Goal: Task Accomplishment & Management: Manage account settings

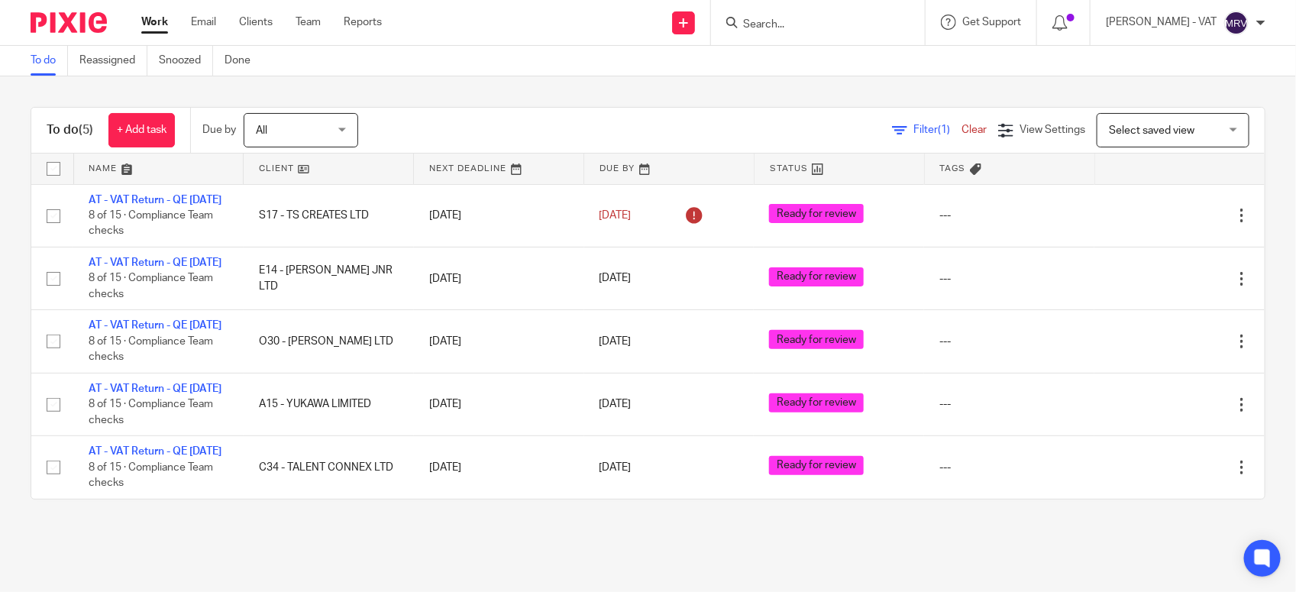
click at [581, 59] on div "To do Reassigned Snoozed Done" at bounding box center [648, 61] width 1296 height 31
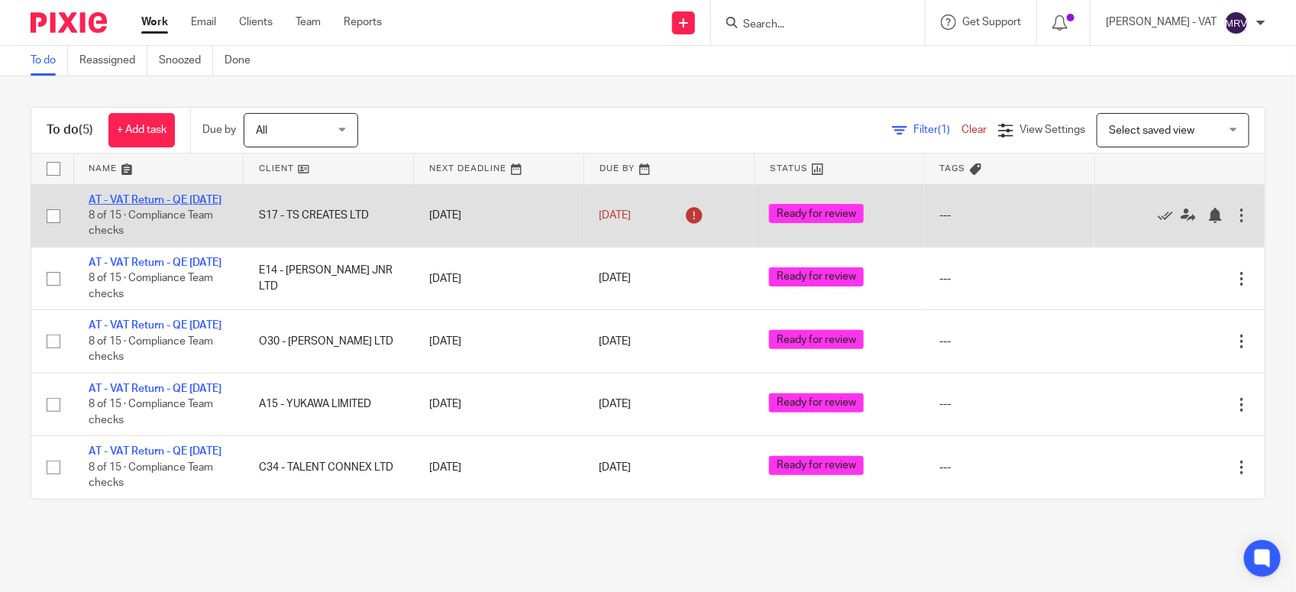
click at [146, 195] on link "AT - VAT Return - QE [DATE]" at bounding box center [155, 200] width 133 height 11
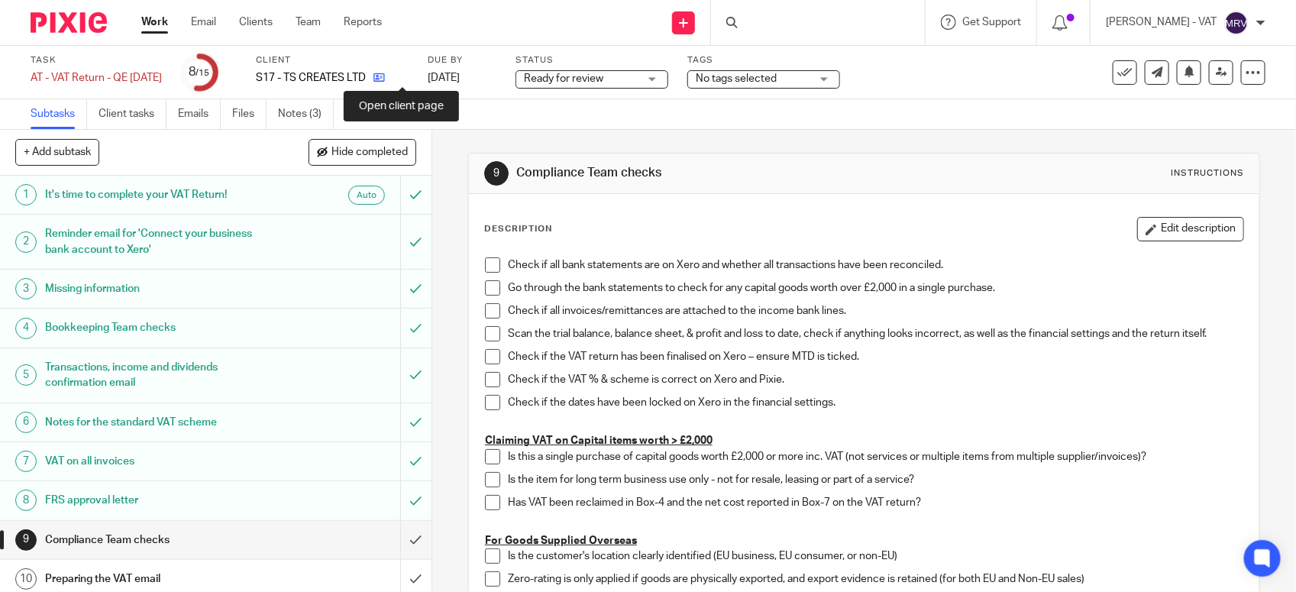
click at [385, 81] on icon at bounding box center [379, 77] width 11 height 11
click at [490, 260] on span at bounding box center [492, 264] width 15 height 15
click at [491, 287] on span at bounding box center [492, 287] width 15 height 15
click at [493, 309] on span at bounding box center [492, 310] width 15 height 15
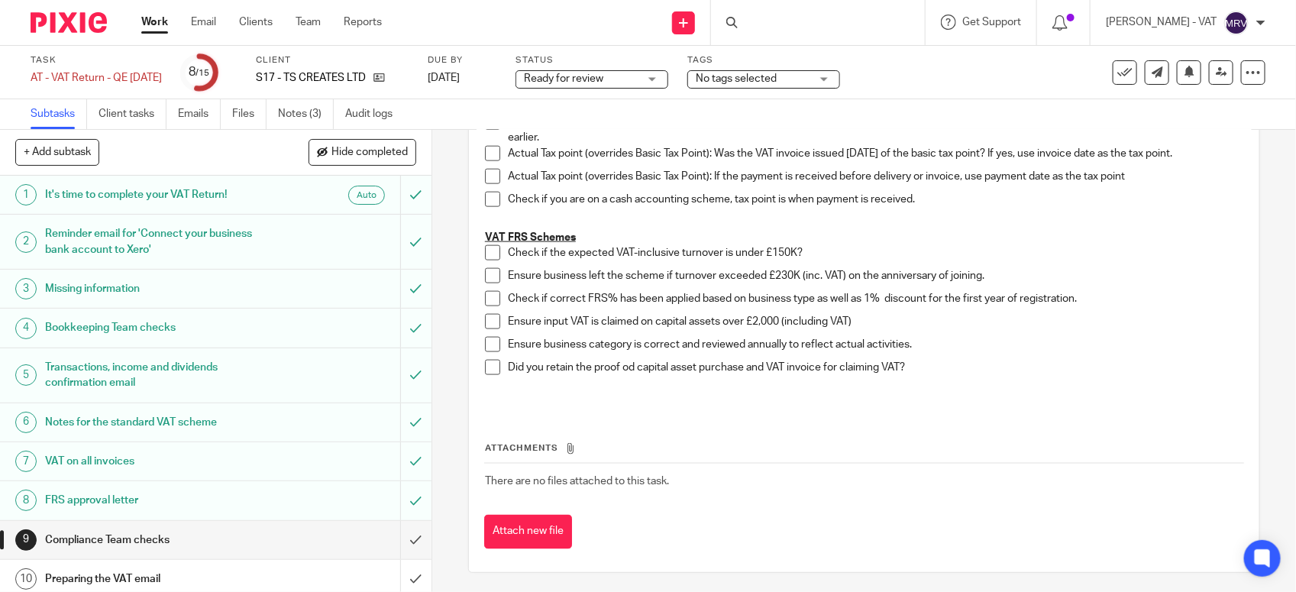
scroll to position [884, 0]
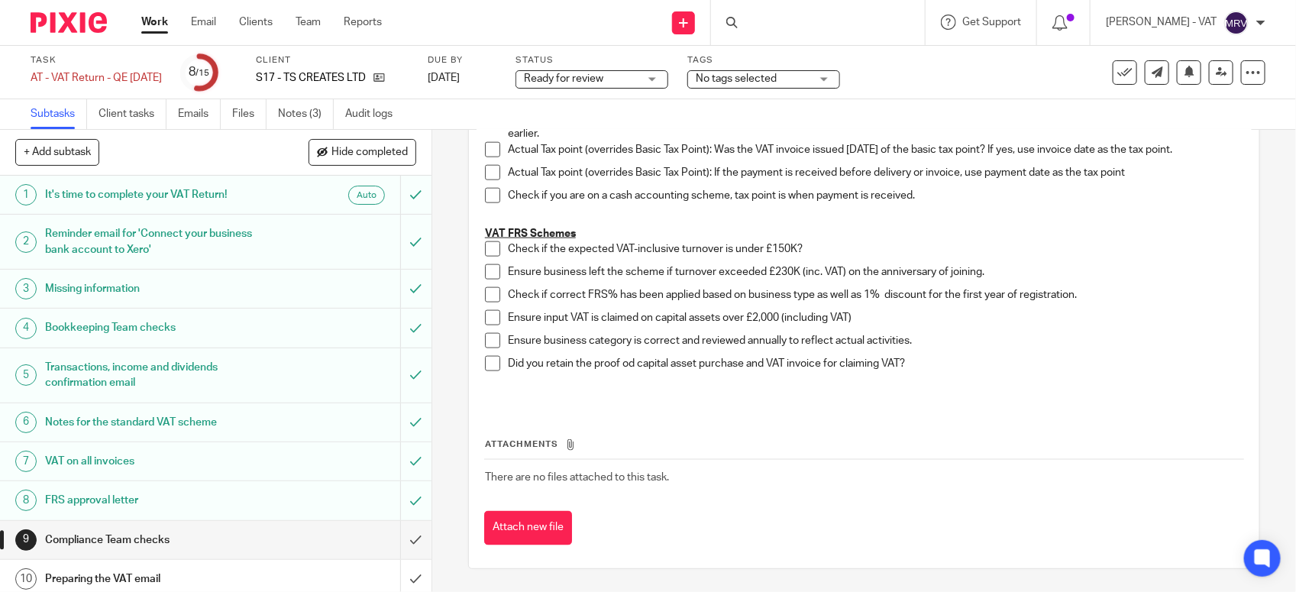
click at [485, 248] on span at bounding box center [492, 248] width 15 height 15
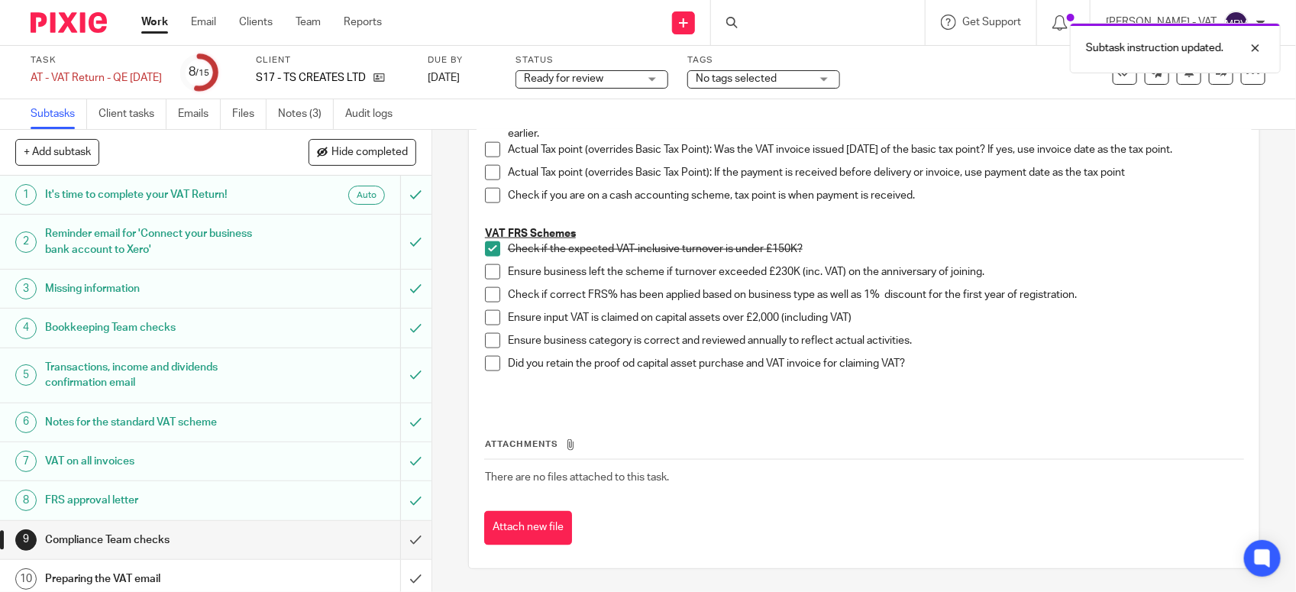
click at [490, 272] on span at bounding box center [492, 271] width 15 height 15
click at [489, 295] on span at bounding box center [492, 294] width 15 height 15
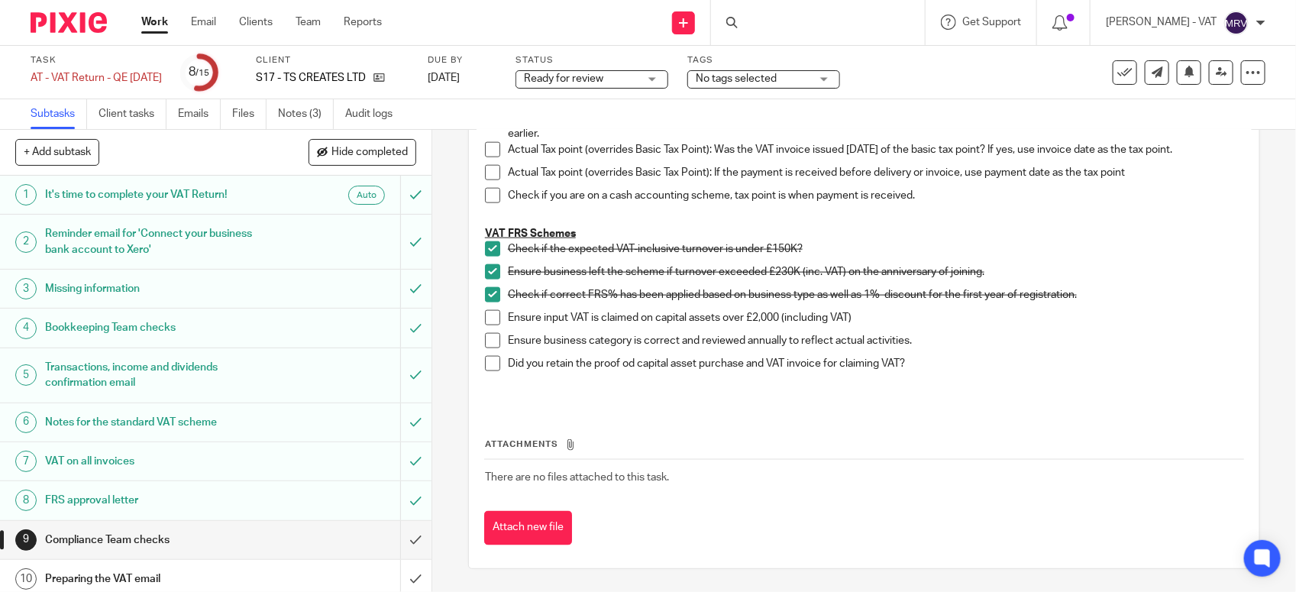
click at [487, 331] on li "Ensure input VAT is claimed on capital assets over £2,000 (including VAT)" at bounding box center [864, 321] width 759 height 23
click at [490, 336] on span at bounding box center [492, 340] width 15 height 15
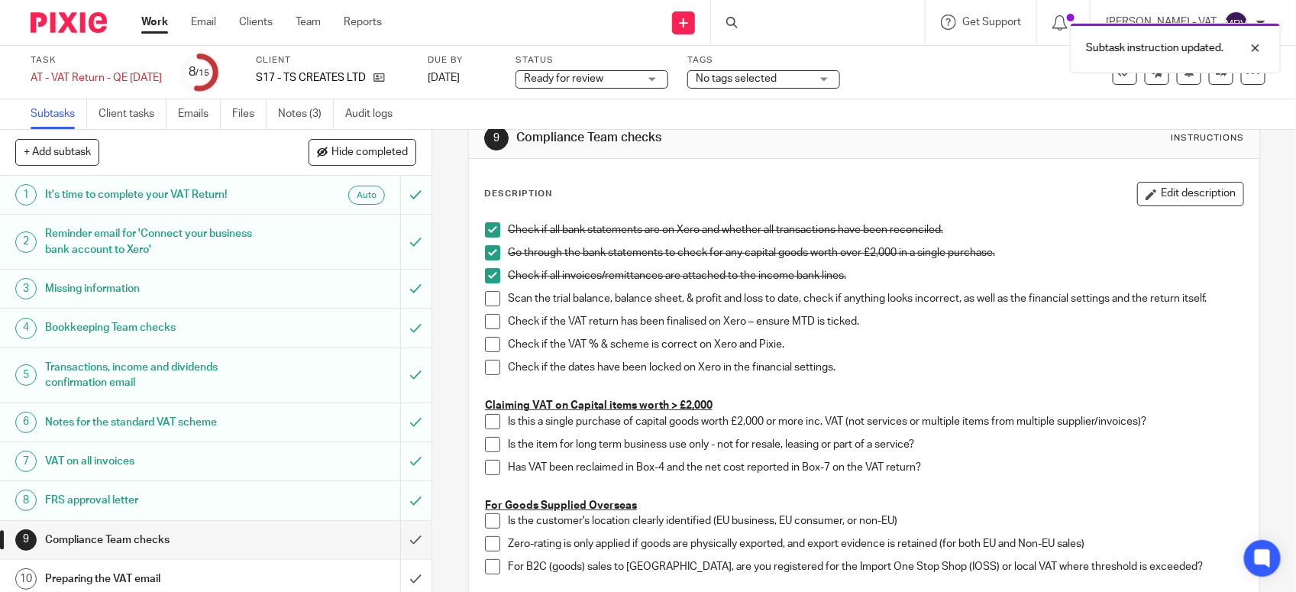
scroll to position [24, 0]
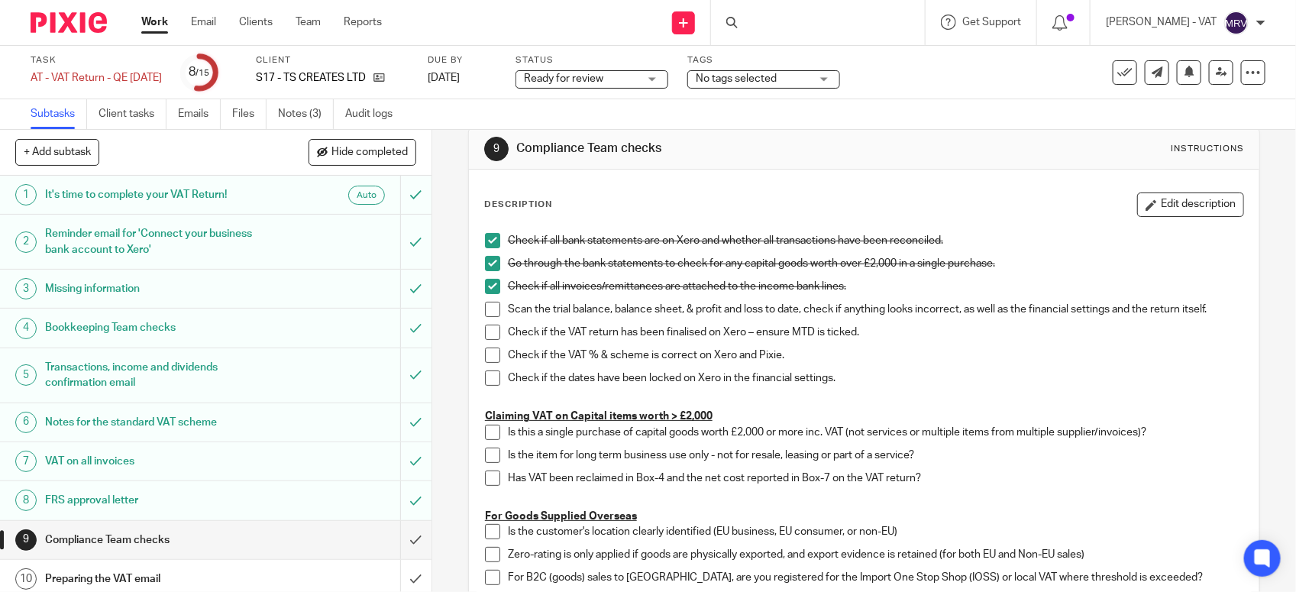
click at [485, 306] on span at bounding box center [492, 309] width 15 height 15
click at [485, 335] on span at bounding box center [492, 332] width 15 height 15
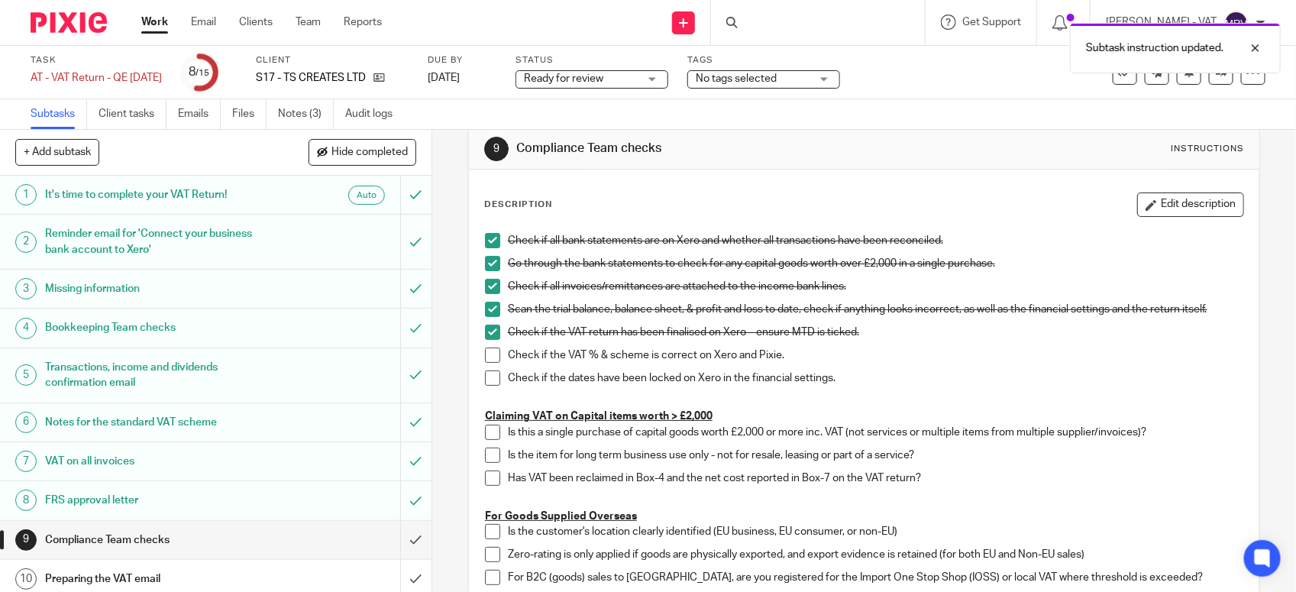
click at [491, 354] on span at bounding box center [492, 355] width 15 height 15
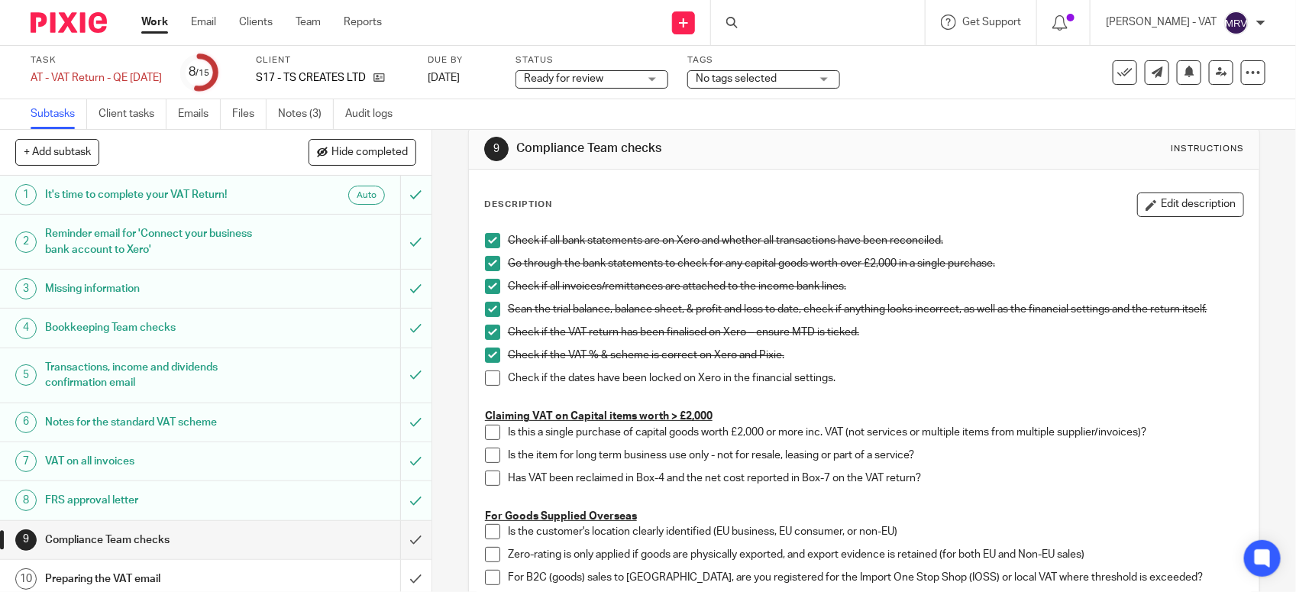
click at [486, 380] on span at bounding box center [492, 378] width 15 height 15
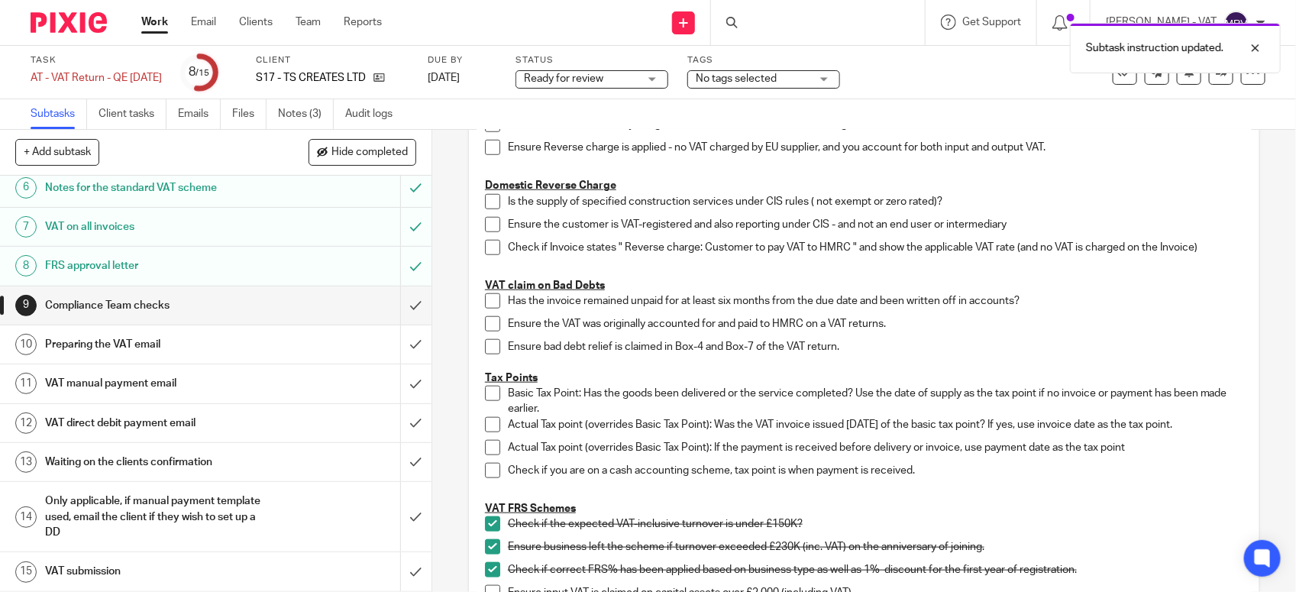
scroll to position [597, 0]
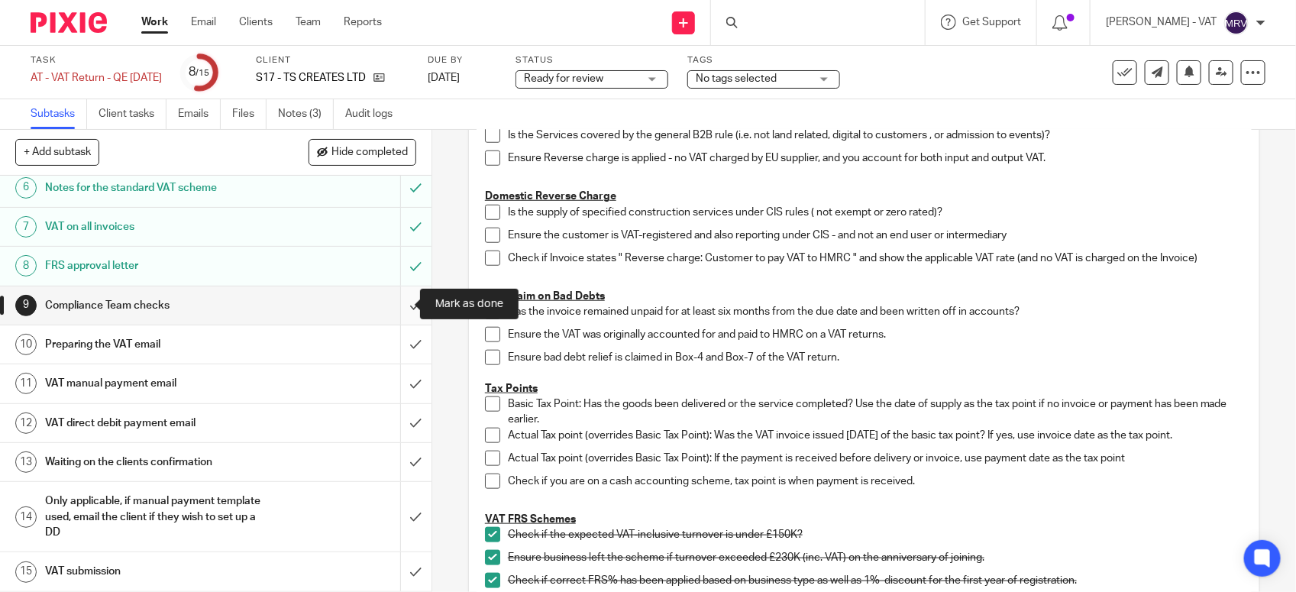
click at [402, 306] on input "submit" at bounding box center [216, 305] width 432 height 38
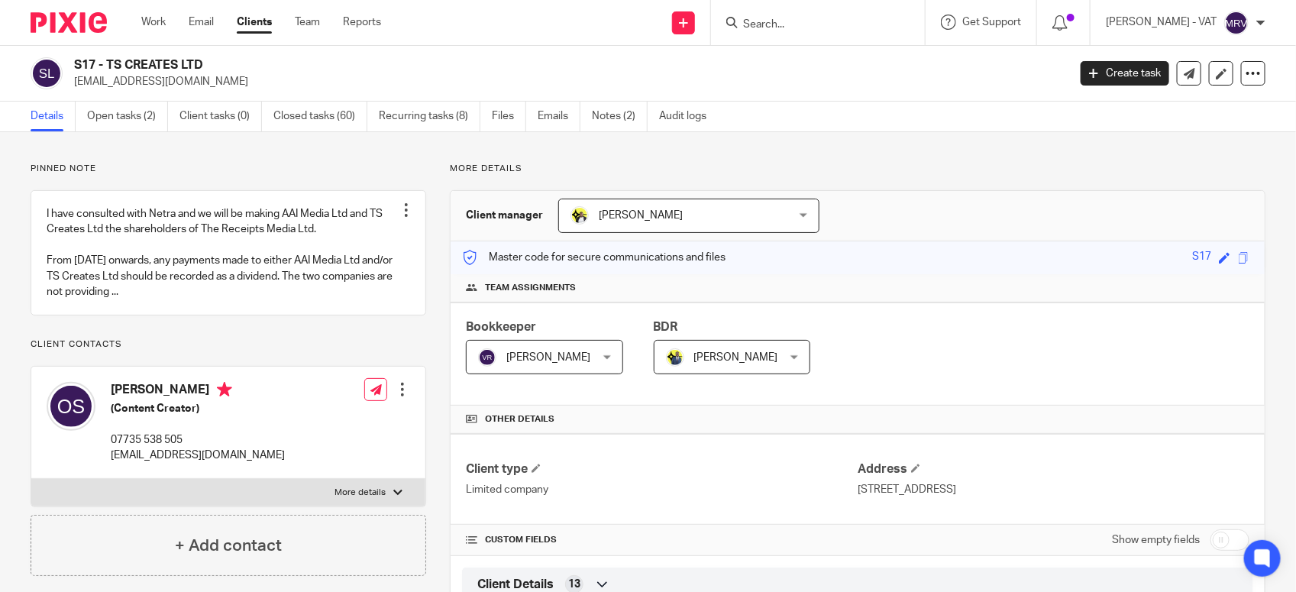
drag, startPoint x: 108, startPoint y: 63, endPoint x: 223, endPoint y: 55, distance: 115.7
click at [223, 55] on div "S17 - TS CREATES LTD tolanishoneye@gmail.com Create task Update from Companies …" at bounding box center [648, 74] width 1296 height 56
copy h2 "TS CREATES LTD"
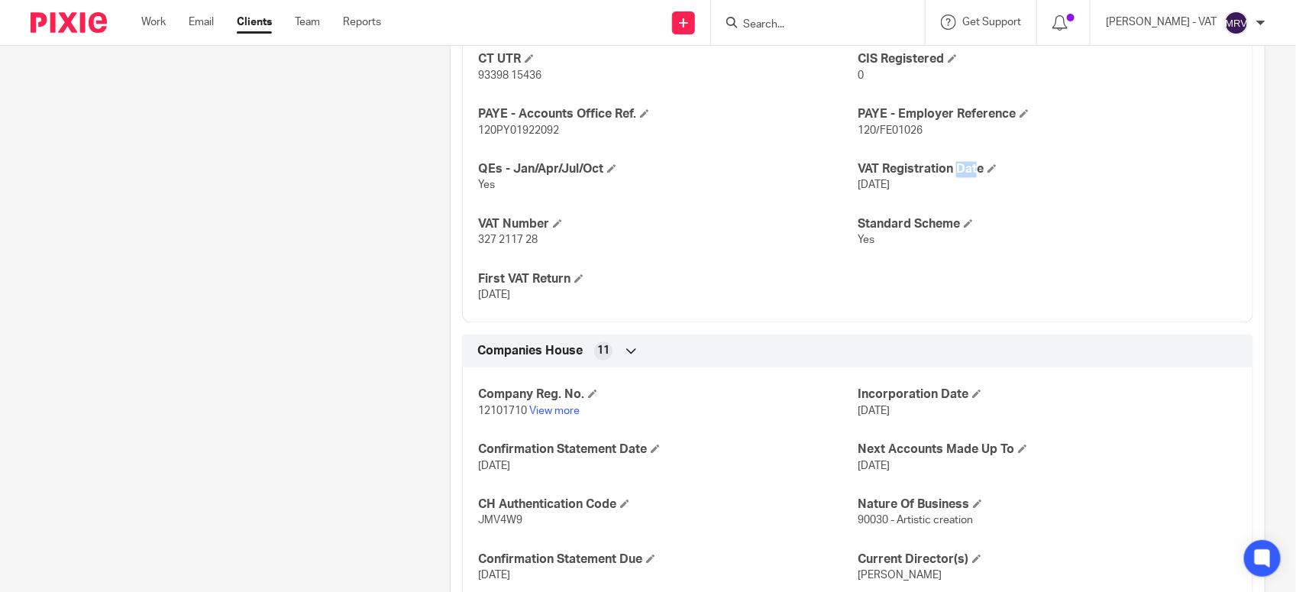
scroll to position [1241, 0]
drag, startPoint x: 472, startPoint y: 241, endPoint x: 585, endPoint y: 241, distance: 113.1
click at [585, 241] on div "CT UTR 93398 15436 CIS Registered 0 PAYE - Accounts Office Ref. 120PY01922092 P…" at bounding box center [857, 170] width 791 height 302
copy span "327 2117 28"
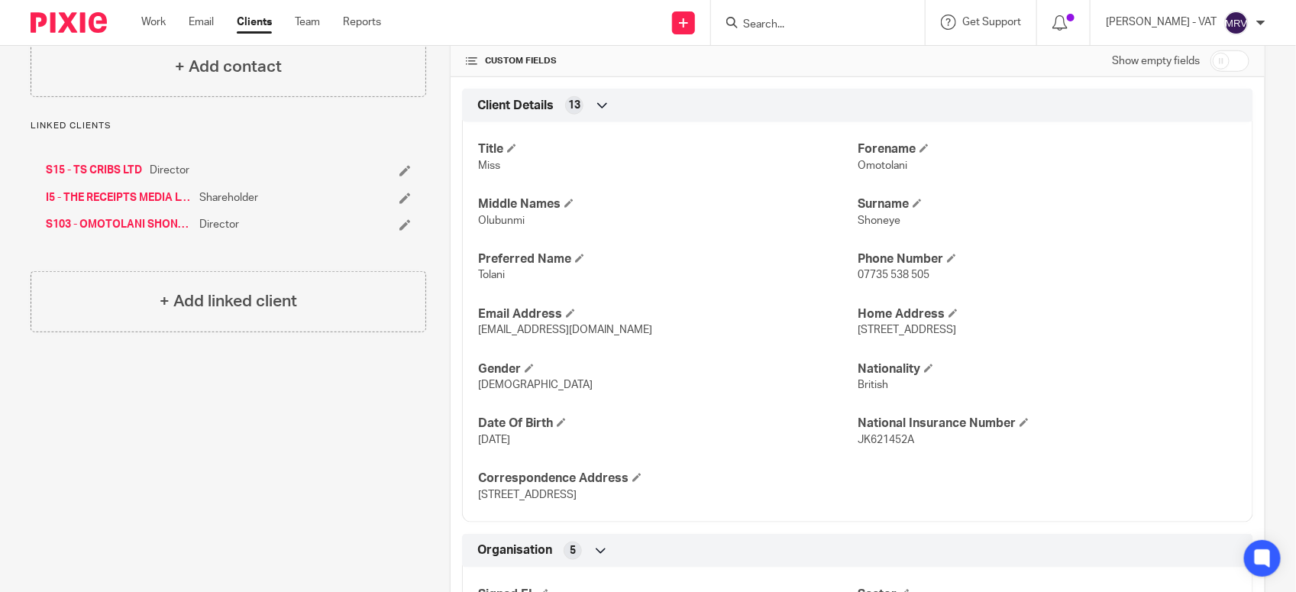
scroll to position [477, 0]
click at [480, 280] on span "Tolani" at bounding box center [491, 276] width 27 height 11
copy span "Tolani"
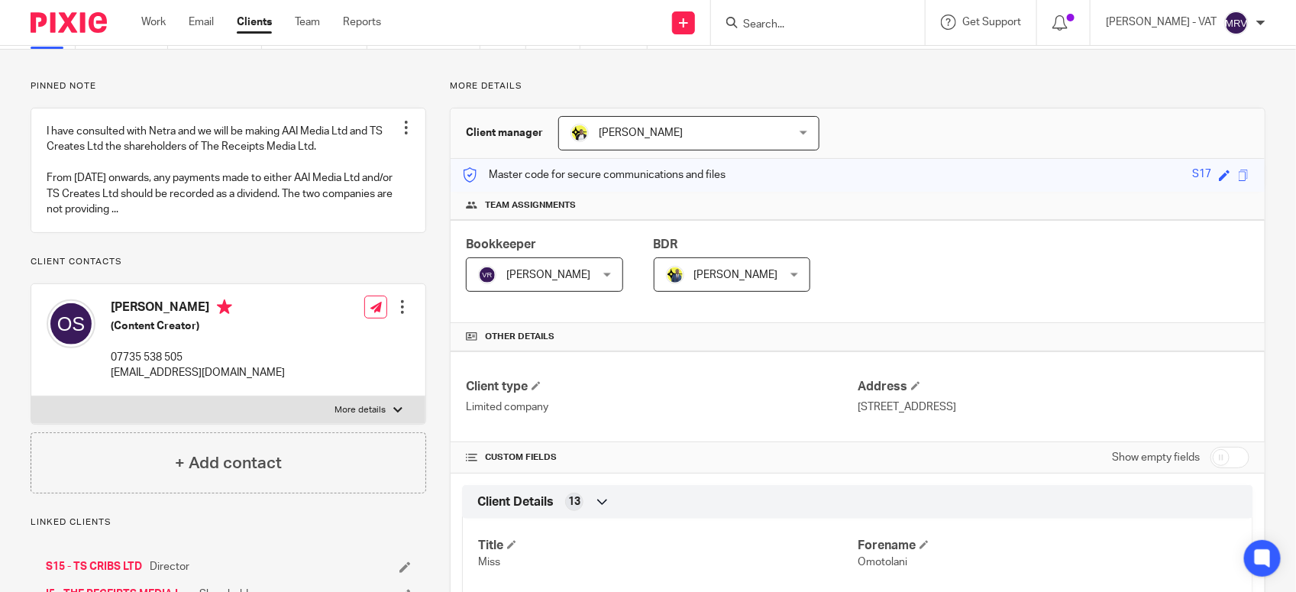
scroll to position [0, 0]
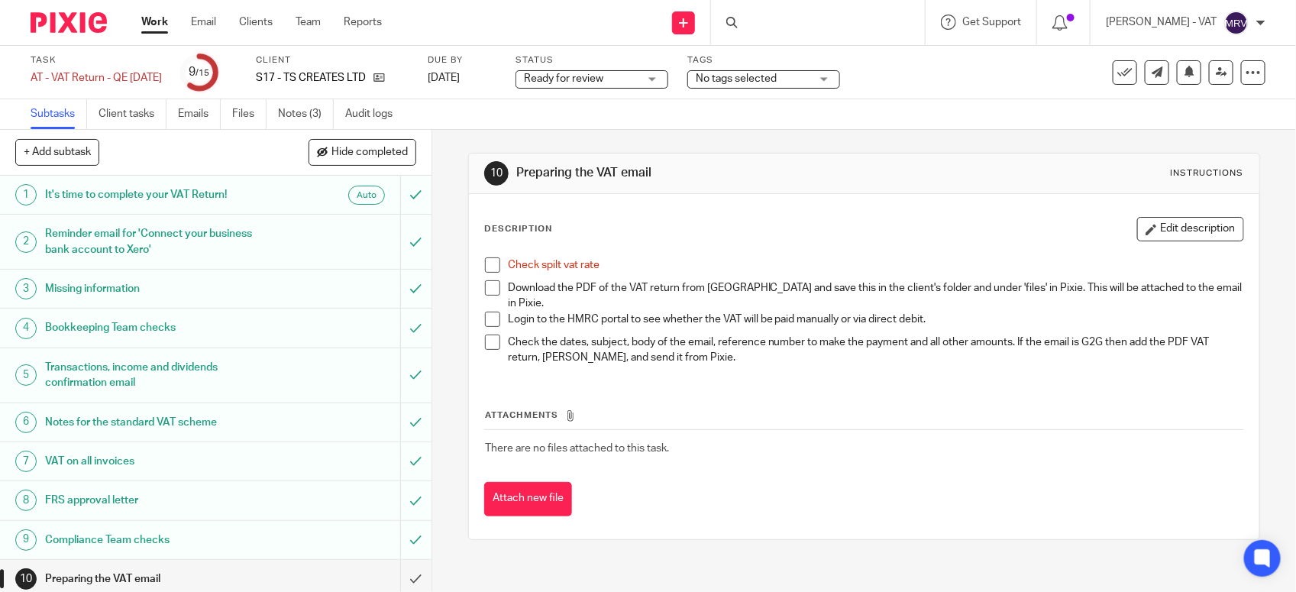
click at [485, 268] on span at bounding box center [492, 264] width 15 height 15
click at [241, 113] on link "Files" at bounding box center [249, 114] width 34 height 30
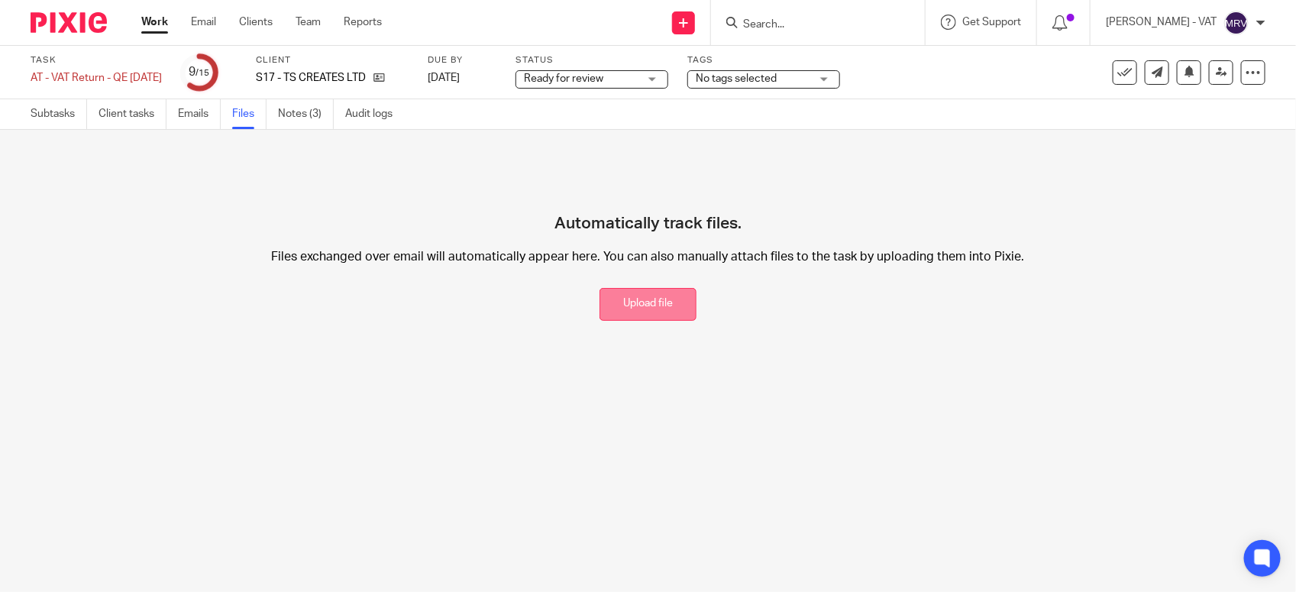
click at [675, 311] on button "Upload file" at bounding box center [648, 304] width 97 height 33
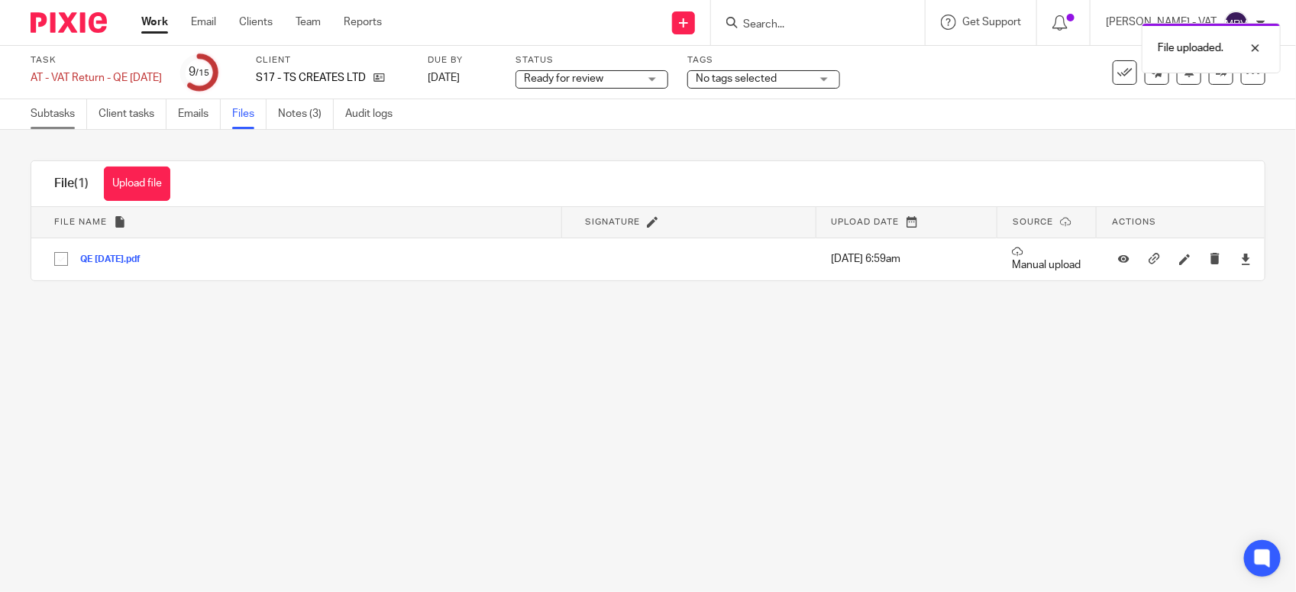
click at [40, 108] on link "Subtasks" at bounding box center [59, 114] width 57 height 30
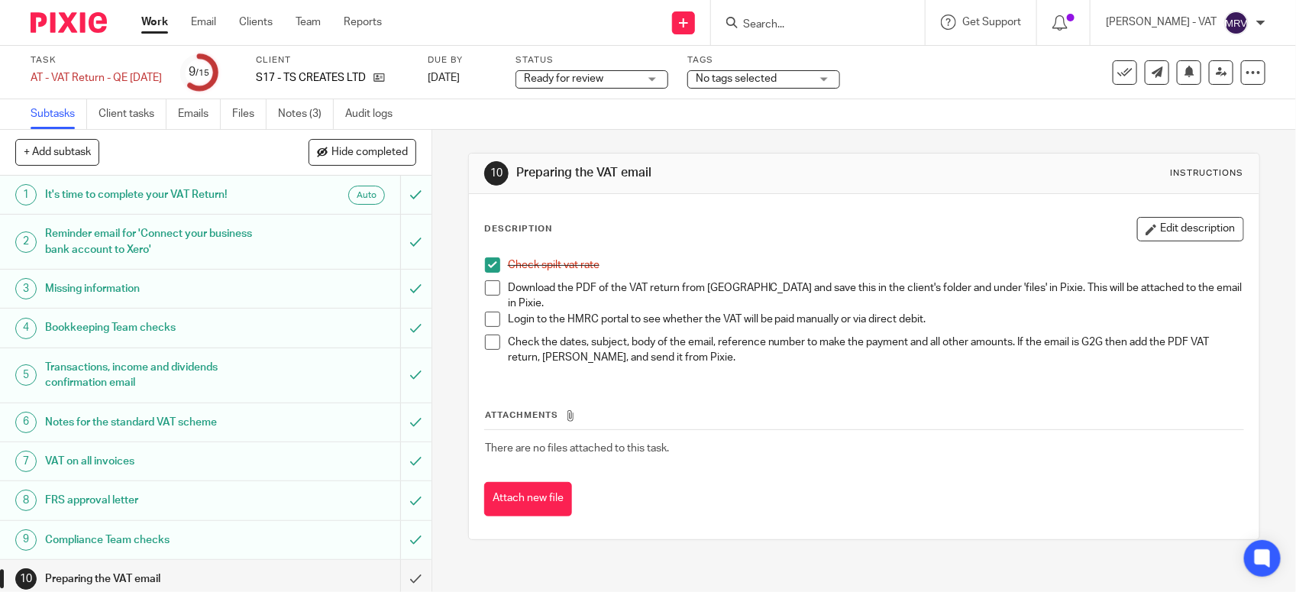
click at [485, 289] on span at bounding box center [492, 287] width 15 height 15
click at [1140, 222] on button "Edit description" at bounding box center [1190, 229] width 107 height 24
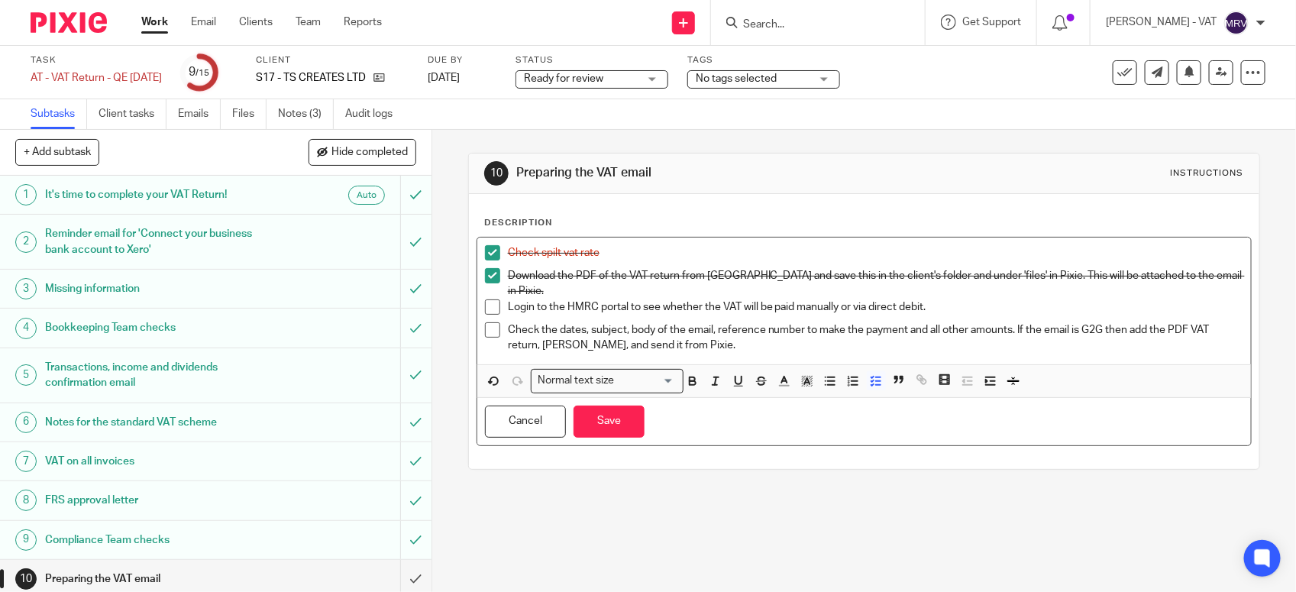
click at [837, 303] on p "Login to the HMRC portal to see whether the VAT will be paid manually or via di…" at bounding box center [876, 306] width 736 height 15
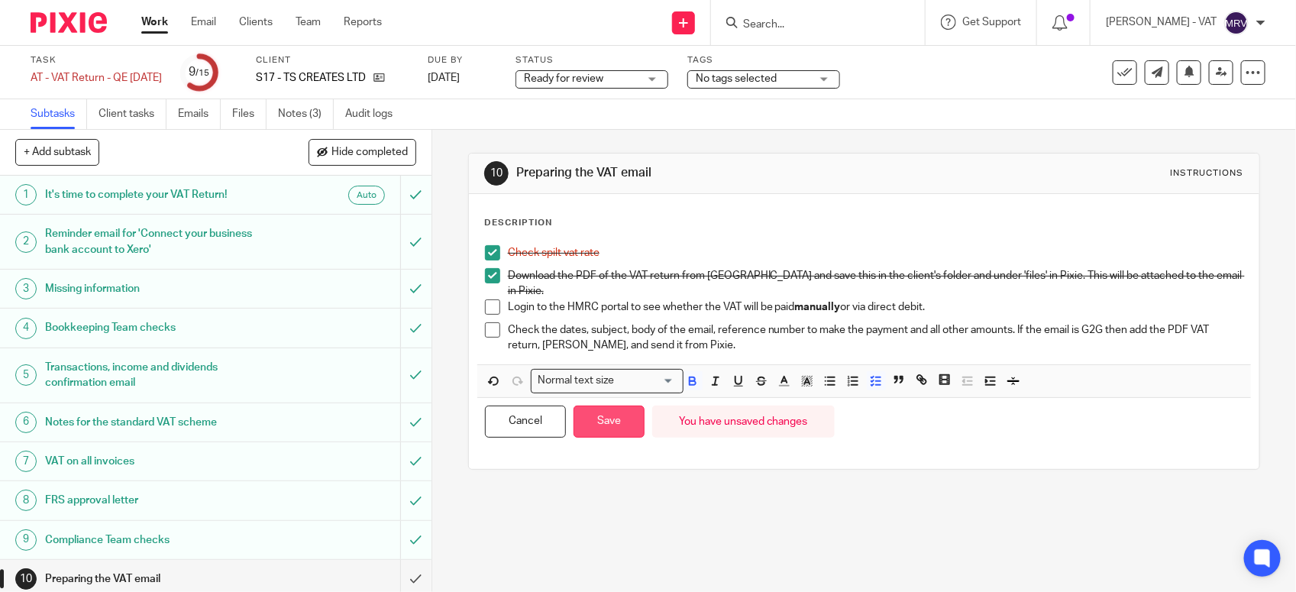
click at [616, 422] on button "Save" at bounding box center [609, 422] width 71 height 33
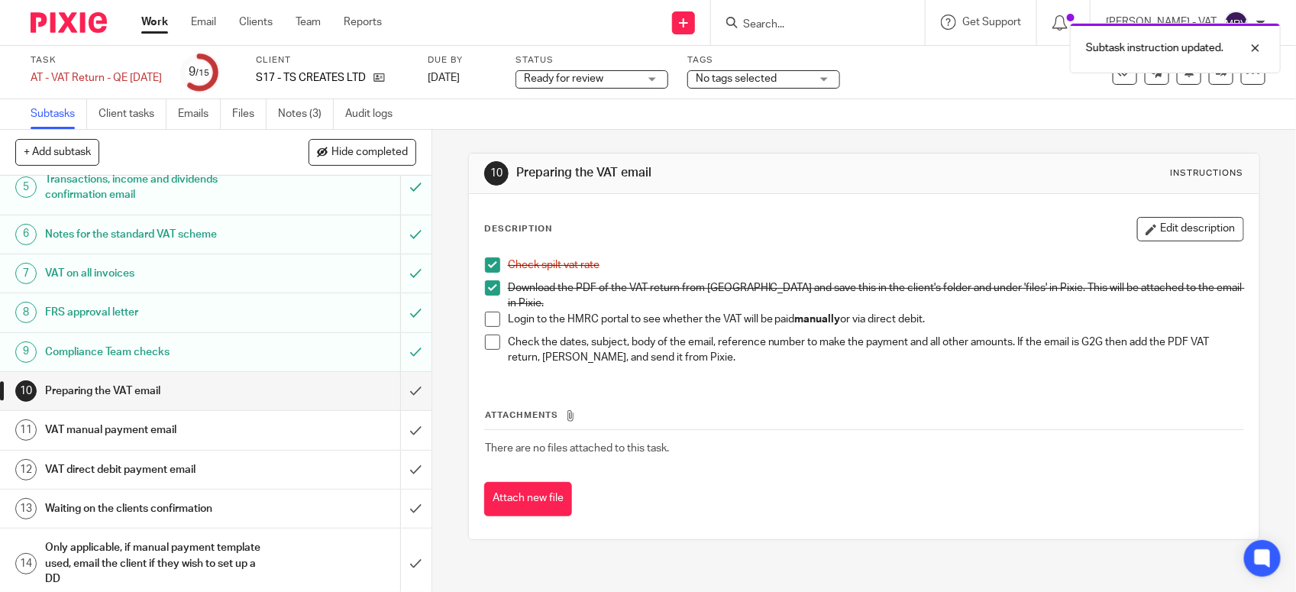
scroll to position [238, 0]
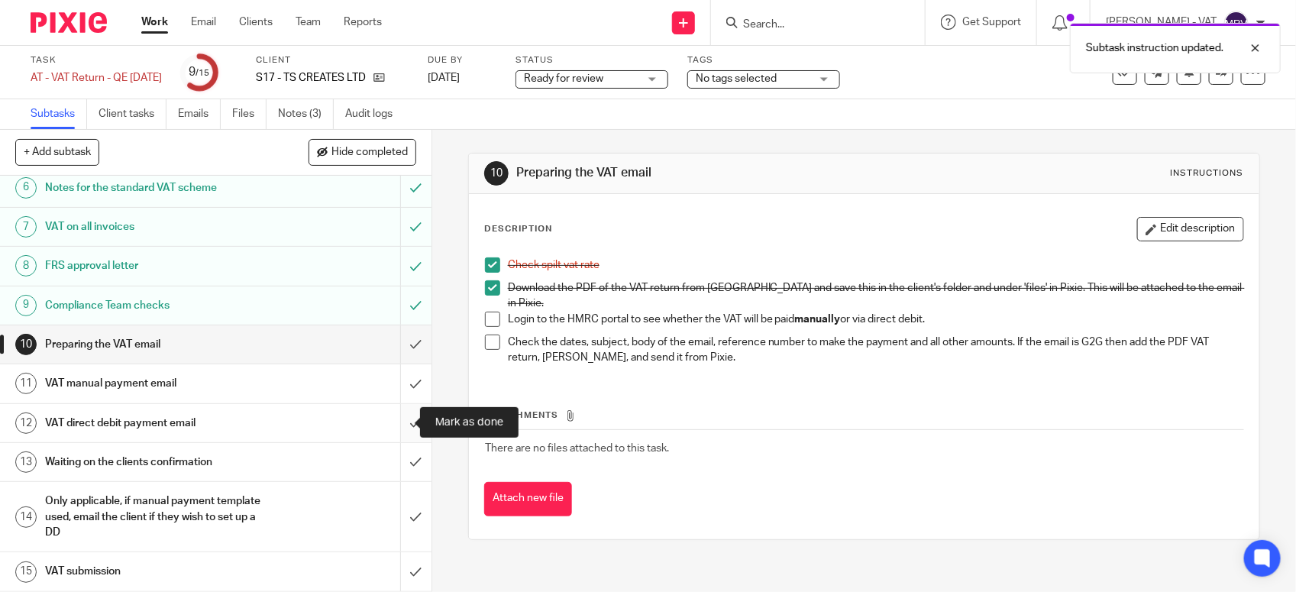
click at [399, 422] on input "submit" at bounding box center [216, 423] width 432 height 38
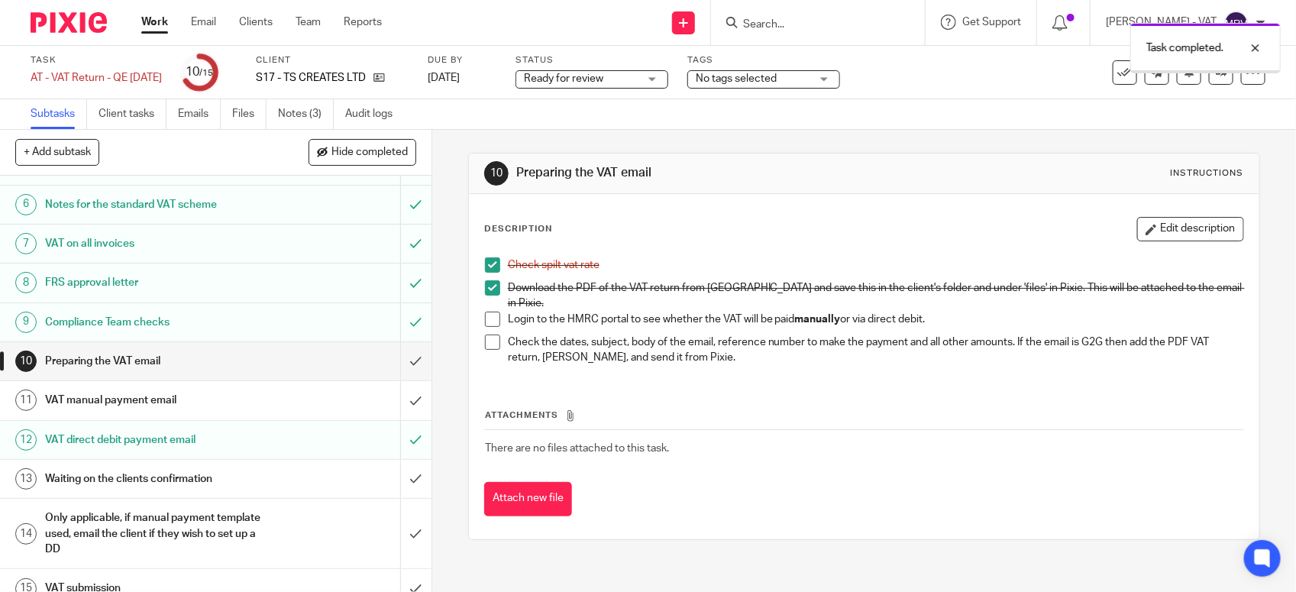
scroll to position [238, 0]
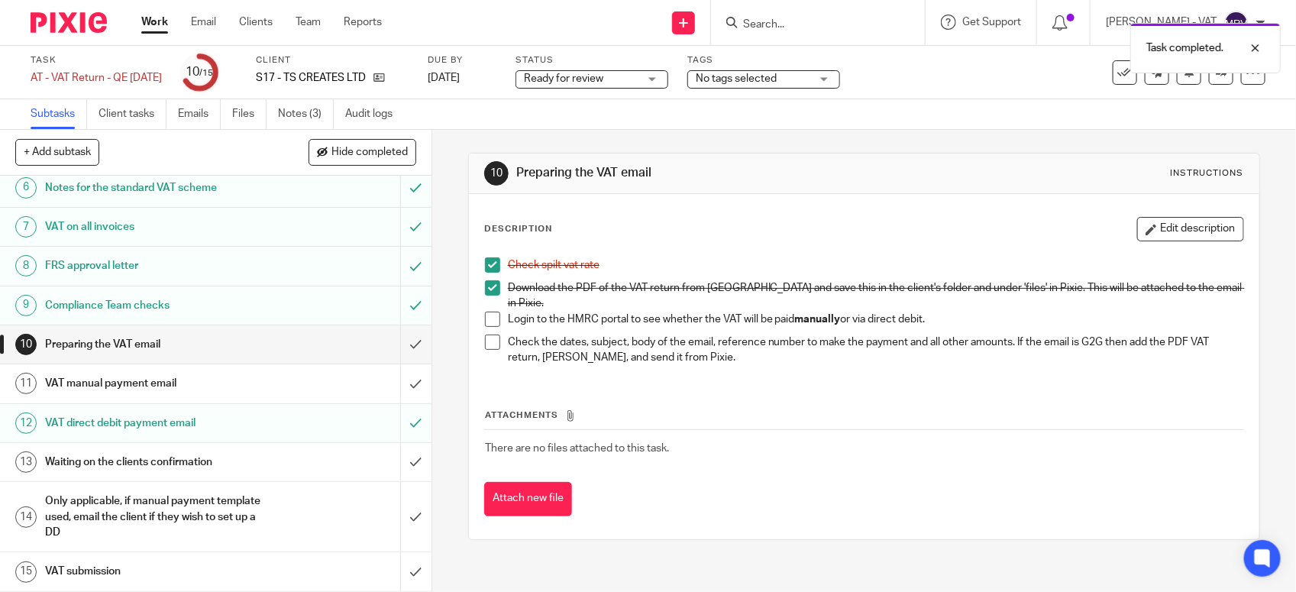
click at [212, 386] on h1 "VAT manual payment email" at bounding box center [158, 383] width 227 height 23
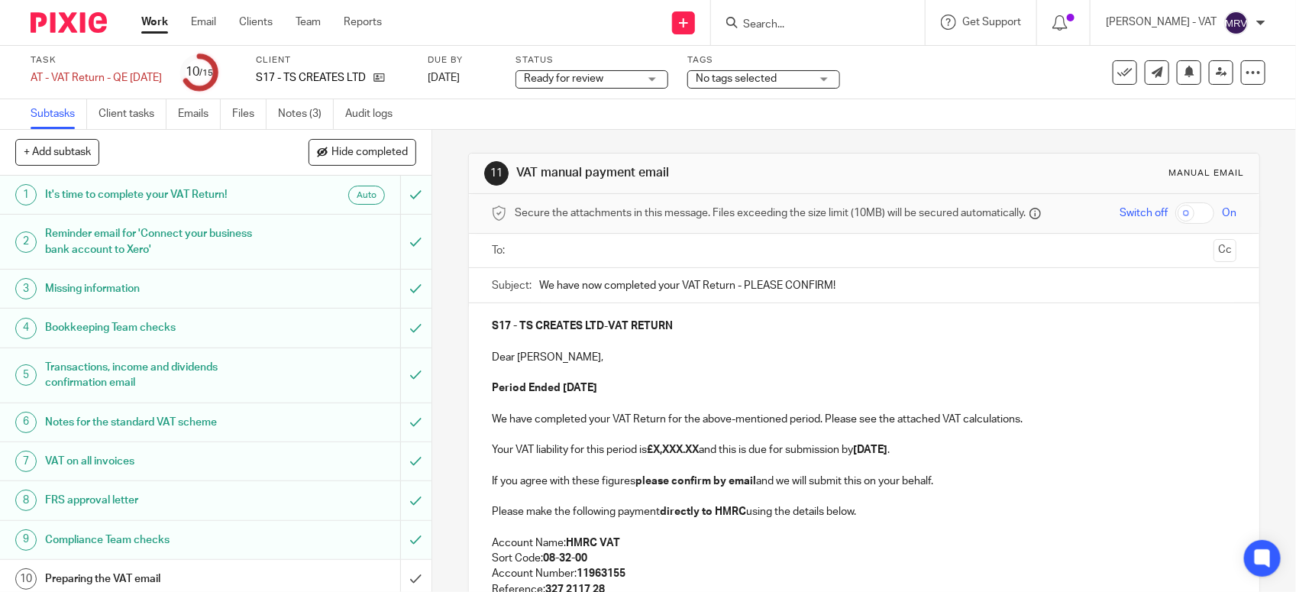
click at [807, 398] on p at bounding box center [864, 403] width 745 height 15
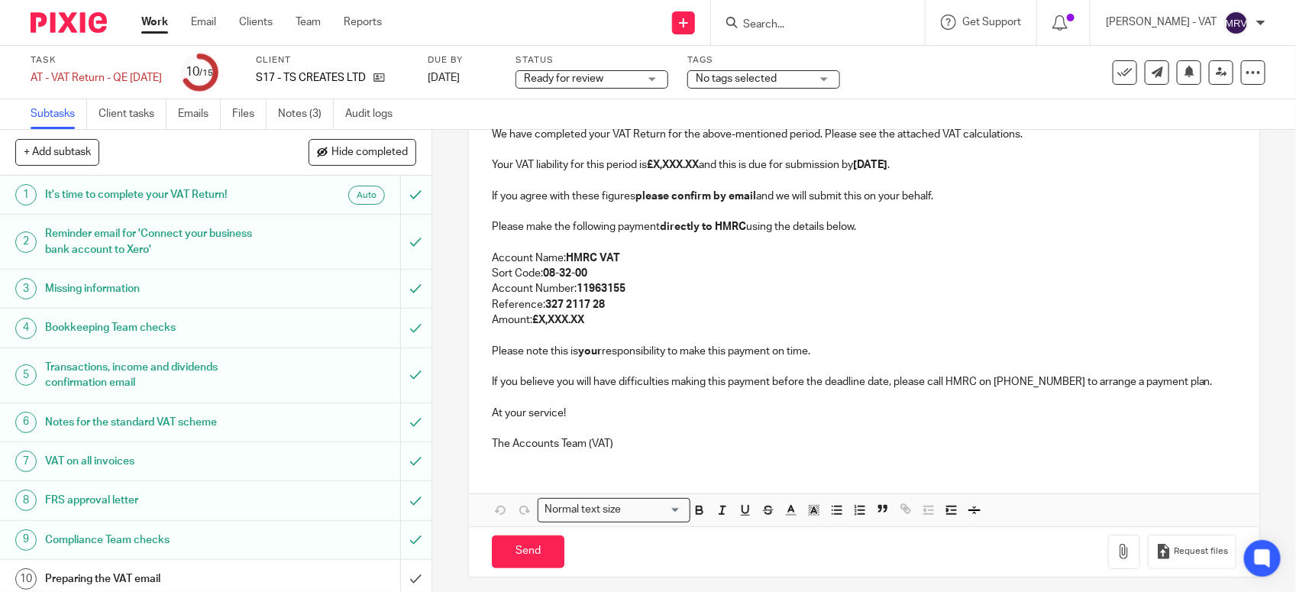
scroll to position [286, 0]
click at [713, 294] on p "Account Number: 11963155" at bounding box center [864, 287] width 745 height 15
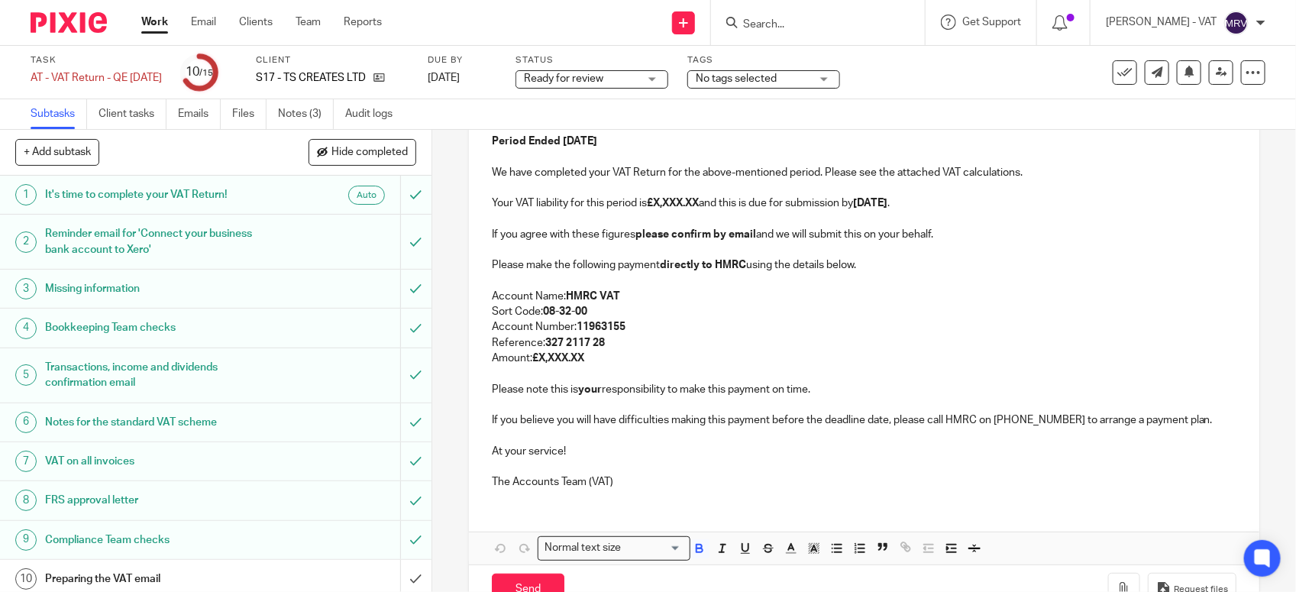
scroll to position [191, 0]
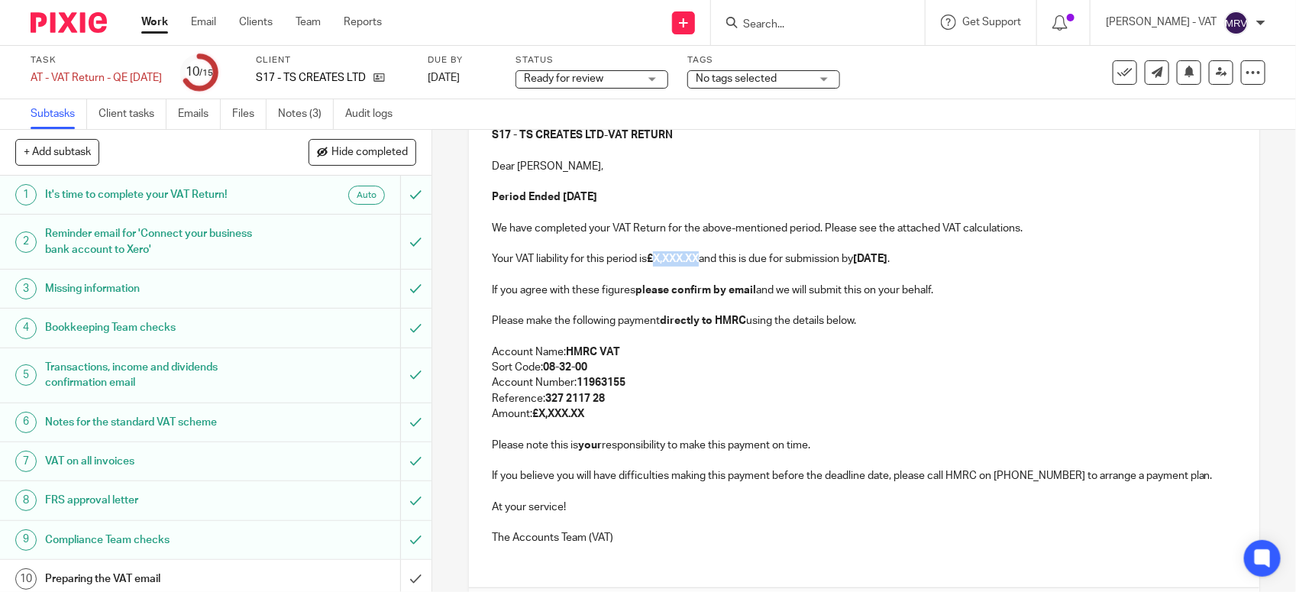
paste div
copy p "1,638.60"
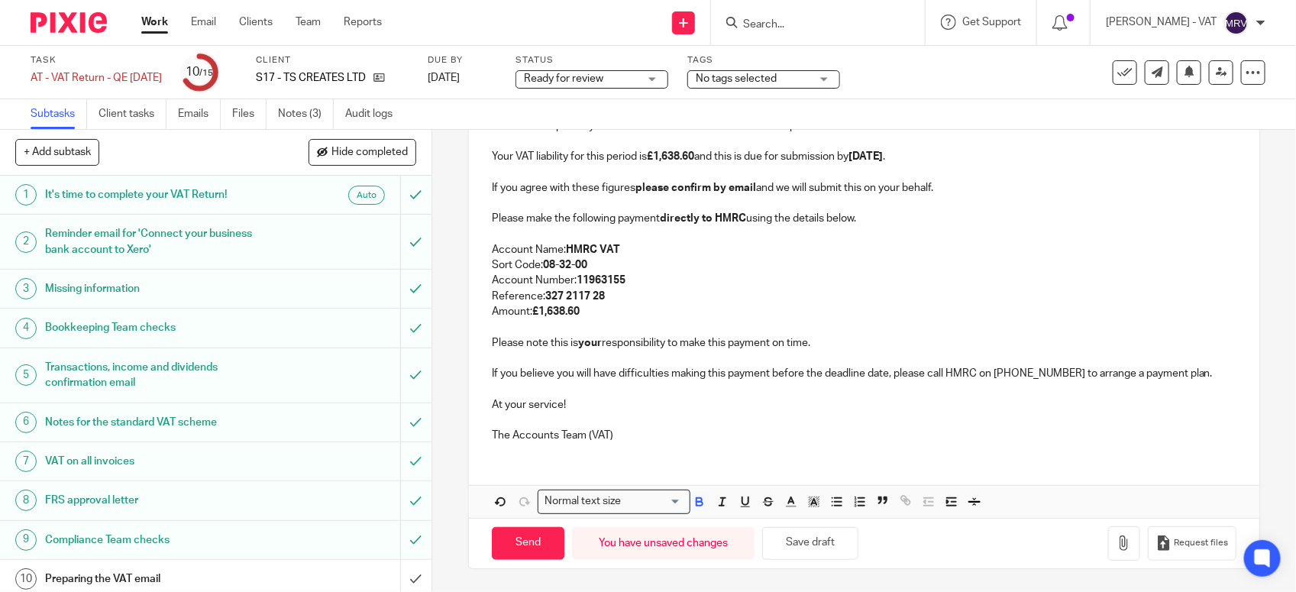
scroll to position [295, 0]
click at [831, 543] on button "Save draft" at bounding box center [810, 543] width 96 height 33
click at [684, 429] on p "The Accounts Team (VAT)" at bounding box center [864, 435] width 745 height 15
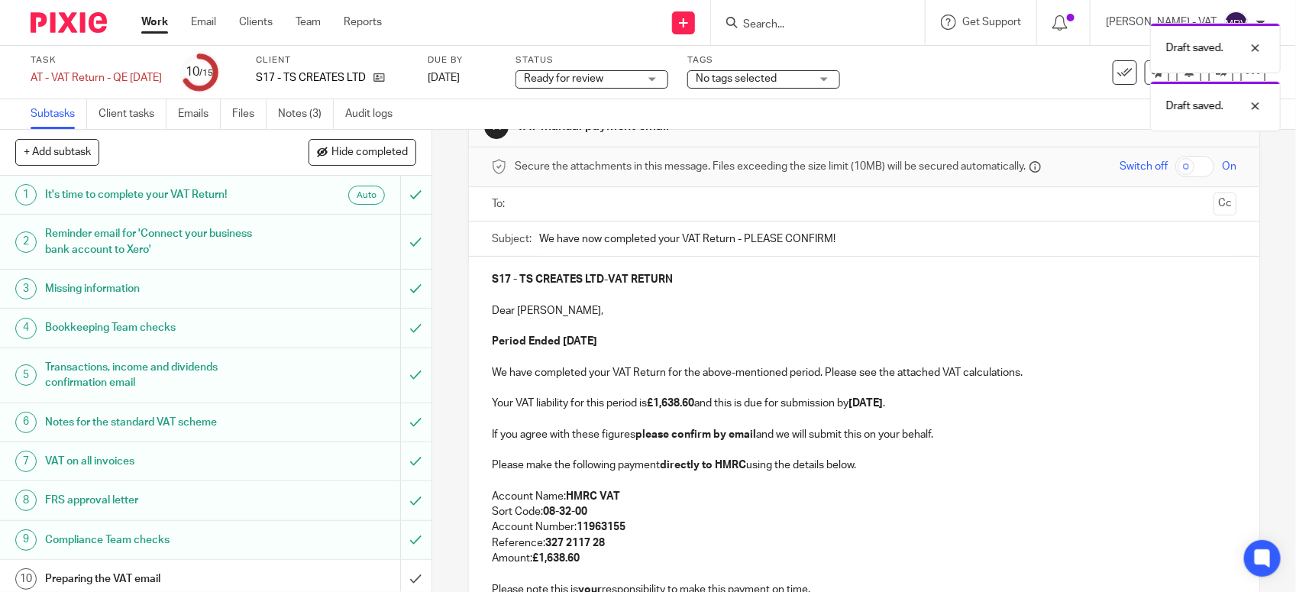
scroll to position [8, 0]
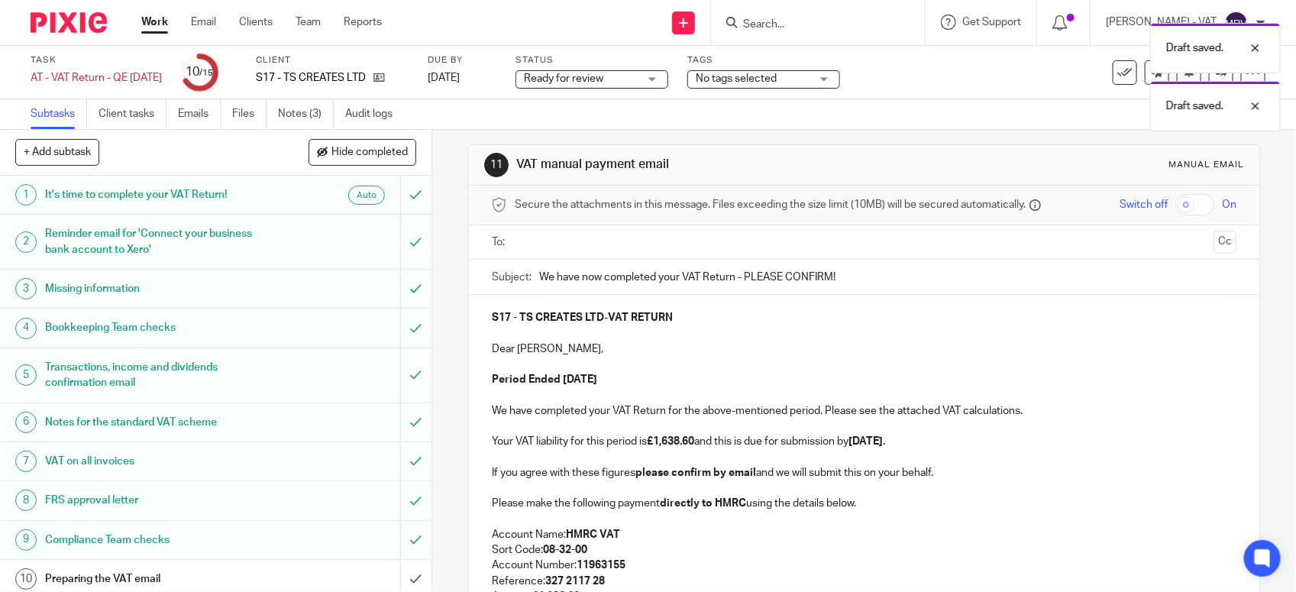
click at [717, 378] on p "Period Ended 31st July 2025" at bounding box center [864, 379] width 745 height 15
click at [563, 348] on p "Dear Omotolani," at bounding box center [864, 348] width 745 height 15
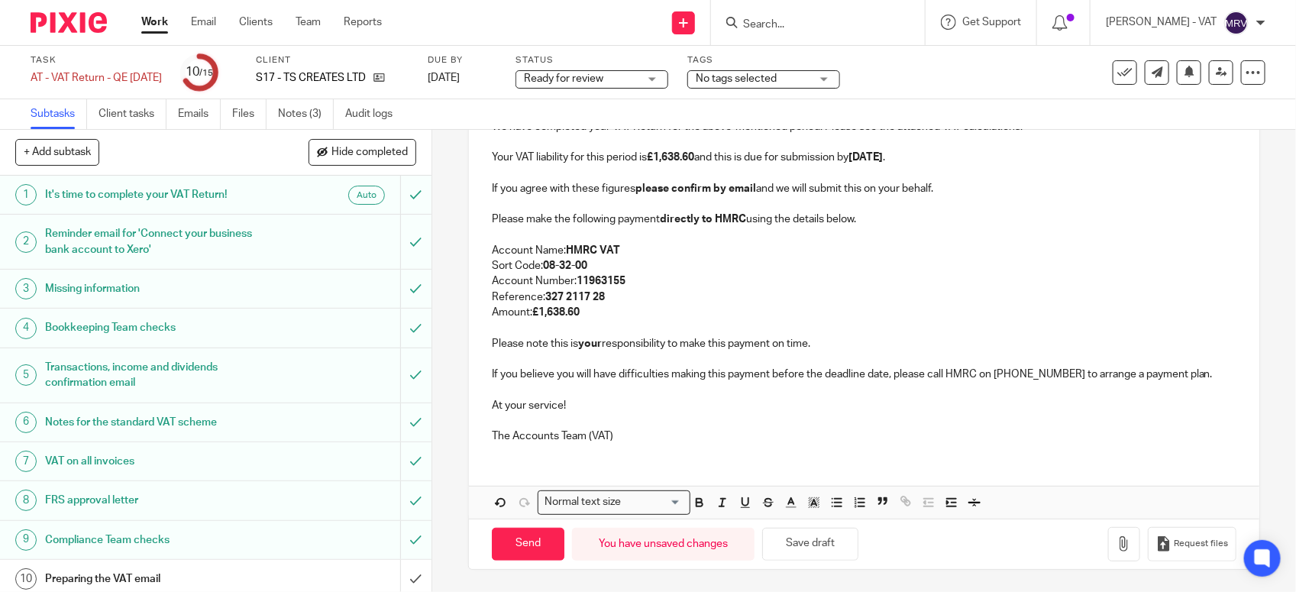
scroll to position [295, 0]
click at [811, 554] on button "Save draft" at bounding box center [810, 543] width 96 height 33
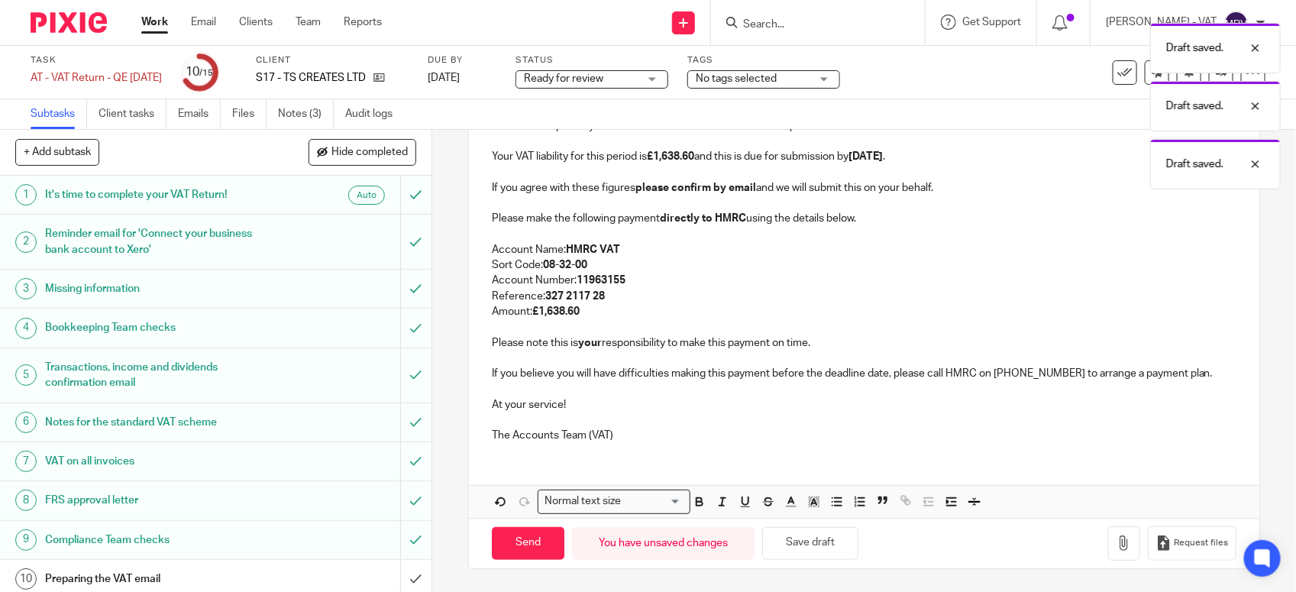
click at [788, 453] on div "S17 - TS CREATES LTD - VAT RETURN Dear Tolani, Period Ended 31st July 2025 We h…" at bounding box center [864, 232] width 791 height 445
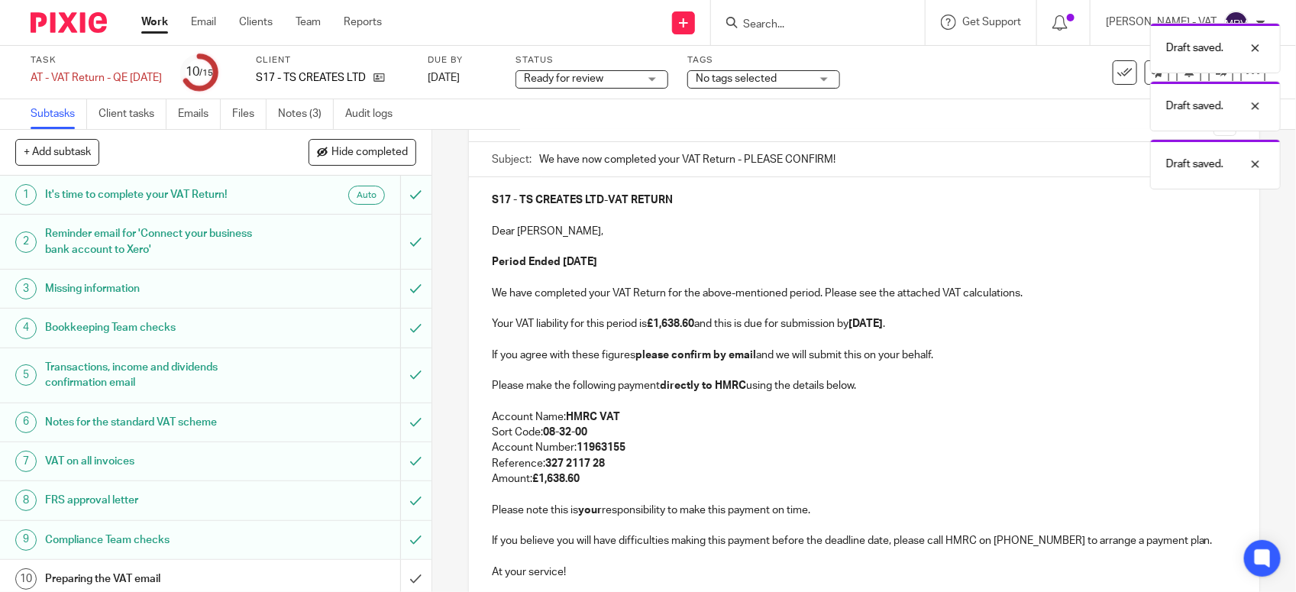
scroll to position [104, 0]
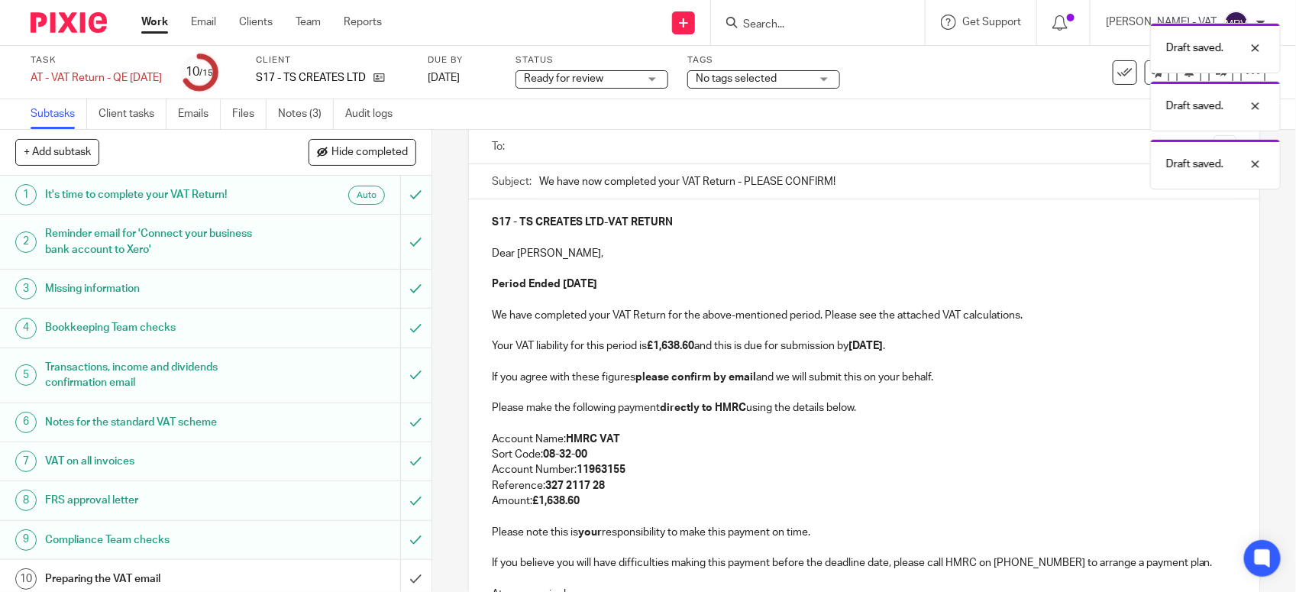
click at [967, 348] on p "Your VAT liability for this period is £1,638.60 and this is due for submission …" at bounding box center [864, 345] width 745 height 15
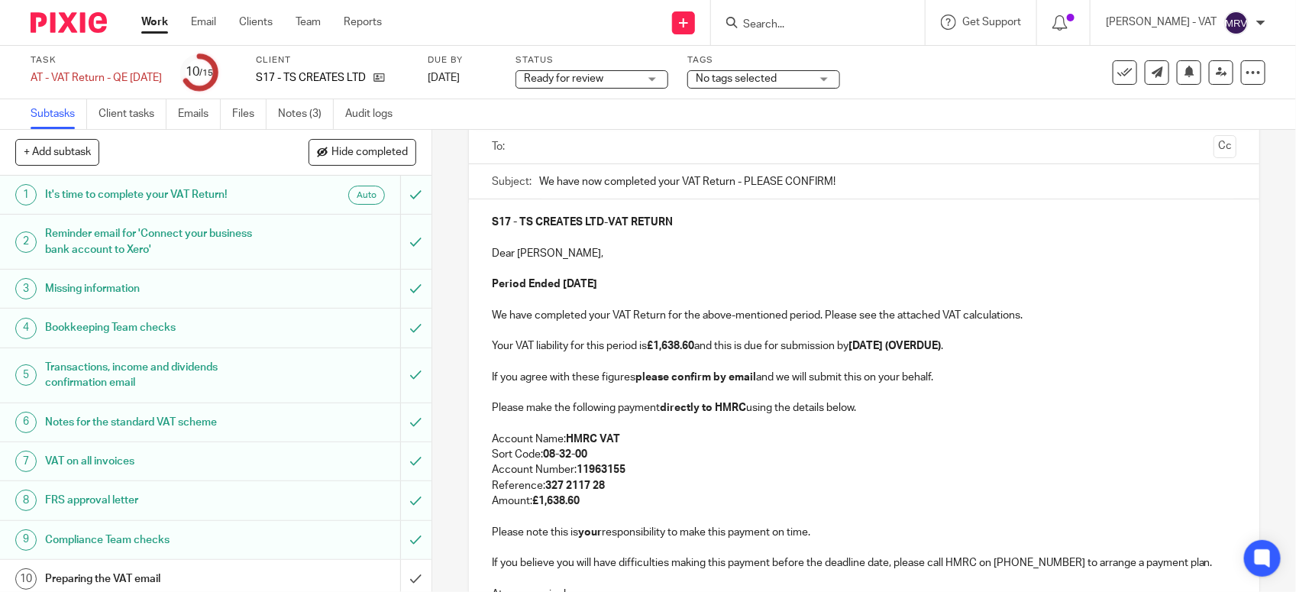
copy strong "(OVERDUE)"
click at [658, 289] on p "Period Ended 31st July 2025" at bounding box center [864, 284] width 745 height 15
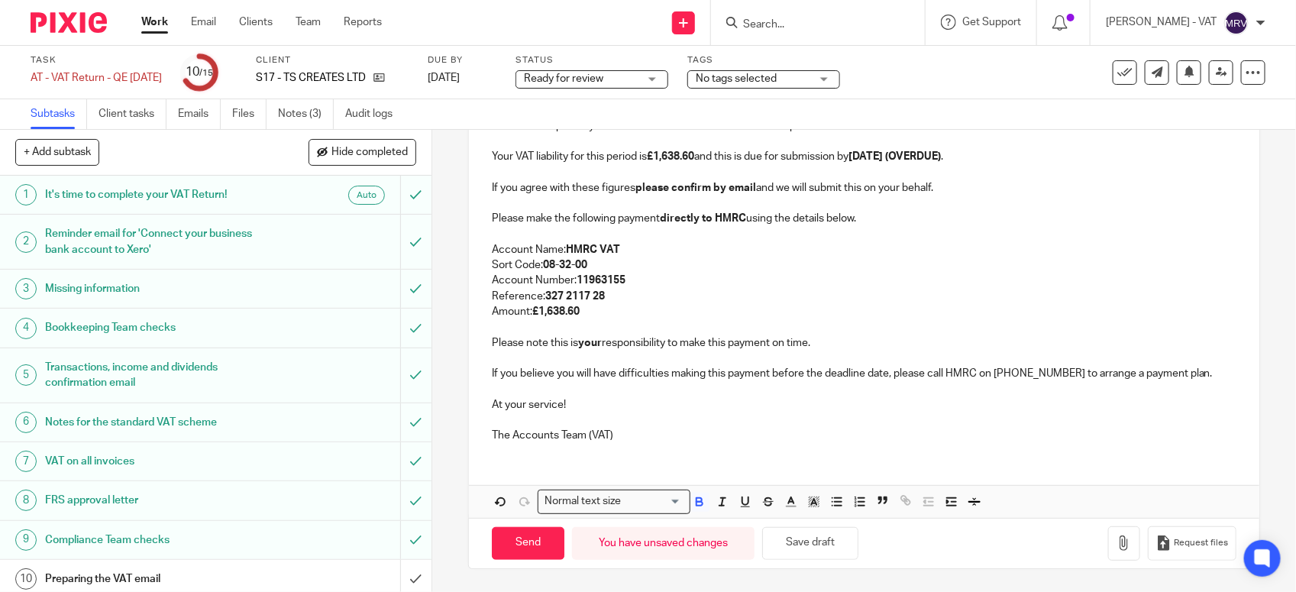
scroll to position [295, 0]
click at [834, 540] on button "Save draft" at bounding box center [810, 543] width 96 height 33
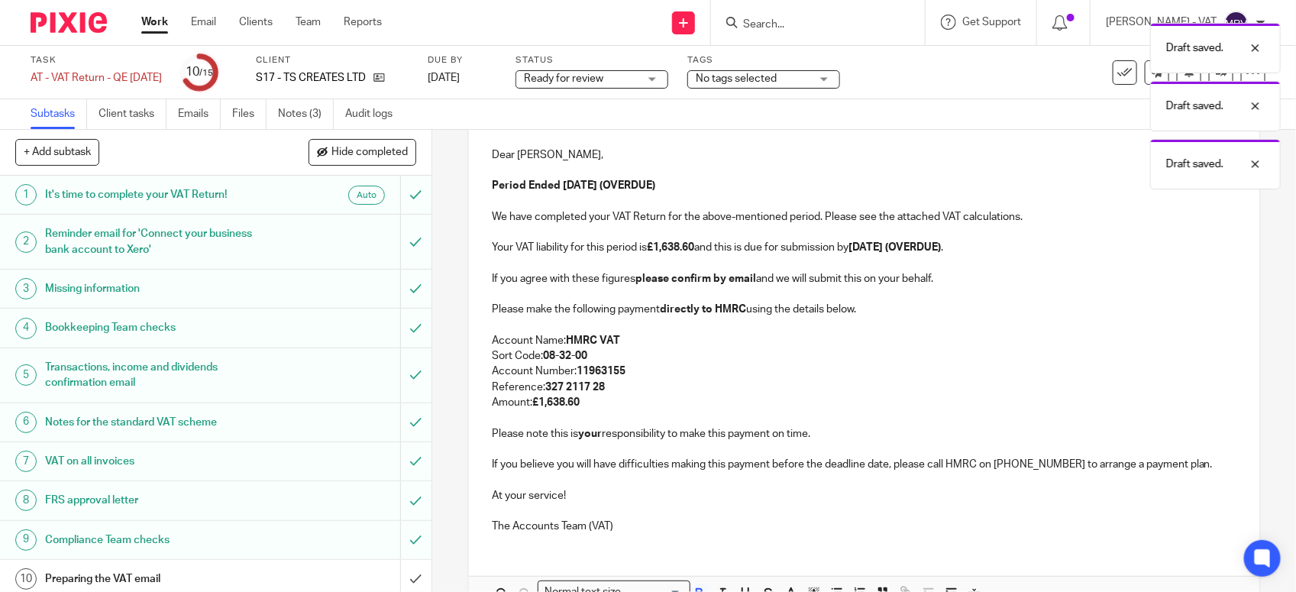
scroll to position [104, 0]
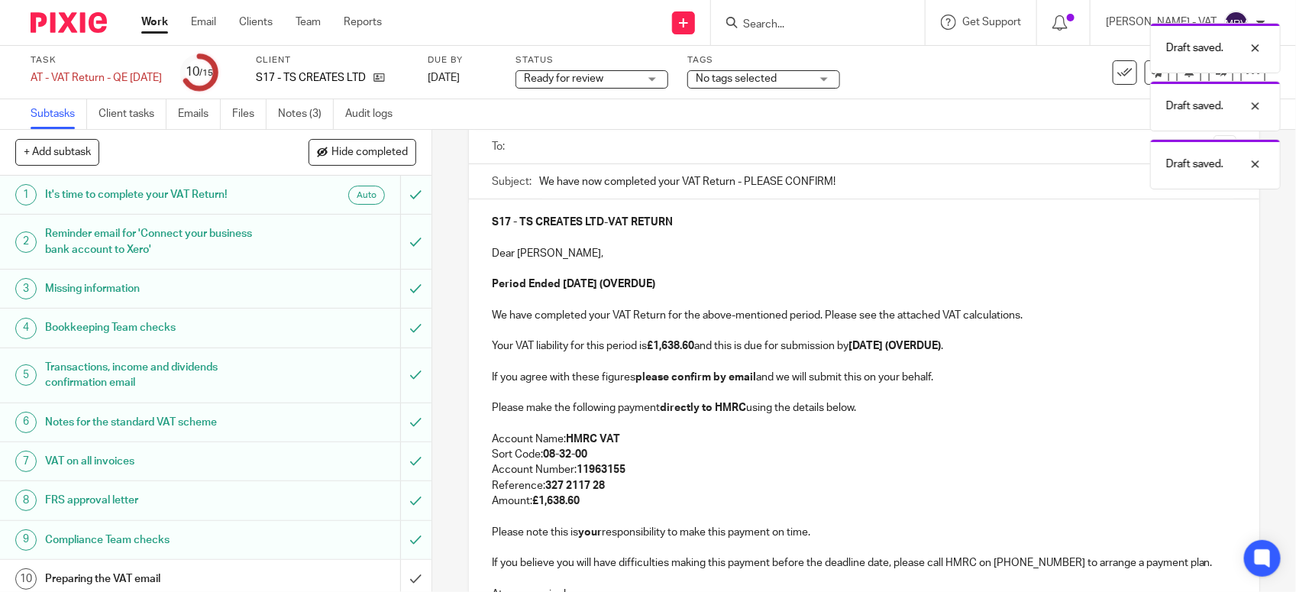
click at [746, 289] on p "Period Ended 31st July 2025 (OVERDUE)" at bounding box center [864, 284] width 745 height 15
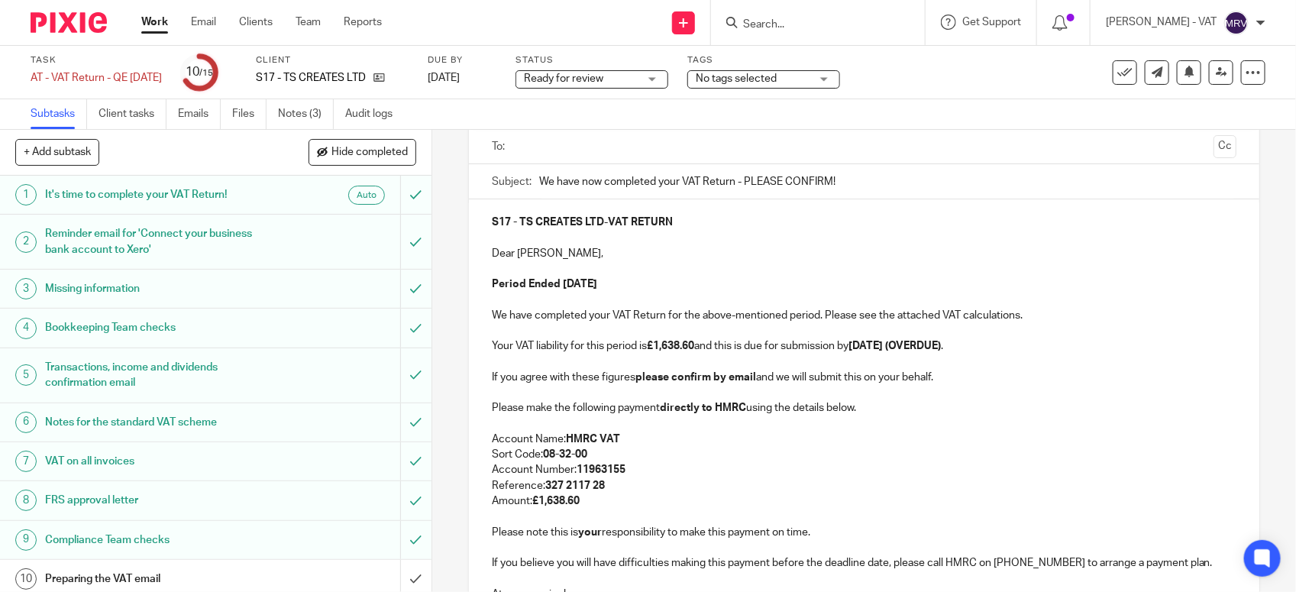
click at [728, 225] on p "S17 - TS CREATES LTD - VAT RETURN" at bounding box center [864, 222] width 745 height 15
click at [707, 286] on p "Period Ended 31st July 2025" at bounding box center [864, 284] width 745 height 15
click at [705, 228] on p "S17 - TS CREATES LTD - VAT RETURN" at bounding box center [864, 222] width 745 height 15
click at [693, 220] on p "S17 - TS CREATES LTD - VAT RETURN" at bounding box center [864, 222] width 745 height 15
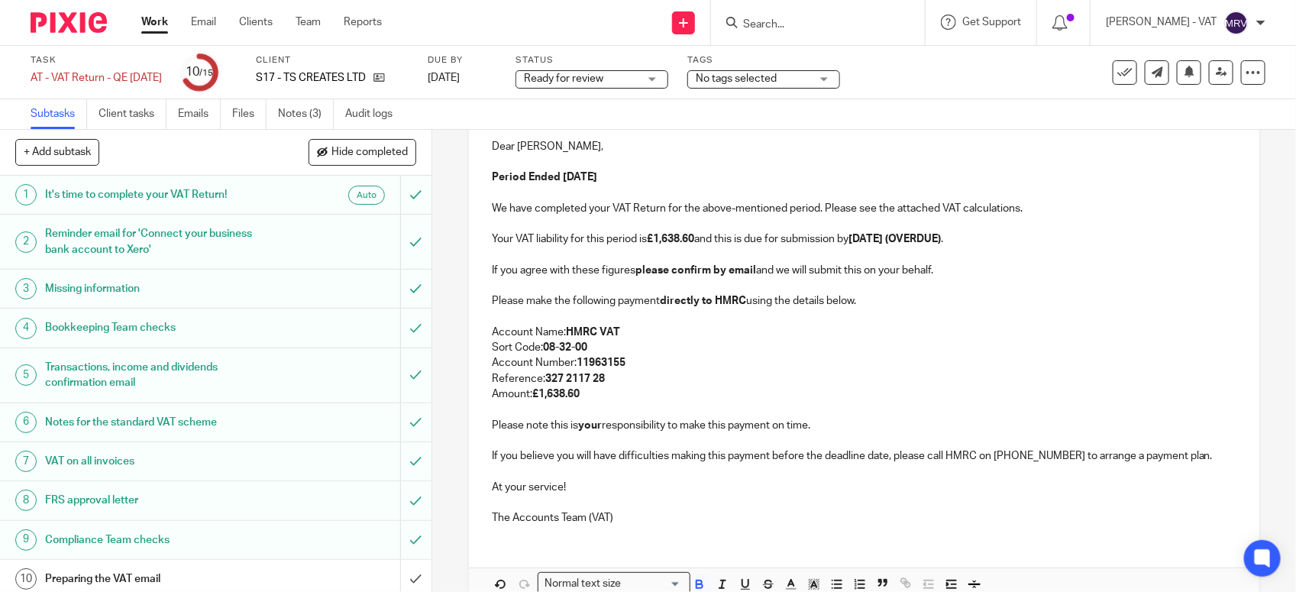
scroll to position [295, 0]
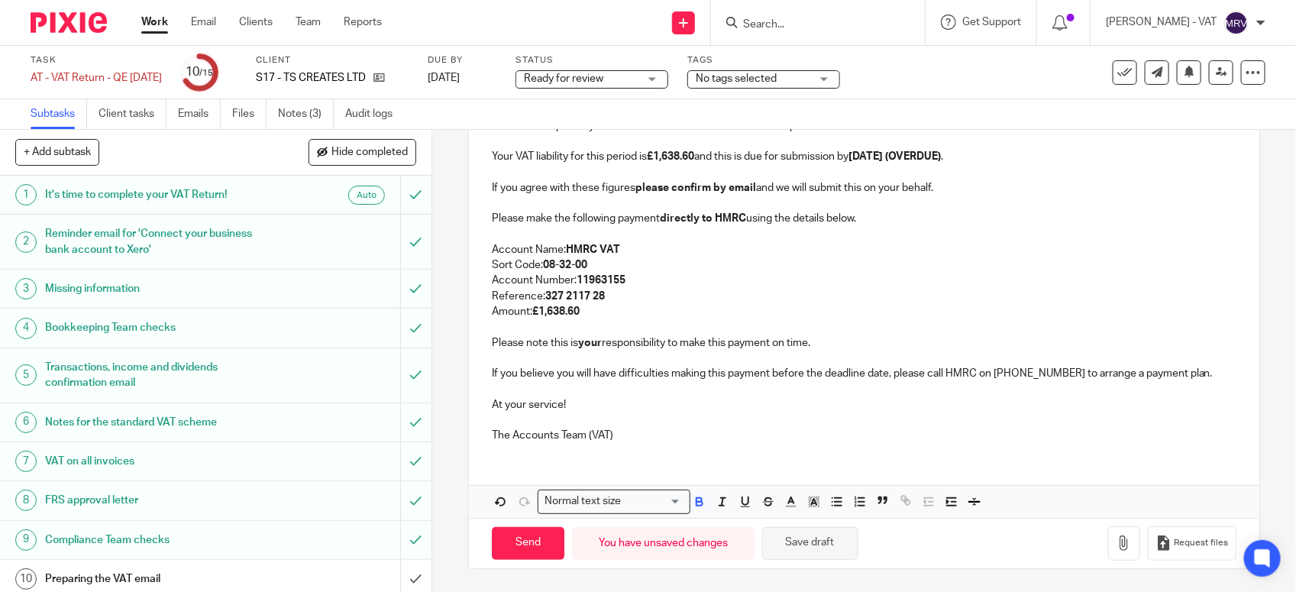
click at [849, 552] on button "Save draft" at bounding box center [810, 543] width 96 height 33
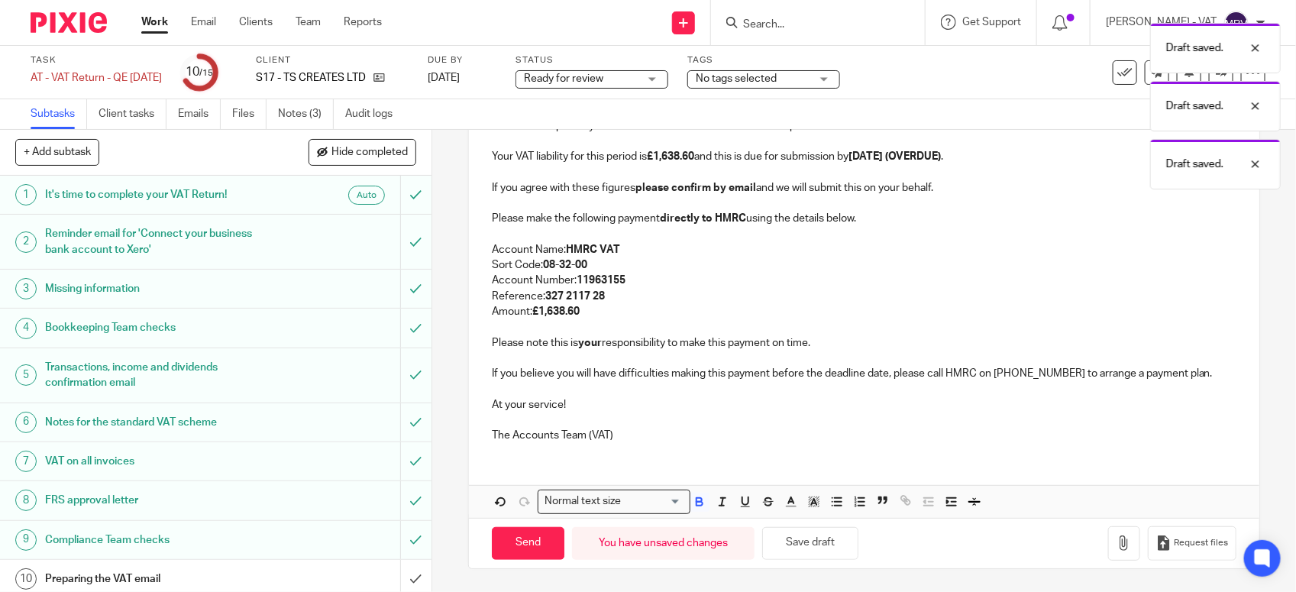
drag, startPoint x: 810, startPoint y: 463, endPoint x: 817, endPoint y: 455, distance: 11.4
click at [812, 456] on div "S17 - TS CREATES LTD - VAT RETURN (OVERDUE) Dear Tolani, Period Ended 31st July…" at bounding box center [864, 264] width 791 height 508
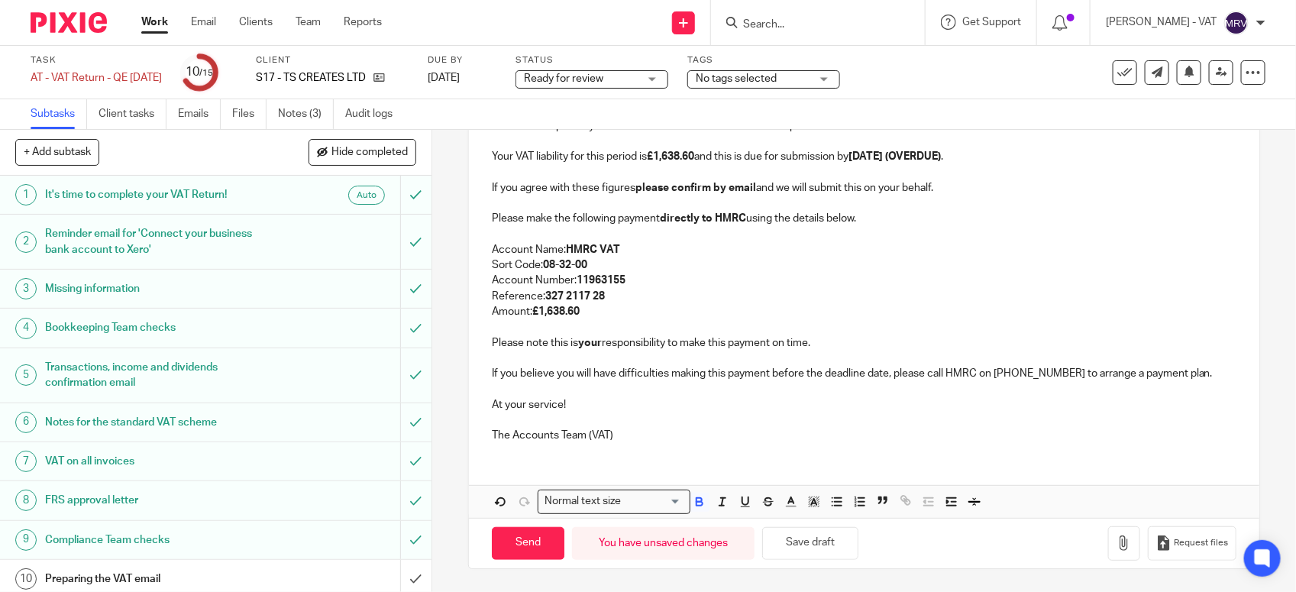
click at [817, 455] on div "S17 - TS CREATES LTD - VAT RETURN (OVERDUE) Dear Tolani, Period Ended 31st July…" at bounding box center [864, 264] width 791 height 508
click at [796, 267] on p "Sort Code: 08-32-00" at bounding box center [864, 264] width 745 height 15
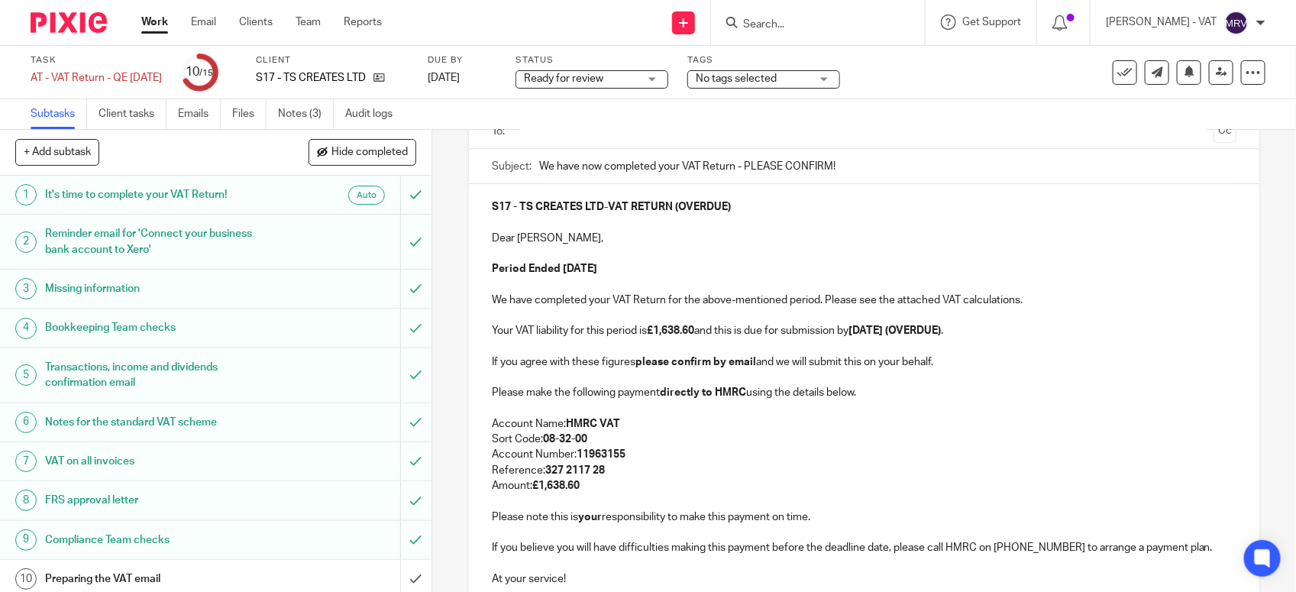
scroll to position [104, 0]
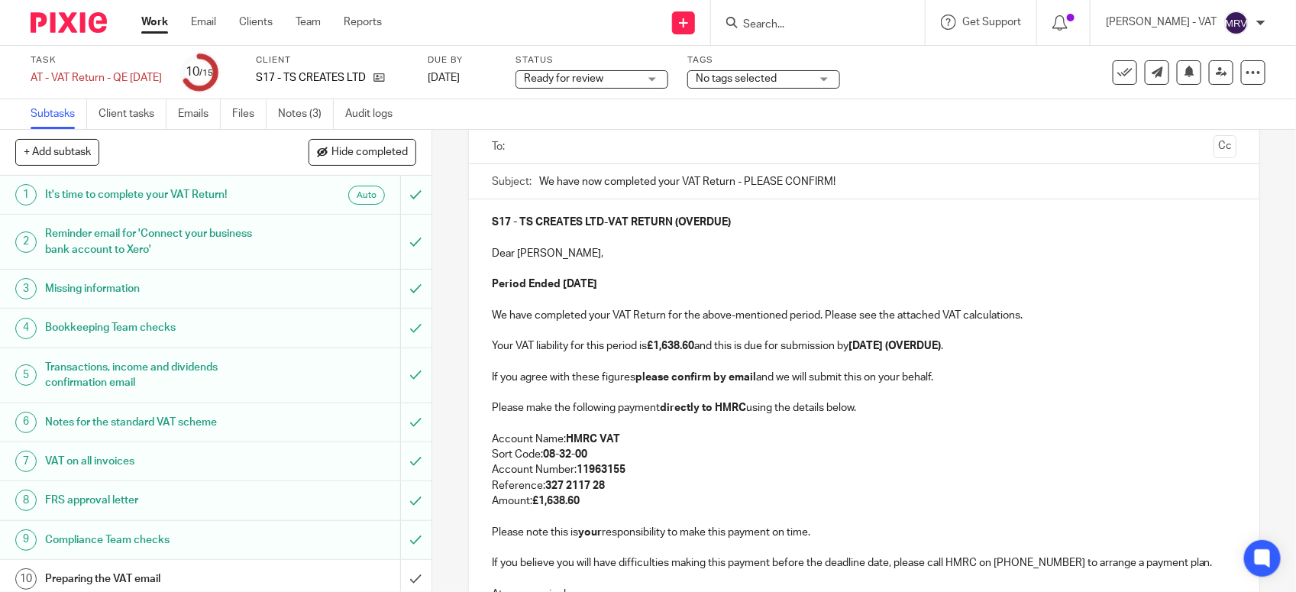
click at [712, 296] on p at bounding box center [864, 300] width 745 height 15
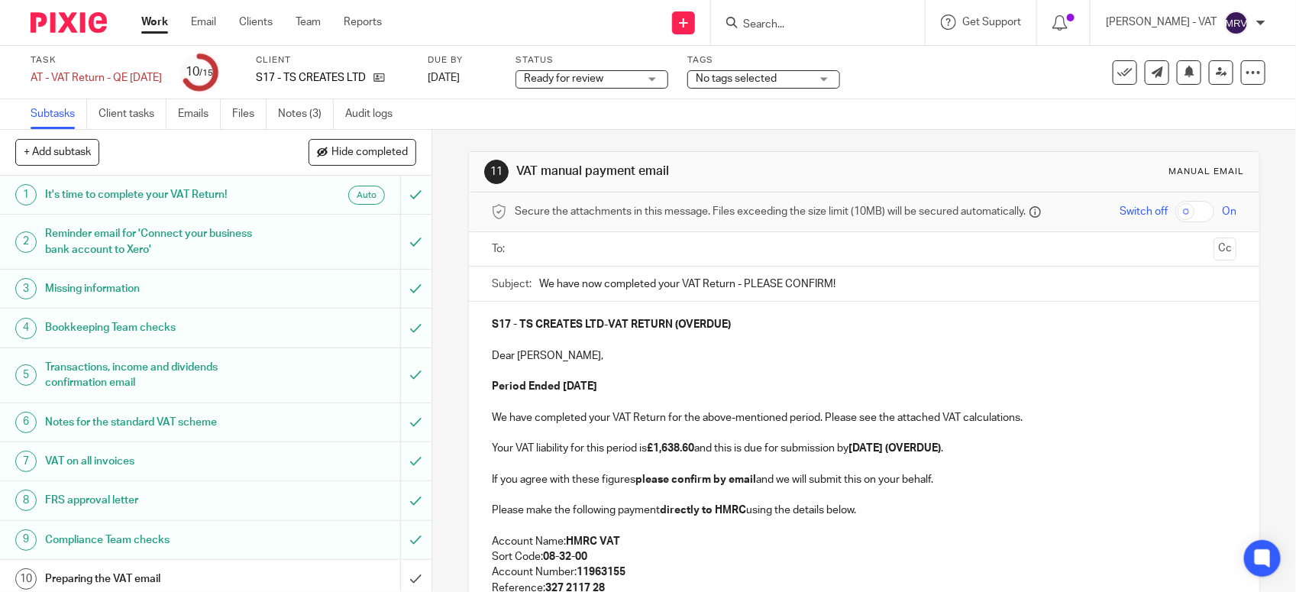
scroll to position [0, 0]
click at [238, 116] on link "Files" at bounding box center [249, 114] width 34 height 30
click at [669, 331] on strong "VAT RETURN (OVERDUE)" at bounding box center [669, 326] width 123 height 11
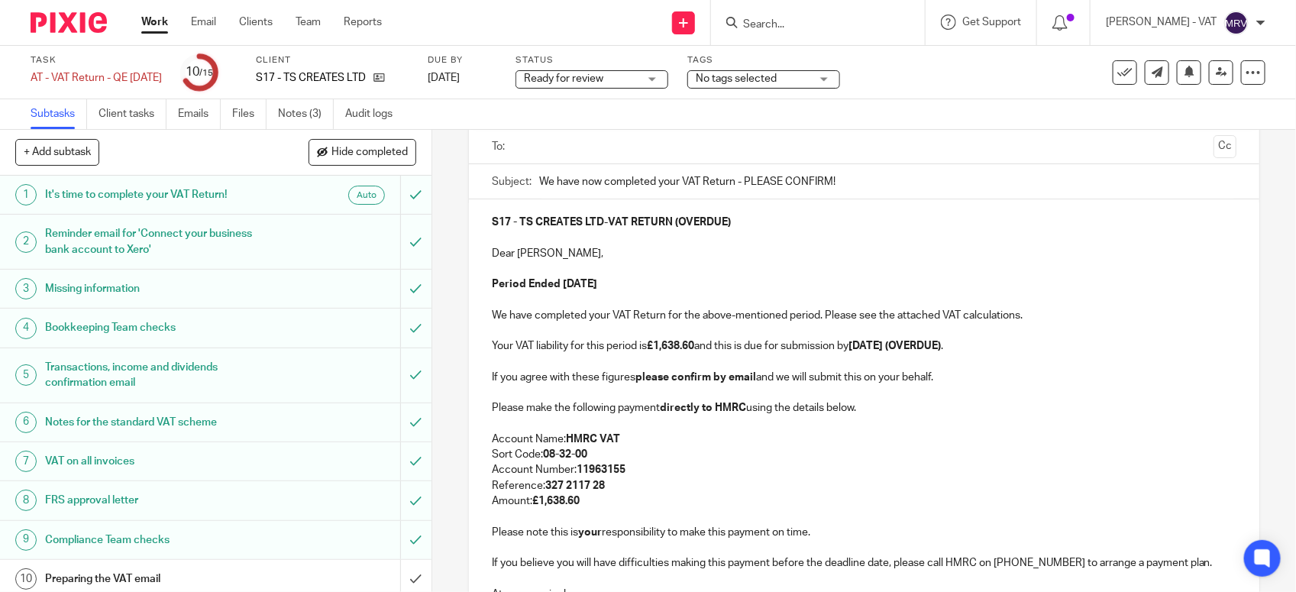
scroll to position [8, 0]
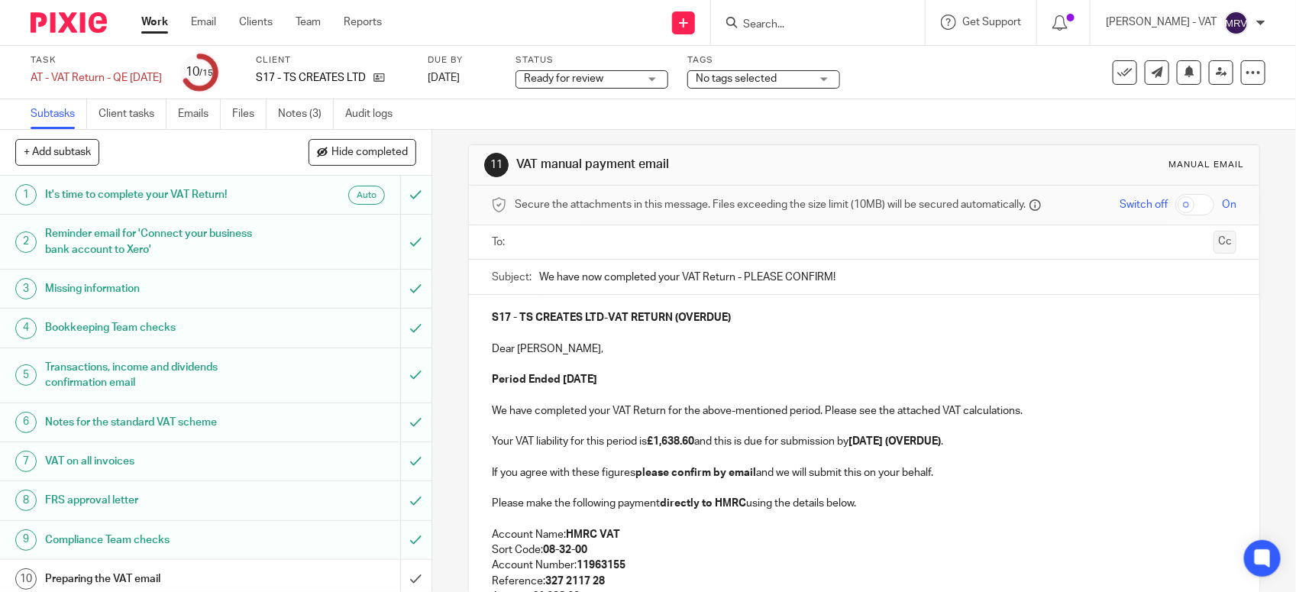
click at [1214, 247] on button "Cc" at bounding box center [1225, 242] width 23 height 23
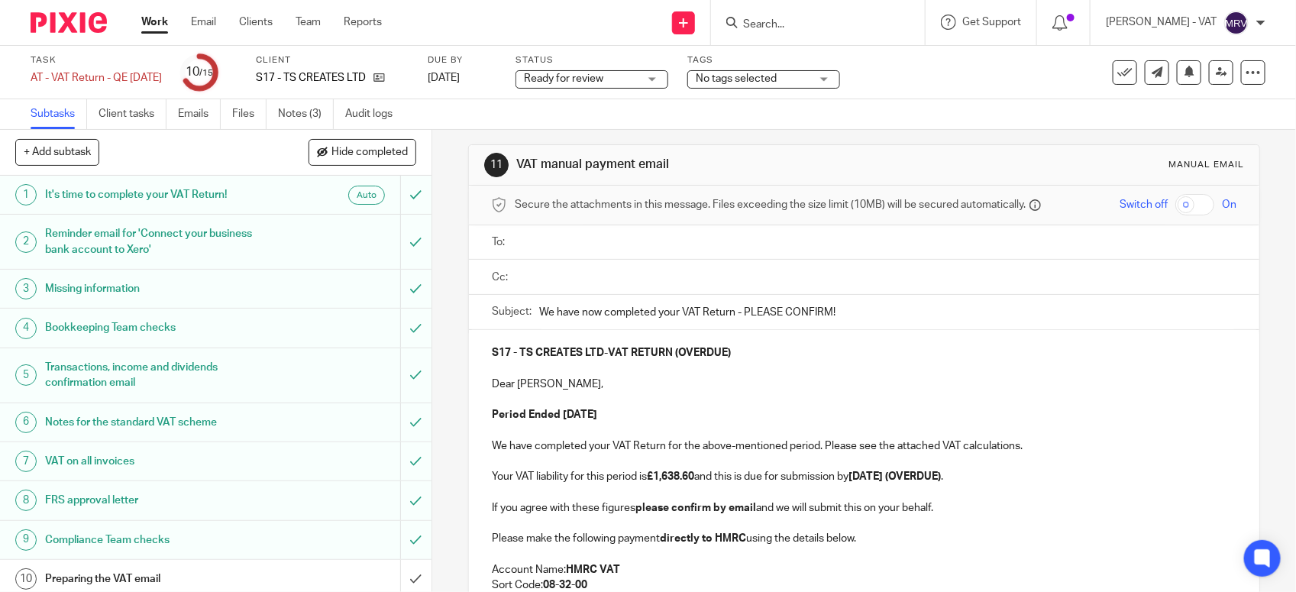
click at [564, 247] on input "text" at bounding box center [875, 243] width 710 height 18
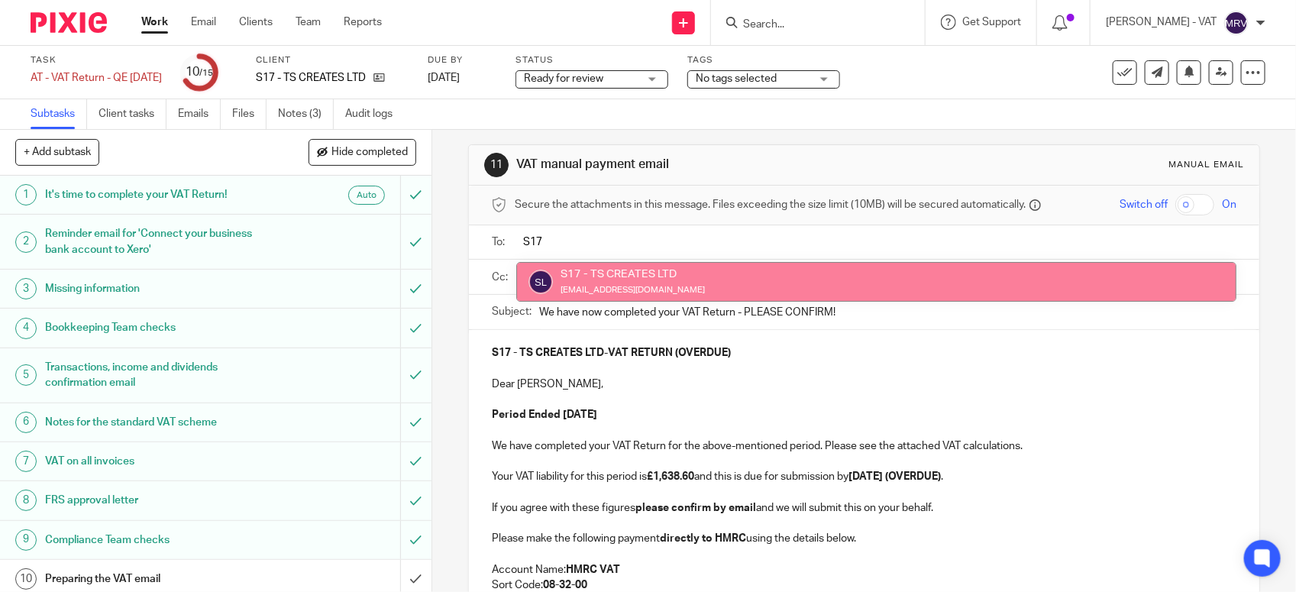
type input "S17"
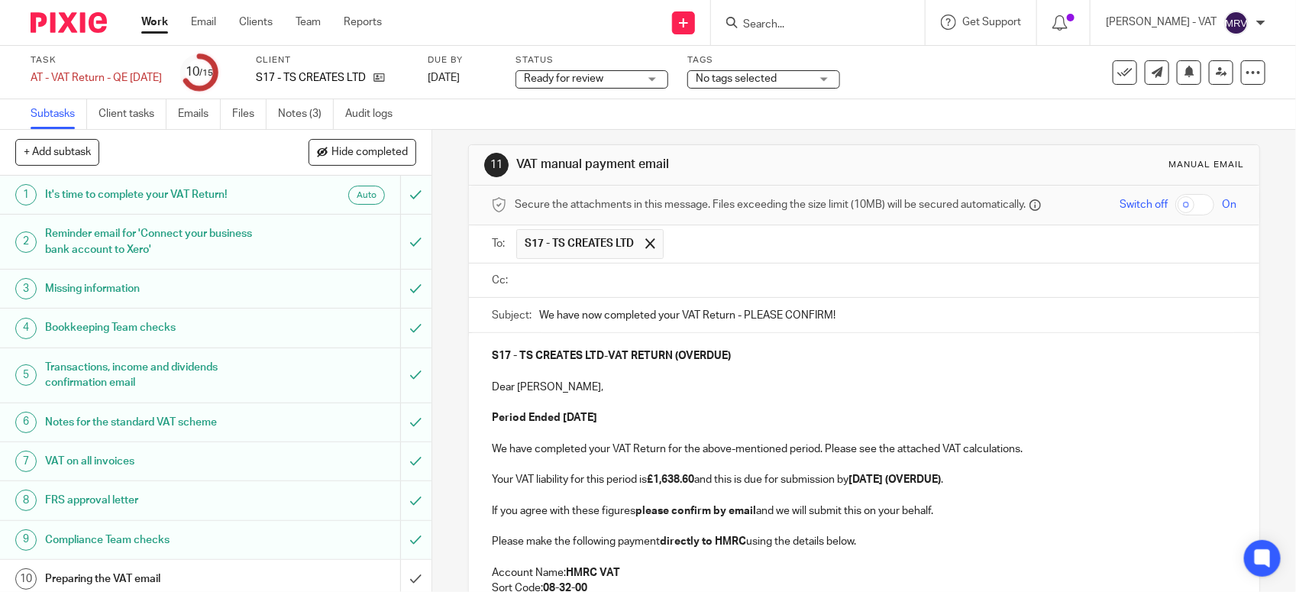
click at [565, 277] on input "text" at bounding box center [875, 281] width 710 height 18
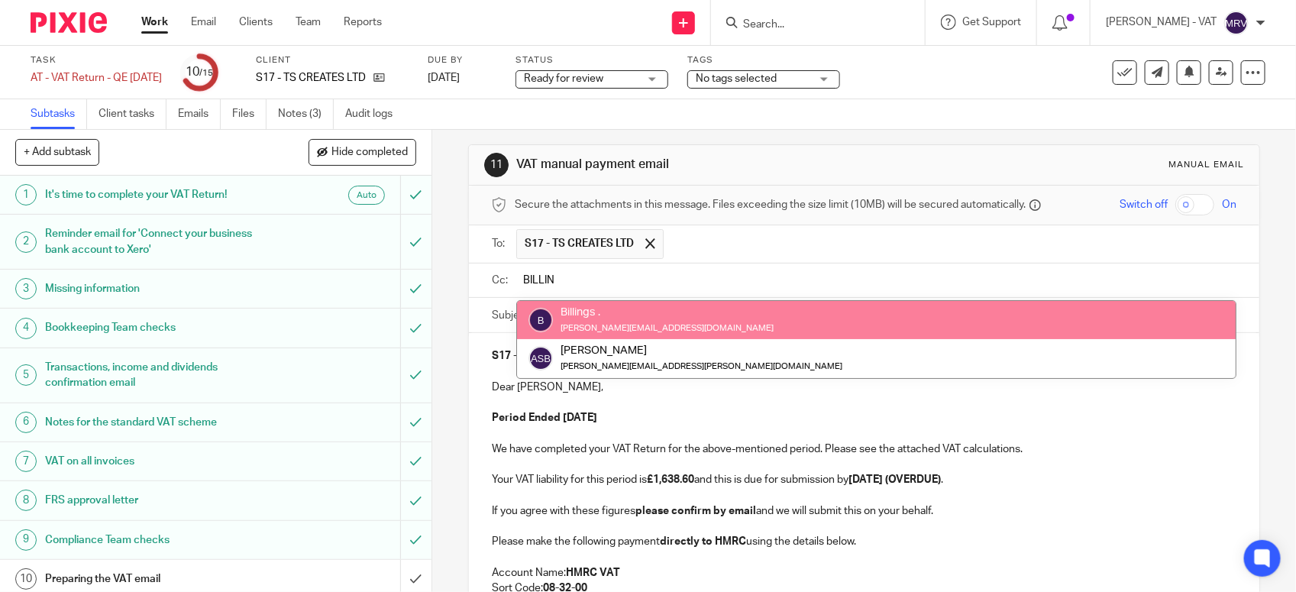
type input "BILLIN"
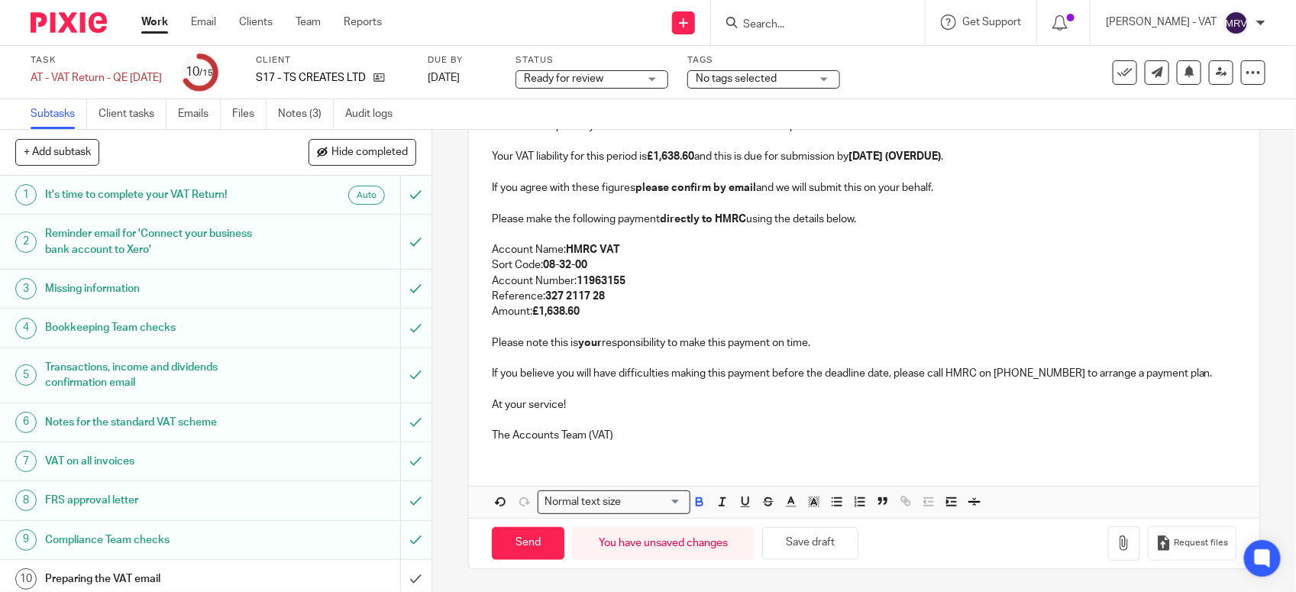
scroll to position [338, 0]
click at [685, 341] on p "Please note this is your responsibility to make this payment on time." at bounding box center [864, 342] width 745 height 15
click at [815, 552] on button "Save draft" at bounding box center [810, 543] width 96 height 33
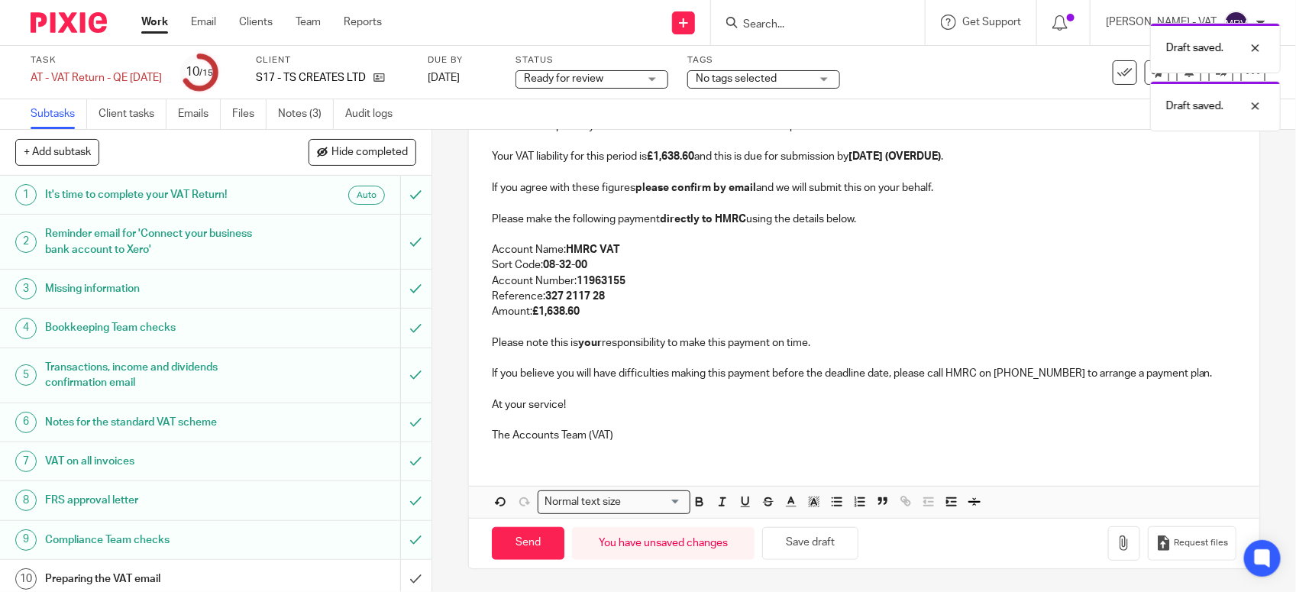
click at [766, 429] on p "The Accounts Team (VAT)" at bounding box center [864, 435] width 745 height 15
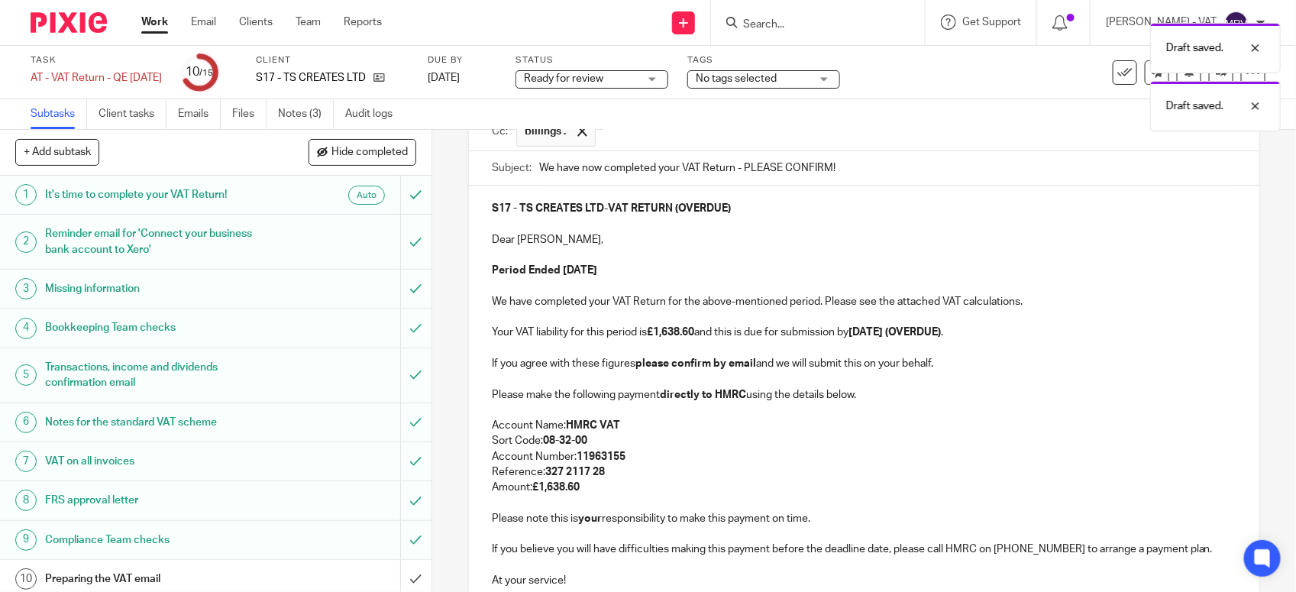
scroll to position [147, 0]
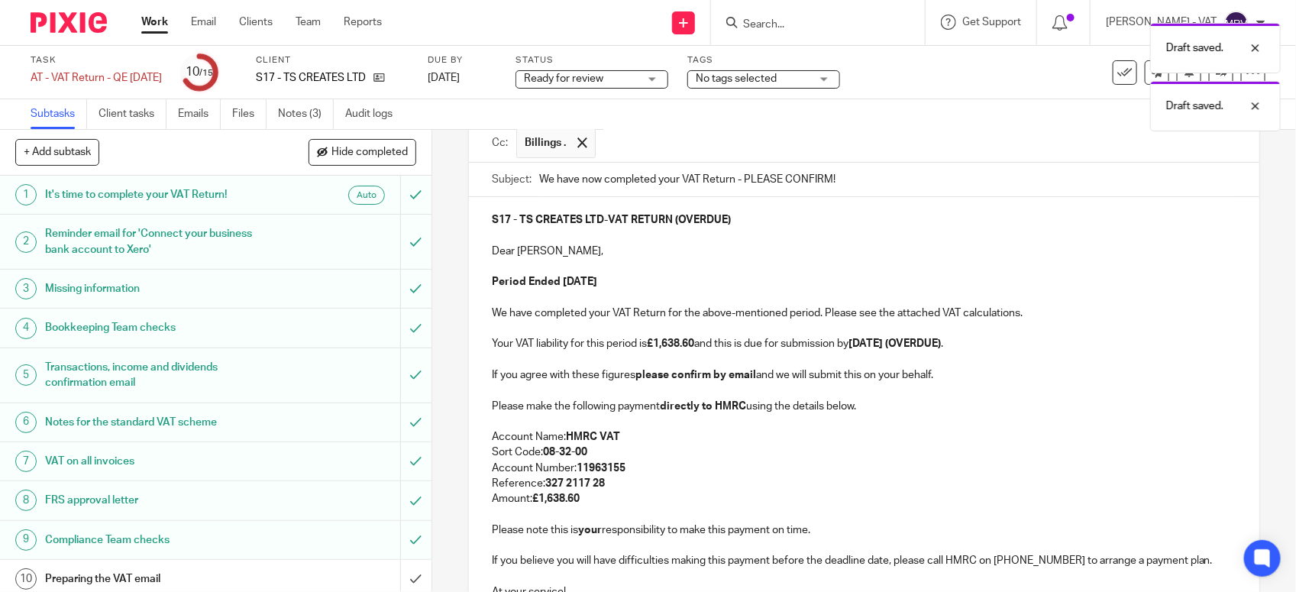
click at [753, 448] on p "Sort Code: 08-32-00" at bounding box center [864, 452] width 745 height 15
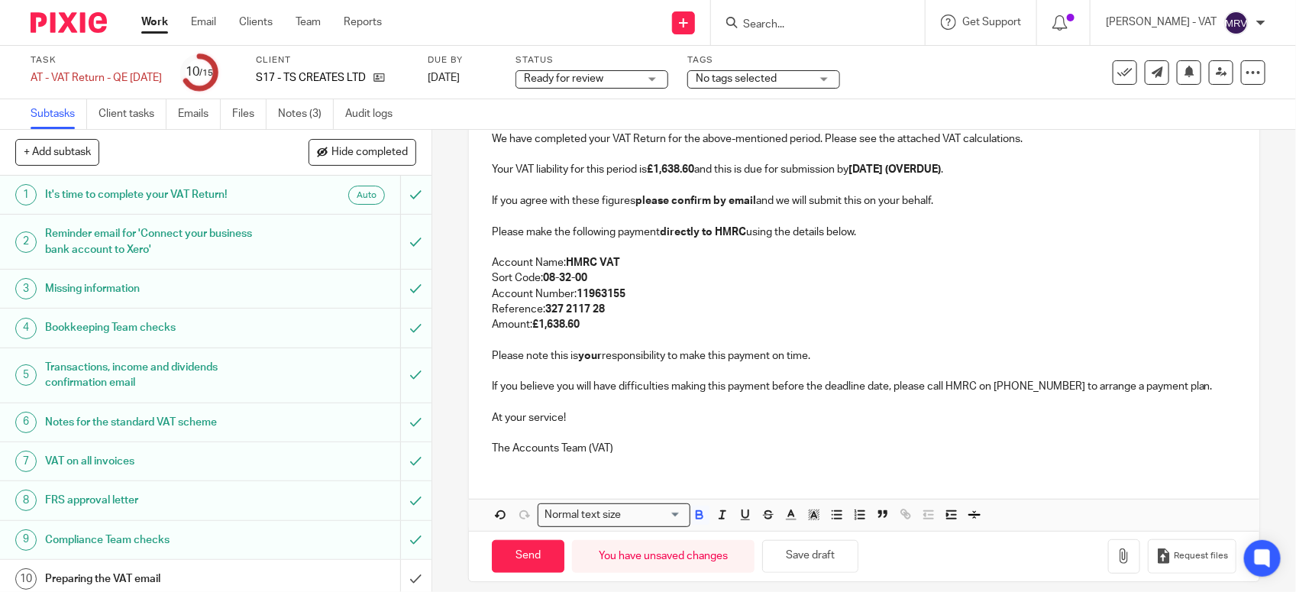
scroll to position [338, 0]
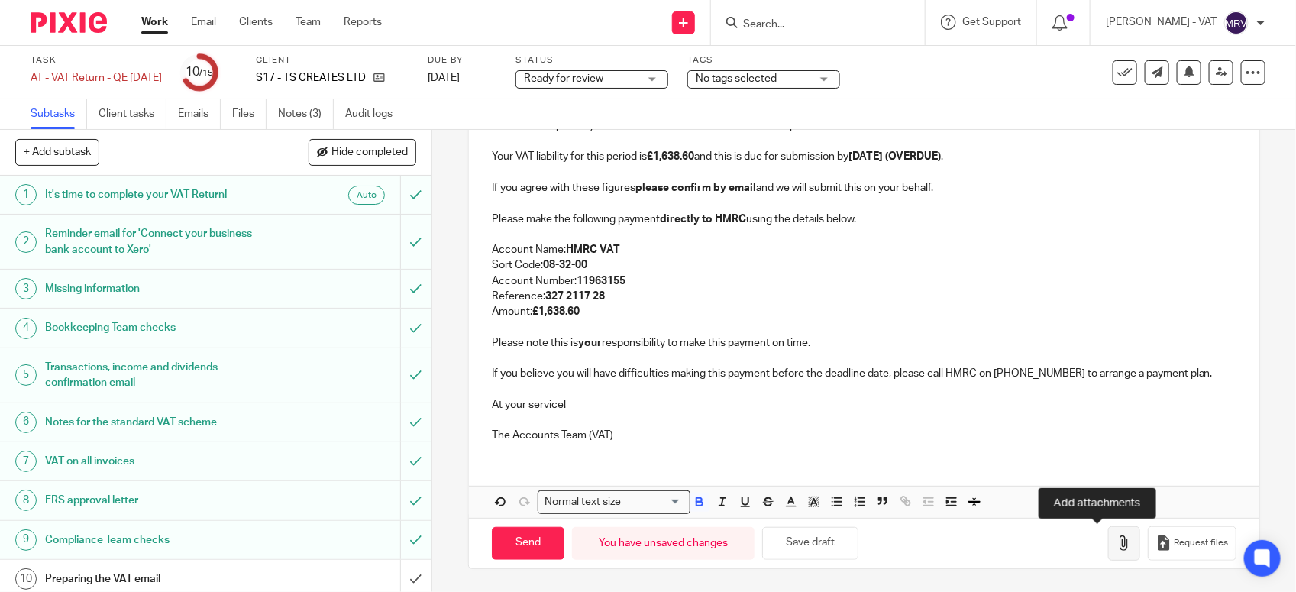
click at [1108, 545] on button "button" at bounding box center [1124, 543] width 32 height 34
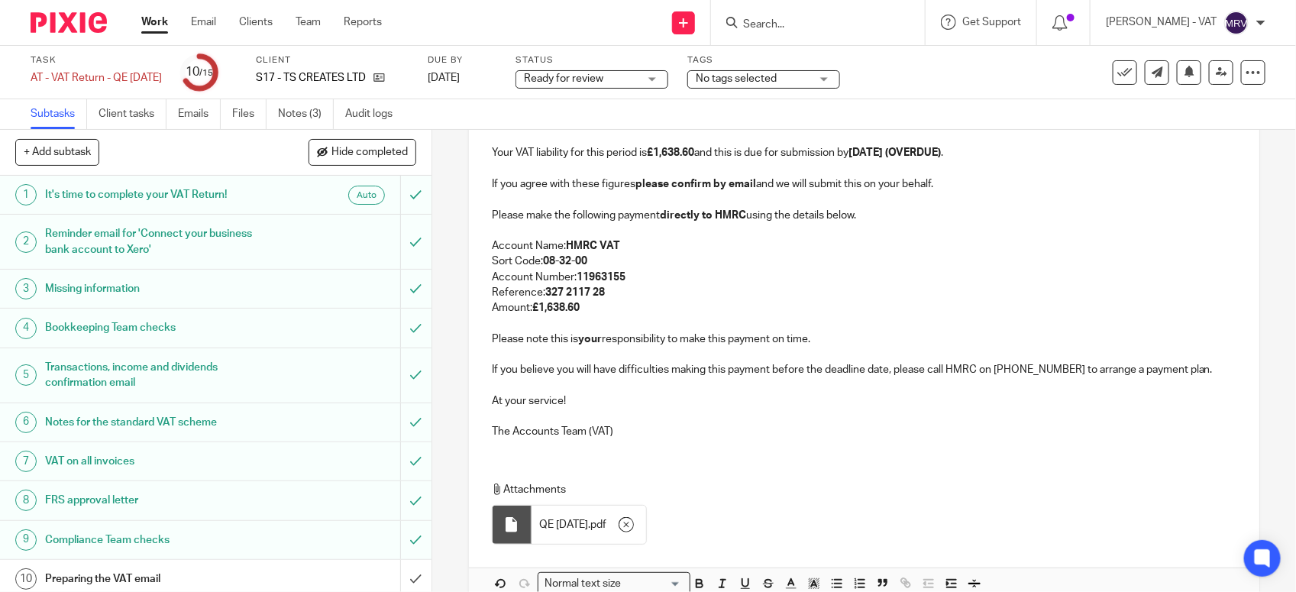
click at [662, 400] on p "At your service!" at bounding box center [864, 400] width 745 height 15
click at [646, 422] on p at bounding box center [864, 416] width 745 height 15
click at [818, 340] on p "Please note this is your responsibility to make this payment on time." at bounding box center [864, 339] width 745 height 15
click at [602, 314] on p "Amount: £1,638.60" at bounding box center [864, 307] width 745 height 15
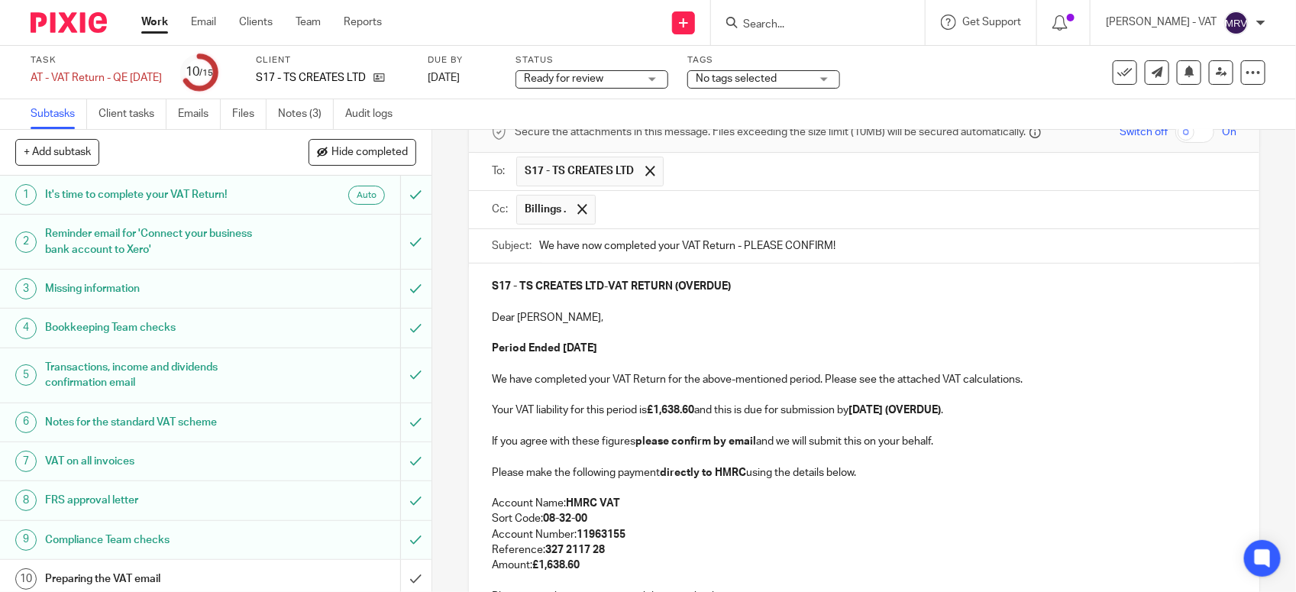
scroll to position [52, 0]
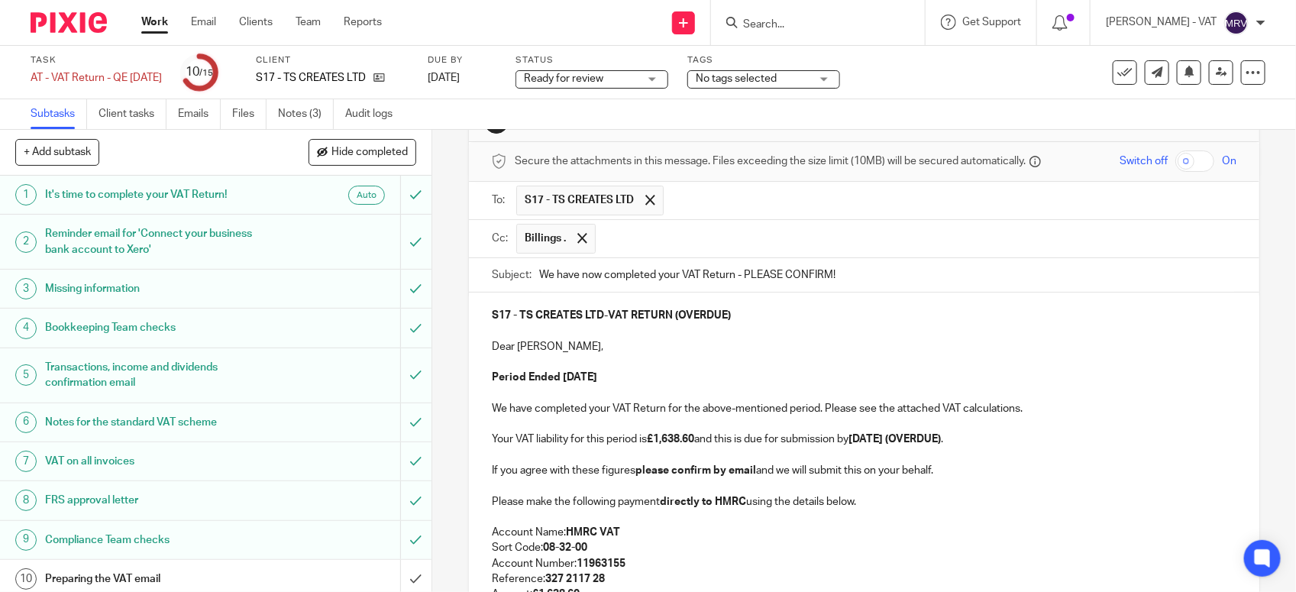
click at [667, 345] on p "Dear Tolani," at bounding box center [864, 346] width 745 height 15
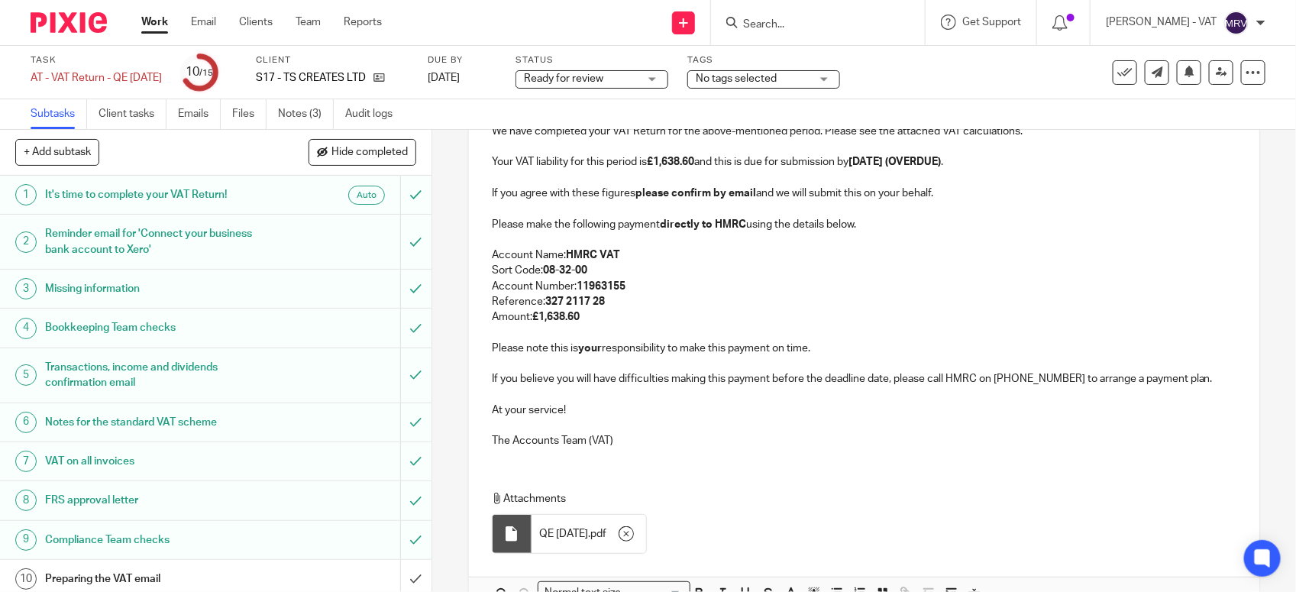
scroll to position [425, 0]
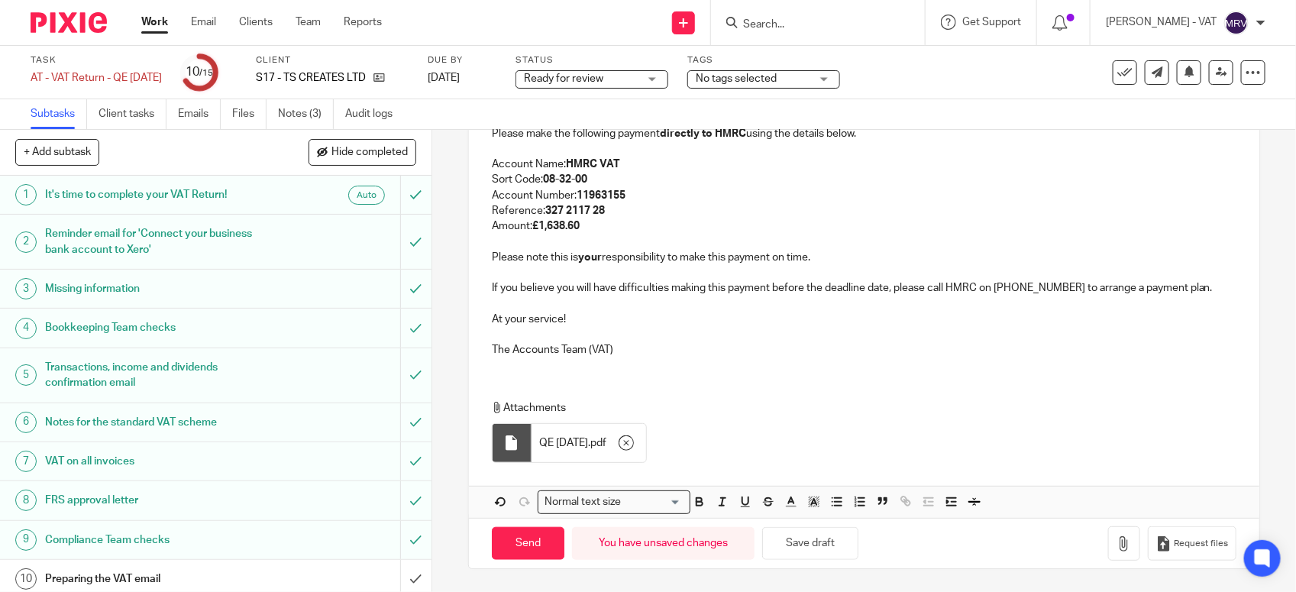
click at [565, 273] on p at bounding box center [864, 272] width 745 height 15
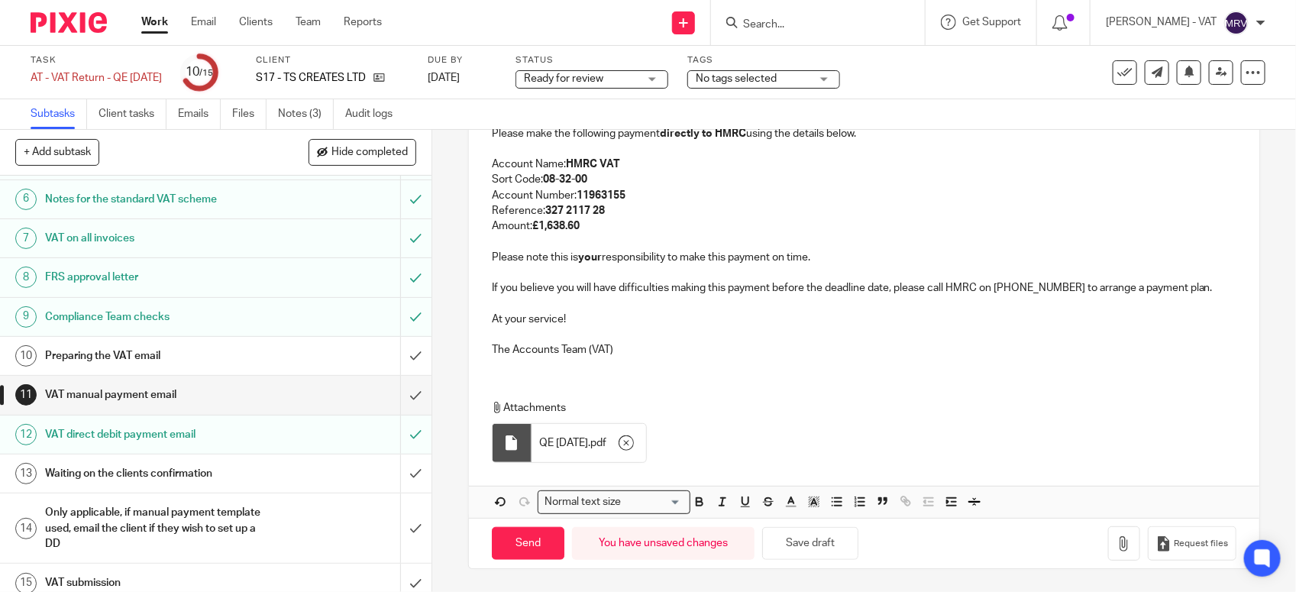
scroll to position [238, 0]
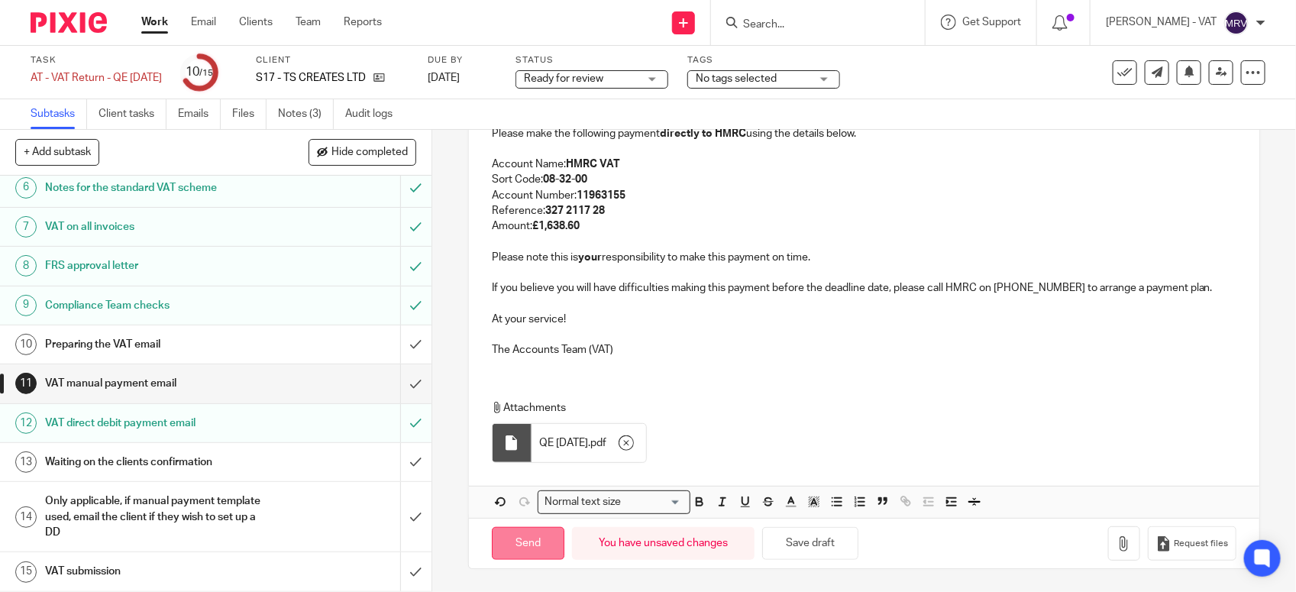
click at [519, 548] on input "Send" at bounding box center [528, 543] width 73 height 33
type input "Sent"
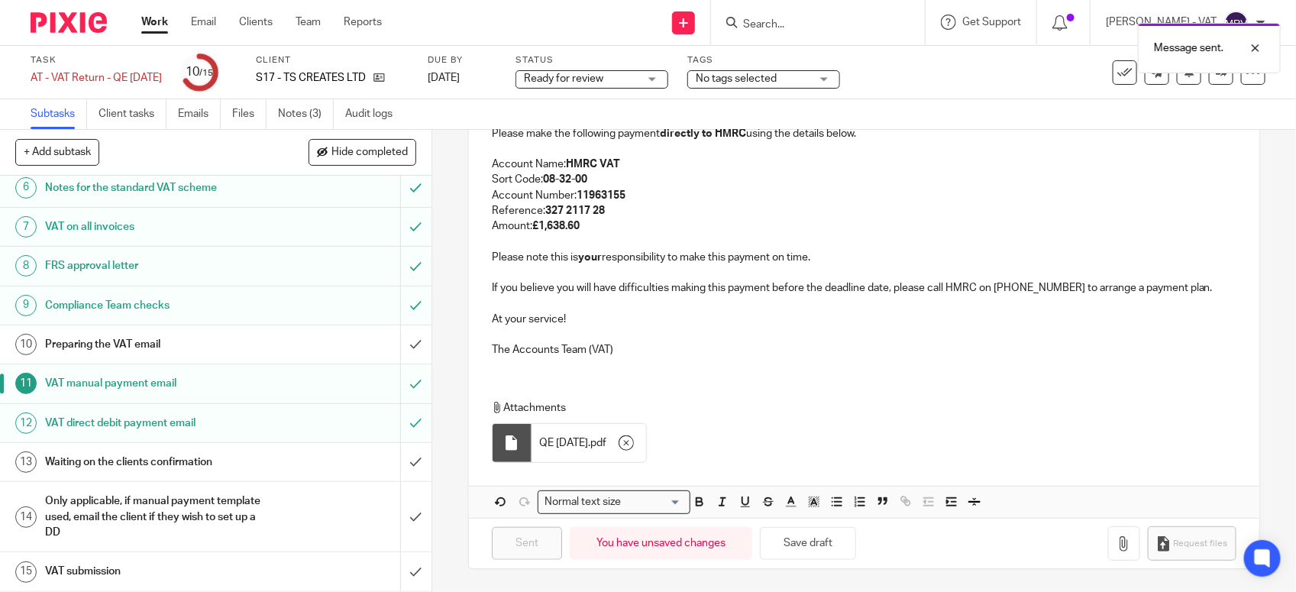
click at [195, 334] on h1 "Preparing the VAT email" at bounding box center [158, 344] width 227 height 23
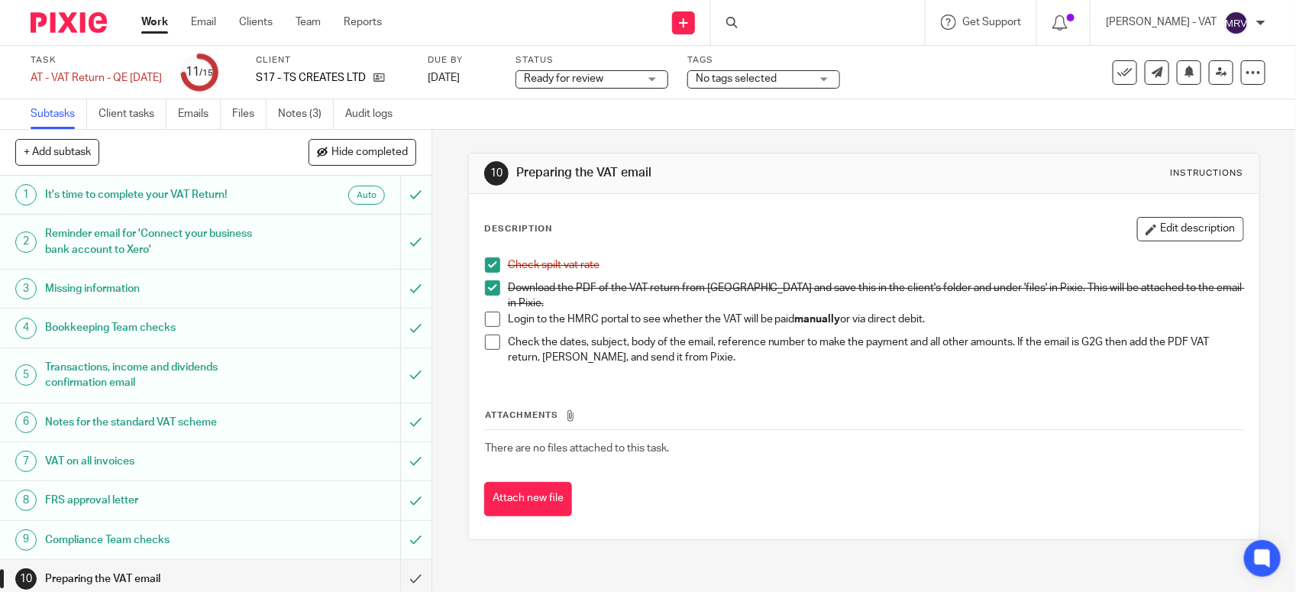
click at [485, 312] on span at bounding box center [492, 319] width 15 height 15
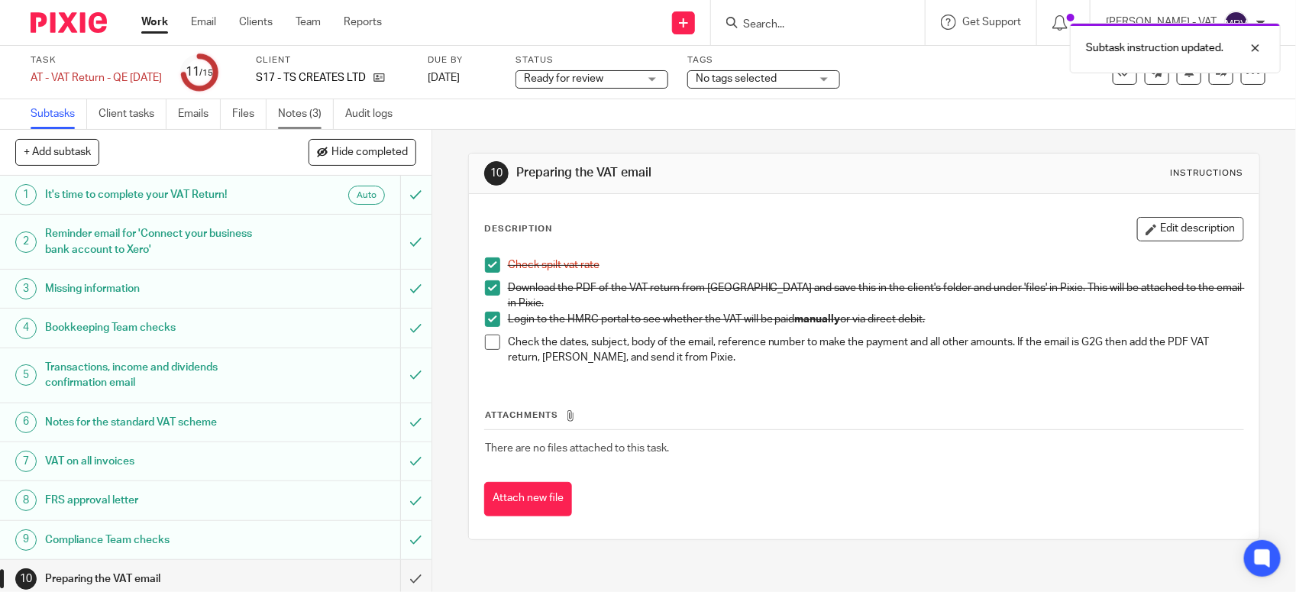
click at [322, 105] on link "Notes (3)" at bounding box center [306, 114] width 56 height 30
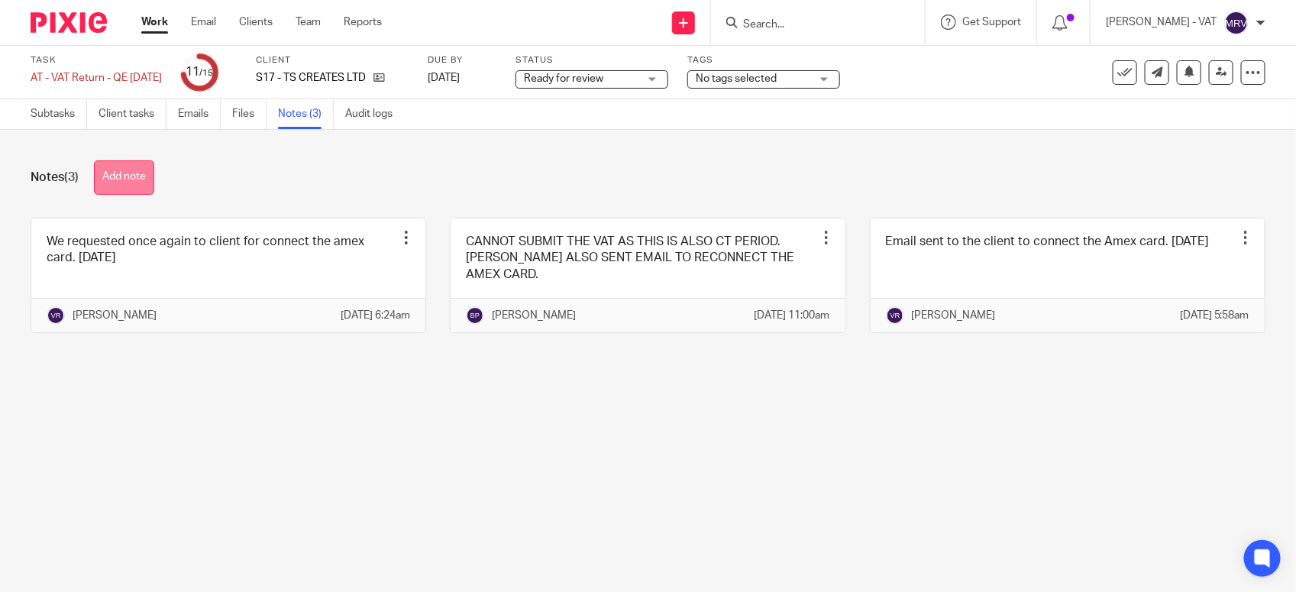
click at [125, 164] on button "Add note" at bounding box center [124, 177] width 60 height 34
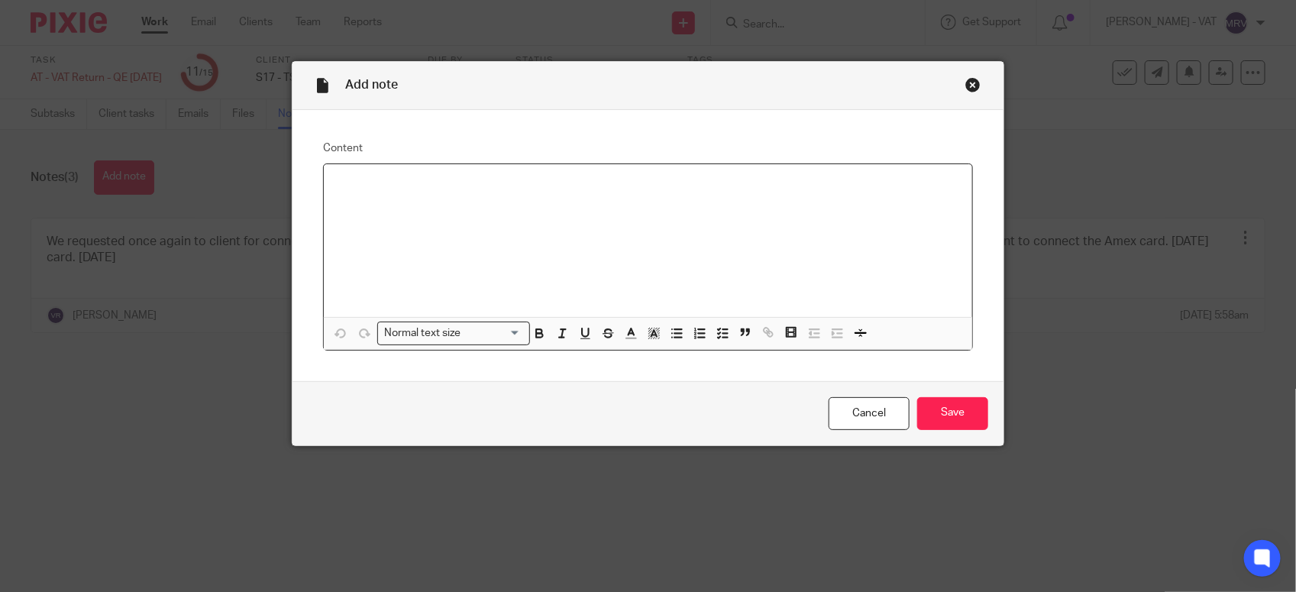
click at [390, 233] on div at bounding box center [648, 240] width 649 height 153
click at [932, 424] on input "Save" at bounding box center [952, 413] width 71 height 33
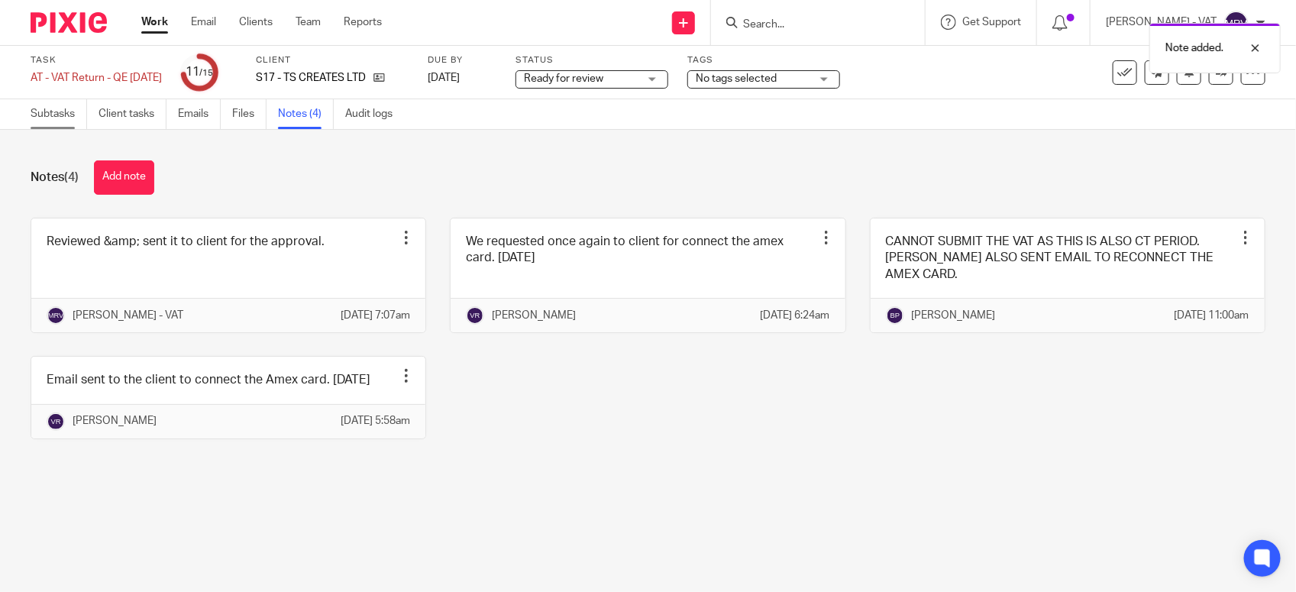
click at [39, 120] on link "Subtasks" at bounding box center [59, 114] width 57 height 30
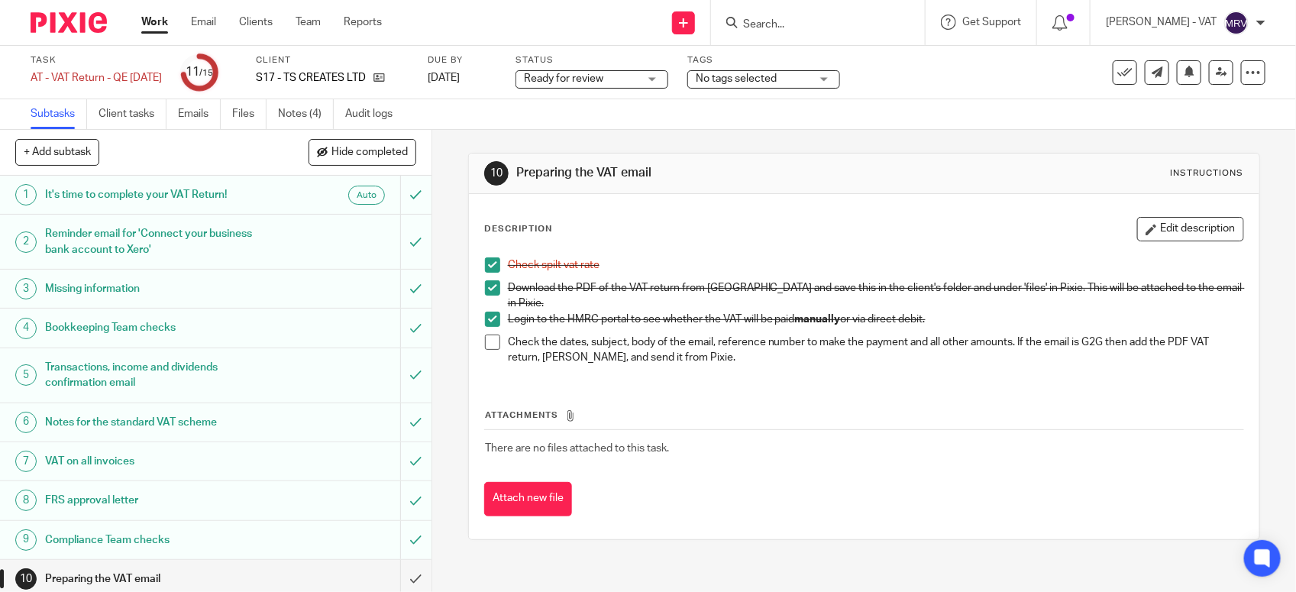
click at [490, 335] on span at bounding box center [492, 342] width 15 height 15
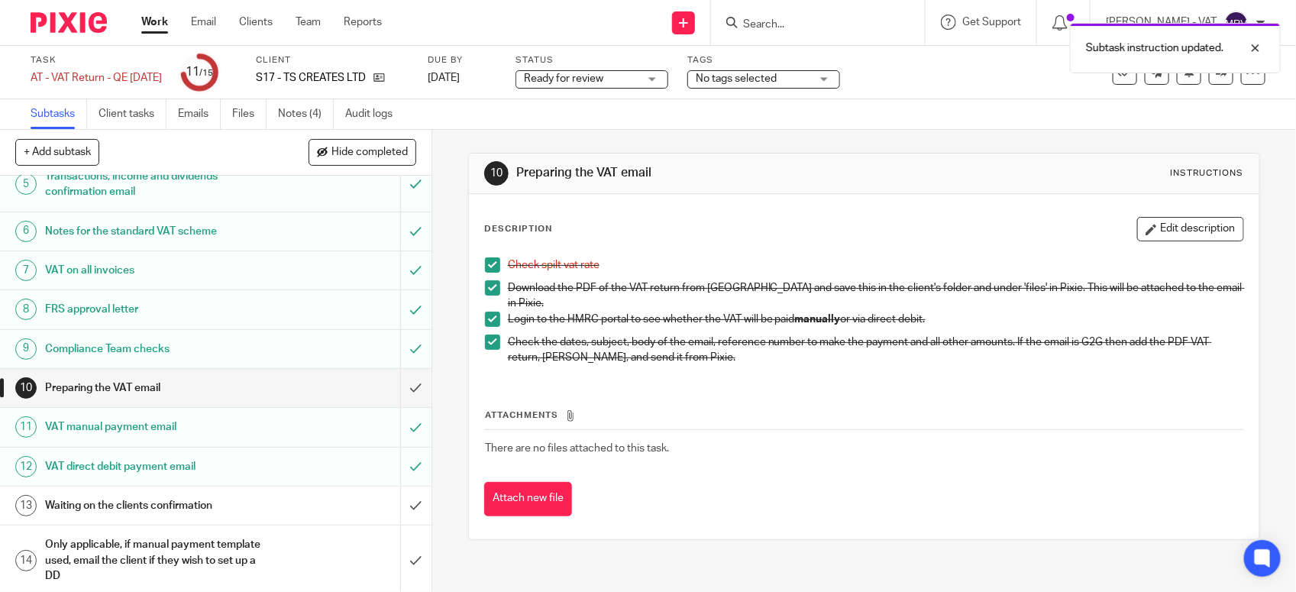
scroll to position [238, 0]
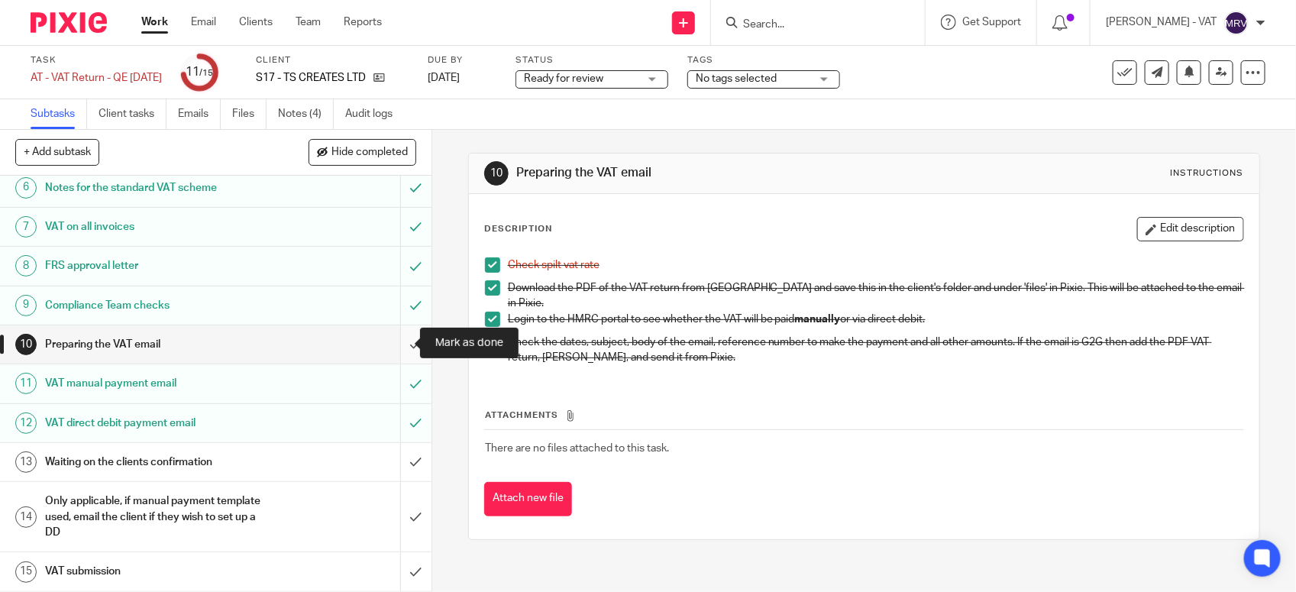
click at [398, 342] on input "submit" at bounding box center [216, 344] width 432 height 38
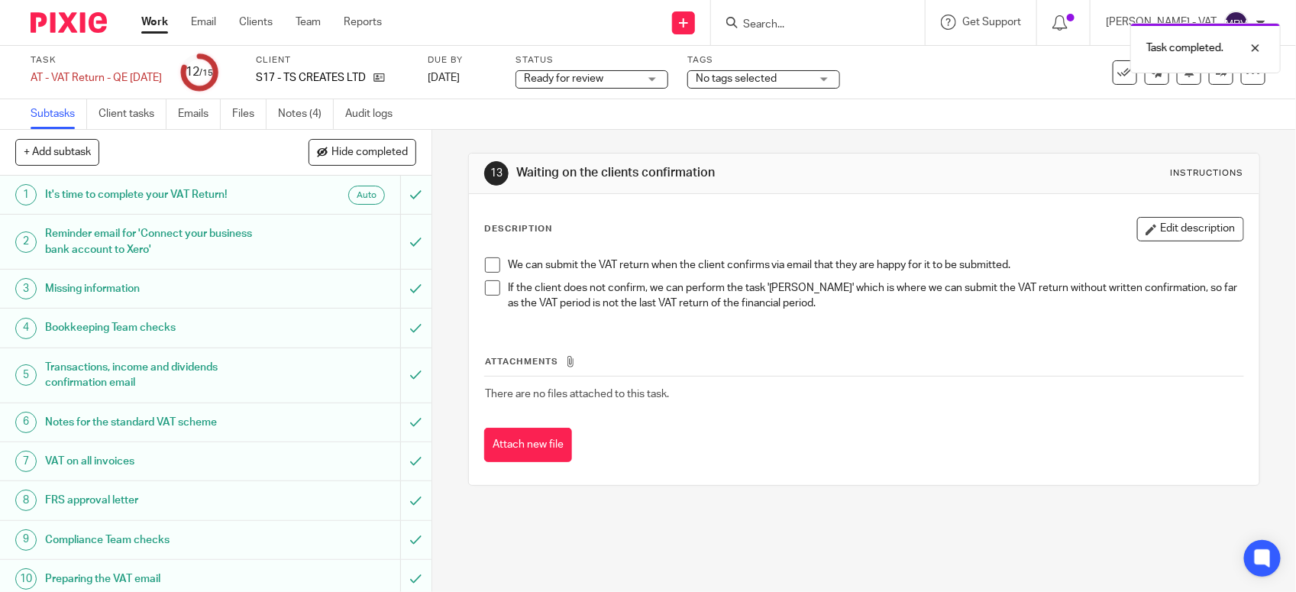
click at [639, 77] on span "Ready for review" at bounding box center [581, 79] width 115 height 16
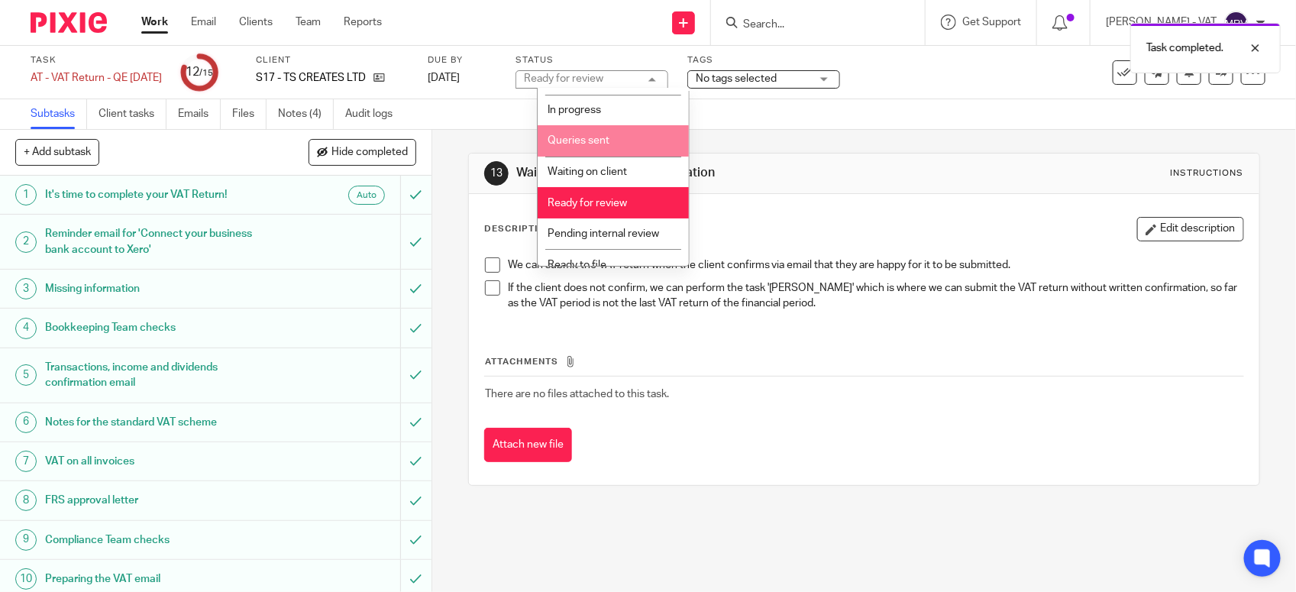
scroll to position [69, 0]
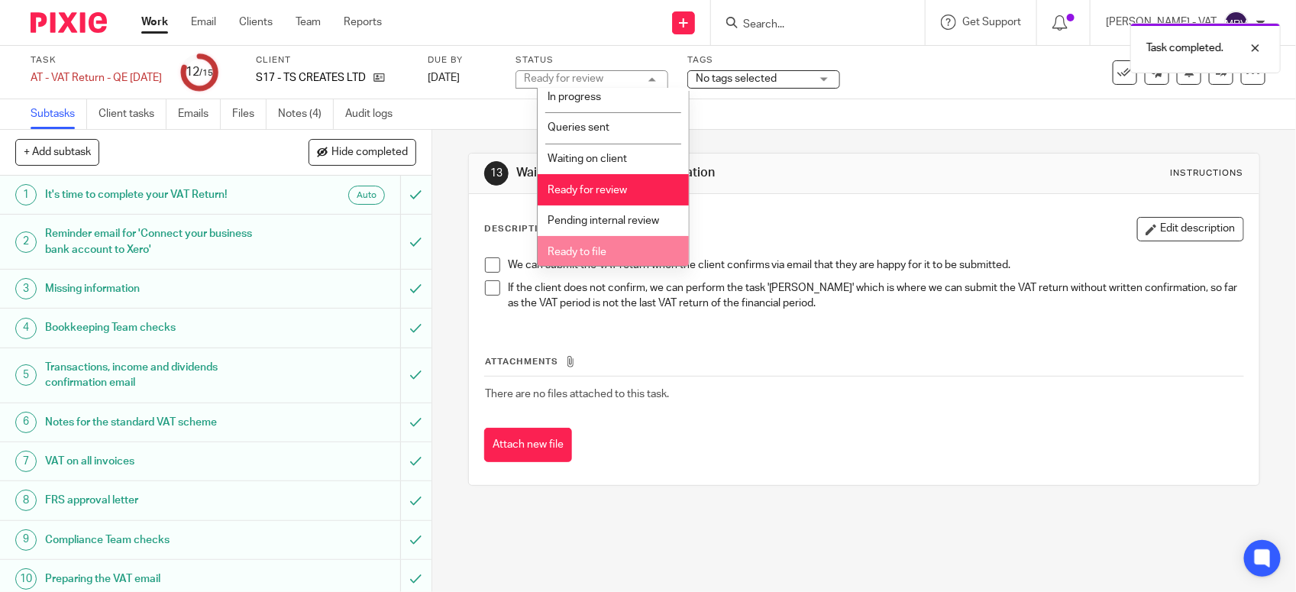
click at [617, 243] on li "Ready to file" at bounding box center [613, 251] width 151 height 31
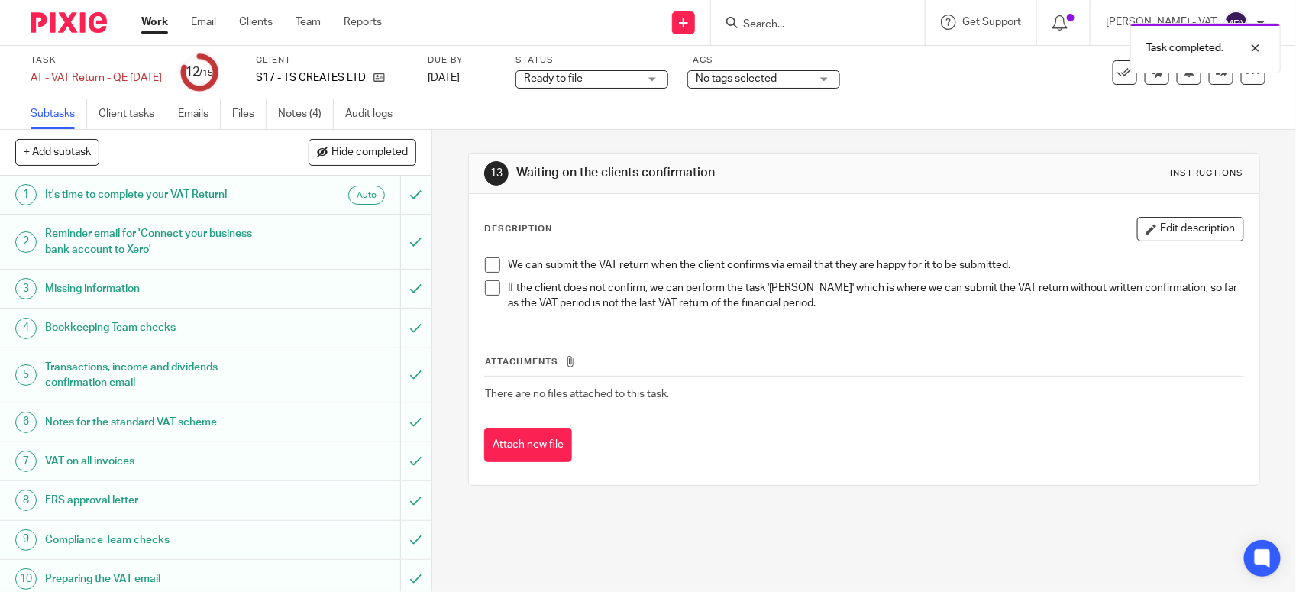
click at [801, 265] on p "We can submit the VAT return when the client confirms via email that they are h…" at bounding box center [876, 264] width 736 height 15
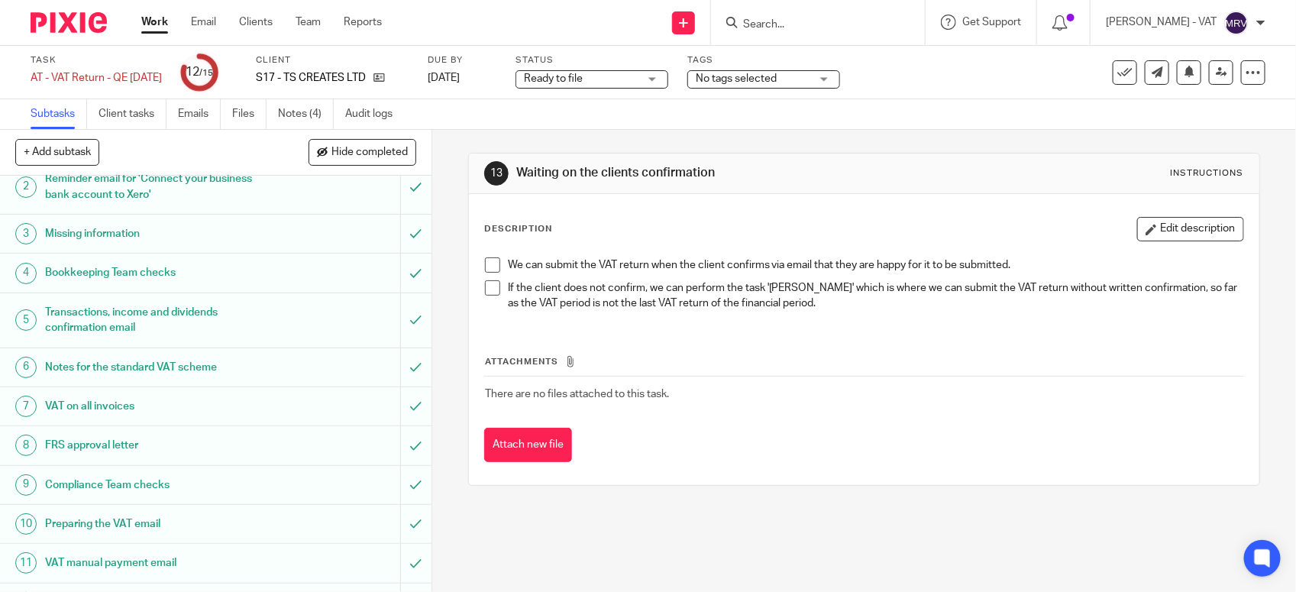
scroll to position [0, 0]
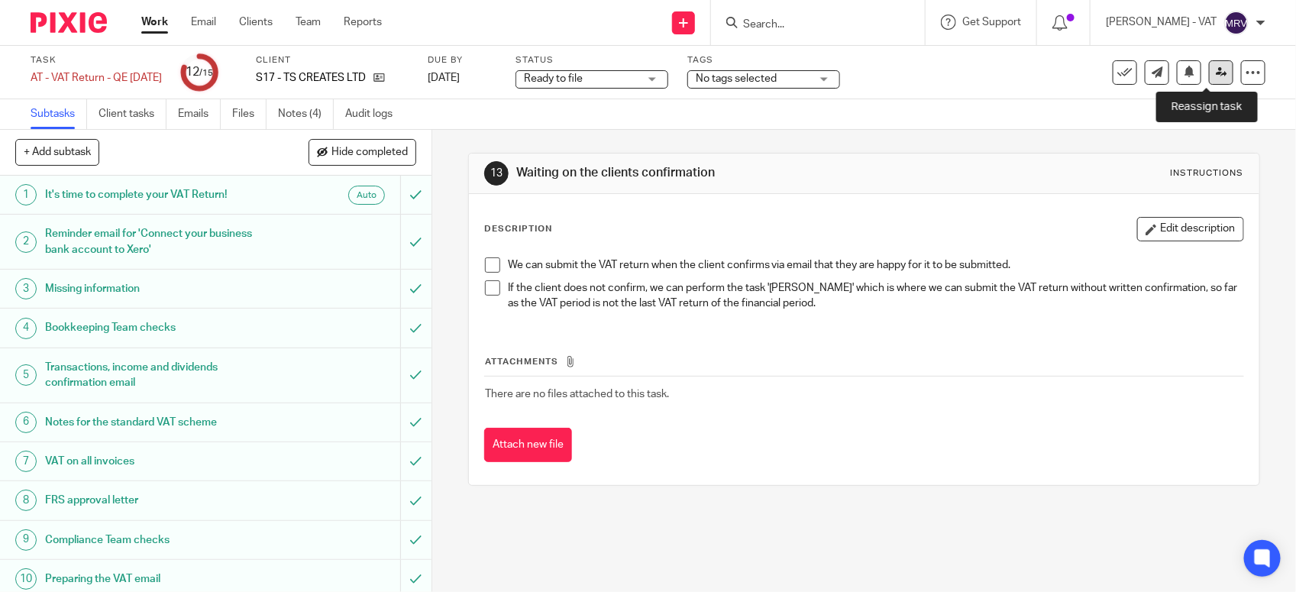
click at [1216, 70] on icon at bounding box center [1221, 71] width 11 height 11
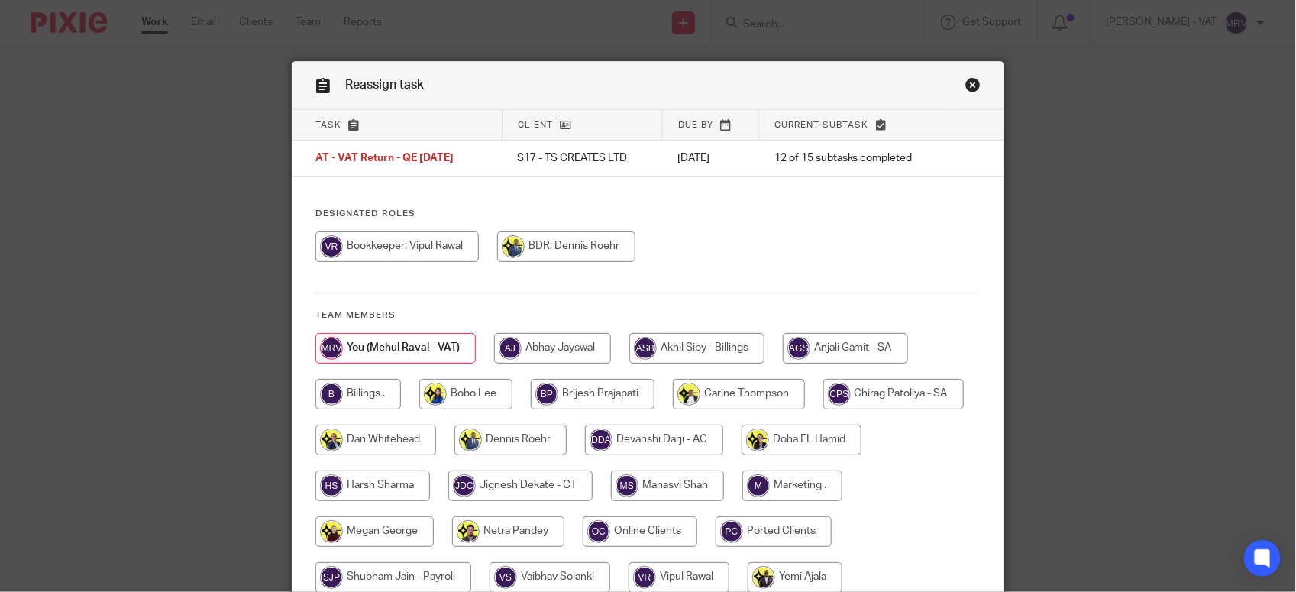
click at [351, 392] on input "radio" at bounding box center [358, 394] width 86 height 31
radio input "true"
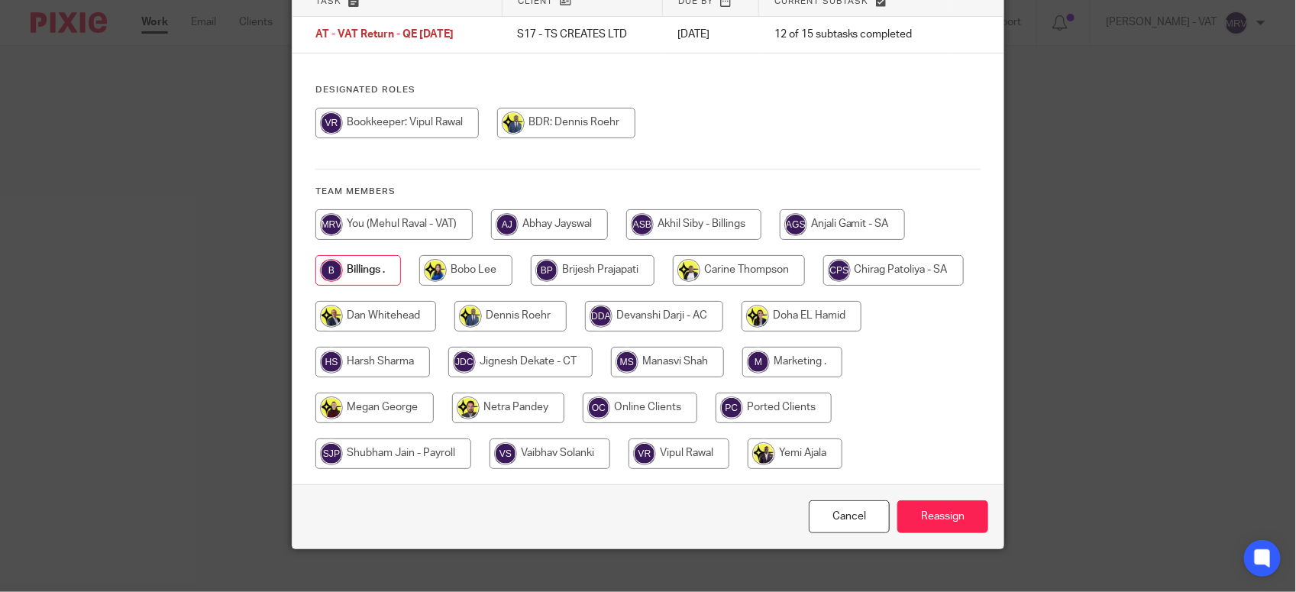
scroll to position [143, 0]
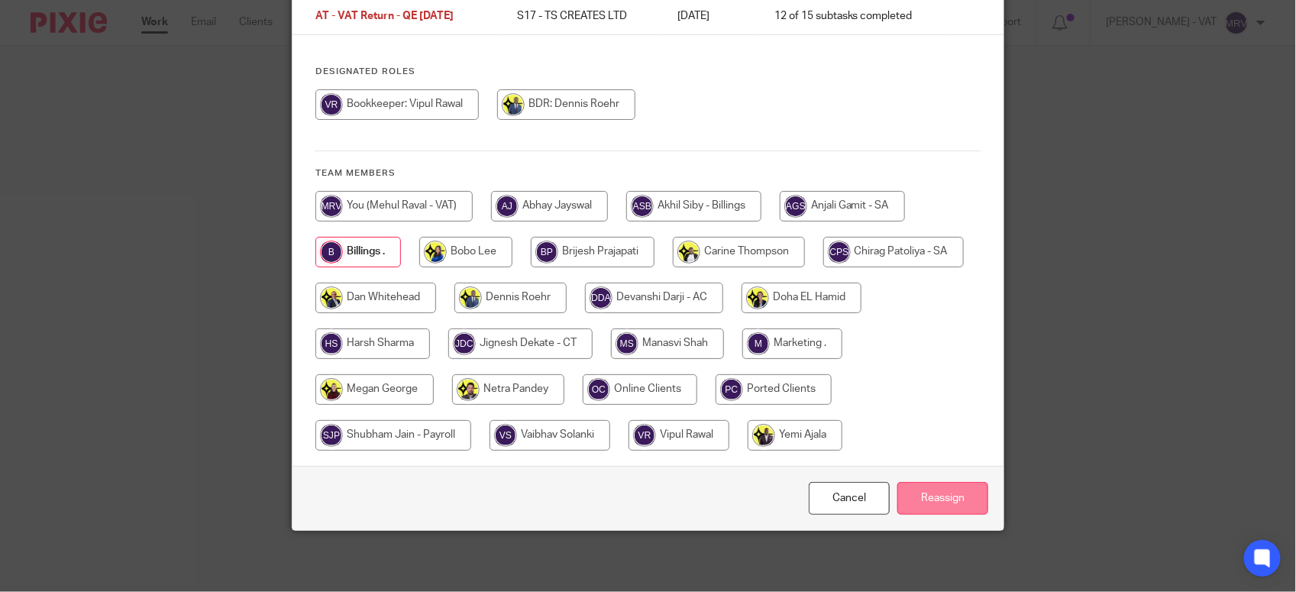
click at [951, 495] on input "Reassign" at bounding box center [943, 498] width 91 height 33
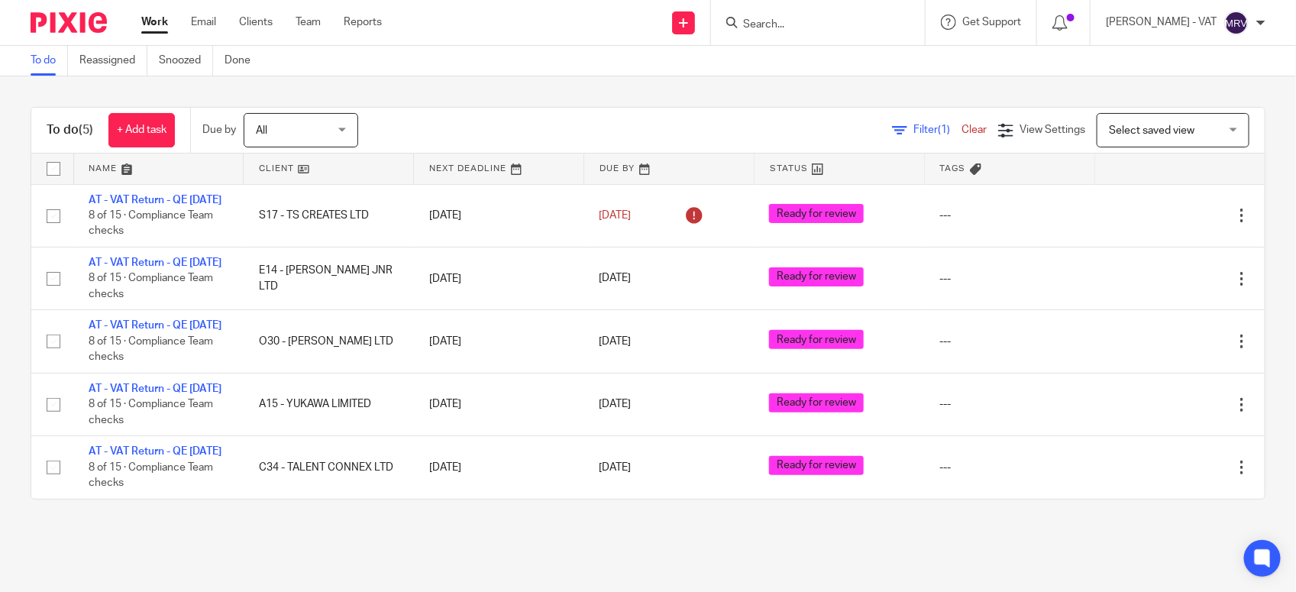
click at [493, 83] on div "To do (5) + Add task Due by All All [DATE] [DATE] This week Next week This mont…" at bounding box center [648, 303] width 1296 height 454
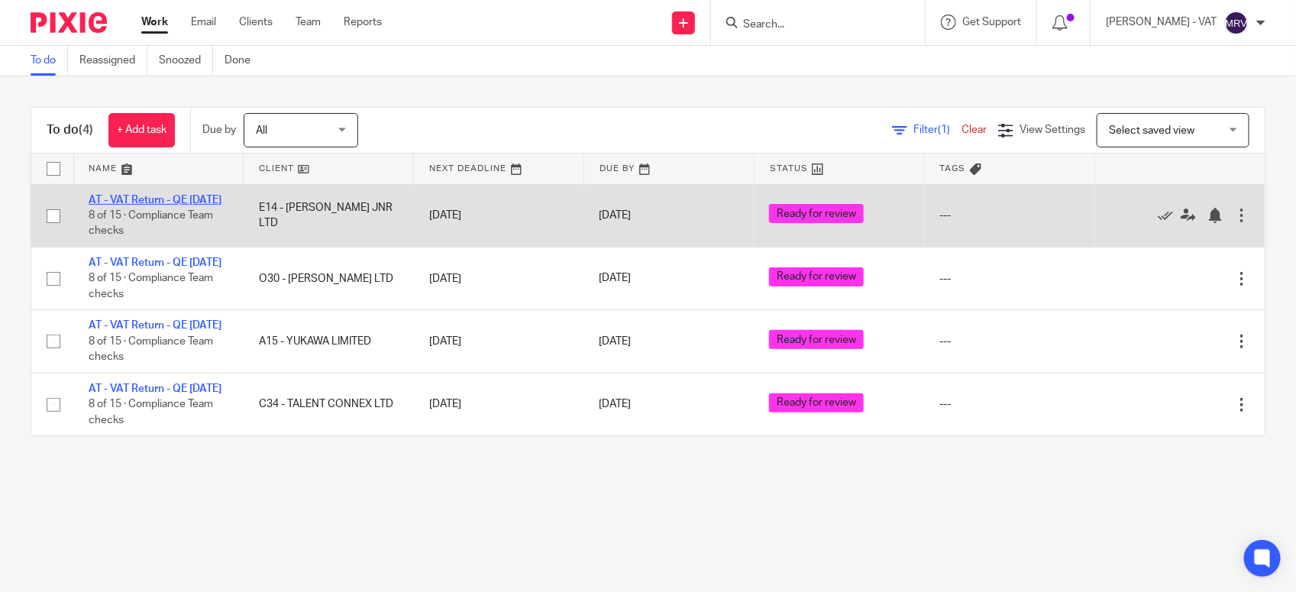
click at [173, 197] on link "AT - VAT Return - QE [DATE]" at bounding box center [155, 200] width 133 height 11
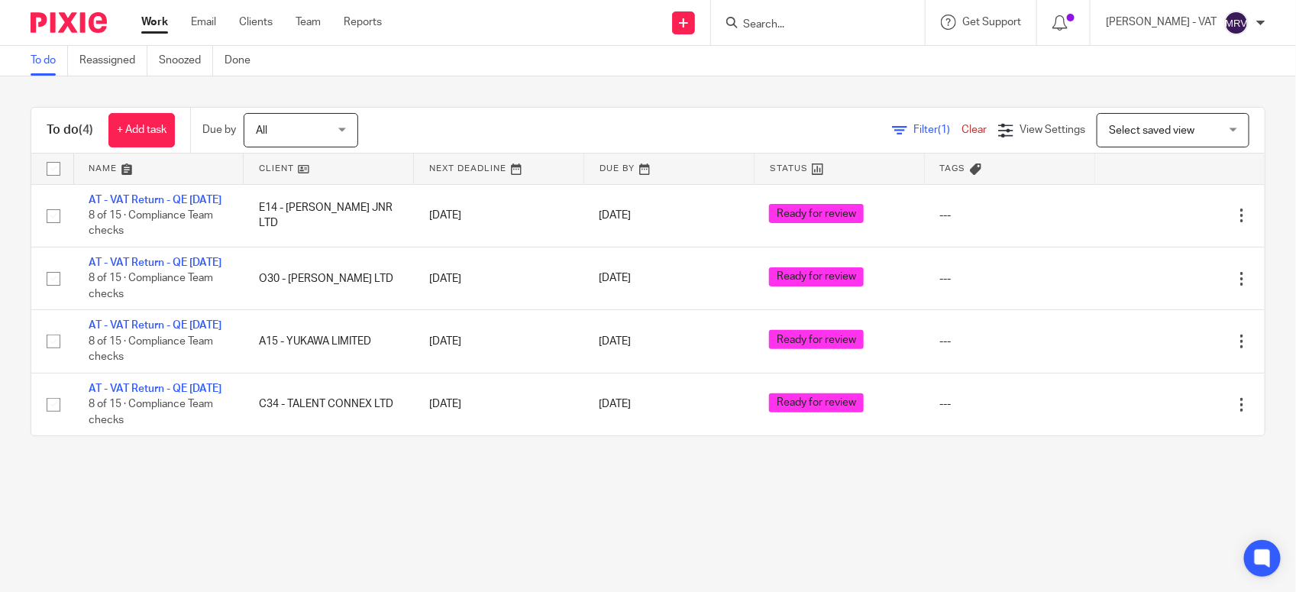
click at [186, 529] on main "To do Reassigned Snoozed Done To do (4) + Add task Due by All All Today Tomorro…" at bounding box center [648, 296] width 1296 height 592
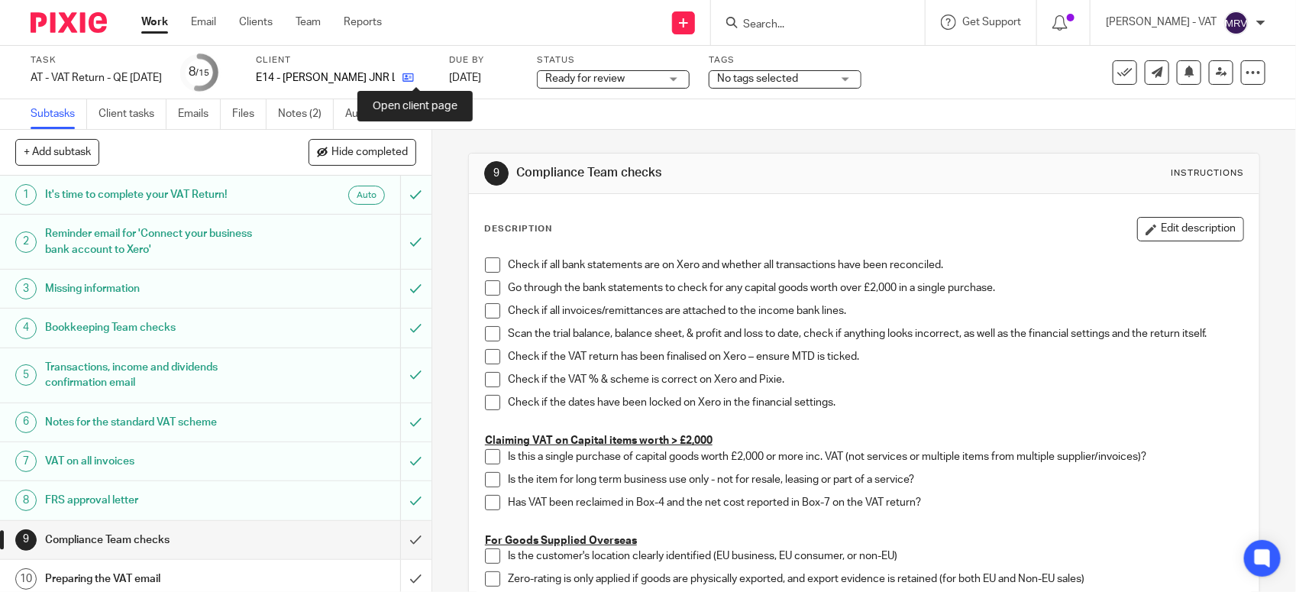
click at [414, 73] on icon at bounding box center [408, 77] width 11 height 11
click at [485, 262] on span at bounding box center [492, 264] width 15 height 15
click at [304, 112] on link "Notes (2)" at bounding box center [306, 114] width 56 height 30
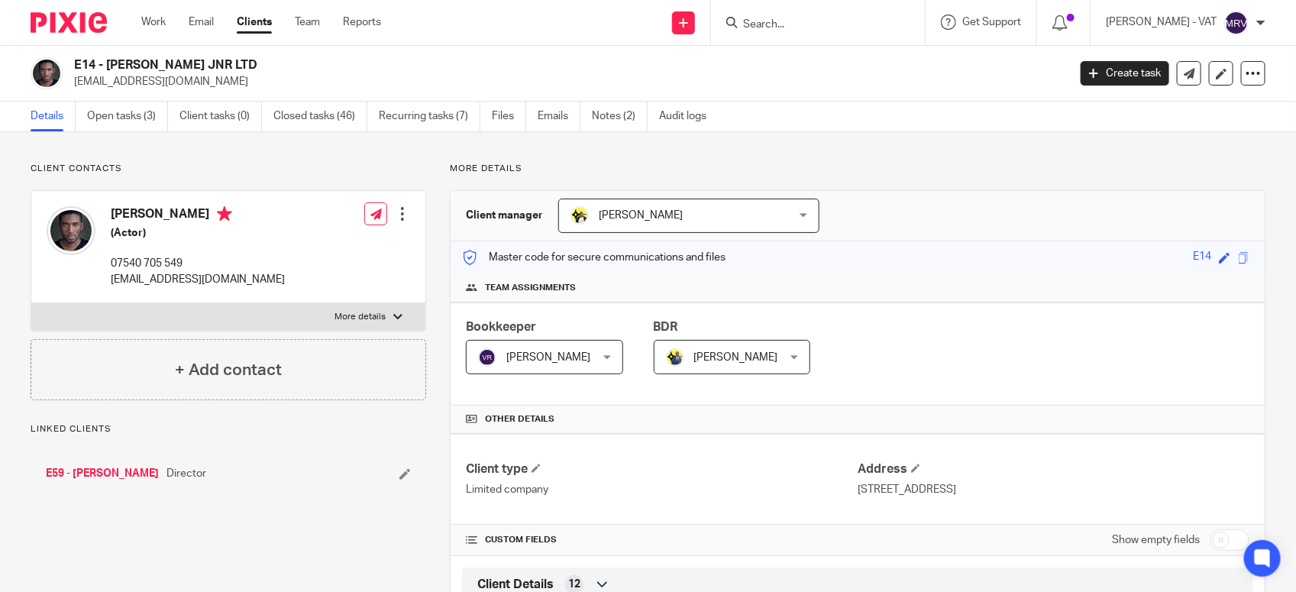
drag, startPoint x: 108, startPoint y: 63, endPoint x: 322, endPoint y: 59, distance: 213.2
click at [322, 59] on h2 "E14 - [PERSON_NAME] JNR LTD" at bounding box center [467, 65] width 787 height 16
copy h2 "G. EUSTACHE JNR LTD"
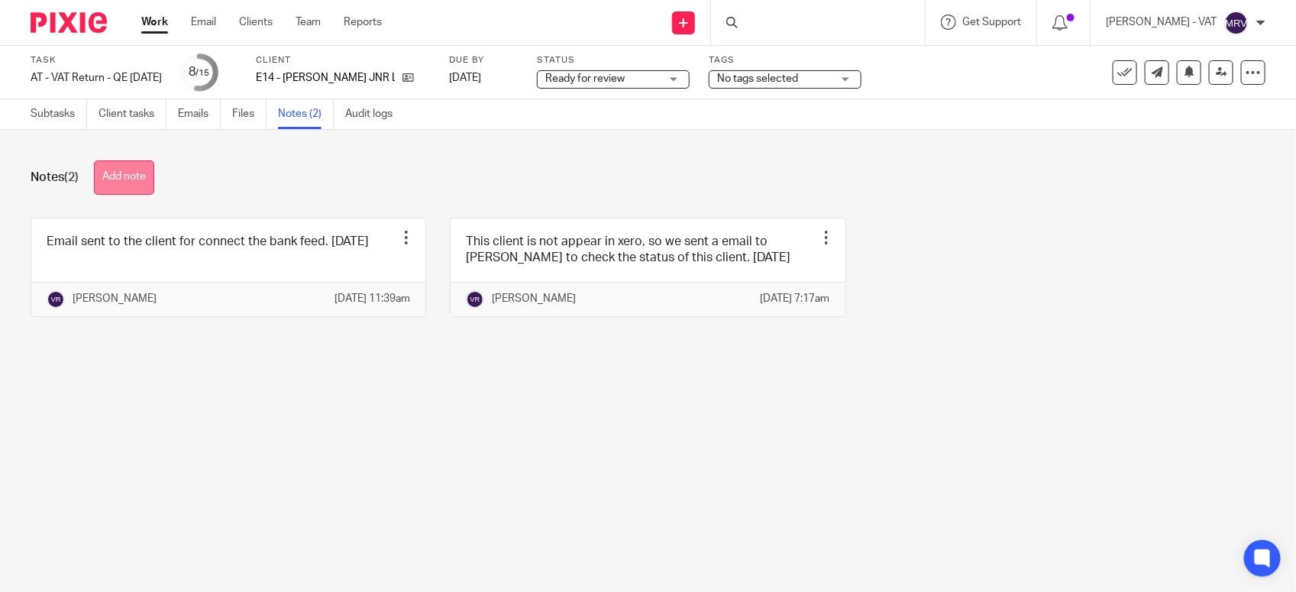
click at [131, 176] on button "Add note" at bounding box center [124, 177] width 60 height 34
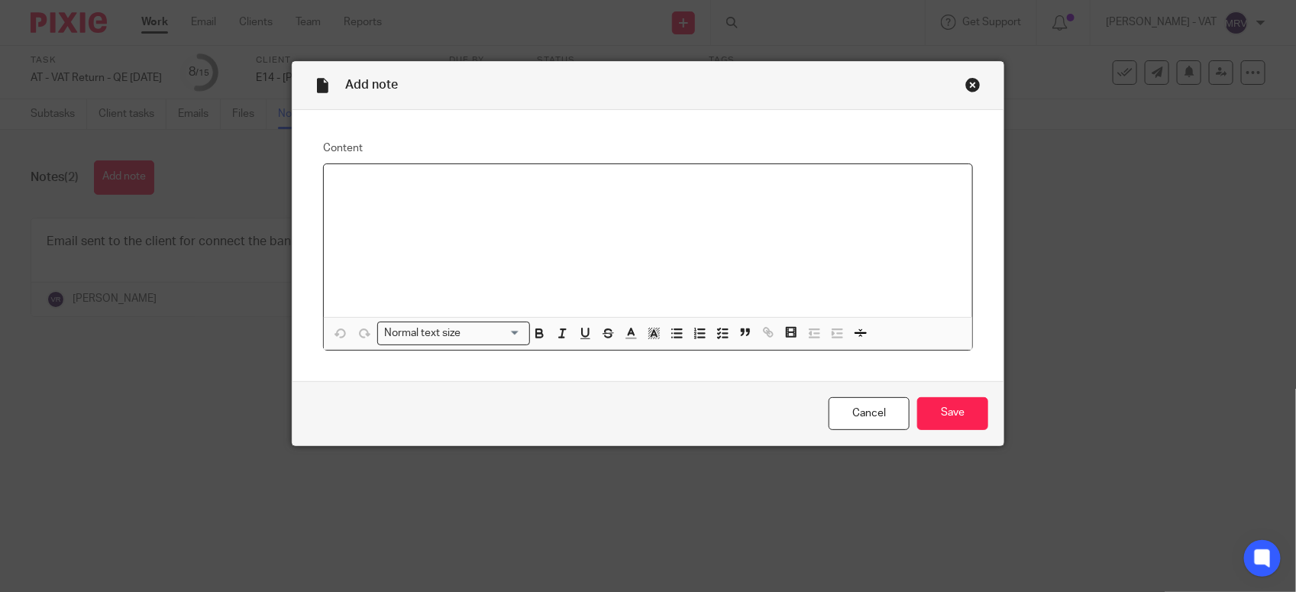
click at [415, 201] on div at bounding box center [648, 240] width 649 height 153
click at [745, 193] on div "unable to complete VAT as there is no VAT return option is showing." at bounding box center [648, 240] width 649 height 153
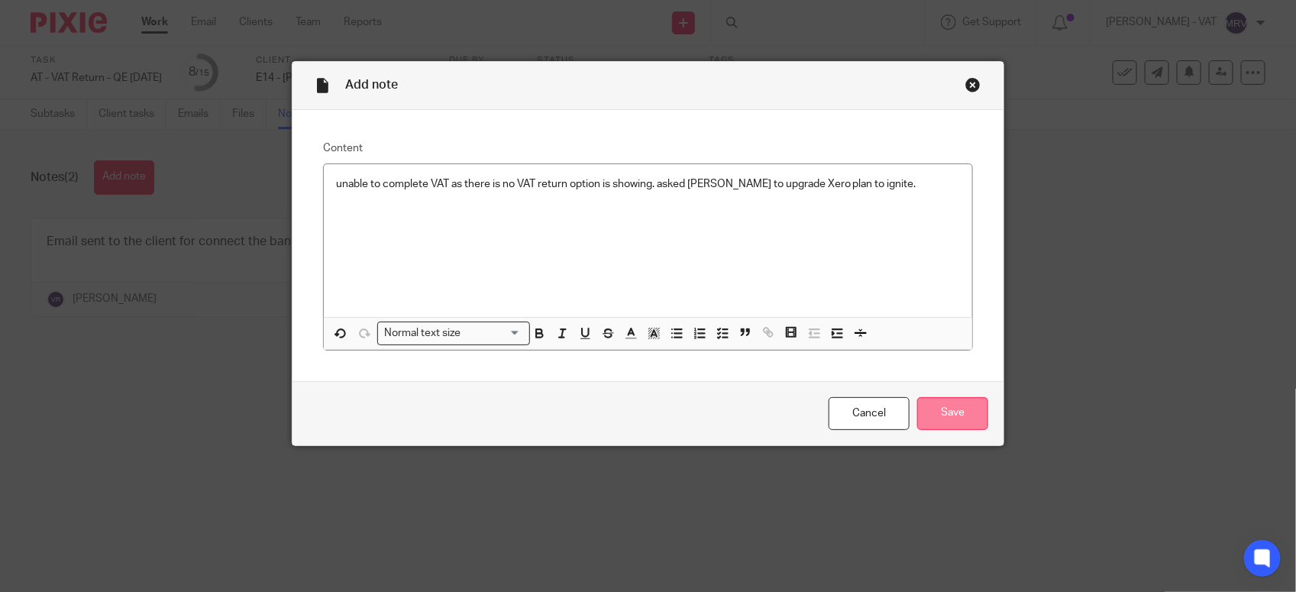
click at [959, 413] on input "Save" at bounding box center [952, 413] width 71 height 33
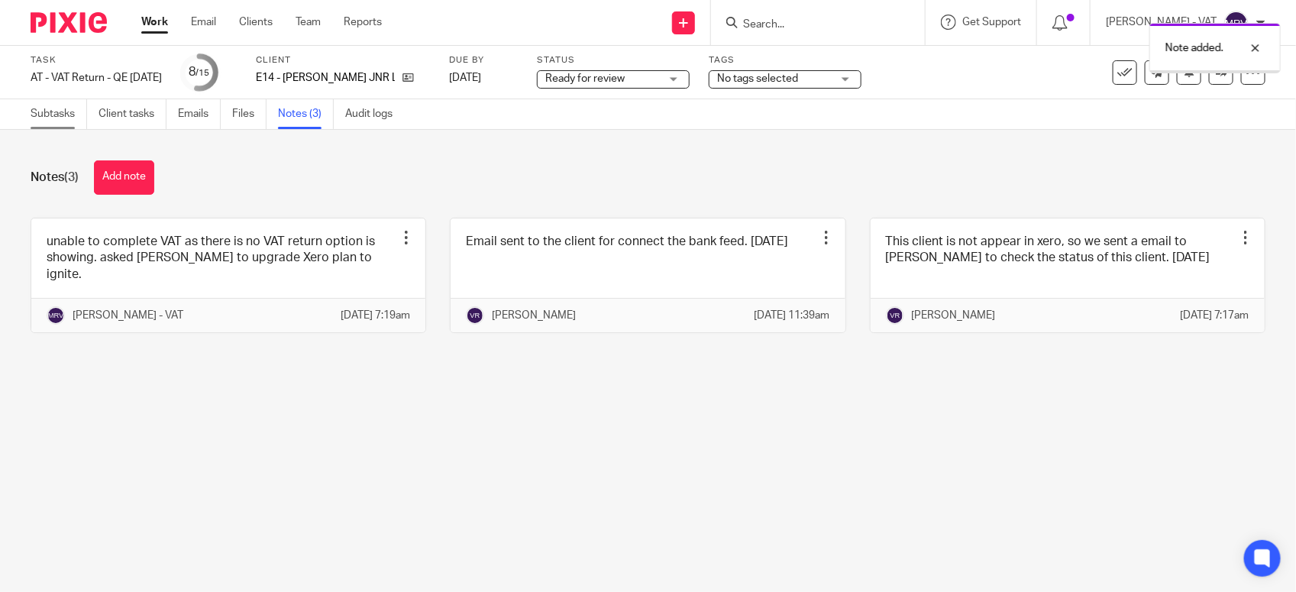
drag, startPoint x: 0, startPoint y: 0, endPoint x: 47, endPoint y: 103, distance: 113.5
click at [47, 103] on link "Subtasks" at bounding box center [59, 114] width 57 height 30
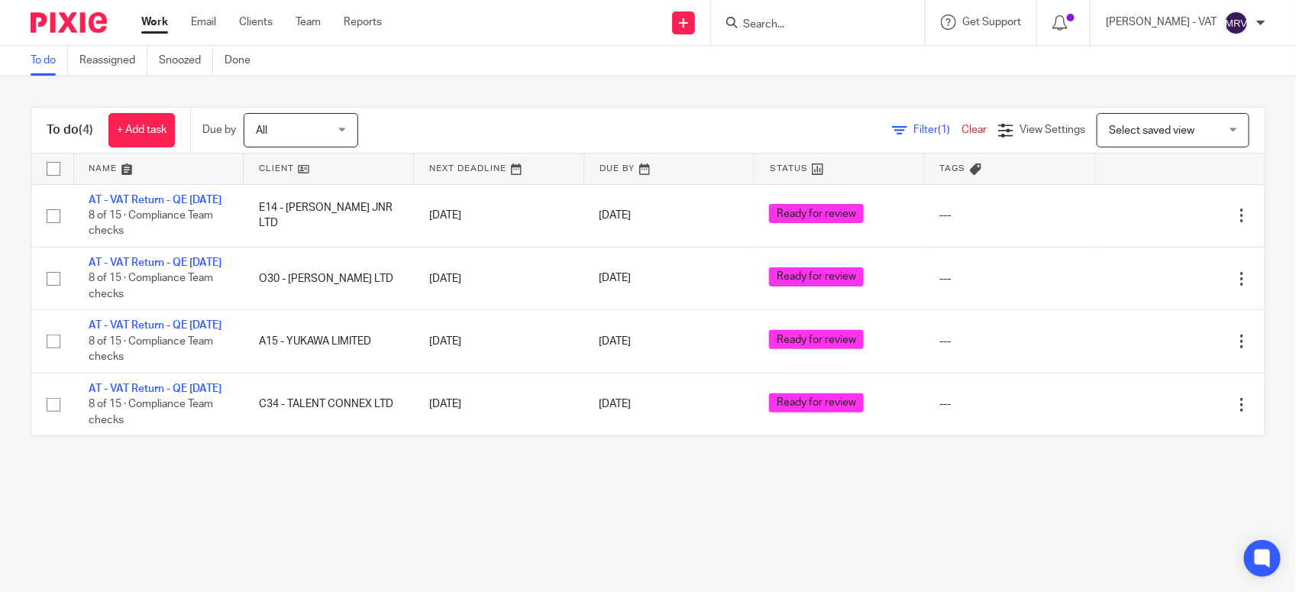
click at [434, 467] on div "To do (4) + Add task Due by All All Today Tomorrow This week Next week This mon…" at bounding box center [648, 271] width 1296 height 390
click at [788, 20] on input "Search" at bounding box center [811, 25] width 138 height 14
type input "p2 -"
click at [824, 89] on div "P2 - TBROKE SOLUTIONS LTD Tracy Pembroke < tbrokesolutions@hotmail.com >" at bounding box center [867, 66] width 283 height 60
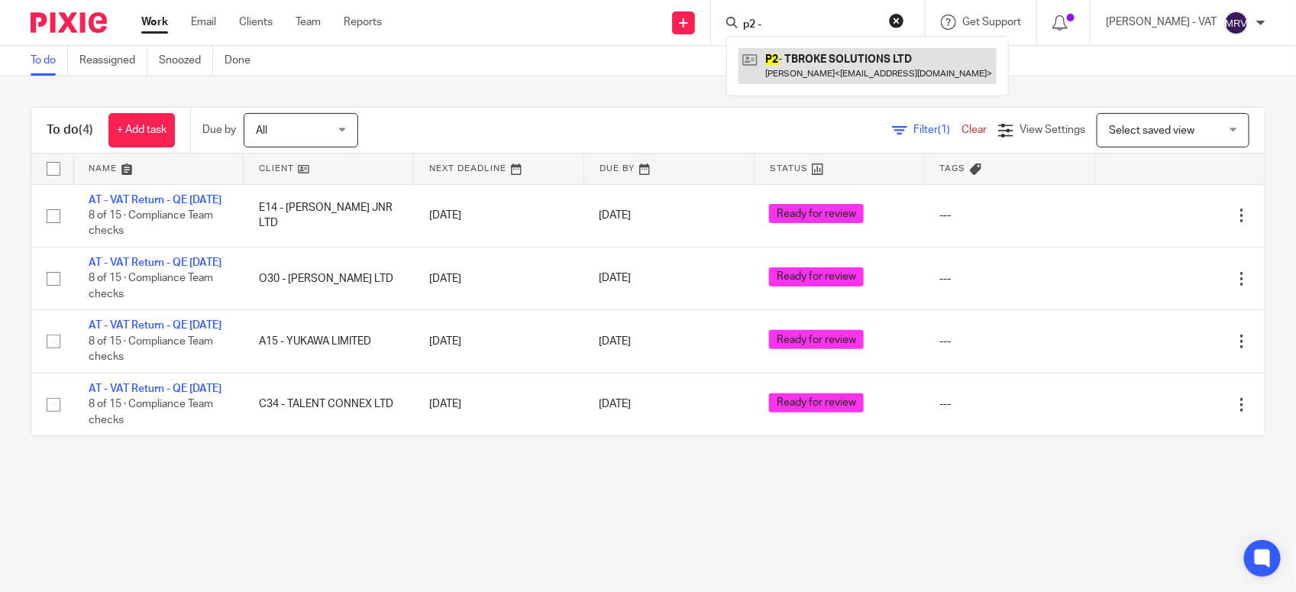
click at [953, 60] on link at bounding box center [868, 65] width 258 height 35
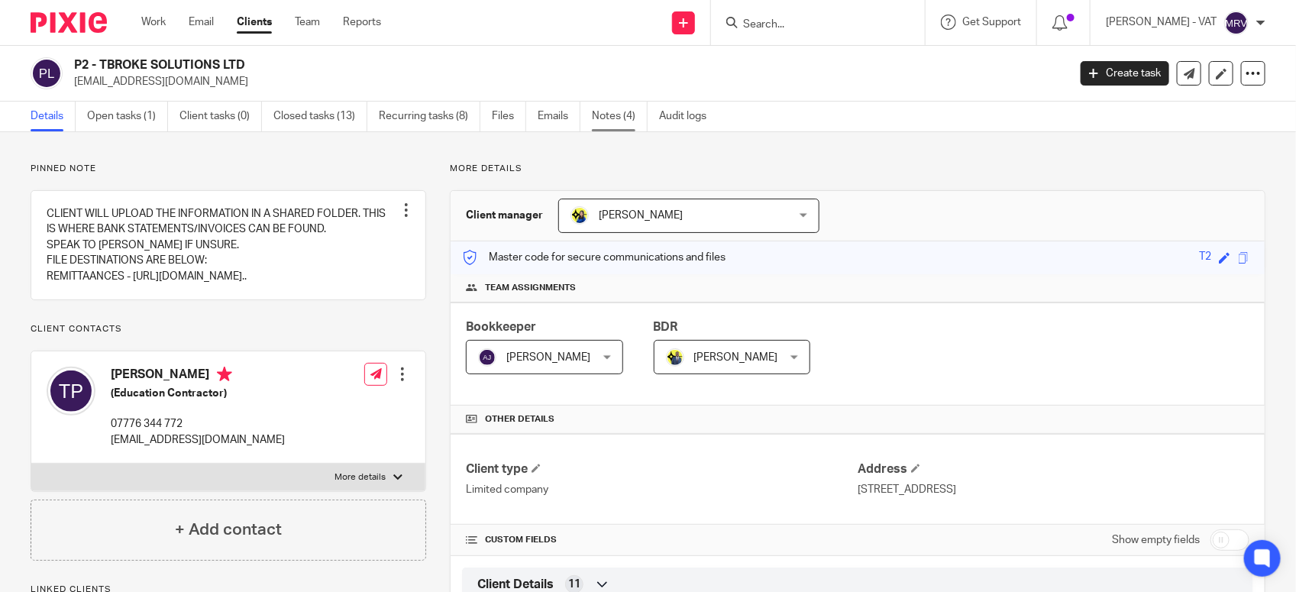
click at [609, 123] on link "Notes (4)" at bounding box center [620, 117] width 56 height 30
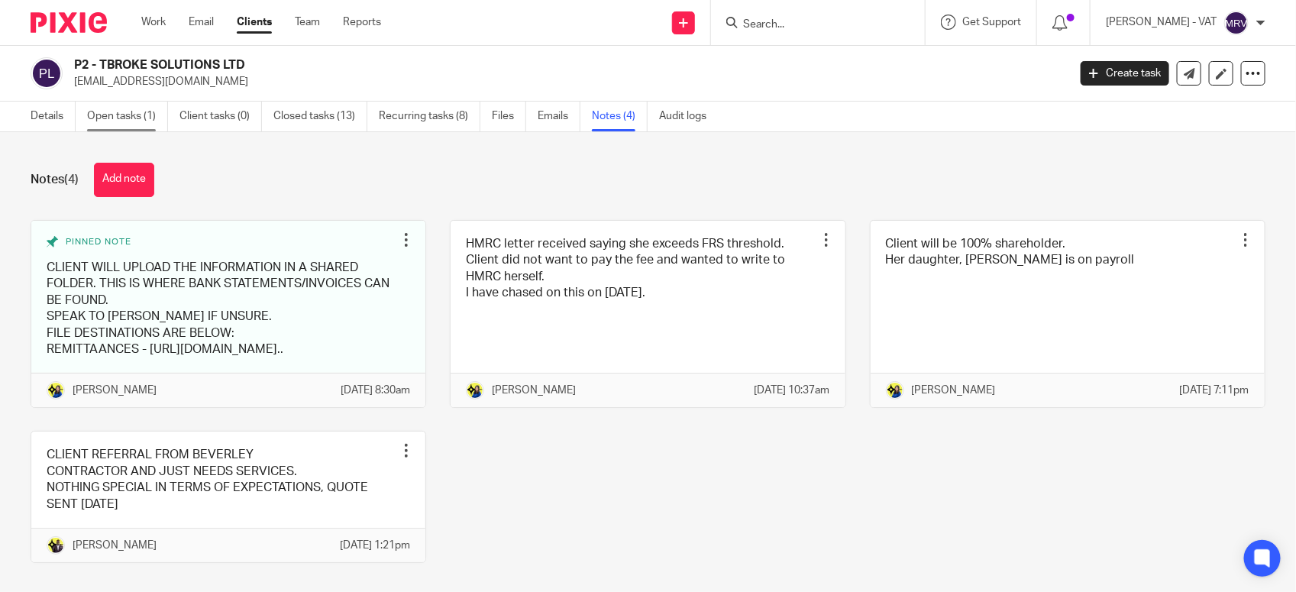
click at [139, 122] on link "Open tasks (1)" at bounding box center [127, 117] width 81 height 30
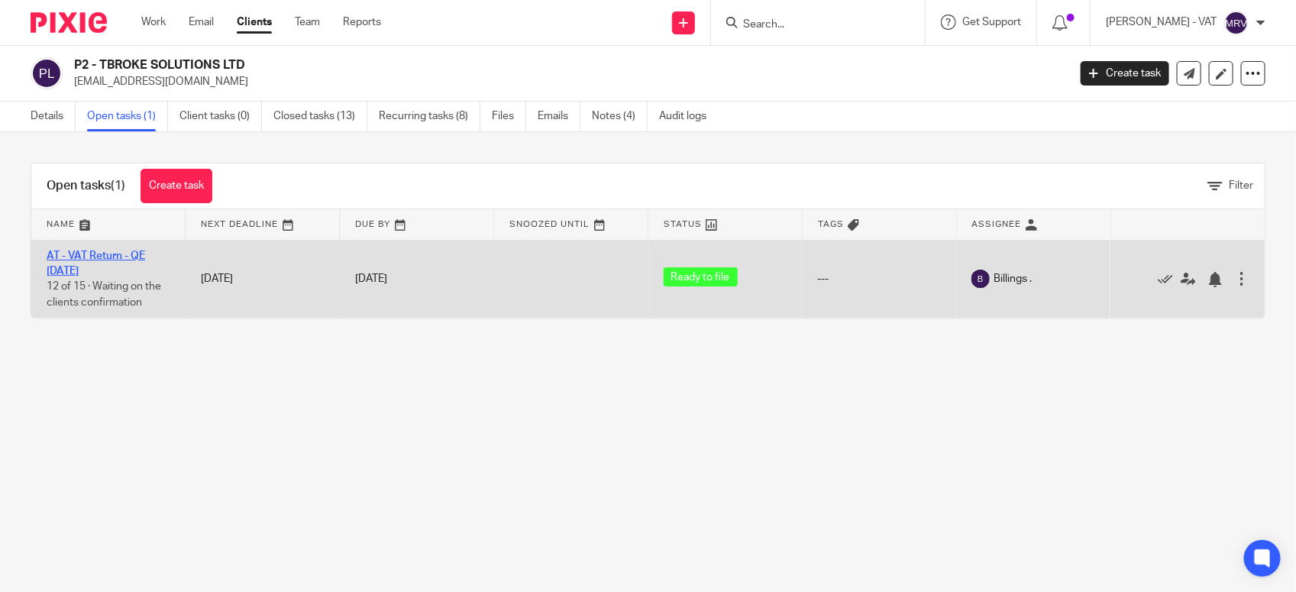
click at [122, 257] on link "AT - VAT Return - QE [DATE]" at bounding box center [96, 264] width 99 height 26
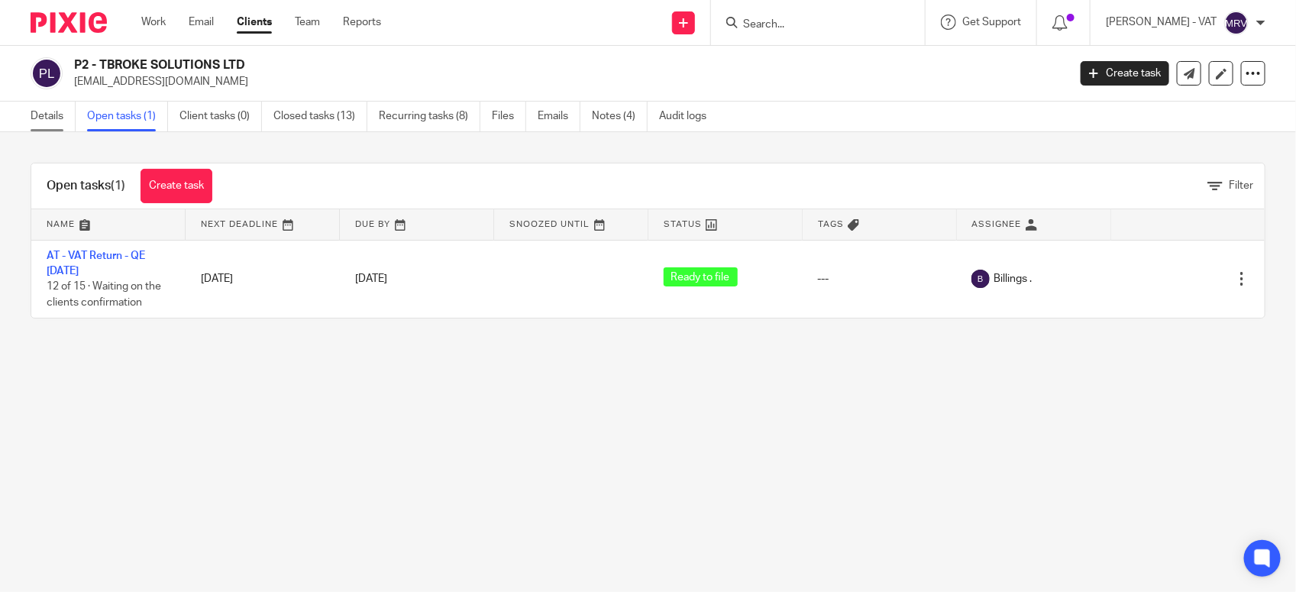
drag, startPoint x: 67, startPoint y: 123, endPoint x: 50, endPoint y: 123, distance: 17.6
click at [67, 123] on link "Details" at bounding box center [53, 117] width 45 height 30
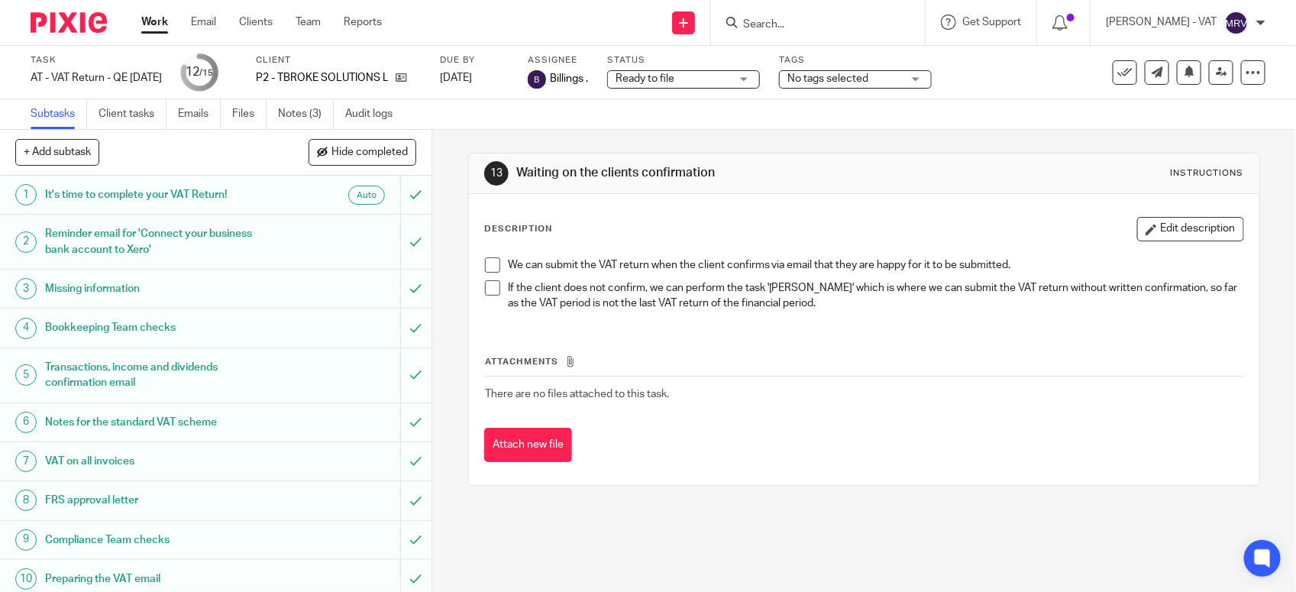
click at [485, 260] on span at bounding box center [492, 264] width 15 height 15
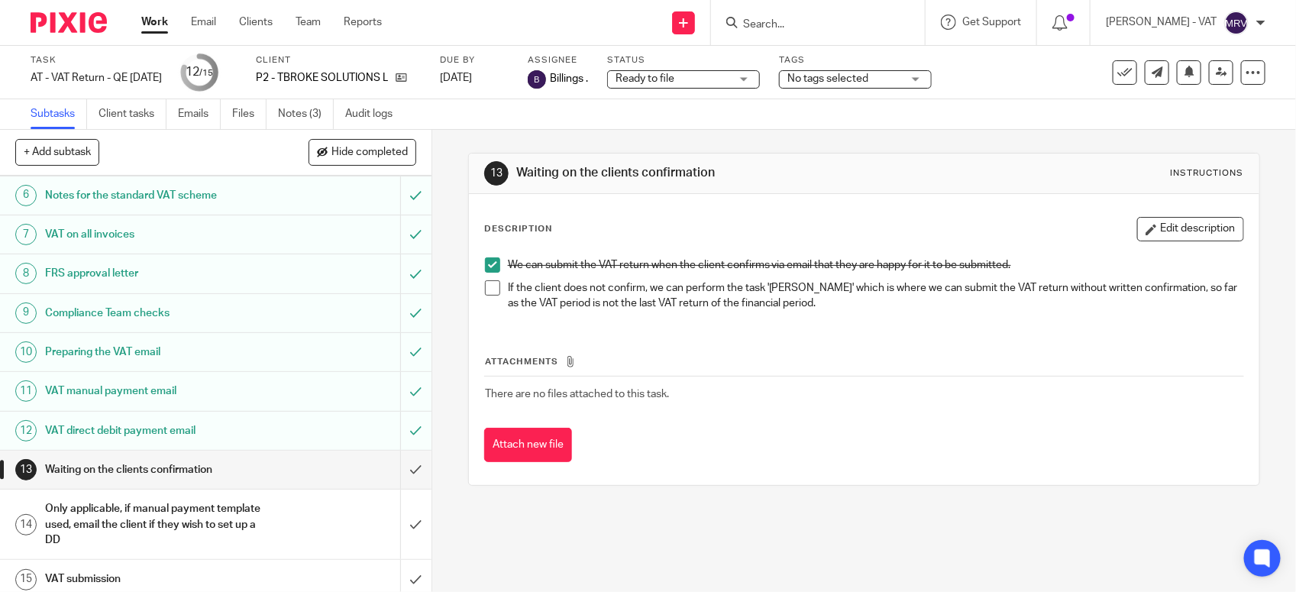
scroll to position [238, 0]
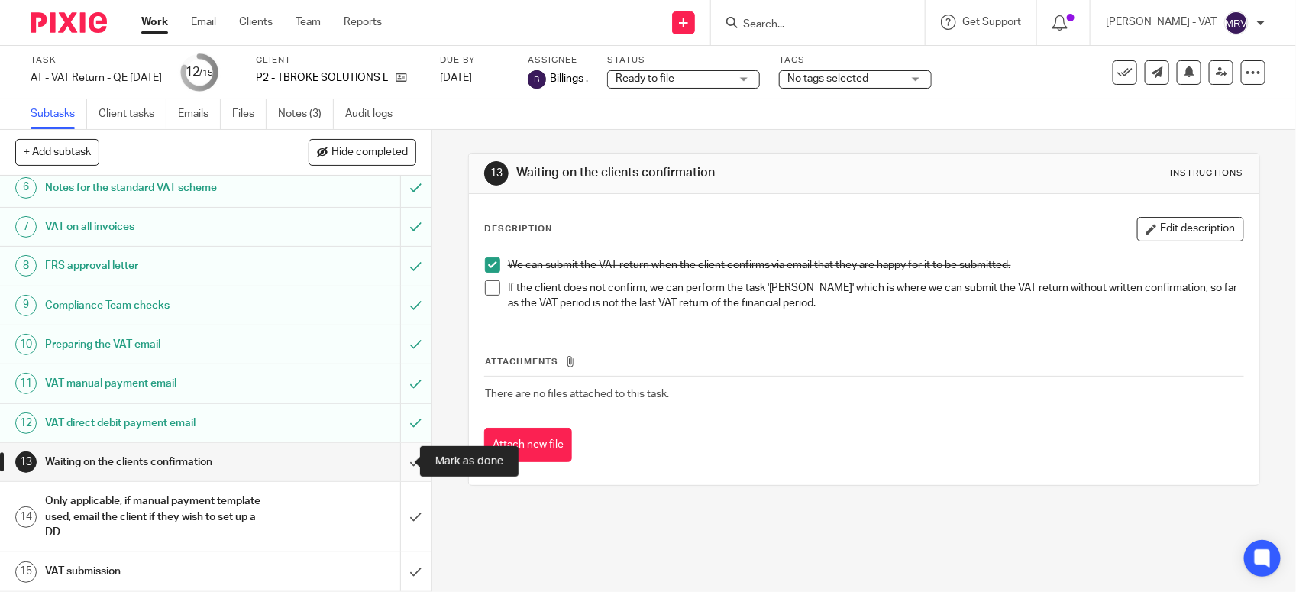
click at [394, 468] on input "submit" at bounding box center [216, 462] width 432 height 38
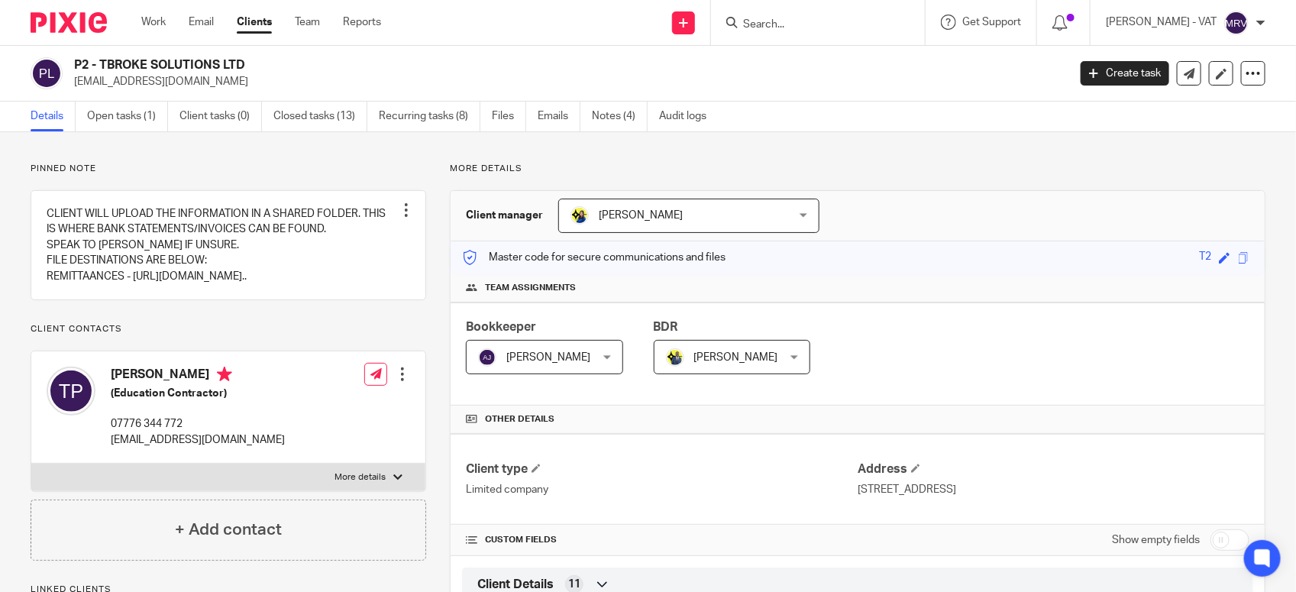
drag, startPoint x: 101, startPoint y: 62, endPoint x: 371, endPoint y: 62, distance: 269.7
click at [371, 62] on h2 "P2 - TBROKE SOLUTIONS LTD" at bounding box center [467, 65] width 787 height 16
copy h2 "TBROKE SOLUTIONS LTD"
click at [965, 208] on div "Client manager Bobo Lee Bobo Lee Abhay Jayswal Akhil Siby - Billings Anjali Gam…" at bounding box center [858, 216] width 814 height 50
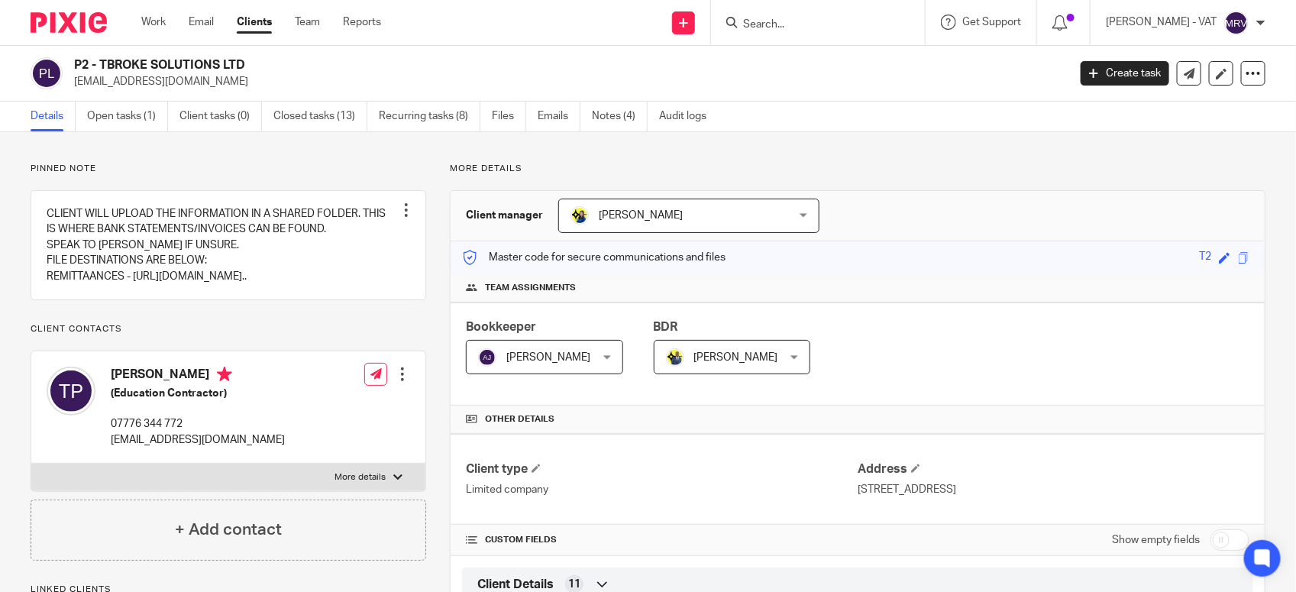
scroll to position [1115, 0]
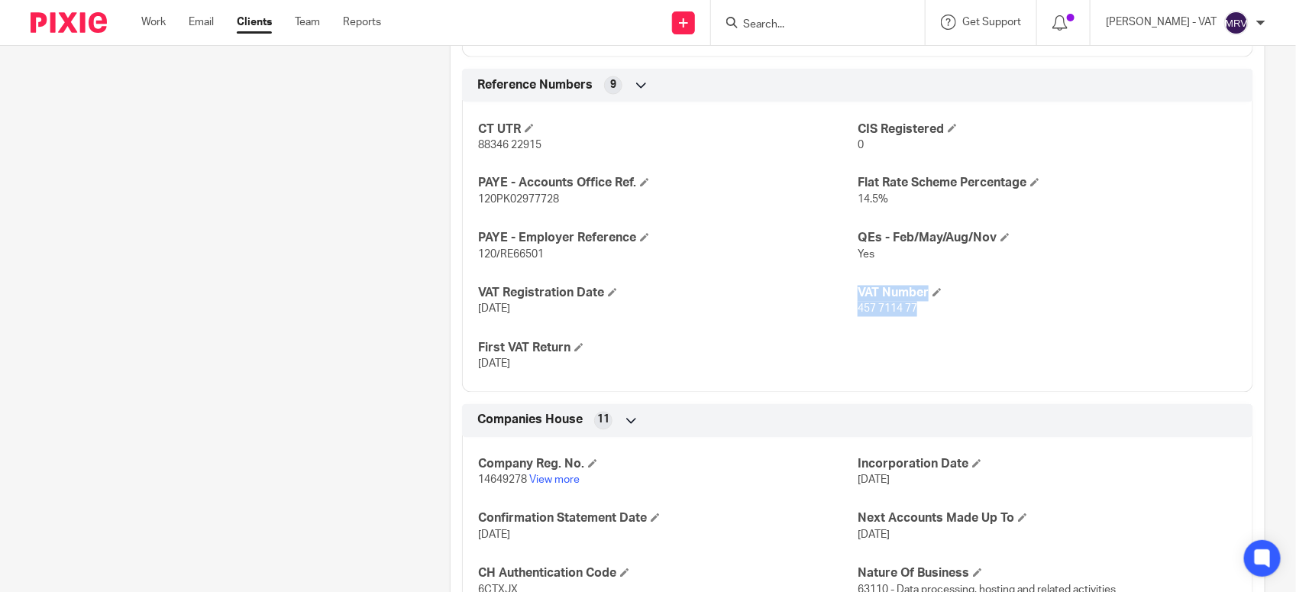
drag, startPoint x: 846, startPoint y: 314, endPoint x: 927, endPoint y: 319, distance: 81.1
click at [927, 319] on div "CT UTR 88346 22915 CIS Registered 0 PAYE - Accounts Office Ref. 120PK02977728 F…" at bounding box center [857, 242] width 791 height 302
click at [800, 15] on form at bounding box center [823, 22] width 163 height 19
click at [803, 23] on input "Search" at bounding box center [811, 25] width 138 height 14
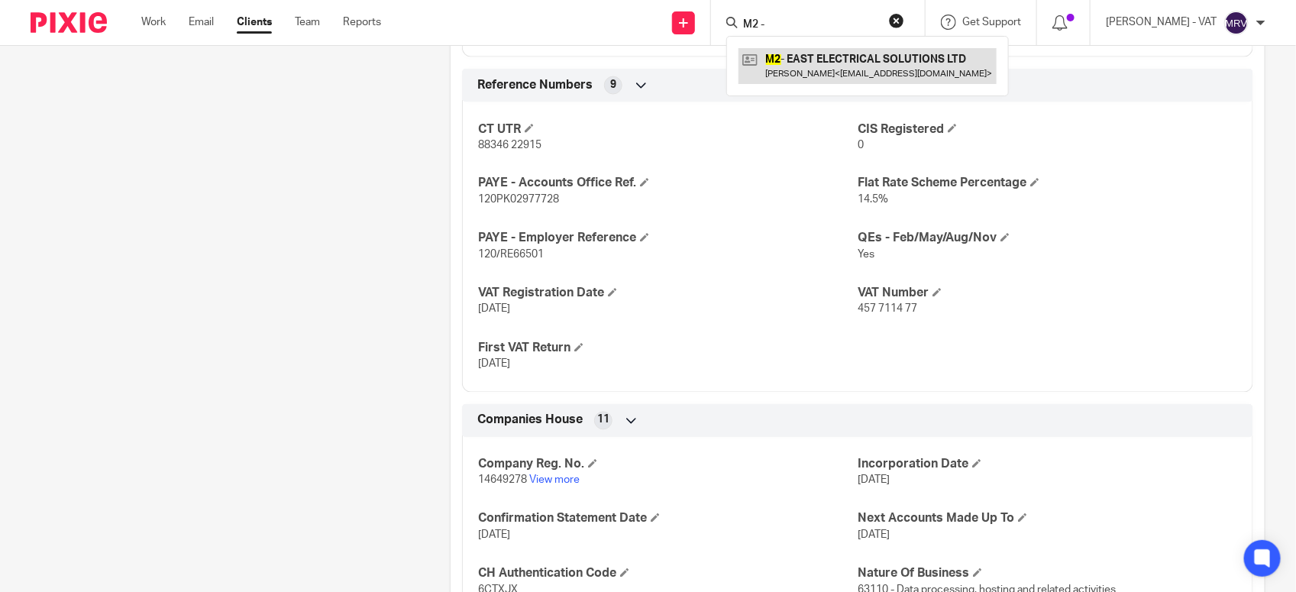
type input "M2 -"
click at [856, 54] on link at bounding box center [868, 65] width 258 height 35
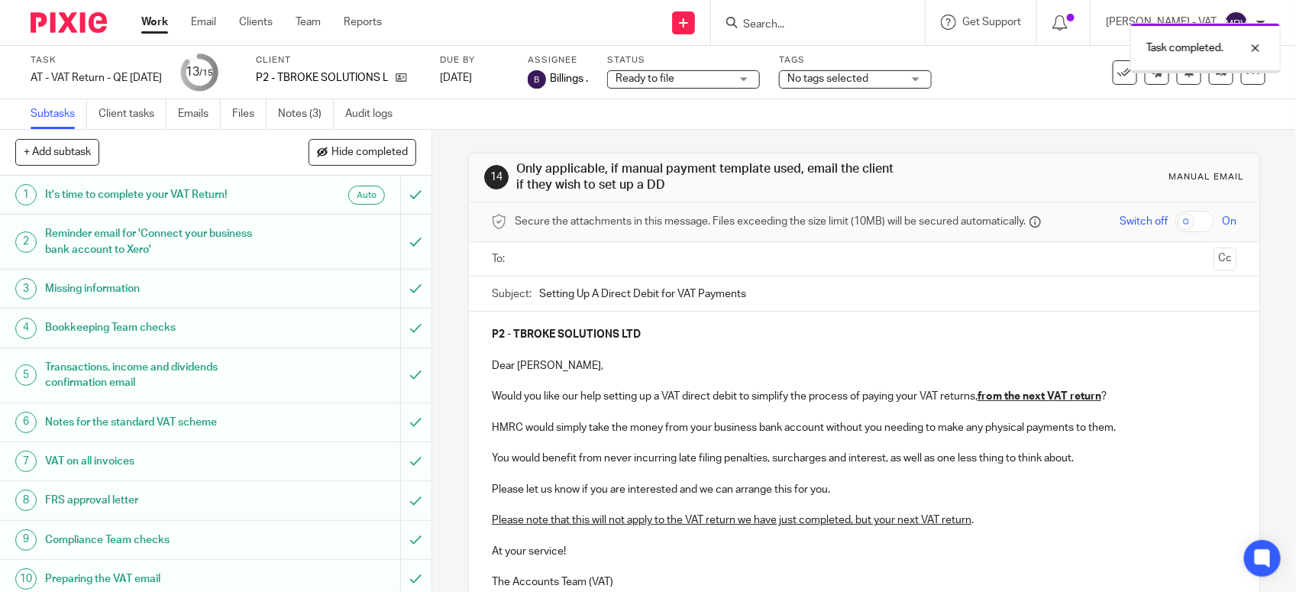
scroll to position [238, 0]
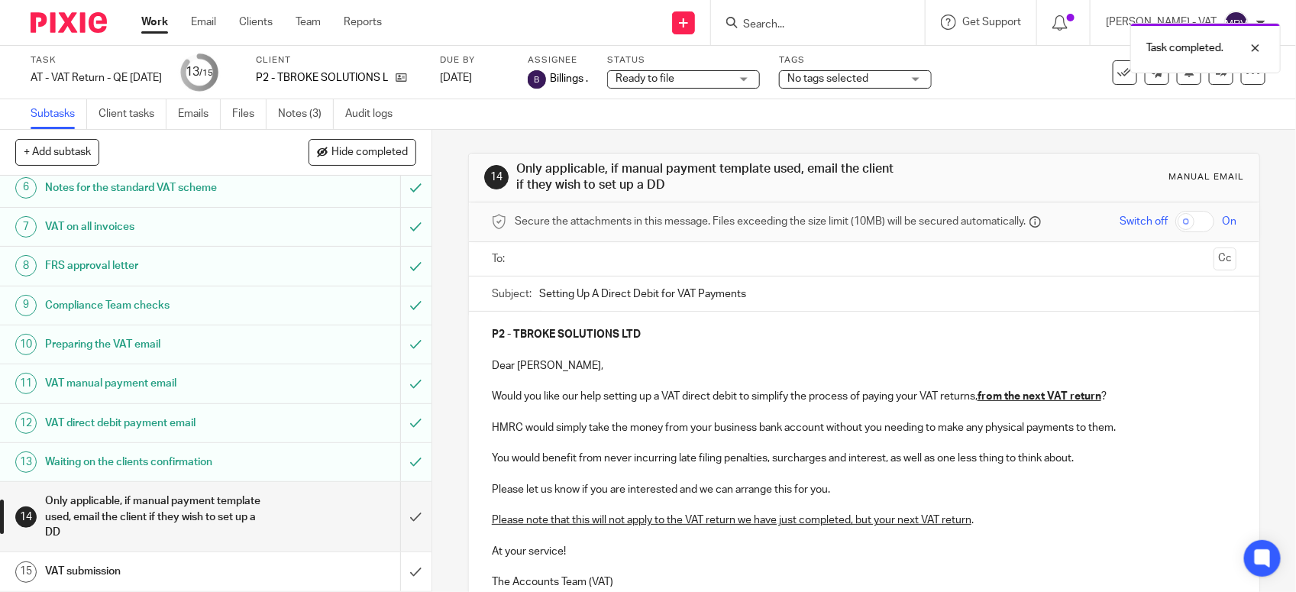
click at [571, 257] on input "text" at bounding box center [864, 260] width 688 height 18
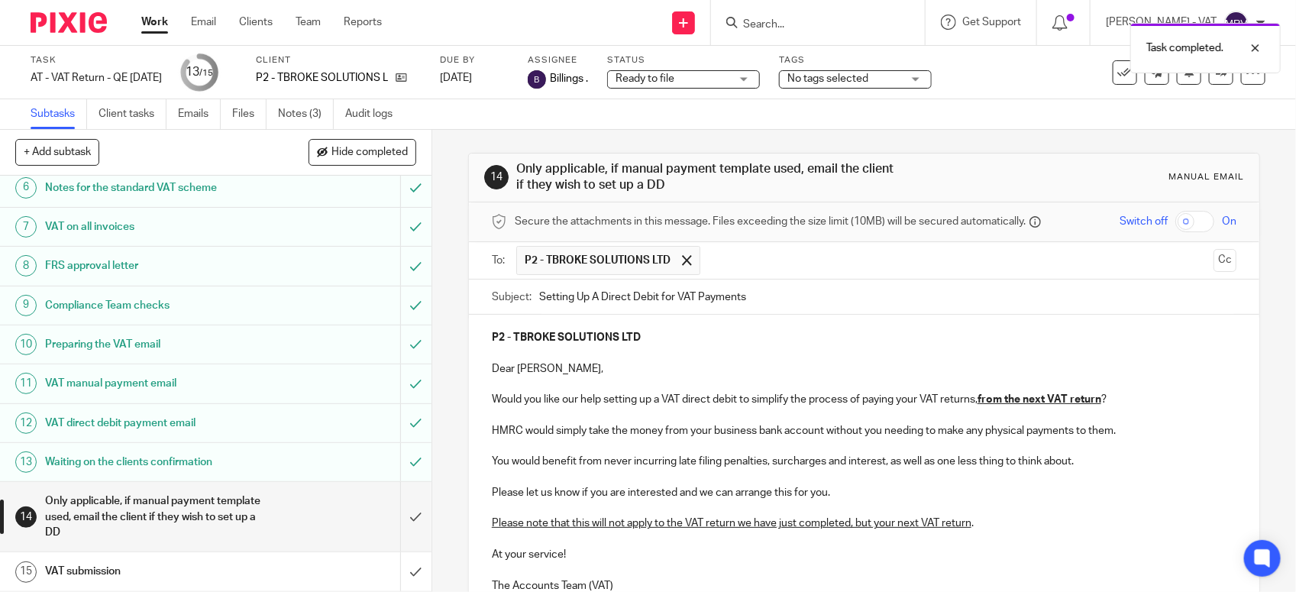
scroll to position [153, 0]
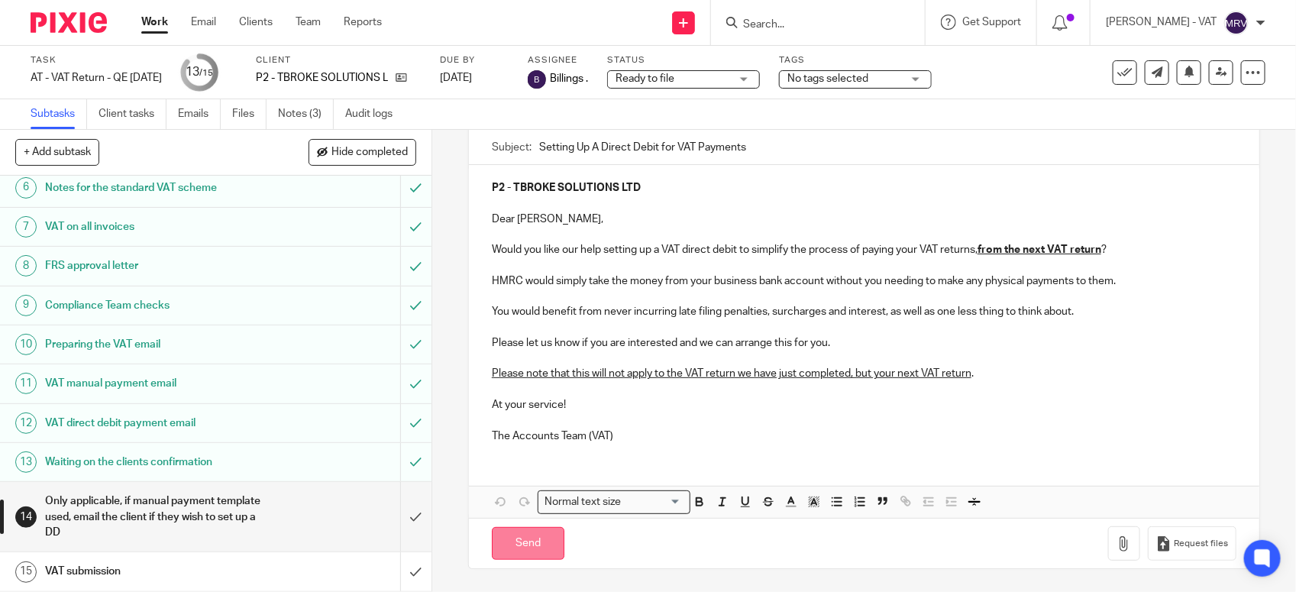
click at [498, 548] on input "Send" at bounding box center [528, 543] width 73 height 33
type input "Sent"
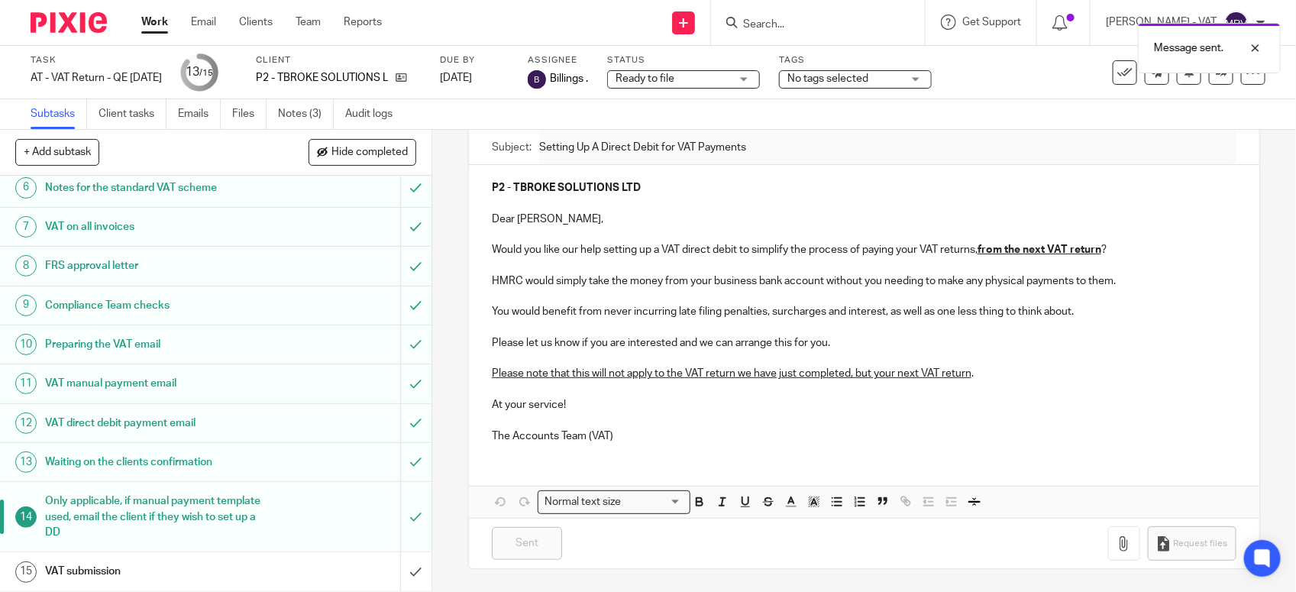
click at [134, 562] on h1 "VAT submission" at bounding box center [158, 571] width 227 height 23
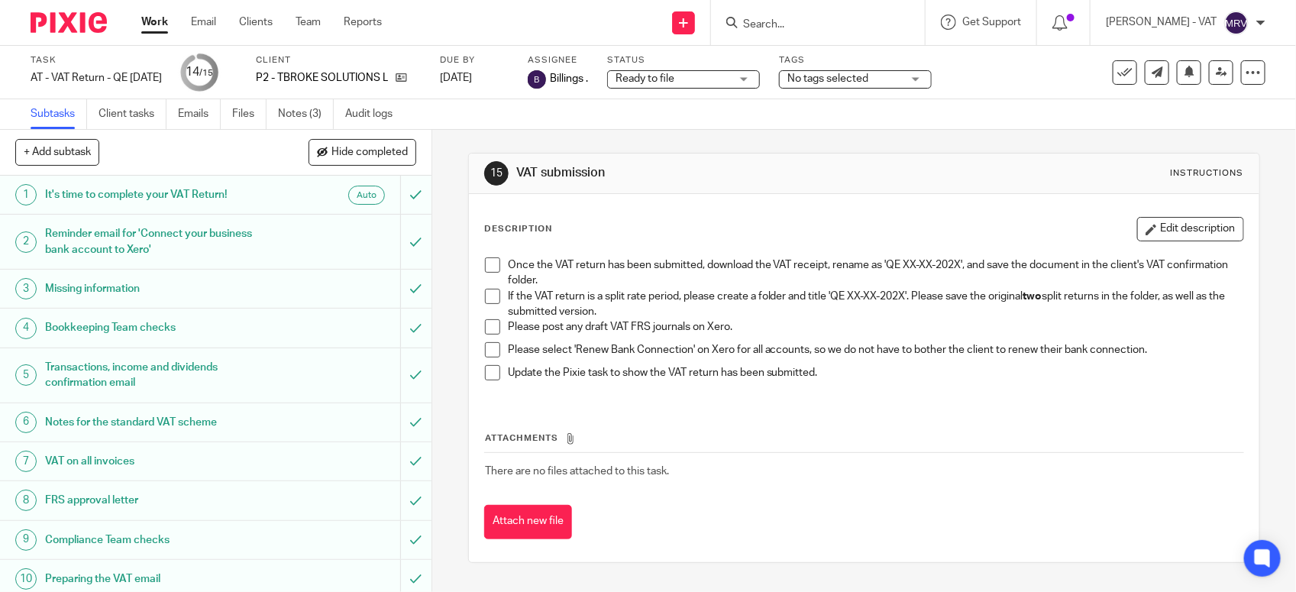
click at [485, 291] on span at bounding box center [492, 296] width 15 height 15
click at [487, 325] on span at bounding box center [492, 326] width 15 height 15
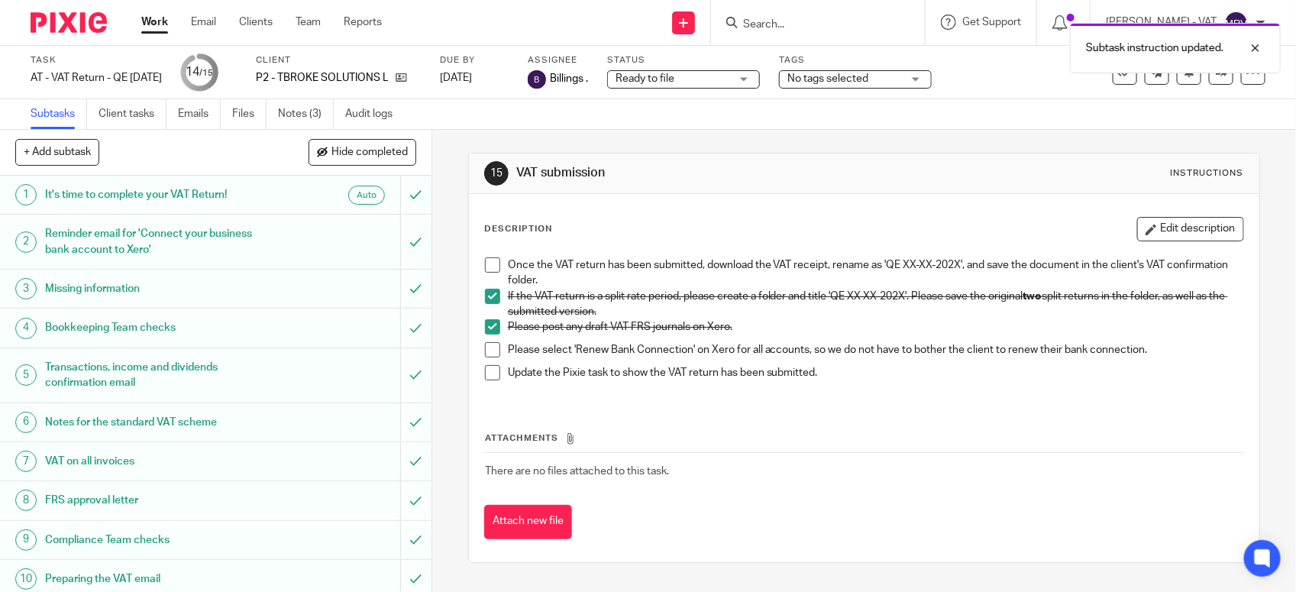
click at [494, 354] on span at bounding box center [492, 349] width 15 height 15
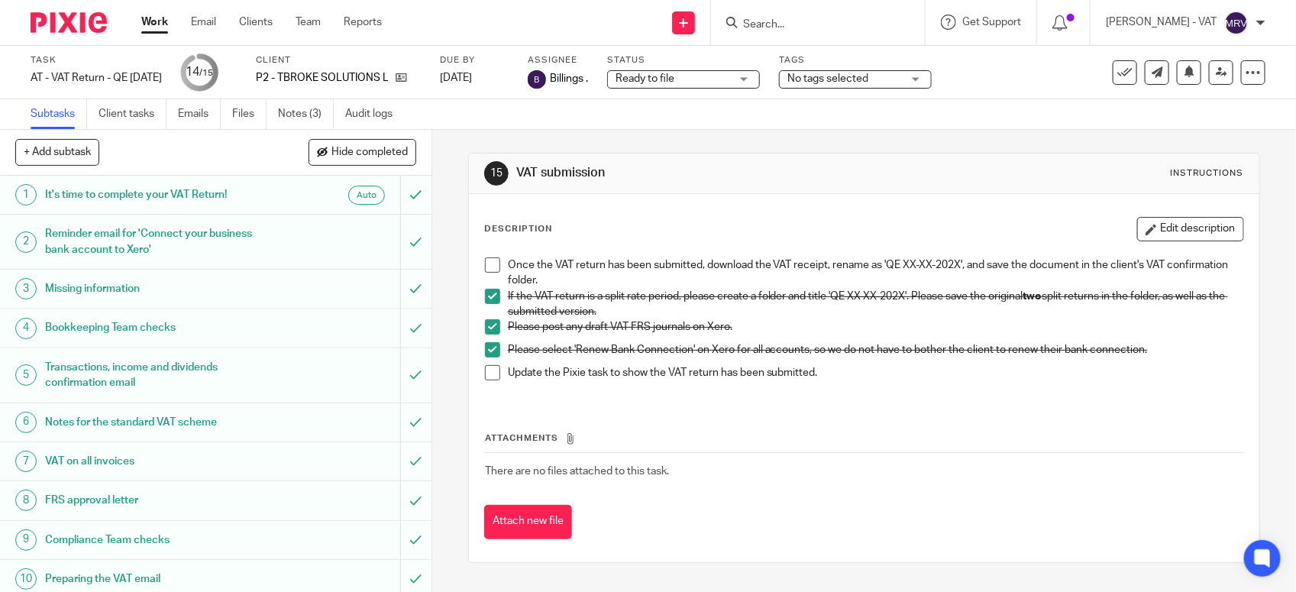
click at [478, 265] on div "Once the VAT return has been submitted, download the VAT receipt, rename as 'QE…" at bounding box center [864, 325] width 774 height 150
click at [489, 257] on div "Once the VAT return has been submitted, download the VAT receipt, rename as 'QE…" at bounding box center [864, 325] width 774 height 150
click at [487, 260] on span at bounding box center [492, 264] width 15 height 15
click at [490, 372] on span at bounding box center [492, 372] width 15 height 15
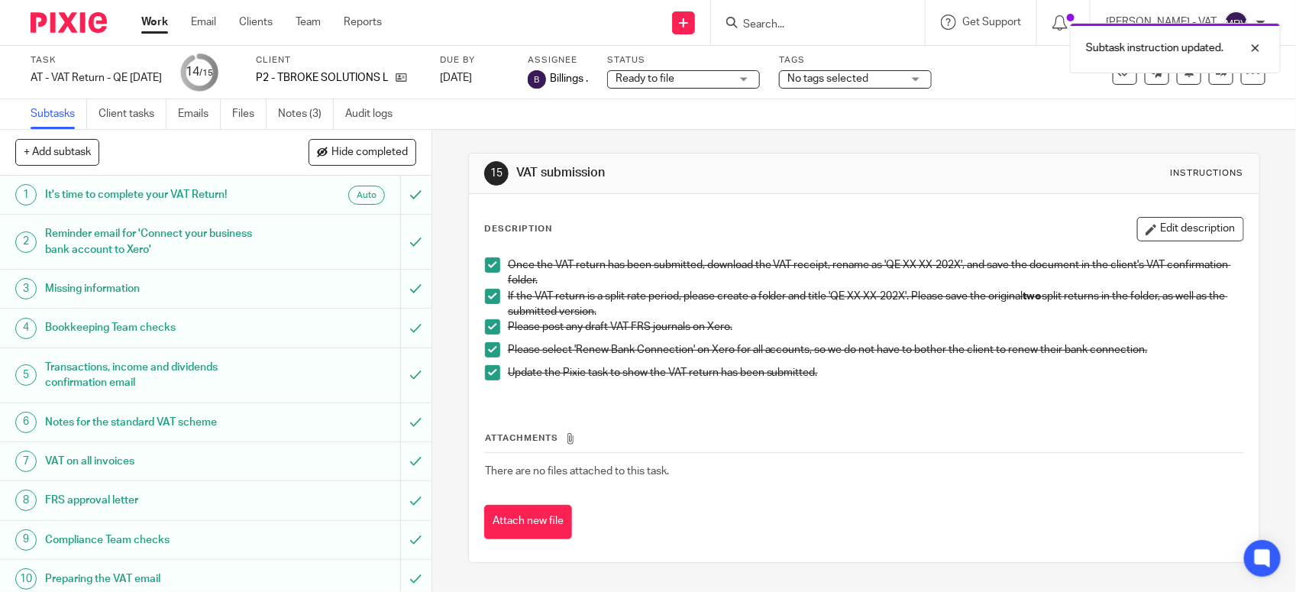
click at [882, 384] on div "Update the Pixie task to show the VAT return has been submitted." at bounding box center [876, 376] width 736 height 23
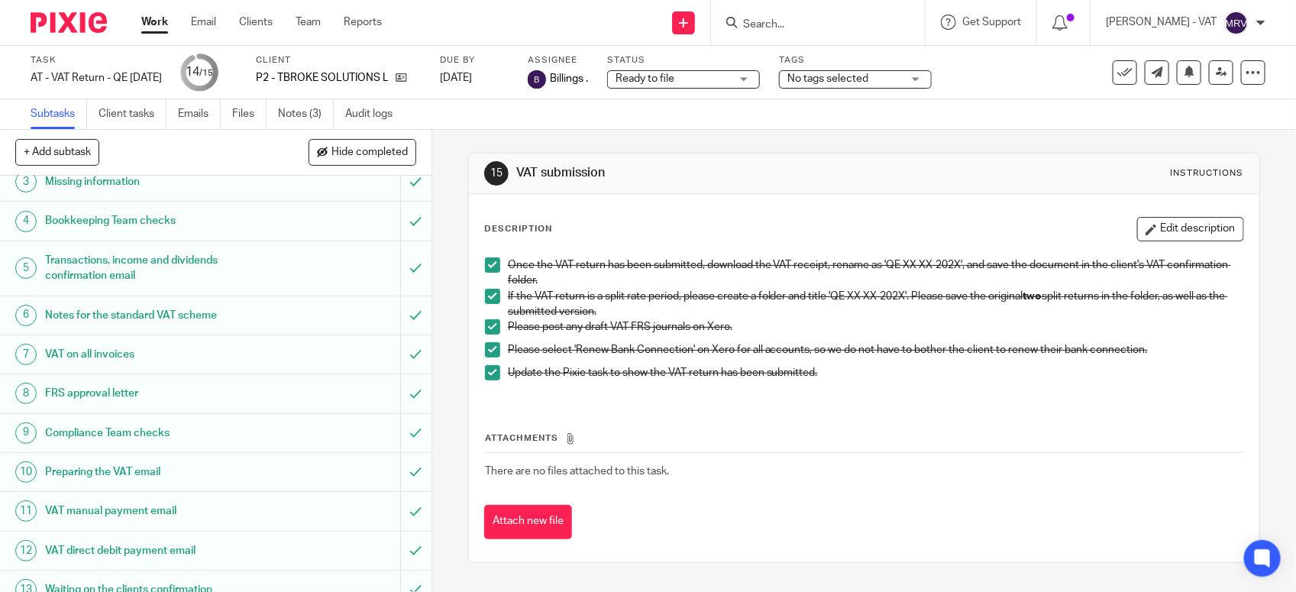
scroll to position [238, 0]
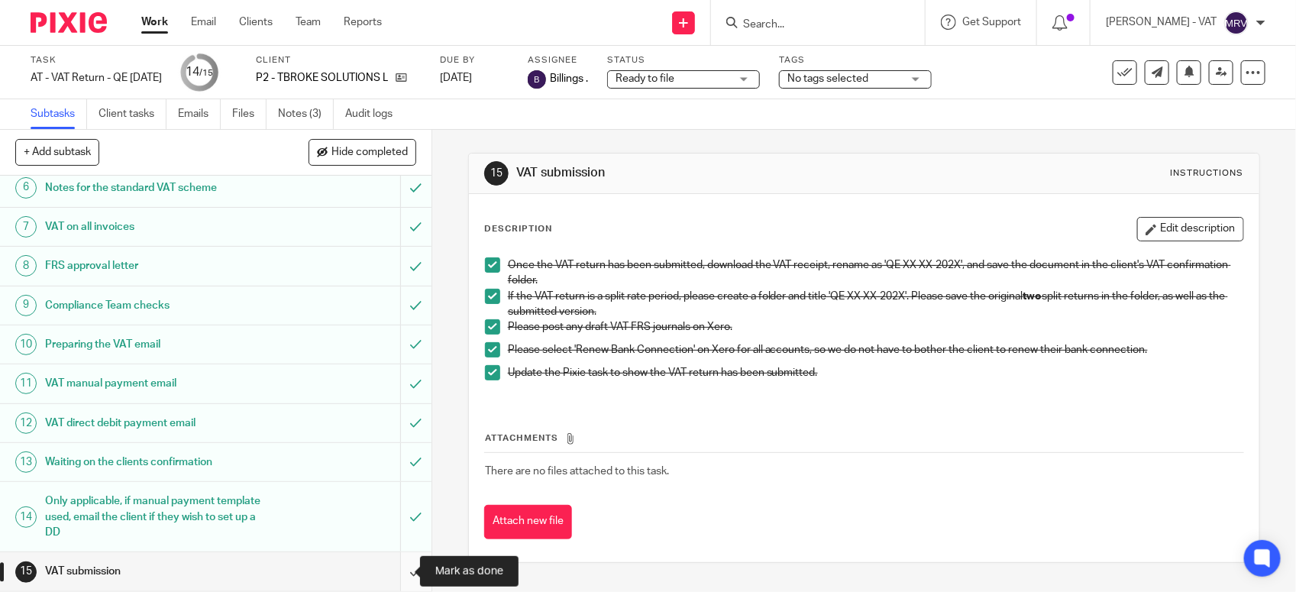
click at [394, 582] on input "submit" at bounding box center [216, 571] width 432 height 38
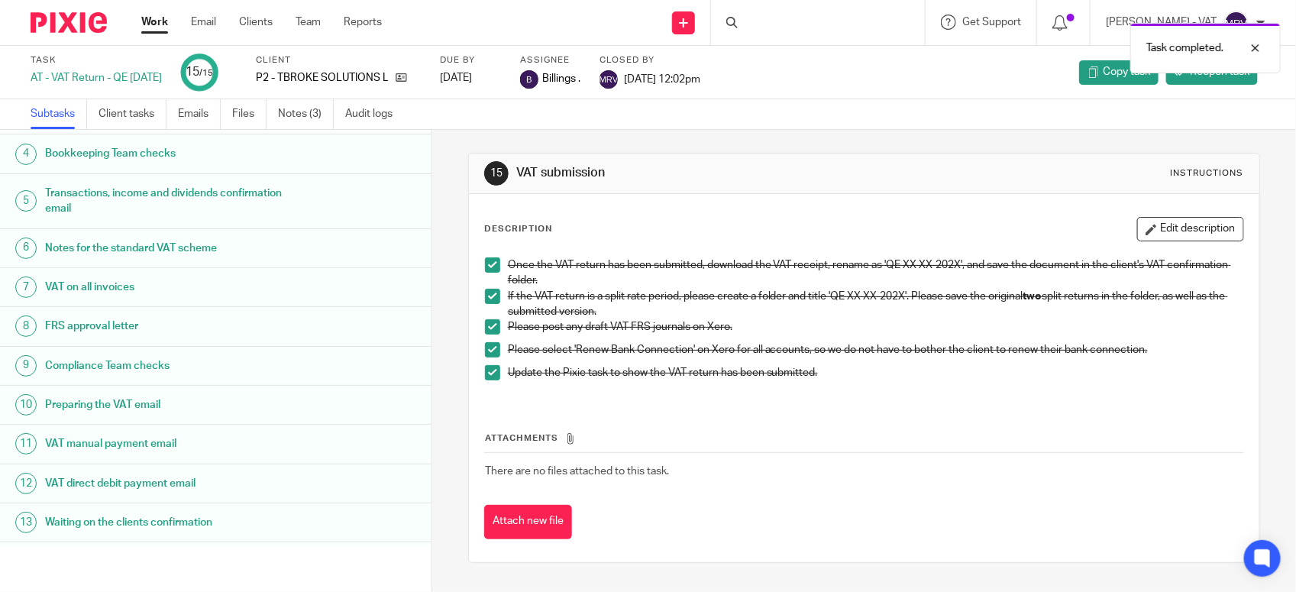
scroll to position [222, 0]
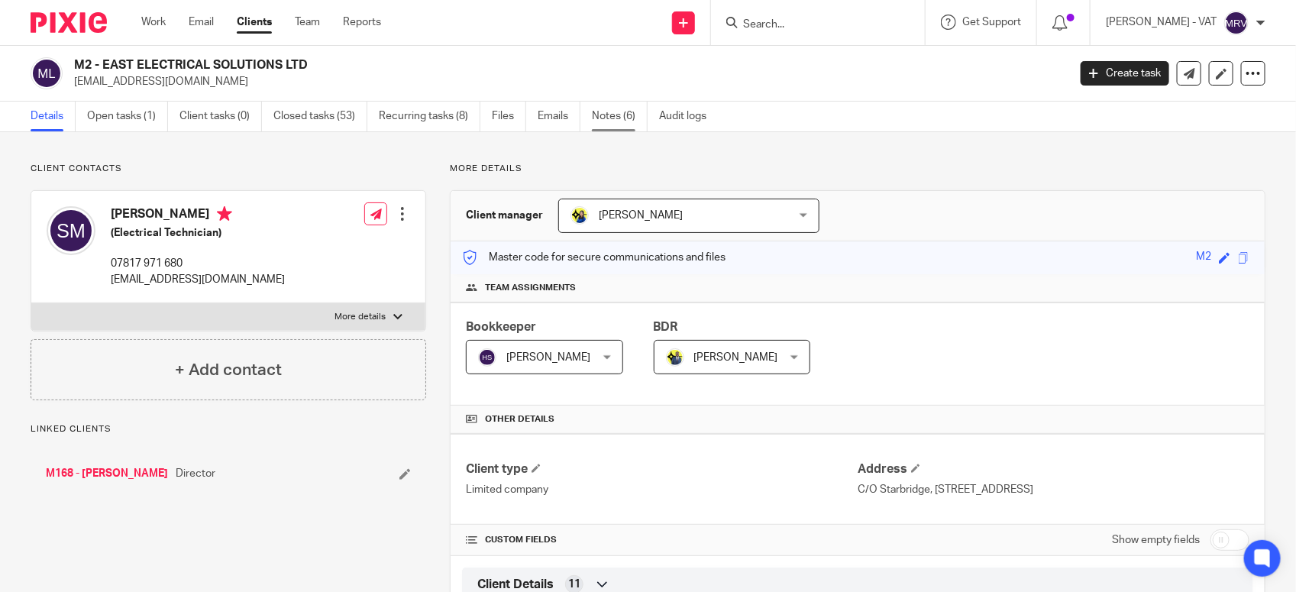
click at [621, 124] on link "Notes (6)" at bounding box center [620, 117] width 56 height 30
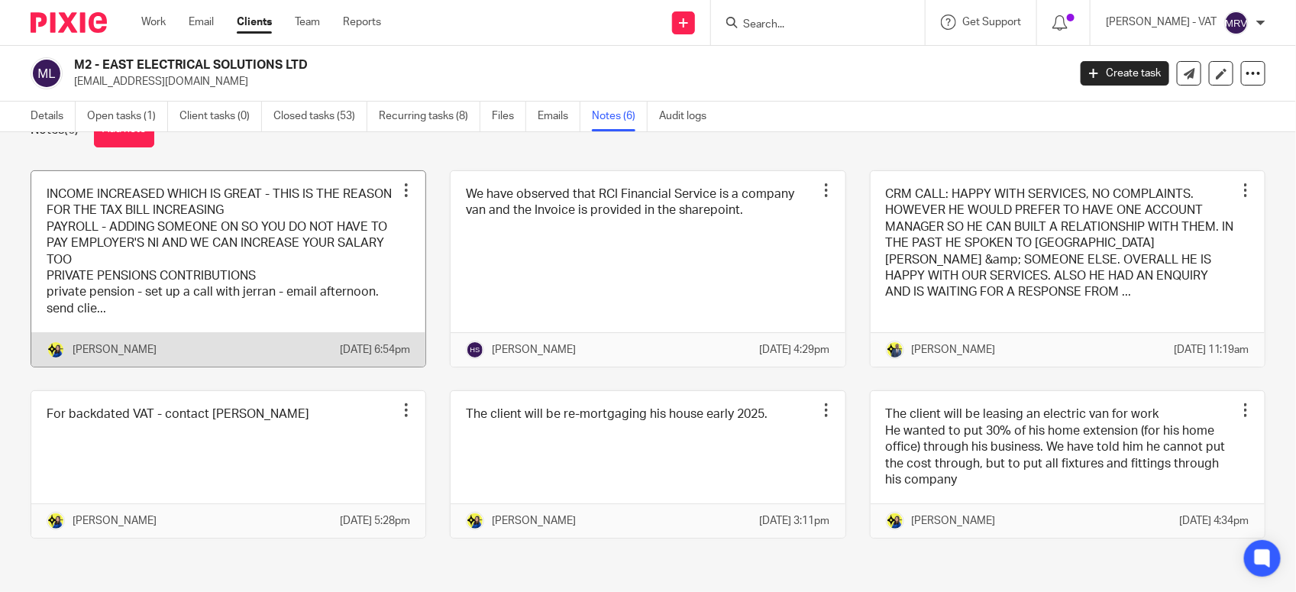
scroll to position [84, 0]
click at [183, 234] on link at bounding box center [228, 269] width 394 height 196
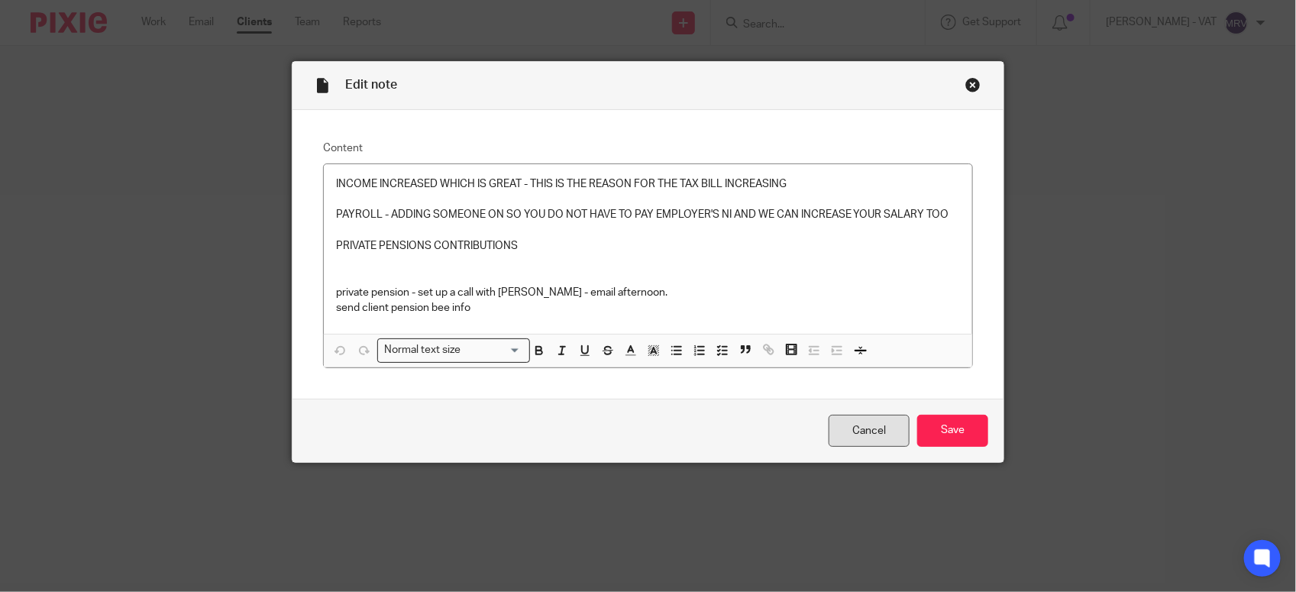
click at [829, 426] on link "Cancel" at bounding box center [869, 431] width 81 height 33
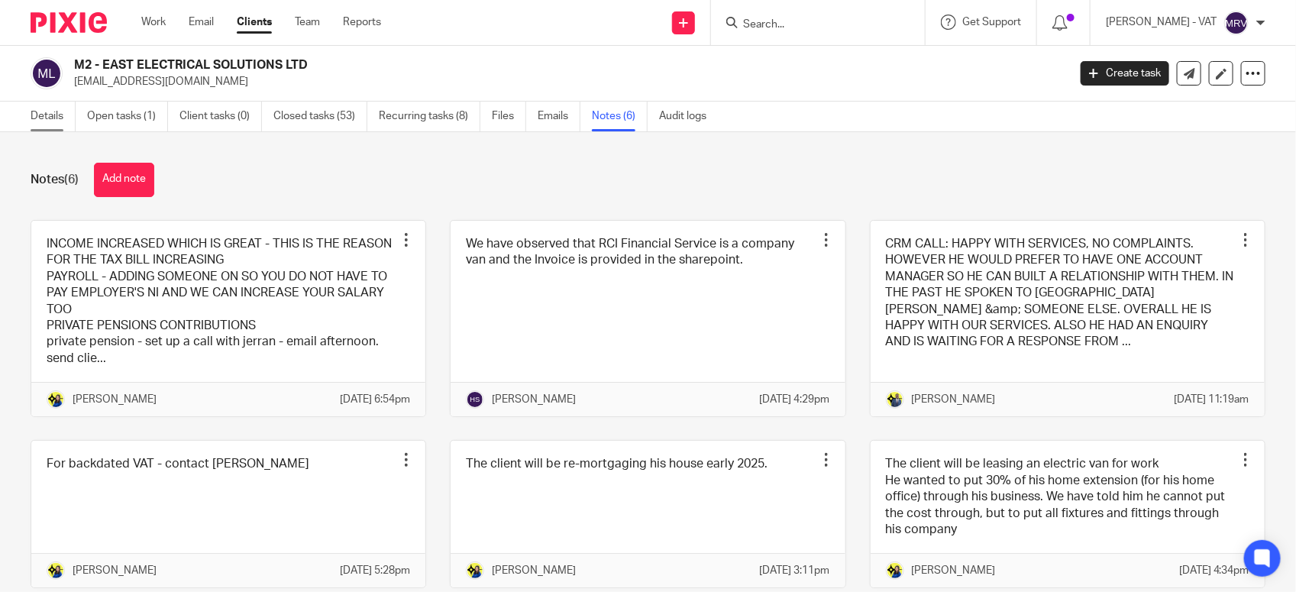
click at [31, 127] on link "Details" at bounding box center [53, 117] width 45 height 30
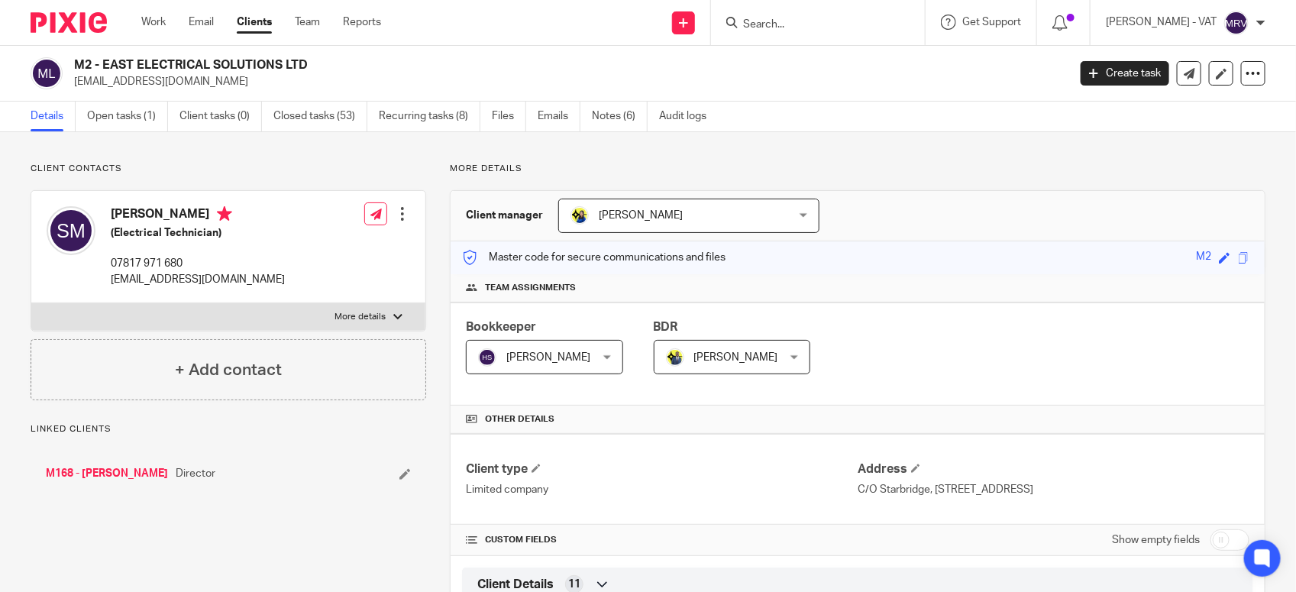
drag, startPoint x: 102, startPoint y: 62, endPoint x: 336, endPoint y: 62, distance: 234.5
click at [336, 62] on h2 "M2 - EAST ELECTRICAL SOLUTIONS LTD" at bounding box center [467, 65] width 787 height 16
copy h2 "EAST ELECTRICAL SOLUTIONS LTD"
click at [95, 65] on h2 "M2 - EAST ELECTRICAL SOLUTIONS LTD" at bounding box center [467, 65] width 787 height 16
drag, startPoint x: 100, startPoint y: 63, endPoint x: 334, endPoint y: 63, distance: 233.8
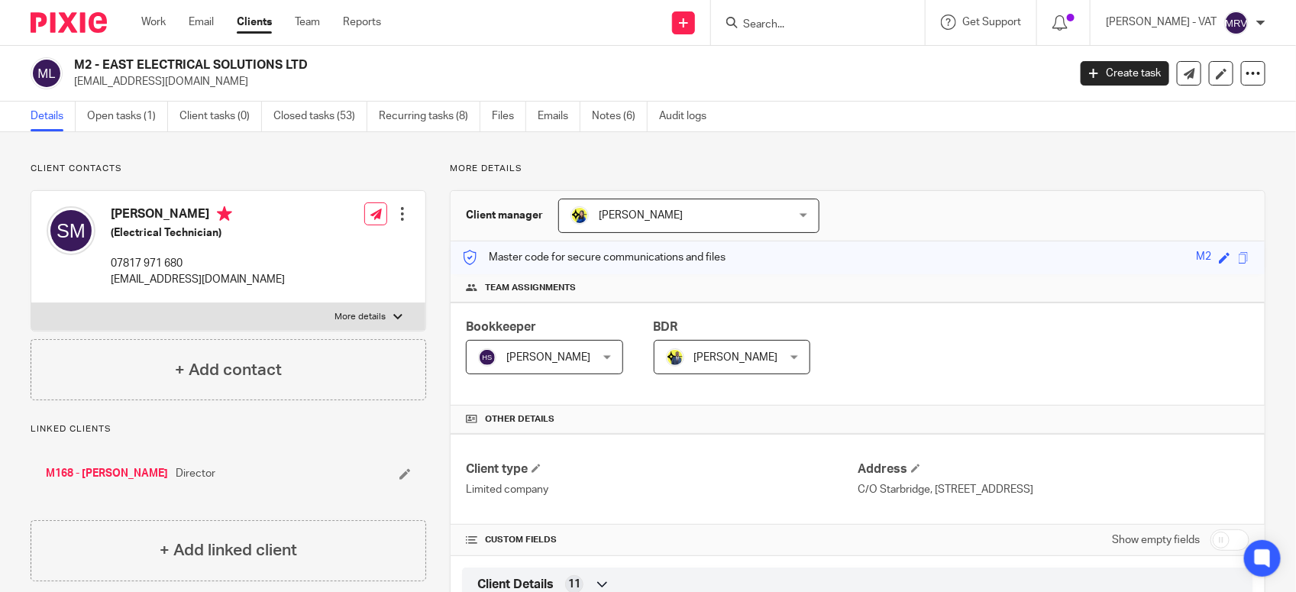
click at [334, 63] on h2 "M2 - EAST ELECTRICAL SOLUTIONS LTD" at bounding box center [467, 65] width 787 height 16
copy h2 "EAST ELECTRICAL SOLUTIONS LTD"
click at [142, 124] on link "Open tasks (1)" at bounding box center [127, 117] width 81 height 30
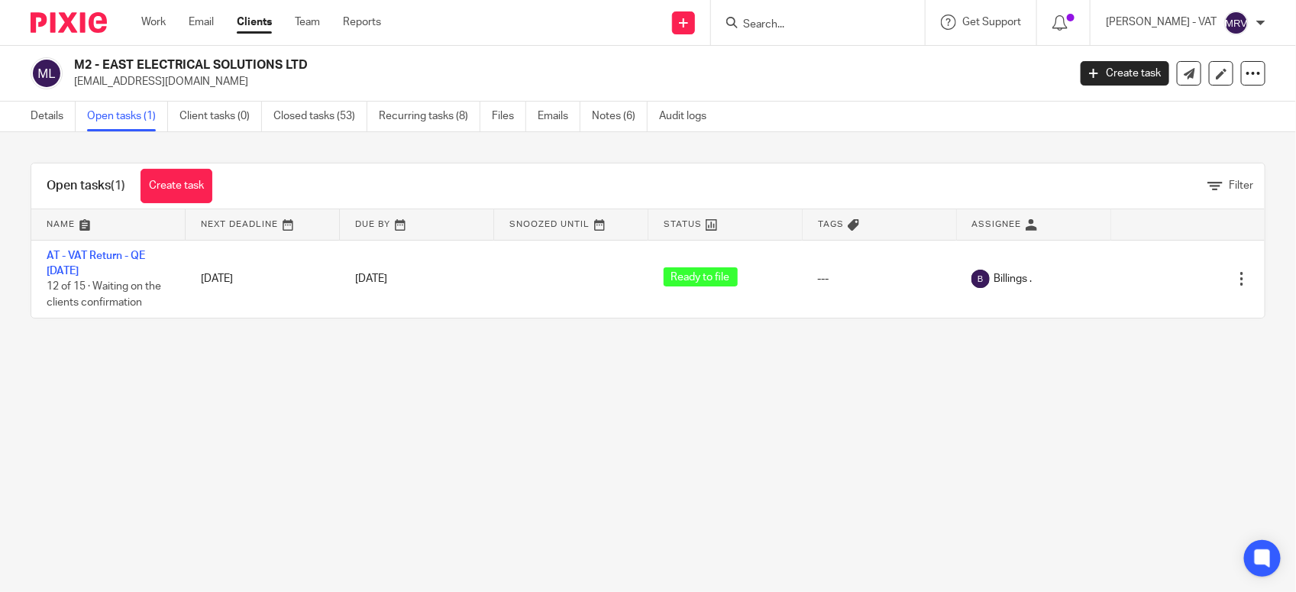
click at [108, 252] on link "AT - VAT Return - QE [DATE]" at bounding box center [96, 264] width 99 height 26
click at [52, 123] on link "Details" at bounding box center [53, 117] width 45 height 30
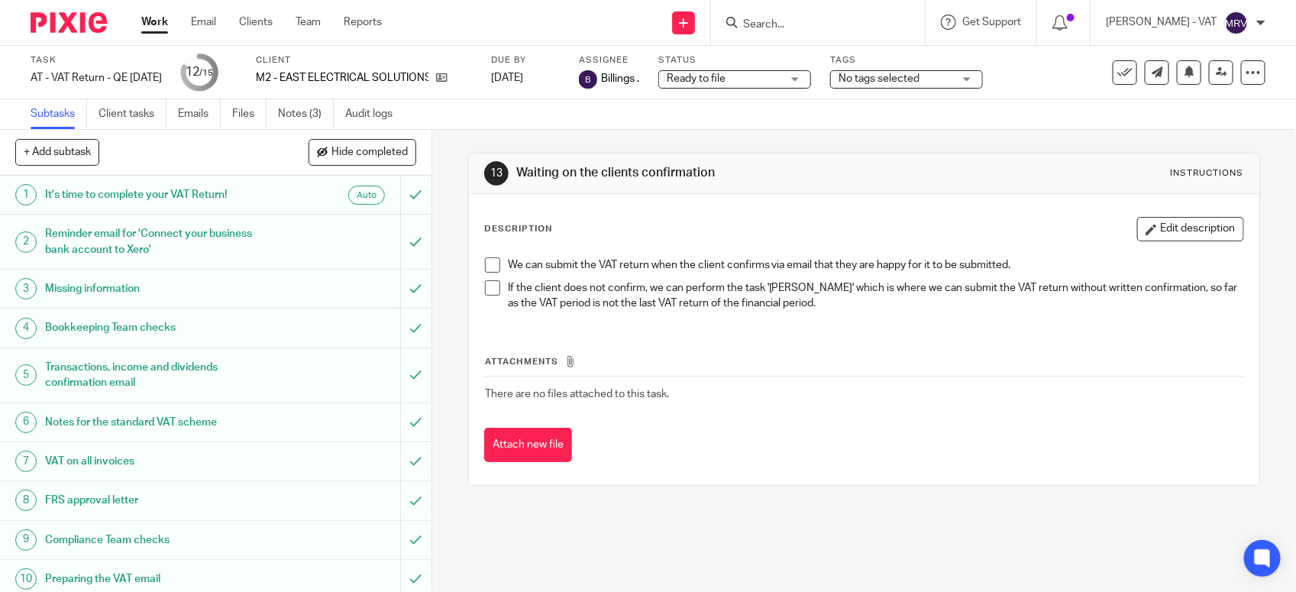
click at [486, 269] on span at bounding box center [492, 264] width 15 height 15
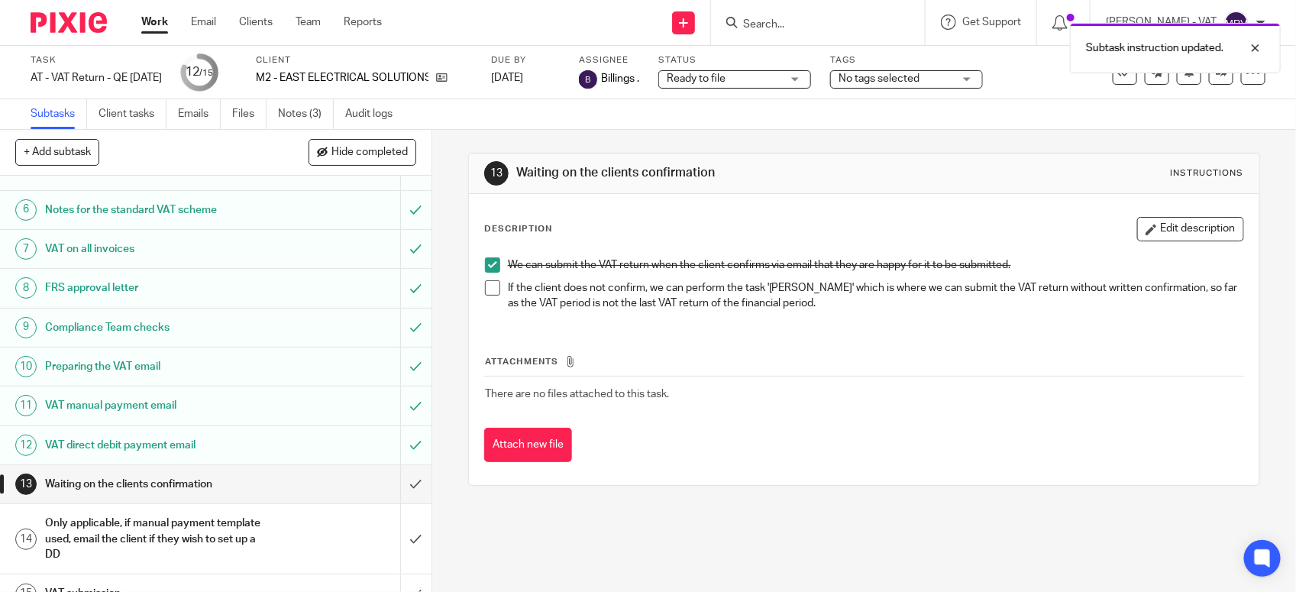
scroll to position [238, 0]
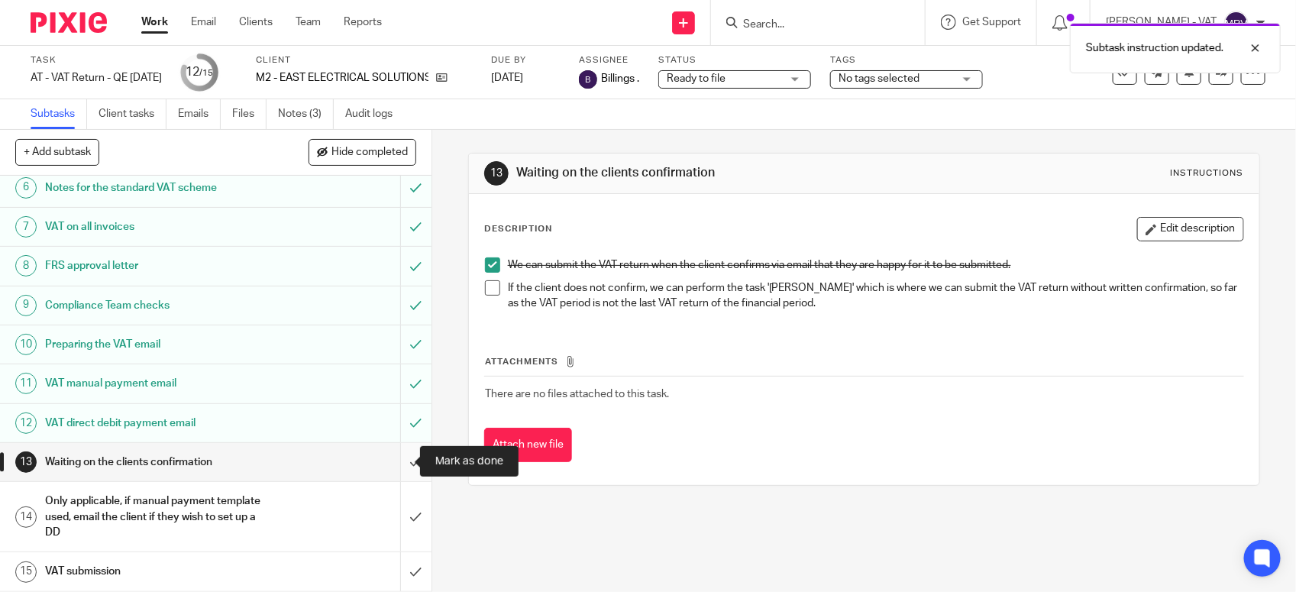
click at [397, 464] on input "submit" at bounding box center [216, 462] width 432 height 38
click at [405, 514] on input "submit" at bounding box center [216, 517] width 432 height 70
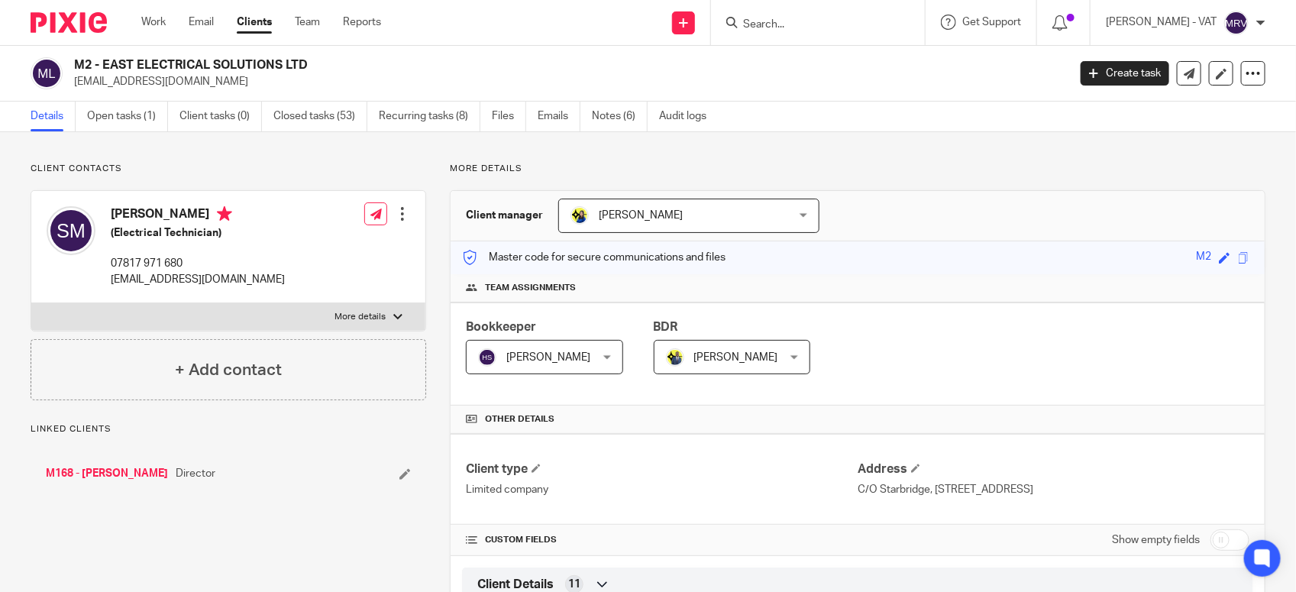
drag, startPoint x: 100, startPoint y: 58, endPoint x: 303, endPoint y: 63, distance: 202.5
click at [303, 63] on h2 "M2 - EAST ELECTRICAL SOLUTIONS LTD" at bounding box center [467, 65] width 787 height 16
click at [308, 61] on h2 "M2 - EAST ELECTRICAL SOLUTIONS LTD" at bounding box center [467, 65] width 787 height 16
copy h2 "EAST ELECTRICAL SOLUTIONS LTD"
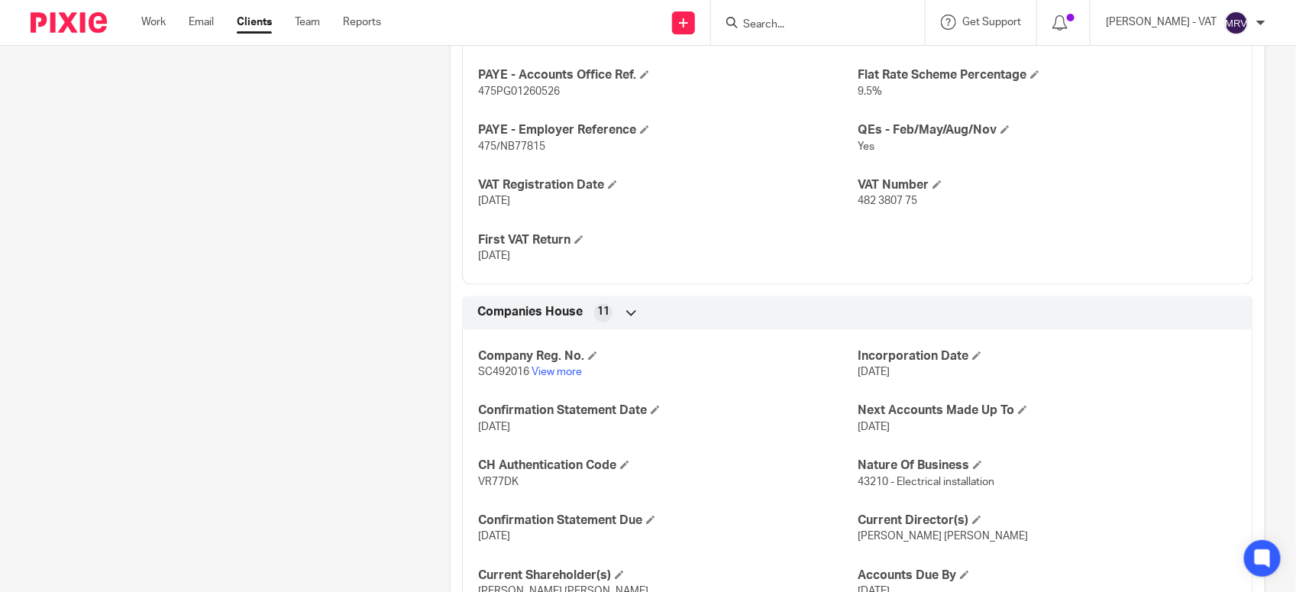
scroll to position [1241, 0]
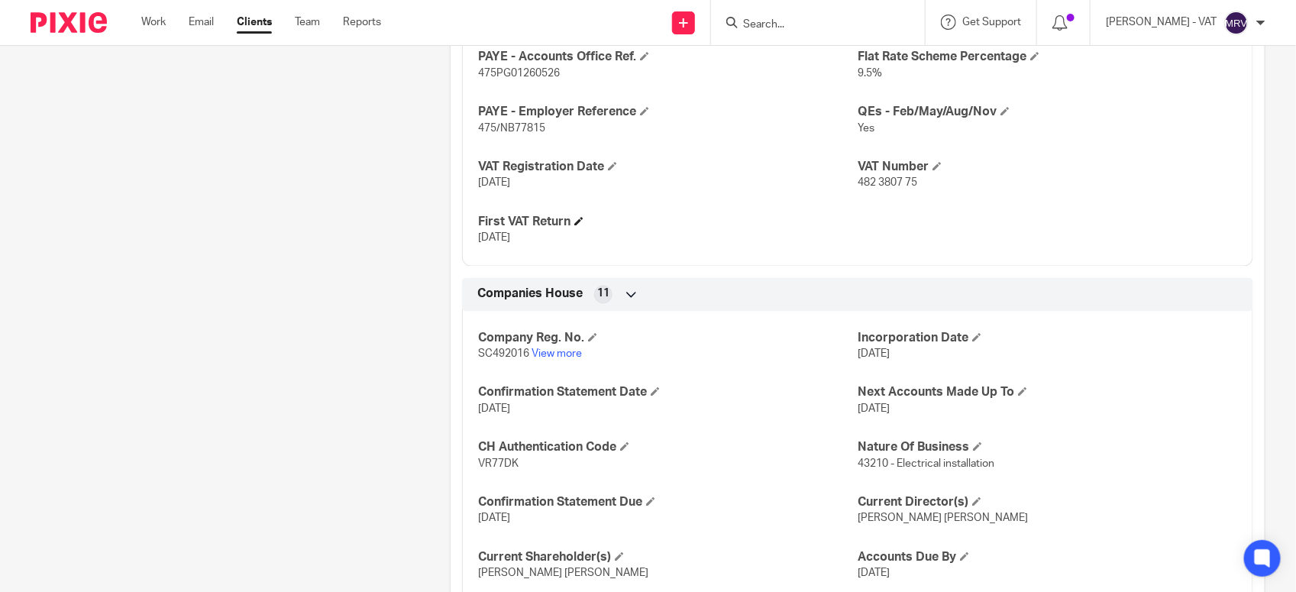
click h4 "First VAT Return"
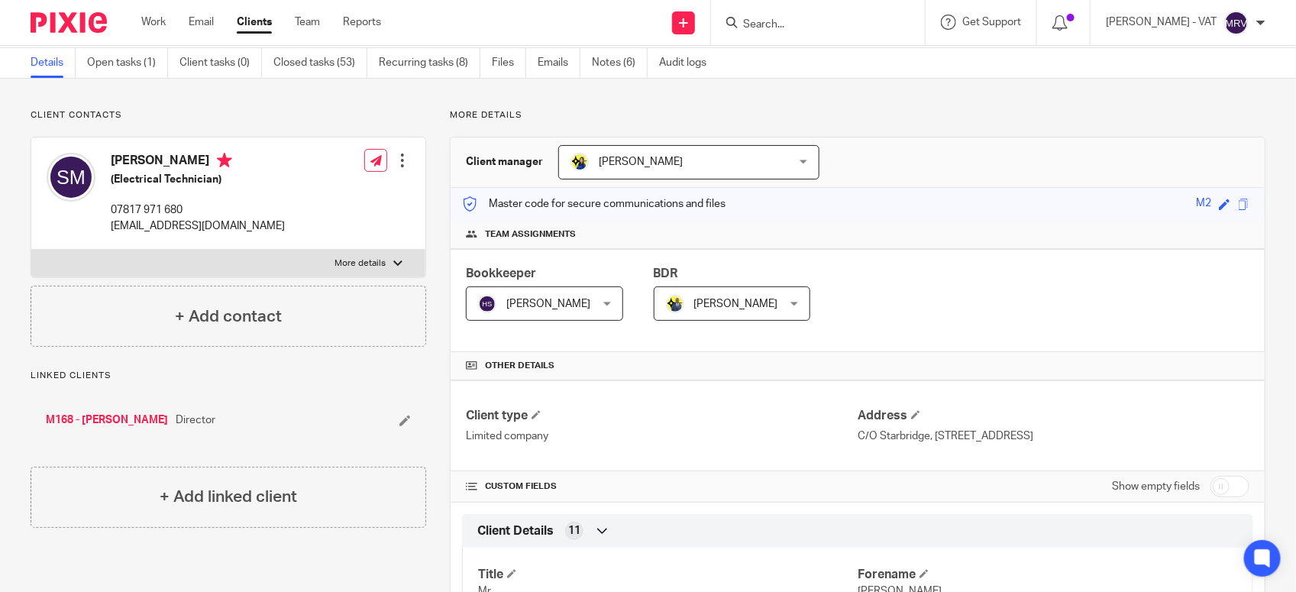
scroll to position [0, 0]
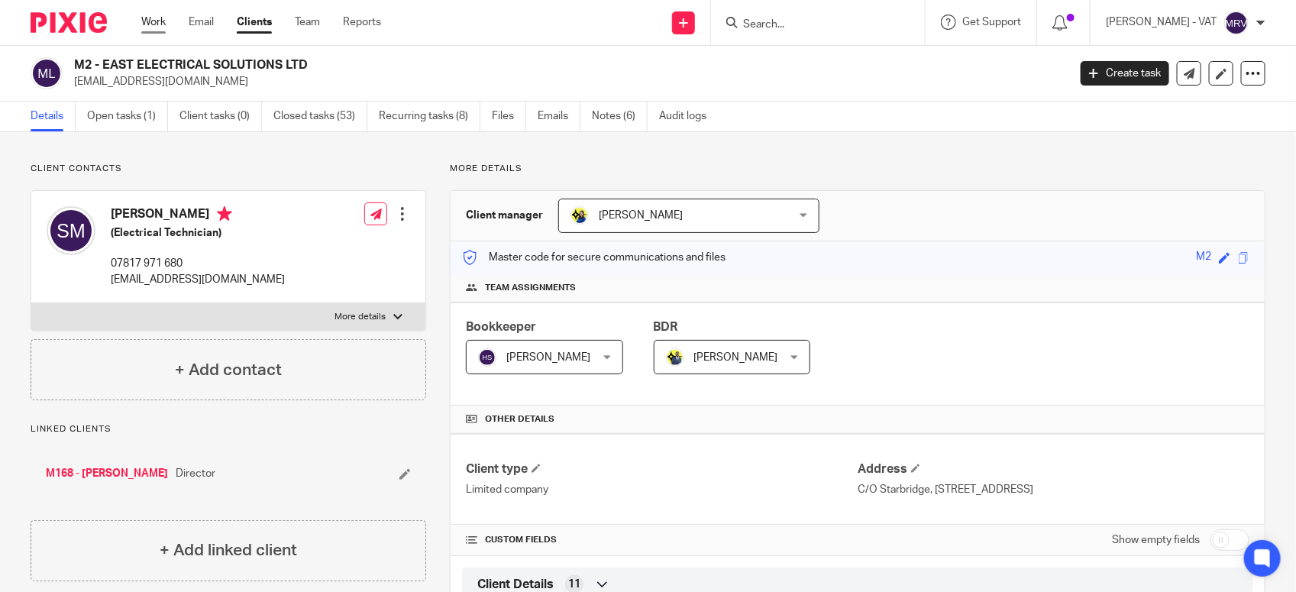
click link "Work"
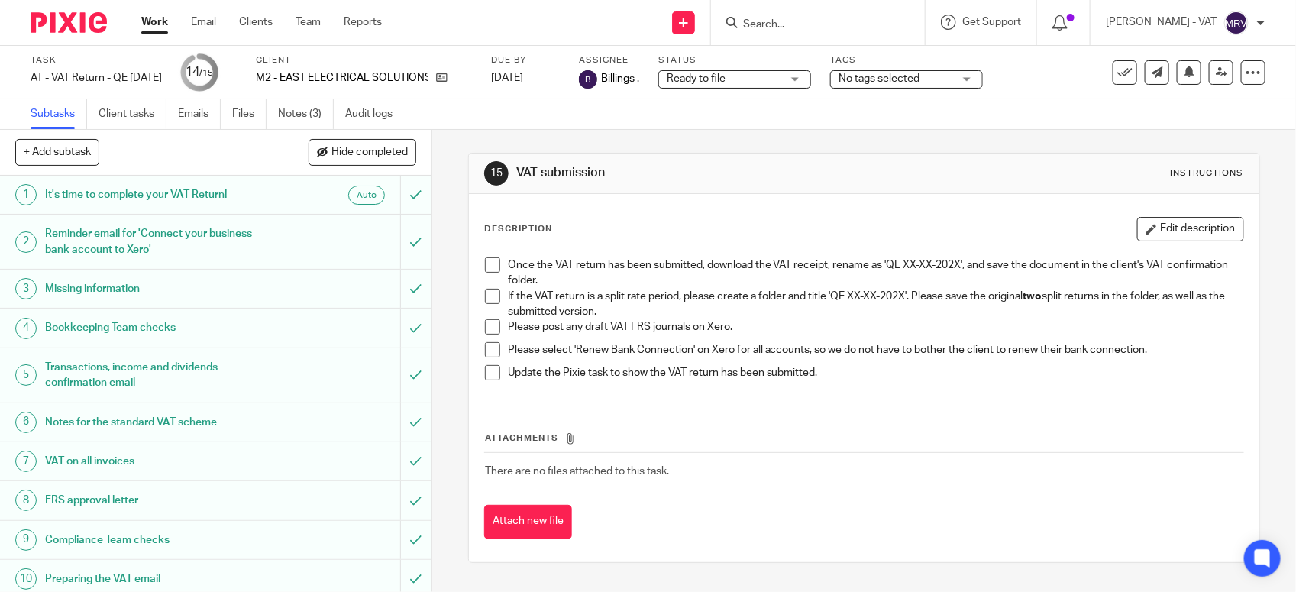
click at [485, 299] on span at bounding box center [492, 296] width 15 height 15
click at [485, 325] on span at bounding box center [492, 326] width 15 height 15
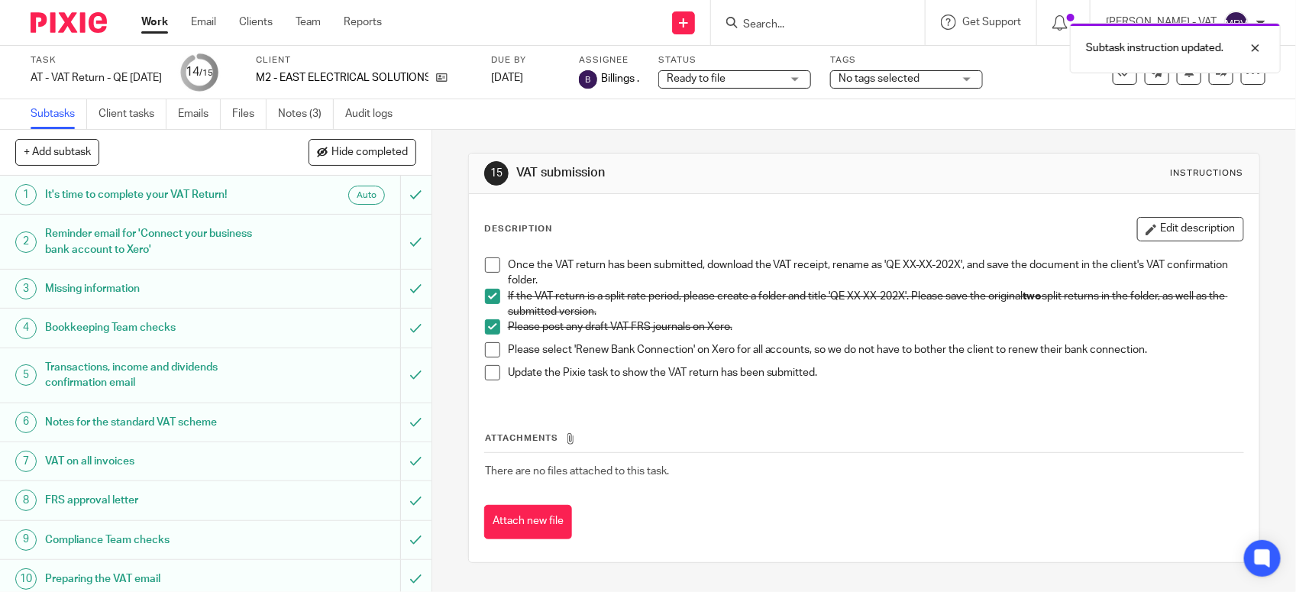
click at [487, 351] on span at bounding box center [492, 349] width 15 height 15
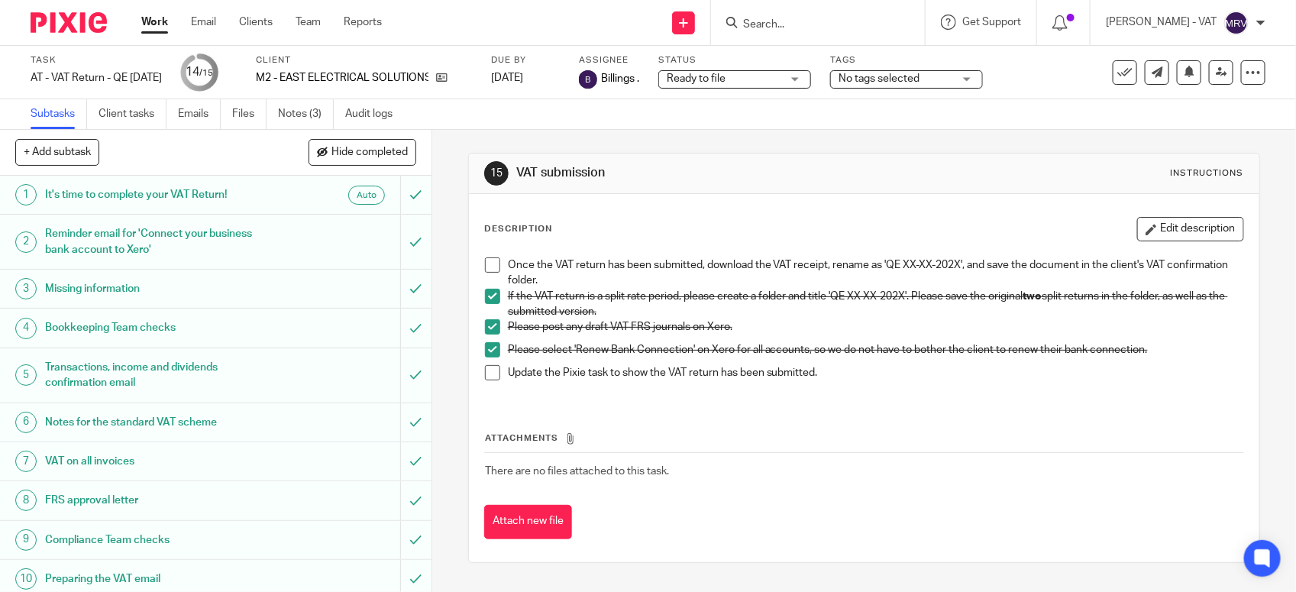
click at [490, 265] on span at bounding box center [492, 264] width 15 height 15
click at [490, 377] on span at bounding box center [492, 372] width 15 height 15
click at [624, 401] on div "Attachments There are no files attached to this task. Attach new file" at bounding box center [864, 469] width 760 height 139
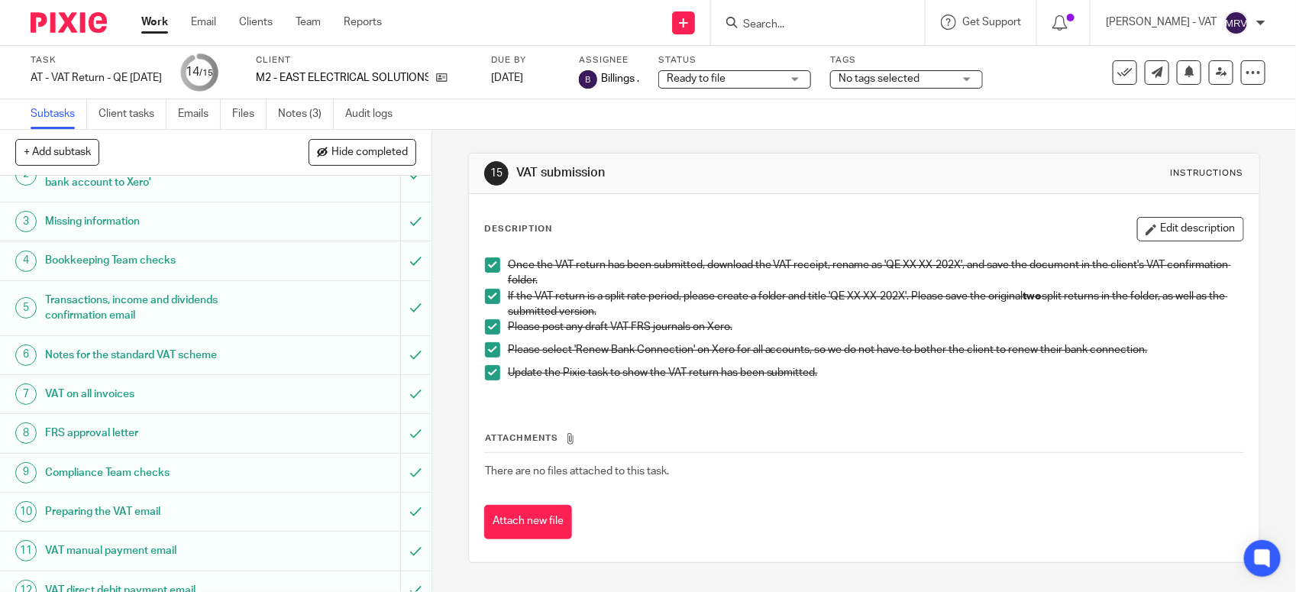
scroll to position [238, 0]
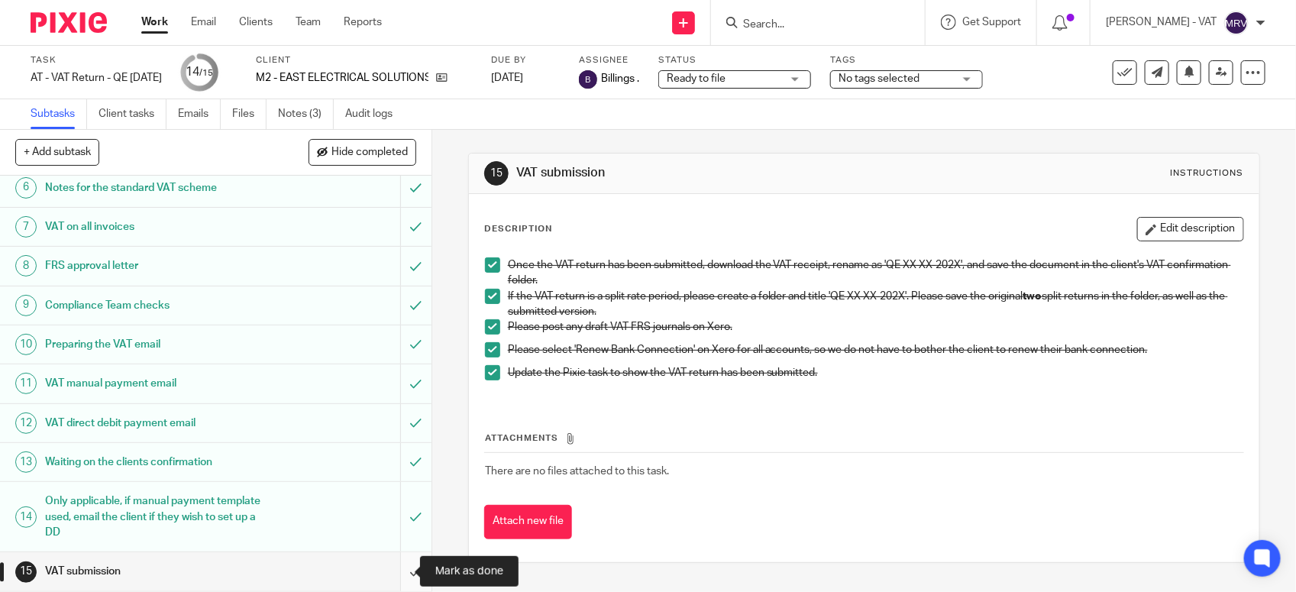
click at [396, 566] on input "submit" at bounding box center [216, 571] width 432 height 38
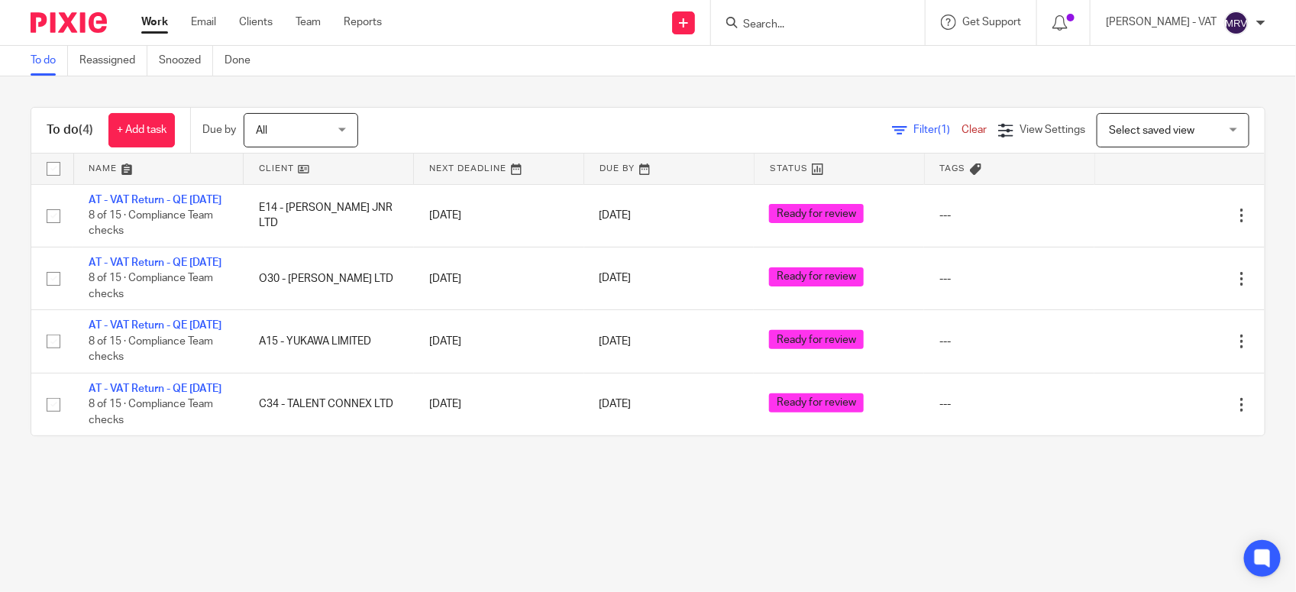
click at [234, 567] on main "To do Reassigned Snoozed Done To do (4) + Add task Due by All All [DATE] [DATE]…" at bounding box center [648, 296] width 1296 height 592
click at [403, 533] on main "To do Reassigned Snoozed Done To do (4) + Add task Due by All All Today Tomorro…" at bounding box center [648, 296] width 1296 height 592
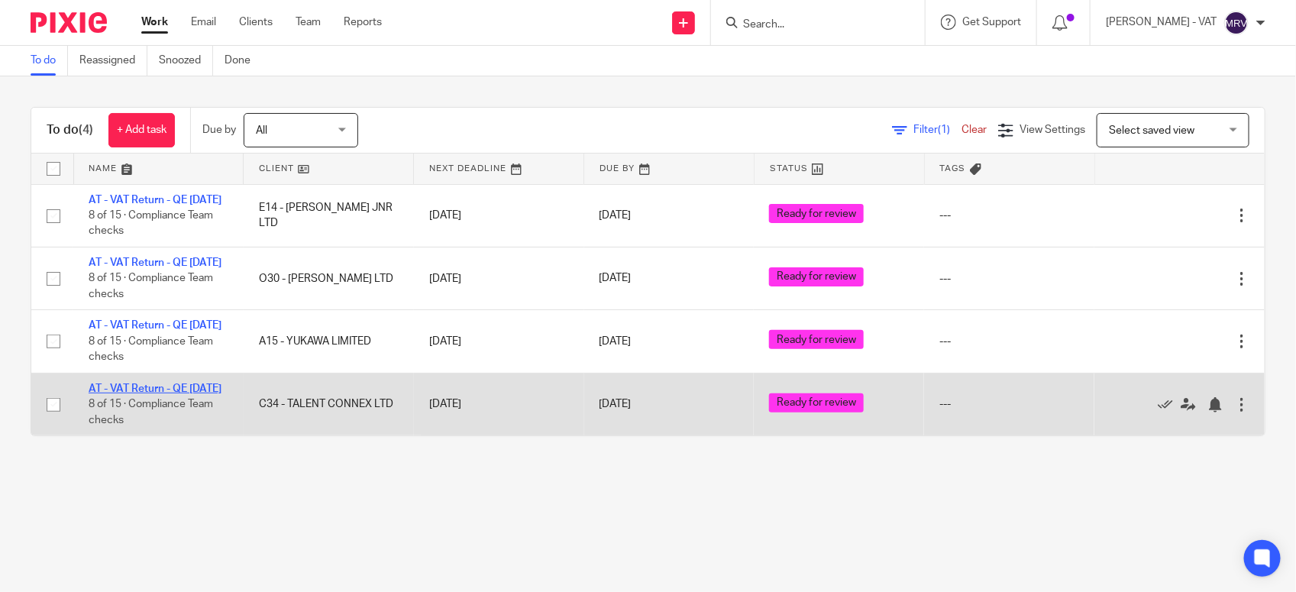
click at [160, 394] on link "AT - VAT Return - QE [DATE]" at bounding box center [155, 388] width 133 height 11
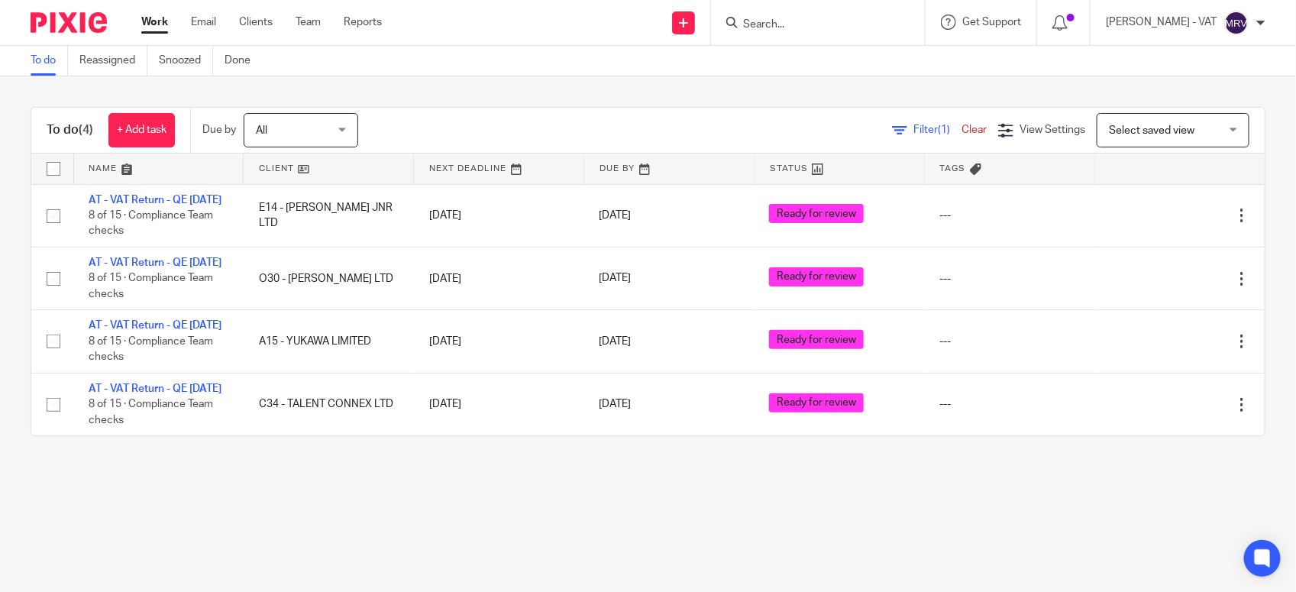
click at [552, 92] on div "To do (4) + Add task Due by All All Today Tomorrow This week Next week This mon…" at bounding box center [648, 271] width 1296 height 390
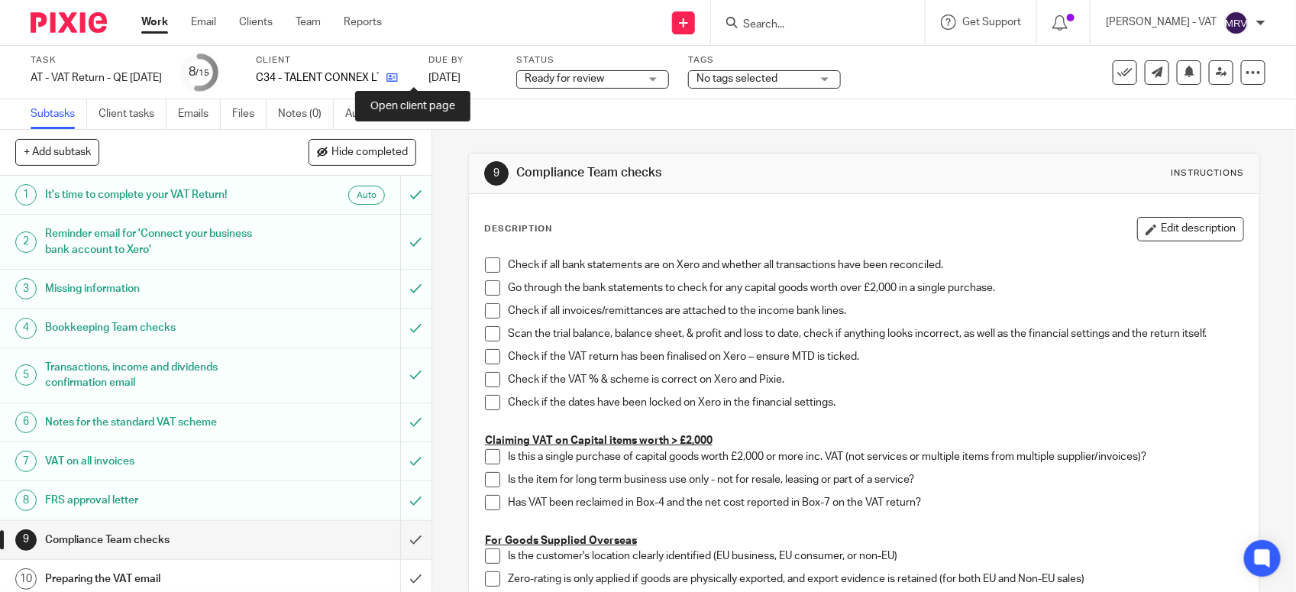
click at [398, 76] on icon at bounding box center [392, 77] width 11 height 11
click at [491, 257] on span at bounding box center [492, 264] width 15 height 15
click at [286, 105] on link "Notes (0)" at bounding box center [306, 114] width 56 height 30
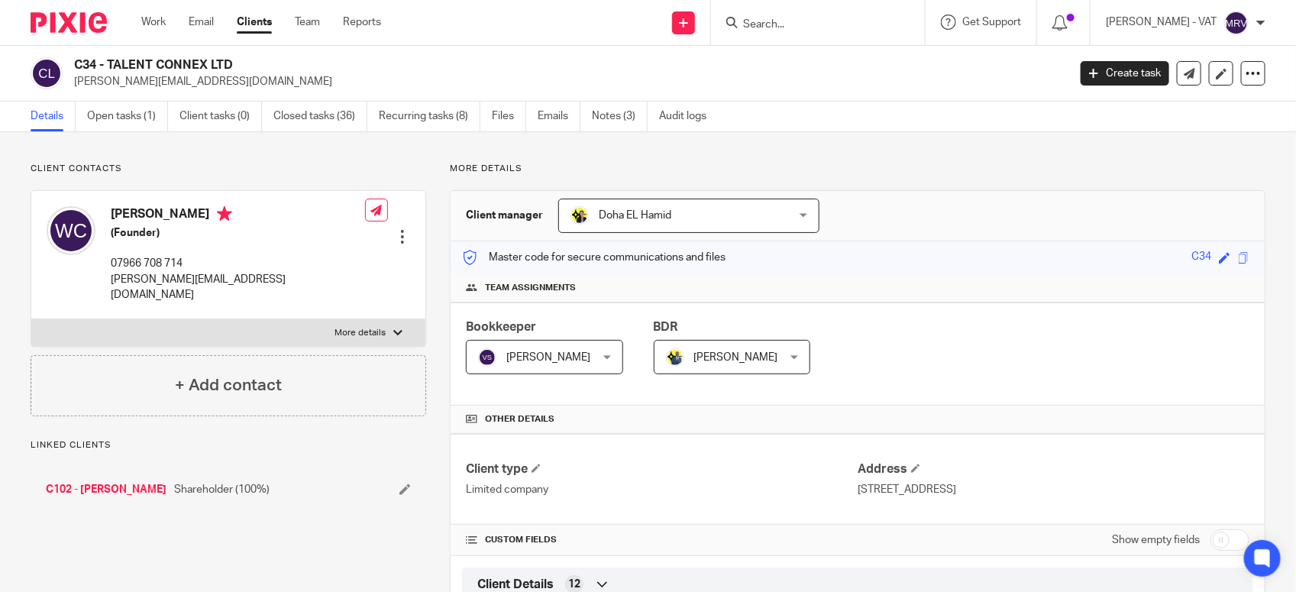
drag, startPoint x: 112, startPoint y: 61, endPoint x: 218, endPoint y: 70, distance: 107.3
click at [218, 70] on h2 "C34 - TALENT CONNEX LTD" at bounding box center [467, 65] width 787 height 16
drag, startPoint x: 218, startPoint y: 70, endPoint x: 108, endPoint y: 71, distance: 110.0
click at [108, 71] on h2 "C34 - TALENT CONNEX LTD" at bounding box center [467, 65] width 787 height 16
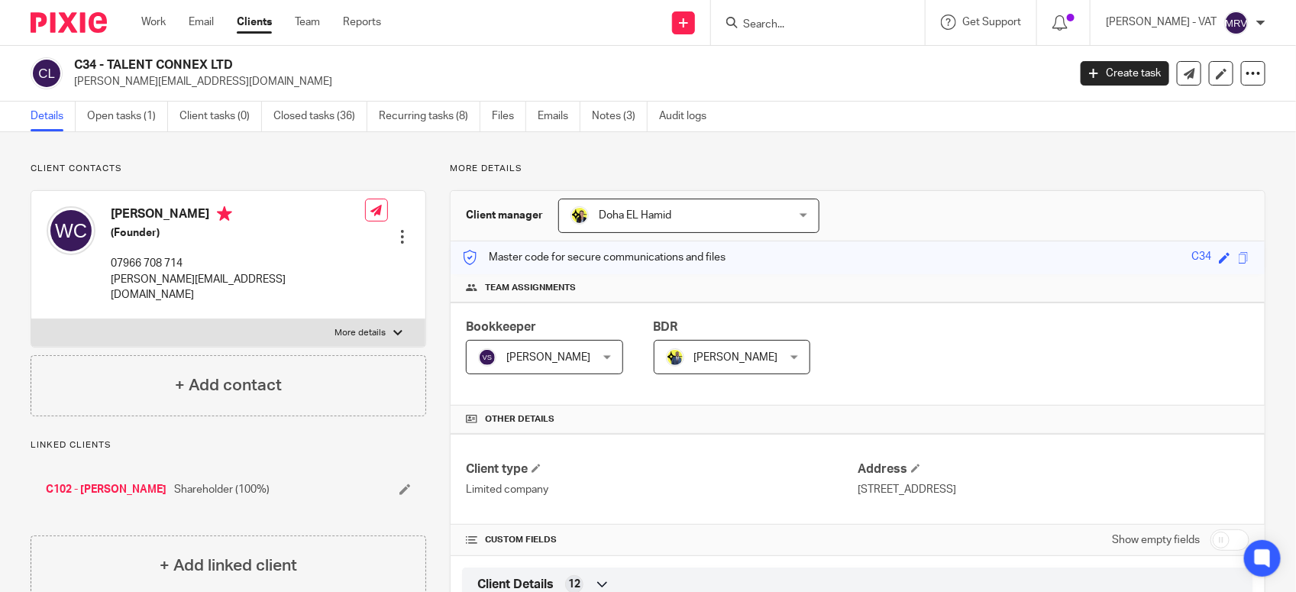
drag, startPoint x: 108, startPoint y: 66, endPoint x: 254, endPoint y: 65, distance: 145.9
click at [254, 65] on h2 "C34 - TALENT CONNEX LTD" at bounding box center [467, 65] width 787 height 16
copy h2 "TALENT CONNEX LTD"
click at [104, 56] on div "C34 - TALENT CONNEX LTD wayne@talentconnex.co.uk Create task Update from Compan…" at bounding box center [648, 74] width 1296 height 56
drag, startPoint x: 128, startPoint y: 63, endPoint x: 231, endPoint y: 67, distance: 102.5
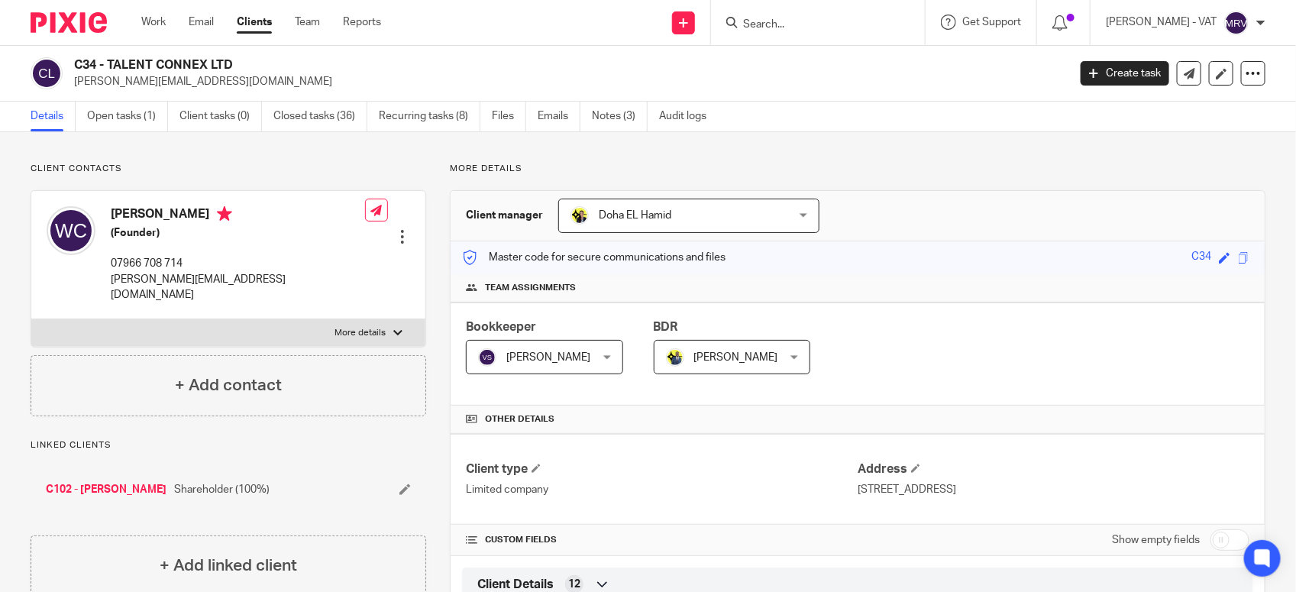
click at [231, 67] on h2 "C34 - TALENT CONNEX LTD" at bounding box center [467, 65] width 787 height 16
copy h2 "TALENT CONNEX LTD"
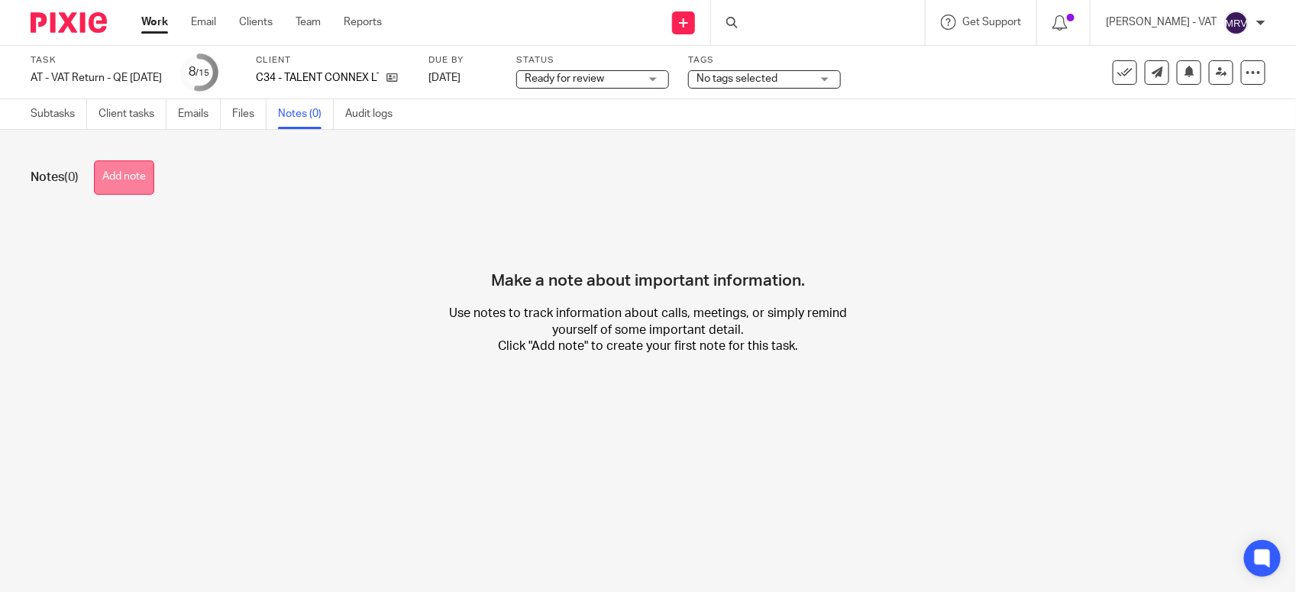
click at [140, 173] on button "Add note" at bounding box center [124, 177] width 60 height 34
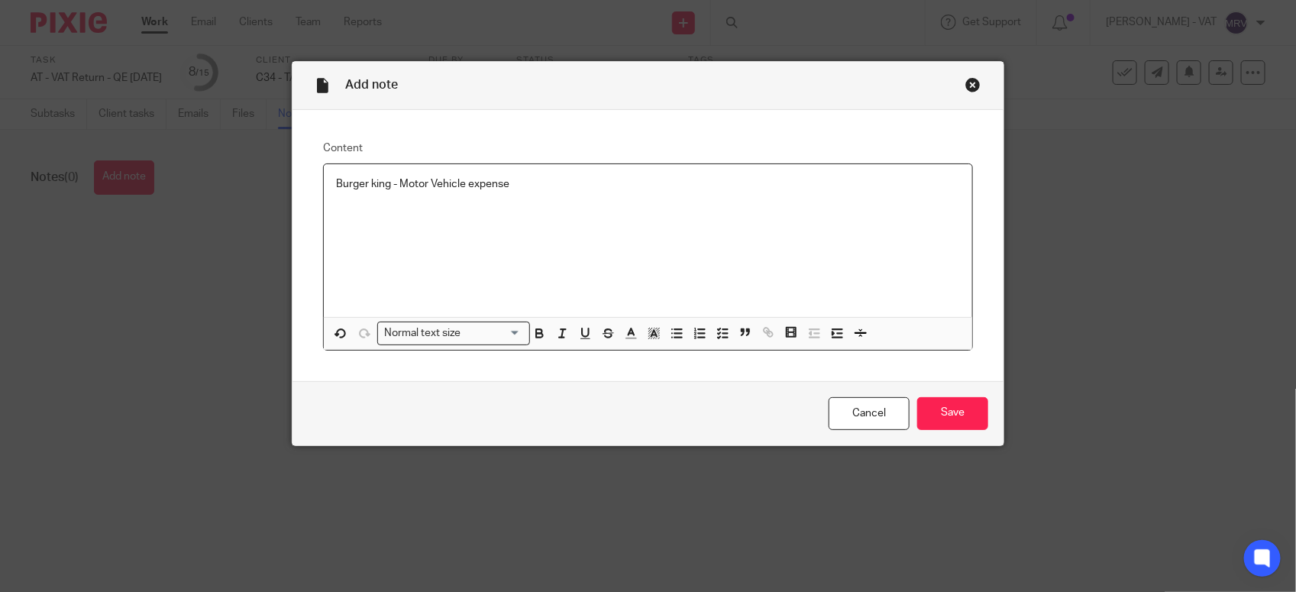
click at [585, 200] on div "Burger king - Motor Vehicle expense" at bounding box center [648, 240] width 649 height 153
click at [952, 415] on input "Save" at bounding box center [952, 413] width 71 height 33
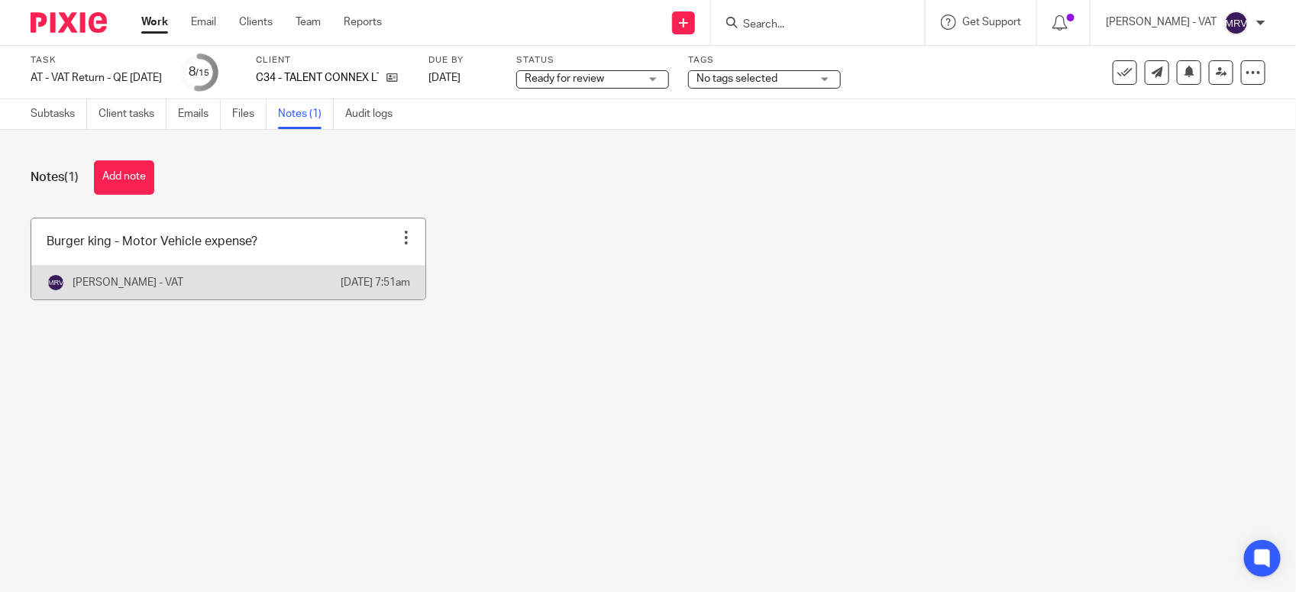
click at [204, 273] on link at bounding box center [228, 258] width 394 height 81
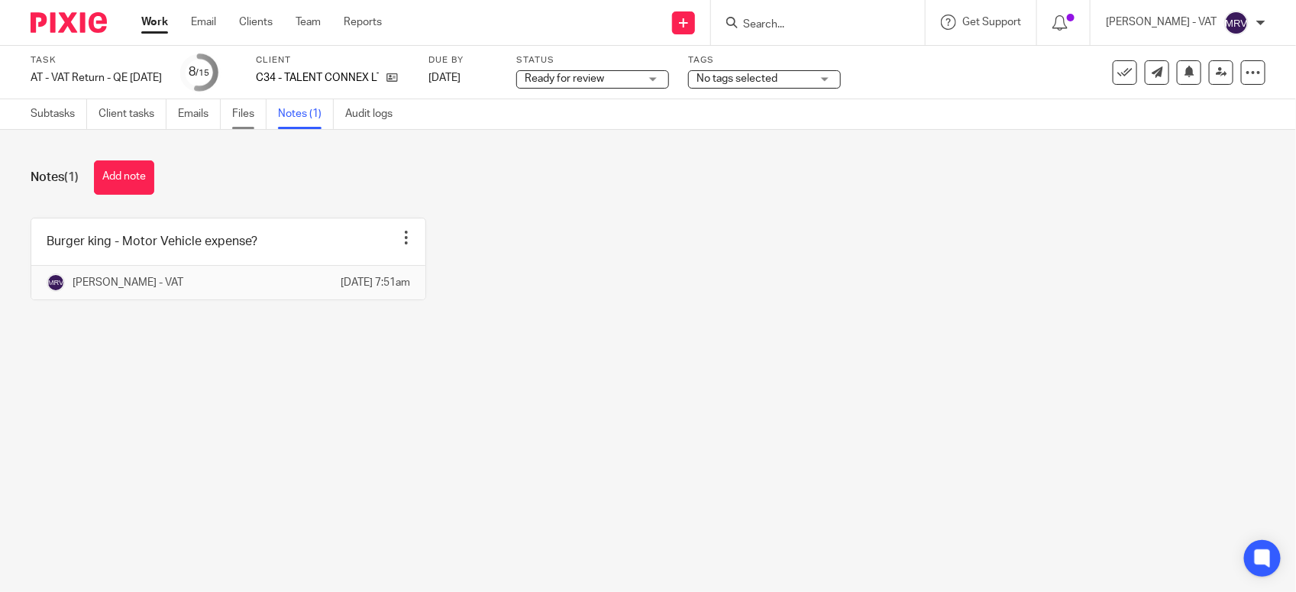
click at [238, 118] on link "Files" at bounding box center [249, 114] width 34 height 30
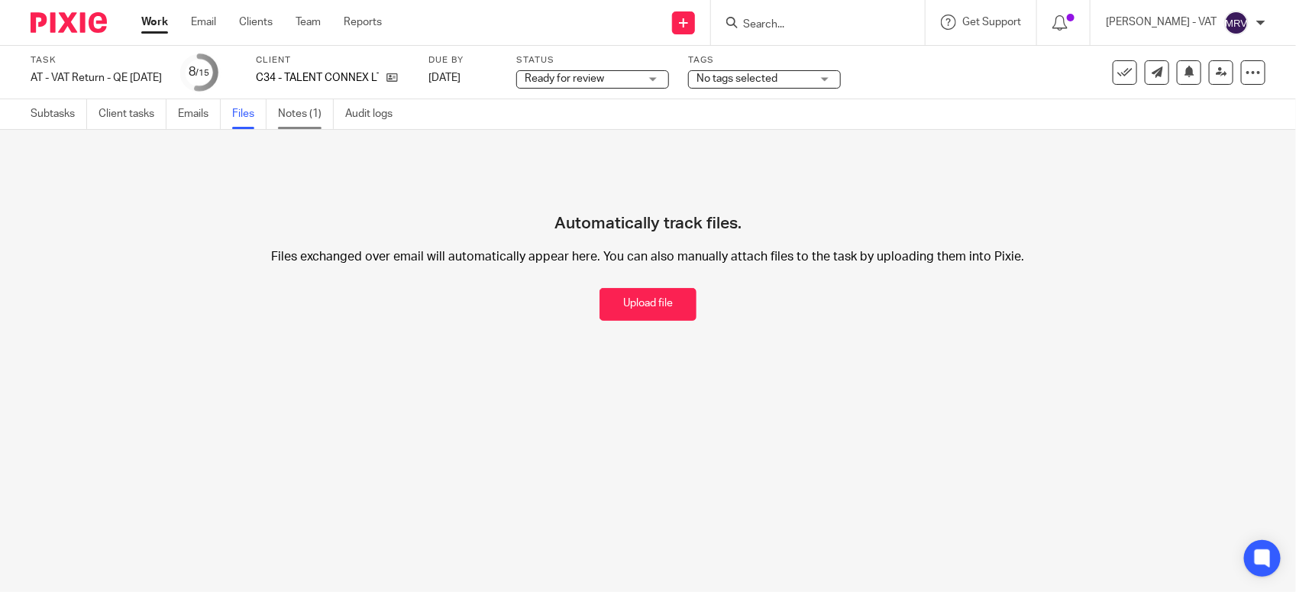
click at [313, 115] on link "Notes (1)" at bounding box center [306, 114] width 56 height 30
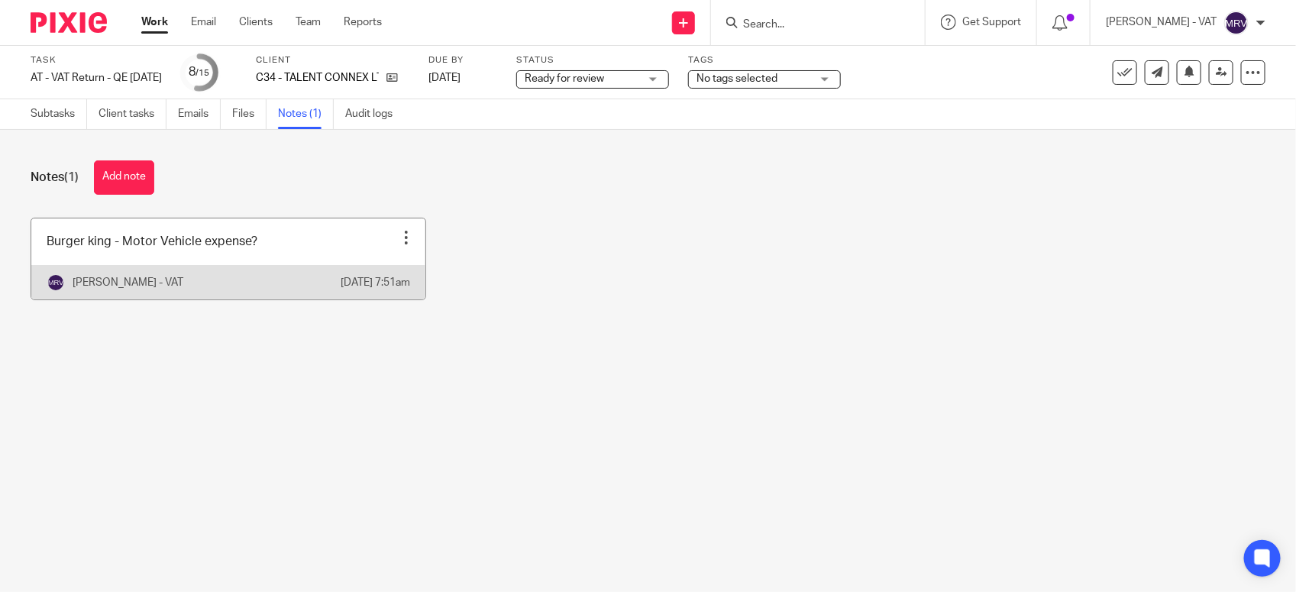
click at [277, 266] on link at bounding box center [228, 258] width 394 height 81
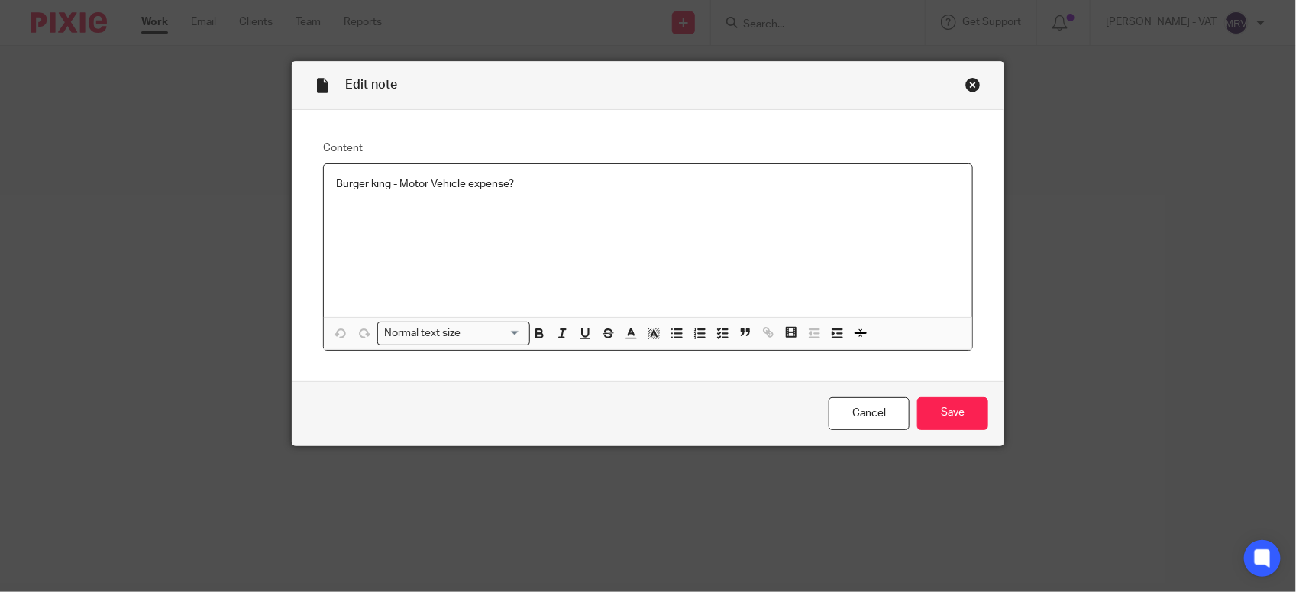
click at [564, 206] on div "Burger king - Motor Vehicle expense?" at bounding box center [648, 240] width 649 height 153
click at [965, 403] on input "Save" at bounding box center [952, 413] width 71 height 33
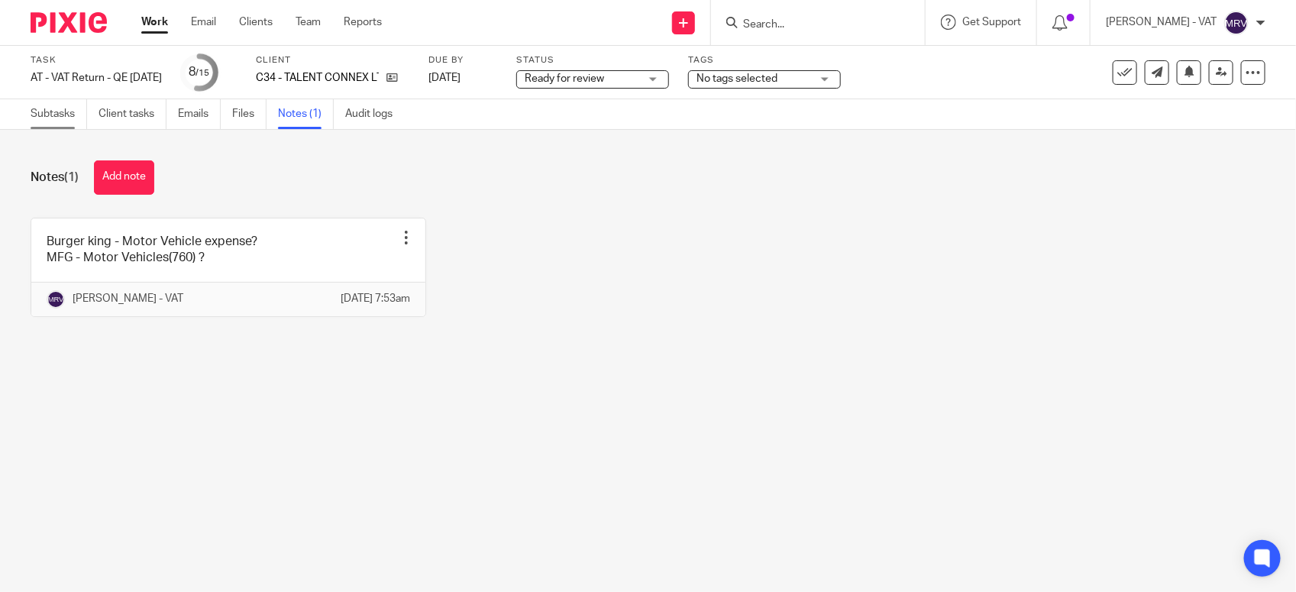
click at [59, 127] on link "Subtasks" at bounding box center [59, 114] width 57 height 30
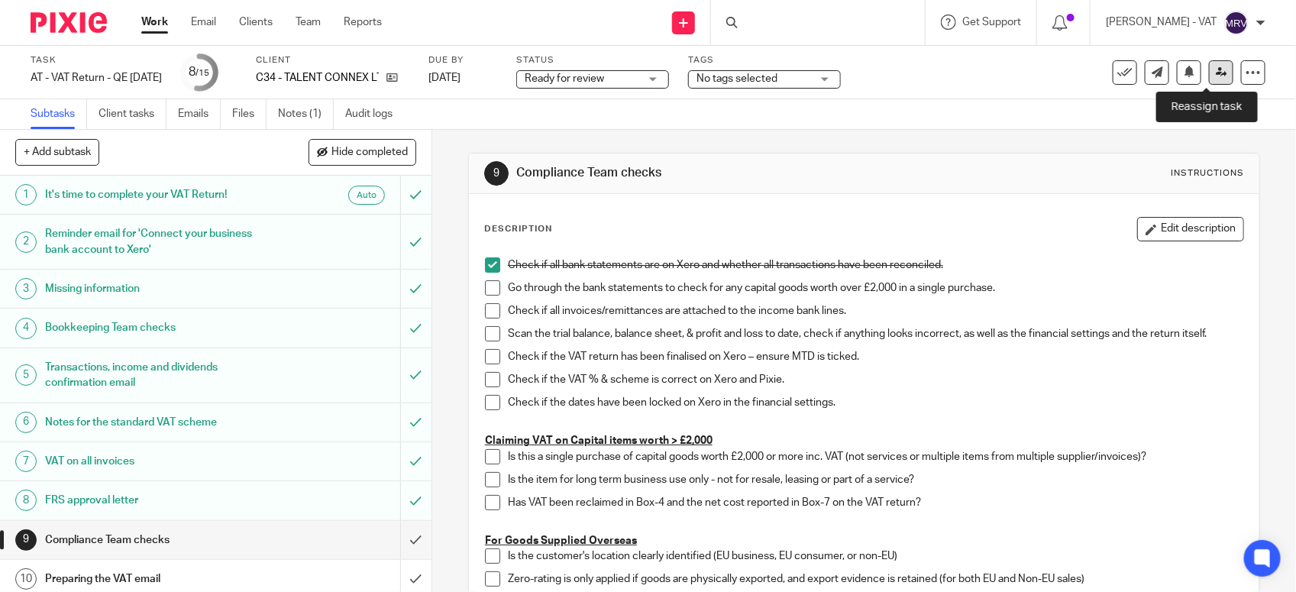
click at [1211, 79] on link at bounding box center [1221, 72] width 24 height 24
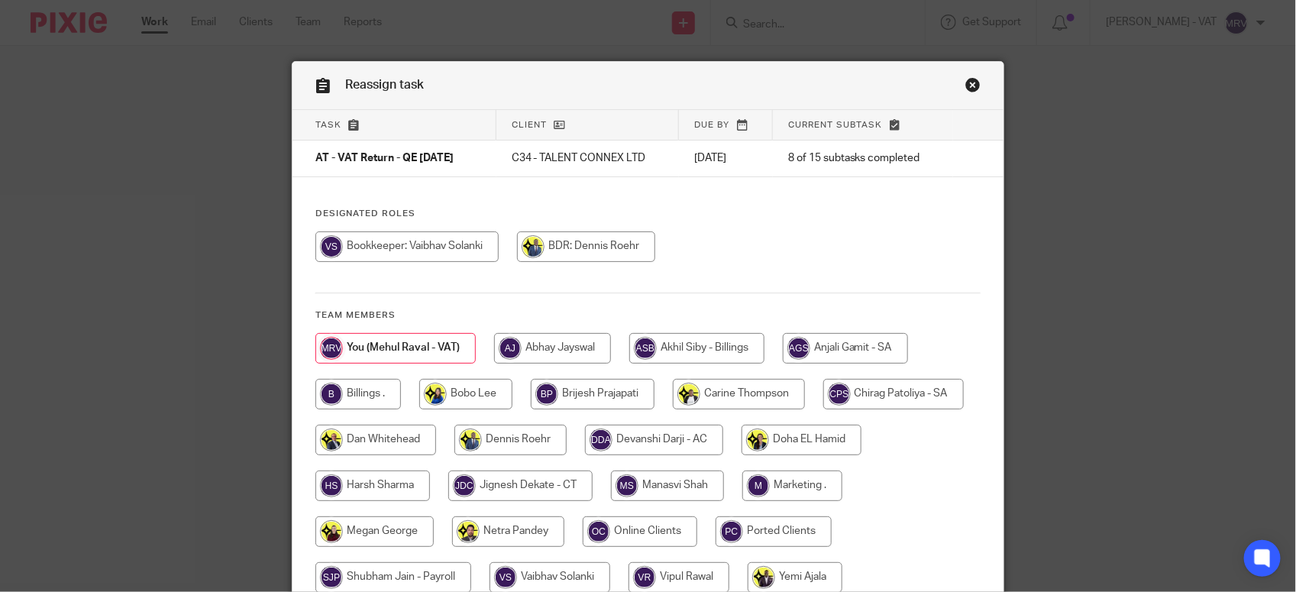
click at [405, 253] on input "radio" at bounding box center [406, 246] width 183 height 31
radio input "true"
click at [843, 242] on div at bounding box center [647, 254] width 665 height 46
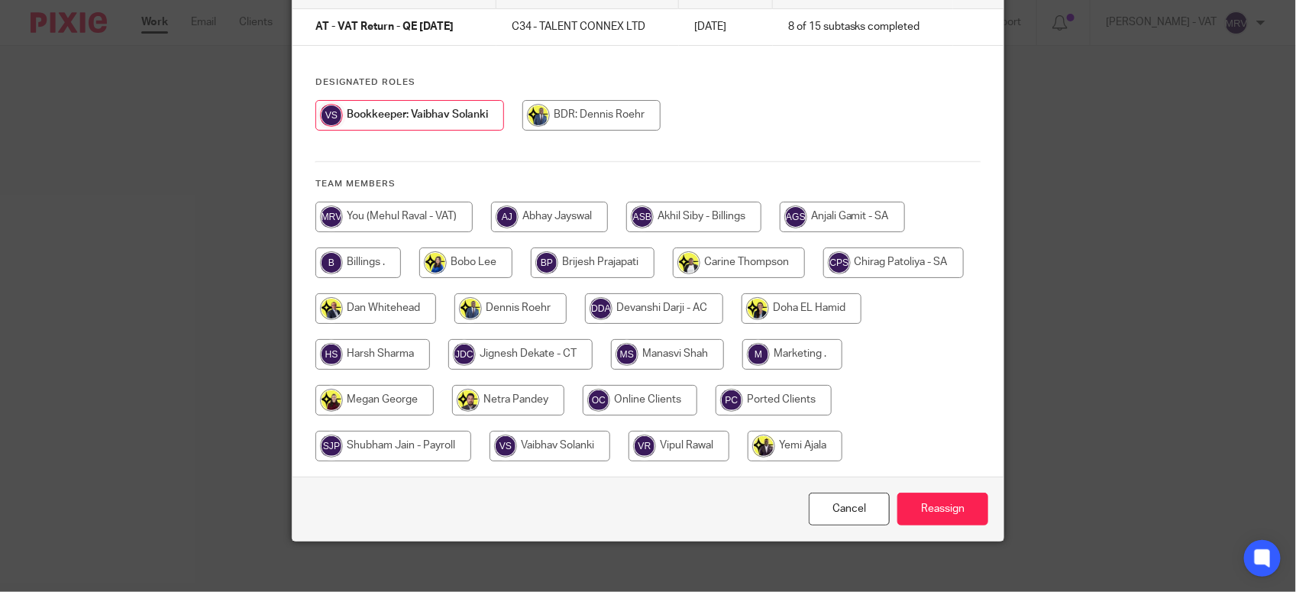
scroll to position [143, 0]
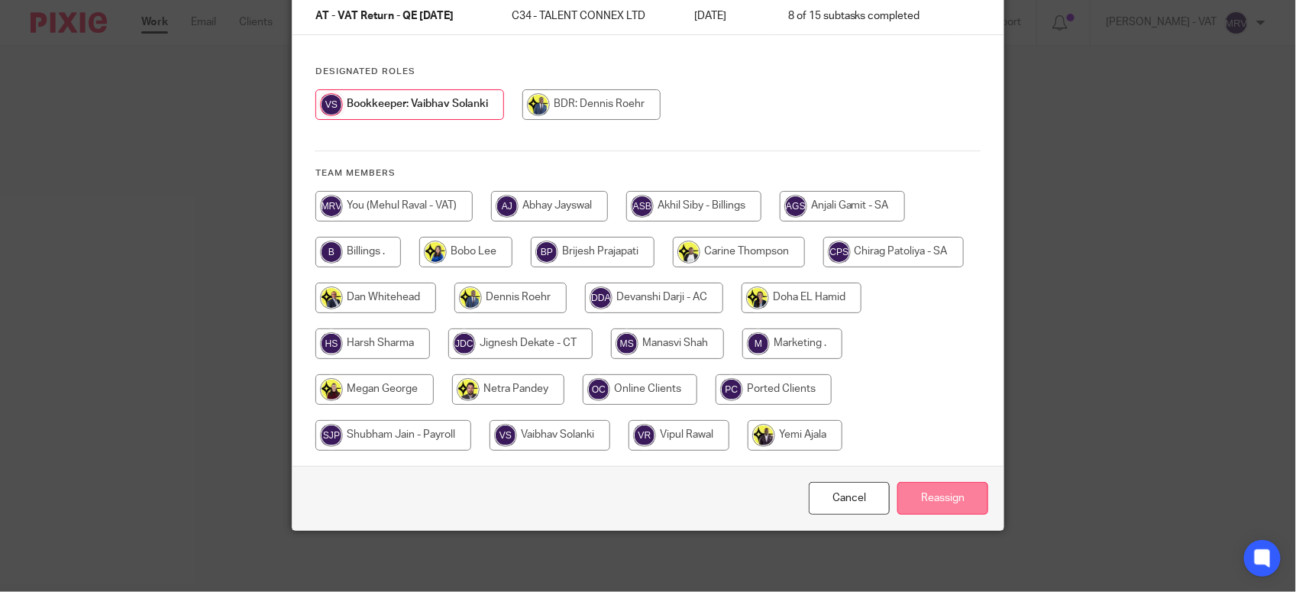
click at [952, 505] on input "Reassign" at bounding box center [943, 498] width 91 height 33
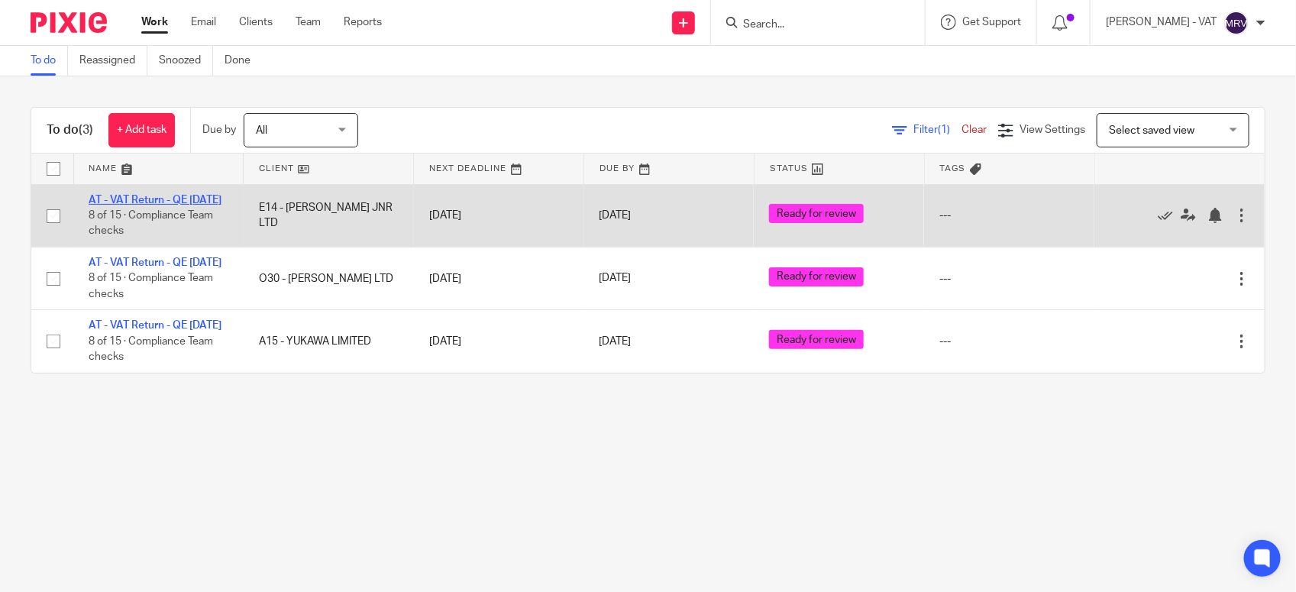
drag, startPoint x: 138, startPoint y: 196, endPoint x: 162, endPoint y: 196, distance: 24.4
click at [139, 196] on link "AT - VAT Return - QE [DATE]" at bounding box center [155, 200] width 133 height 11
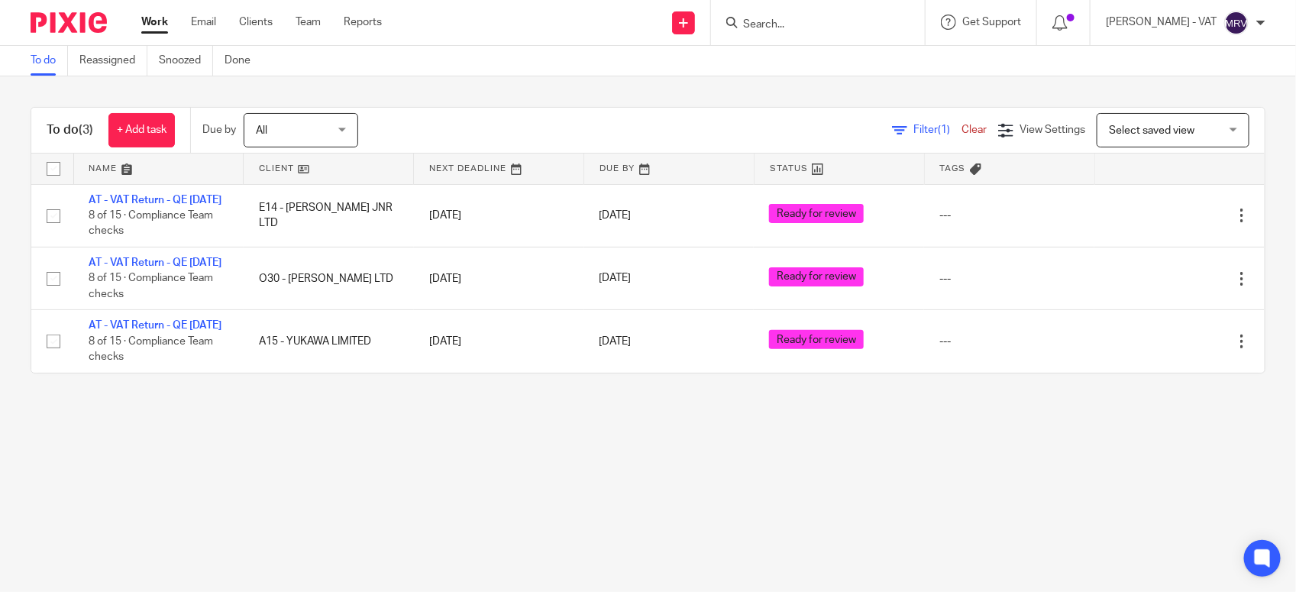
drag, startPoint x: 516, startPoint y: 461, endPoint x: 586, endPoint y: 457, distance: 70.4
click at [516, 460] on main "To do Reassigned Snoozed Done To do (3) + Add task Due by All All Today Tomorro…" at bounding box center [648, 296] width 1296 height 592
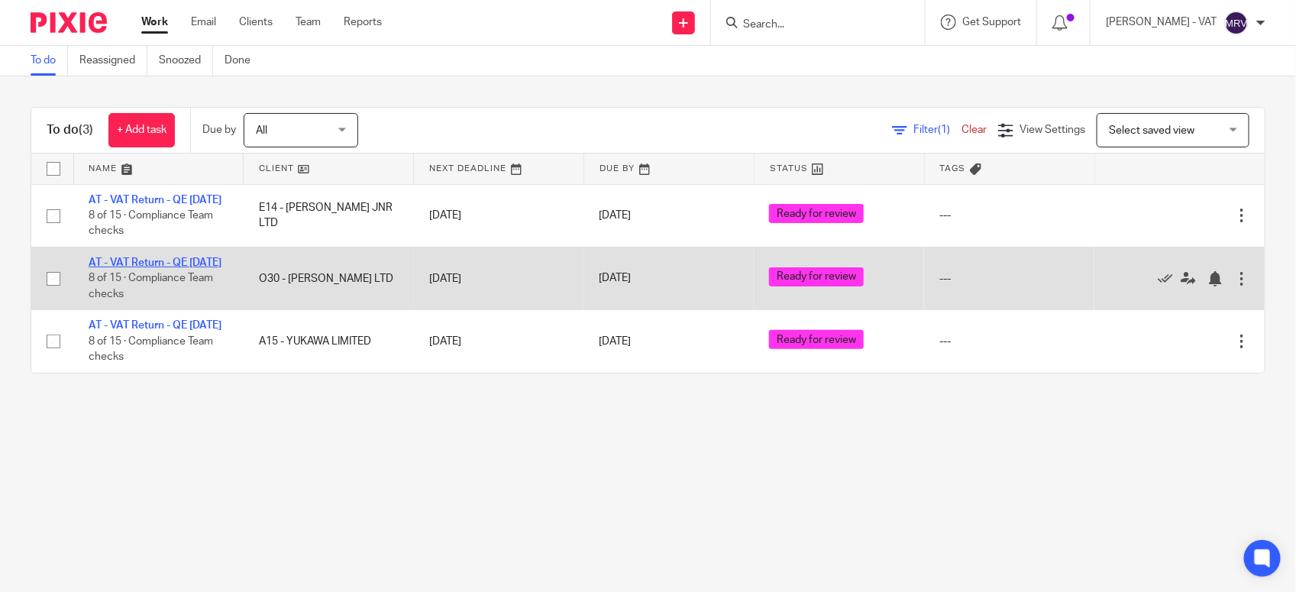
click at [180, 268] on link "AT - VAT Return - QE [DATE]" at bounding box center [155, 262] width 133 height 11
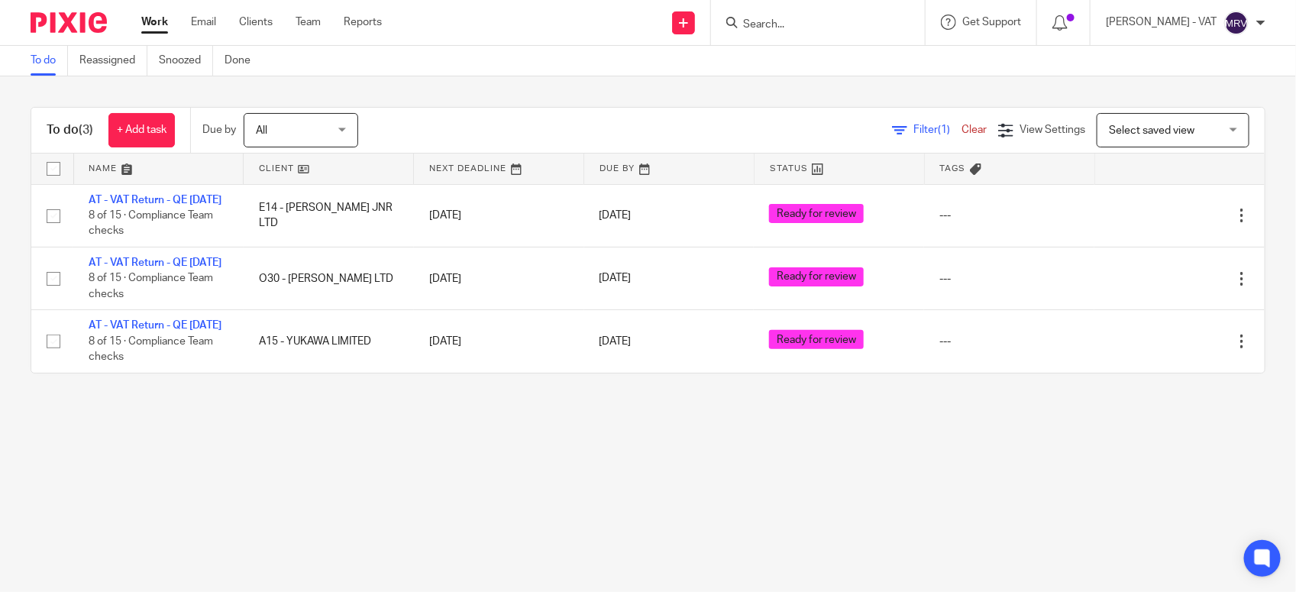
click at [468, 471] on main "To do Reassigned Snoozed Done To do (3) + Add task Due by All All Today Tomorro…" at bounding box center [648, 296] width 1296 height 592
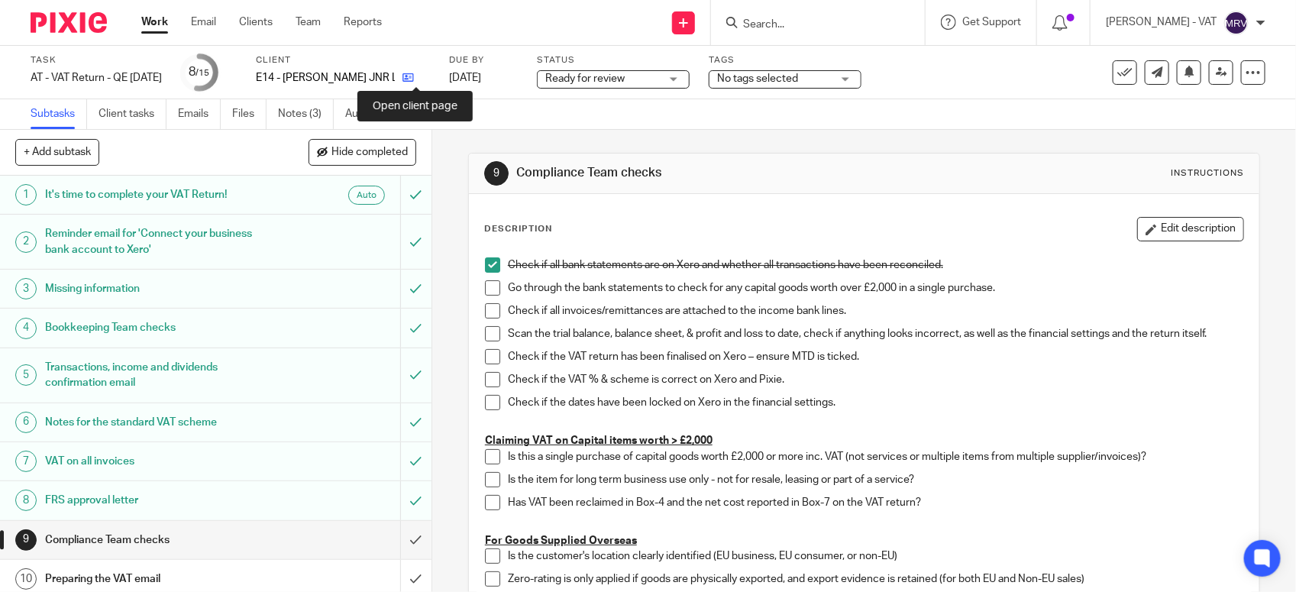
click at [414, 81] on icon at bounding box center [408, 77] width 11 height 11
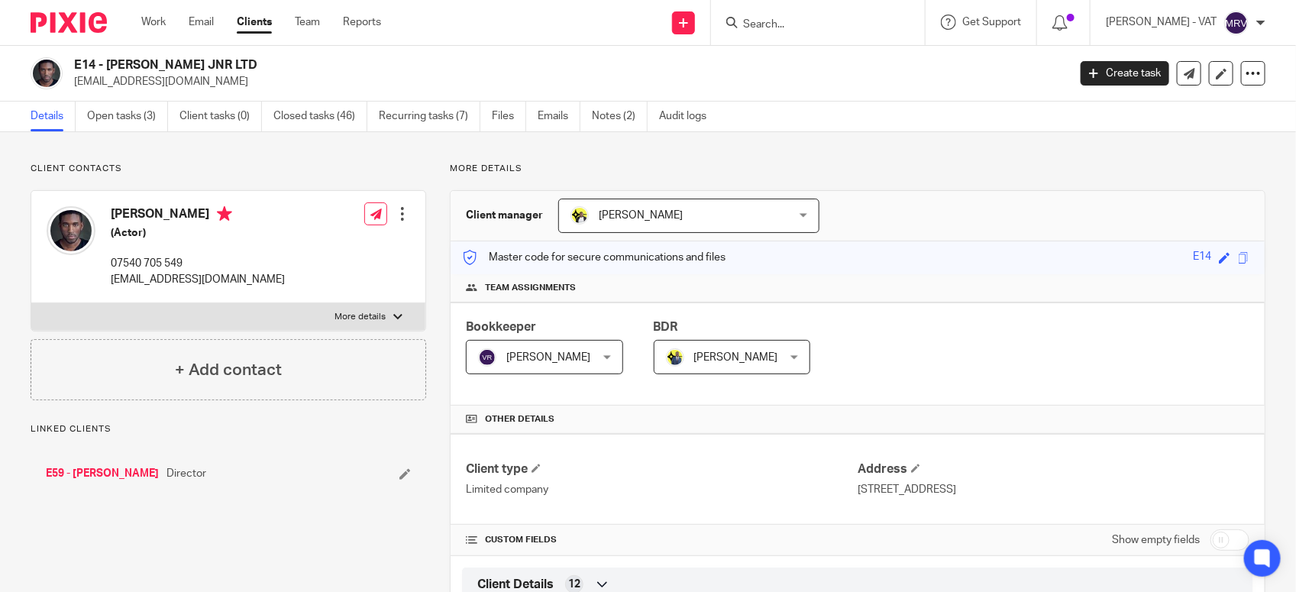
drag, startPoint x: 107, startPoint y: 63, endPoint x: 238, endPoint y: 63, distance: 131.4
click at [238, 63] on h2 "E14 - [PERSON_NAME] JNR LTD" at bounding box center [467, 65] width 787 height 16
copy h2 "G. EUSTACHE JNR LTD"
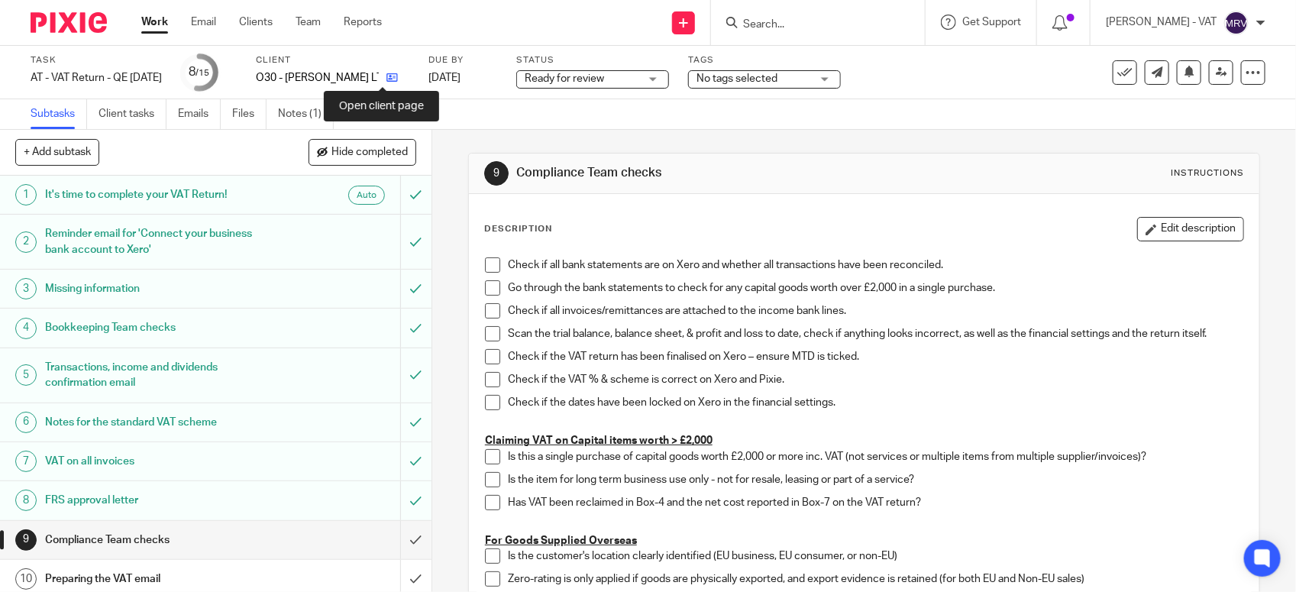
click at [387, 78] on icon at bounding box center [392, 77] width 11 height 11
click at [485, 269] on span at bounding box center [492, 264] width 15 height 15
click at [493, 287] on span at bounding box center [492, 287] width 15 height 15
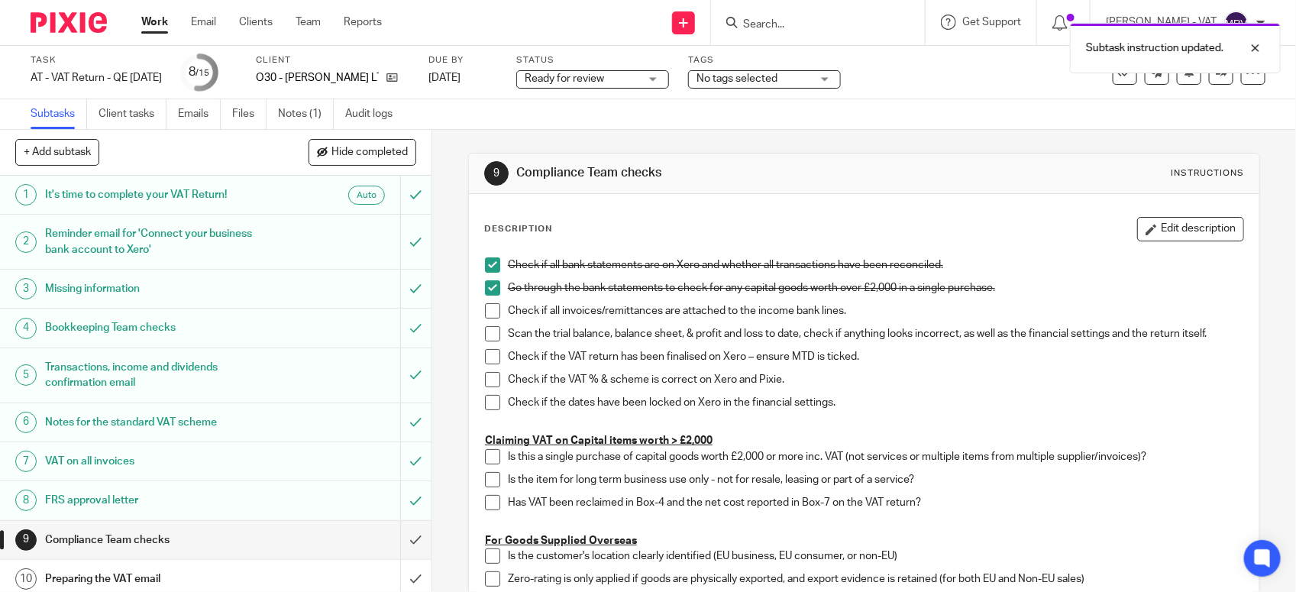
click at [487, 317] on span at bounding box center [492, 310] width 15 height 15
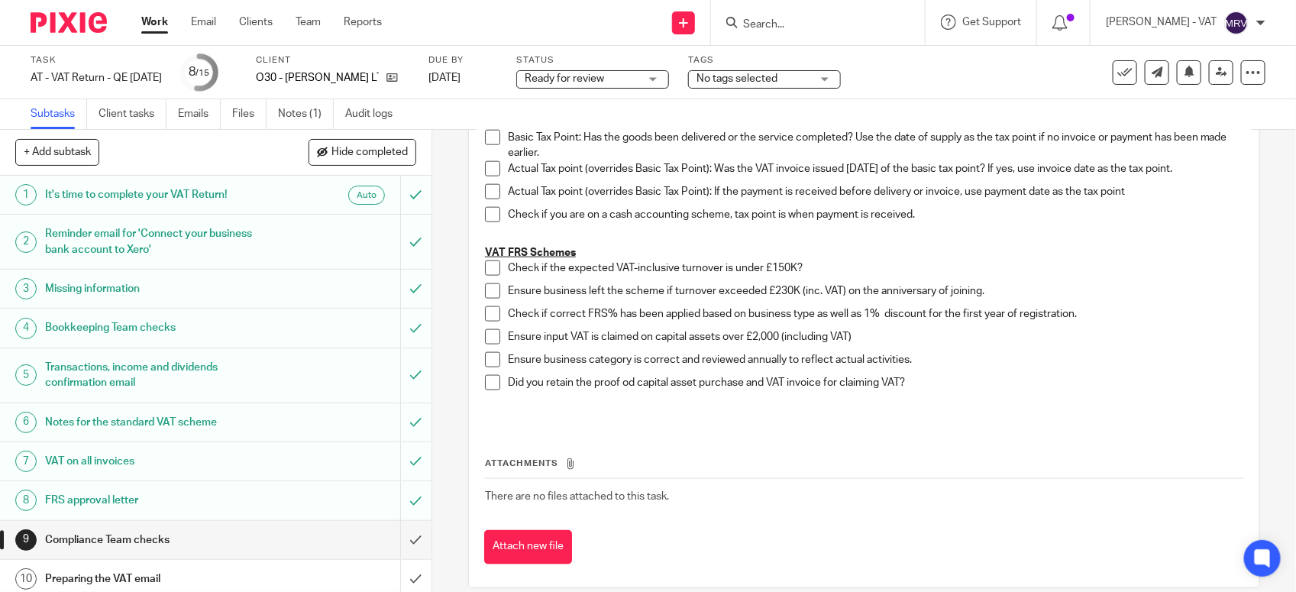
scroll to position [884, 0]
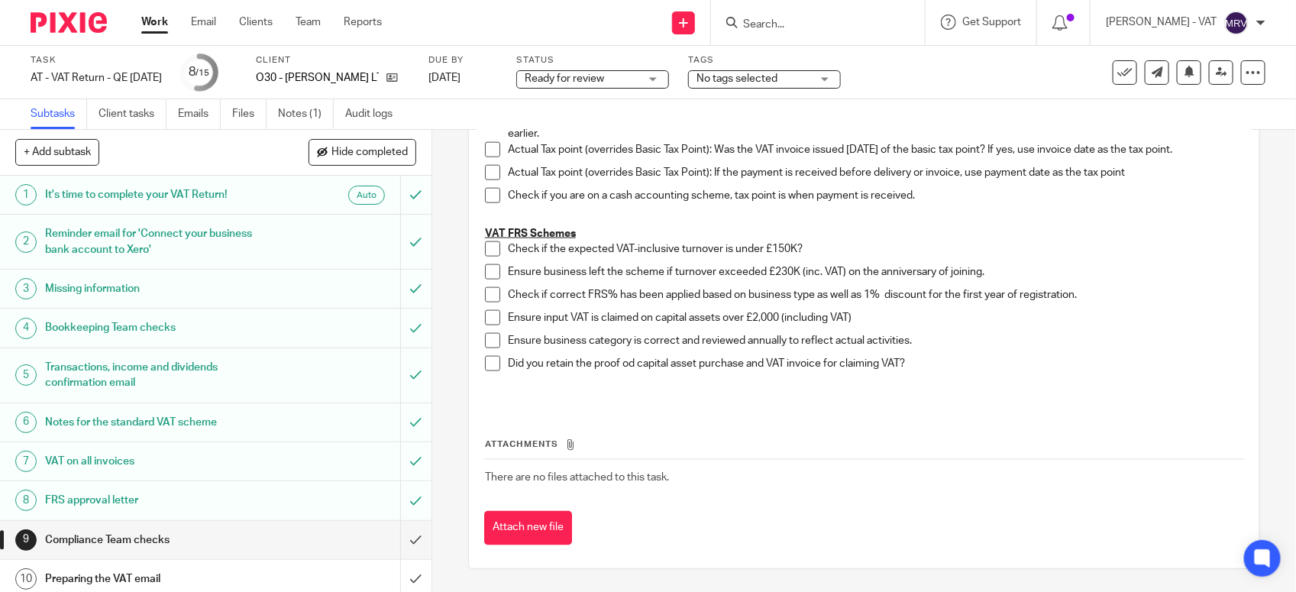
click at [487, 248] on span at bounding box center [492, 248] width 15 height 15
click at [485, 266] on span at bounding box center [492, 271] width 15 height 15
click at [485, 292] on span at bounding box center [492, 294] width 15 height 15
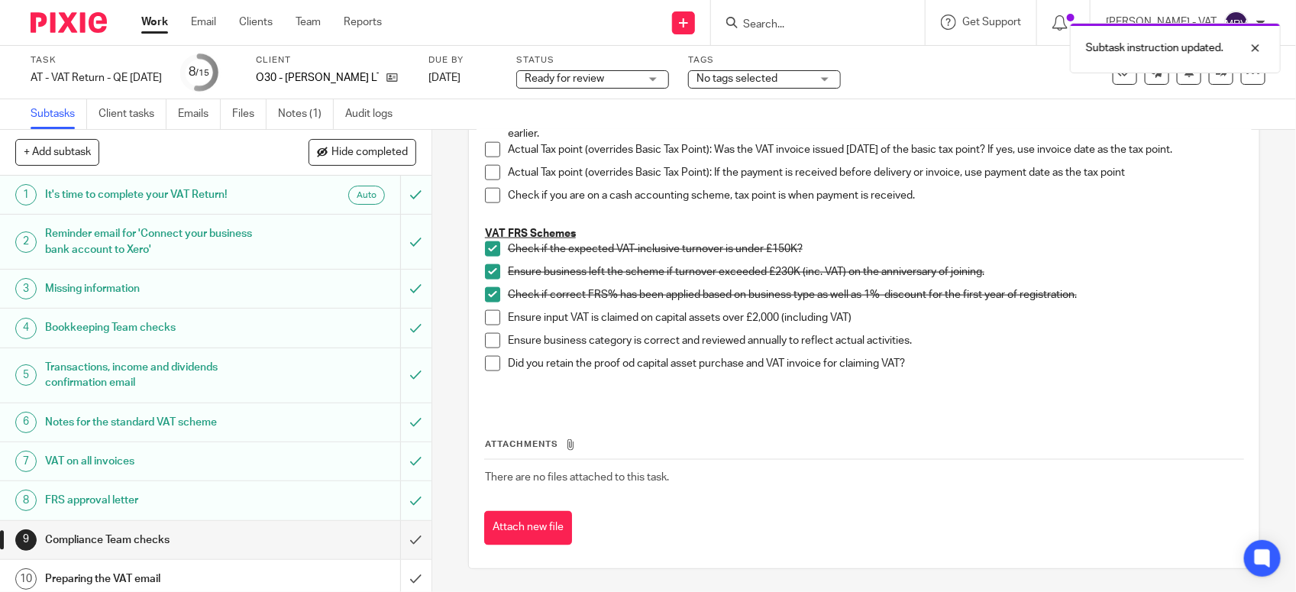
click at [485, 338] on span at bounding box center [492, 340] width 15 height 15
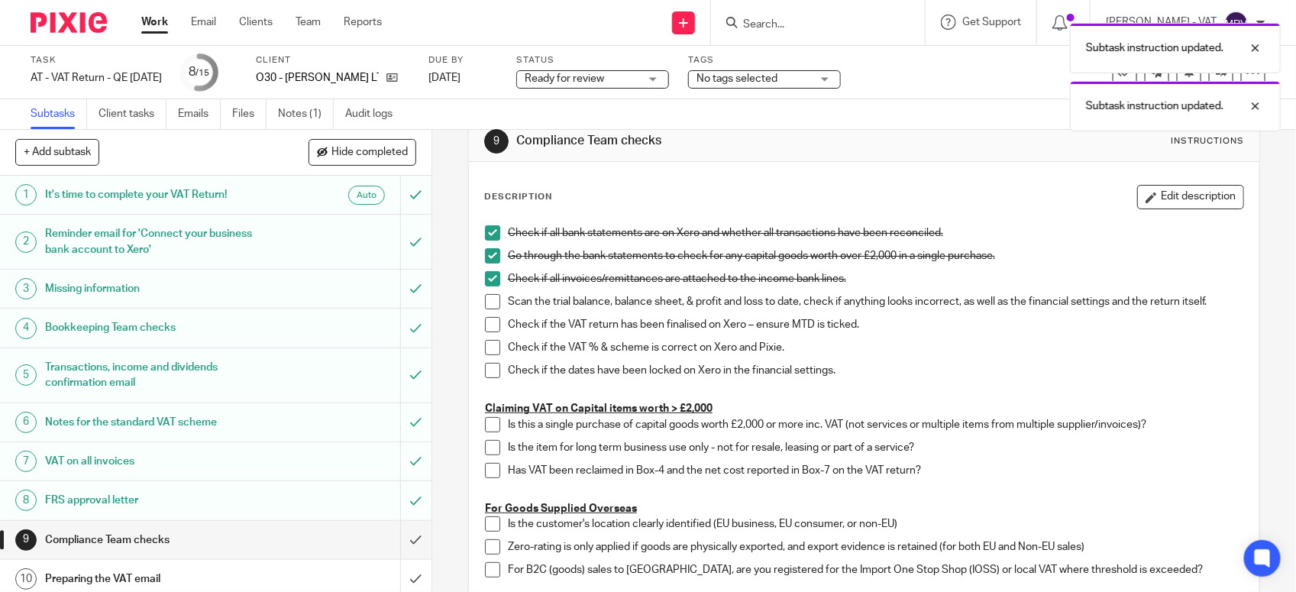
scroll to position [24, 0]
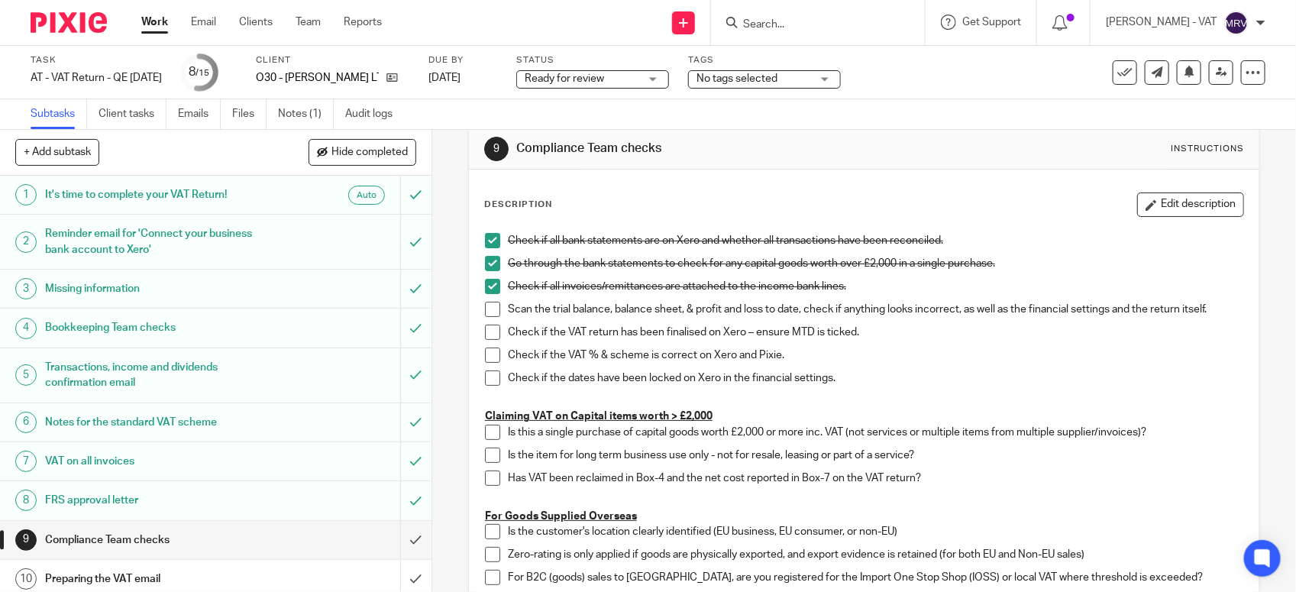
click at [487, 307] on span at bounding box center [492, 309] width 15 height 15
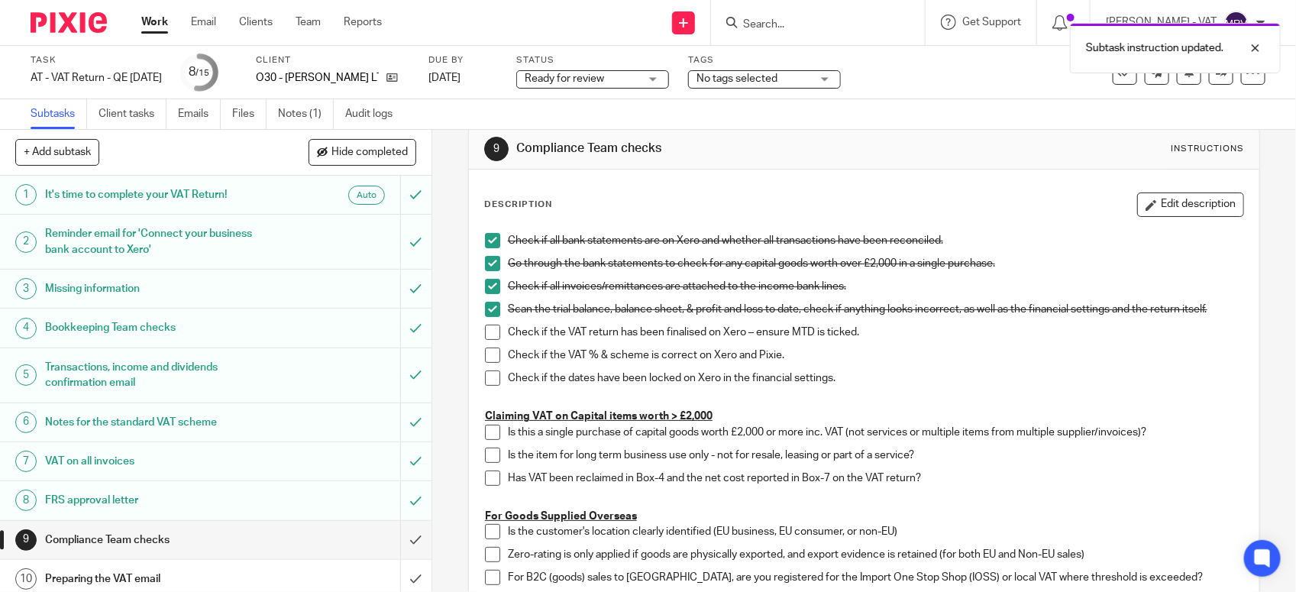
click at [490, 332] on span at bounding box center [492, 332] width 15 height 15
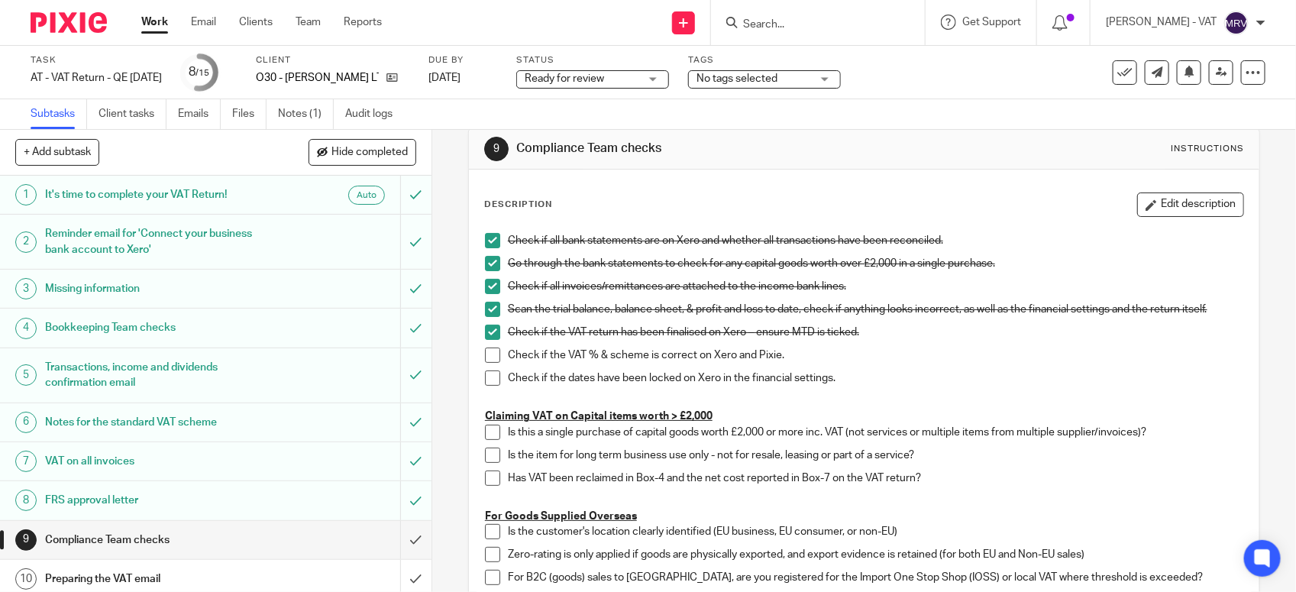
click at [485, 358] on span at bounding box center [492, 355] width 15 height 15
click at [485, 382] on span at bounding box center [492, 378] width 15 height 15
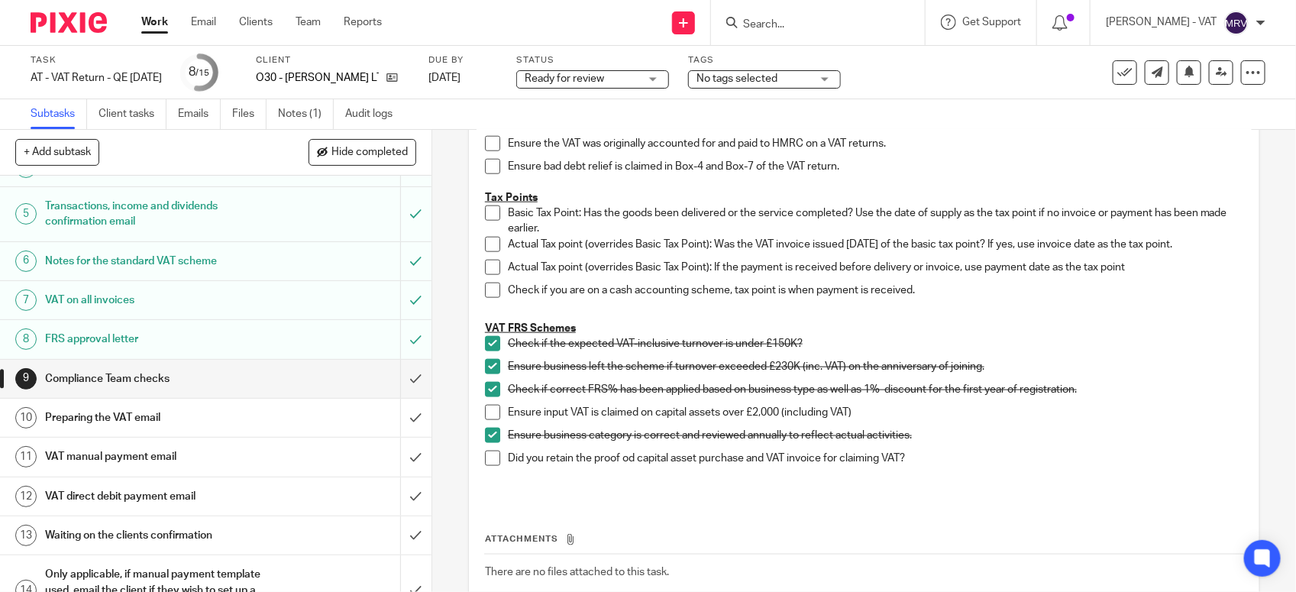
scroll to position [191, 0]
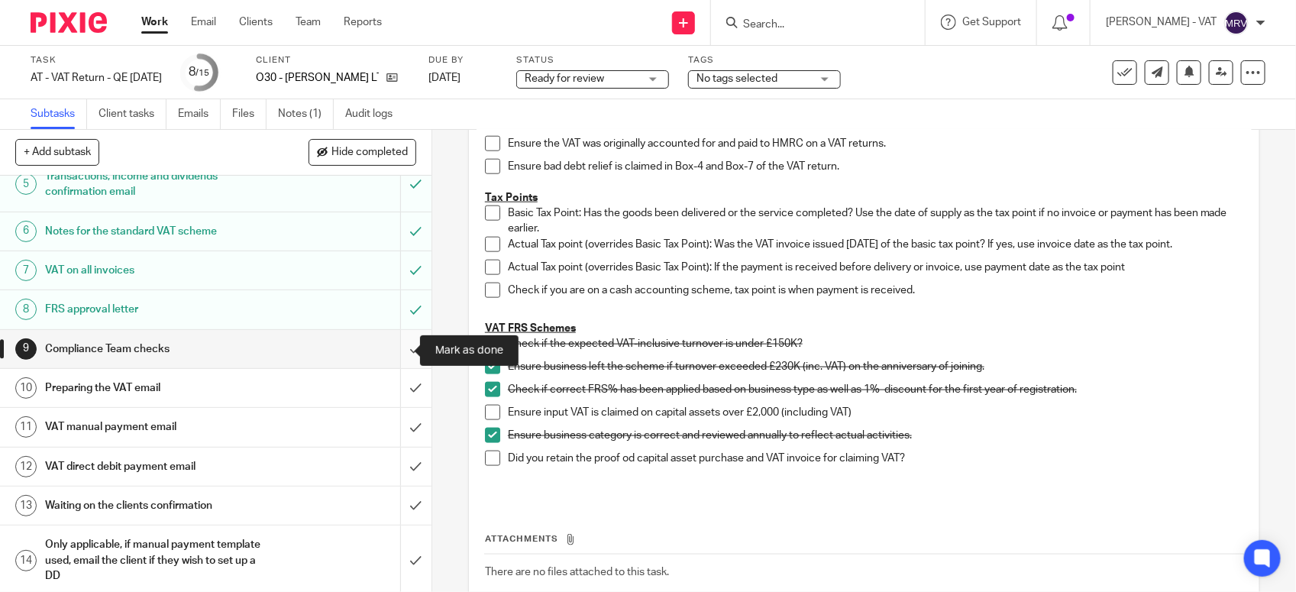
click at [391, 356] on input "submit" at bounding box center [216, 349] width 432 height 38
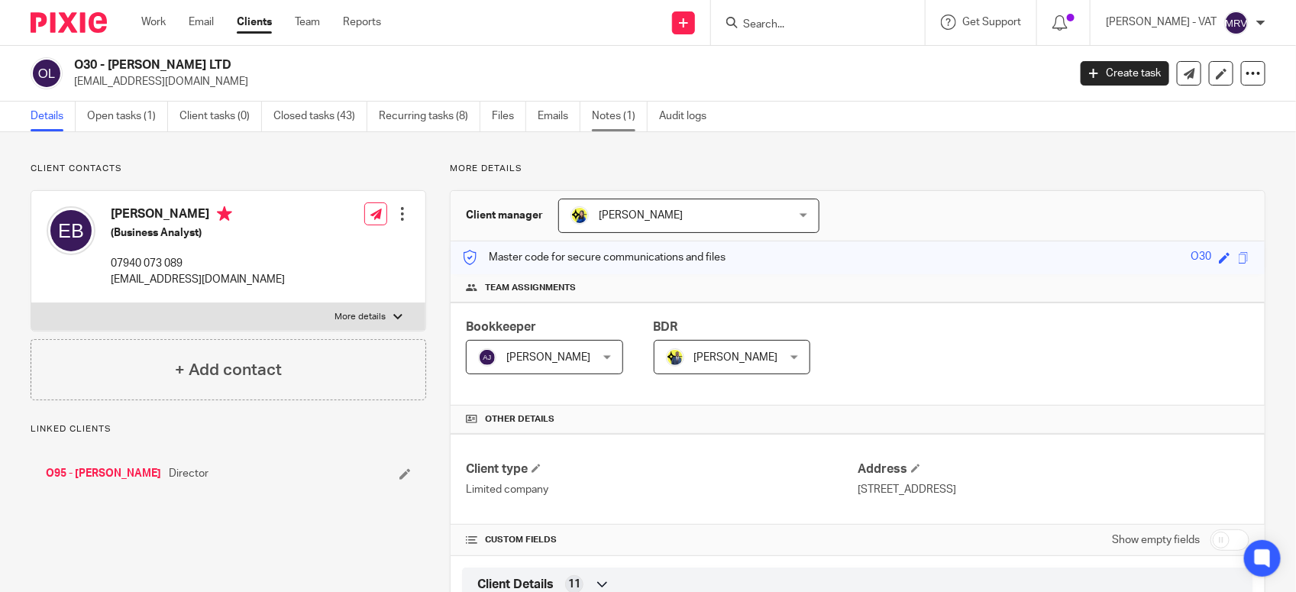
click at [633, 116] on link "Notes (1)" at bounding box center [620, 117] width 56 height 30
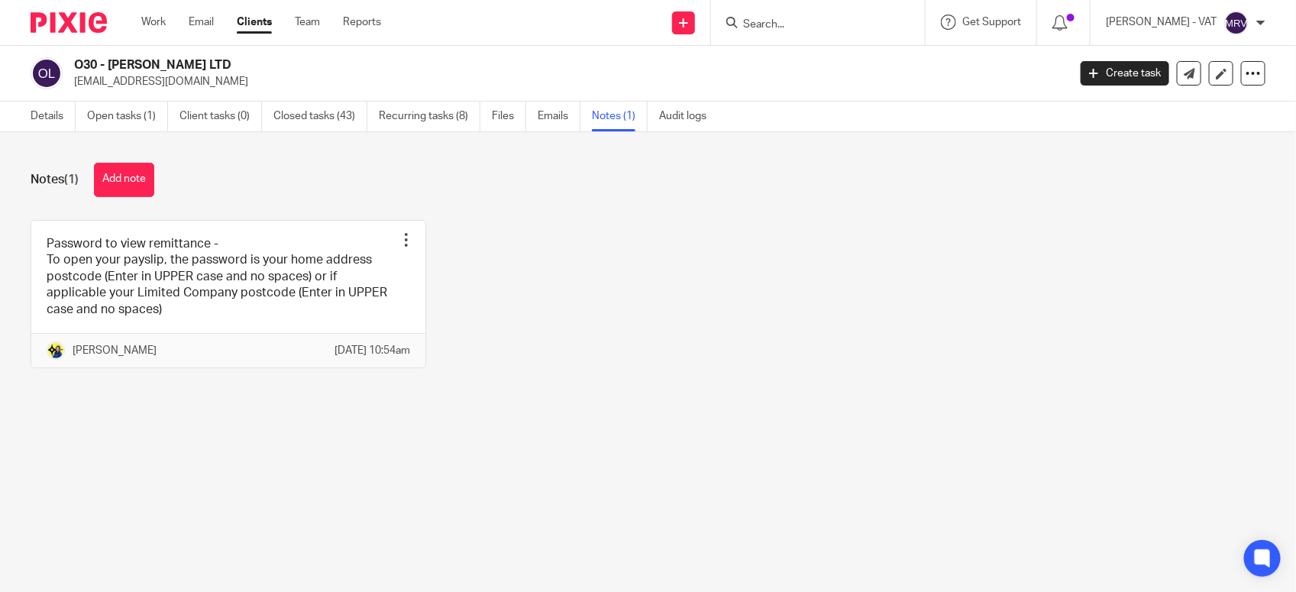
click at [24, 120] on div "Details Open tasks (1) Client tasks (0) Closed tasks (43) Recurring tasks (8) F…" at bounding box center [372, 117] width 745 height 30
click at [47, 116] on link "Details" at bounding box center [53, 117] width 45 height 30
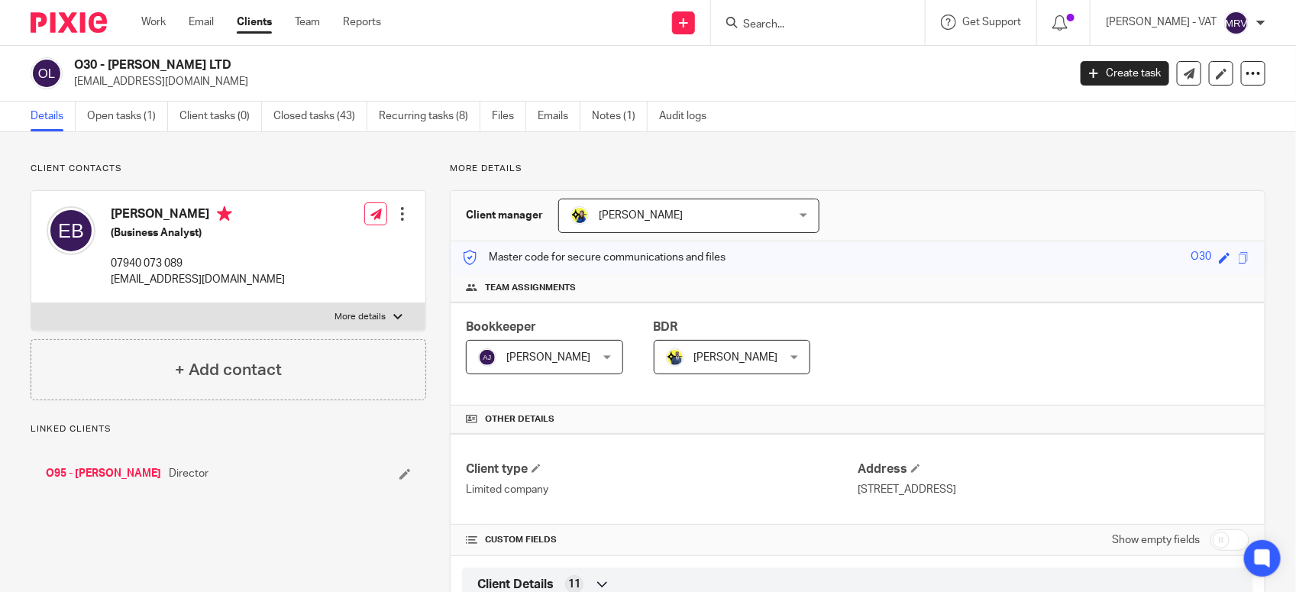
drag, startPoint x: 108, startPoint y: 58, endPoint x: 218, endPoint y: 63, distance: 109.3
click at [218, 63] on h2 "O30 - [PERSON_NAME] LTD" at bounding box center [467, 65] width 787 height 16
copy h2 "BOAKYE LTD"
click at [105, 65] on h2 "O30 - [PERSON_NAME] LTD" at bounding box center [467, 65] width 787 height 16
drag, startPoint x: 108, startPoint y: 63, endPoint x: 251, endPoint y: 60, distance: 142.9
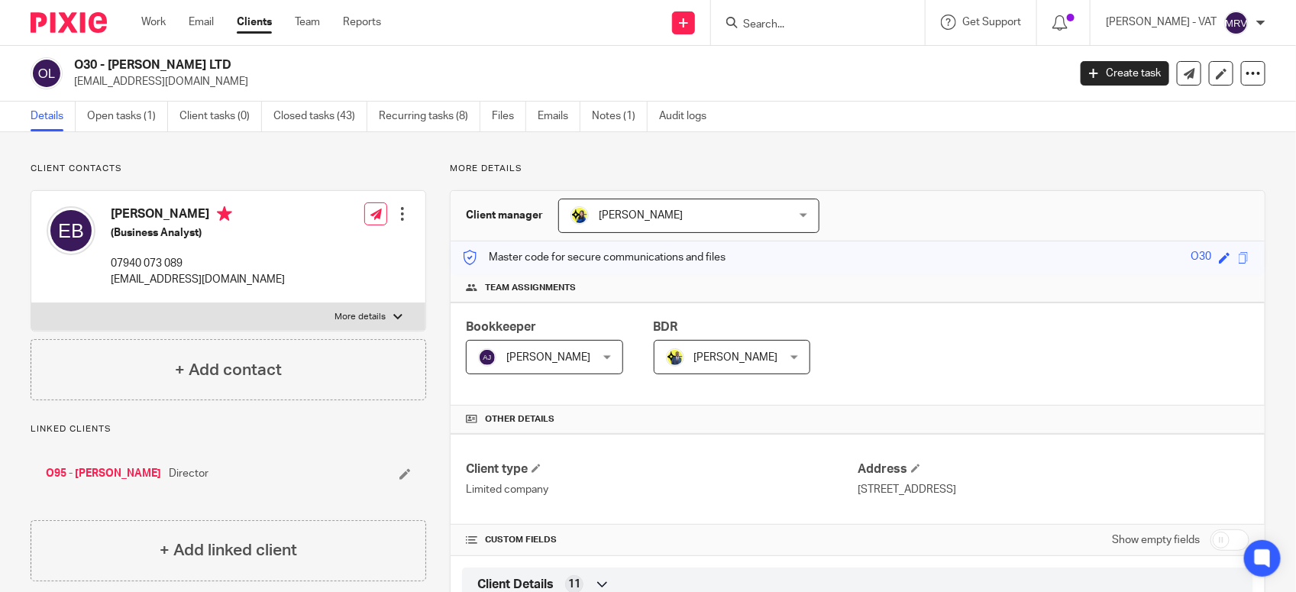
click at [251, 60] on h2 "O30 - [PERSON_NAME] LTD" at bounding box center [467, 65] width 787 height 16
copy h2 "BOAKYE LTD"
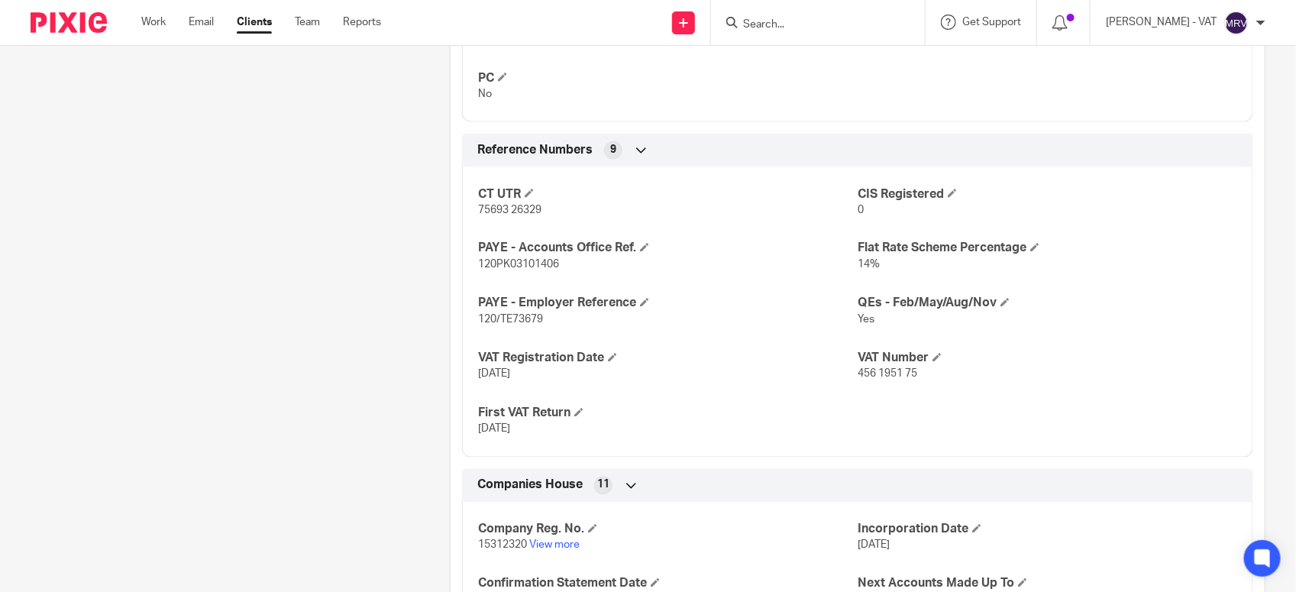
scroll to position [1146, 0]
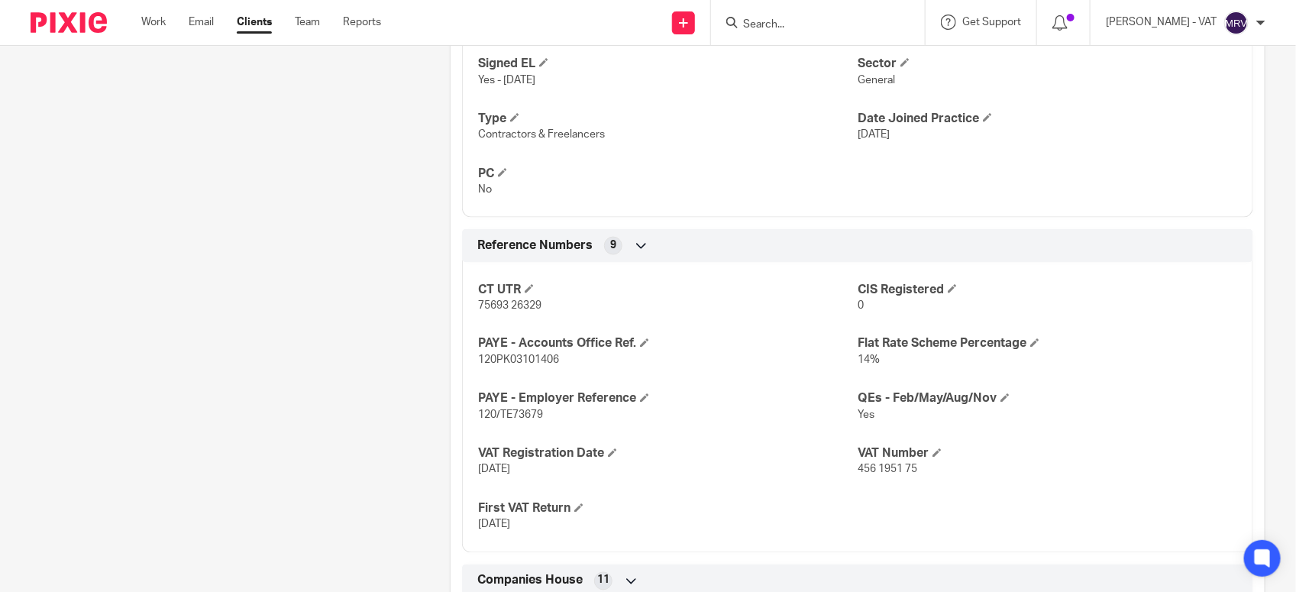
scroll to position [1050, 0]
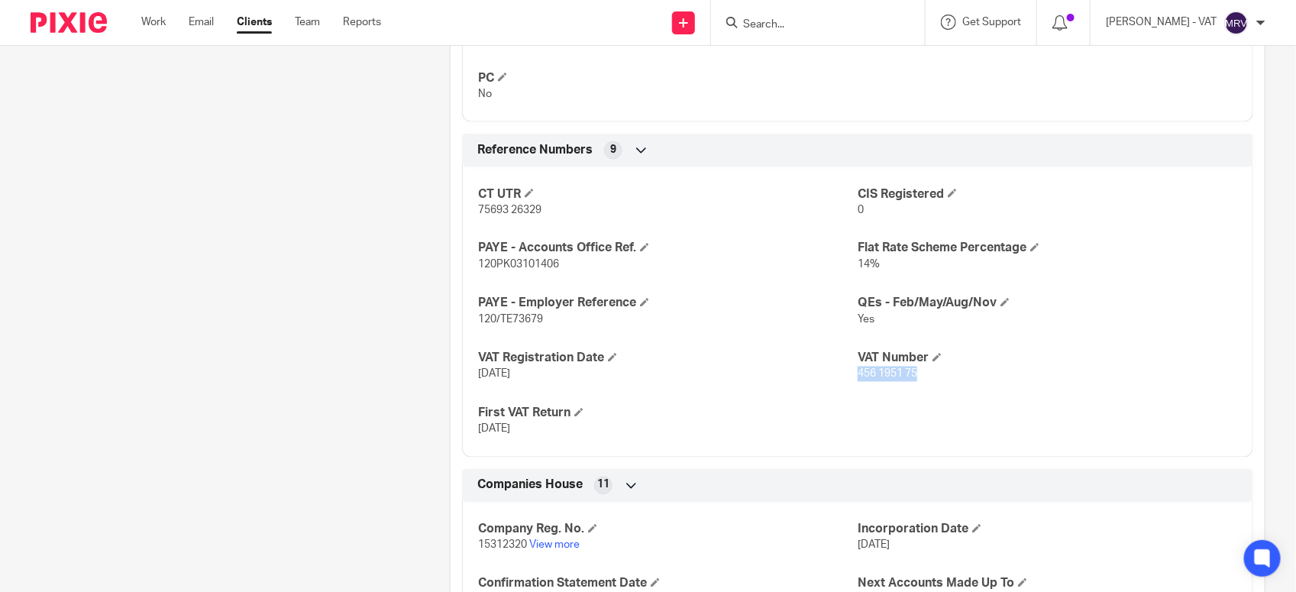
drag, startPoint x: 849, startPoint y: 375, endPoint x: 917, endPoint y: 371, distance: 68.1
click at [917, 371] on p "456 1951 75" at bounding box center [1048, 374] width 380 height 15
copy span "456 1951 75"
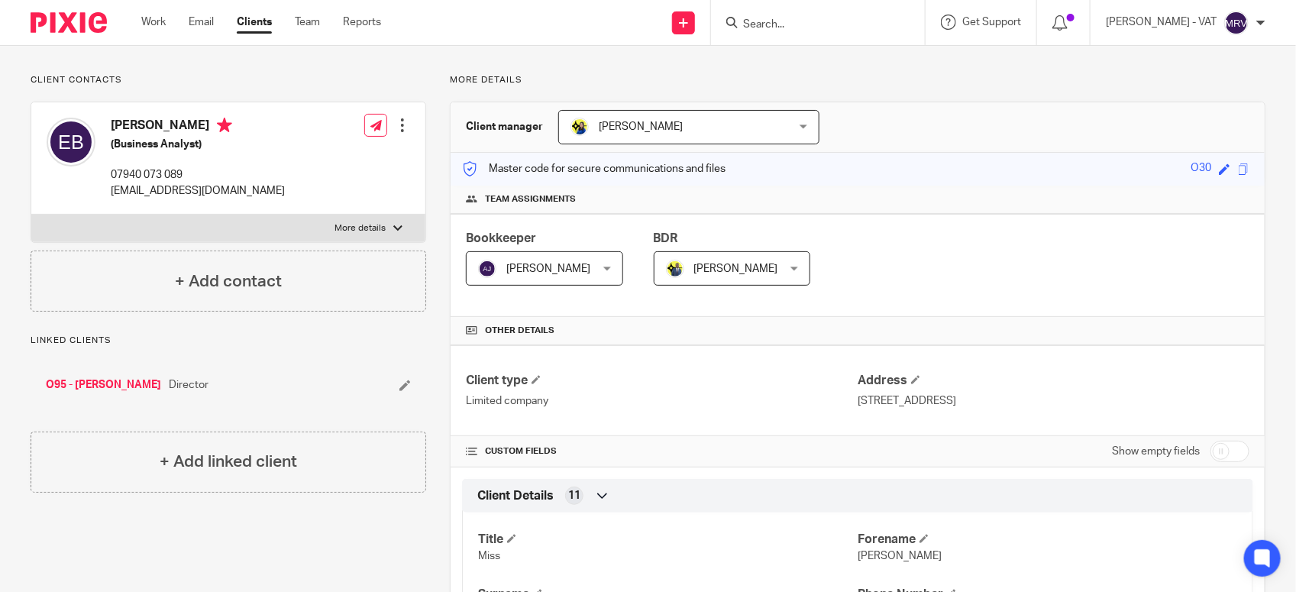
scroll to position [0, 0]
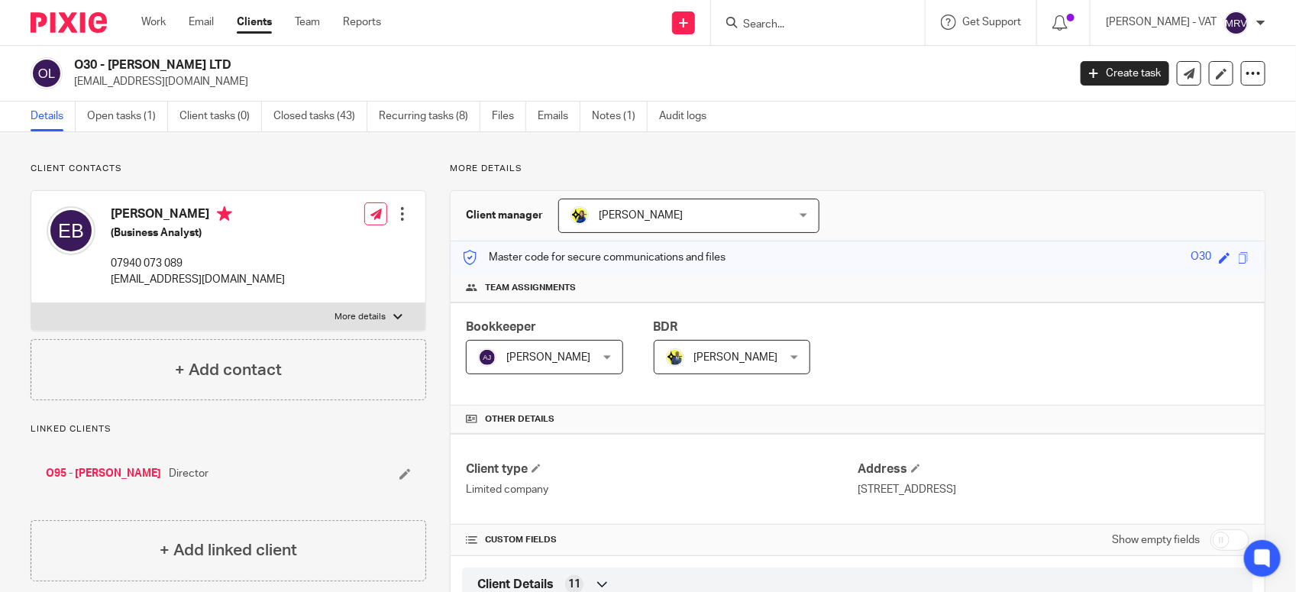
click at [807, 20] on input "Search" at bounding box center [811, 25] width 138 height 14
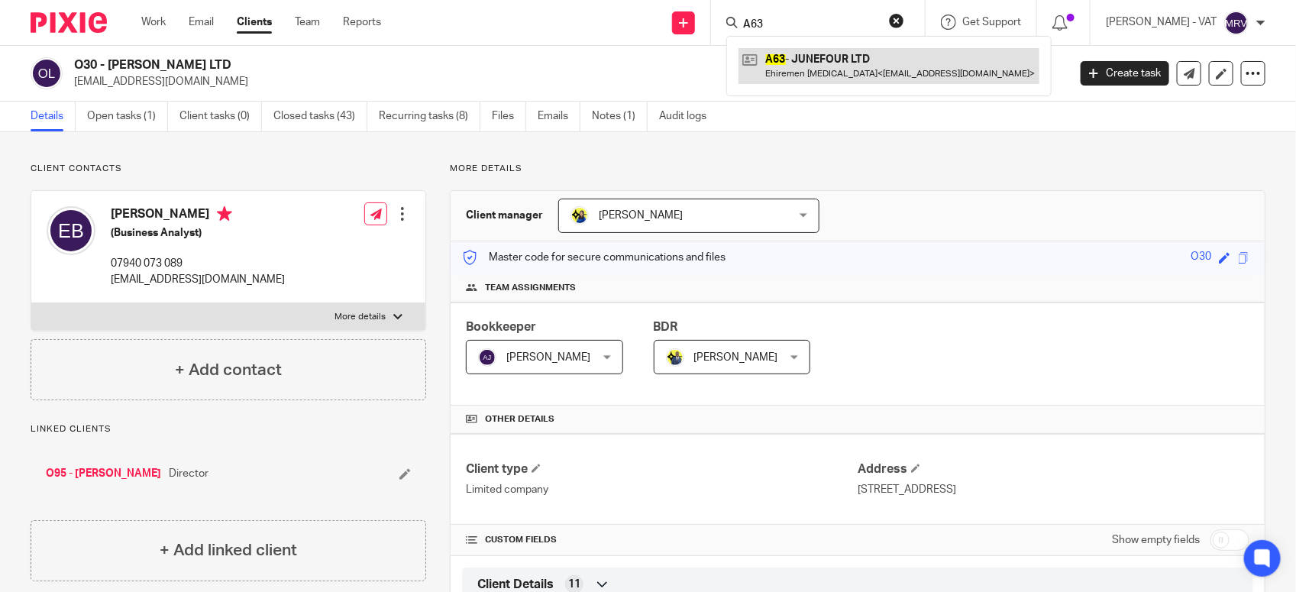
type input "A63"
click at [820, 56] on link at bounding box center [889, 65] width 301 height 35
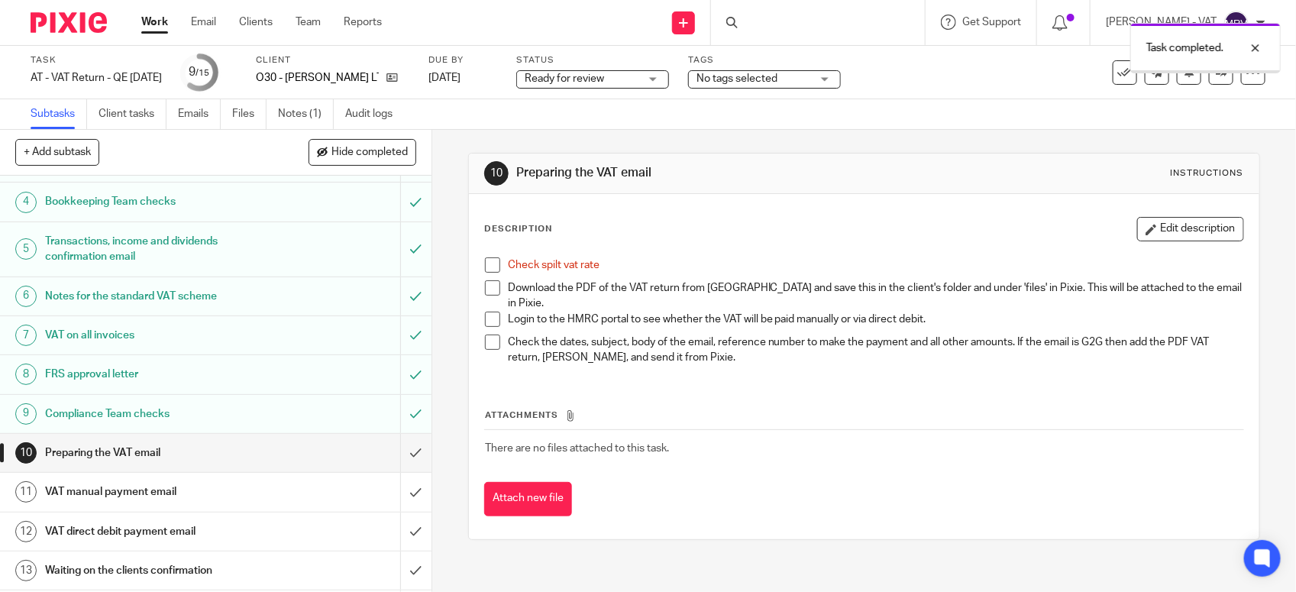
scroll to position [191, 0]
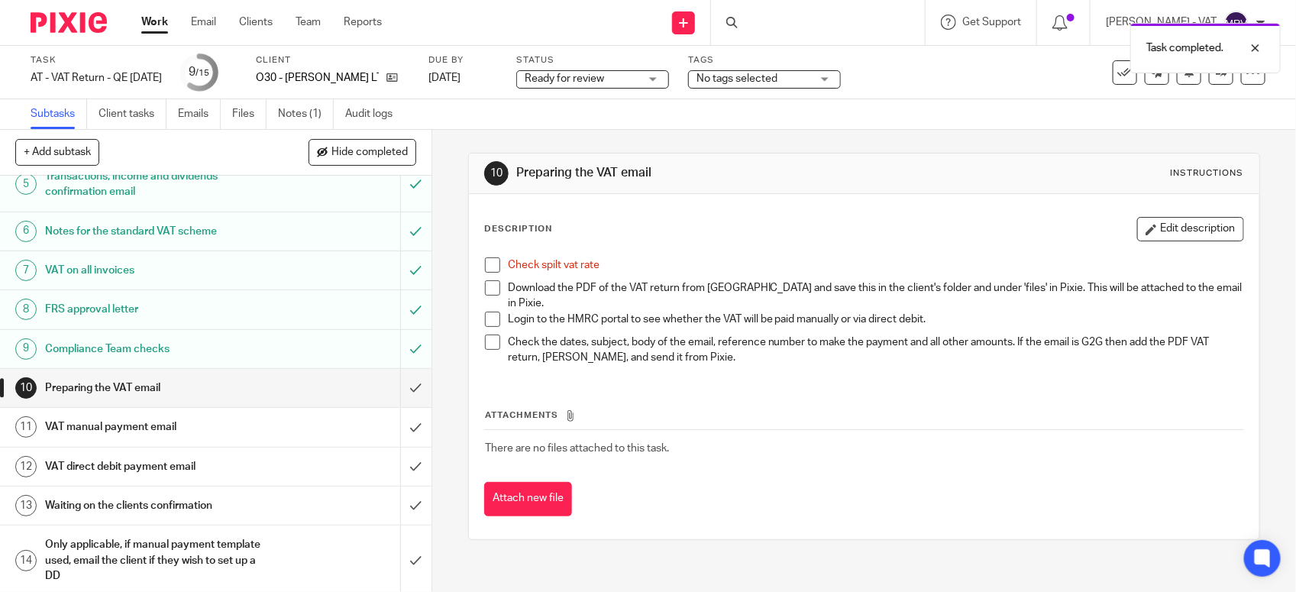
click at [487, 262] on span at bounding box center [492, 264] width 15 height 15
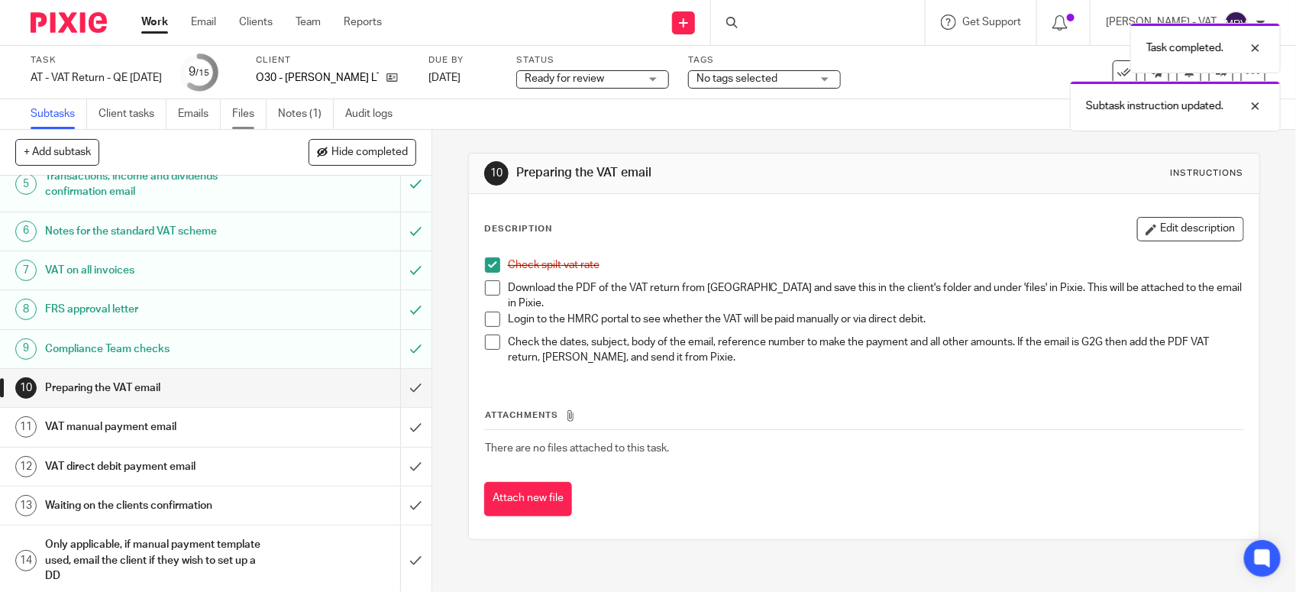
click at [257, 115] on link "Files" at bounding box center [249, 114] width 34 height 30
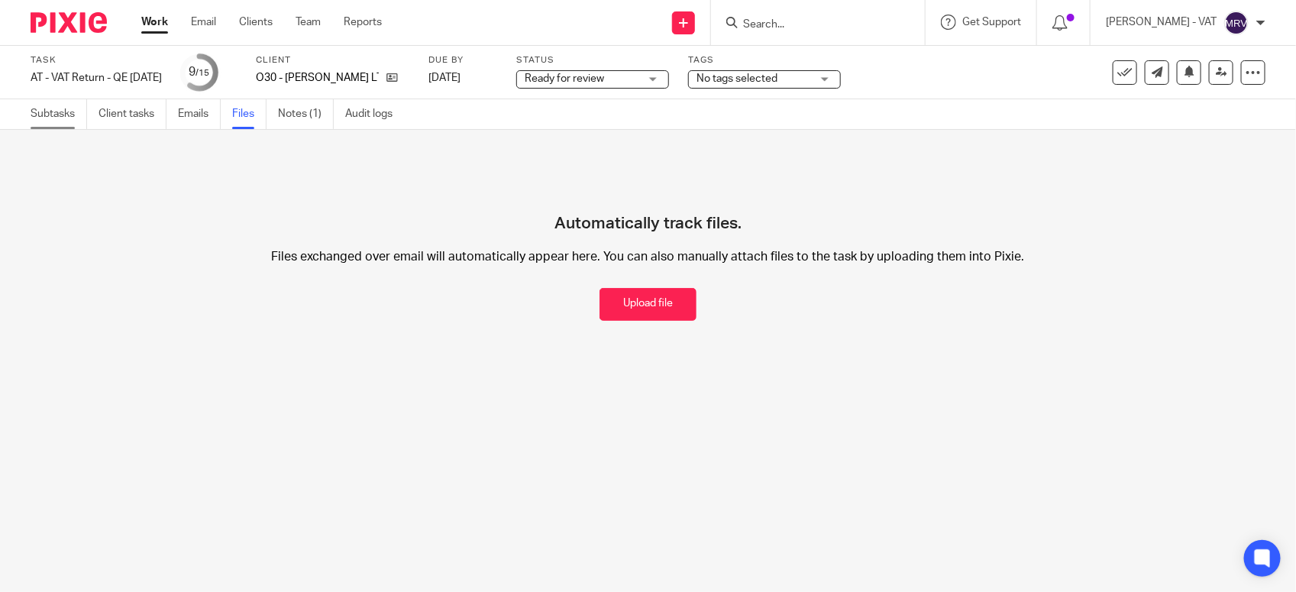
click at [47, 121] on link "Subtasks" at bounding box center [59, 114] width 57 height 30
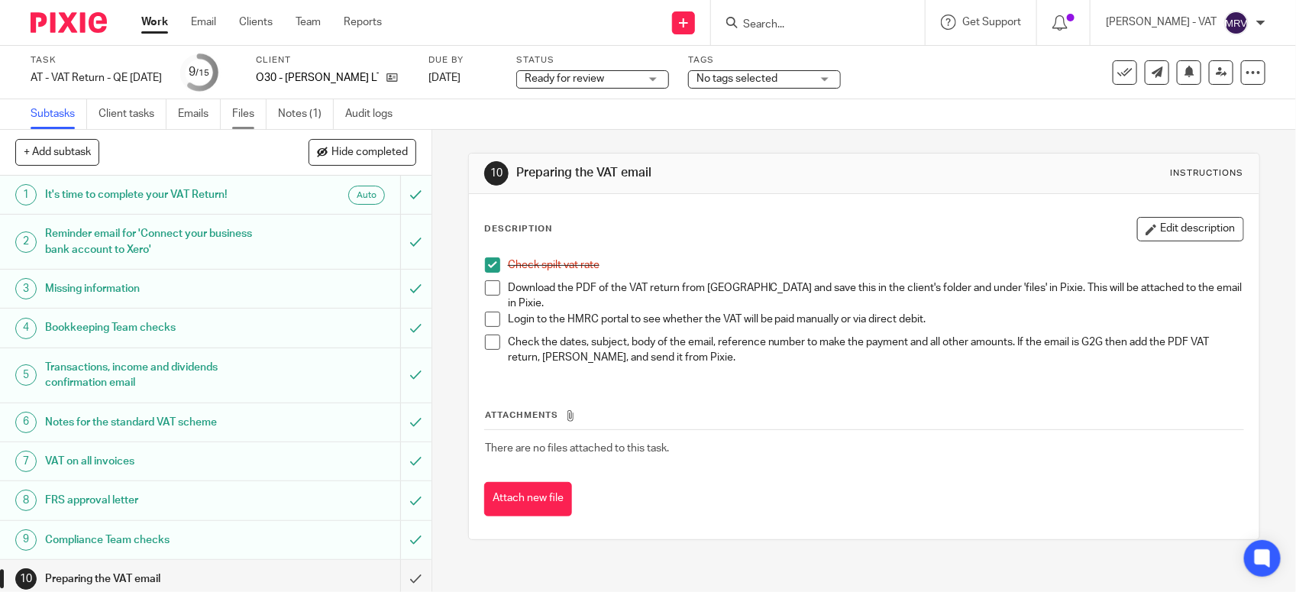
click at [245, 119] on link "Files" at bounding box center [249, 114] width 34 height 30
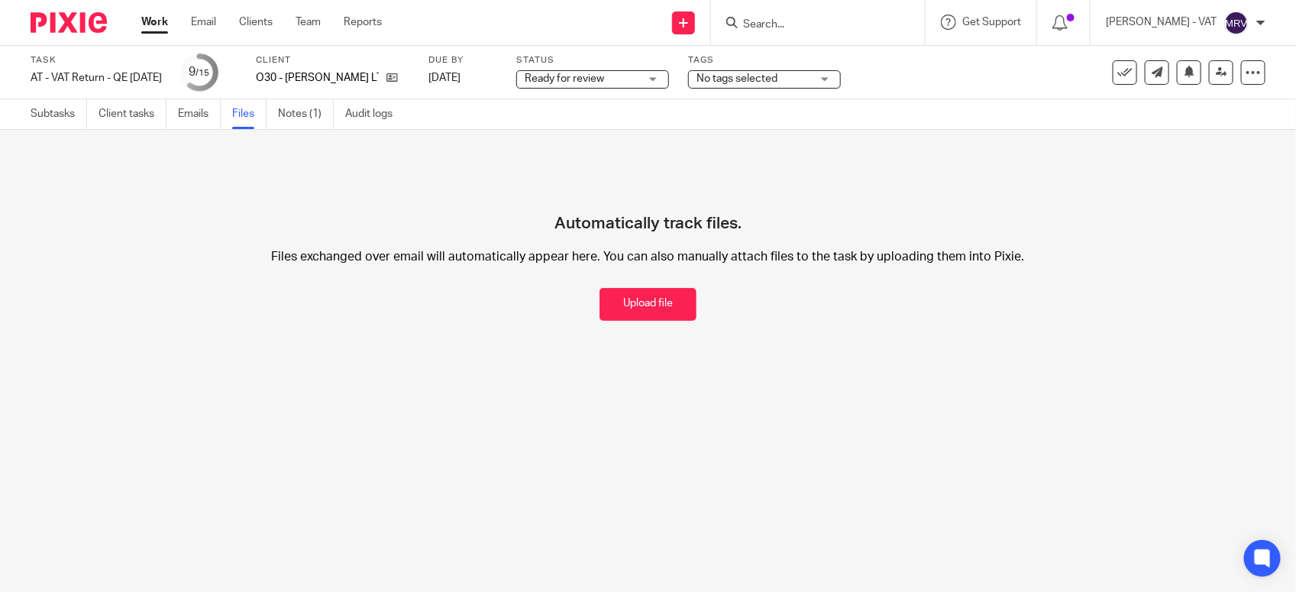
click at [600, 296] on button "Upload file" at bounding box center [648, 304] width 97 height 33
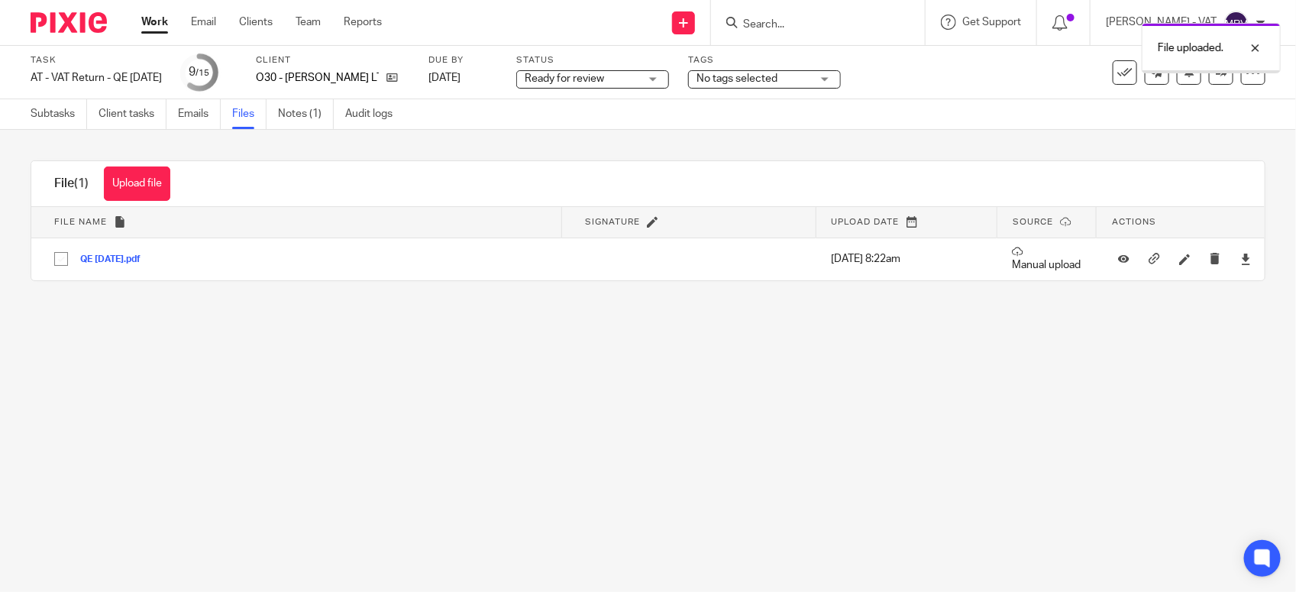
click at [785, 424] on main "Task AT - VAT Return - QE [DATE] Save AT - VAT Return - QE [DATE] 9 /15 Client …" at bounding box center [648, 296] width 1296 height 592
click at [50, 112] on link "Subtasks" at bounding box center [59, 114] width 57 height 30
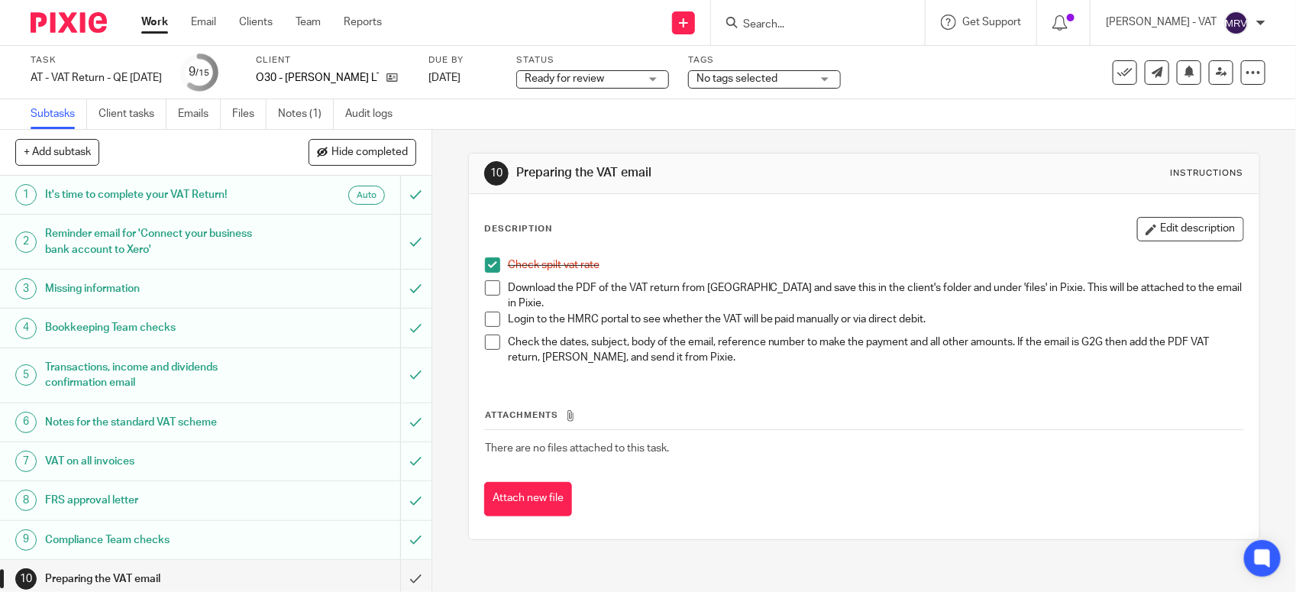
click at [489, 288] on span at bounding box center [492, 287] width 15 height 15
click at [1178, 224] on button "Edit description" at bounding box center [1190, 229] width 107 height 24
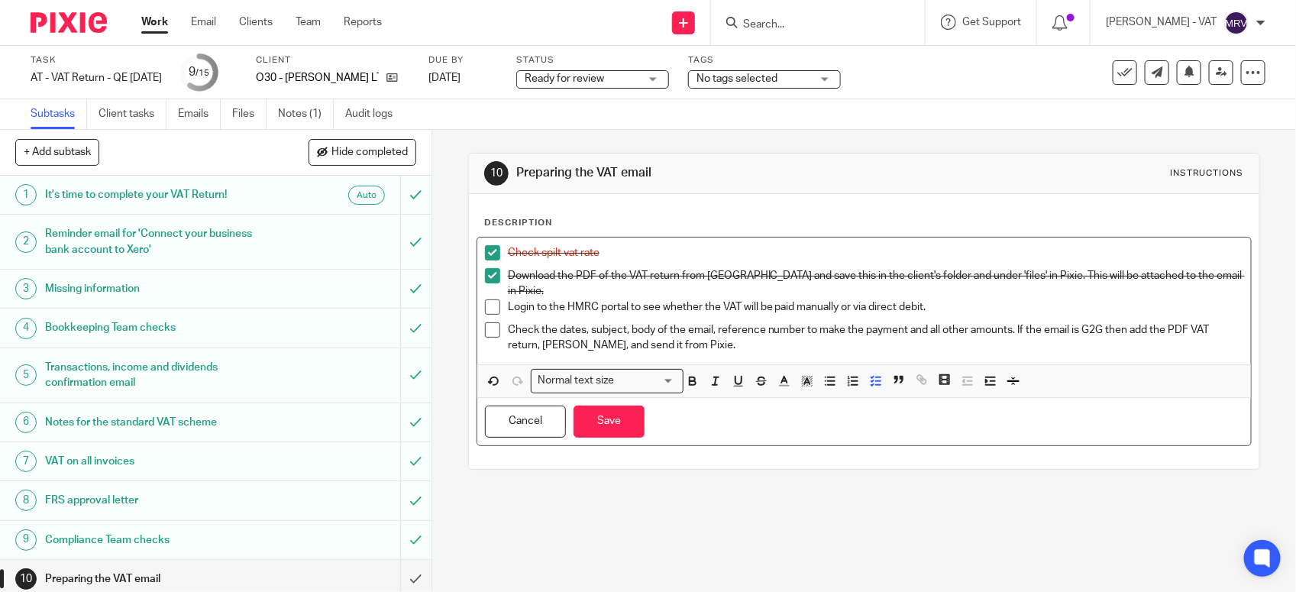
click at [837, 299] on p "Login to the HMRC portal to see whether the VAT will be paid manually or via di…" at bounding box center [876, 306] width 736 height 15
click at [602, 409] on button "Save" at bounding box center [609, 422] width 71 height 33
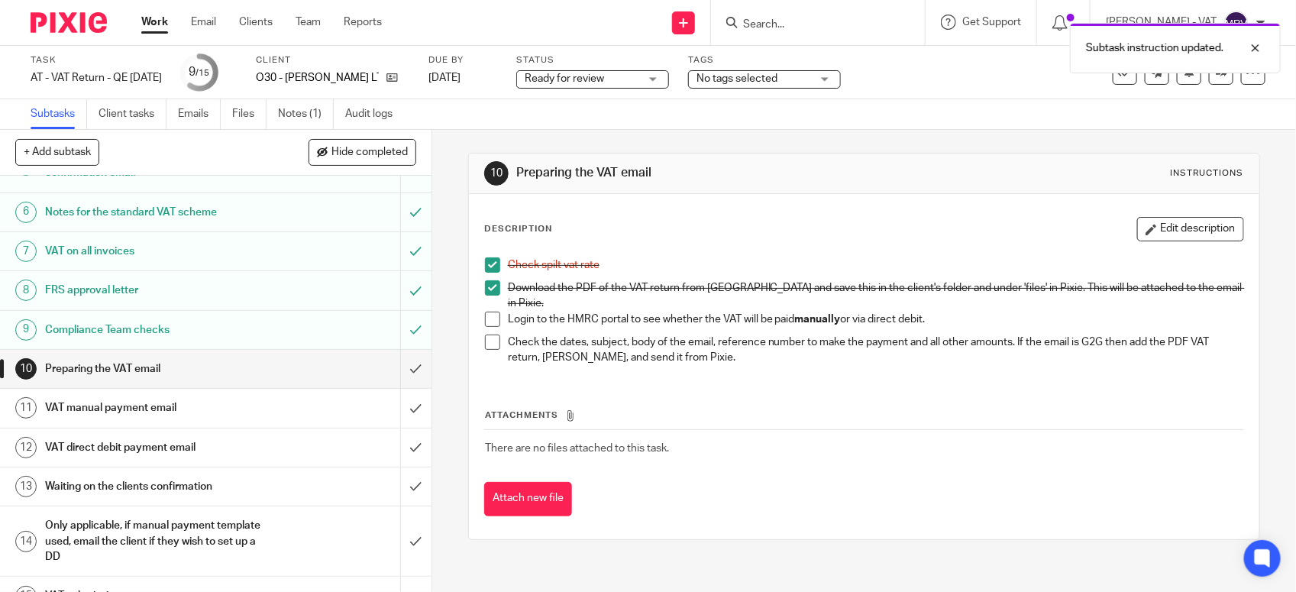
scroll to position [238, 0]
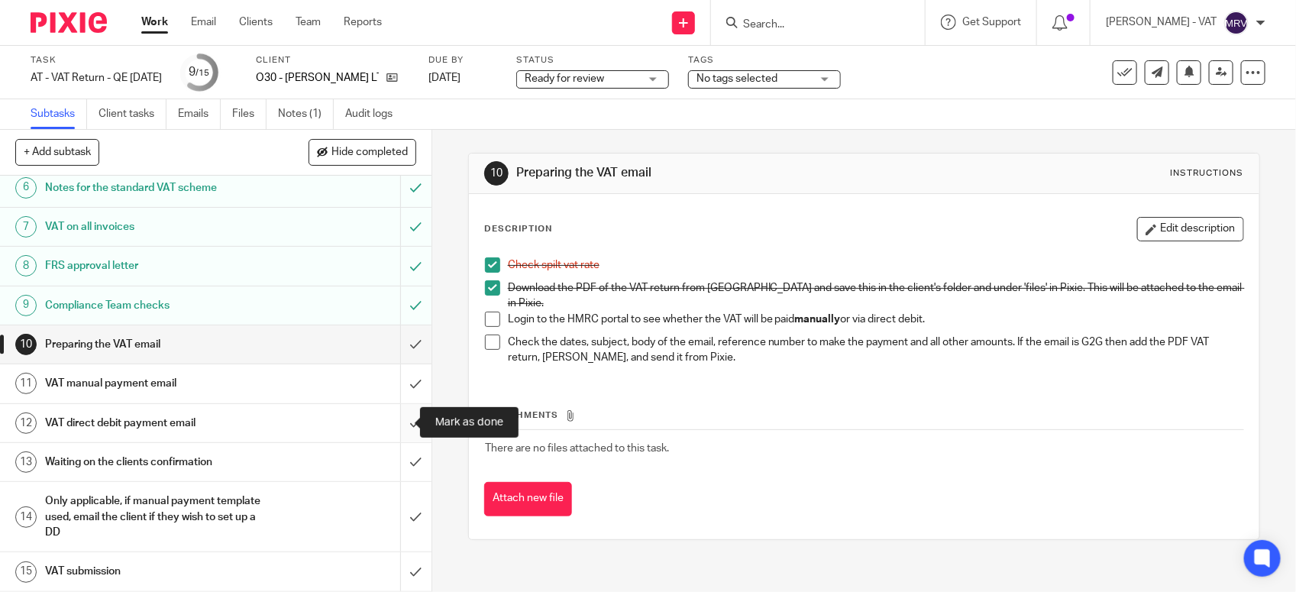
click at [398, 422] on input "submit" at bounding box center [216, 423] width 432 height 38
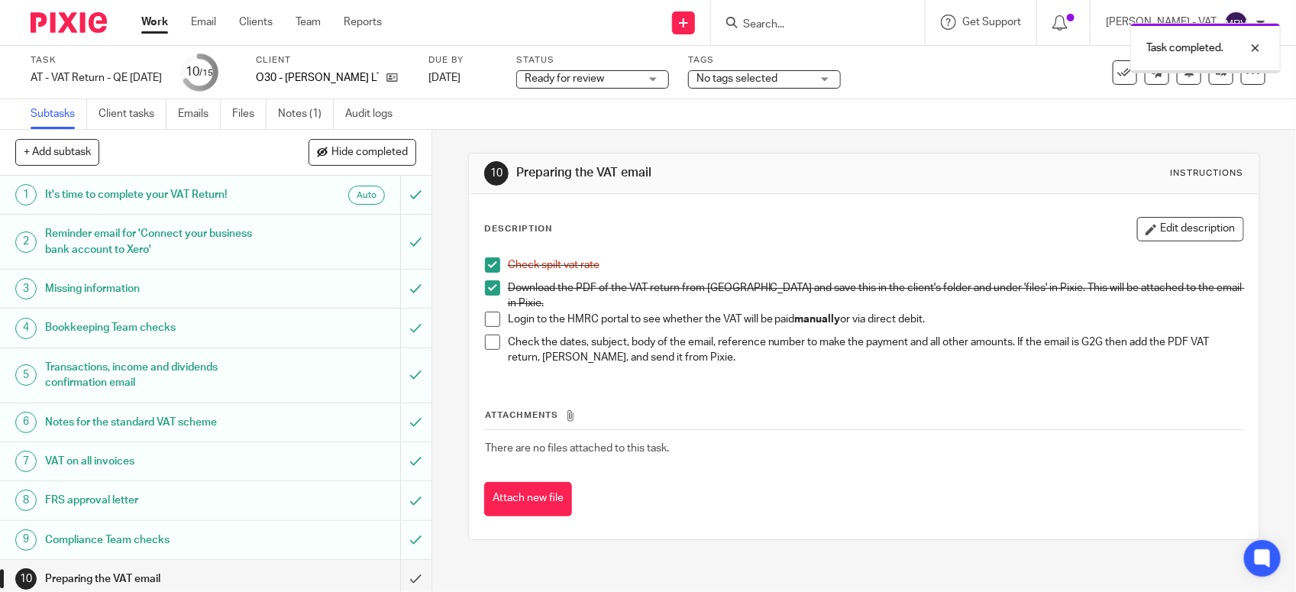
scroll to position [238, 0]
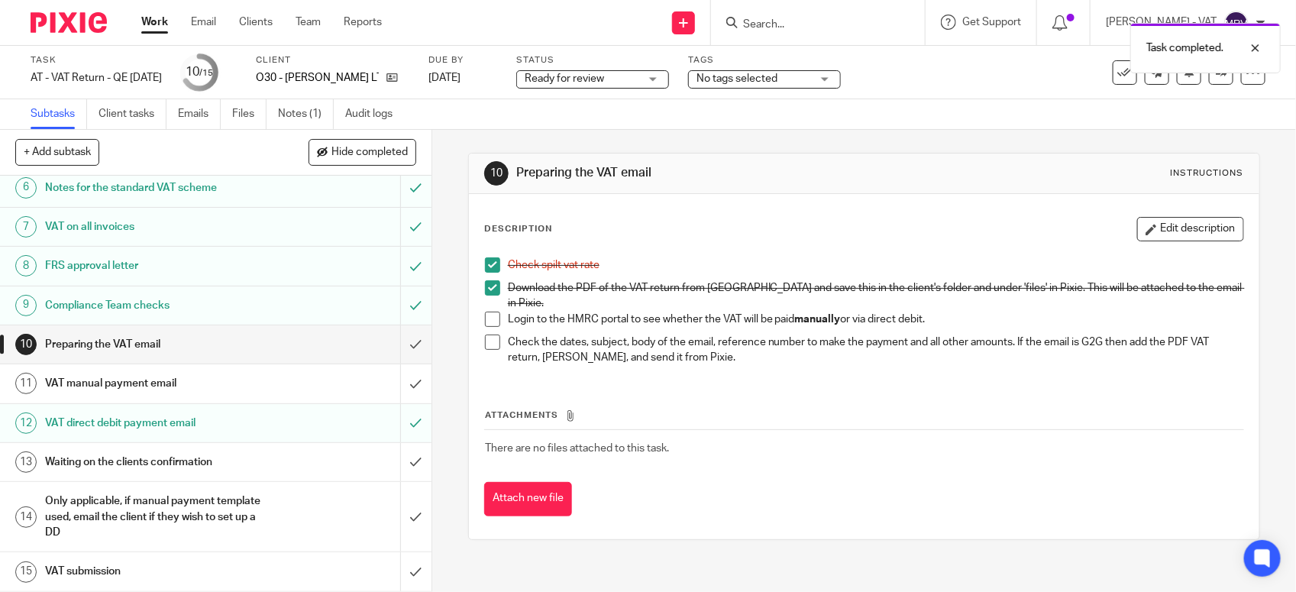
click at [162, 388] on h1 "VAT manual payment email" at bounding box center [158, 383] width 227 height 23
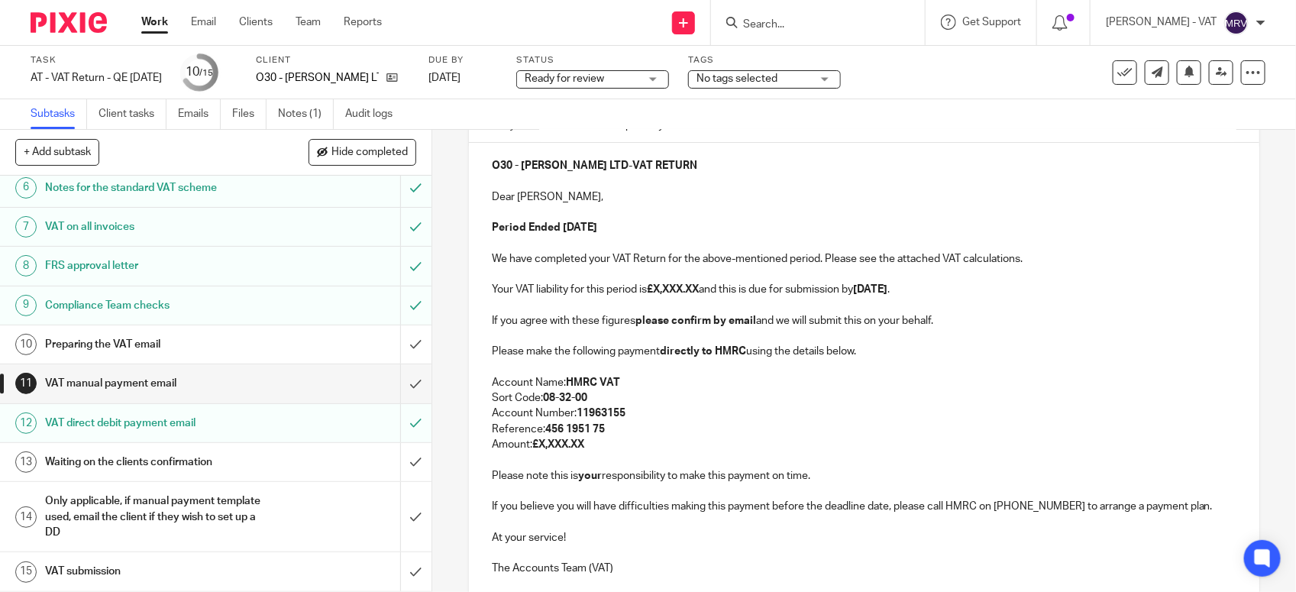
scroll to position [191, 0]
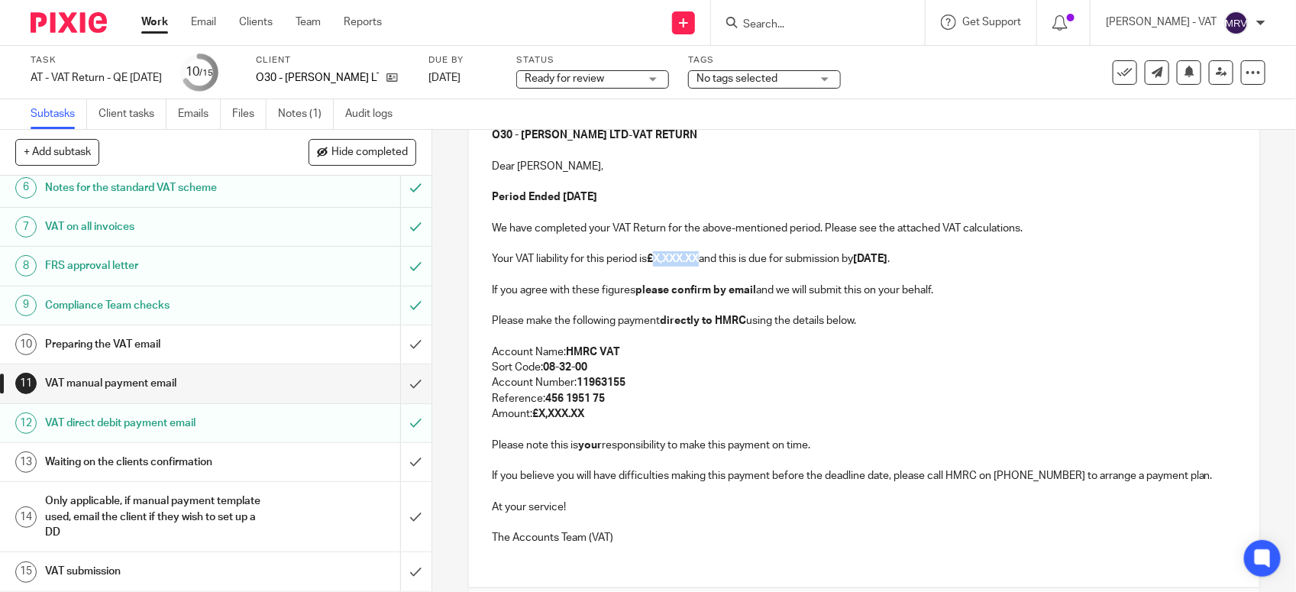
paste div
copy p "1,584.73"
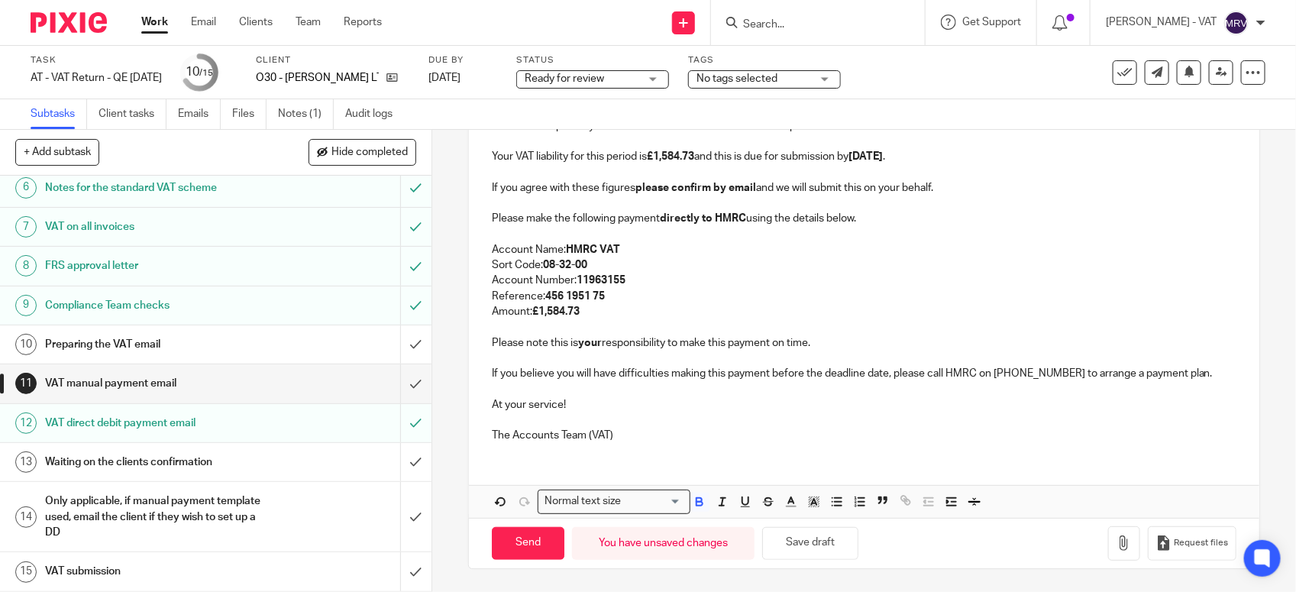
scroll to position [295, 0]
click at [830, 537] on button "Save draft" at bounding box center [810, 543] width 96 height 33
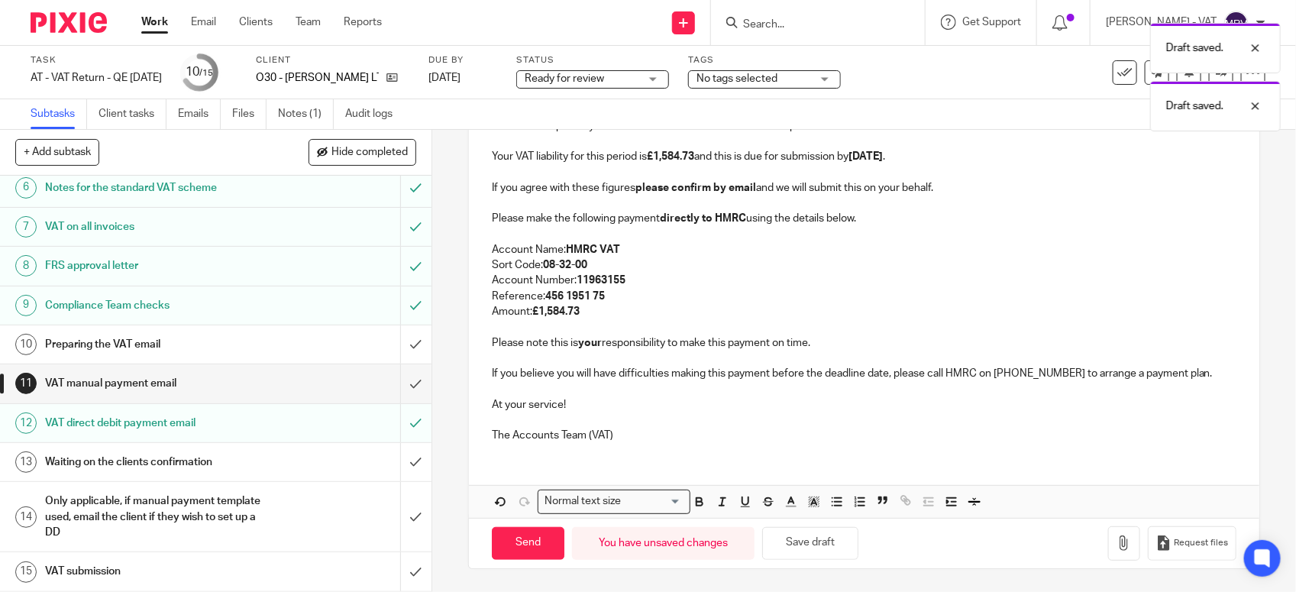
click at [662, 421] on p at bounding box center [864, 420] width 745 height 15
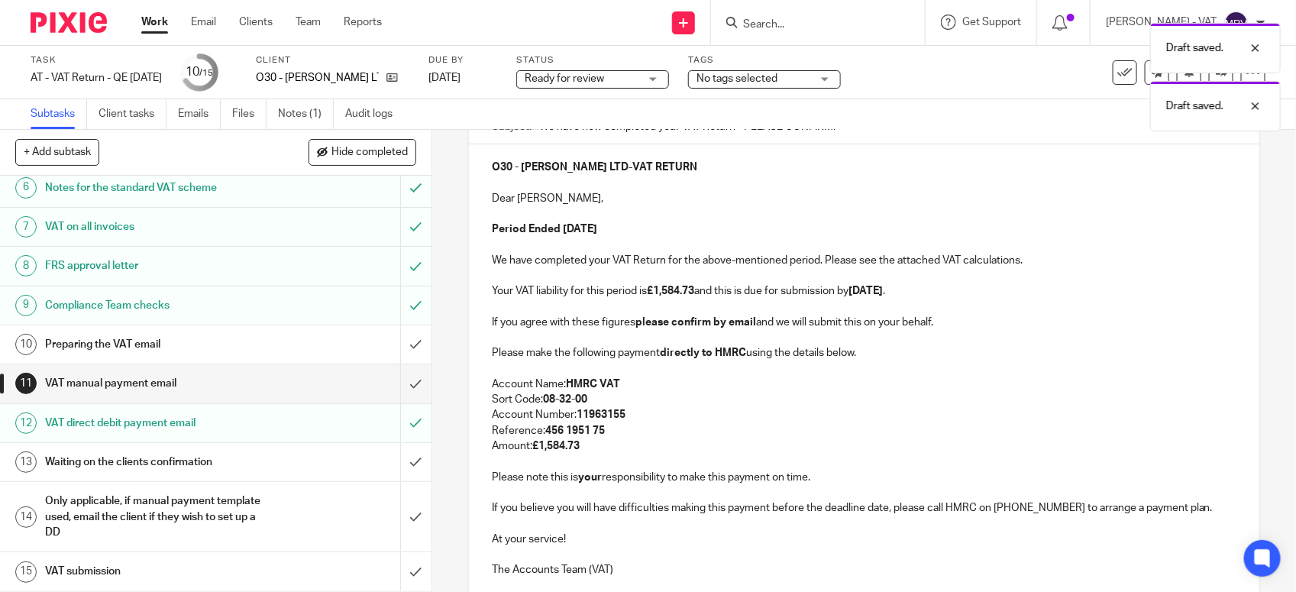
scroll to position [104, 0]
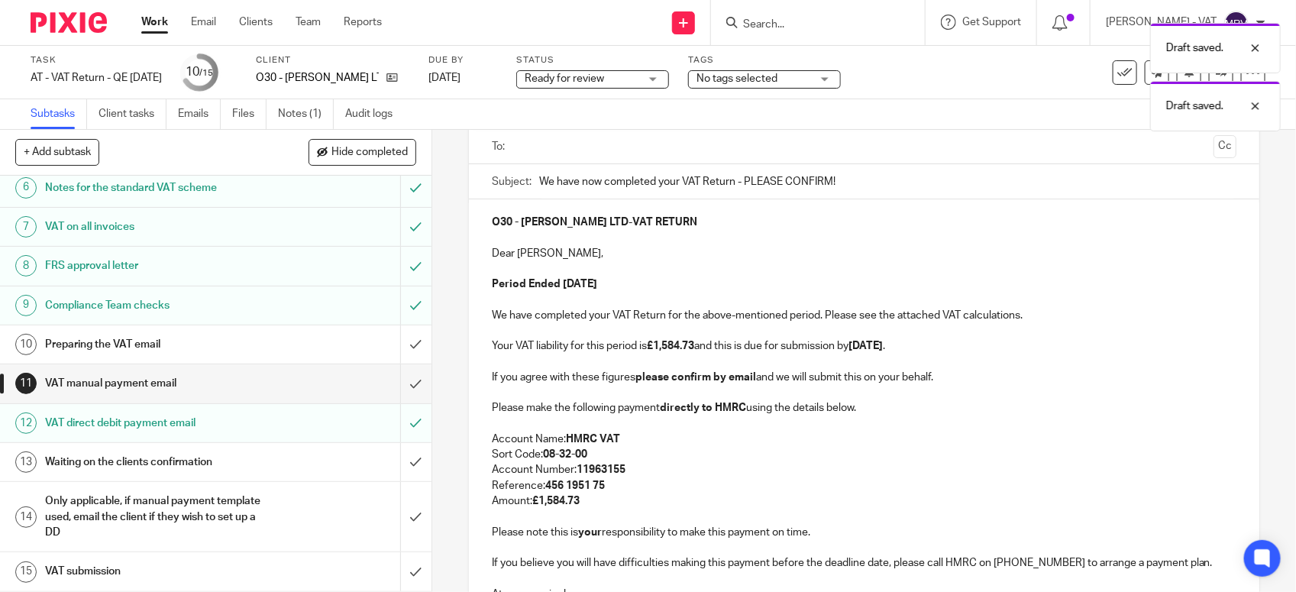
click at [646, 495] on p "Amount: £1,584.73" at bounding box center [864, 500] width 745 height 15
click at [819, 434] on p "Account Name: HMRC VAT" at bounding box center [864, 439] width 745 height 15
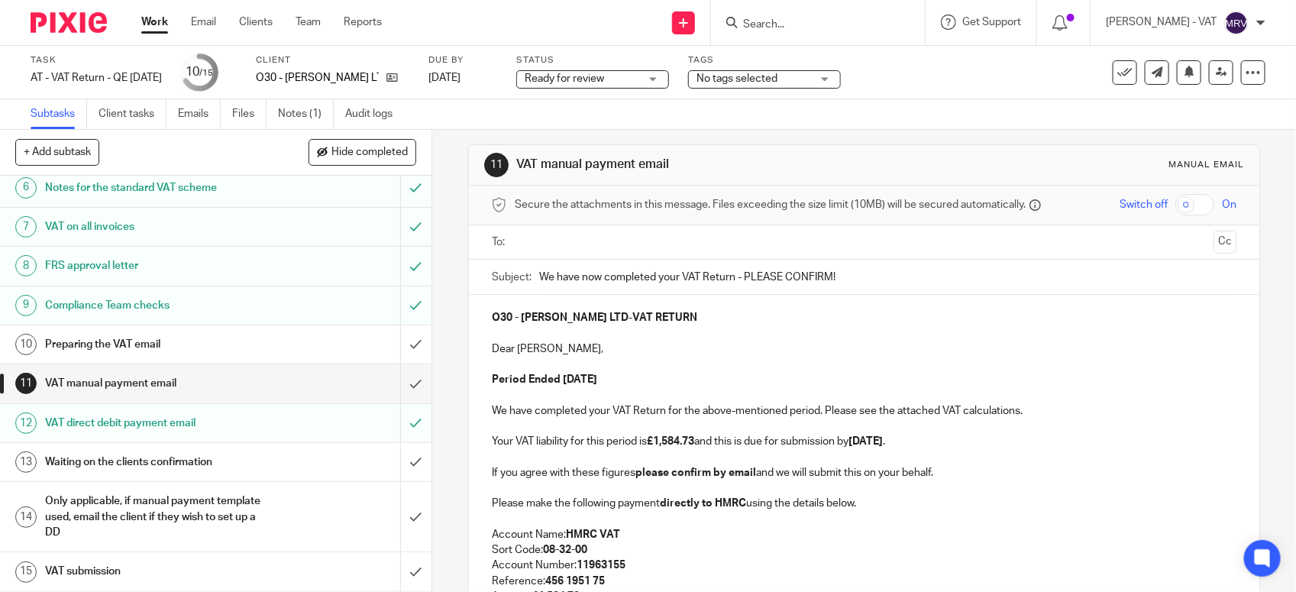
click at [575, 350] on p "Dear Emmanuel," at bounding box center [864, 348] width 745 height 15
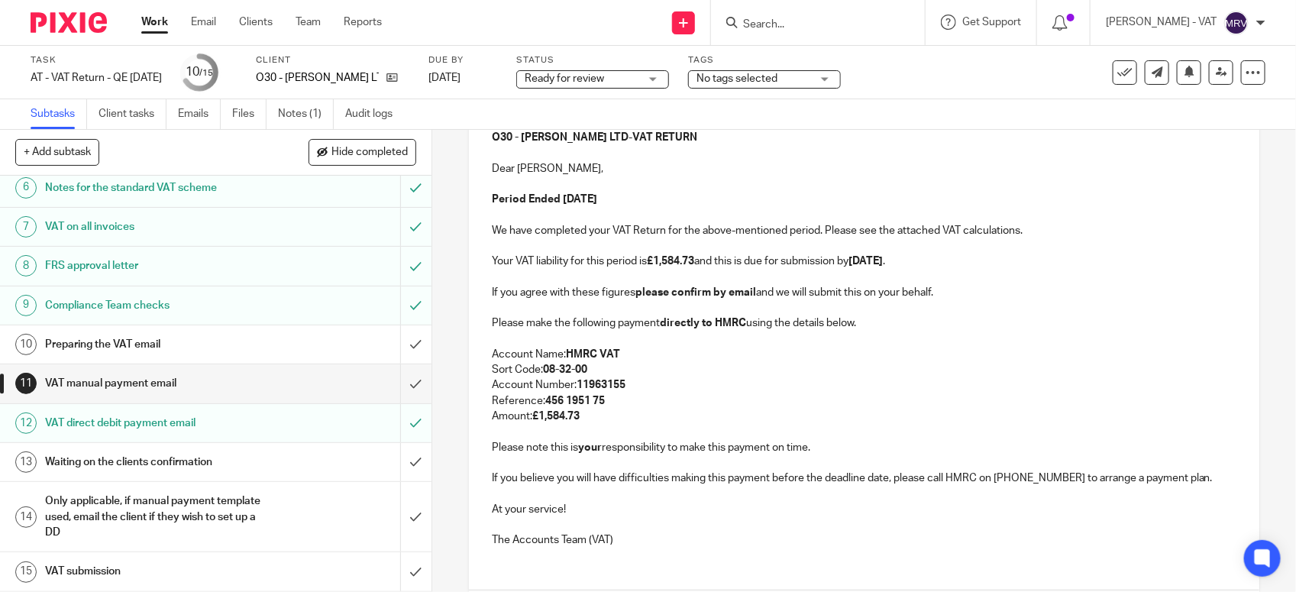
scroll to position [199, 0]
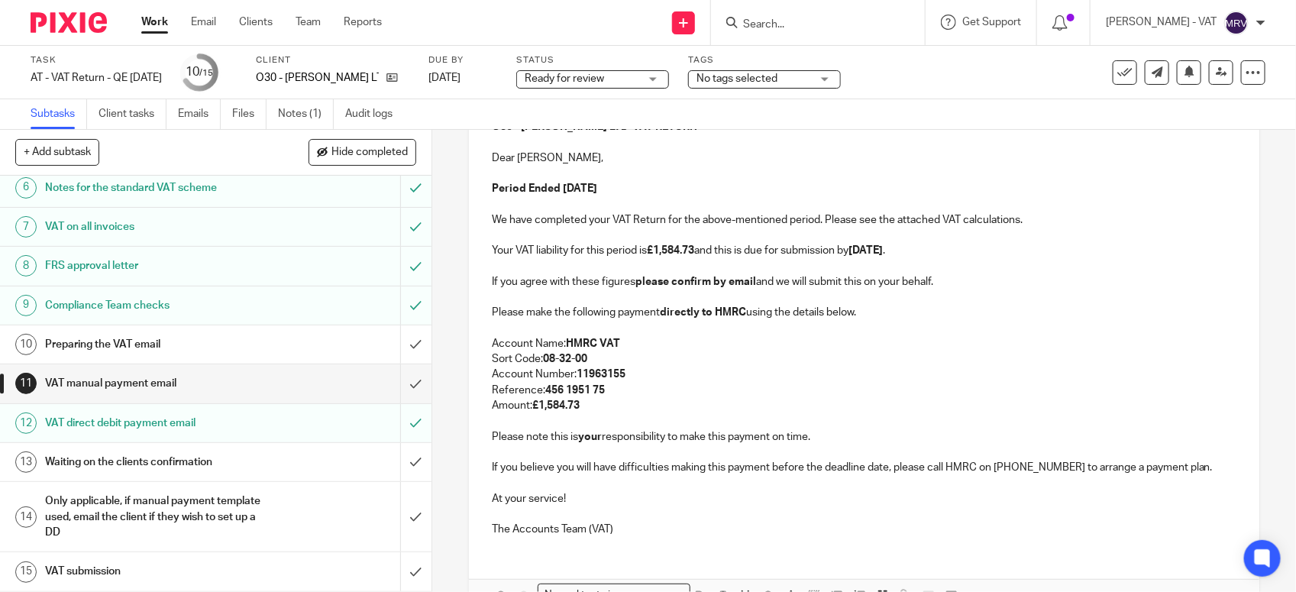
click at [600, 414] on p at bounding box center [864, 420] width 745 height 15
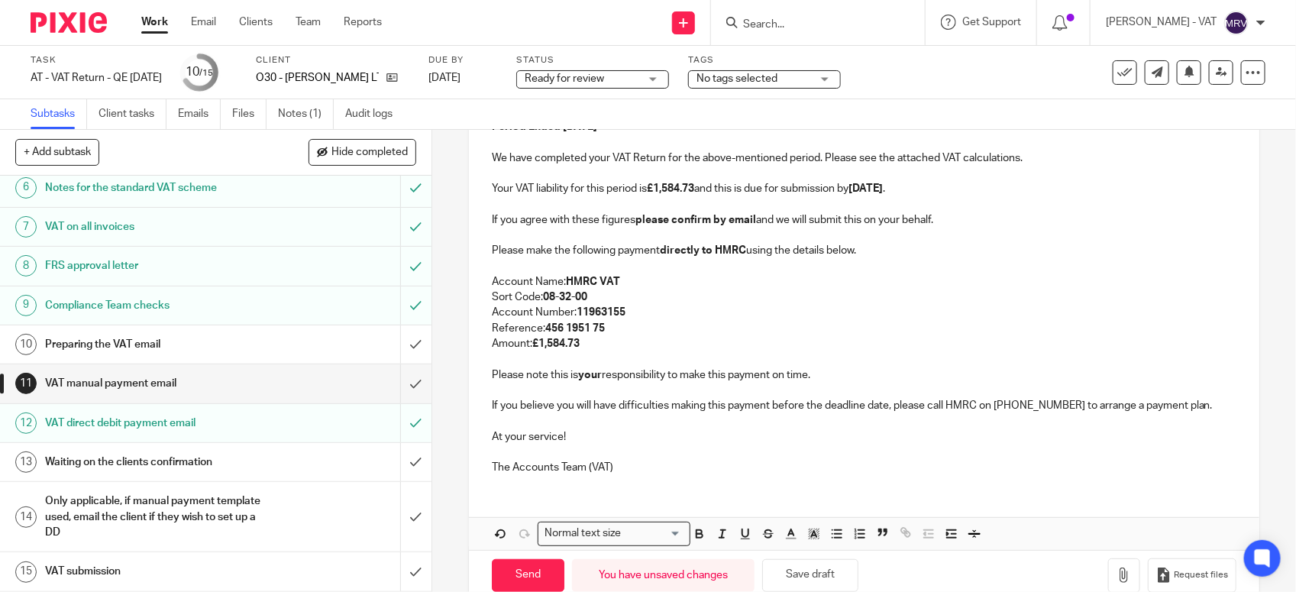
scroll to position [295, 0]
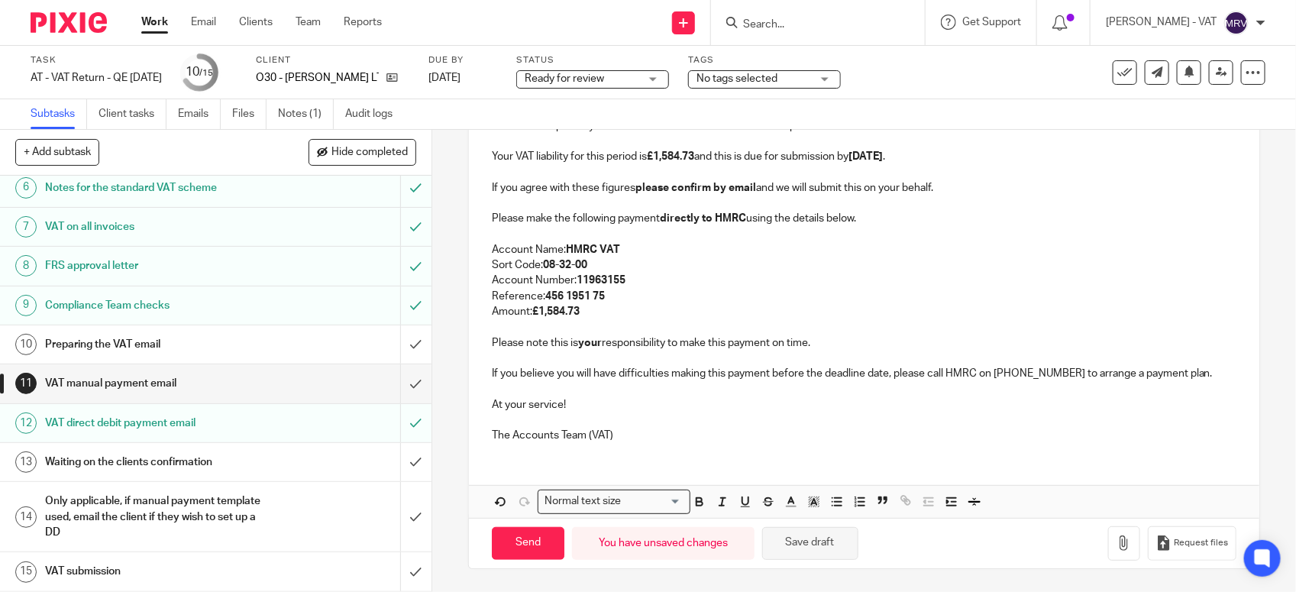
click at [819, 552] on button "Save draft" at bounding box center [810, 543] width 96 height 33
click at [246, 102] on link "Files" at bounding box center [249, 114] width 34 height 30
click at [691, 238] on p at bounding box center [864, 234] width 745 height 15
click at [827, 546] on button "Save draft" at bounding box center [810, 543] width 96 height 33
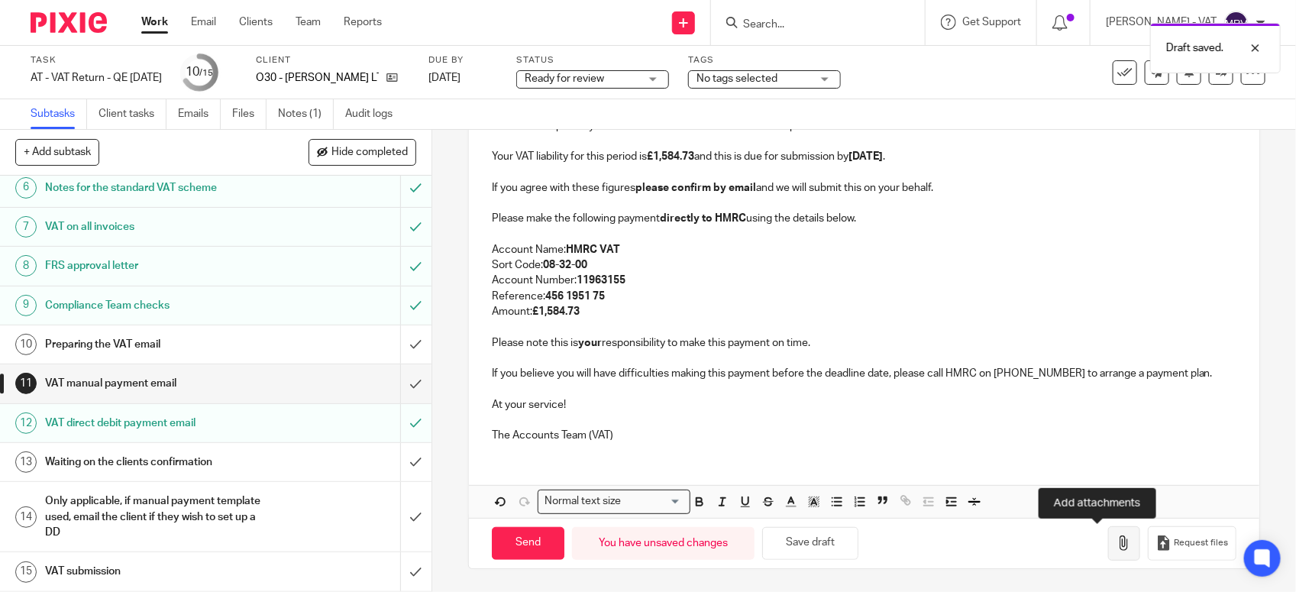
click at [1108, 532] on button "button" at bounding box center [1124, 543] width 32 height 34
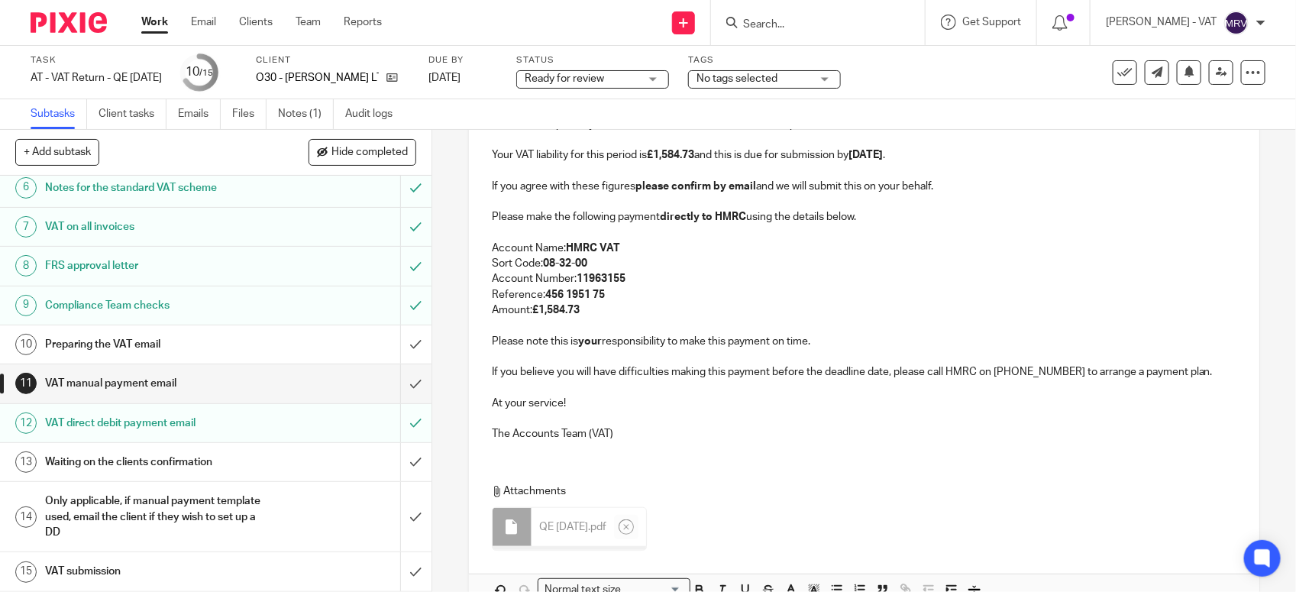
click at [647, 417] on p at bounding box center [864, 418] width 745 height 15
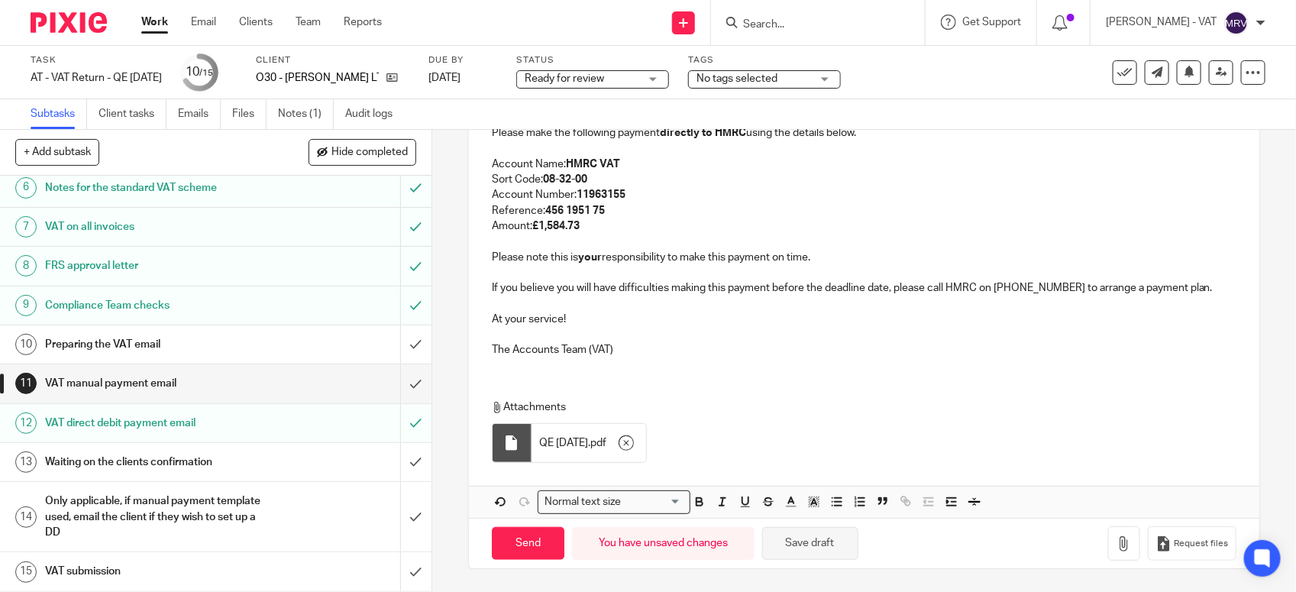
click at [825, 536] on button "Save draft" at bounding box center [810, 543] width 96 height 33
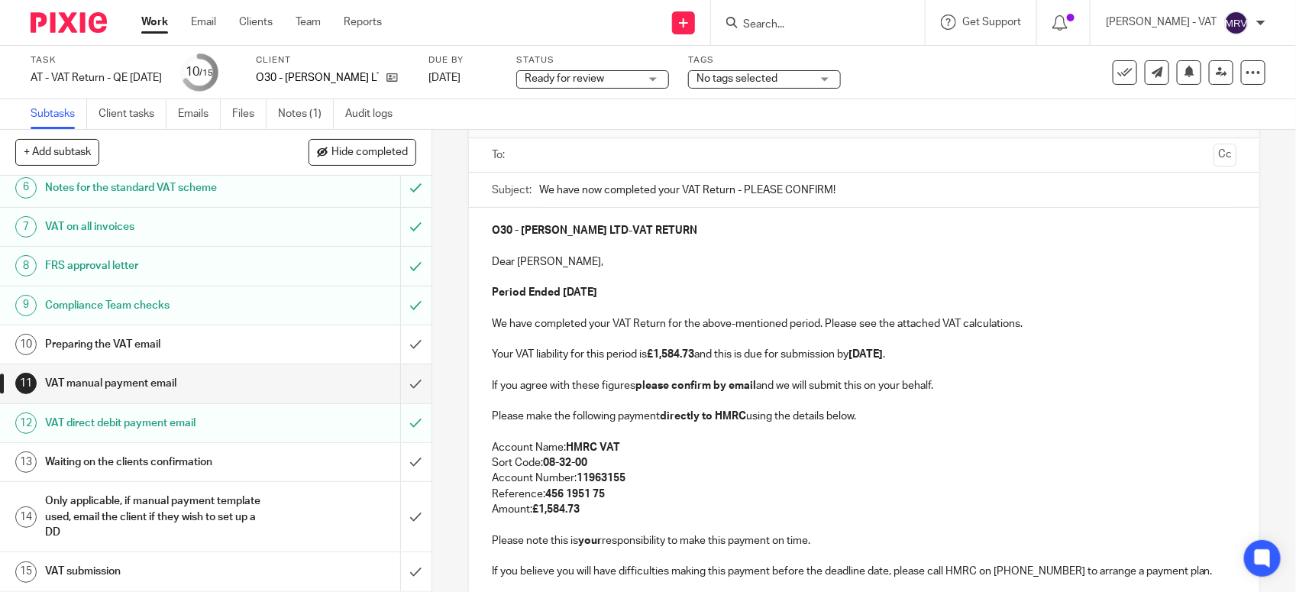
scroll to position [0, 0]
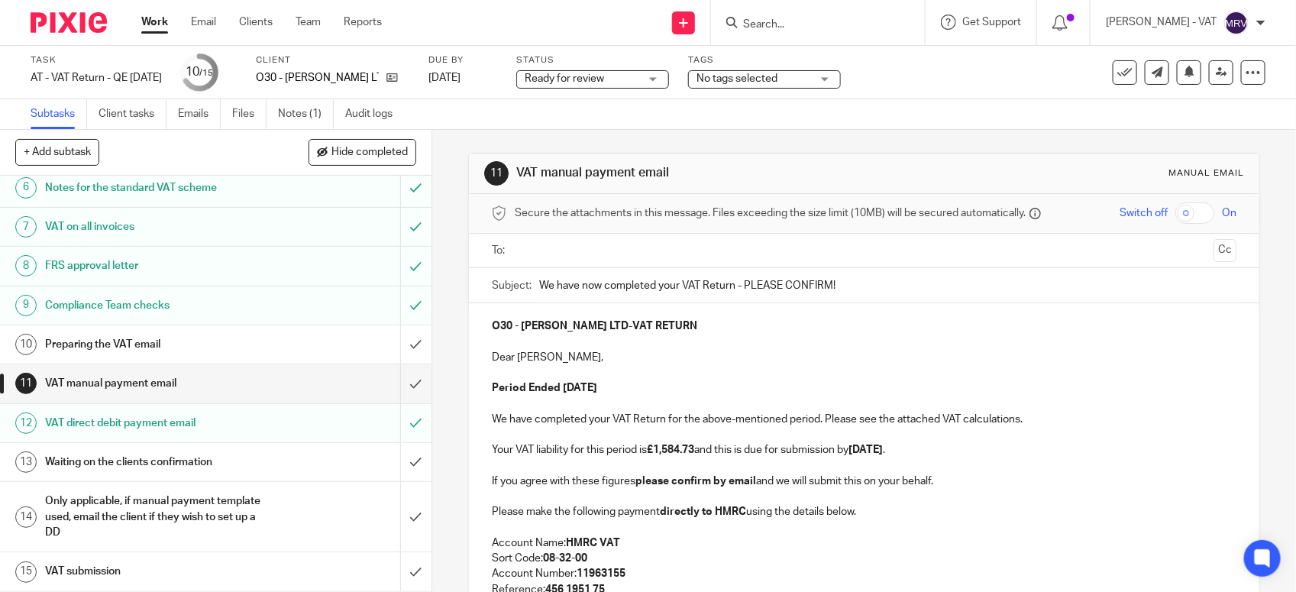
click at [571, 254] on input "text" at bounding box center [864, 251] width 688 height 18
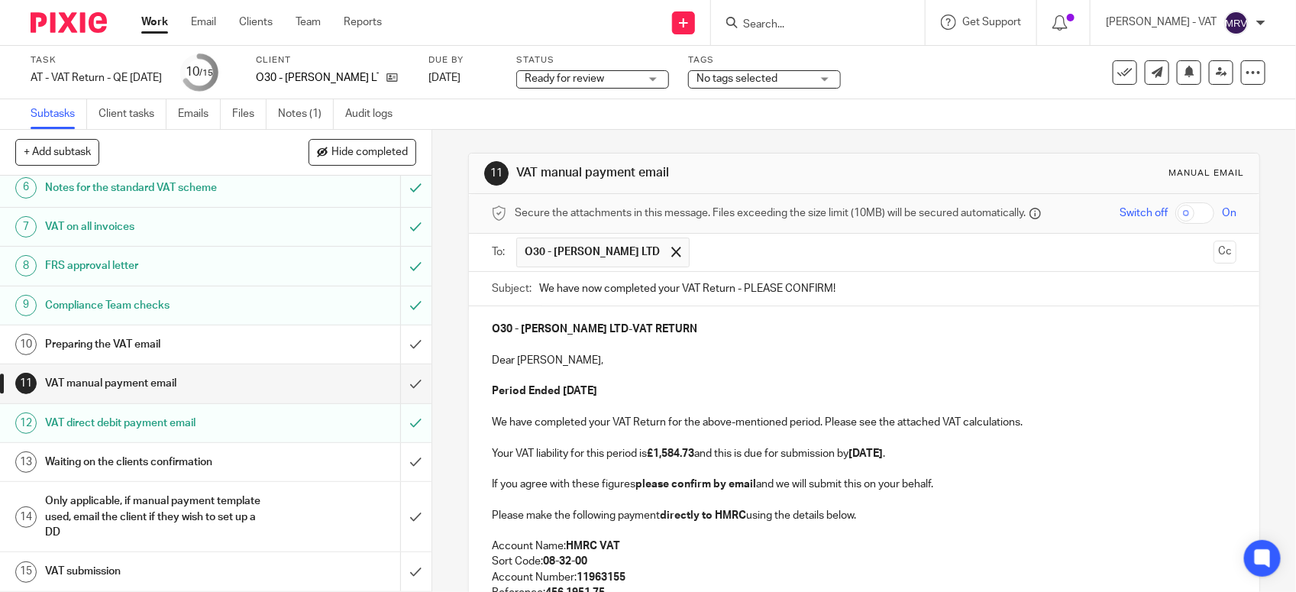
click at [1211, 253] on div "To: O30 - BOAKYE LTD O30 - BOAKYE LTD Cc" at bounding box center [864, 253] width 791 height 38
click at [1214, 253] on button "Cc" at bounding box center [1225, 252] width 23 height 23
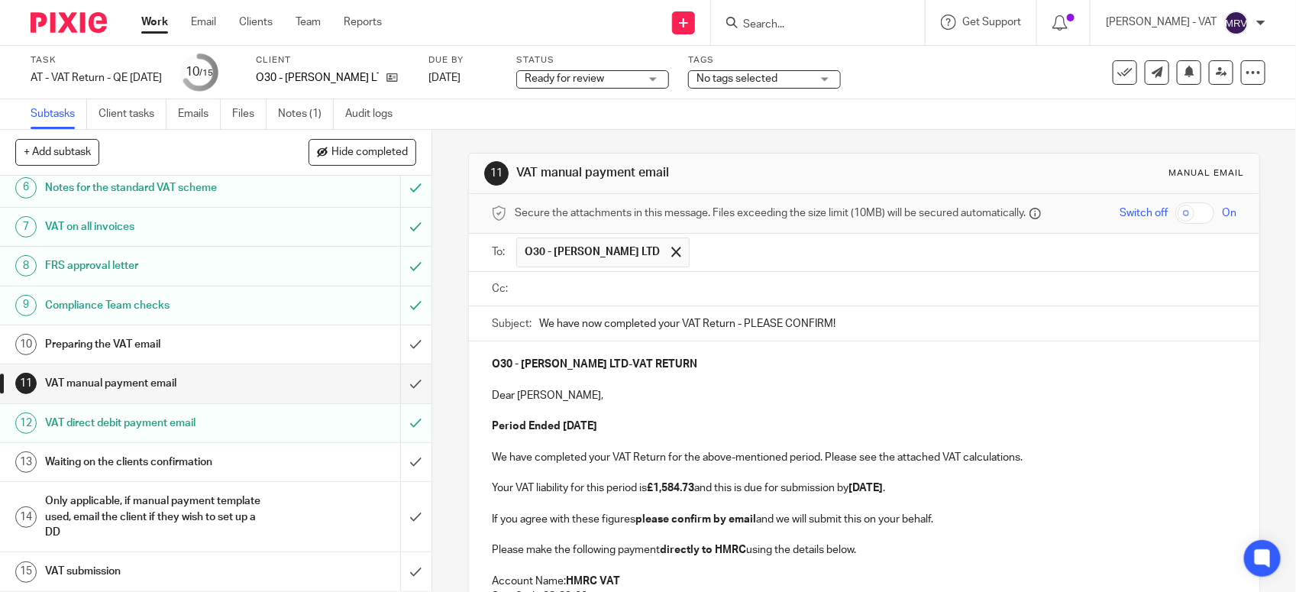
click at [603, 298] on input "text" at bounding box center [875, 289] width 710 height 18
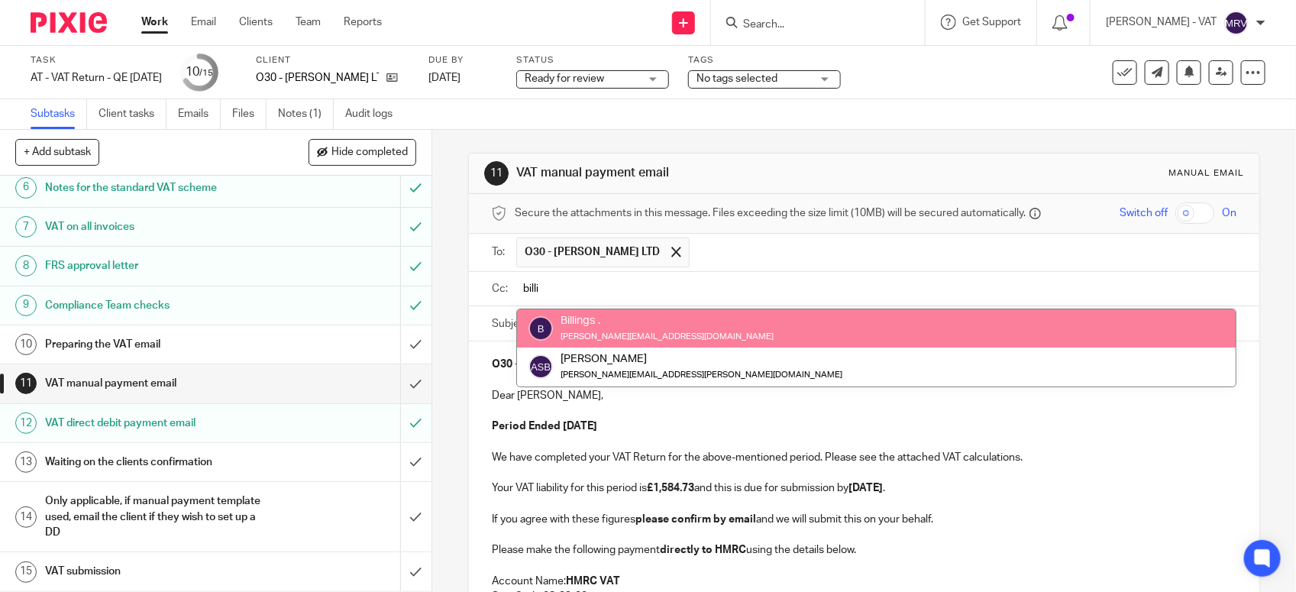
type input "billi"
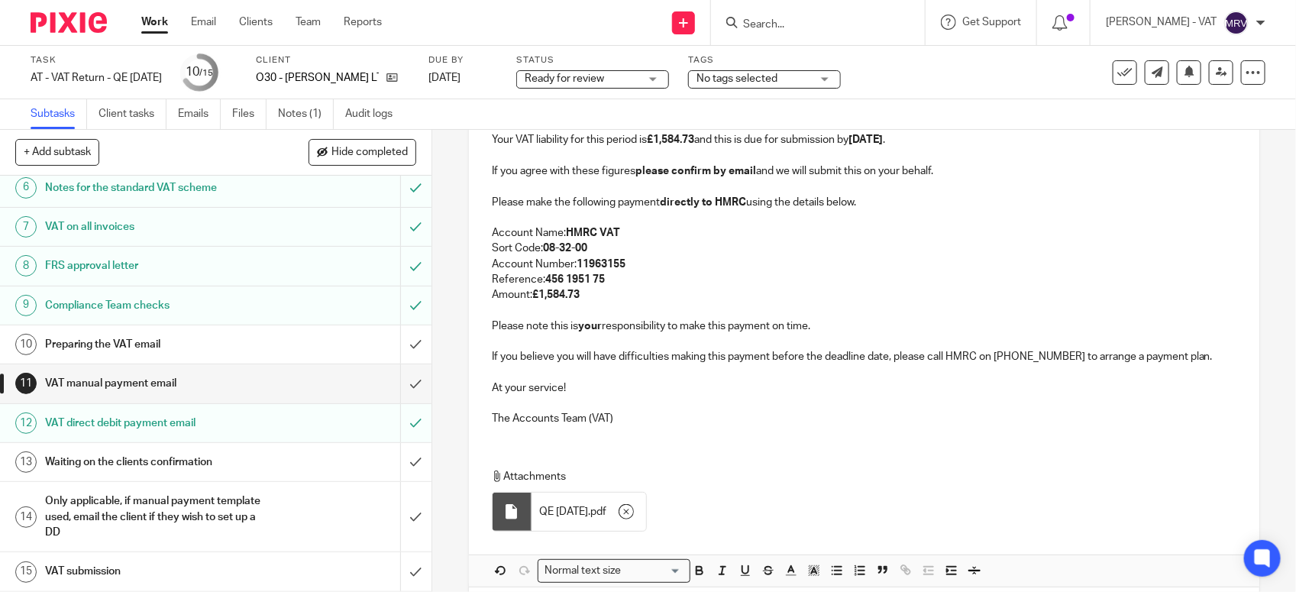
scroll to position [425, 0]
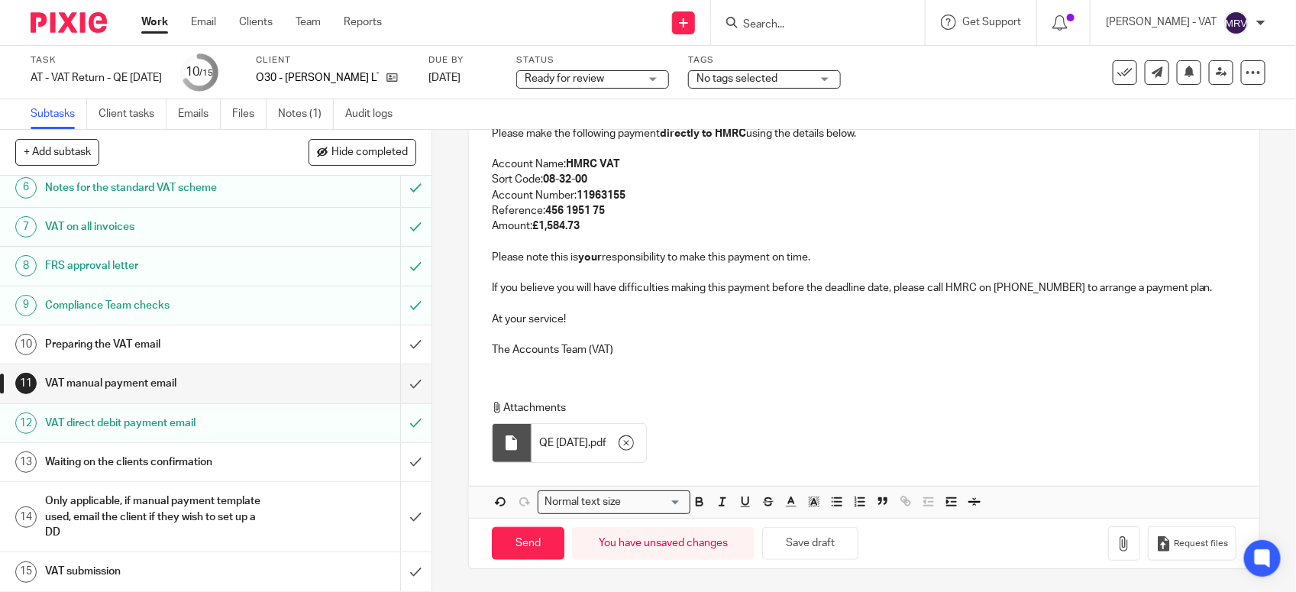
click at [766, 322] on p "At your service!" at bounding box center [864, 319] width 745 height 15
click at [701, 353] on p "The Accounts Team (VAT)" at bounding box center [864, 349] width 745 height 15
click at [1201, 284] on p "If you believe you will have difficulties making this payment before the deadli…" at bounding box center [864, 287] width 745 height 15
click at [831, 252] on p "Please note this is your responsibility to make this payment on time." at bounding box center [864, 257] width 745 height 15
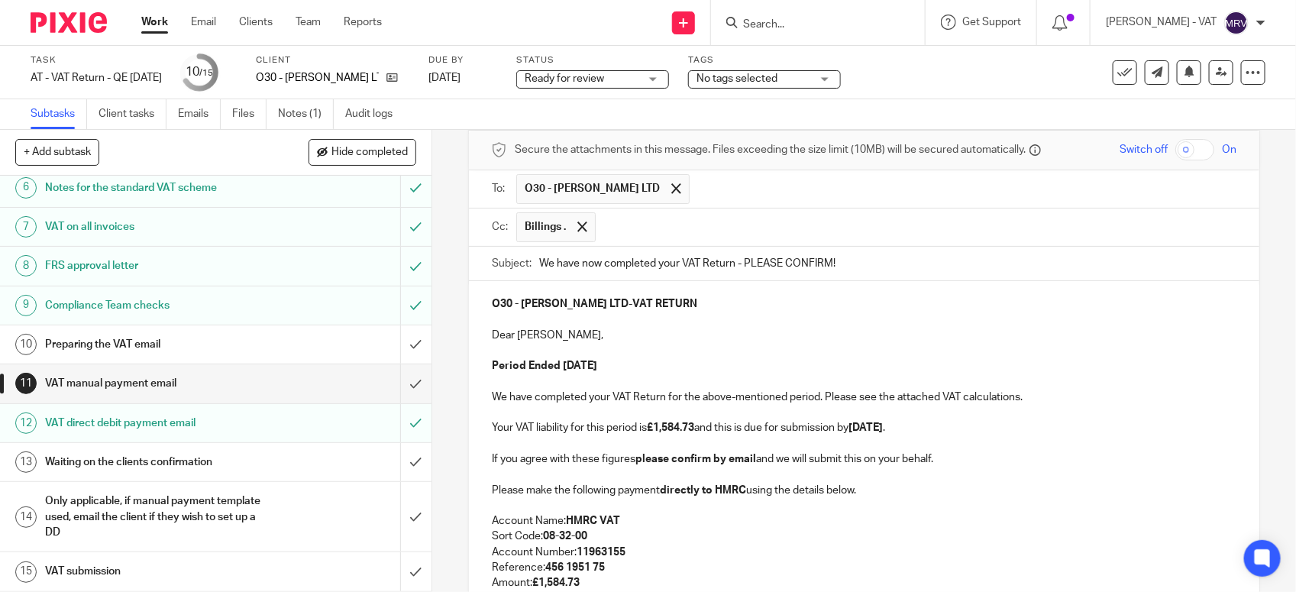
scroll to position [43, 0]
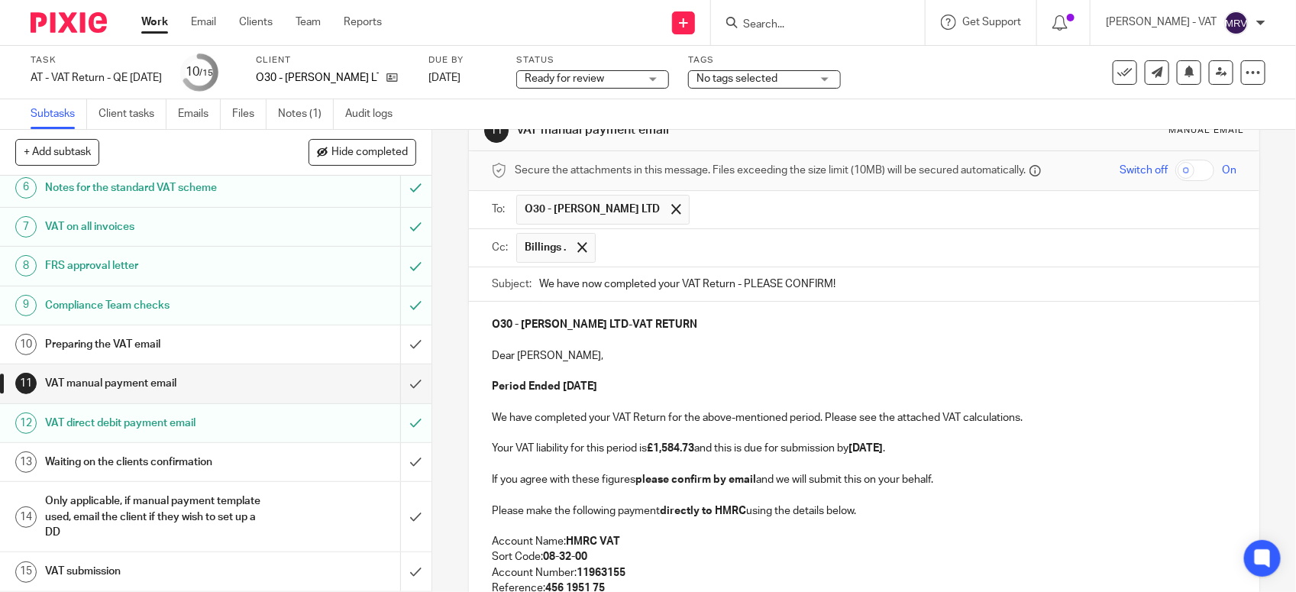
click at [739, 340] on p at bounding box center [864, 340] width 745 height 15
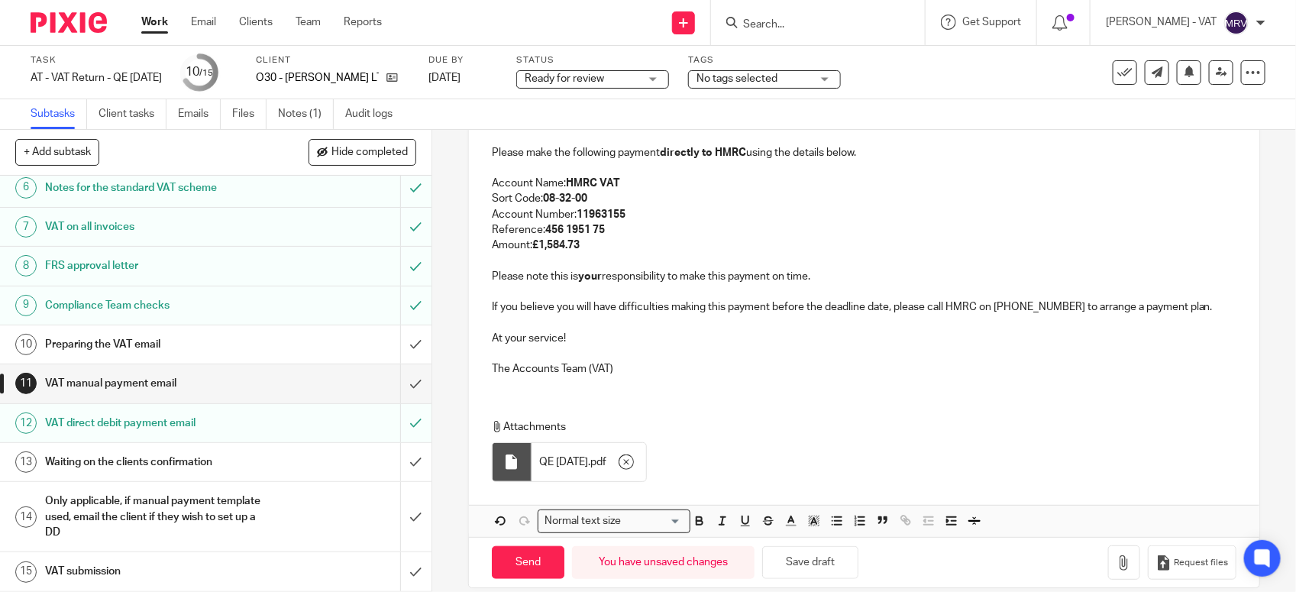
scroll to position [425, 0]
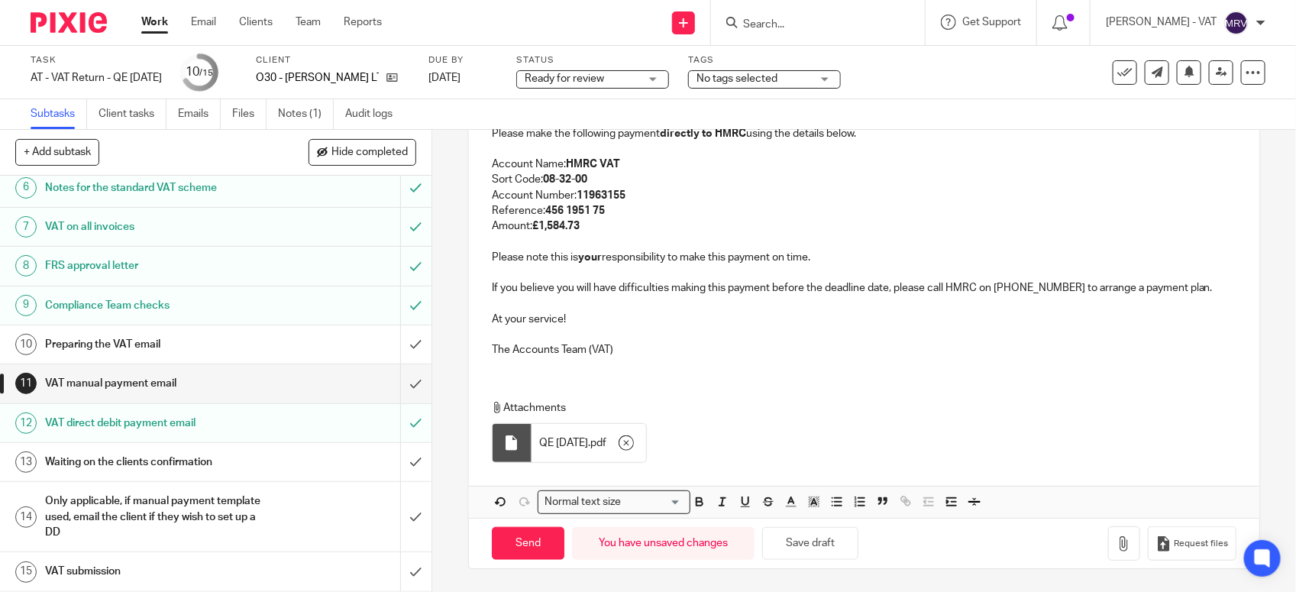
click at [707, 342] on p "The Accounts Team (VAT)" at bounding box center [864, 349] width 745 height 15
click at [678, 351] on p "The Accounts Team (VAT)" at bounding box center [864, 349] width 745 height 15
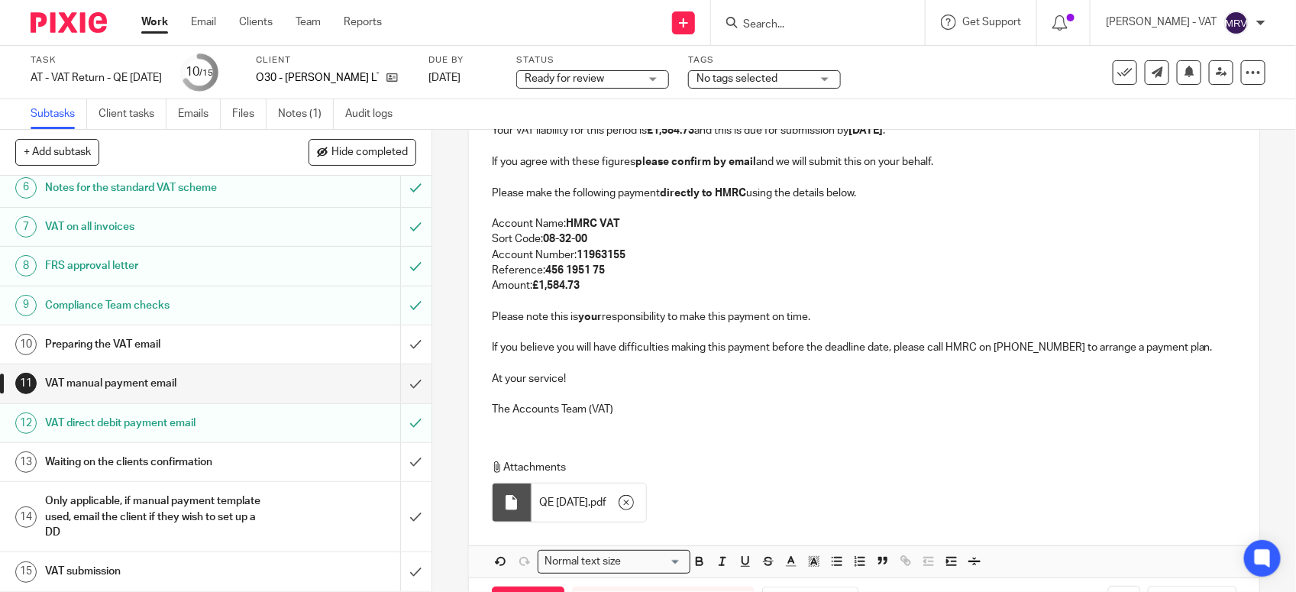
scroll to position [329, 0]
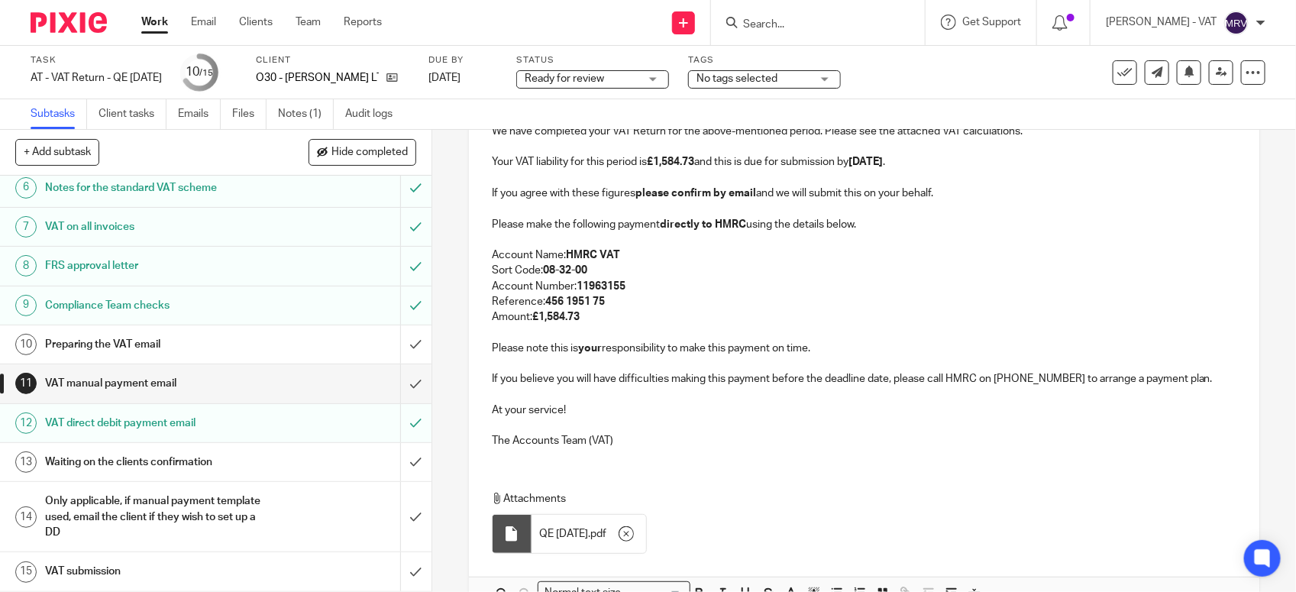
click at [673, 334] on p at bounding box center [864, 332] width 745 height 15
click at [730, 432] on p at bounding box center [864, 425] width 745 height 15
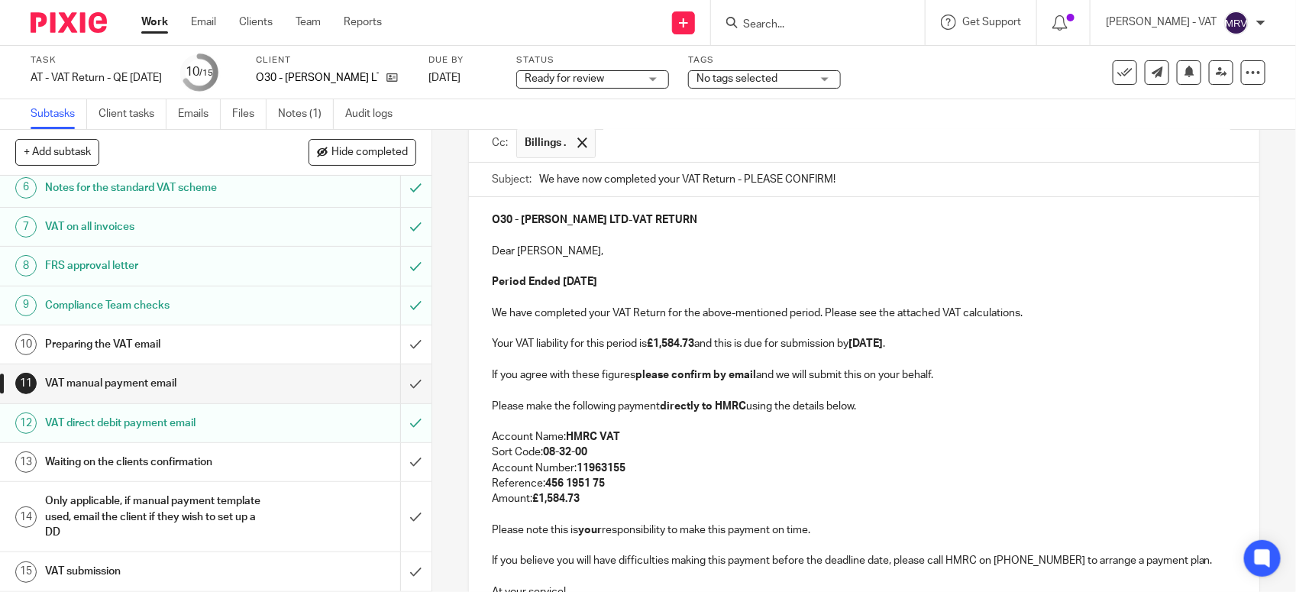
scroll to position [138, 0]
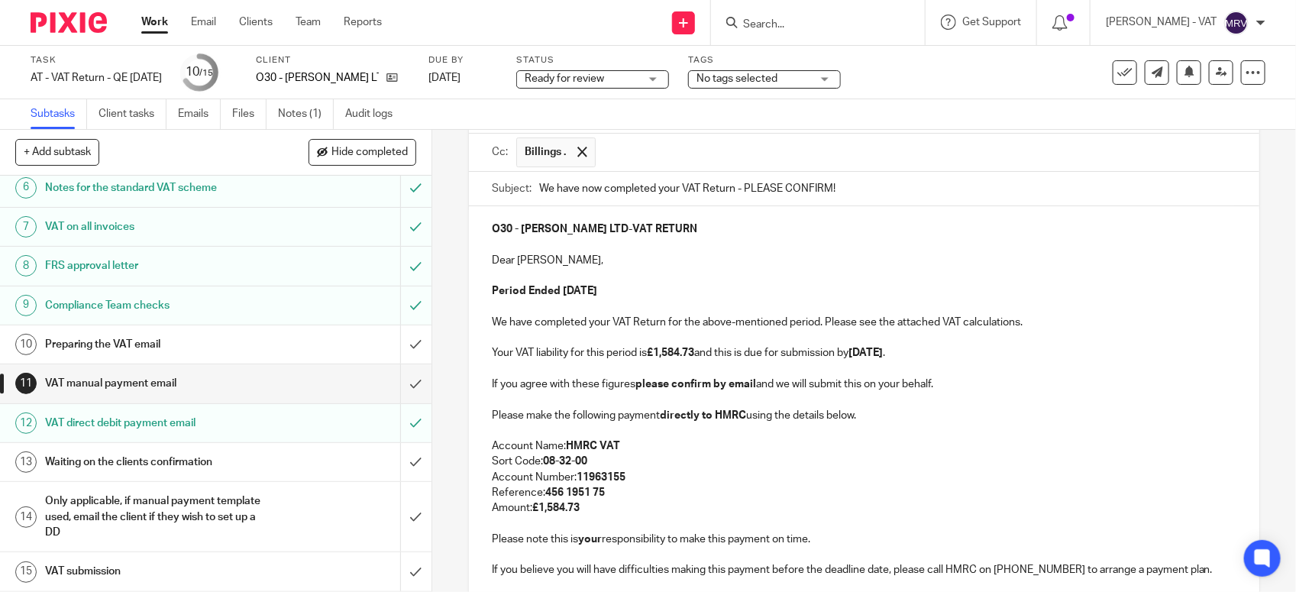
click at [680, 283] on p at bounding box center [864, 275] width 745 height 15
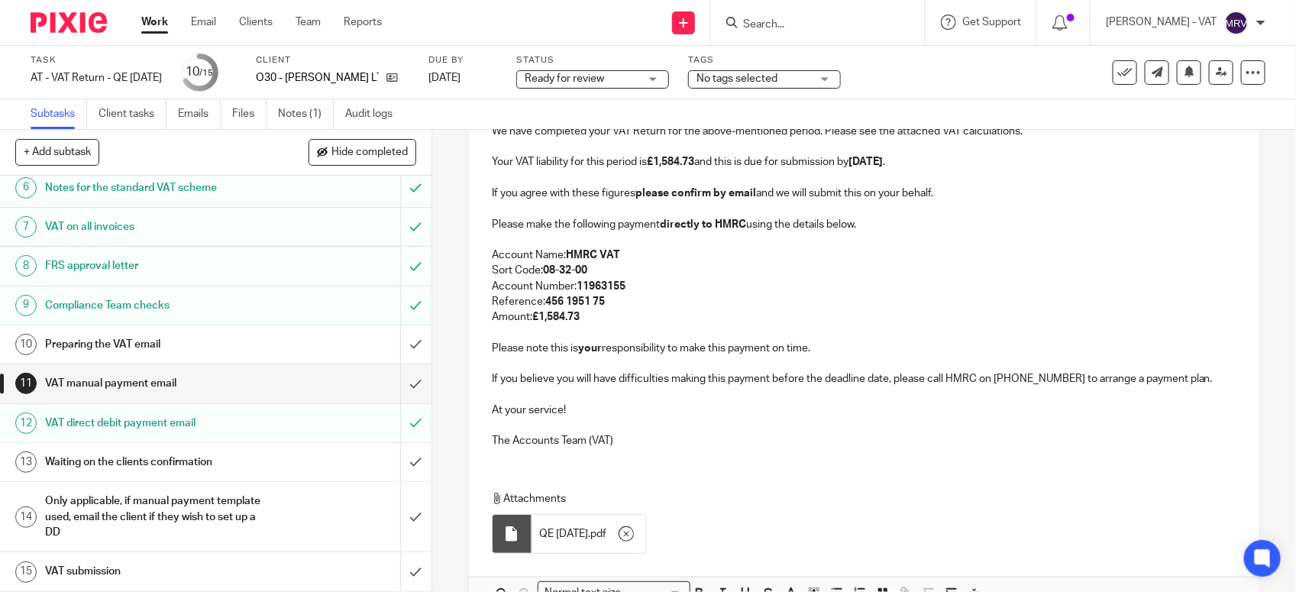
scroll to position [425, 0]
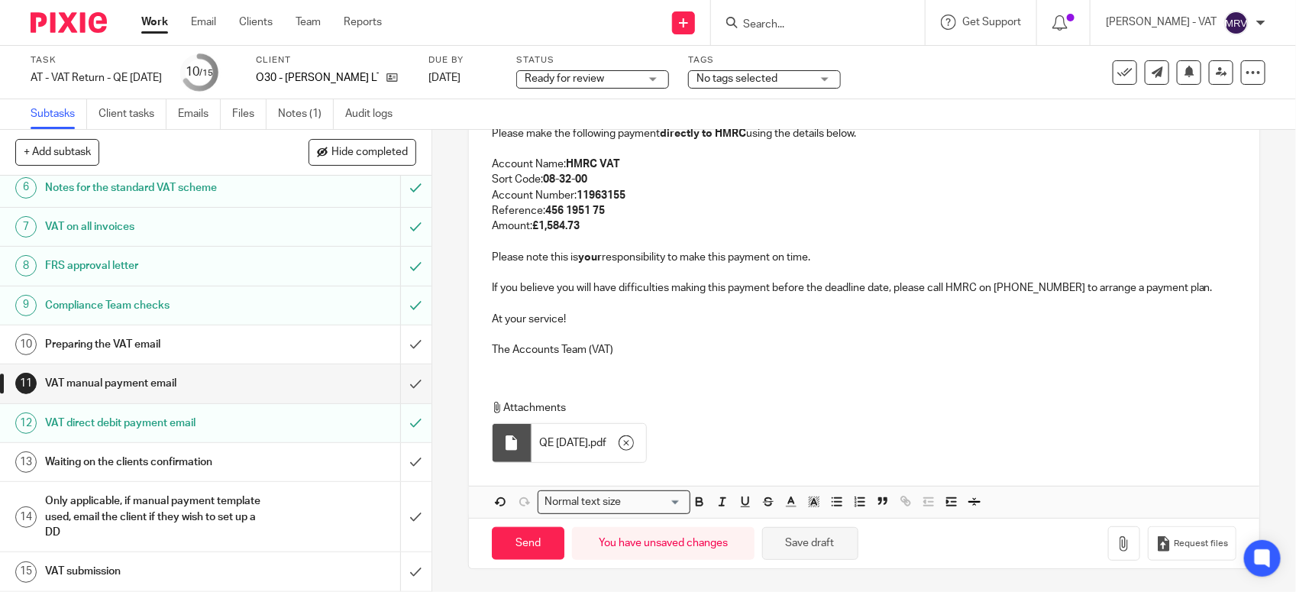
click at [795, 548] on button "Save draft" at bounding box center [810, 543] width 96 height 33
click at [686, 367] on div "O30 - BOAKYE LTD - VAT RETURN Dear Emmanuel, Period Ended 31st August 2025 We h…" at bounding box center [864, 146] width 791 height 445
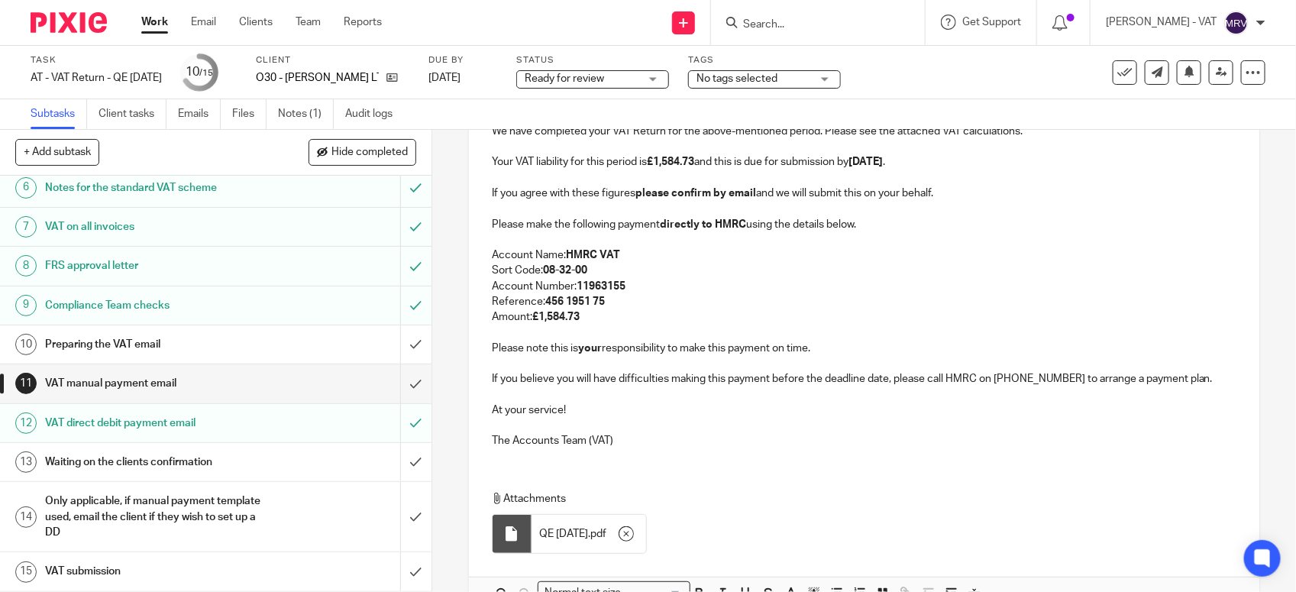
click at [680, 325] on p "Amount: £1,584.73" at bounding box center [864, 316] width 745 height 15
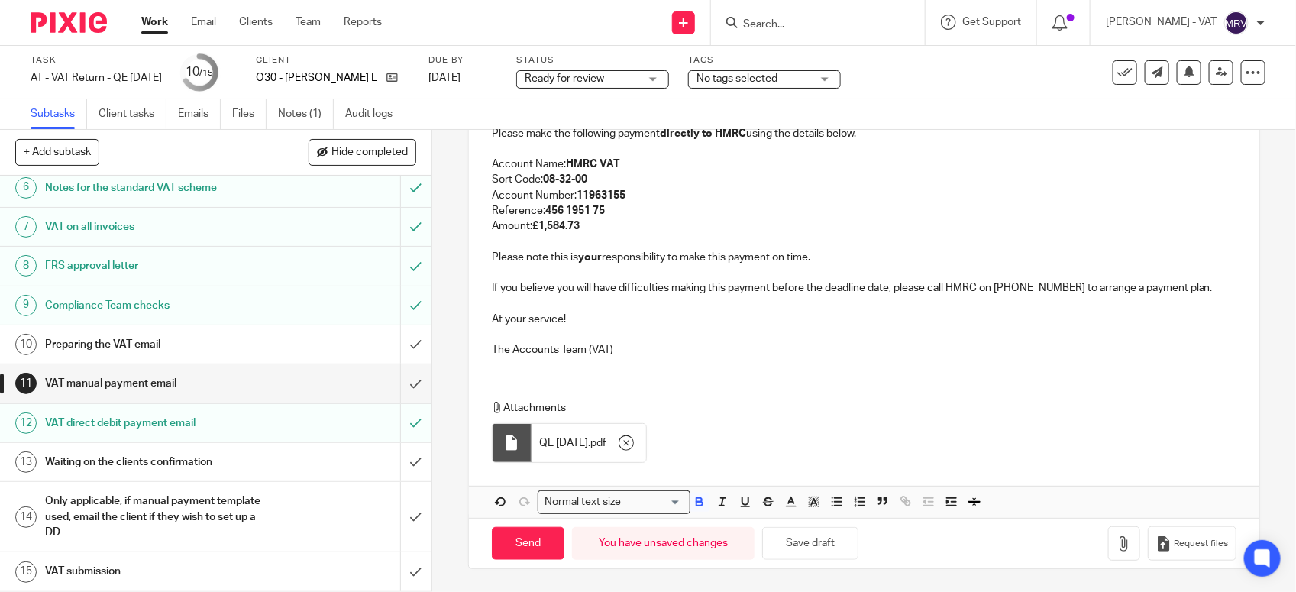
scroll to position [425, 0]
click at [697, 361] on div "O30 - BOAKYE LTD - VAT RETURN Dear Emmanuel, Period Ended 31st August 2025 We h…" at bounding box center [864, 146] width 791 height 445
click at [814, 548] on button "Save draft" at bounding box center [810, 543] width 96 height 33
click at [574, 238] on p at bounding box center [864, 241] width 745 height 15
click at [803, 355] on p "The Accounts Team (VAT)" at bounding box center [864, 349] width 745 height 15
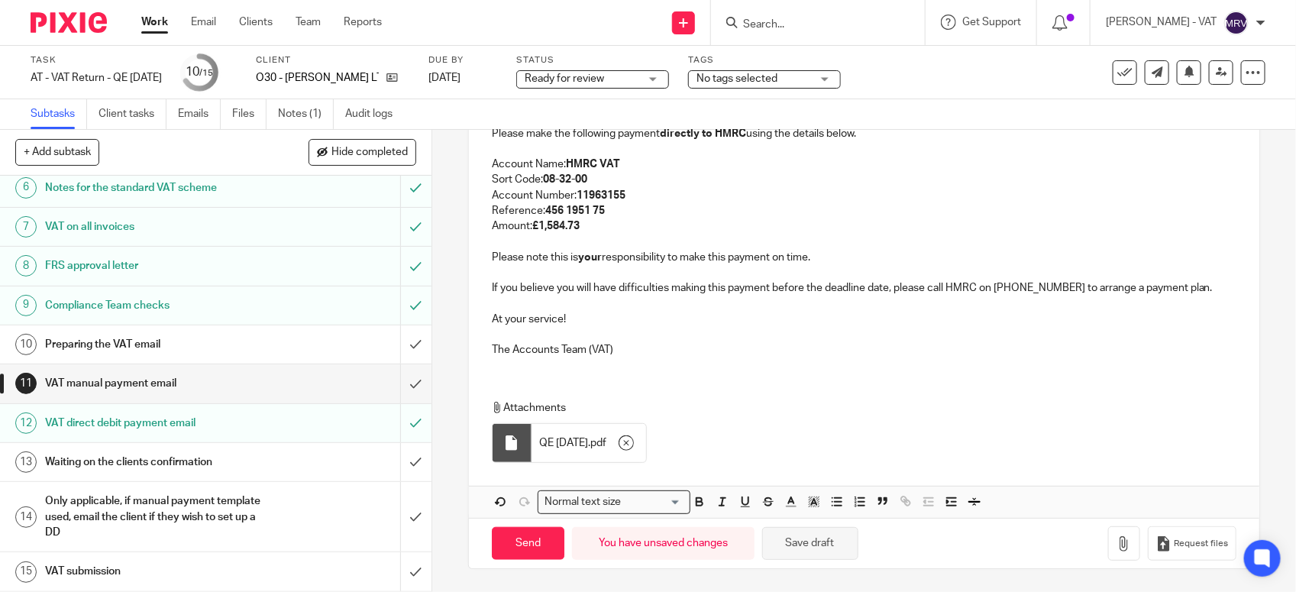
click at [800, 555] on button "Save draft" at bounding box center [810, 543] width 96 height 33
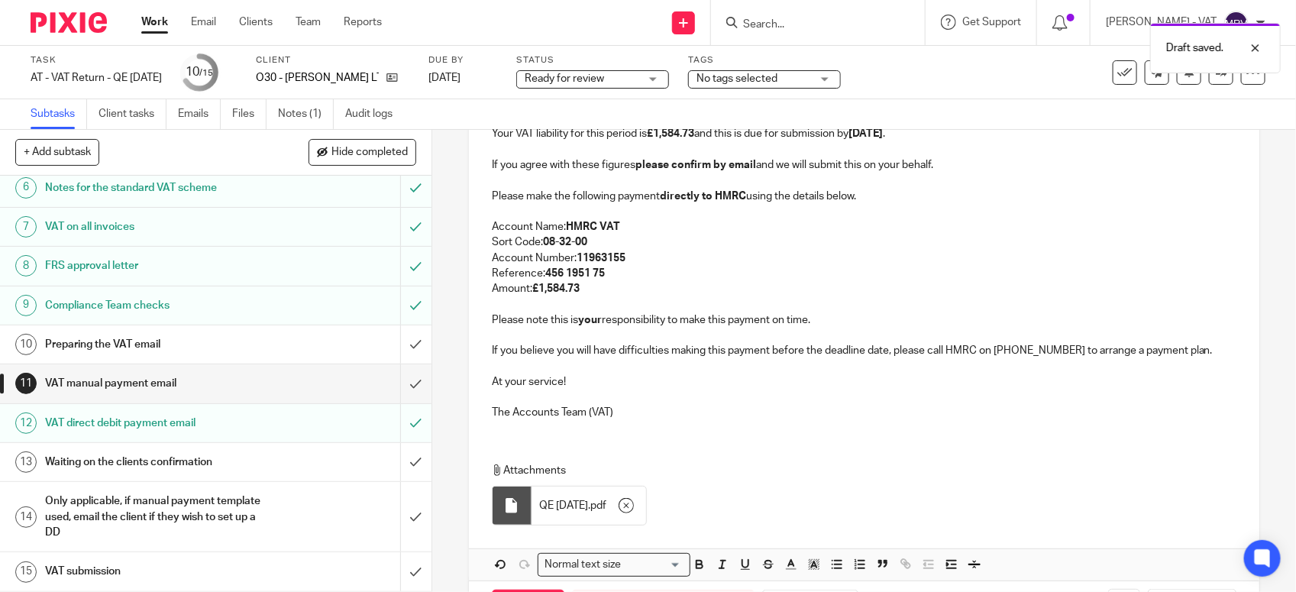
scroll to position [329, 0]
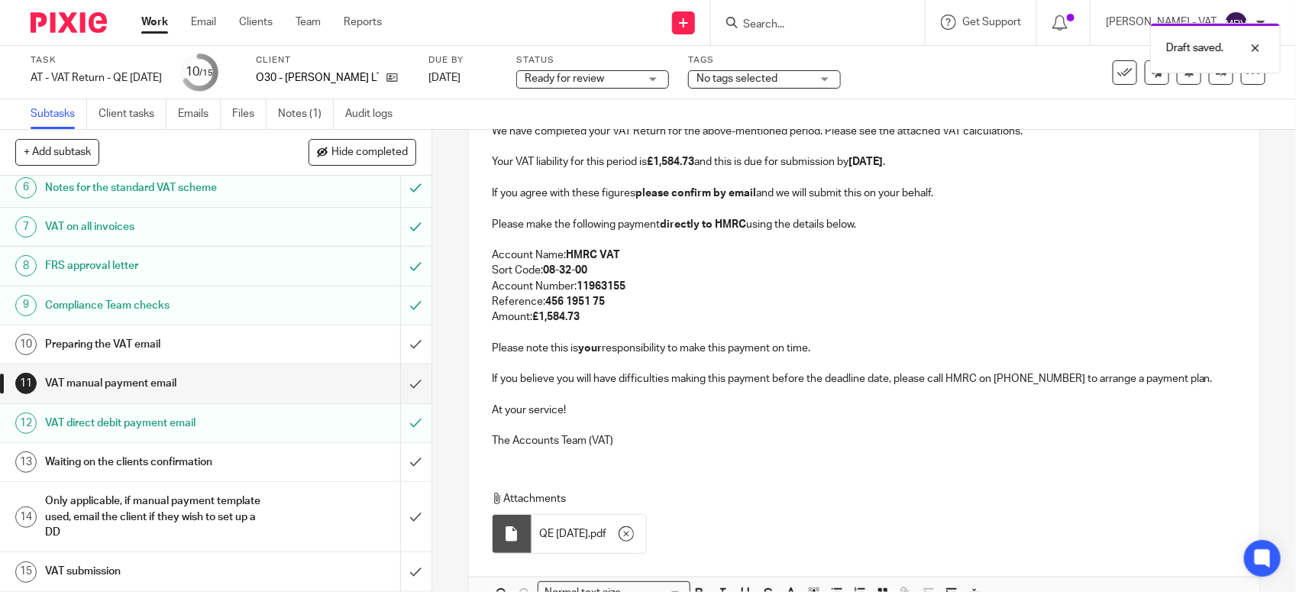
click at [953, 168] on p "Your VAT liability for this period is £1,584.73 and this is due for submission …" at bounding box center [864, 161] width 745 height 15
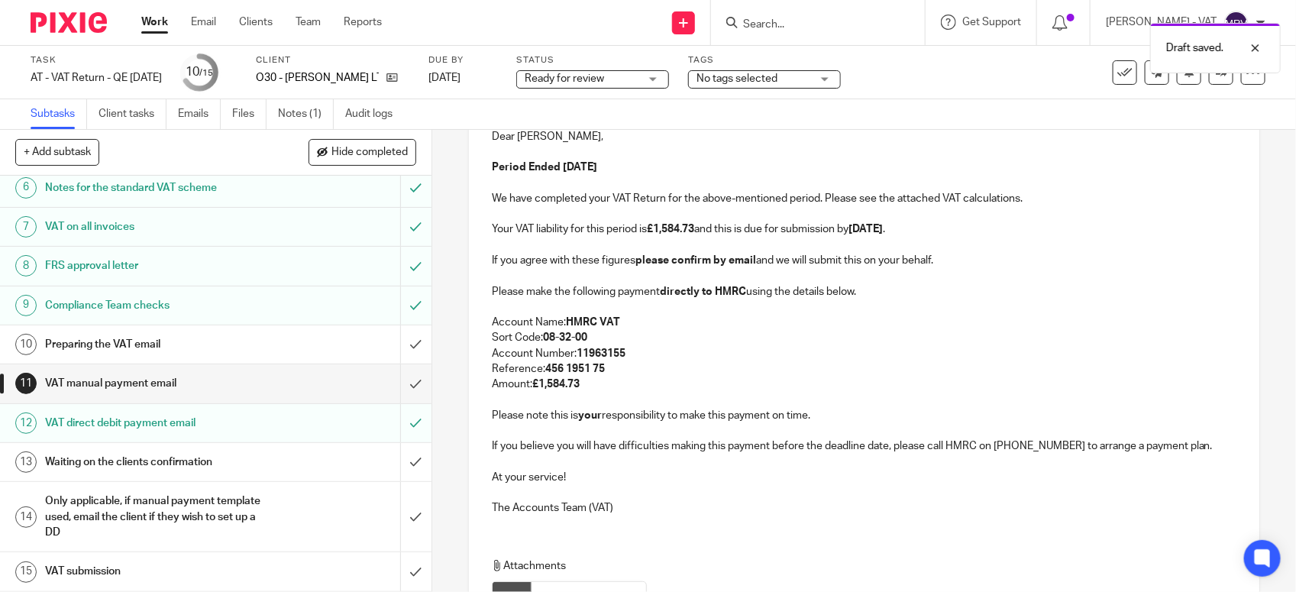
scroll to position [234, 0]
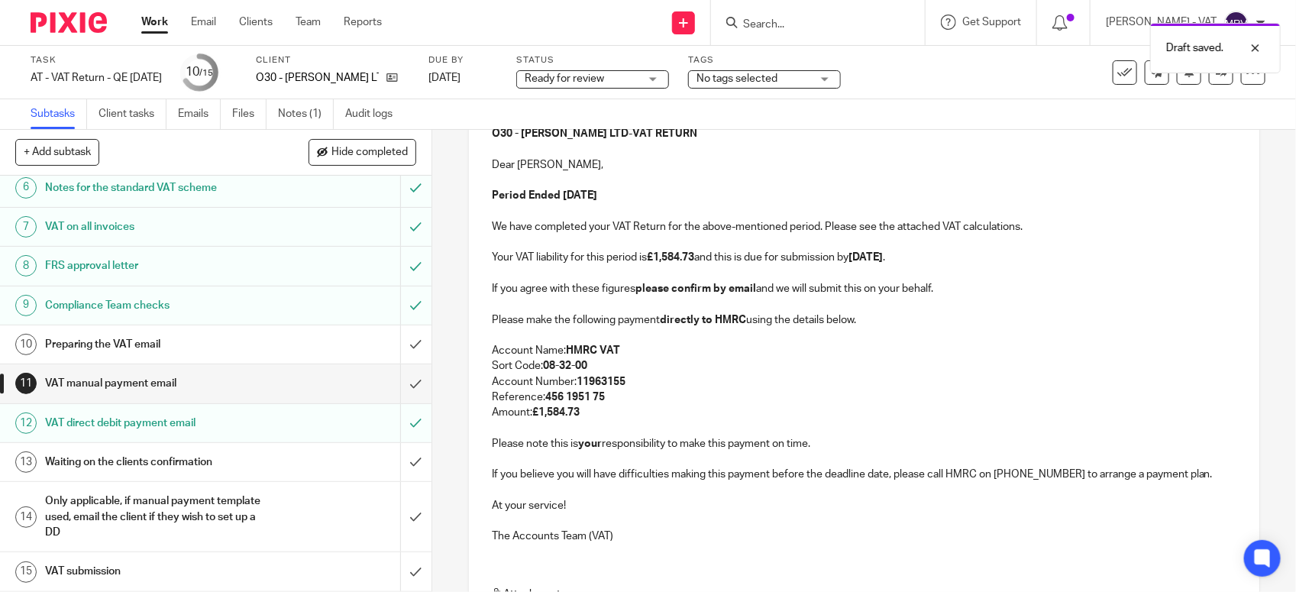
click at [658, 203] on p "Period Ended 31st August 2025" at bounding box center [864, 195] width 745 height 15
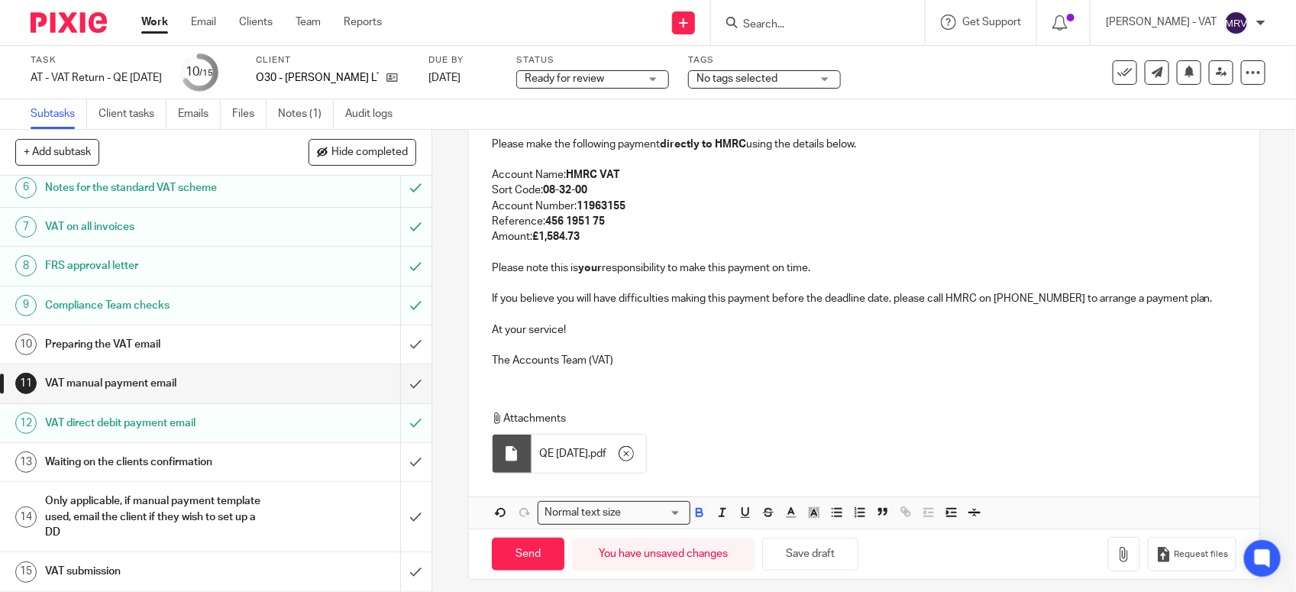
scroll to position [425, 0]
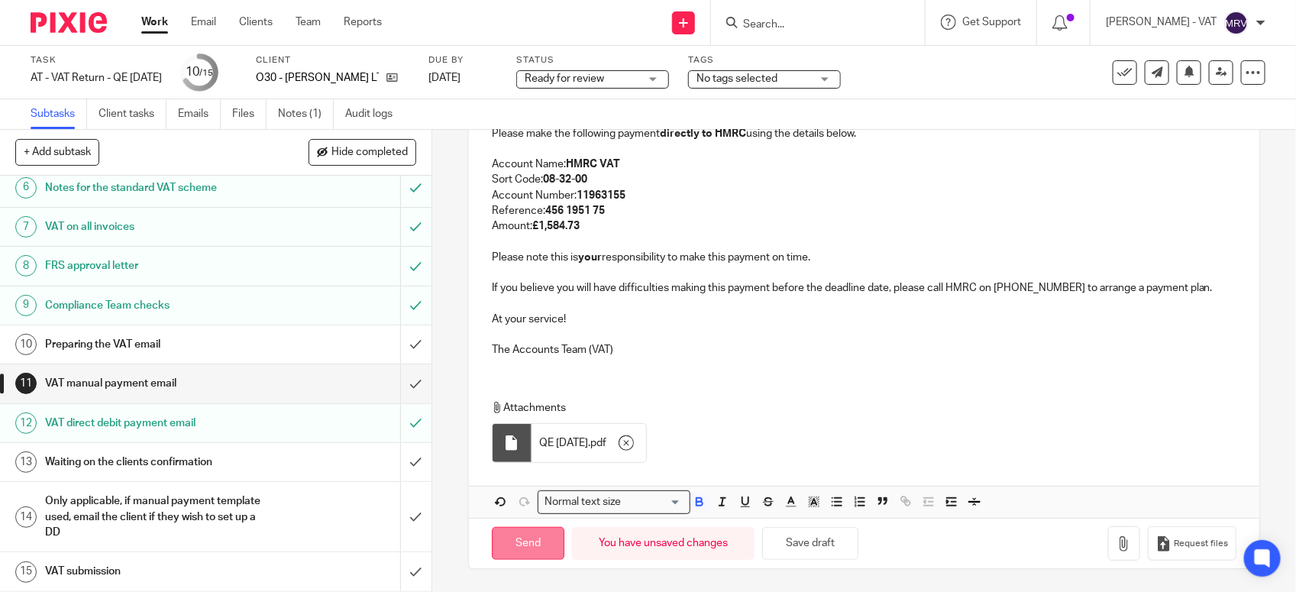
click at [503, 541] on input "Send" at bounding box center [528, 543] width 73 height 33
type input "Sent"
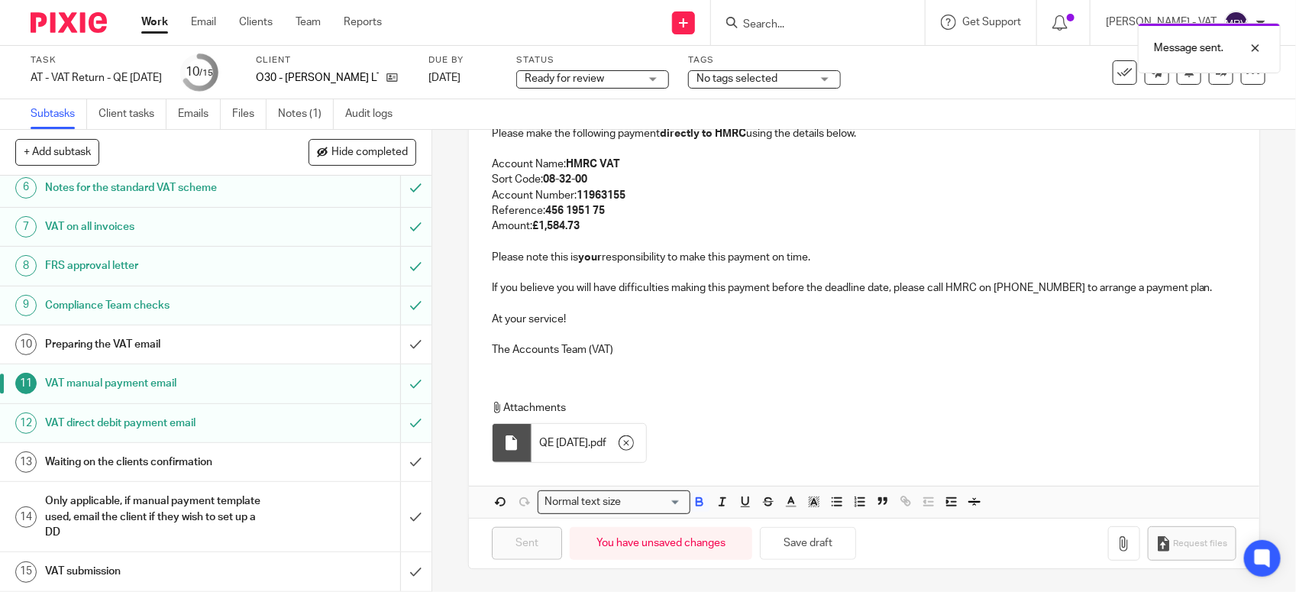
click at [277, 325] on link "10 Preparing the VAT email" at bounding box center [200, 344] width 400 height 38
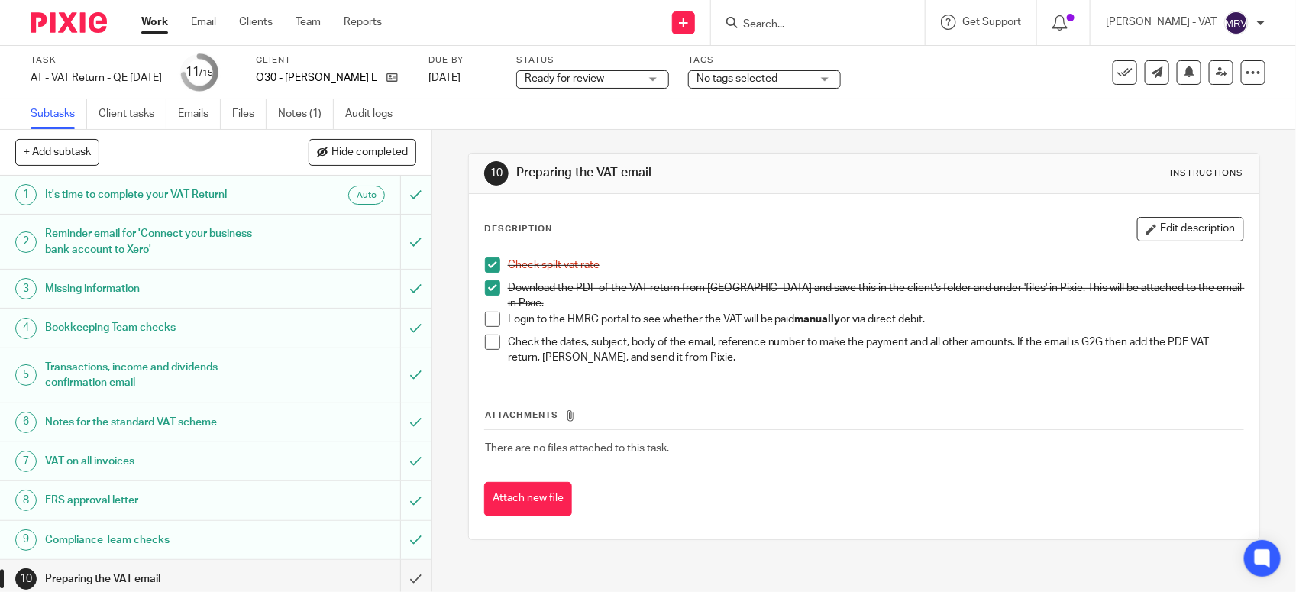
click at [489, 312] on span at bounding box center [492, 319] width 15 height 15
click at [302, 105] on link "Notes (1)" at bounding box center [306, 114] width 56 height 30
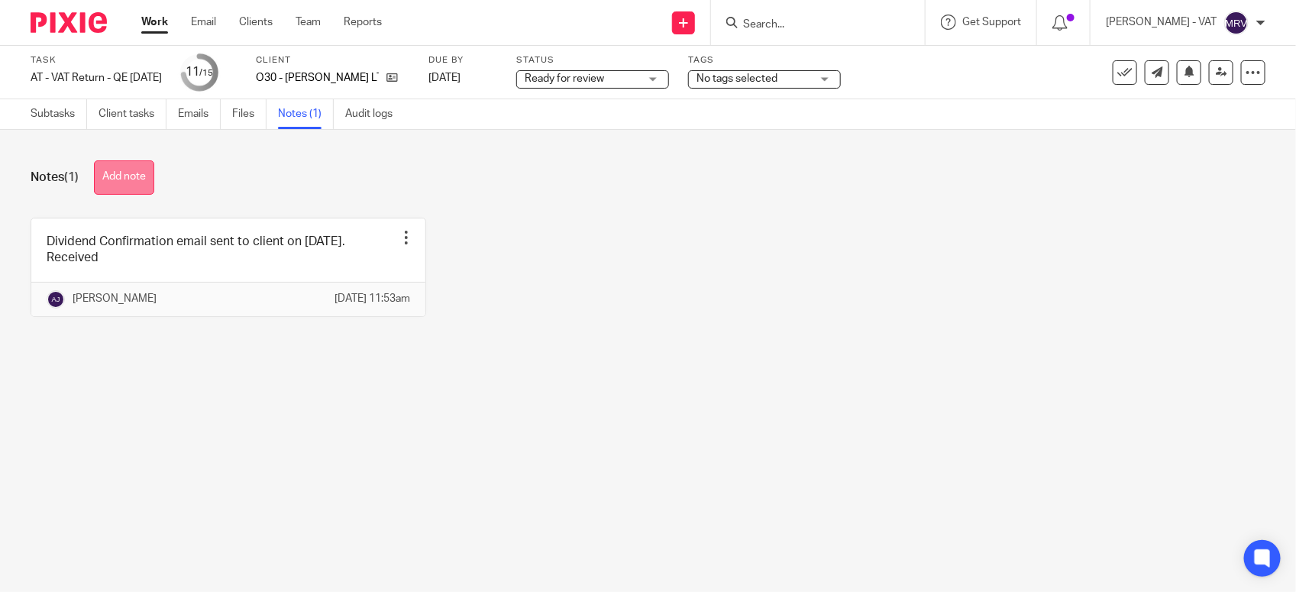
click at [121, 178] on button "Add note" at bounding box center [124, 177] width 60 height 34
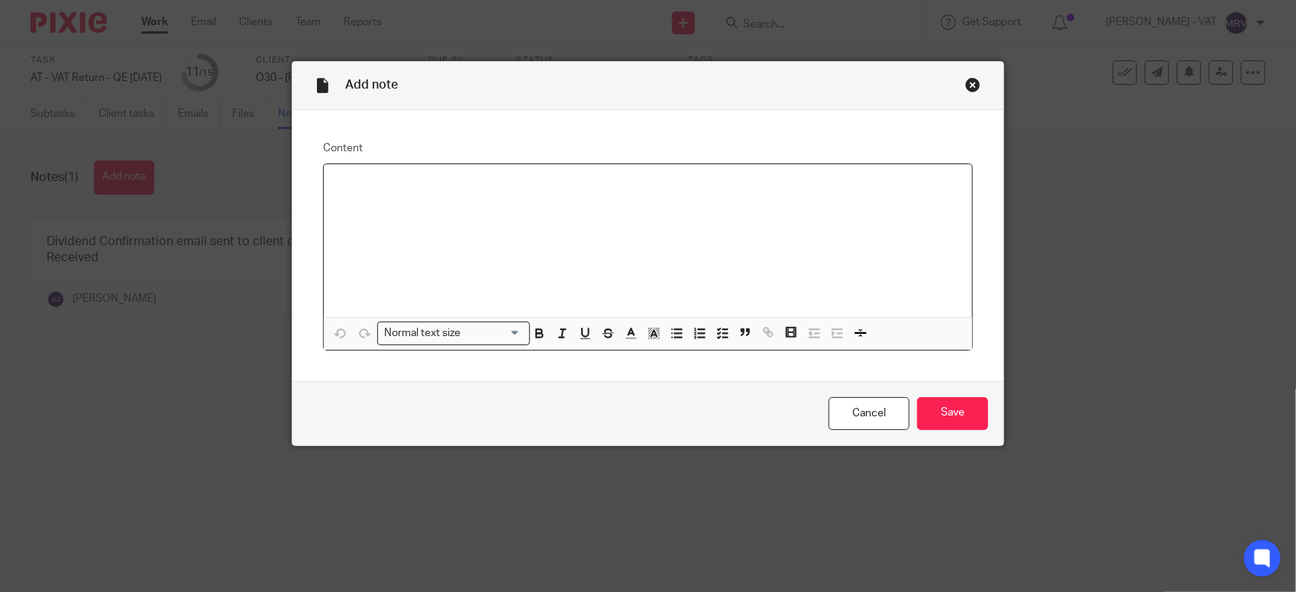
click at [421, 186] on p at bounding box center [648, 183] width 624 height 15
click at [950, 413] on input "Save" at bounding box center [952, 413] width 71 height 33
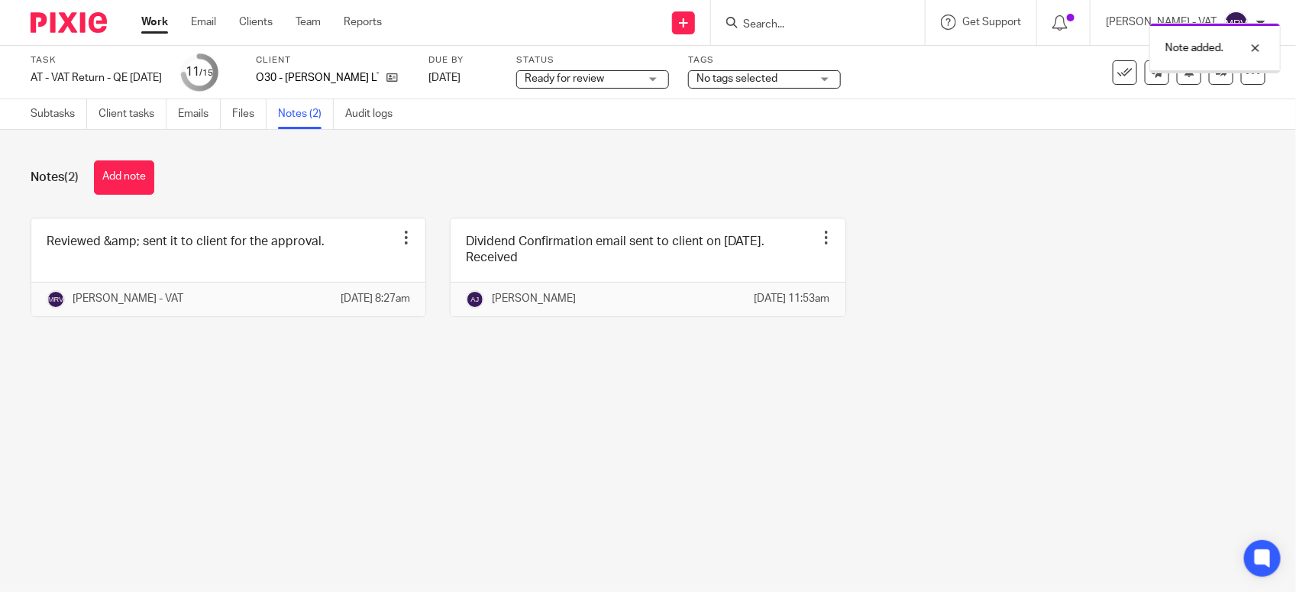
click at [684, 490] on main "Task AT - VAT Return - QE [DATE] Save AT - VAT Return - QE [DATE] 11 /15 Client…" at bounding box center [648, 296] width 1296 height 592
click at [62, 116] on link "Subtasks" at bounding box center [59, 114] width 57 height 30
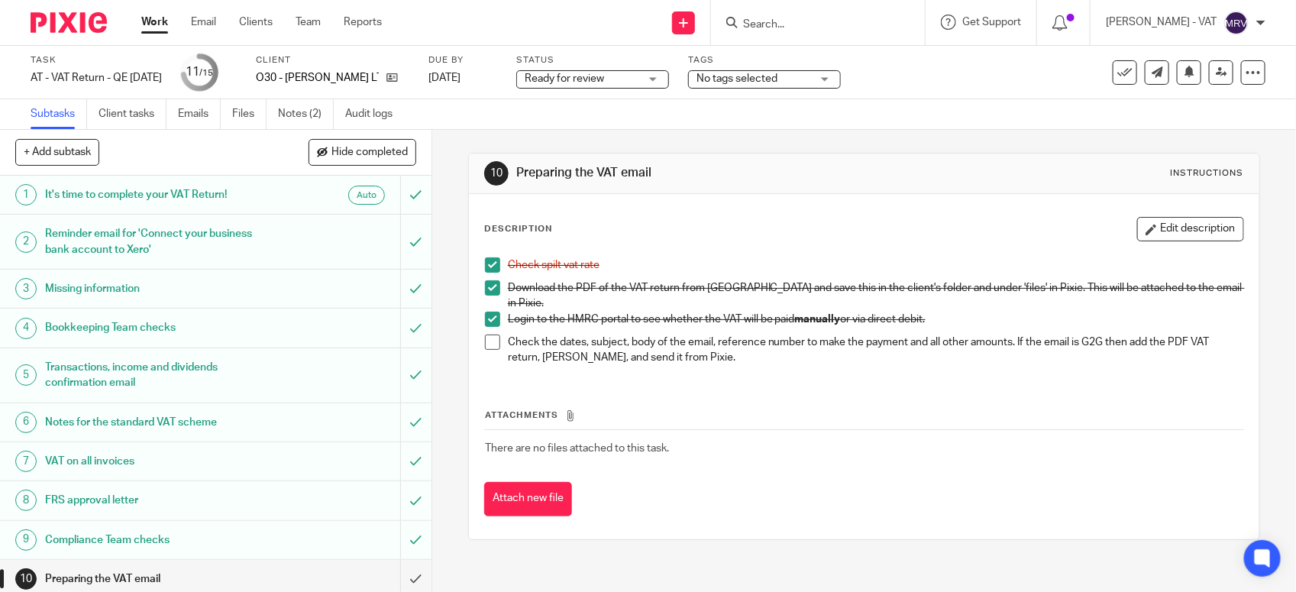
click at [490, 336] on span at bounding box center [492, 342] width 15 height 15
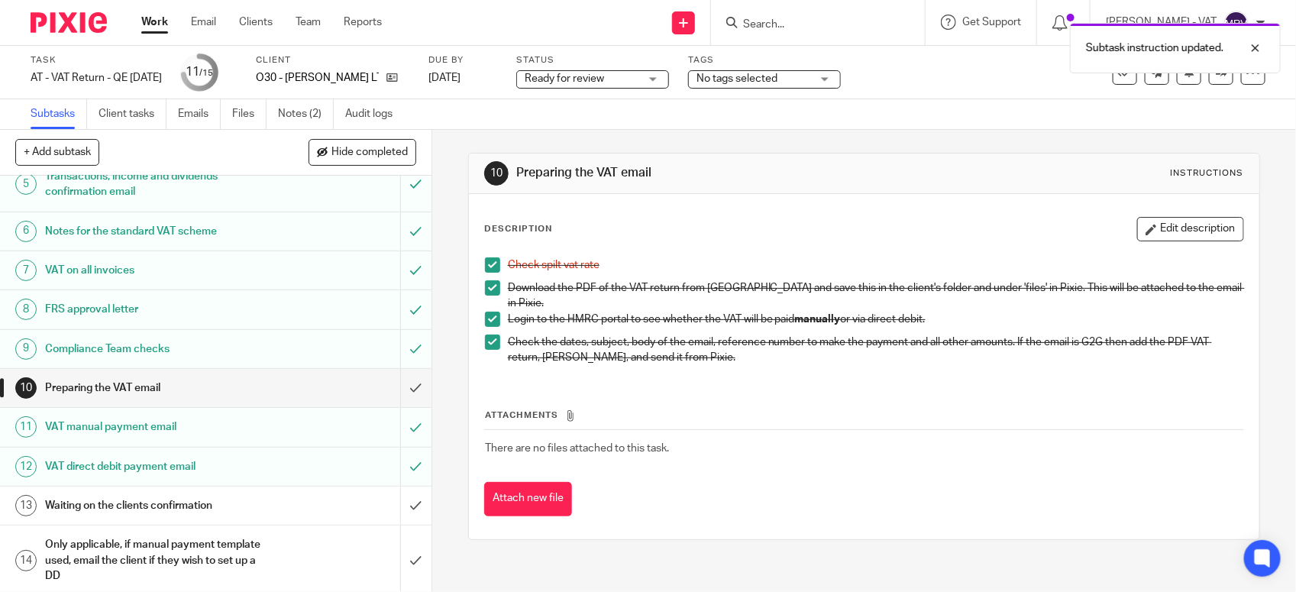
scroll to position [238, 0]
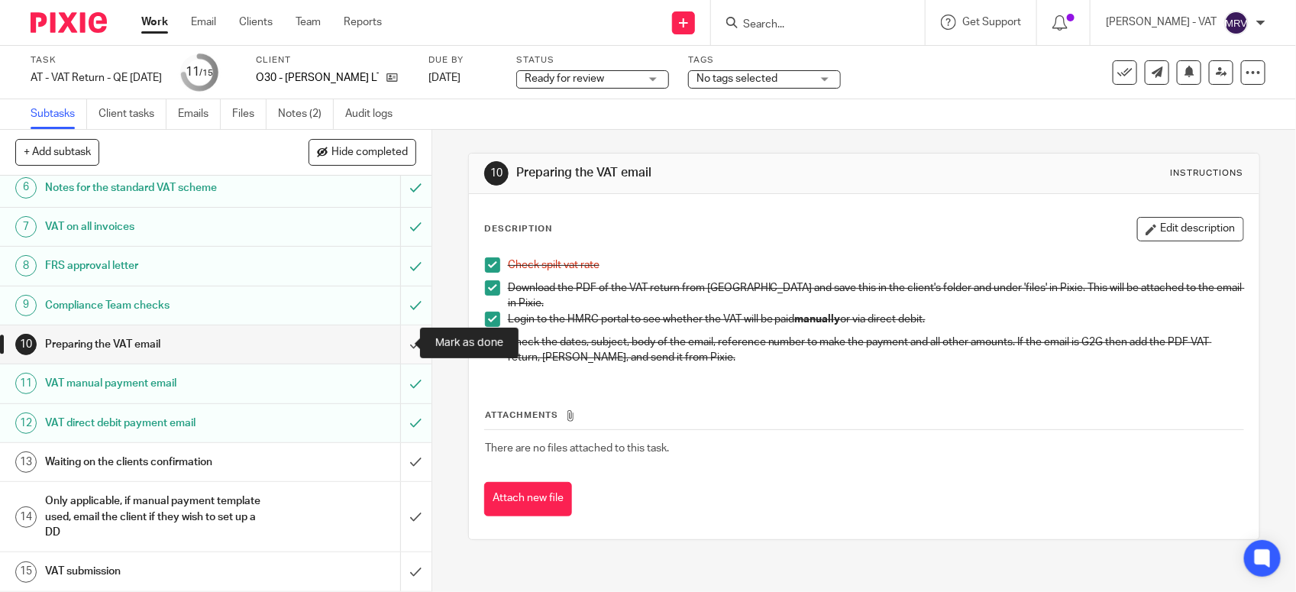
click at [390, 335] on input "submit" at bounding box center [216, 344] width 432 height 38
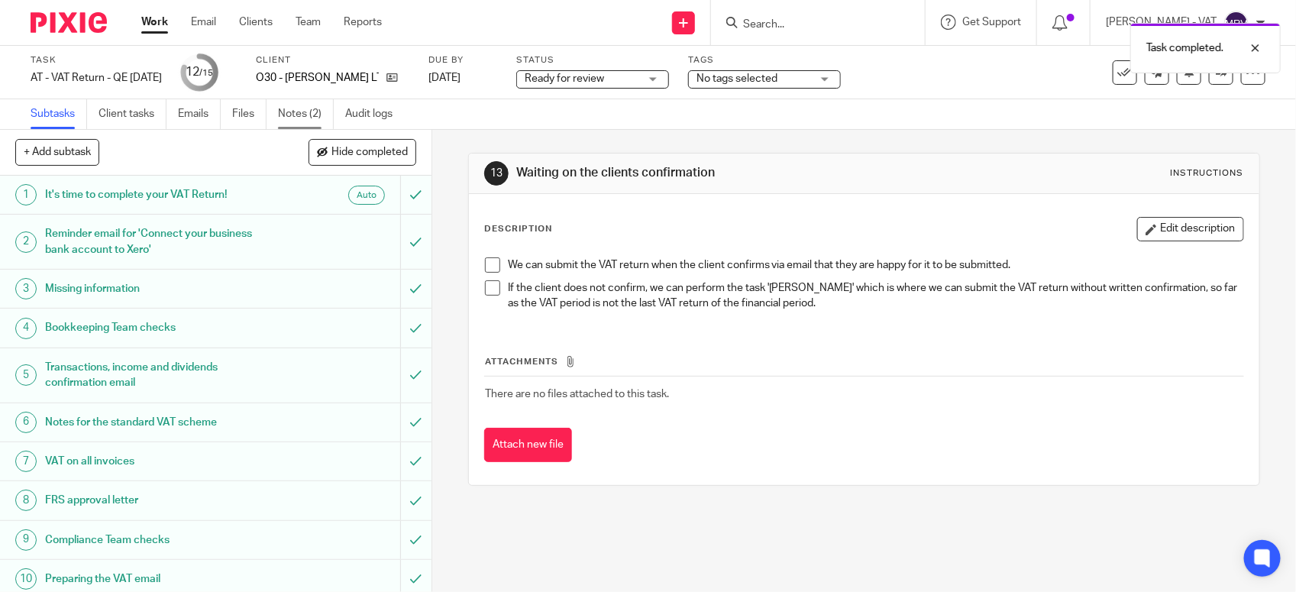
click at [311, 108] on link "Notes (2)" at bounding box center [306, 114] width 56 height 30
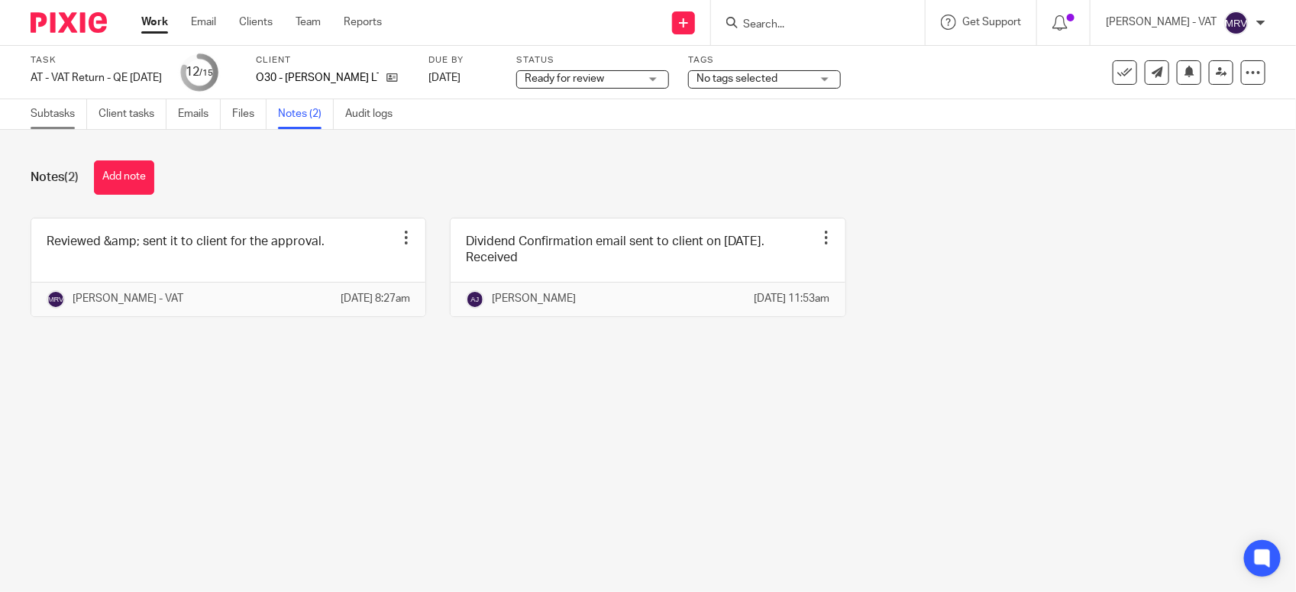
click at [44, 115] on link "Subtasks" at bounding box center [59, 114] width 57 height 30
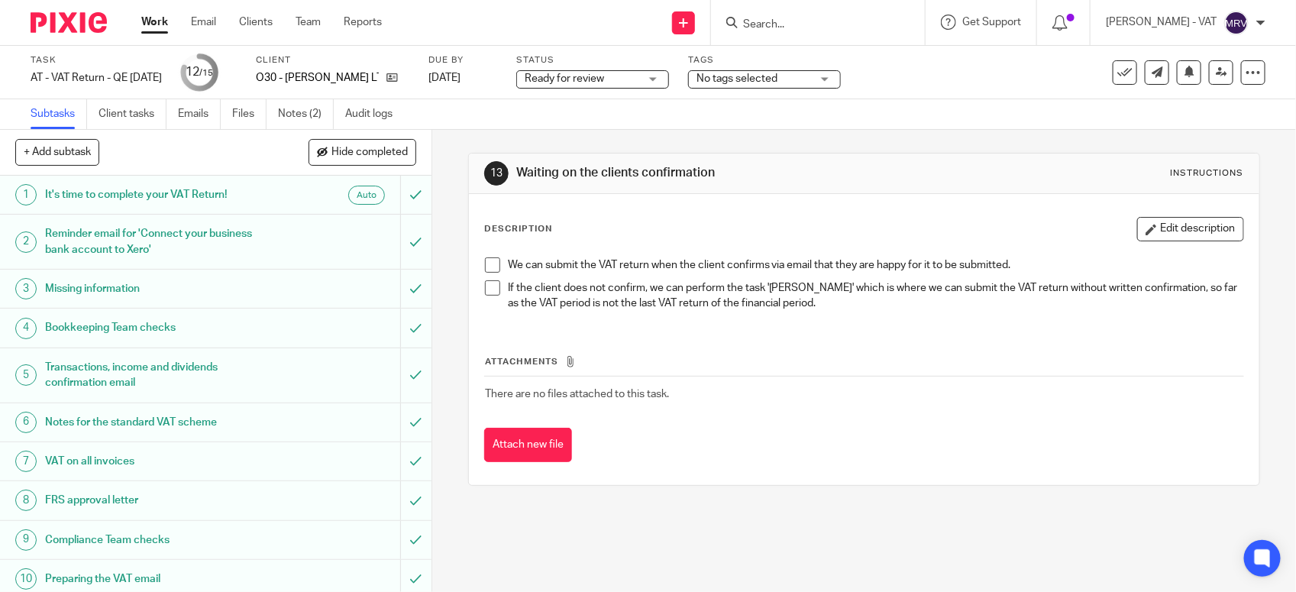
click at [639, 83] on span "Ready for review" at bounding box center [582, 79] width 115 height 16
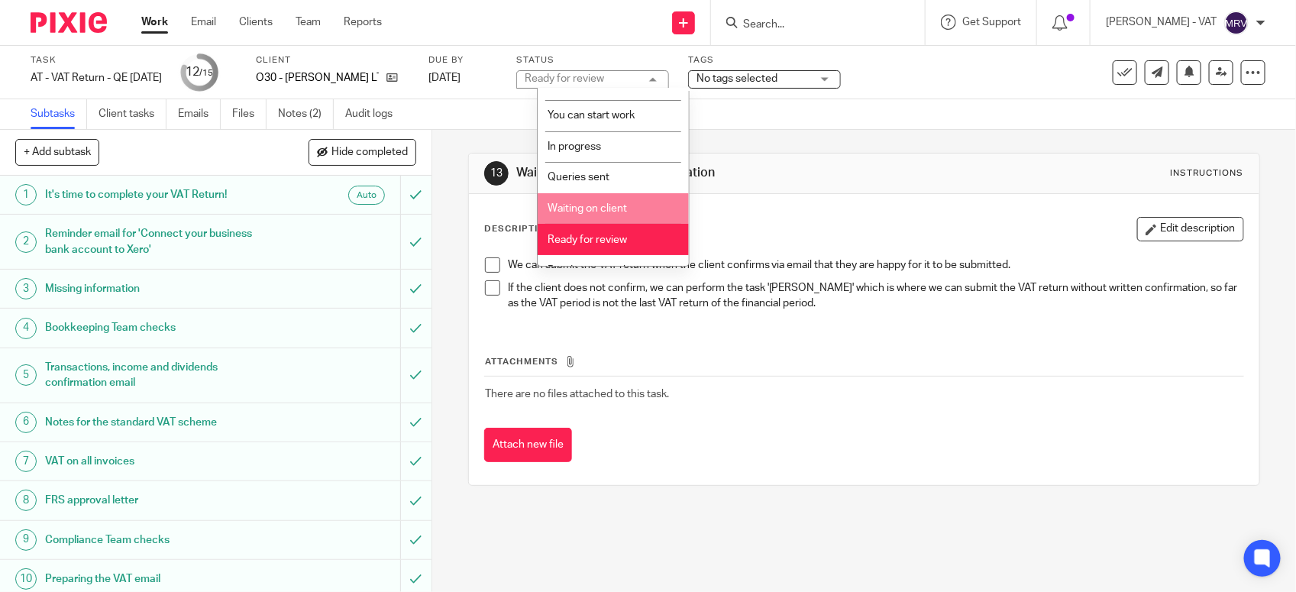
scroll to position [69, 0]
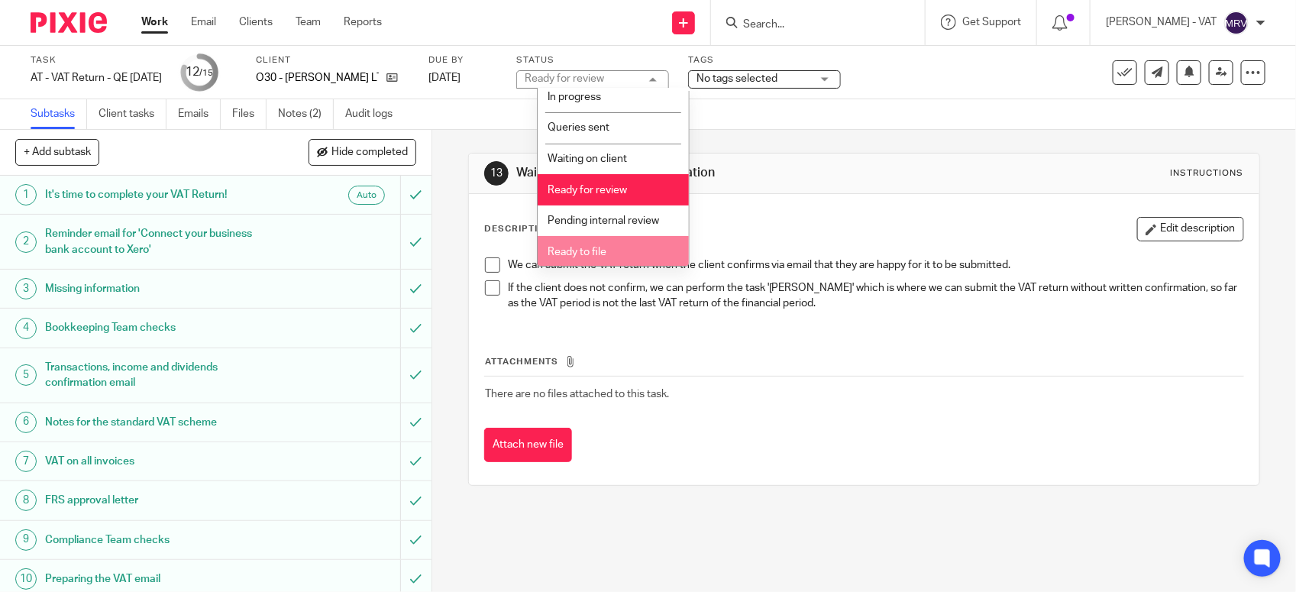
click at [650, 248] on li "Ready to file" at bounding box center [613, 251] width 151 height 31
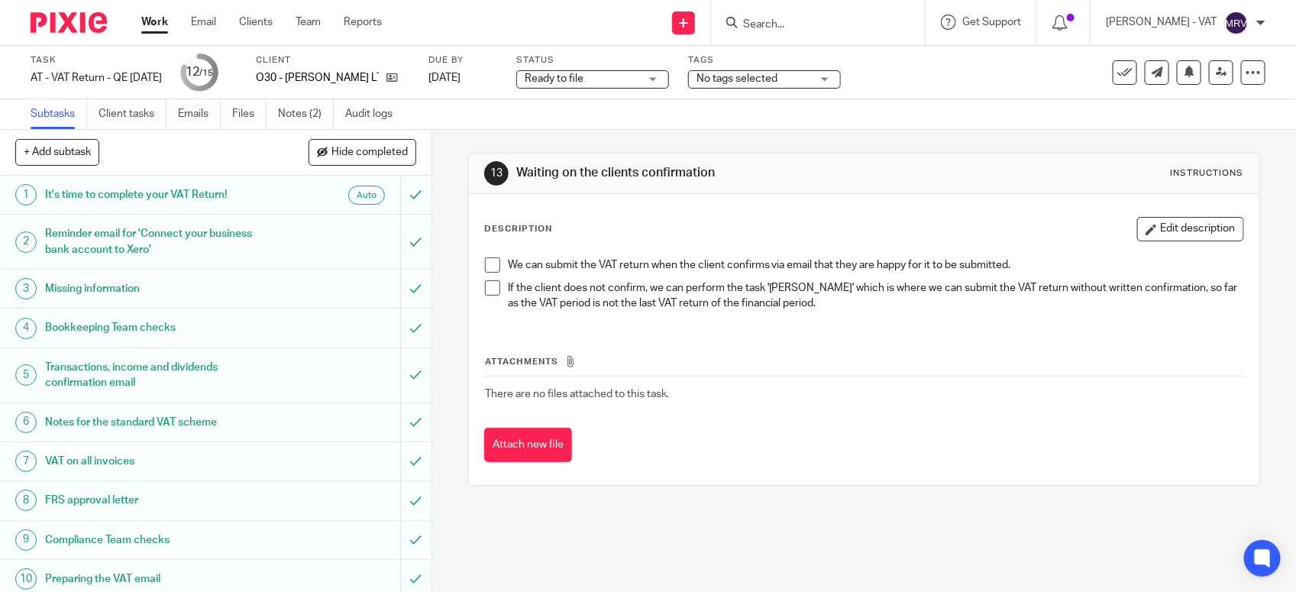
click at [804, 196] on div "Description Edit description We can submit the VAT return when the client confi…" at bounding box center [864, 339] width 791 height 291
click at [1213, 78] on link at bounding box center [1221, 72] width 24 height 24
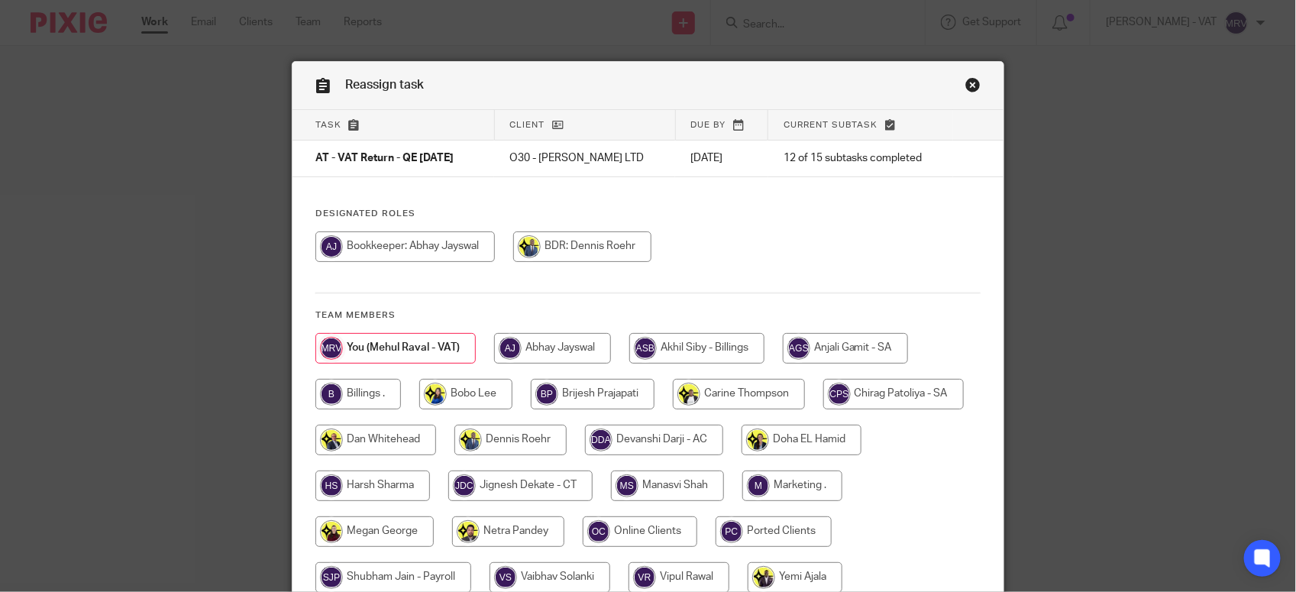
click at [745, 247] on div at bounding box center [647, 254] width 665 height 46
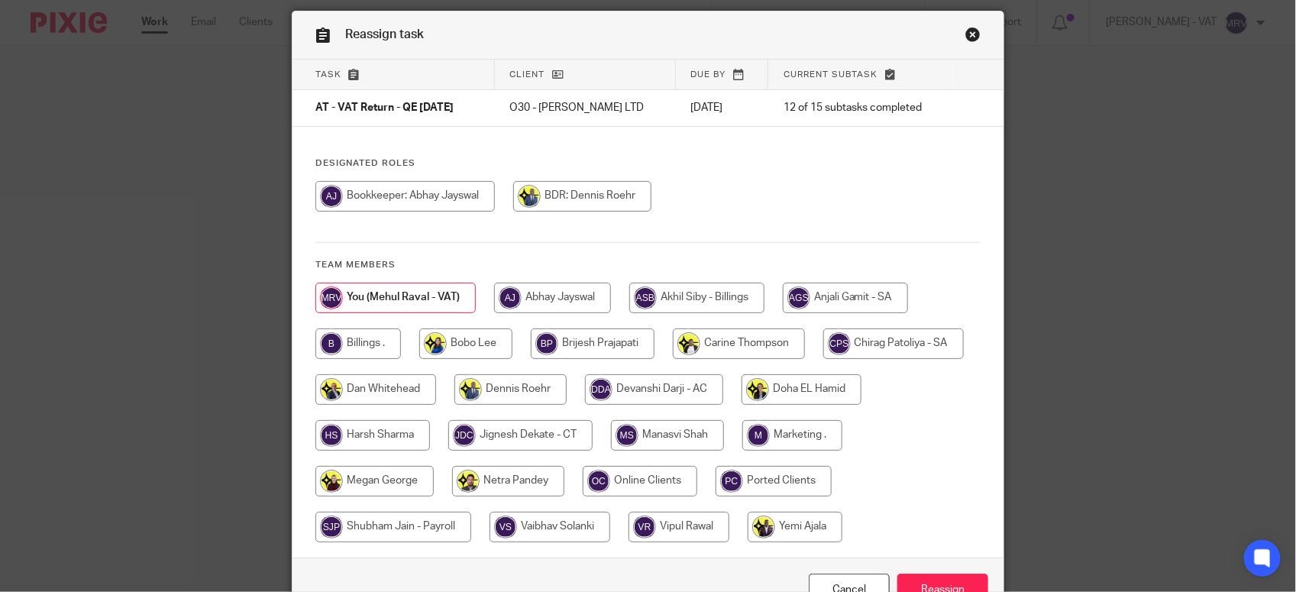
scroll to position [95, 0]
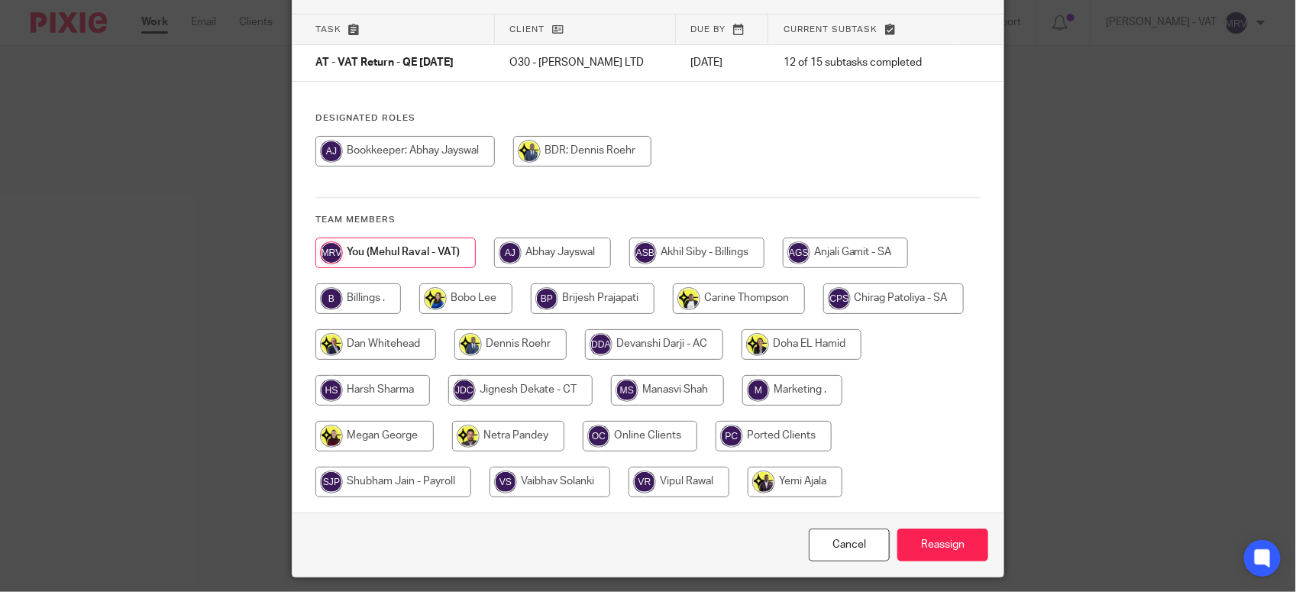
click at [345, 308] on input "radio" at bounding box center [358, 298] width 86 height 31
radio input "true"
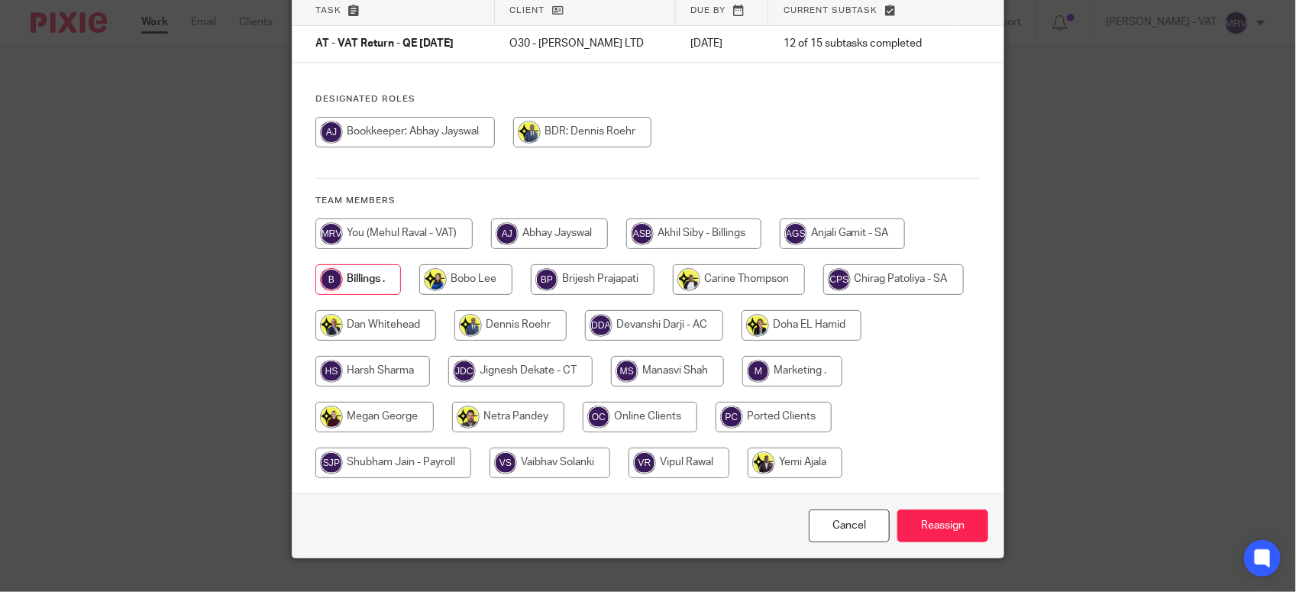
scroll to position [143, 0]
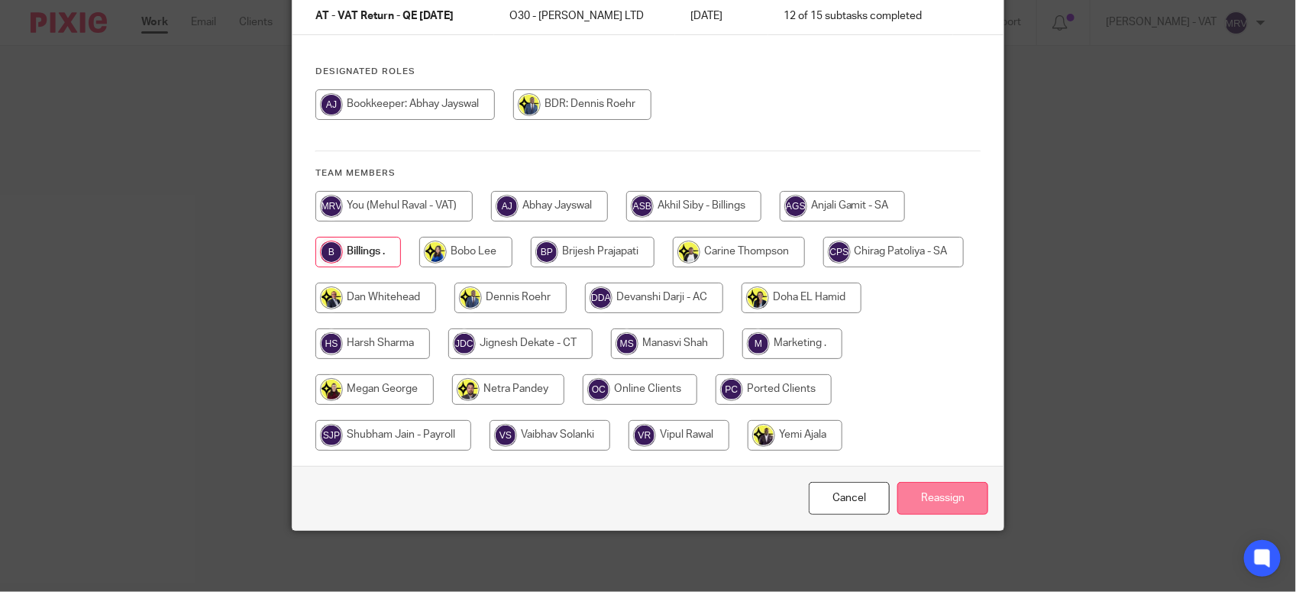
click at [964, 501] on input "Reassign" at bounding box center [943, 498] width 91 height 33
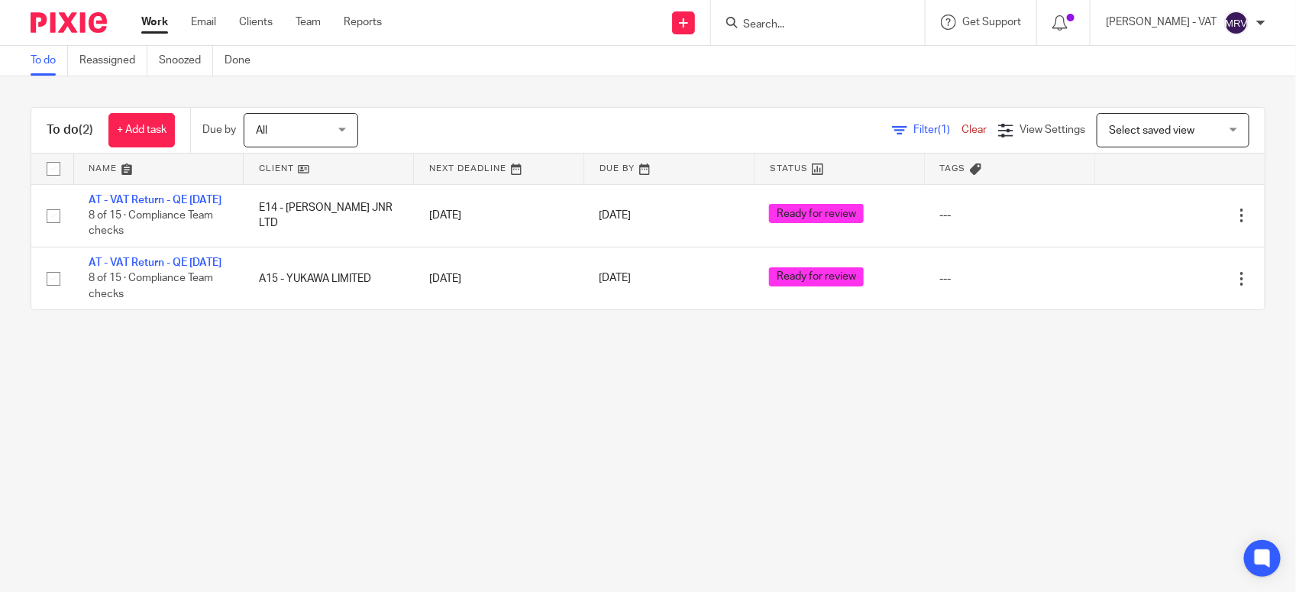
click at [479, 456] on main "To do Reassigned Snoozed Done To do (2) + Add task Due by All All [DATE] [DATE]…" at bounding box center [648, 296] width 1296 height 592
click at [354, 471] on main "To do Reassigned Snoozed Done To do (2) + Add task Due by All All [DATE] [DATE]…" at bounding box center [648, 296] width 1296 height 592
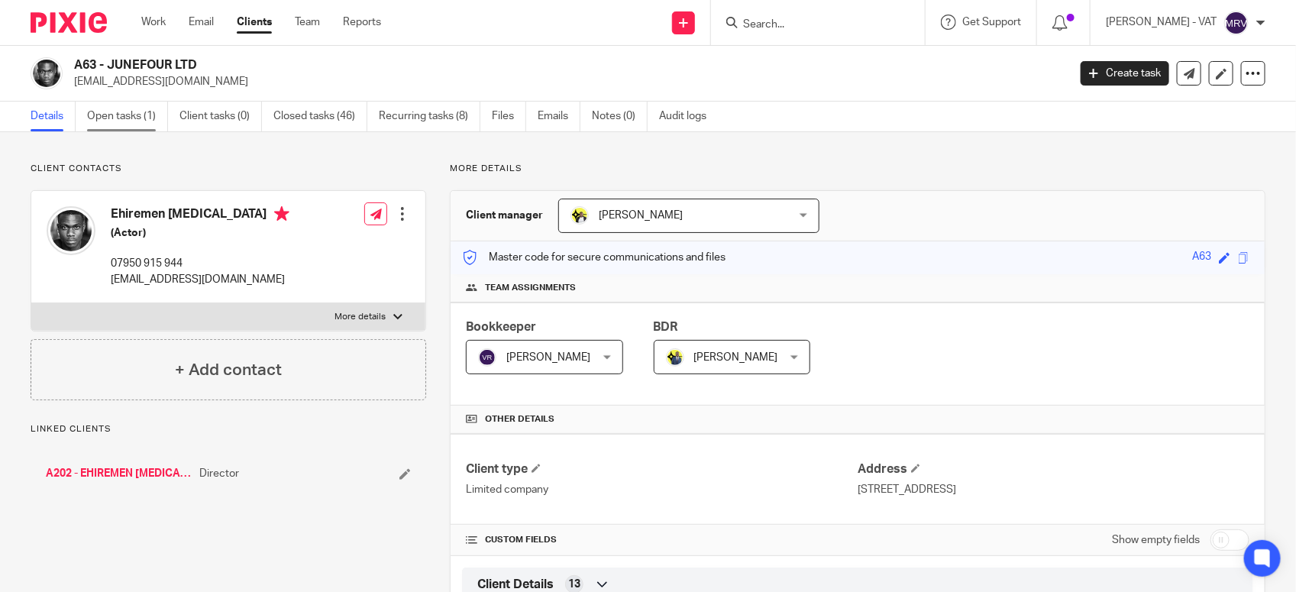
click at [146, 118] on link "Open tasks (1)" at bounding box center [127, 117] width 81 height 30
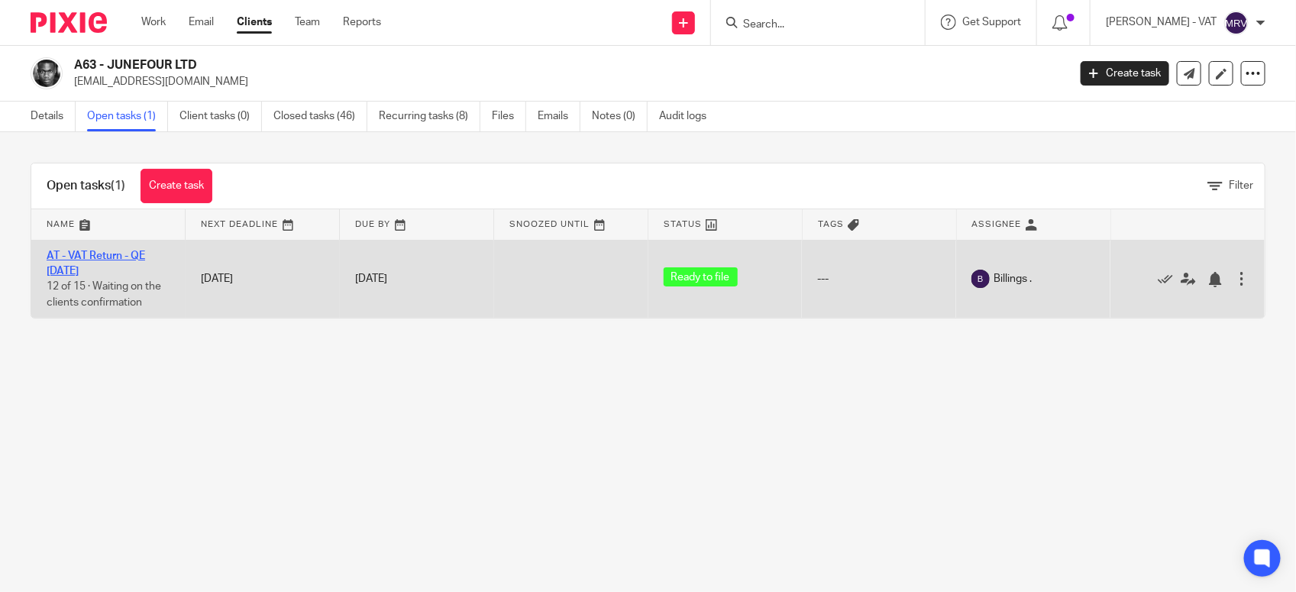
click at [118, 251] on link "AT - VAT Return - QE [DATE]" at bounding box center [96, 264] width 99 height 26
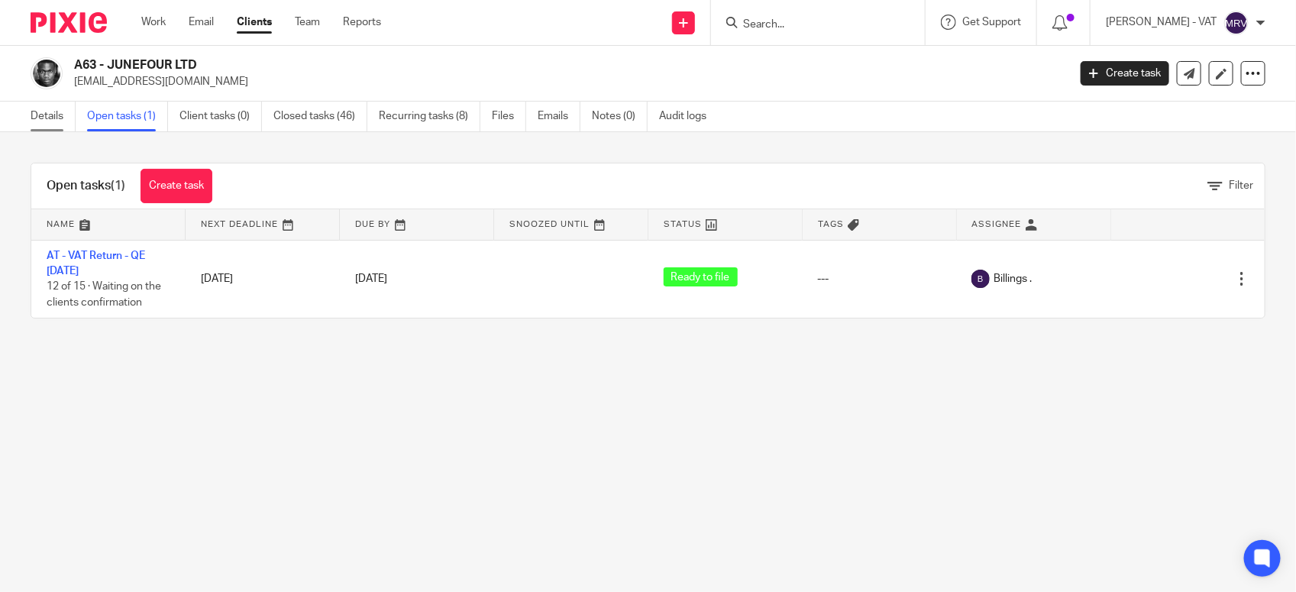
click at [37, 120] on link "Details" at bounding box center [53, 117] width 45 height 30
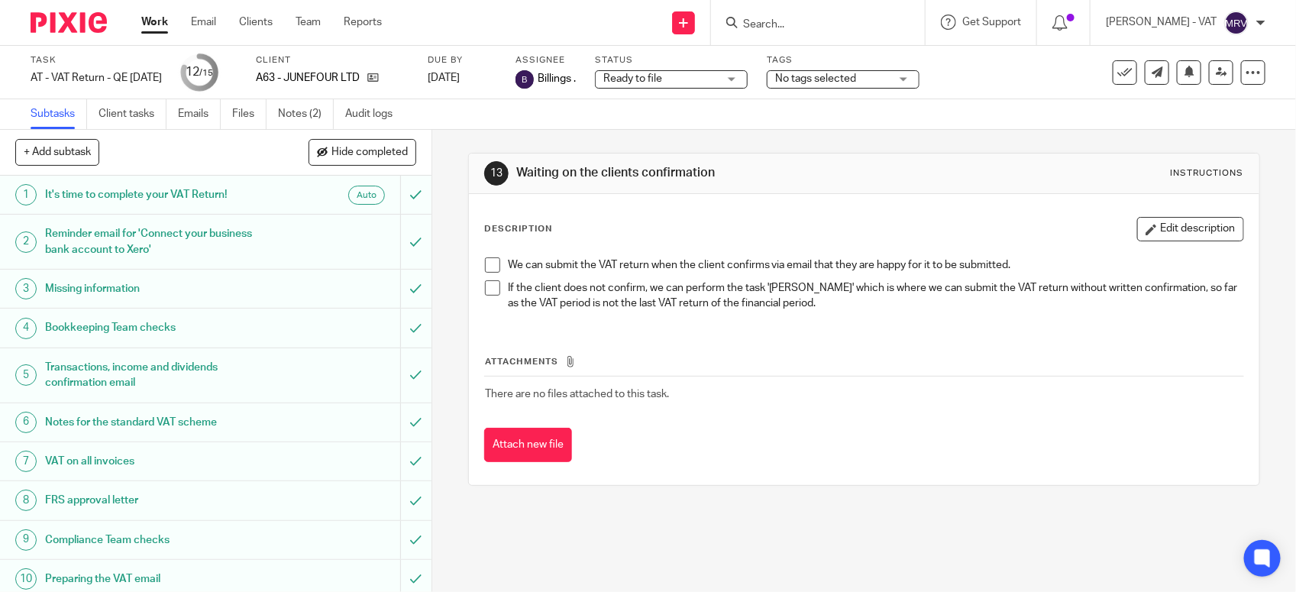
click at [489, 264] on span at bounding box center [492, 264] width 15 height 15
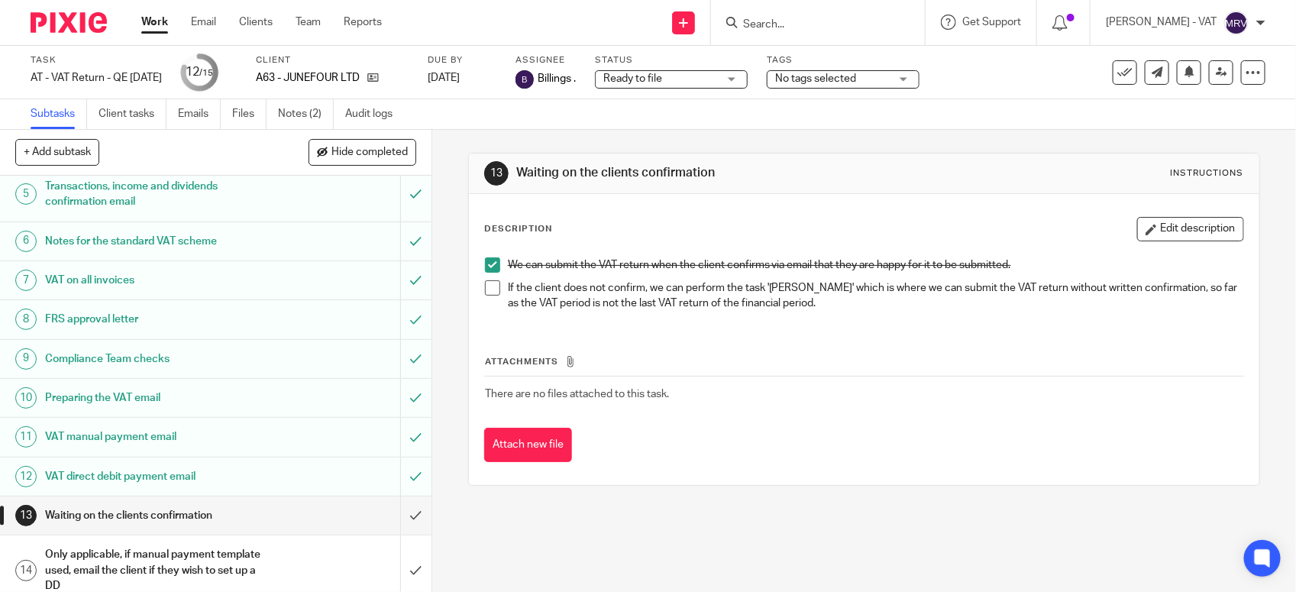
scroll to position [238, 0]
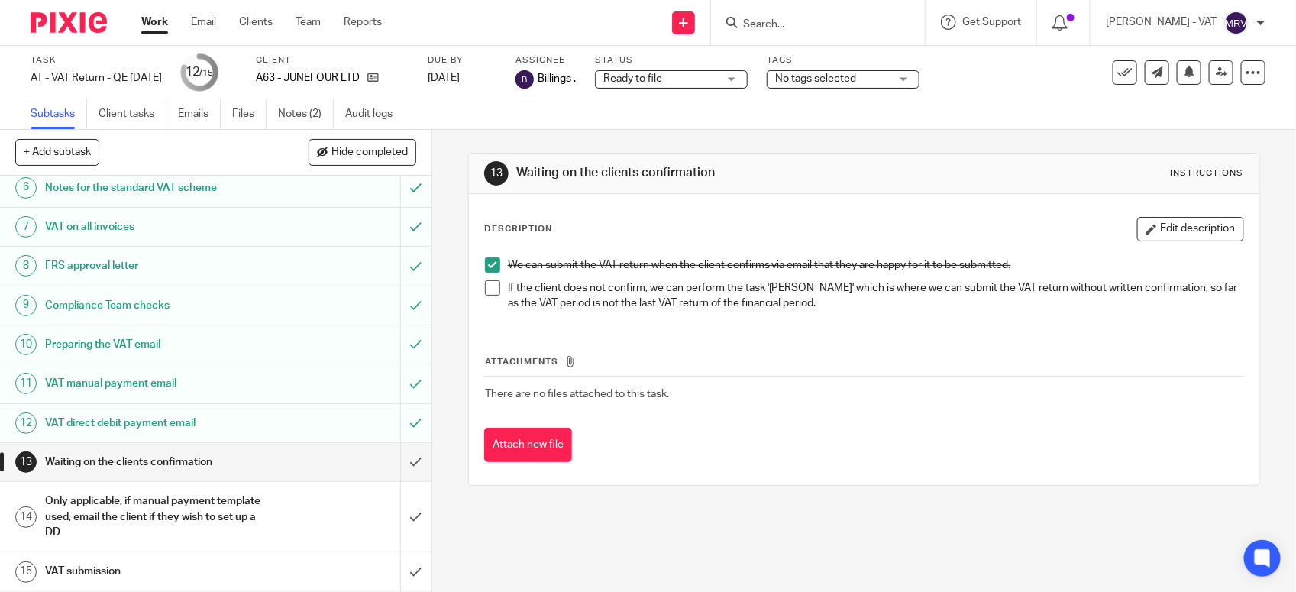
click at [493, 267] on span at bounding box center [492, 264] width 15 height 15
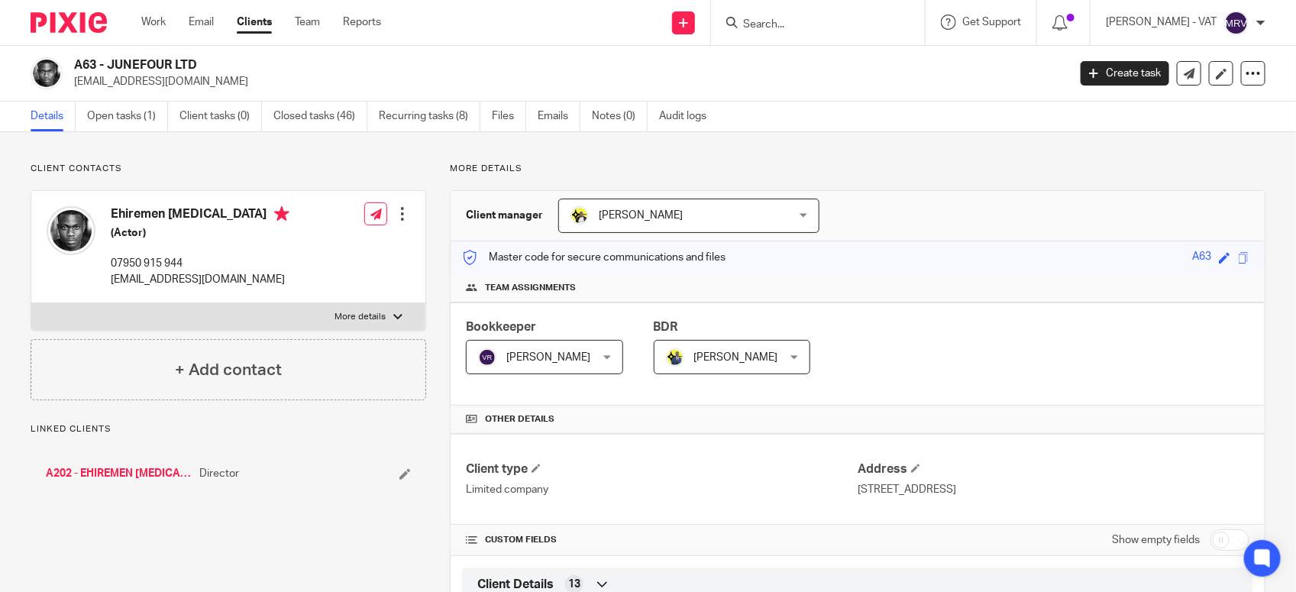
drag, startPoint x: 111, startPoint y: 59, endPoint x: 193, endPoint y: 53, distance: 82.7
click at [193, 53] on div "A63 - JUNEFOUR LTD [EMAIL_ADDRESS][DOMAIN_NAME] Create task Update from Compani…" at bounding box center [648, 74] width 1296 height 56
copy h2 "JUNEFOUR LTD"
click at [112, 63] on h2 "A63 - JUNEFOUR LTD" at bounding box center [467, 65] width 787 height 16
drag, startPoint x: 108, startPoint y: 62, endPoint x: 200, endPoint y: 62, distance: 91.7
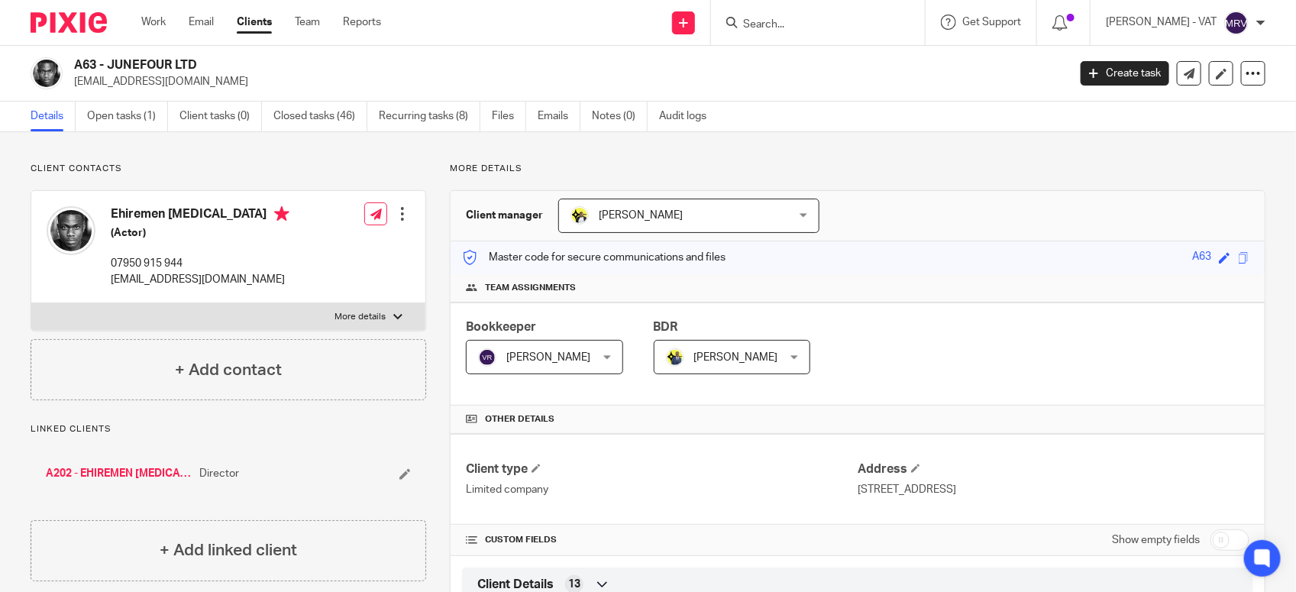
click at [200, 62] on h2 "A63 - JUNEFOUR LTD" at bounding box center [467, 65] width 787 height 16
copy h2 "JUNEFOUR LTD"
click at [98, 126] on link "Open tasks (1)" at bounding box center [127, 117] width 81 height 30
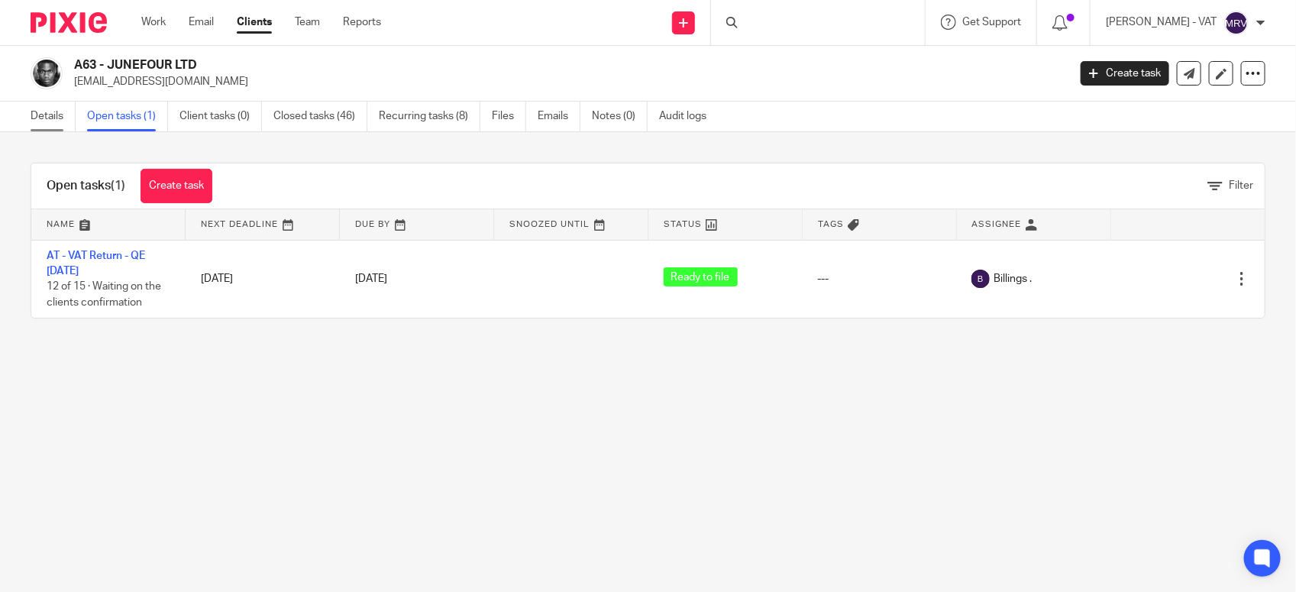
click at [53, 108] on link "Details" at bounding box center [53, 117] width 45 height 30
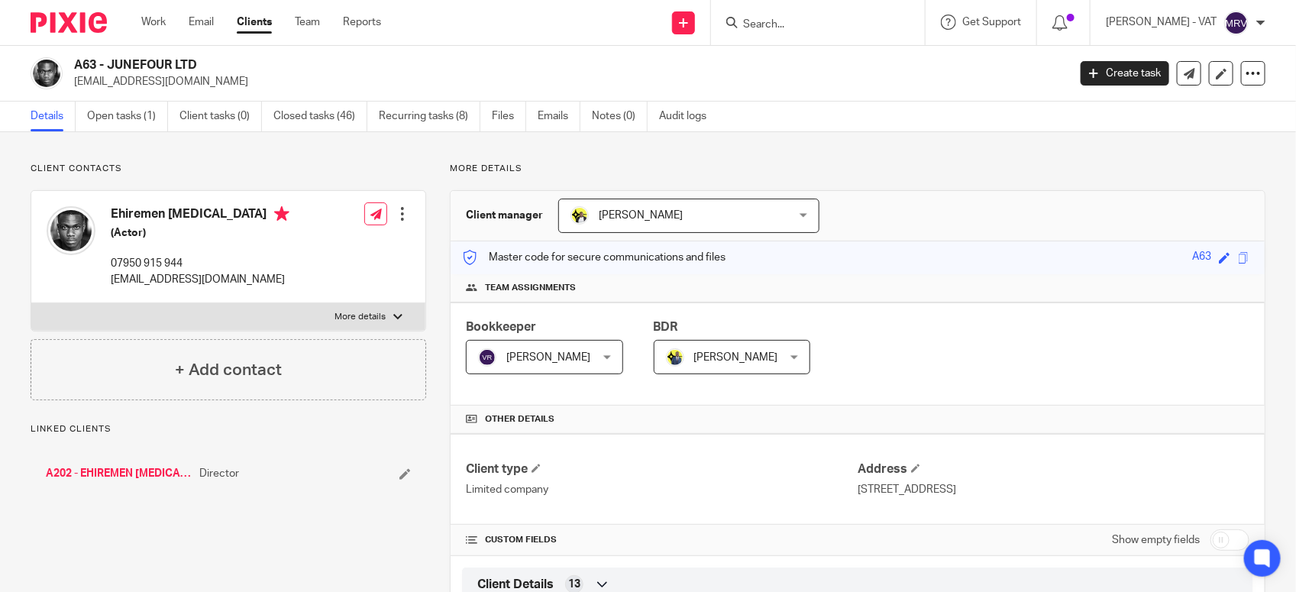
click at [768, 21] on input "Search" at bounding box center [811, 25] width 138 height 14
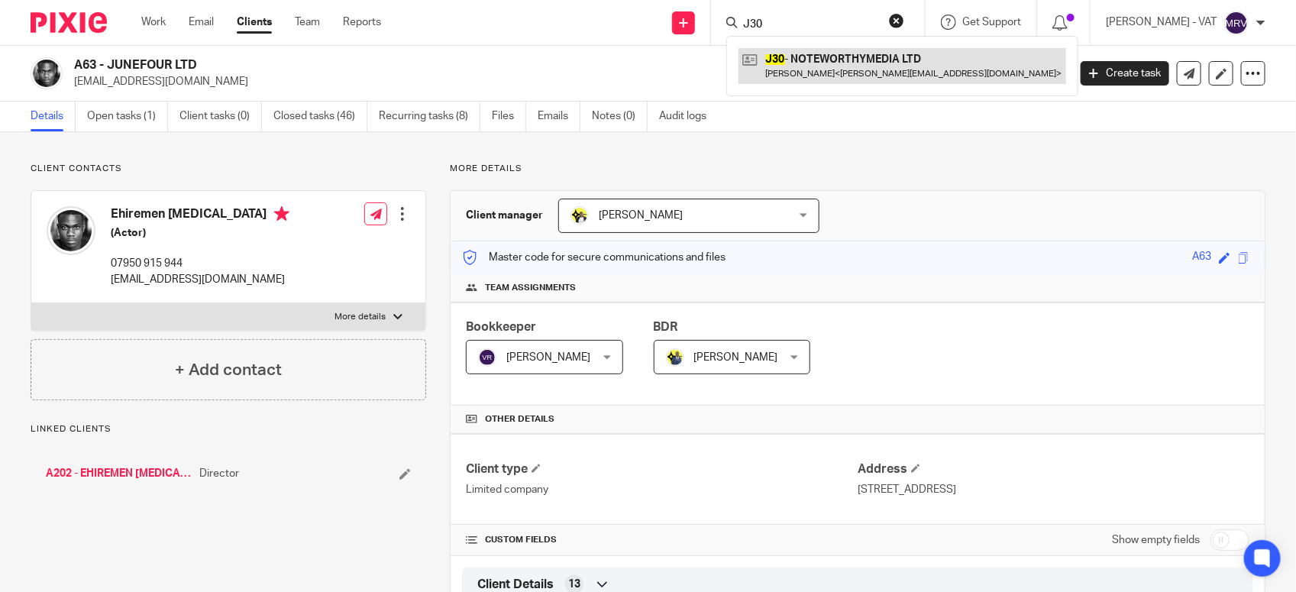
type input "J30"
click at [827, 66] on link at bounding box center [903, 65] width 328 height 35
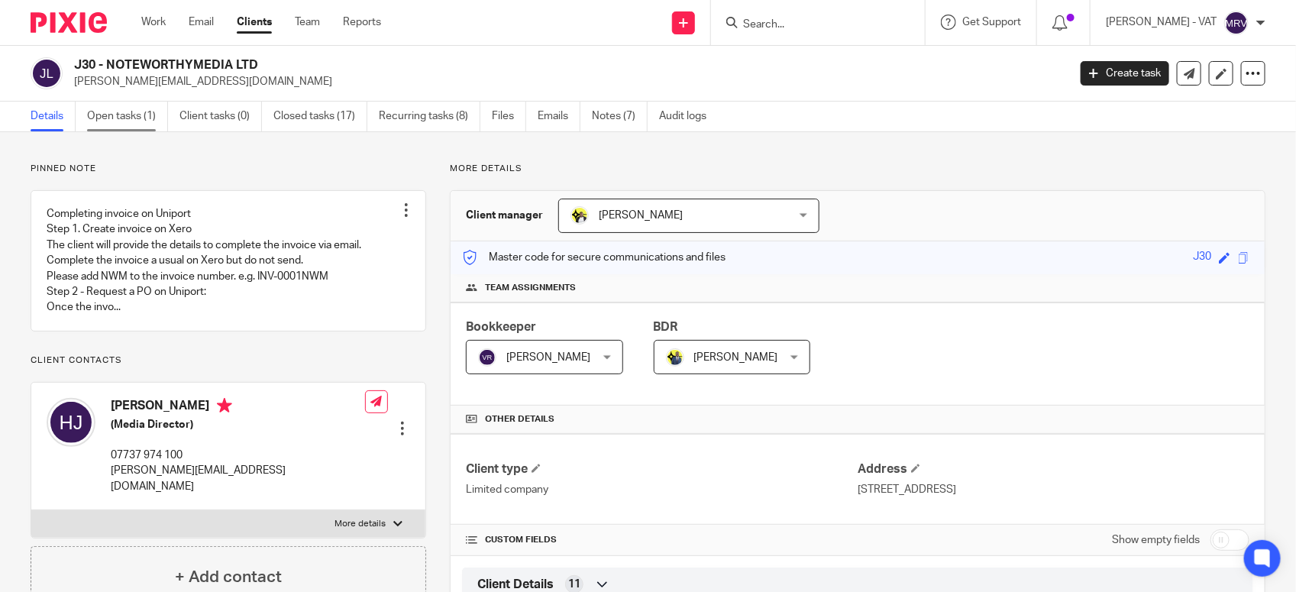
click at [131, 130] on link "Open tasks (1)" at bounding box center [127, 117] width 81 height 30
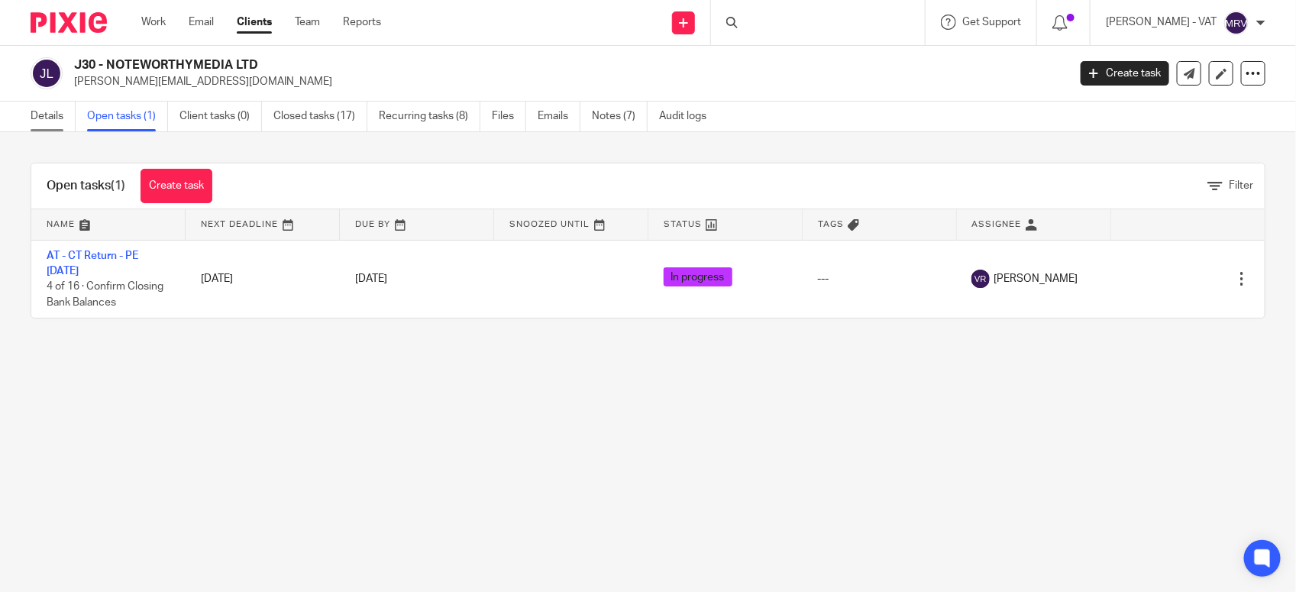
click at [37, 112] on link "Details" at bounding box center [53, 117] width 45 height 30
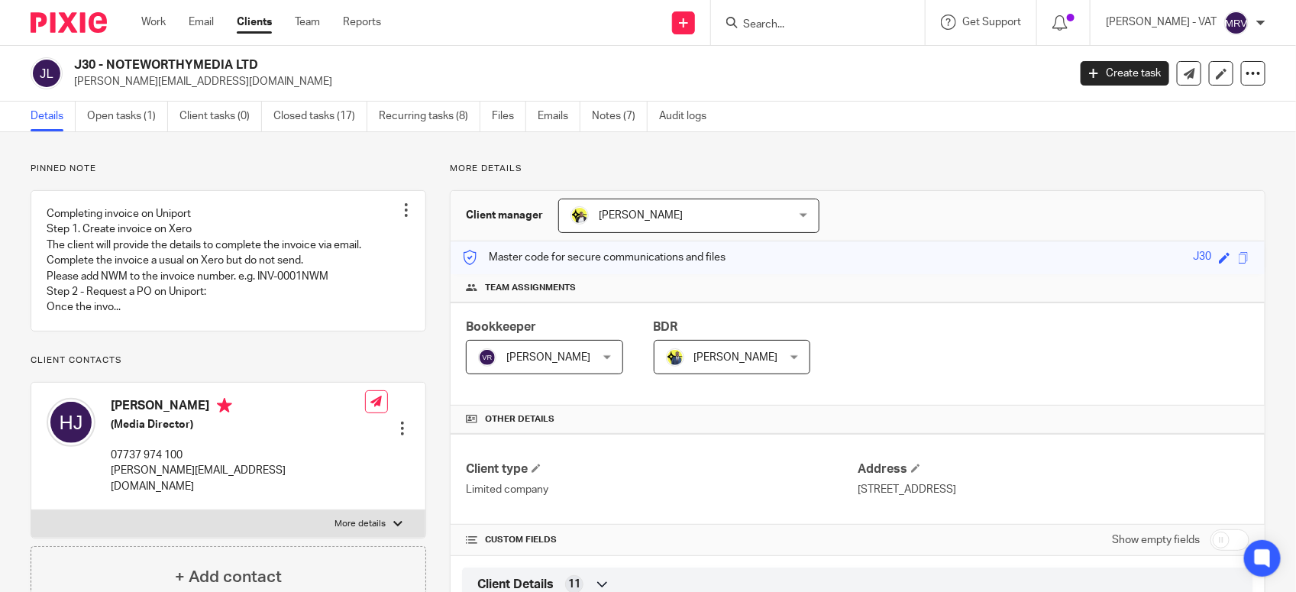
click at [923, 174] on p "More details" at bounding box center [858, 169] width 816 height 12
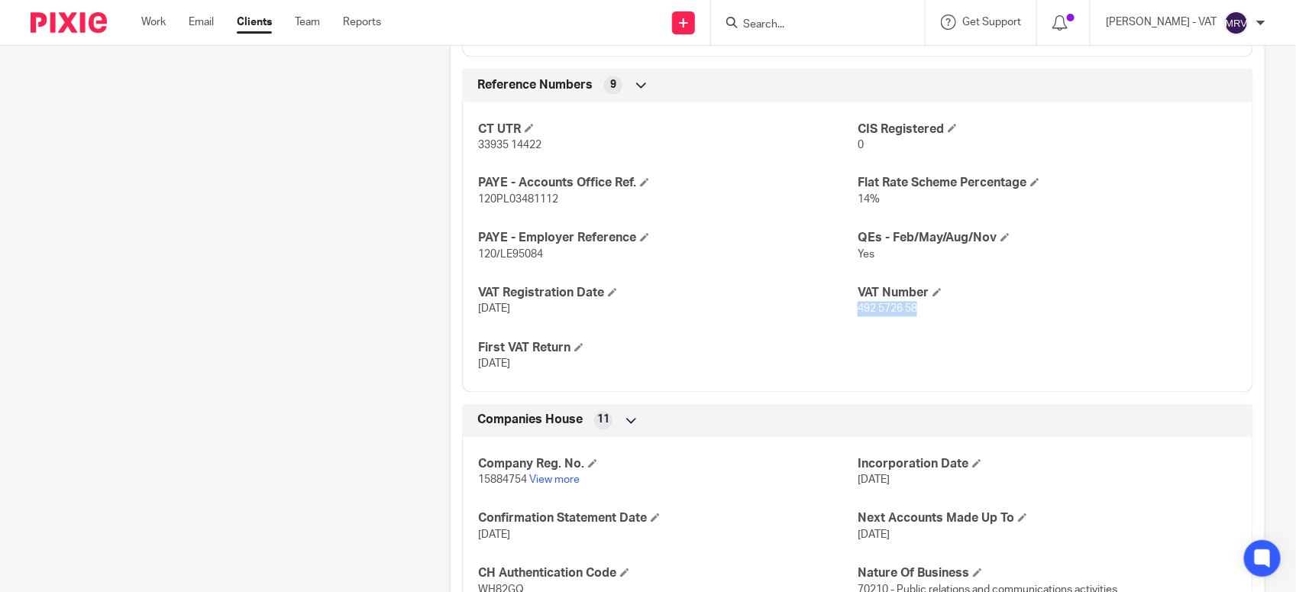
drag, startPoint x: 849, startPoint y: 312, endPoint x: 932, endPoint y: 317, distance: 82.7
click at [932, 317] on p "492 5726 58" at bounding box center [1048, 309] width 380 height 15
copy span "492 5726 58"
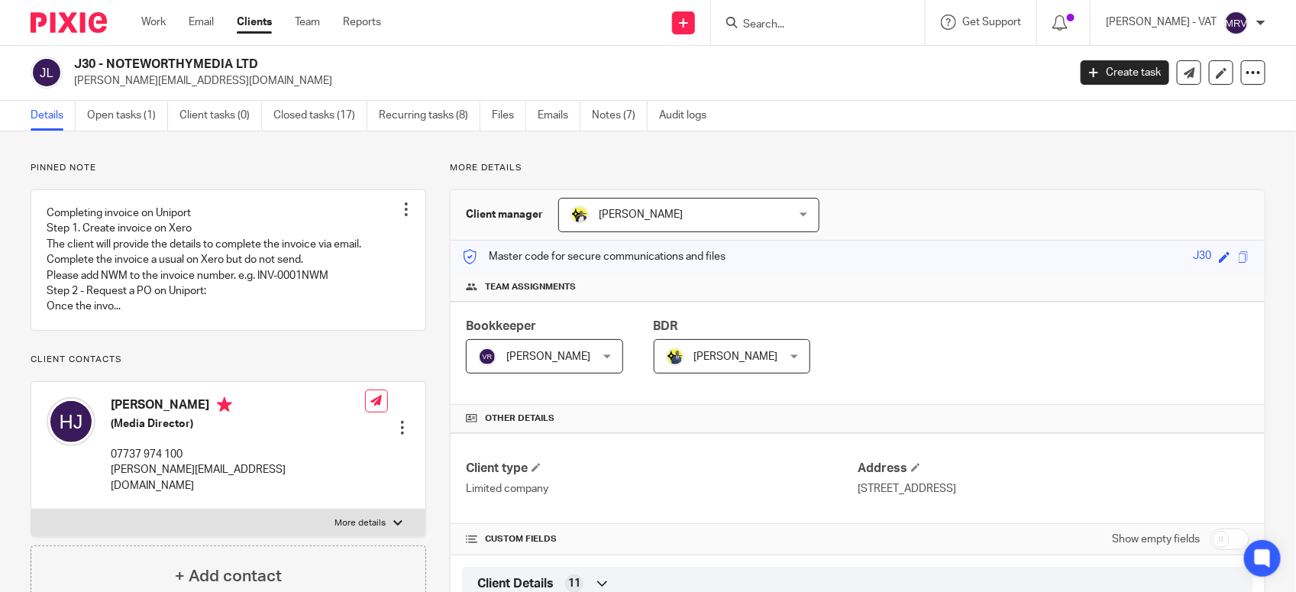
scroll to position [0, 0]
click at [625, 124] on link "Notes (7)" at bounding box center [620, 117] width 56 height 30
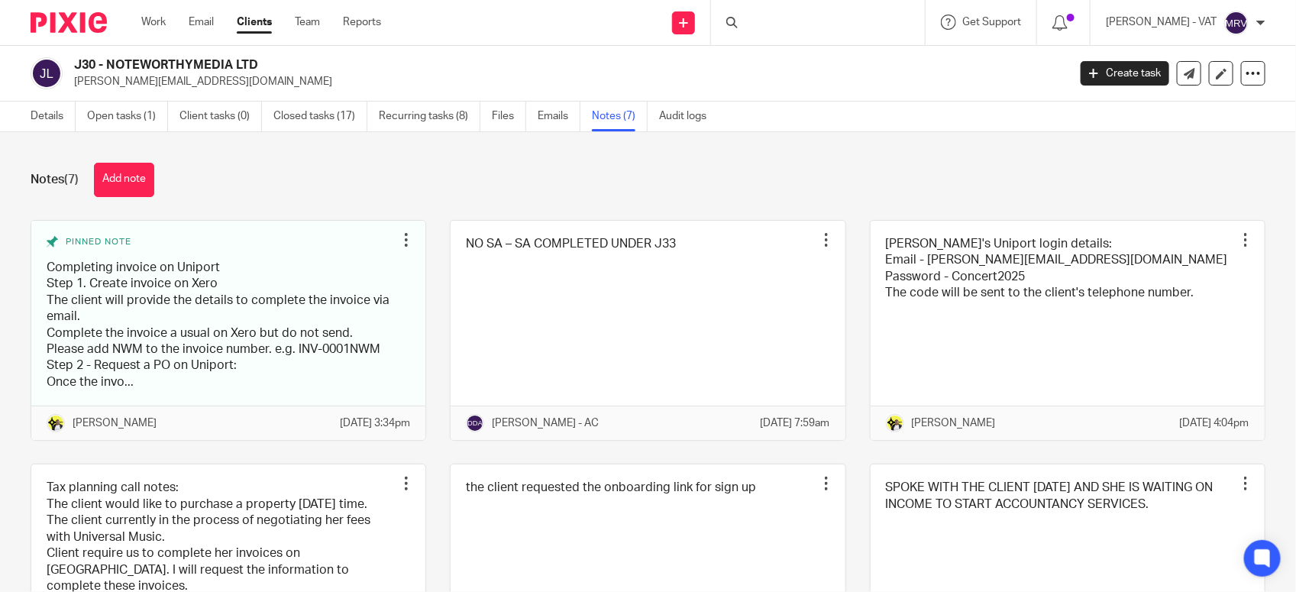
click at [332, 123] on link "Closed tasks (17)" at bounding box center [320, 117] width 94 height 30
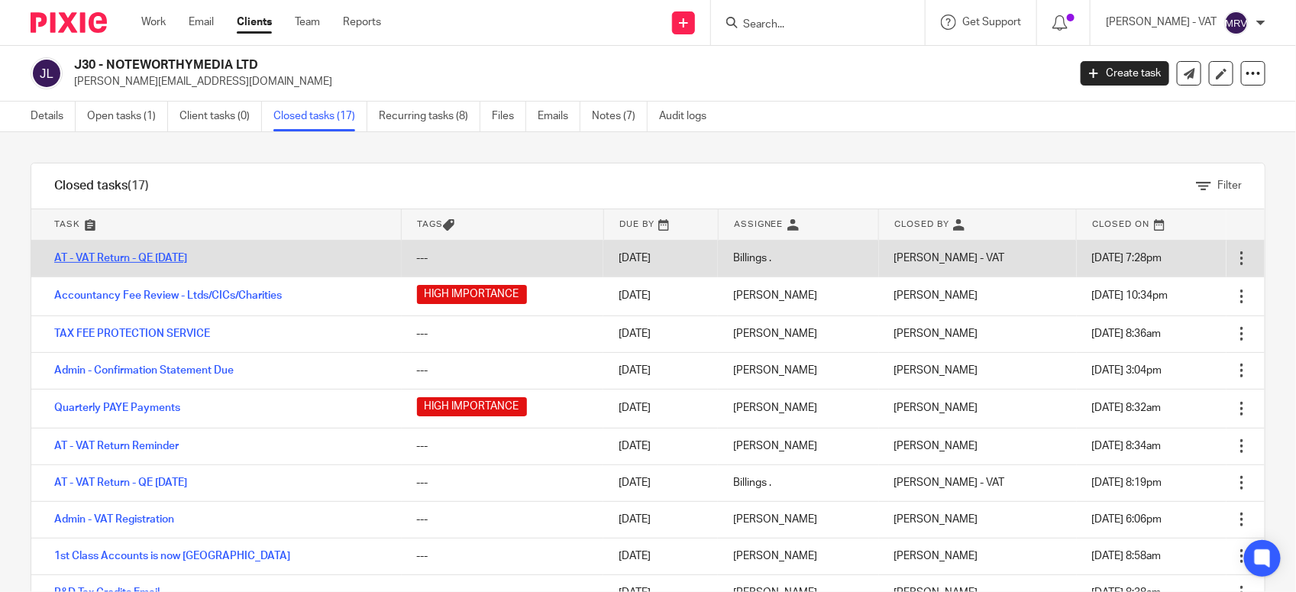
click at [107, 261] on link "AT - VAT Return - QE [DATE]" at bounding box center [120, 258] width 133 height 11
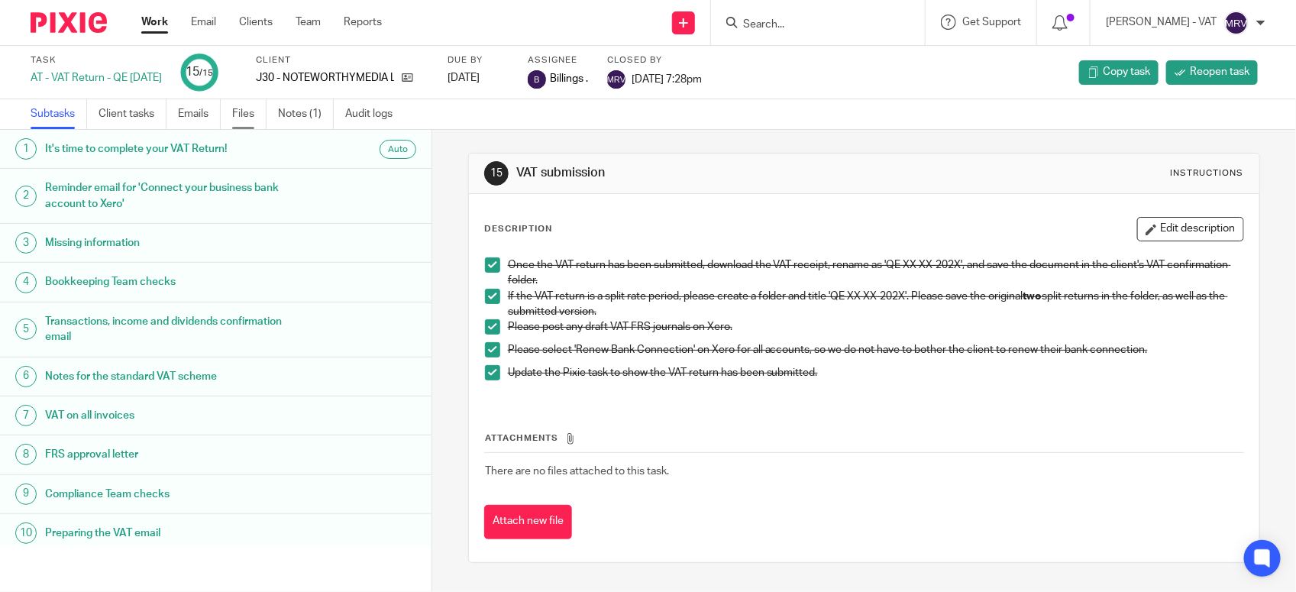
click at [241, 116] on link "Files" at bounding box center [249, 114] width 34 height 30
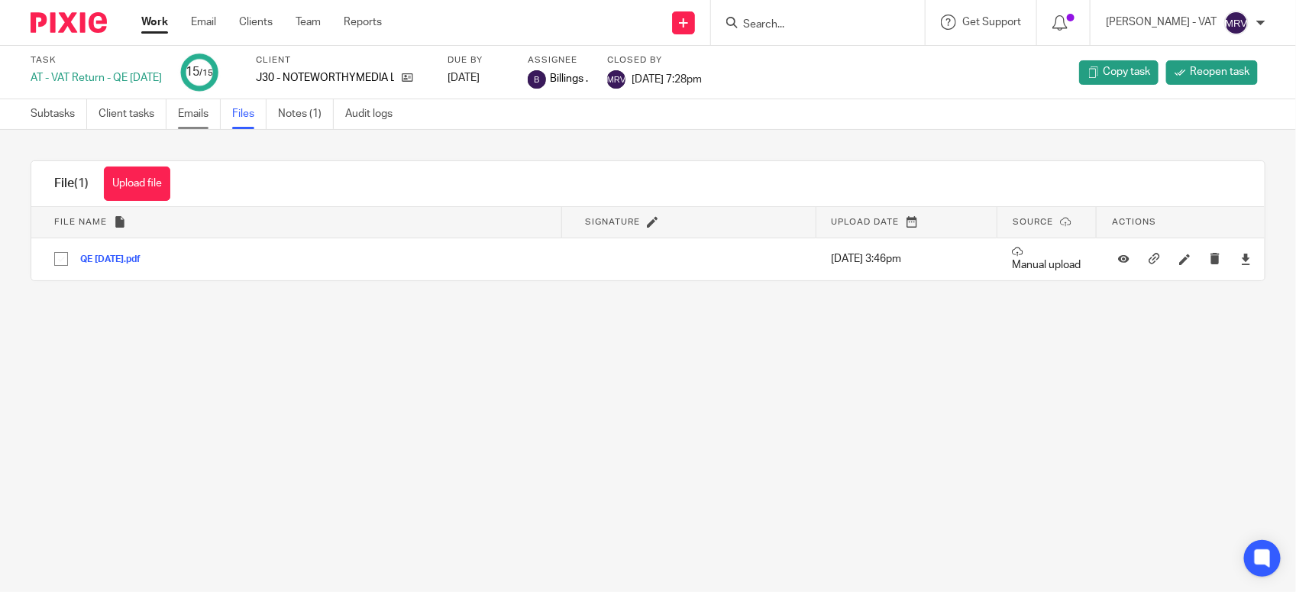
click at [205, 119] on link "Emails" at bounding box center [199, 114] width 43 height 30
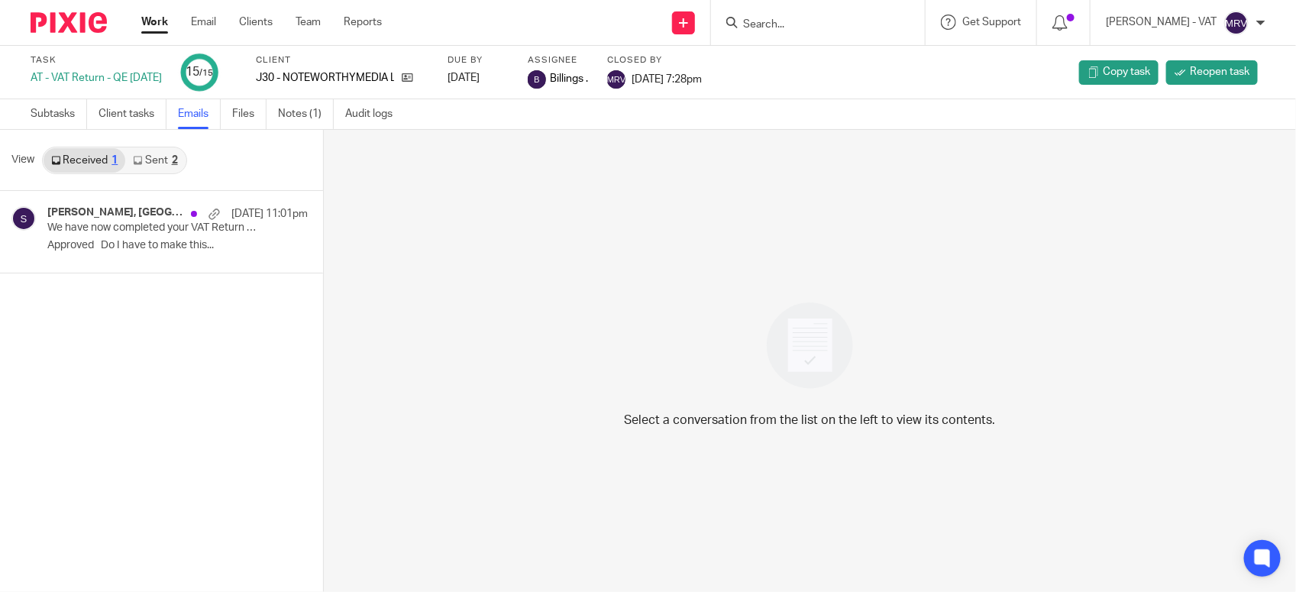
click at [668, 336] on div "Select a conversation from the list on the left to view its contents." at bounding box center [810, 361] width 972 height 462
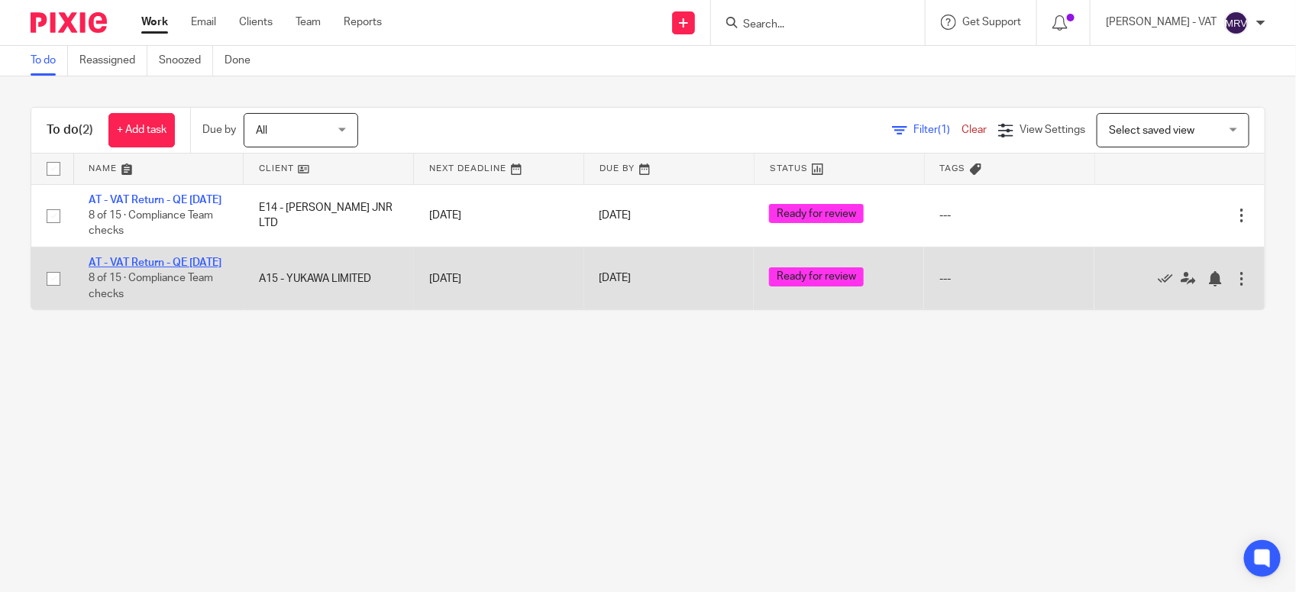
click at [112, 268] on link "AT - VAT Return - QE [DATE]" at bounding box center [155, 262] width 133 height 11
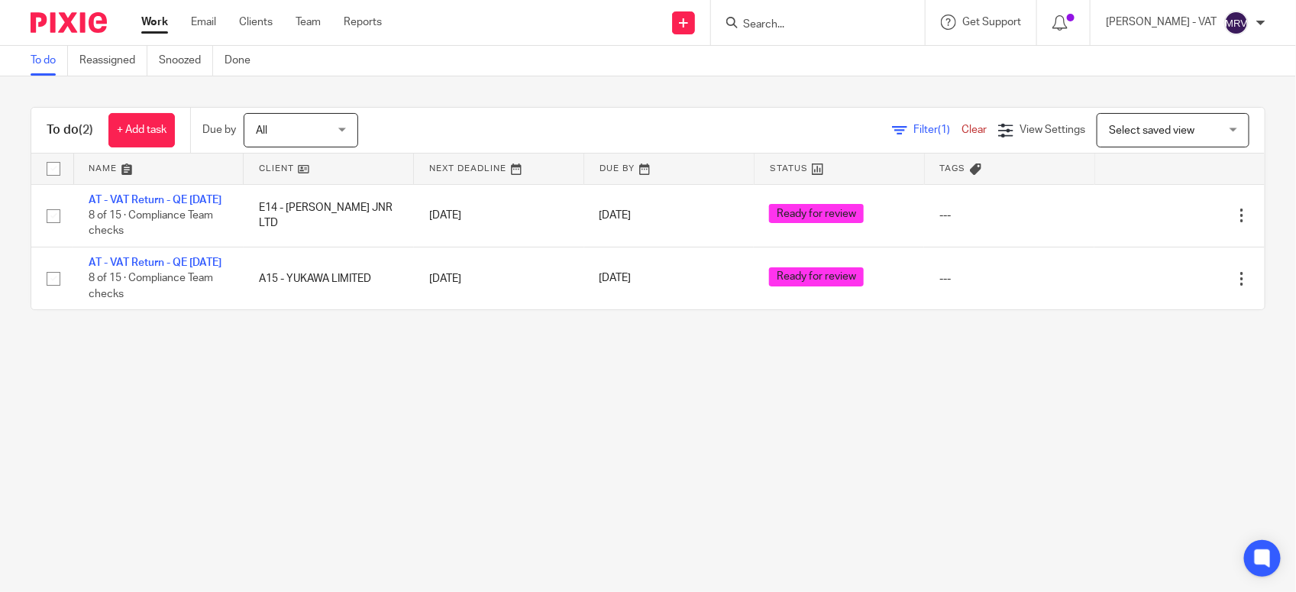
click at [388, 490] on main "To do Reassigned Snoozed Done To do (2) + Add task Due by All All Today Tomorro…" at bounding box center [648, 296] width 1296 height 592
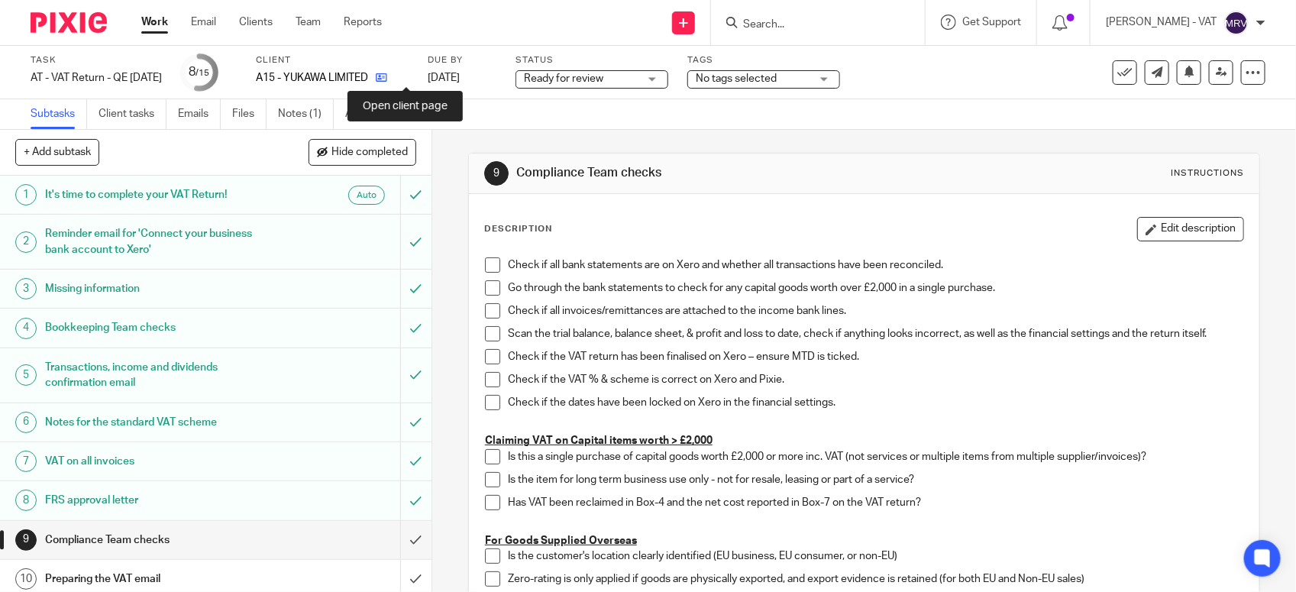
click at [387, 75] on icon at bounding box center [381, 77] width 11 height 11
click at [487, 269] on span at bounding box center [492, 264] width 15 height 15
click at [493, 288] on span at bounding box center [492, 287] width 15 height 15
click at [485, 306] on span at bounding box center [492, 310] width 15 height 15
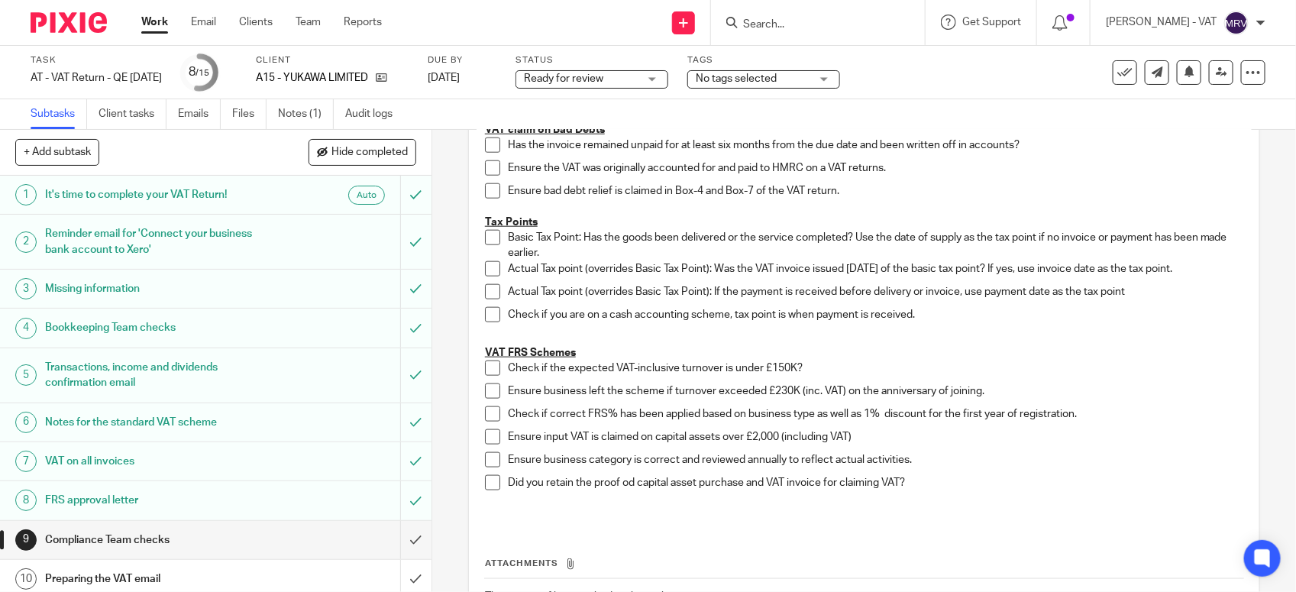
scroll to position [859, 0]
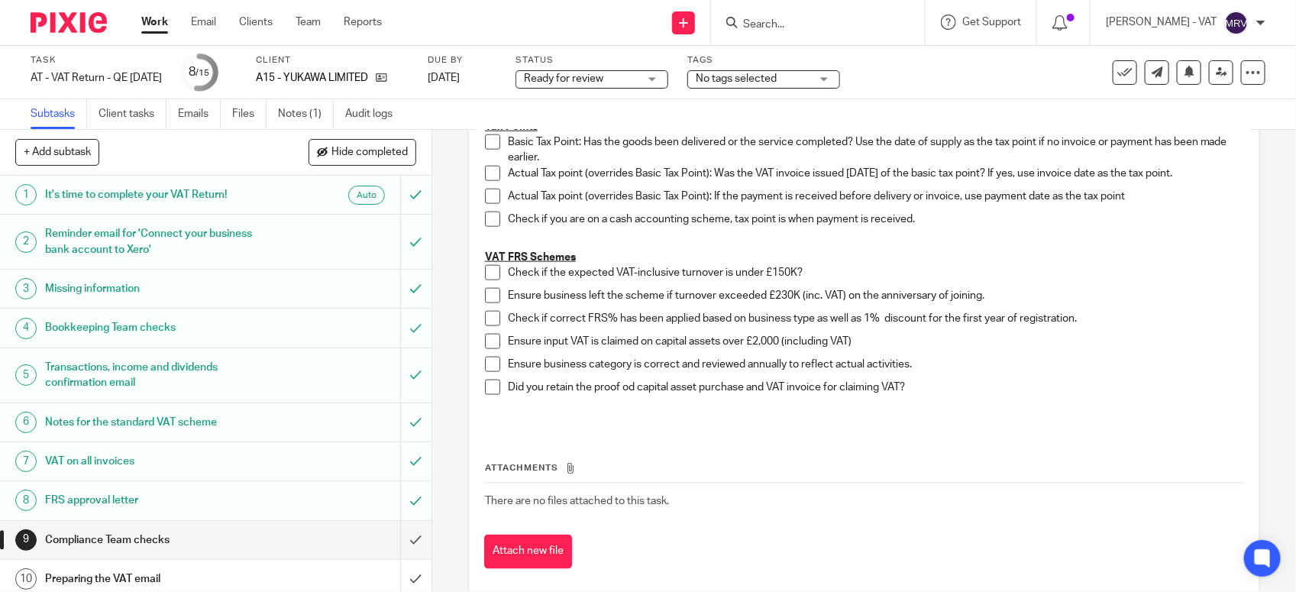
click at [489, 271] on span at bounding box center [492, 272] width 15 height 15
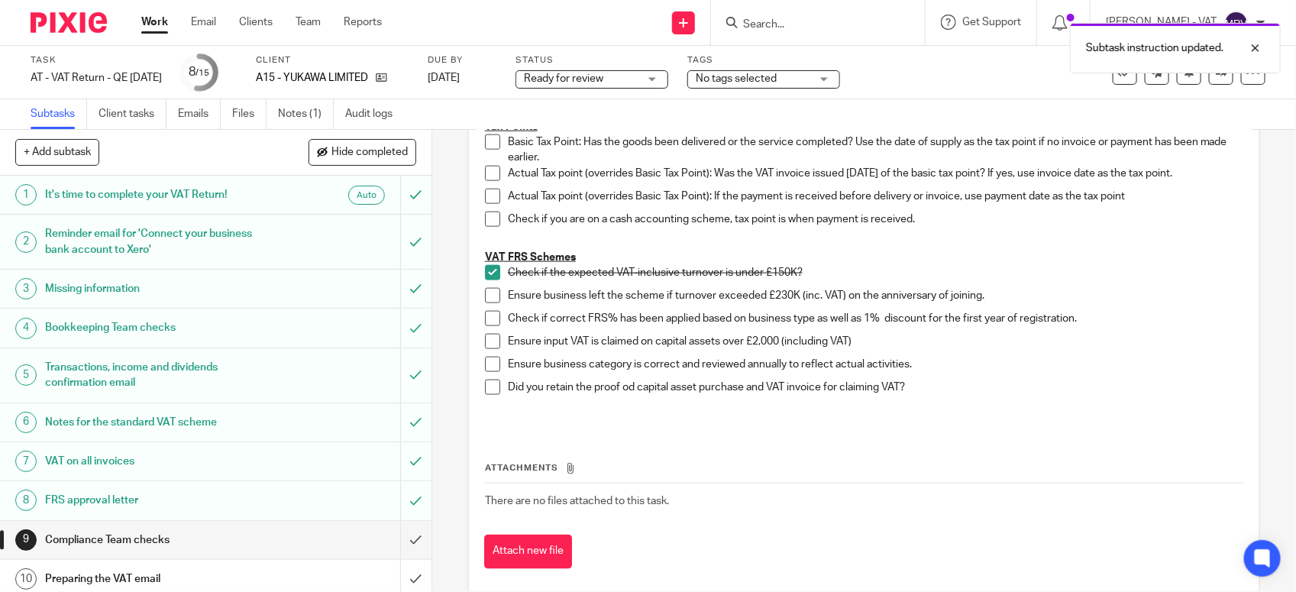
click at [486, 299] on span at bounding box center [492, 295] width 15 height 15
click at [485, 321] on span at bounding box center [492, 318] width 15 height 15
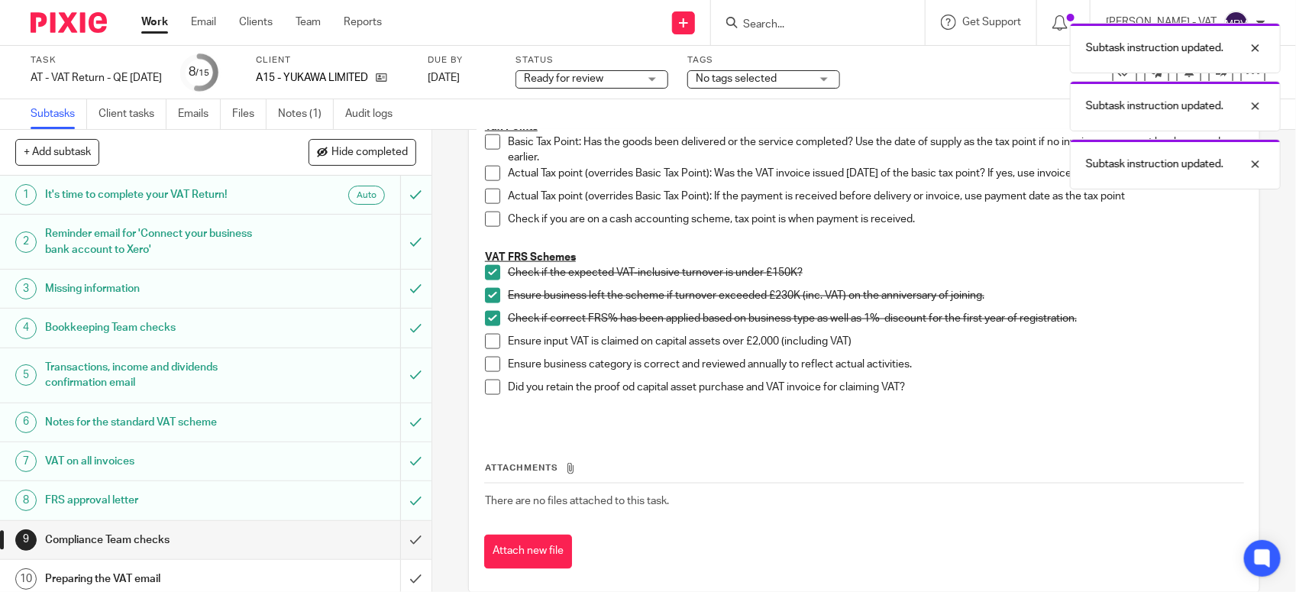
click at [490, 361] on span at bounding box center [492, 364] width 15 height 15
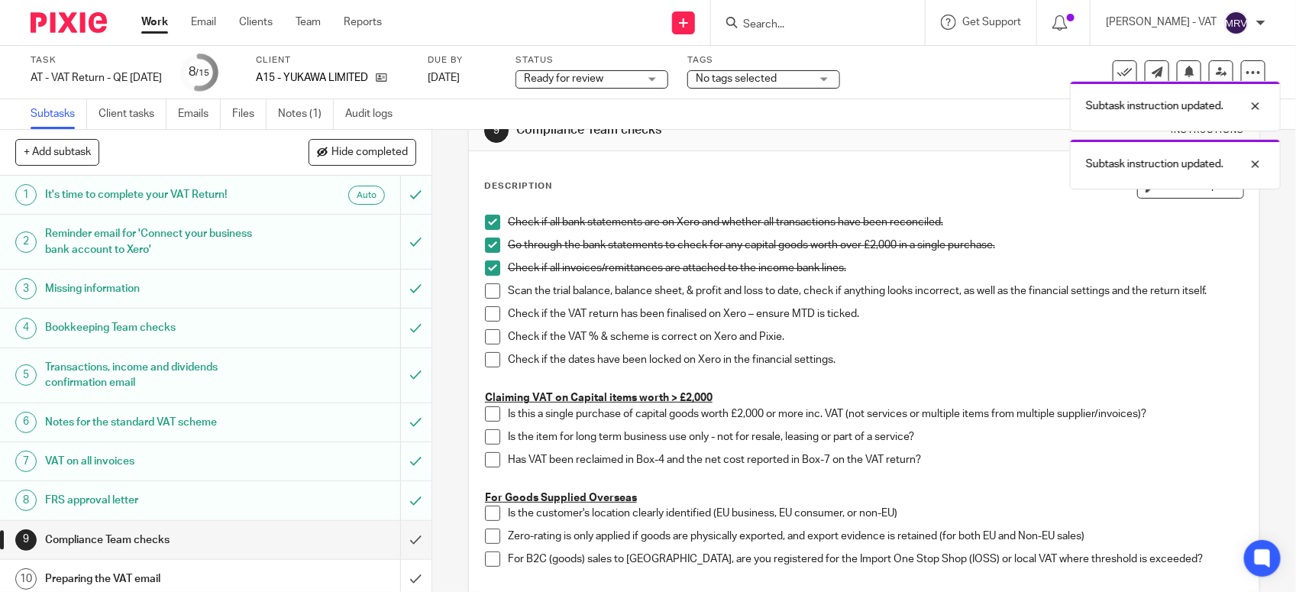
scroll to position [0, 0]
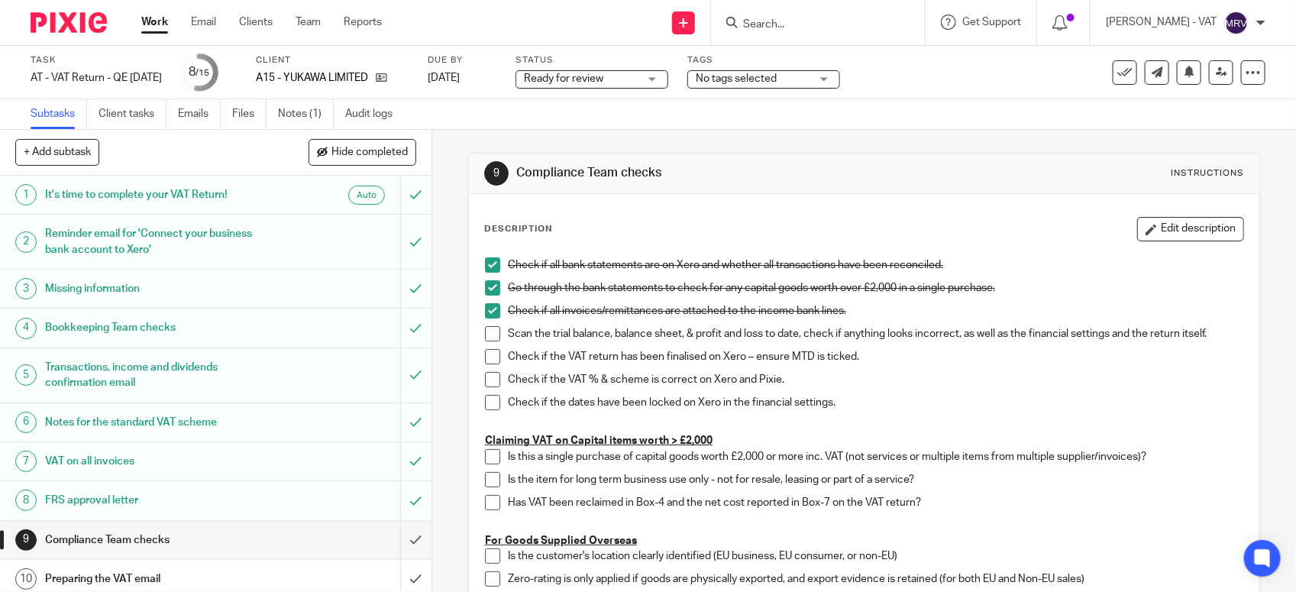
click at [487, 326] on span at bounding box center [492, 333] width 15 height 15
click at [490, 367] on li "Check if the VAT return has been finalised on Xero – ensure MTD is ticked." at bounding box center [864, 360] width 759 height 23
click at [490, 361] on span at bounding box center [492, 356] width 15 height 15
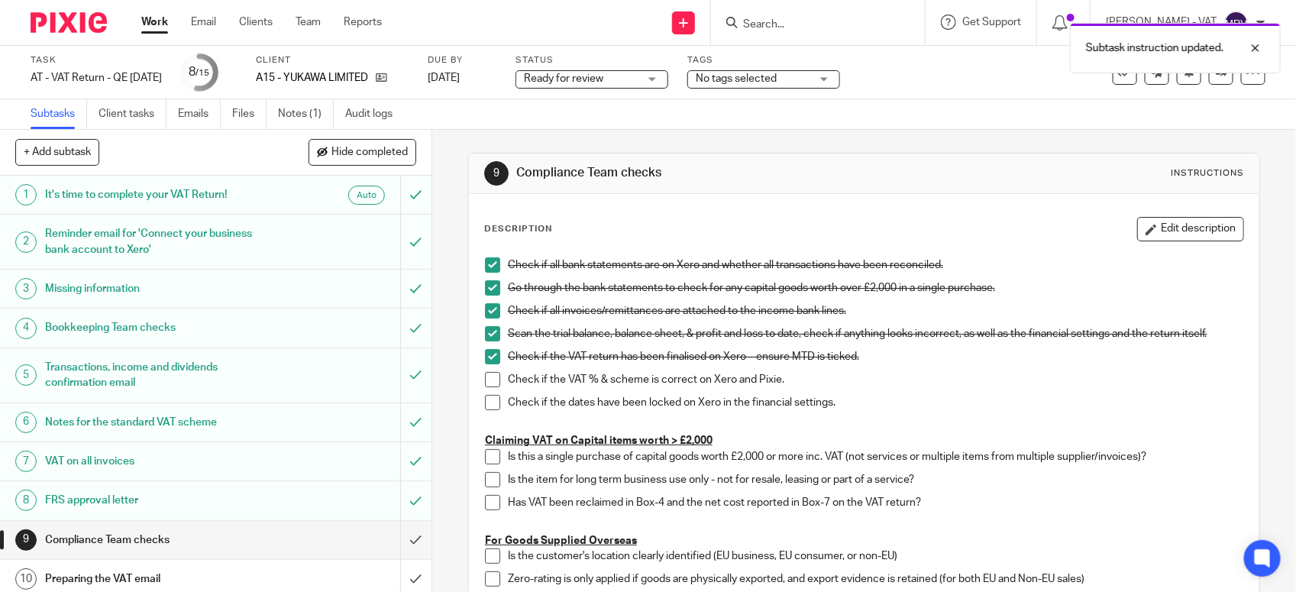
click at [490, 375] on span at bounding box center [492, 379] width 15 height 15
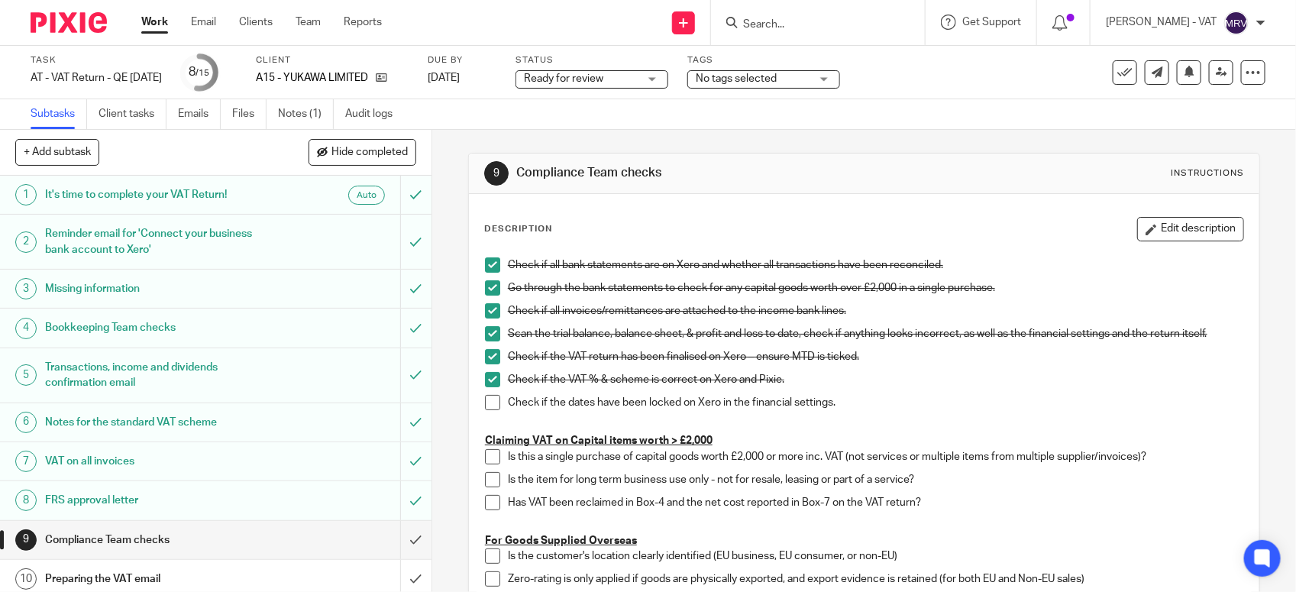
click at [489, 403] on span at bounding box center [492, 402] width 15 height 15
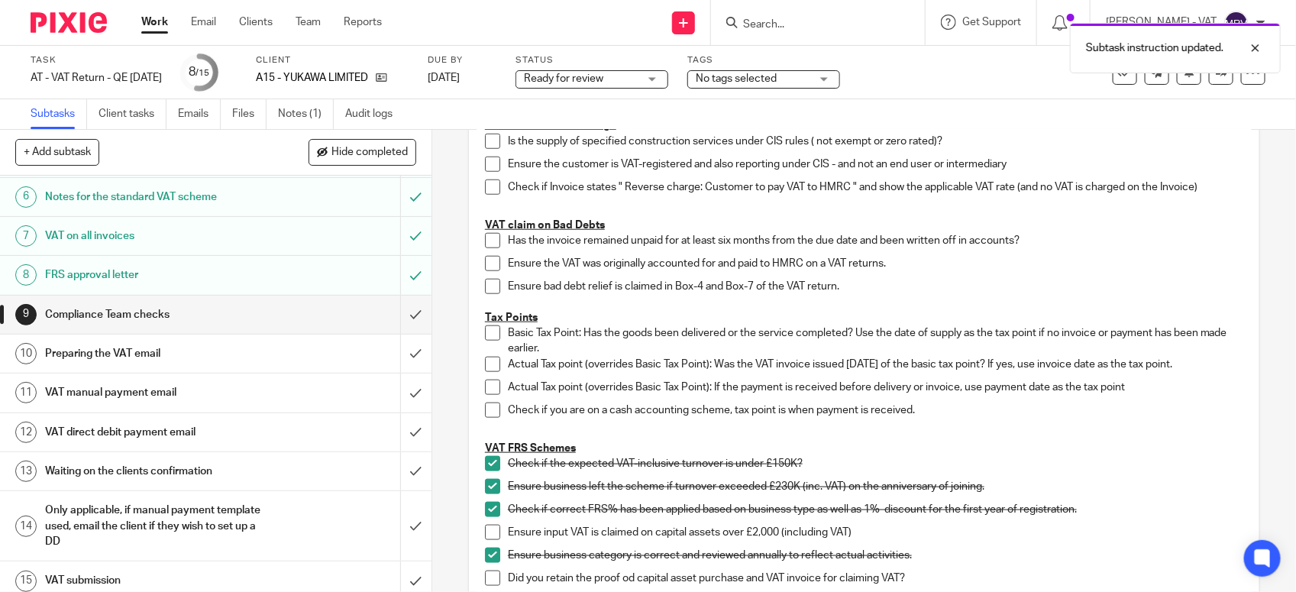
scroll to position [238, 0]
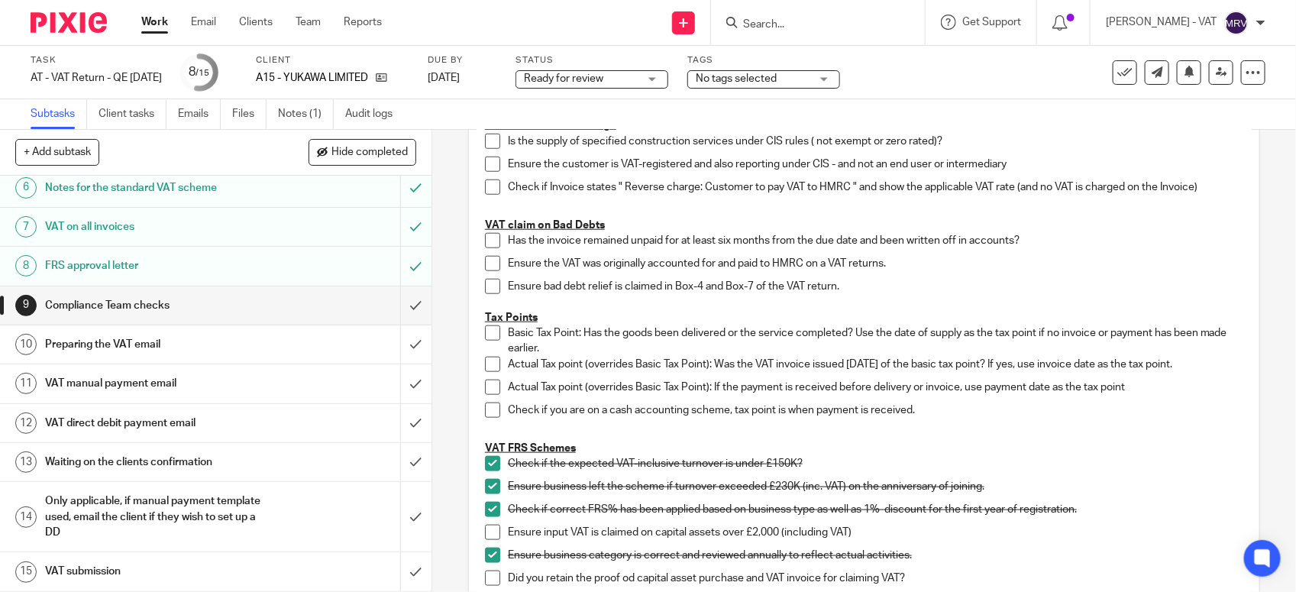
click at [1205, 277] on div "Ensure the VAT was originally accounted for and paid to HMRC on a VAT returns." at bounding box center [876, 267] width 736 height 23
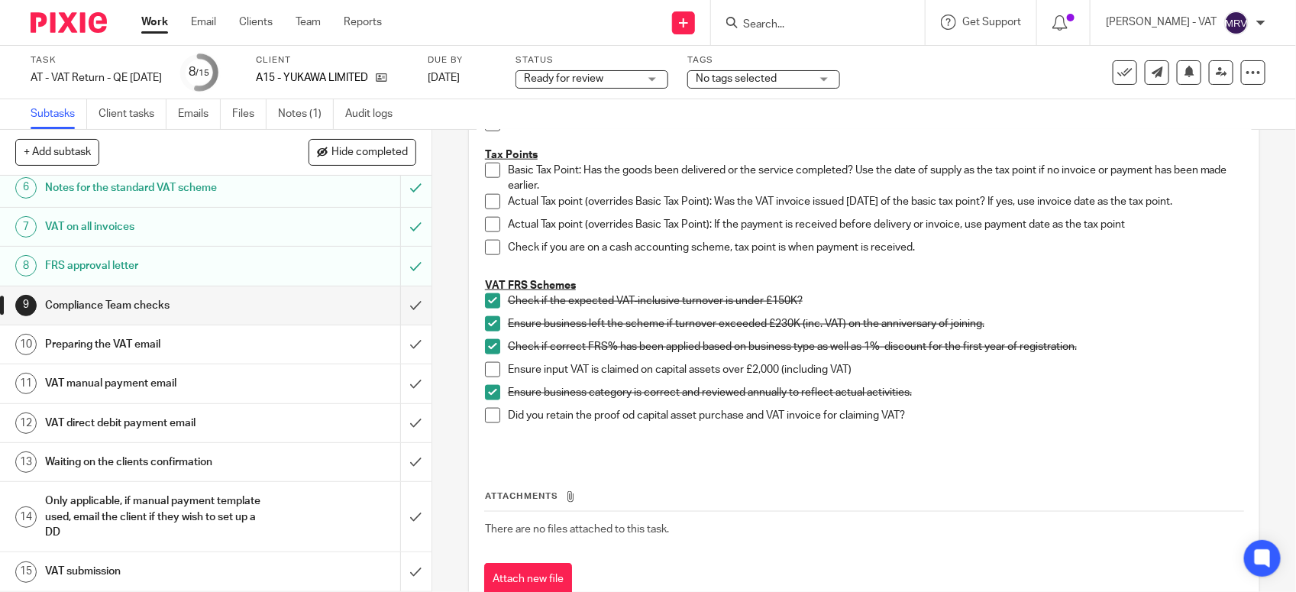
scroll to position [859, 0]
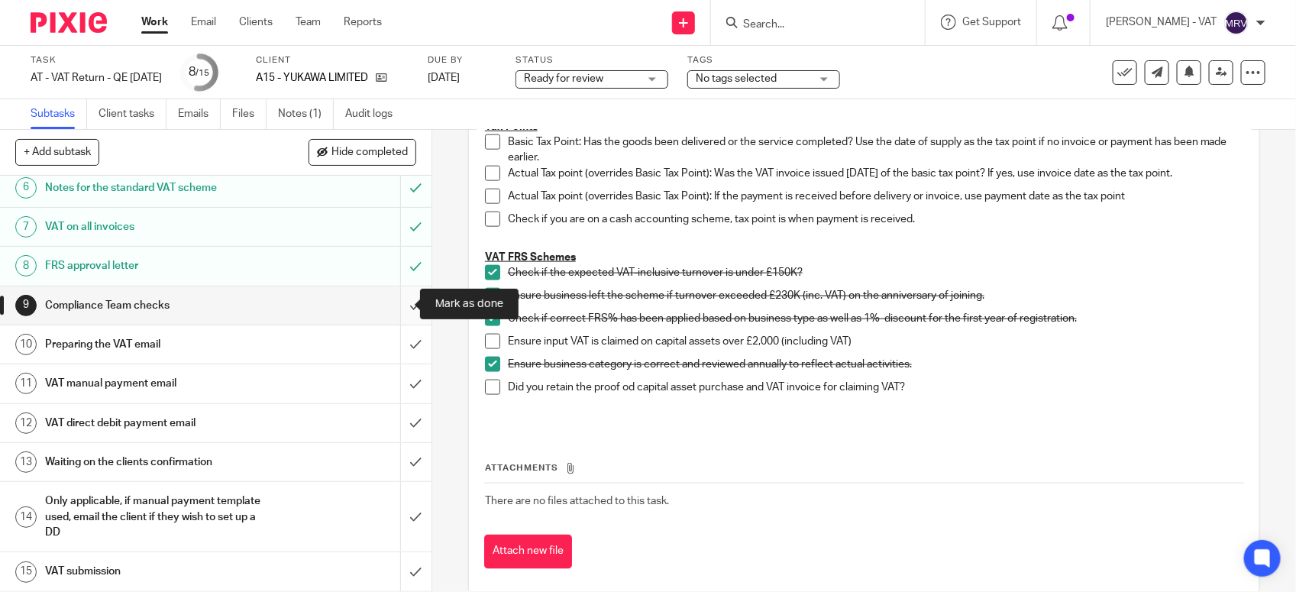
click at [401, 303] on input "submit" at bounding box center [216, 305] width 432 height 38
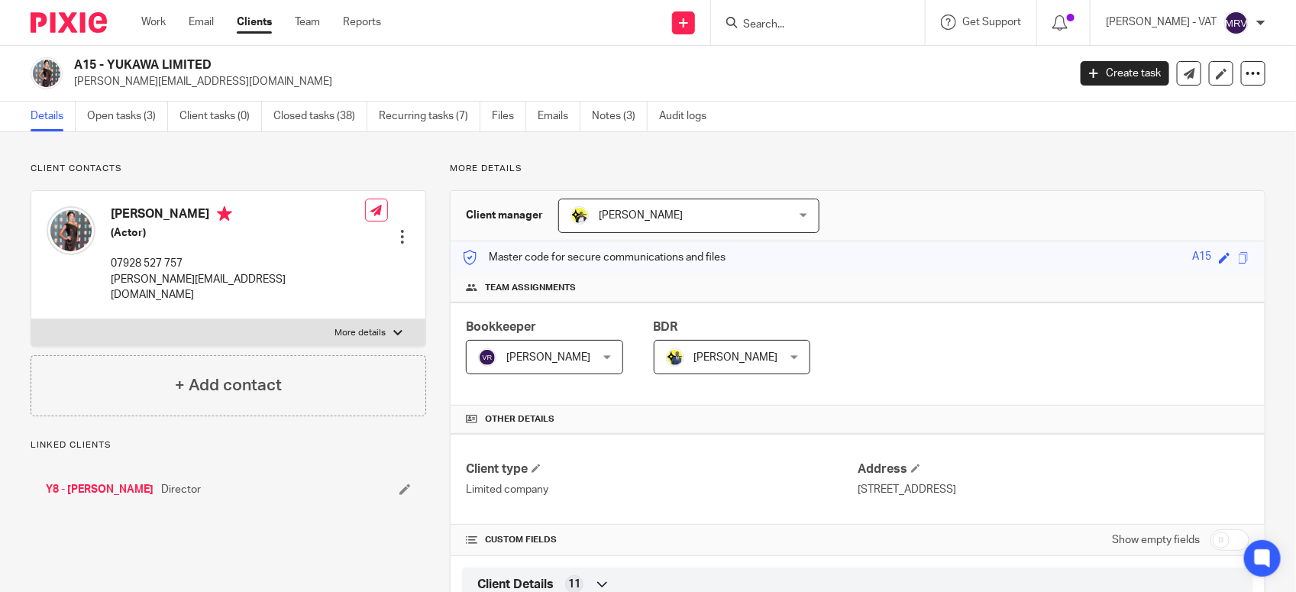
click at [164, 60] on h2 "A15 - YUKAWA LIMITED" at bounding box center [467, 65] width 787 height 16
drag, startPoint x: 164, startPoint y: 60, endPoint x: 111, endPoint y: 65, distance: 53.7
click at [111, 65] on h2 "A15 - YUKAWA LIMITED" at bounding box center [467, 65] width 787 height 16
drag, startPoint x: 105, startPoint y: 61, endPoint x: 218, endPoint y: 50, distance: 112.8
click at [218, 50] on div "A15 - YUKAWA LIMITED k.alexander@yukaeltd.com Create task Update from Companies…" at bounding box center [648, 74] width 1296 height 56
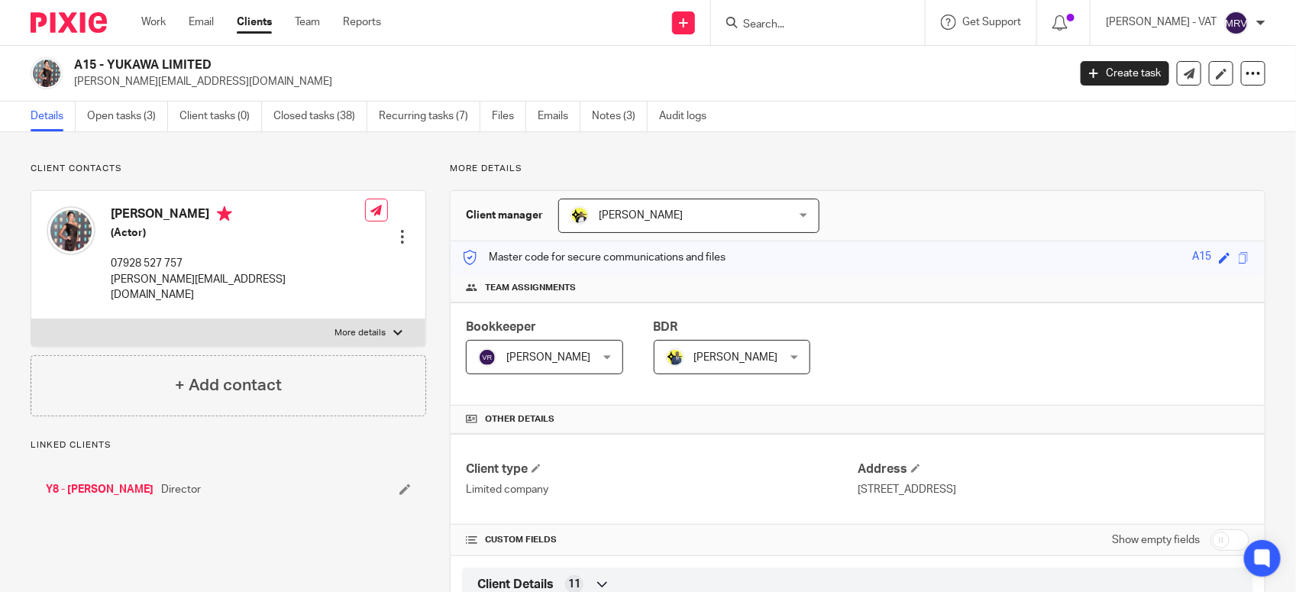
copy h2 "YUKAWA LIMITED"
click at [613, 115] on link "Notes (3)" at bounding box center [620, 117] width 56 height 30
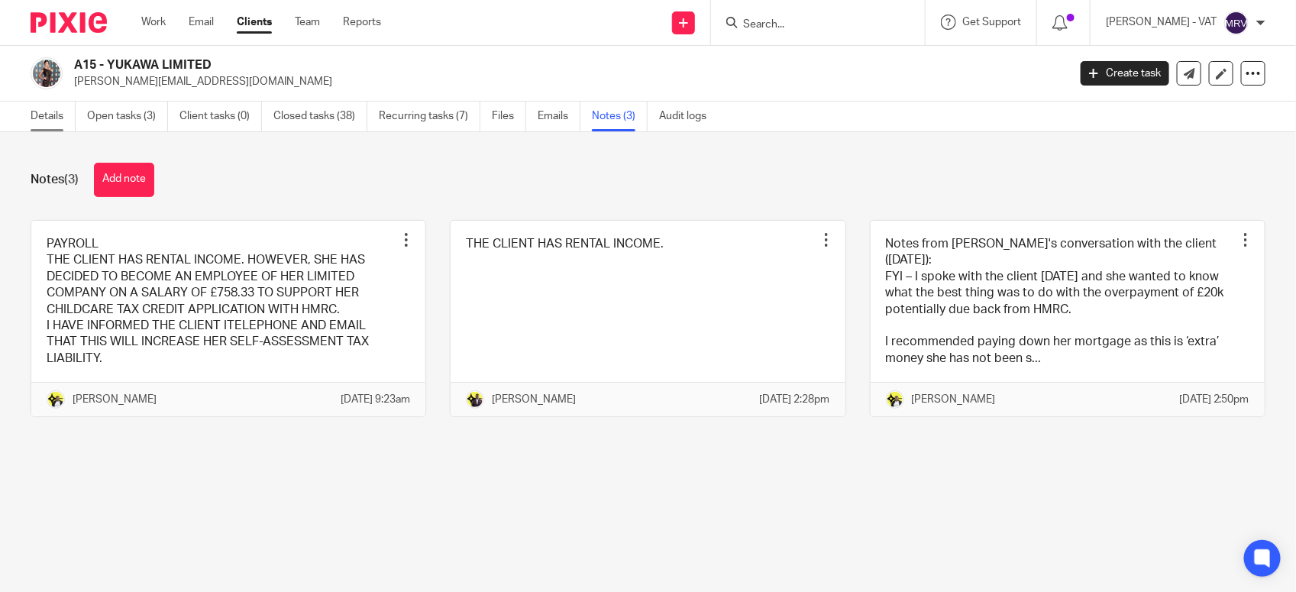
click at [40, 112] on link "Details" at bounding box center [53, 117] width 45 height 30
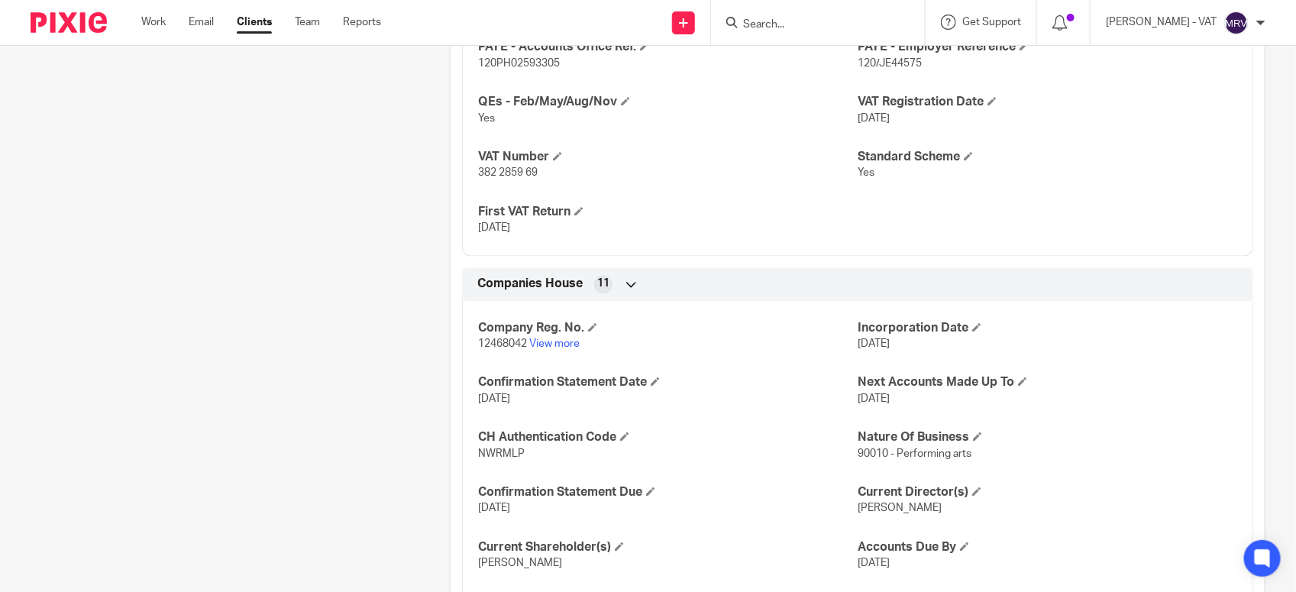
scroll to position [1241, 0]
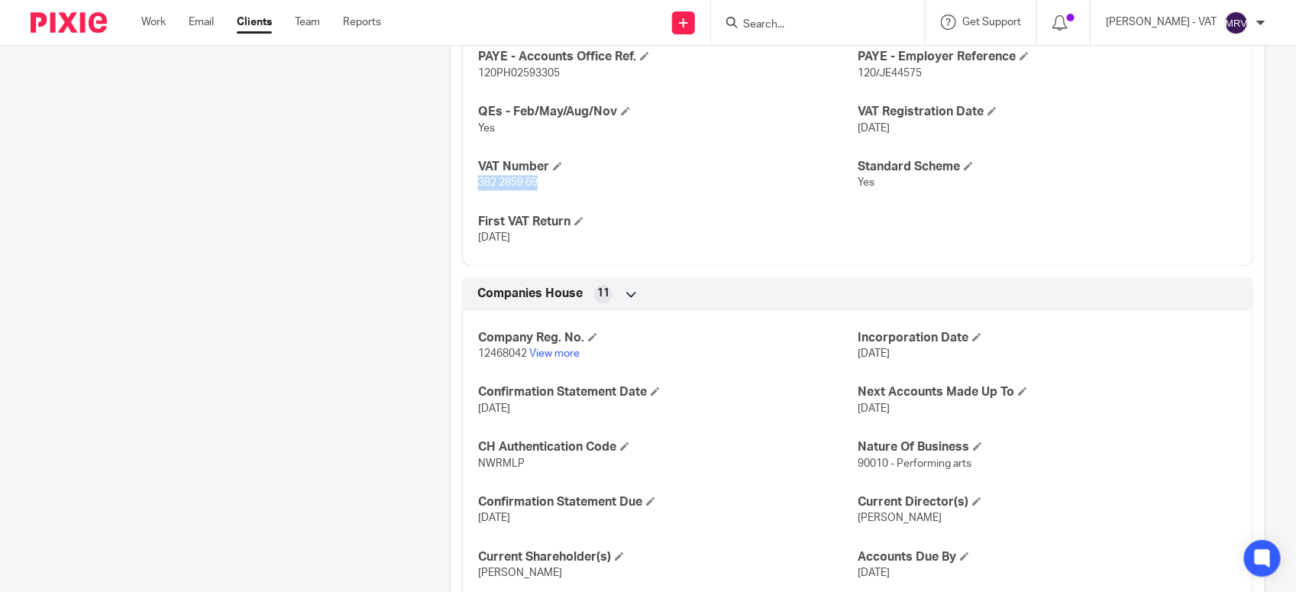
drag, startPoint x: 471, startPoint y: 182, endPoint x: 540, endPoint y: 184, distance: 68.8
click at [540, 184] on div "CT UTR 24163 13488 CIS Registered 0 PAYE - Accounts Office Ref. 120PH02593305 P…" at bounding box center [857, 116] width 791 height 302
copy span "382 2859 69"
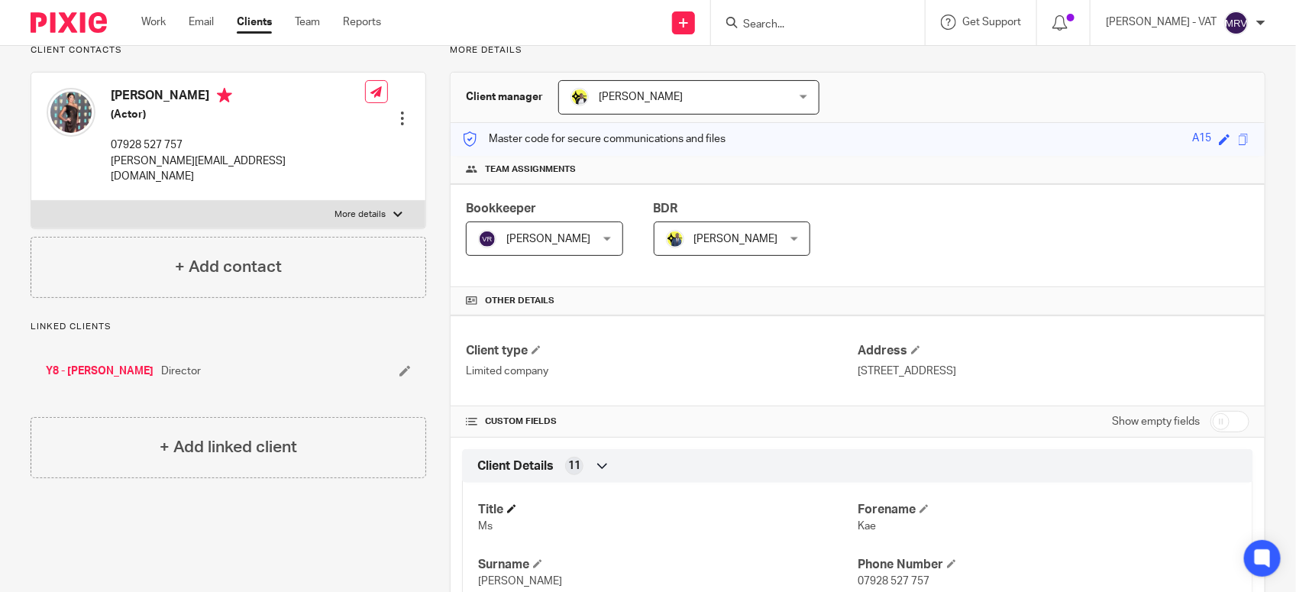
scroll to position [0, 0]
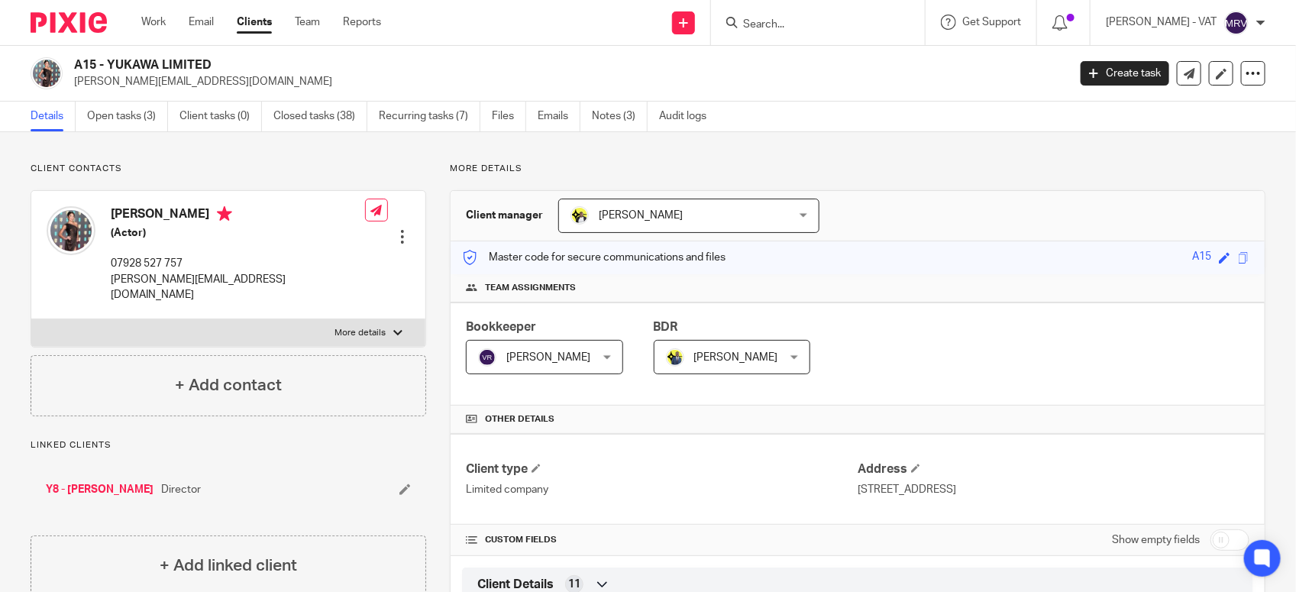
click at [788, 23] on input "Search" at bounding box center [811, 25] width 138 height 14
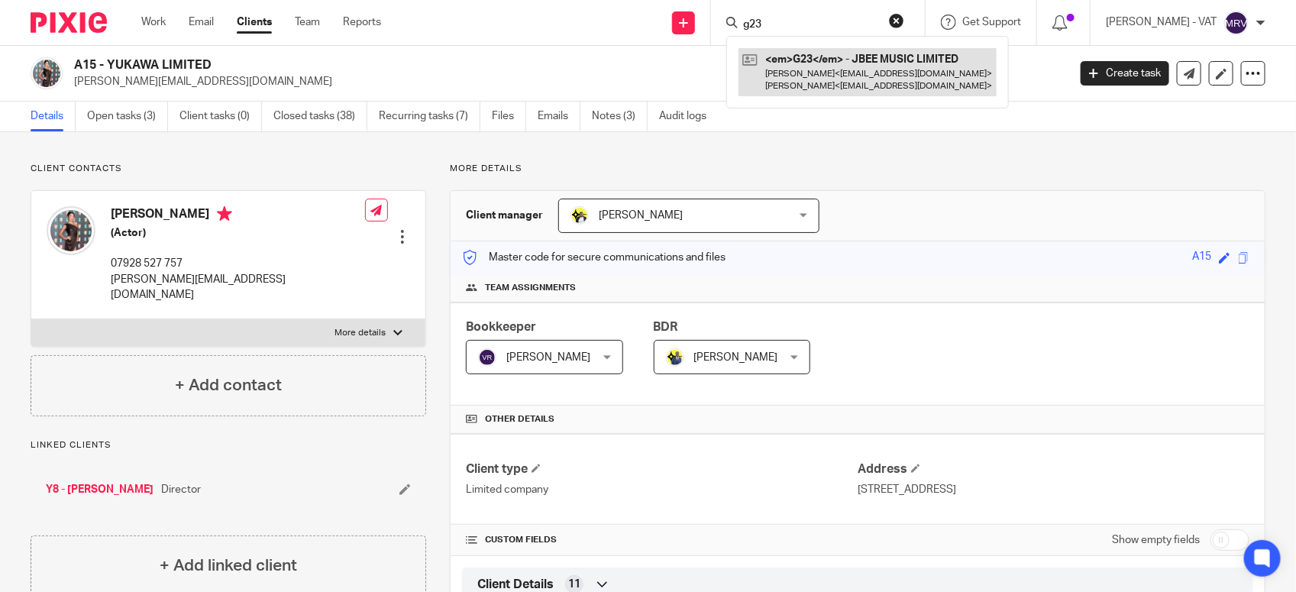
type input "g23"
click at [833, 70] on link at bounding box center [868, 71] width 258 height 47
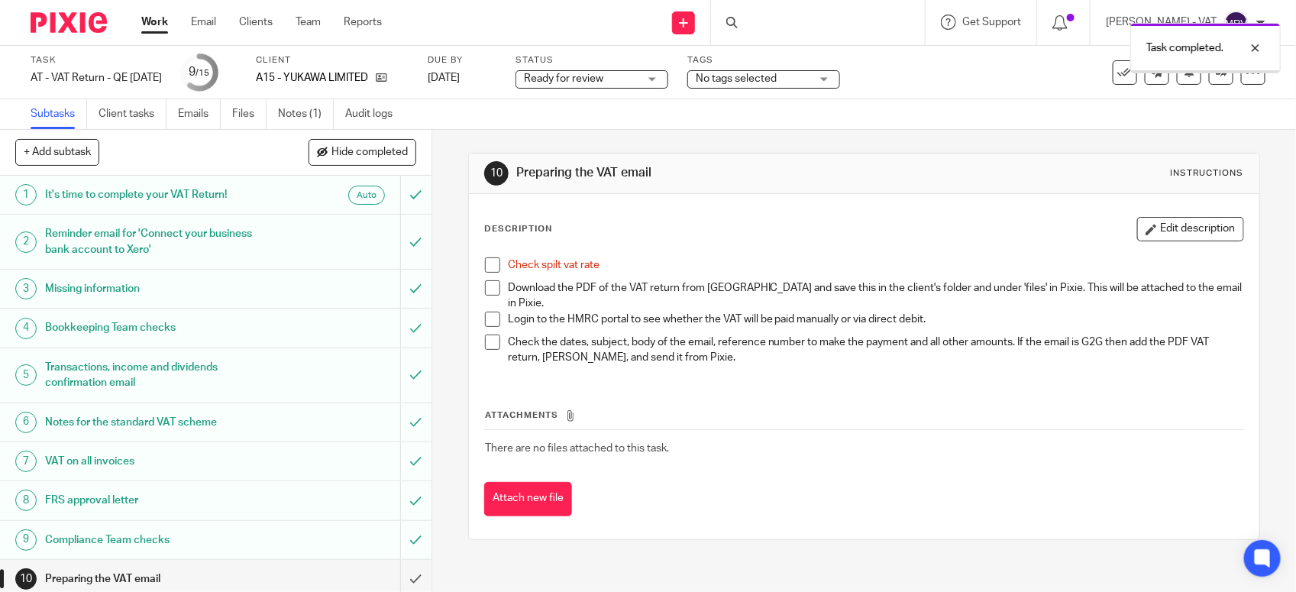
click at [485, 261] on span at bounding box center [492, 264] width 15 height 15
click at [253, 112] on link "Files" at bounding box center [249, 114] width 34 height 30
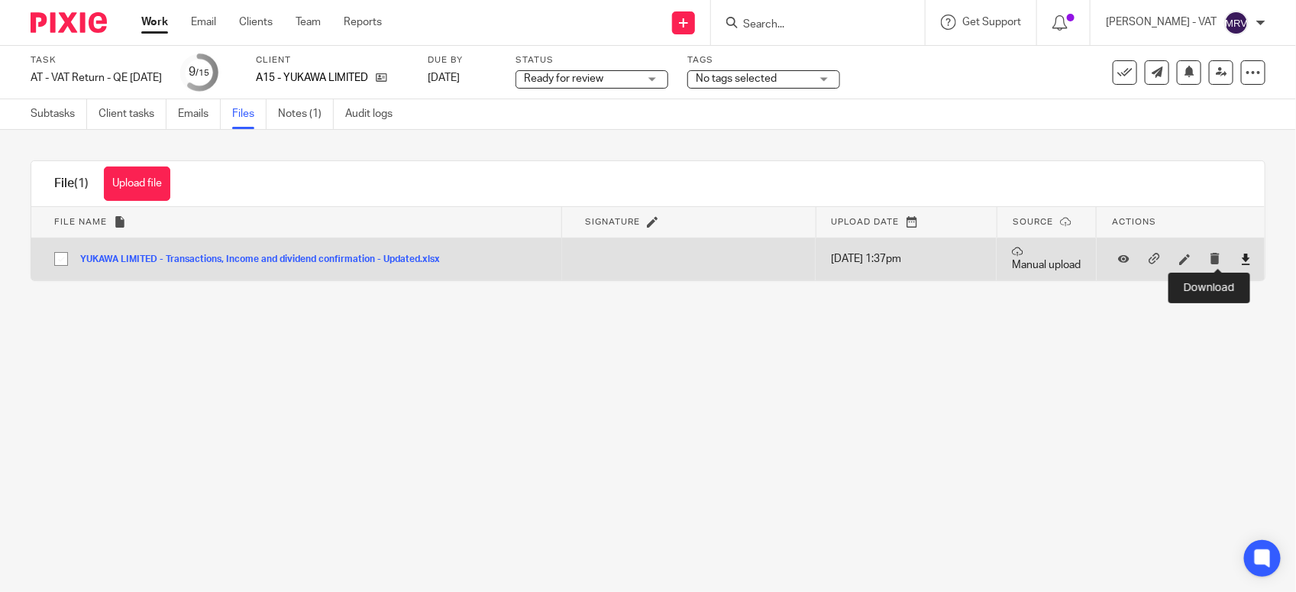
click at [1241, 254] on icon at bounding box center [1246, 259] width 11 height 11
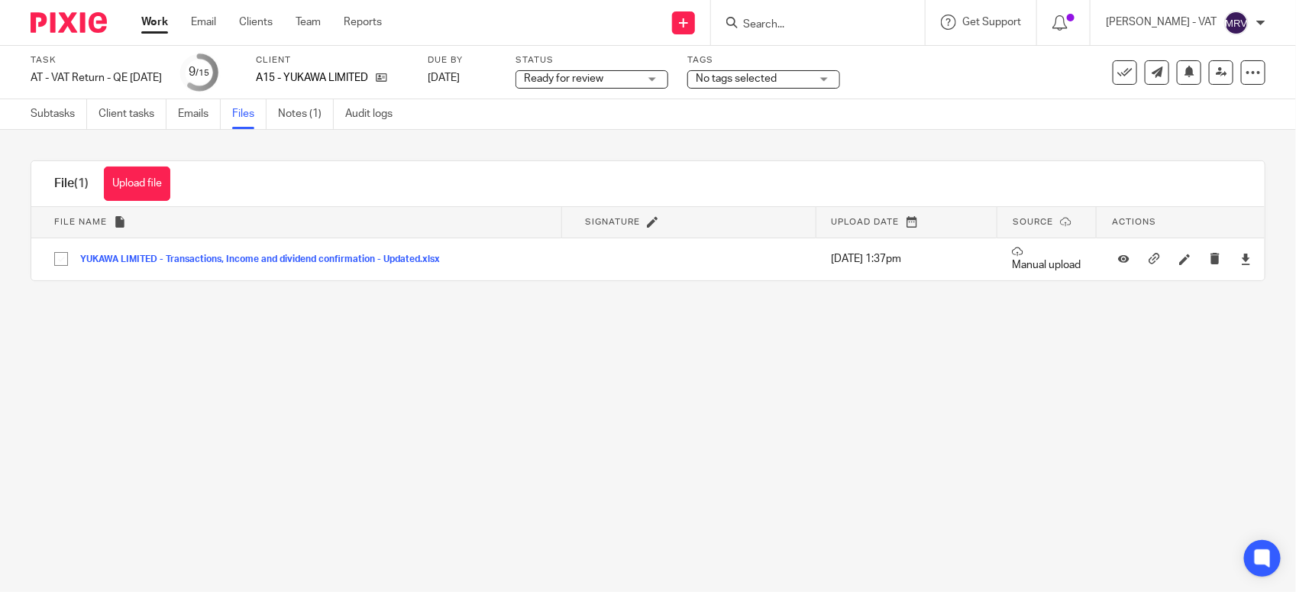
click at [642, 348] on main "Task AT - VAT Return - QE 31-08-2025 Save AT - VAT Return - QE 31-08-2025 9 /15…" at bounding box center [648, 296] width 1296 height 592
click at [134, 186] on button "Upload file" at bounding box center [137, 184] width 66 height 34
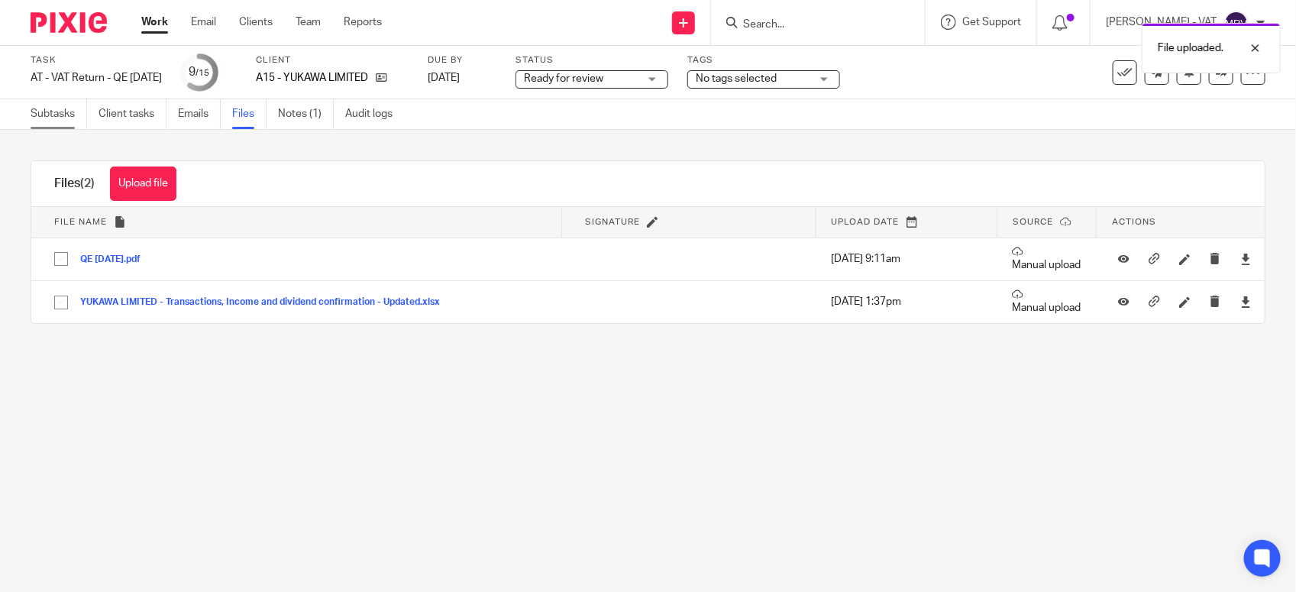
click at [67, 118] on link "Subtasks" at bounding box center [59, 114] width 57 height 30
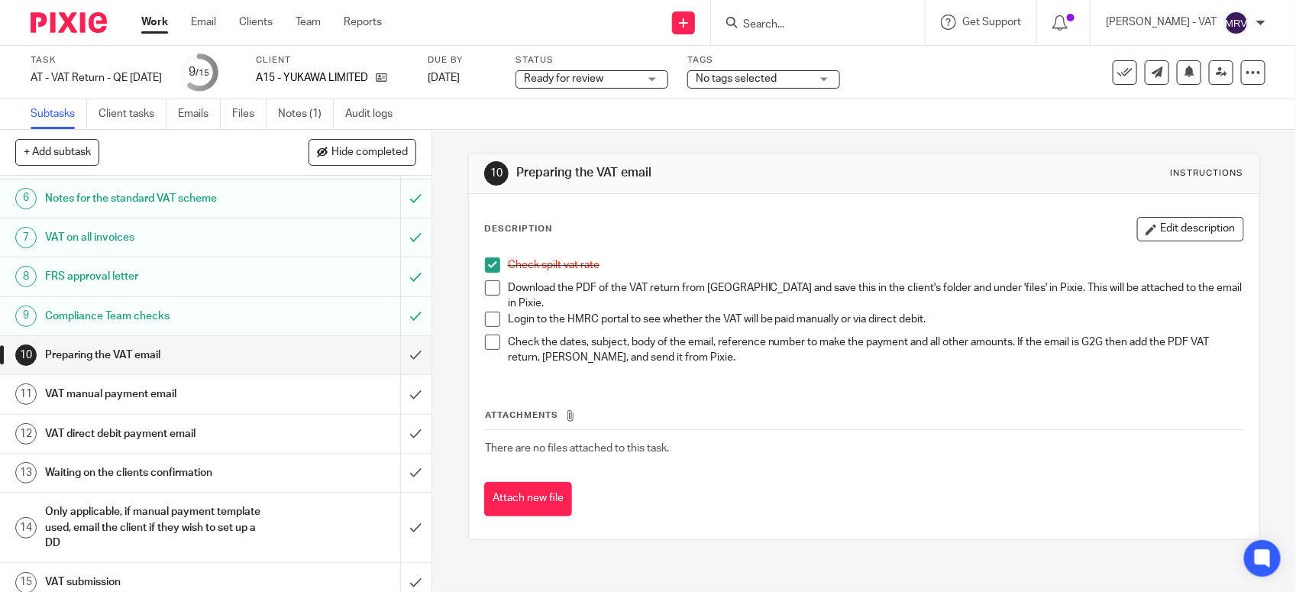
scroll to position [238, 0]
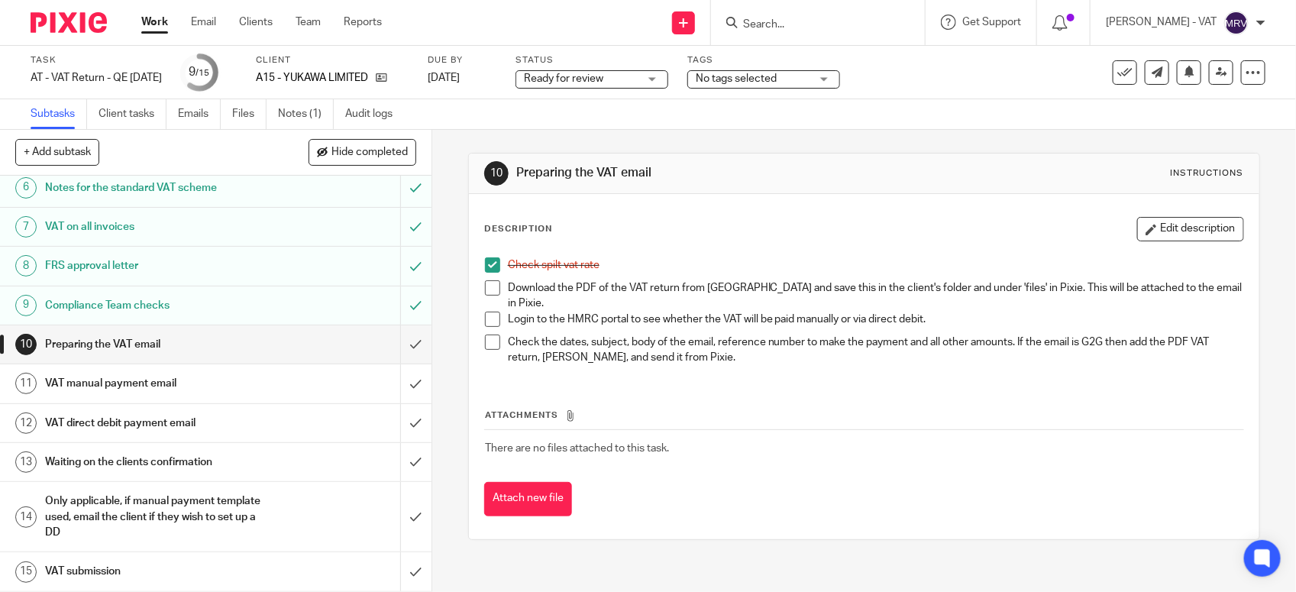
click at [485, 291] on span at bounding box center [492, 287] width 15 height 15
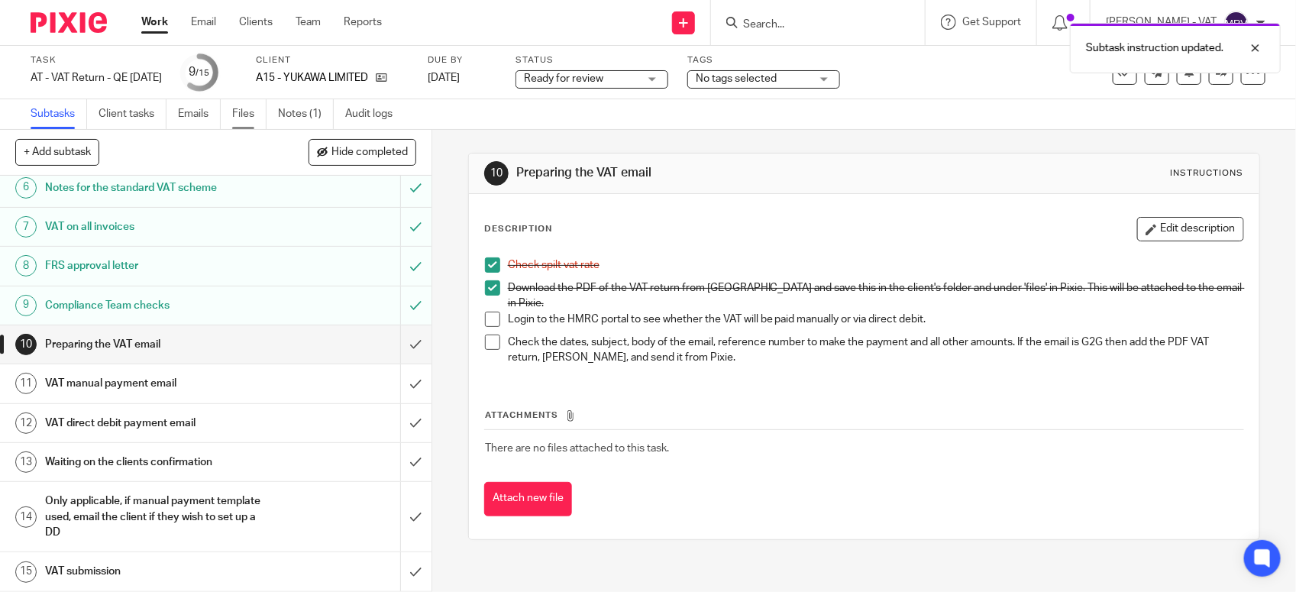
click at [235, 117] on link "Files" at bounding box center [249, 114] width 34 height 30
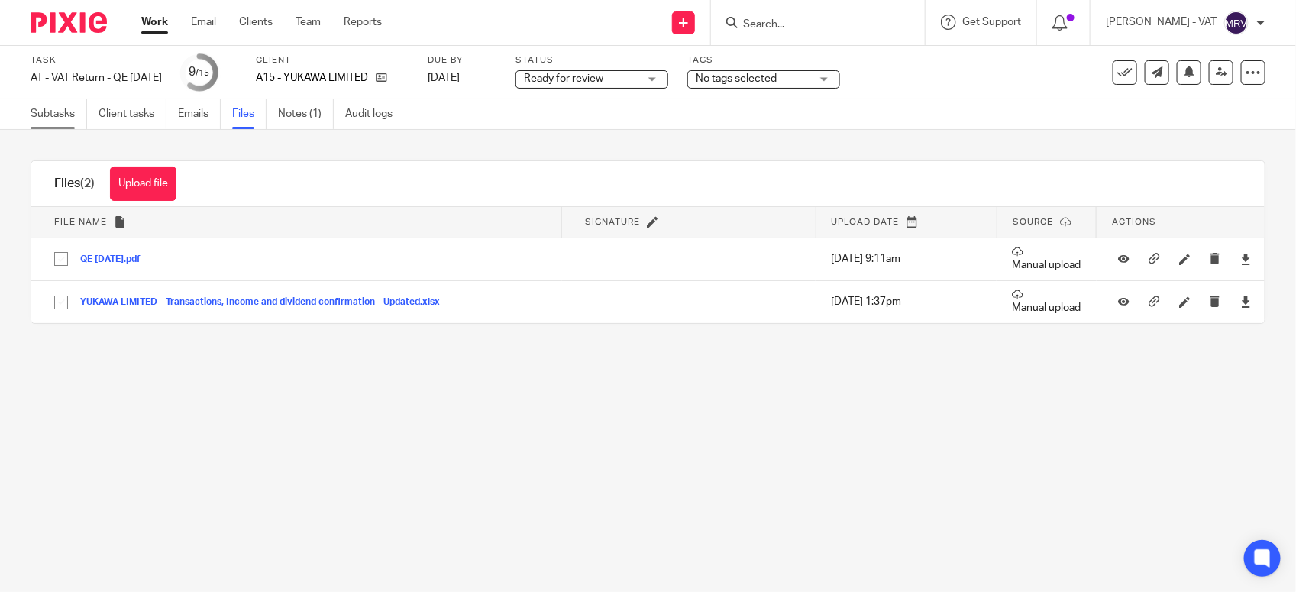
click at [39, 118] on link "Subtasks" at bounding box center [59, 114] width 57 height 30
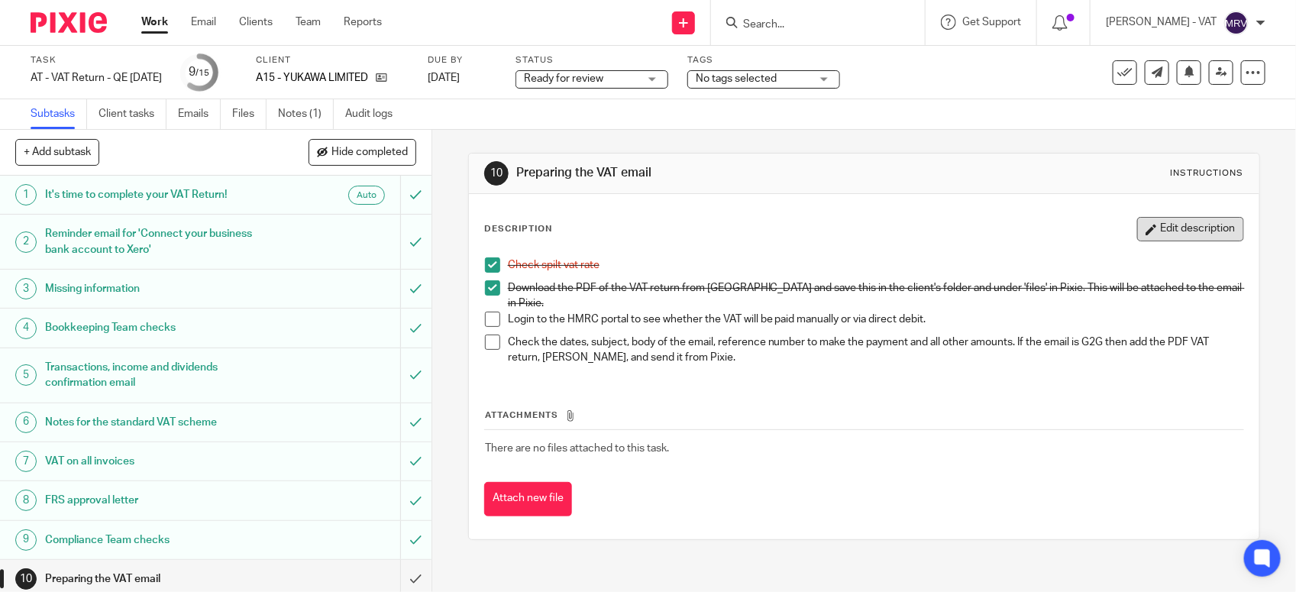
click at [1137, 235] on button "Edit description" at bounding box center [1190, 229] width 107 height 24
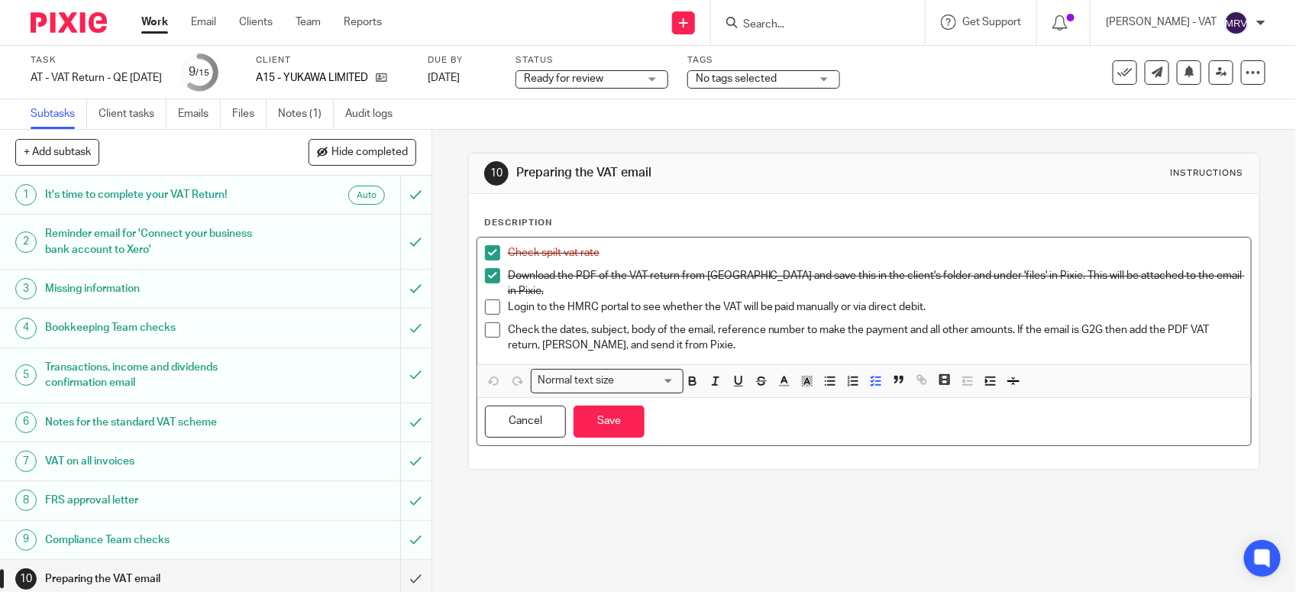
click at [926, 299] on p "Login to the HMRC portal to see whether the VAT will be paid manually or via di…" at bounding box center [876, 306] width 736 height 15
click at [627, 418] on button "Save" at bounding box center [609, 422] width 71 height 33
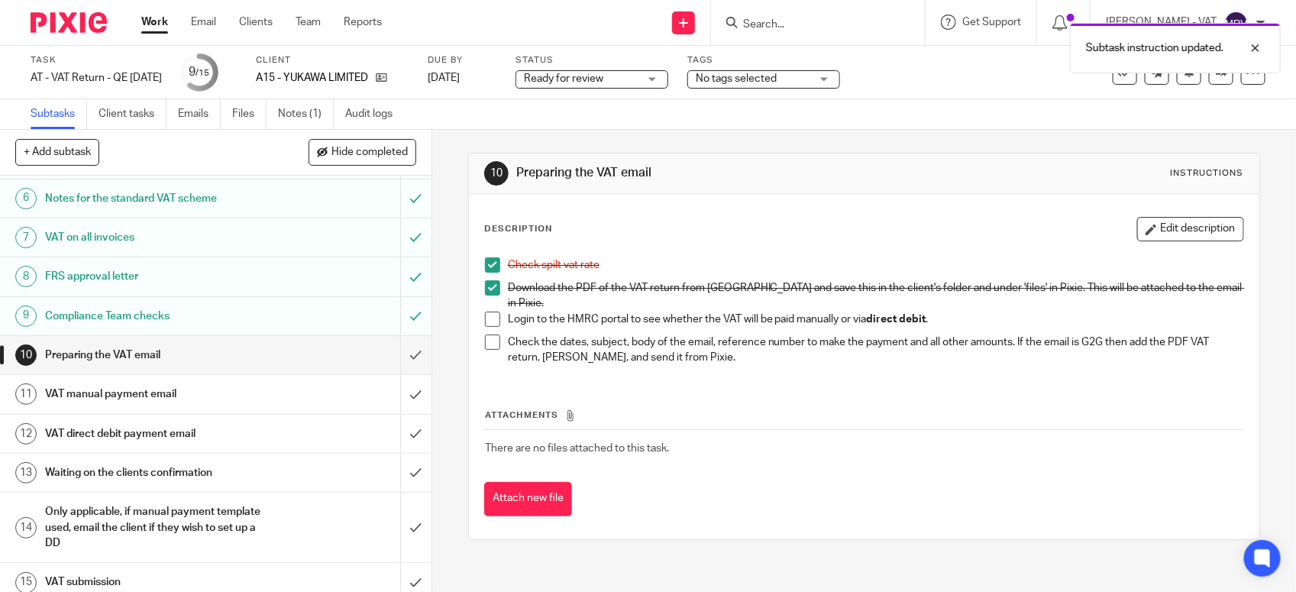
scroll to position [238, 0]
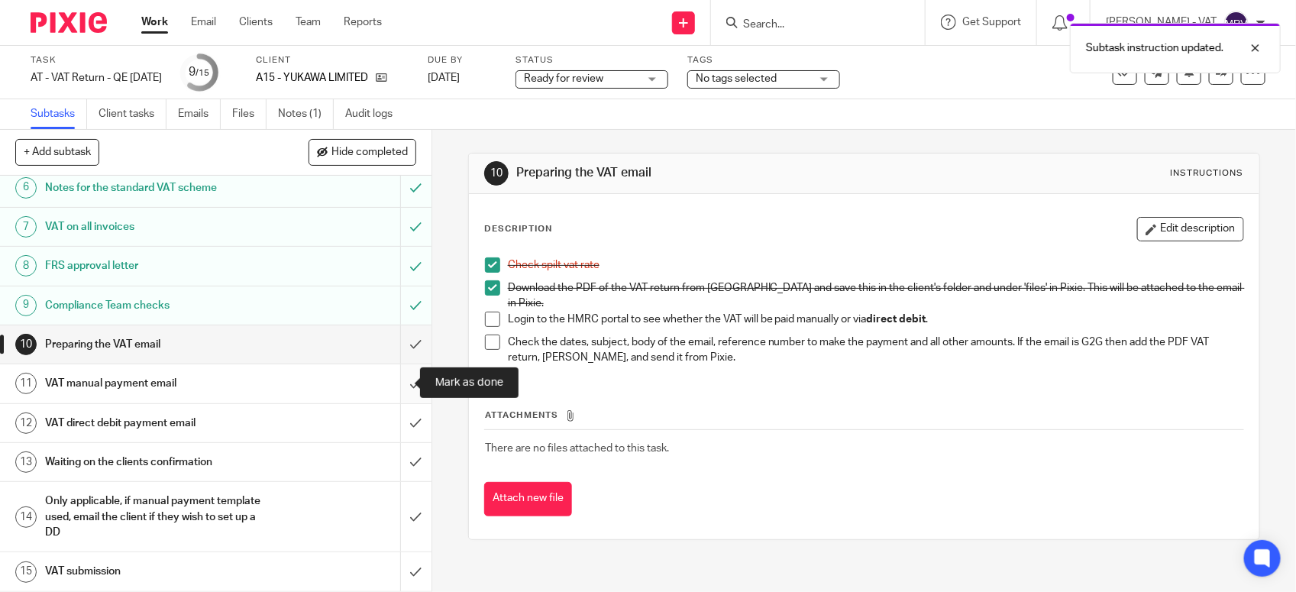
click at [392, 387] on input "submit" at bounding box center [216, 383] width 432 height 38
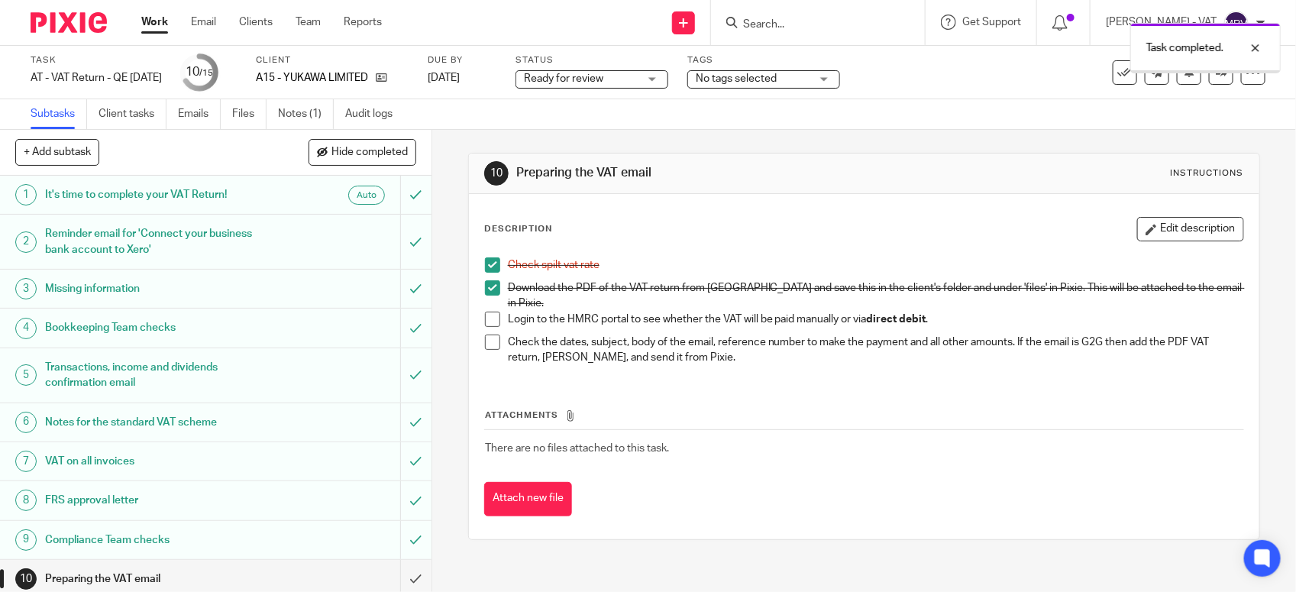
scroll to position [238, 0]
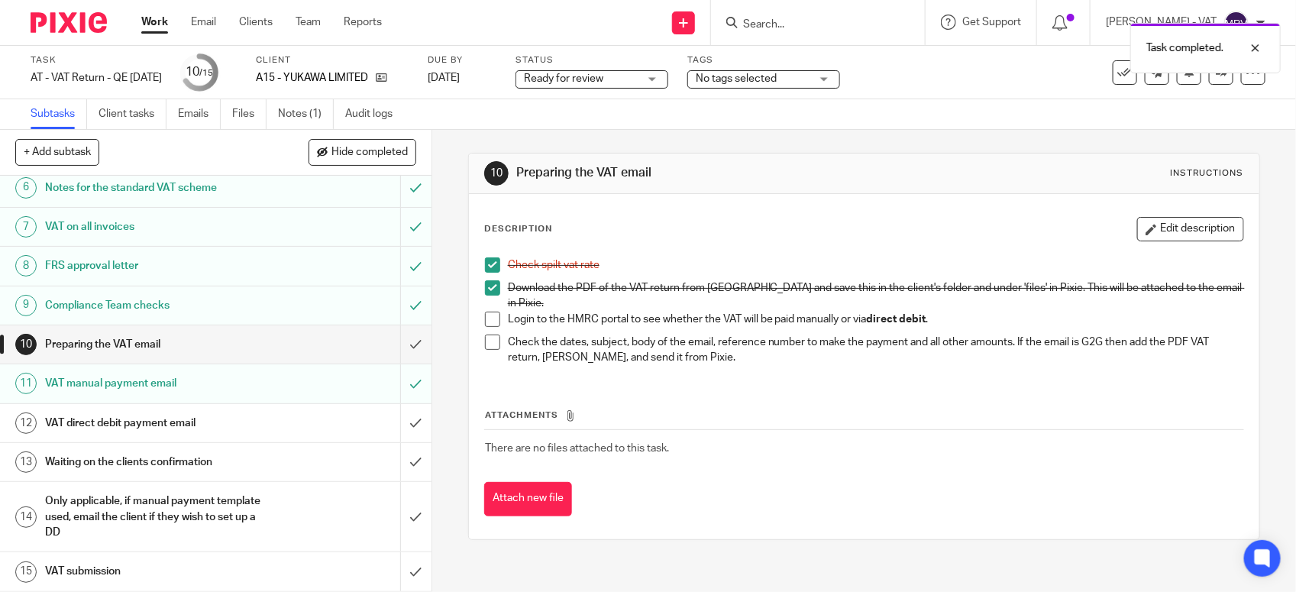
click at [191, 412] on h1 "VAT direct debit payment email" at bounding box center [158, 423] width 227 height 23
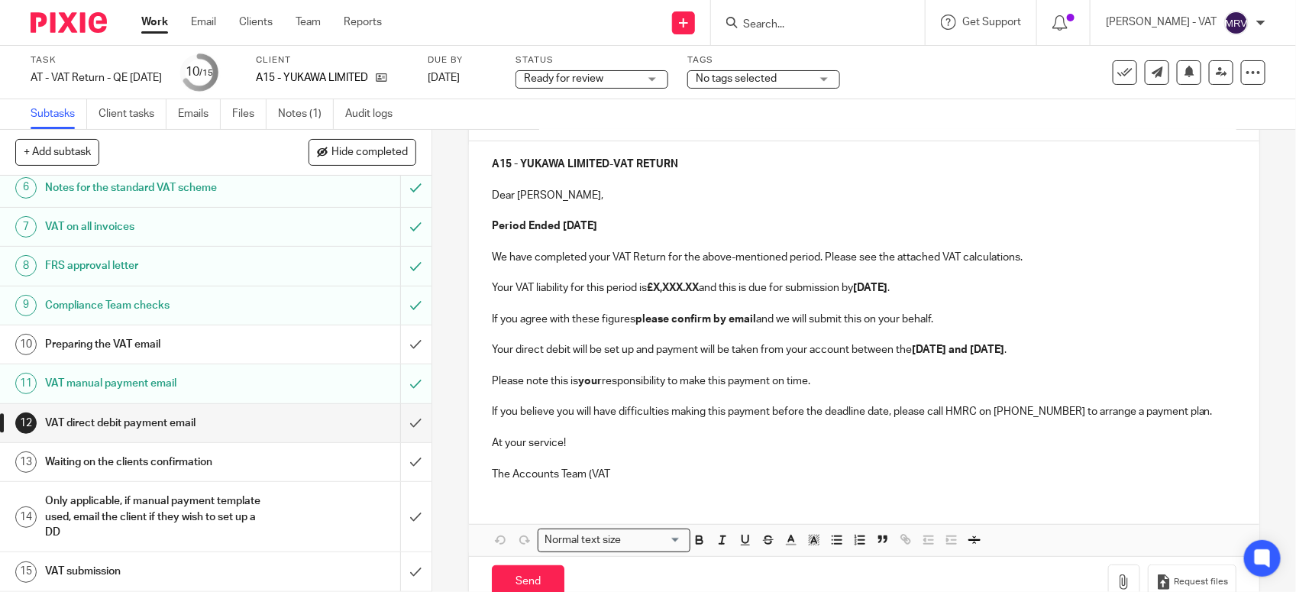
scroll to position [202, 0]
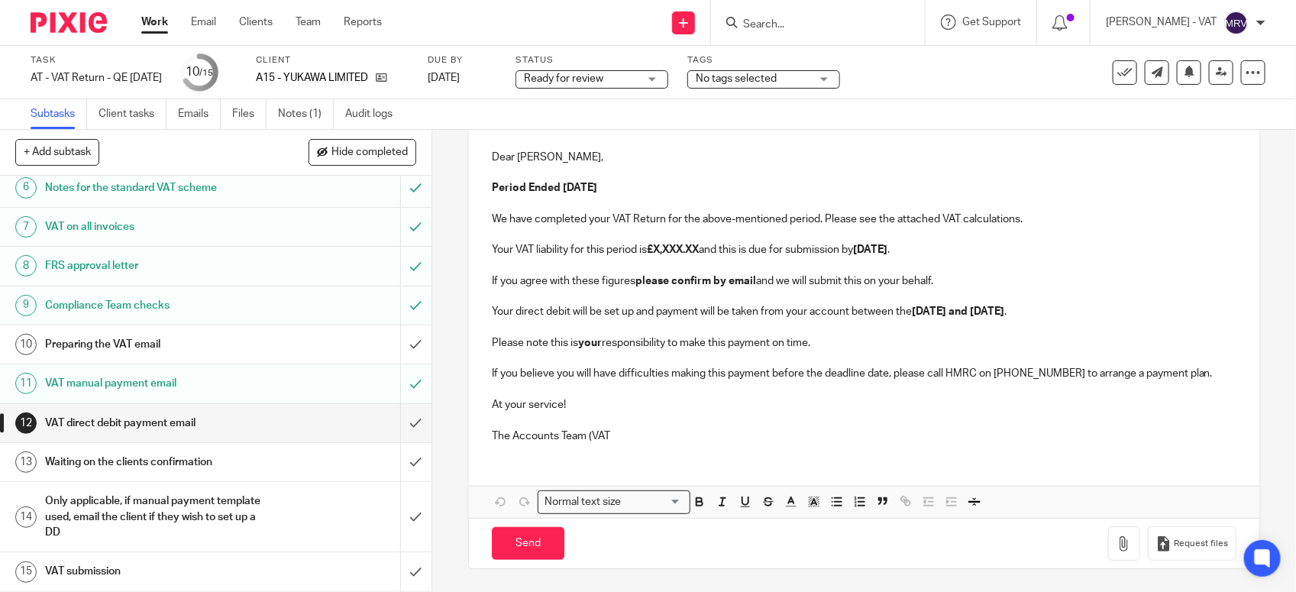
click at [623, 433] on p "The Accounts Team (VAT" at bounding box center [864, 436] width 745 height 15
click at [797, 536] on button "Save draft" at bounding box center [810, 543] width 96 height 33
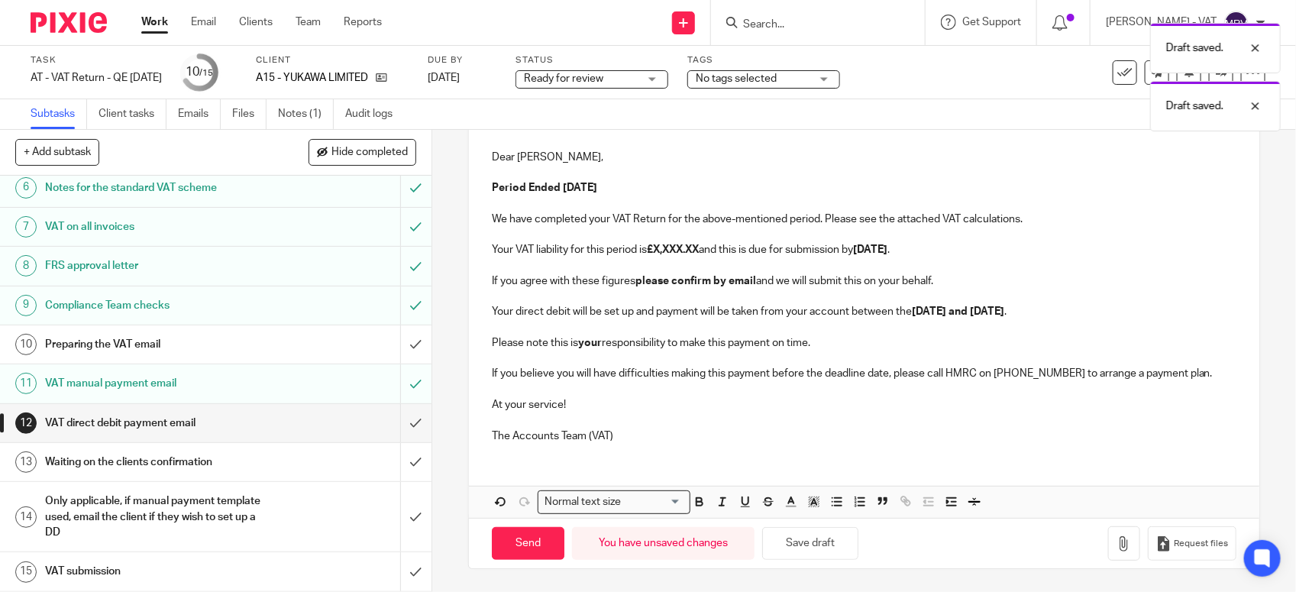
click at [757, 474] on div "A15 - YUKAWA LIMITED - VAT RETURN Dear Kae, Period Ended 31st August 2025 We ha…" at bounding box center [864, 310] width 791 height 415
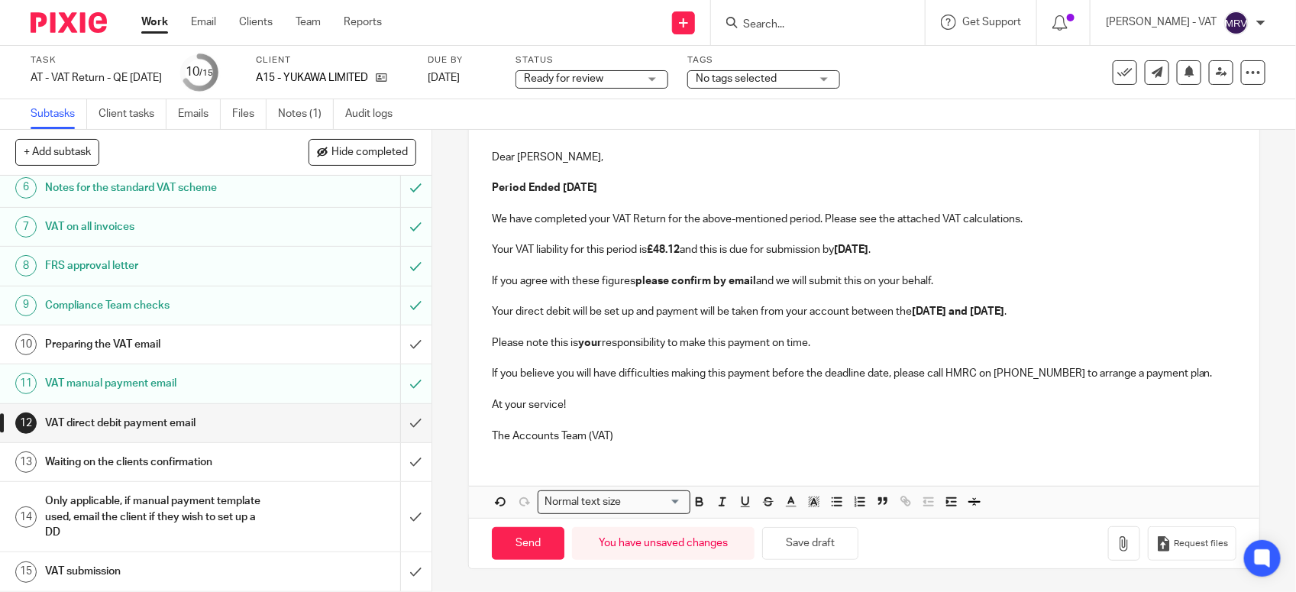
click at [1096, 270] on p at bounding box center [864, 265] width 745 height 15
click at [837, 551] on button "Save draft" at bounding box center [810, 543] width 96 height 33
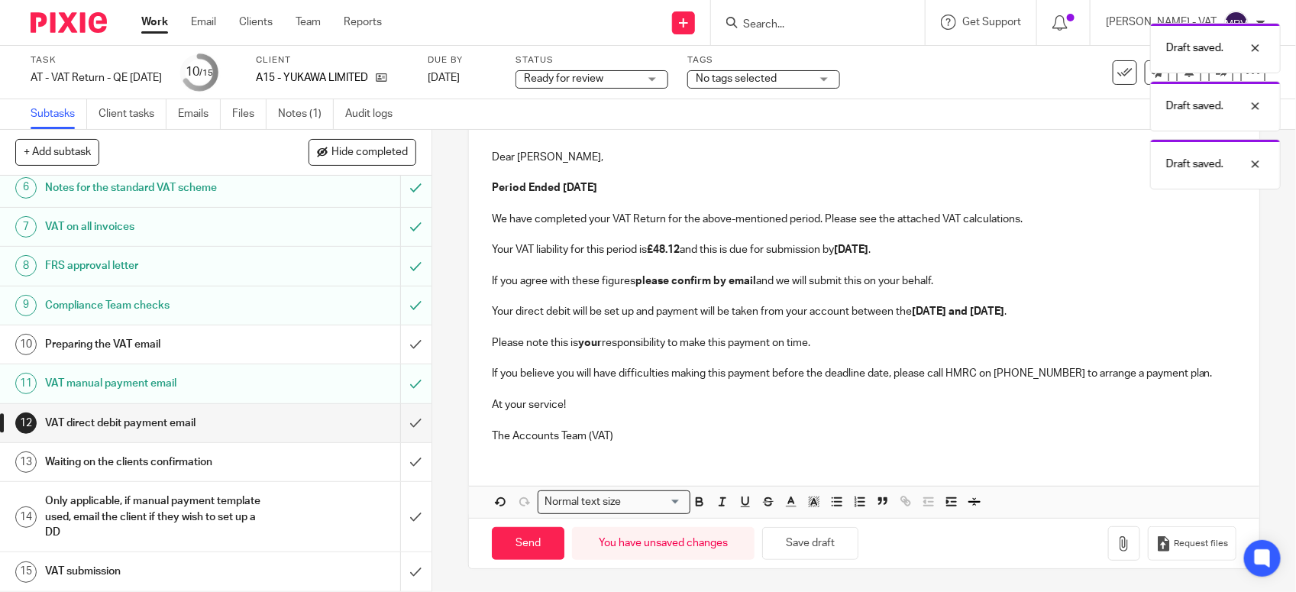
click at [814, 425] on p at bounding box center [864, 420] width 745 height 15
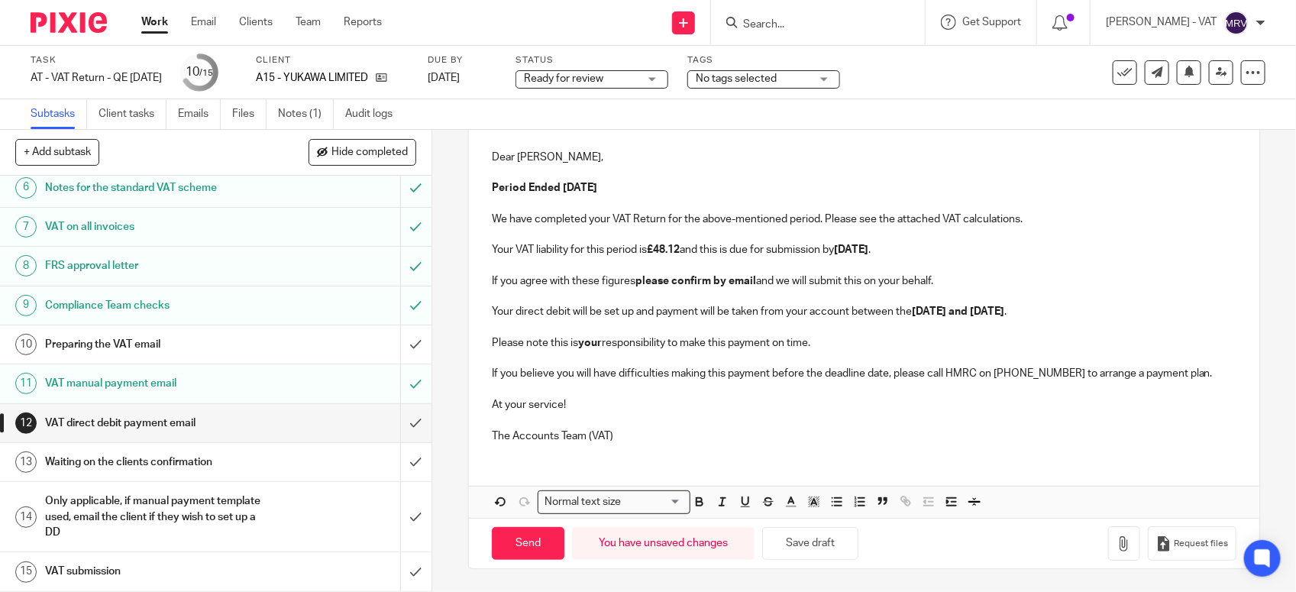
click at [705, 403] on p "At your service!" at bounding box center [864, 404] width 745 height 15
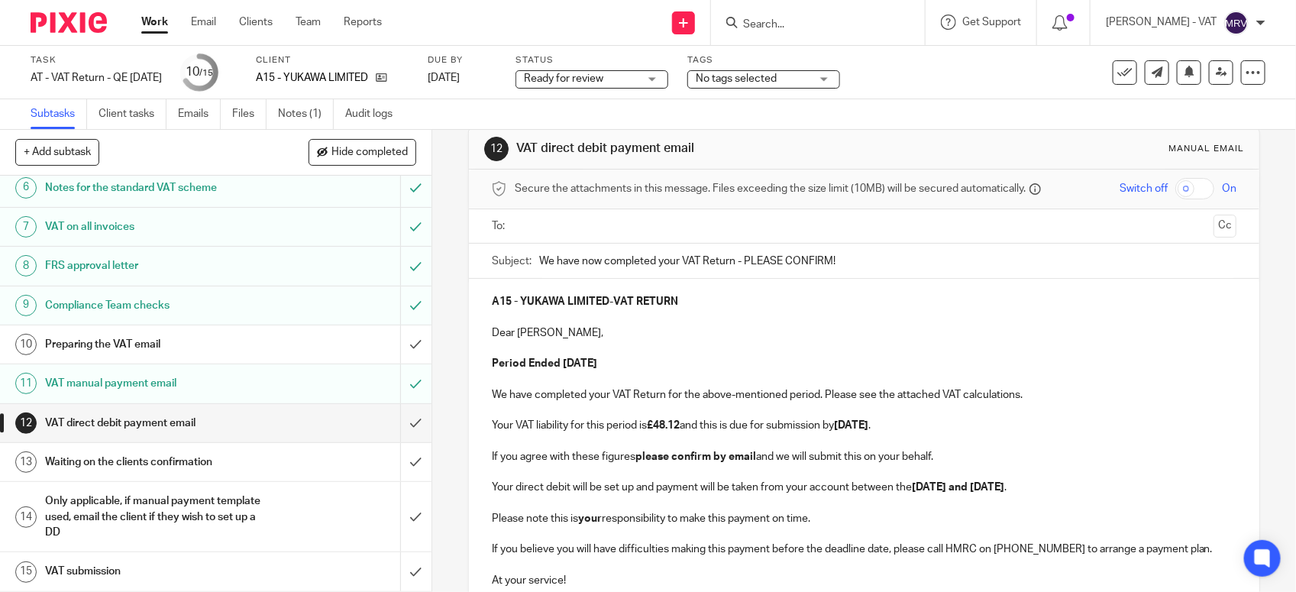
scroll to position [11, 0]
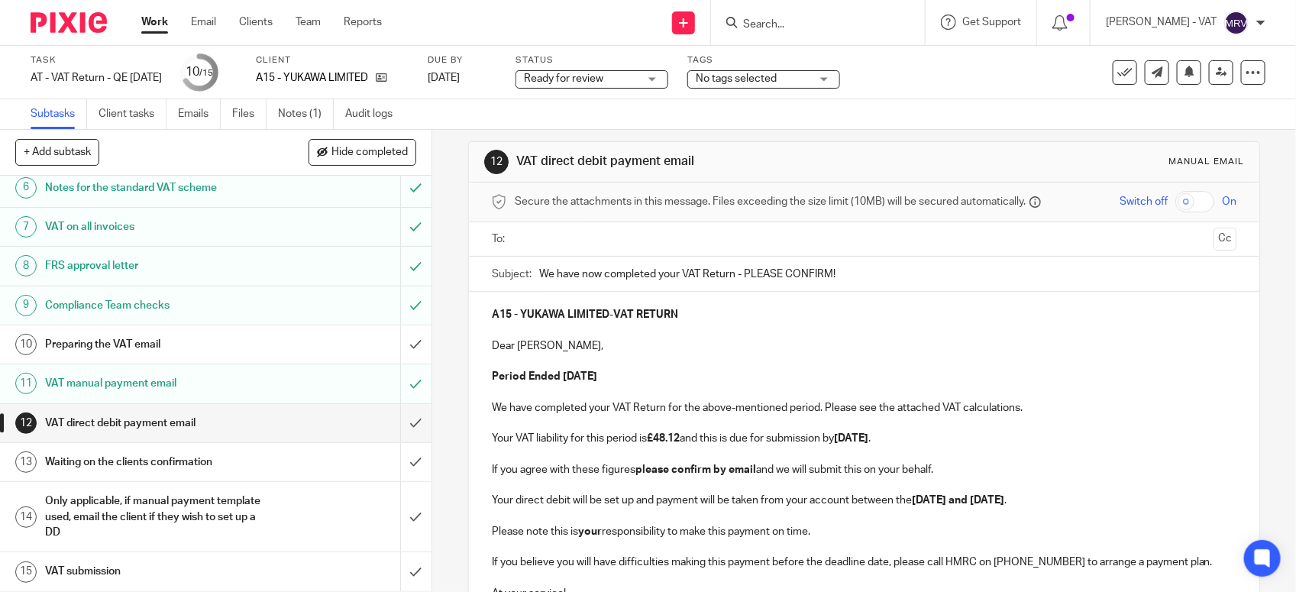
click at [699, 345] on p "Dear Kae," at bounding box center [864, 345] width 745 height 15
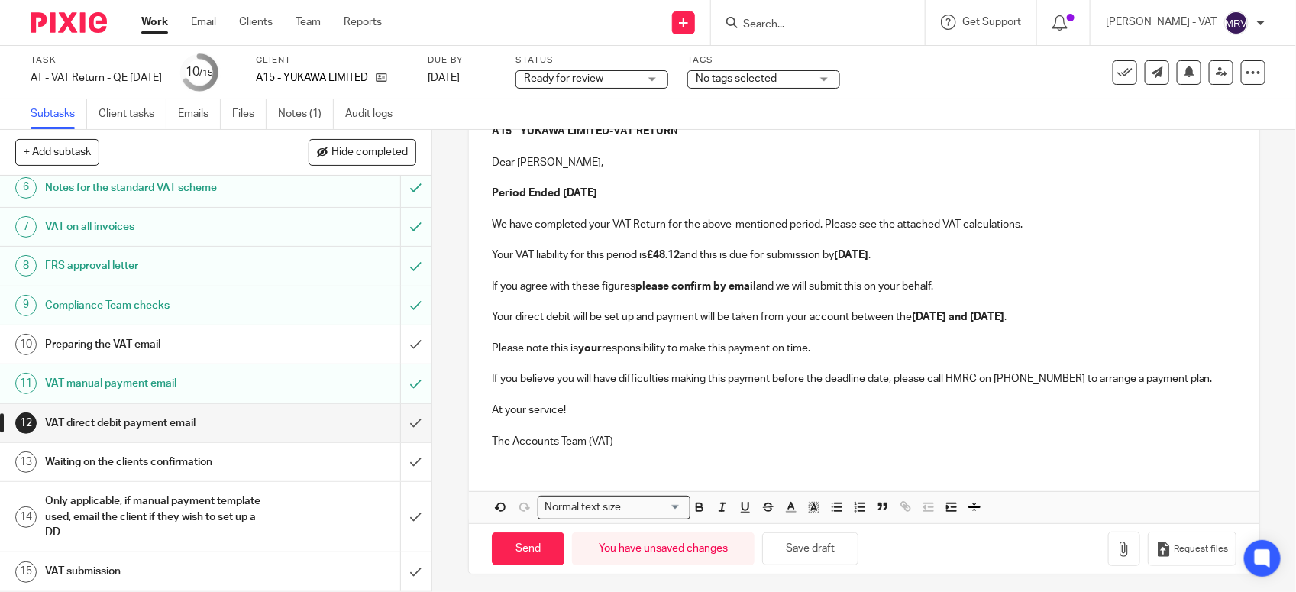
scroll to position [202, 0]
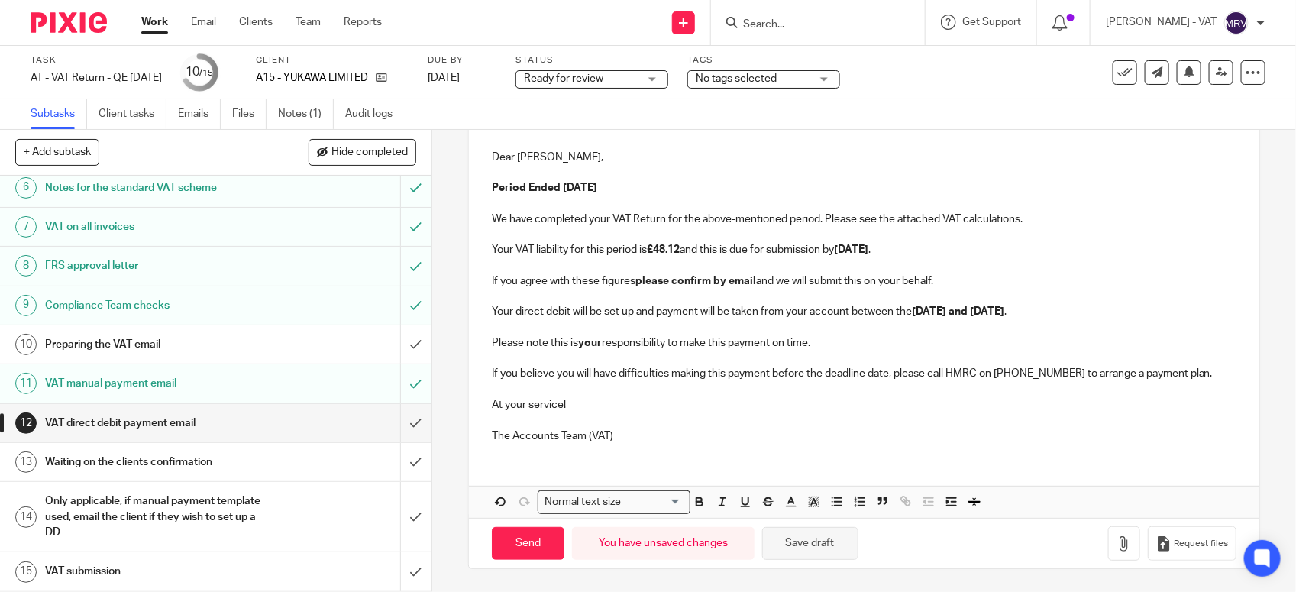
click at [789, 548] on button "Save draft" at bounding box center [810, 543] width 96 height 33
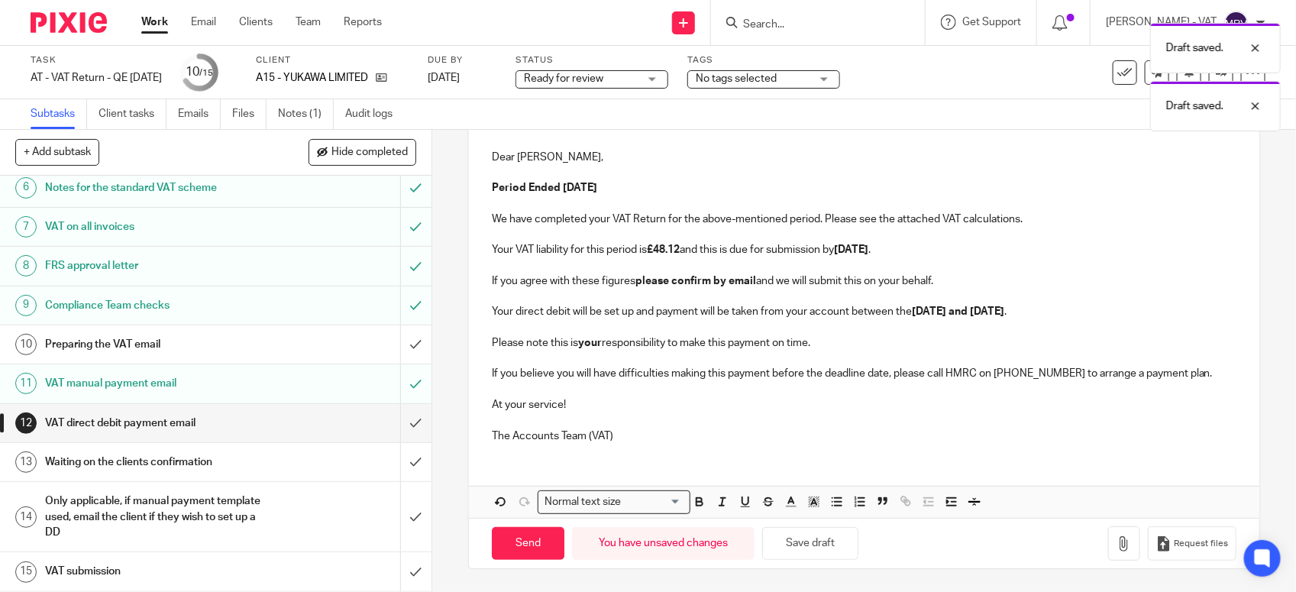
click at [623, 443] on div "A15 - YUKAWA LIMITED - VAT RETURN Dear Kae, Period Ended 31st August 2025 We ha…" at bounding box center [864, 279] width 791 height 352
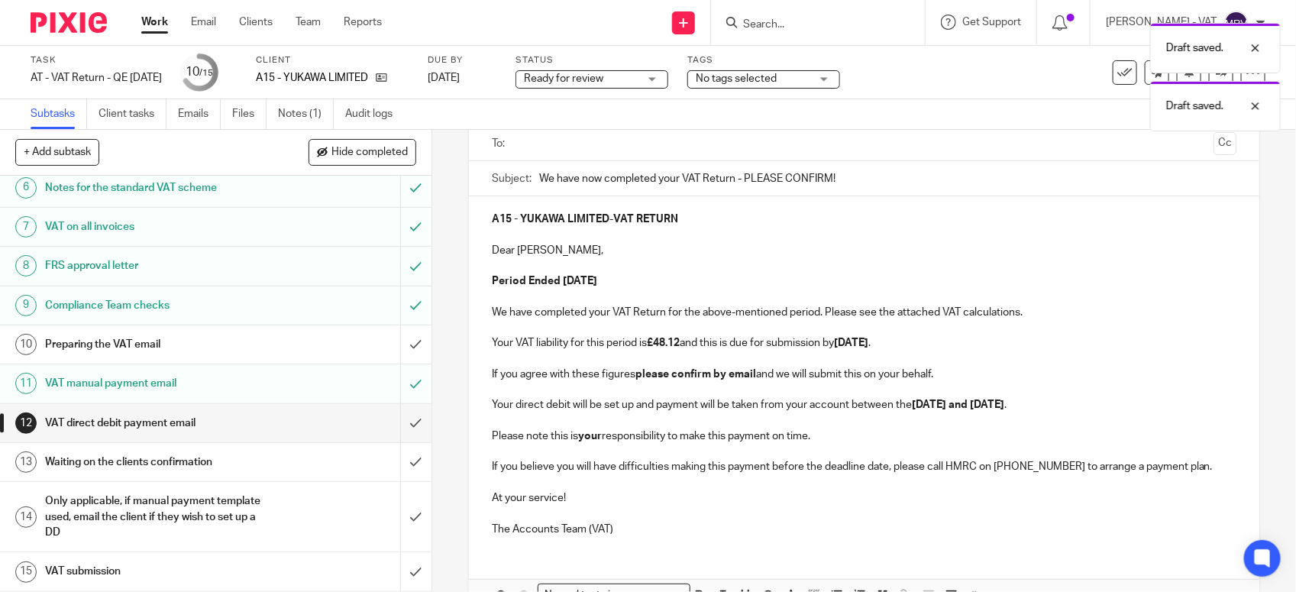
click at [848, 432] on p "Please note this is your responsibility to make this payment on time." at bounding box center [864, 436] width 745 height 15
click at [1079, 406] on p "Your direct debit will be set up and payment will be taken from your account be…" at bounding box center [864, 404] width 745 height 15
click at [934, 367] on p "If you agree with these figures please confirm by email and we will submit this…" at bounding box center [864, 374] width 745 height 15
click at [947, 340] on p "Your VAT liability for this period is £48.12 and this is due for submission by …" at bounding box center [864, 342] width 745 height 15
click at [1026, 319] on p "We have completed your VAT Return for the above-mentioned period. Please see th…" at bounding box center [864, 312] width 745 height 15
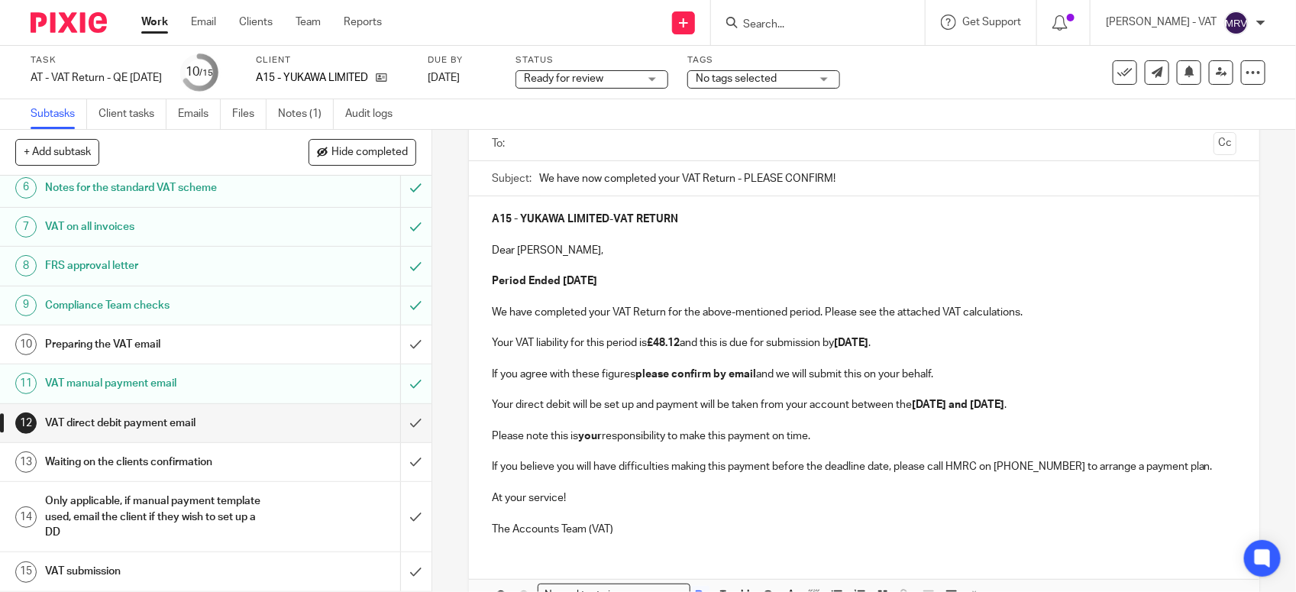
click at [650, 280] on p "Period Ended 31st August 2025" at bounding box center [864, 280] width 745 height 15
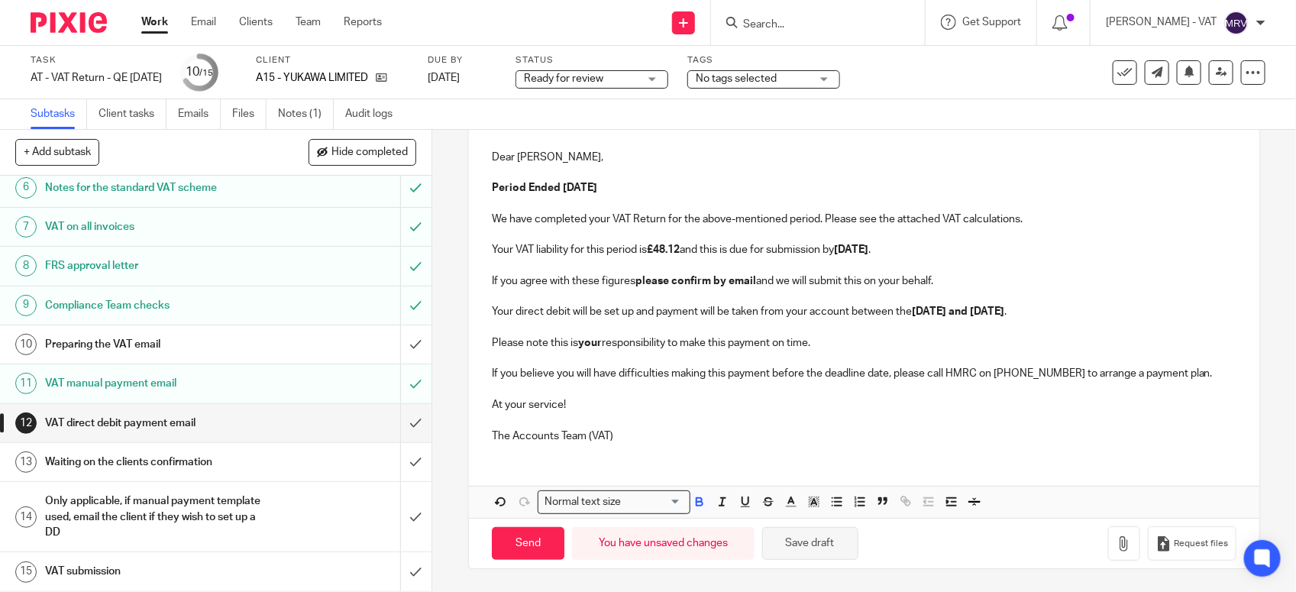
click at [834, 535] on button "Save draft" at bounding box center [810, 543] width 96 height 33
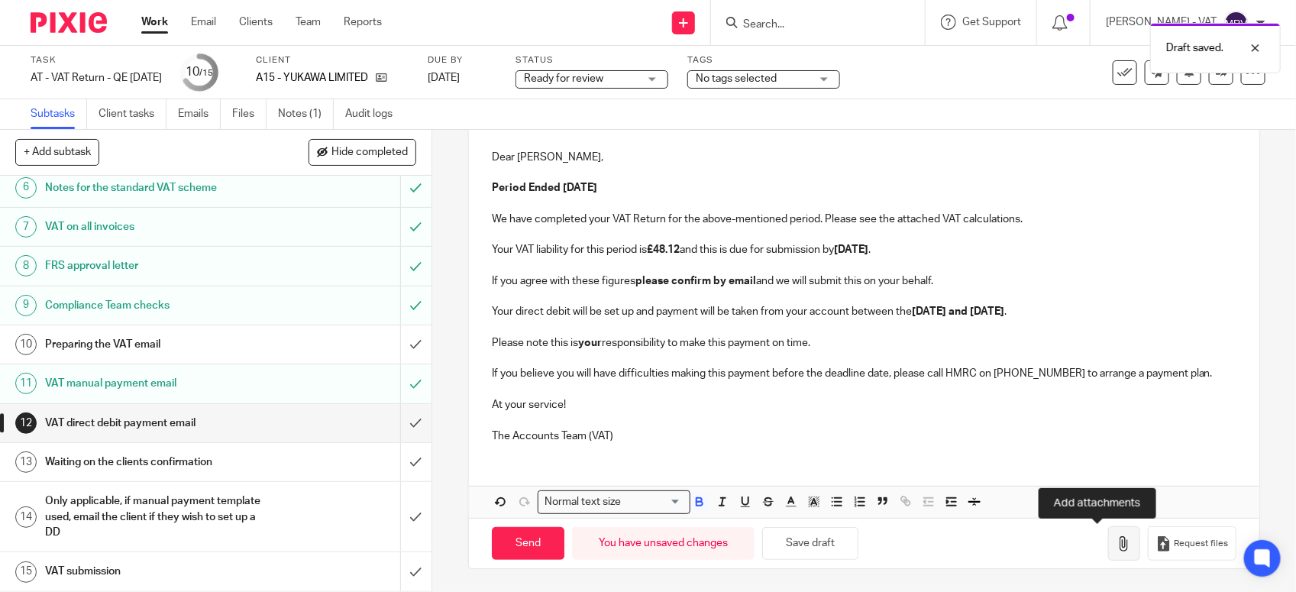
click at [1117, 537] on icon "button" at bounding box center [1124, 543] width 15 height 15
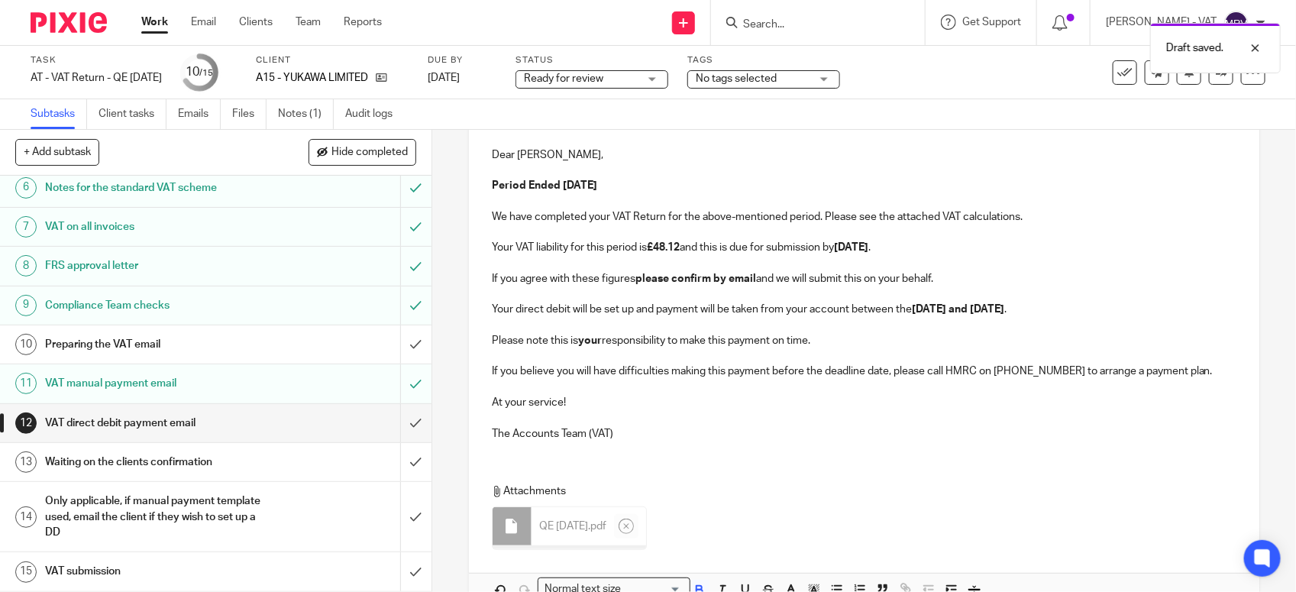
click at [647, 413] on p at bounding box center [864, 417] width 745 height 15
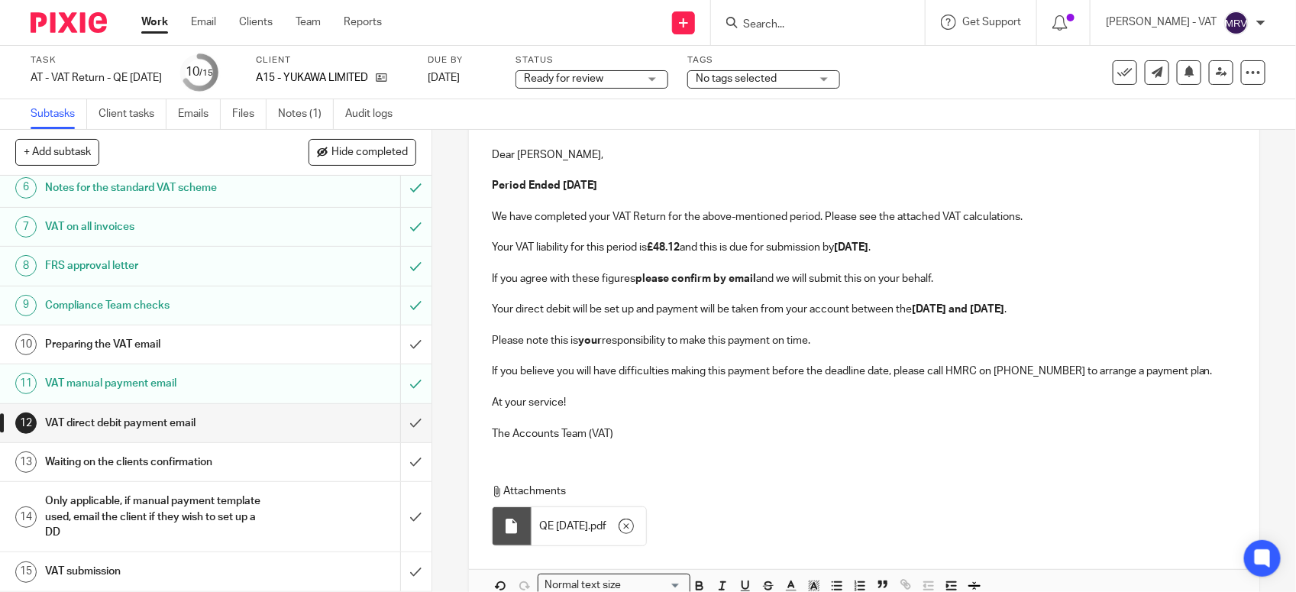
click at [616, 311] on p "Your direct debit will be set up and payment will be taken from your account be…" at bounding box center [864, 309] width 745 height 15
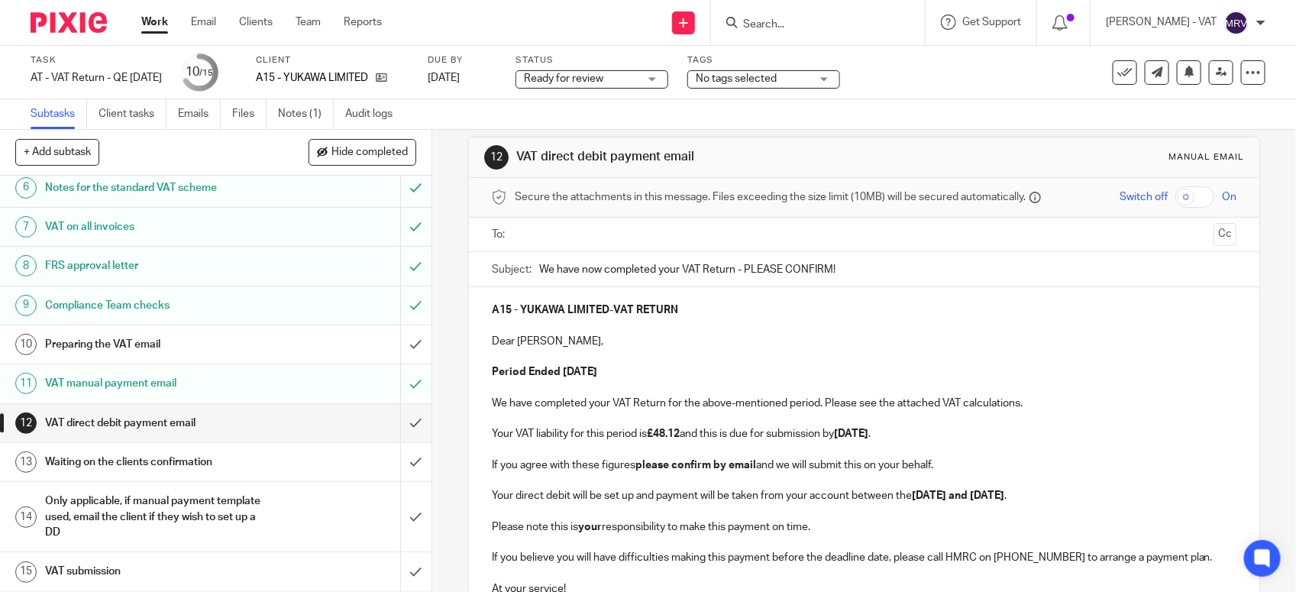
scroll to position [11, 0]
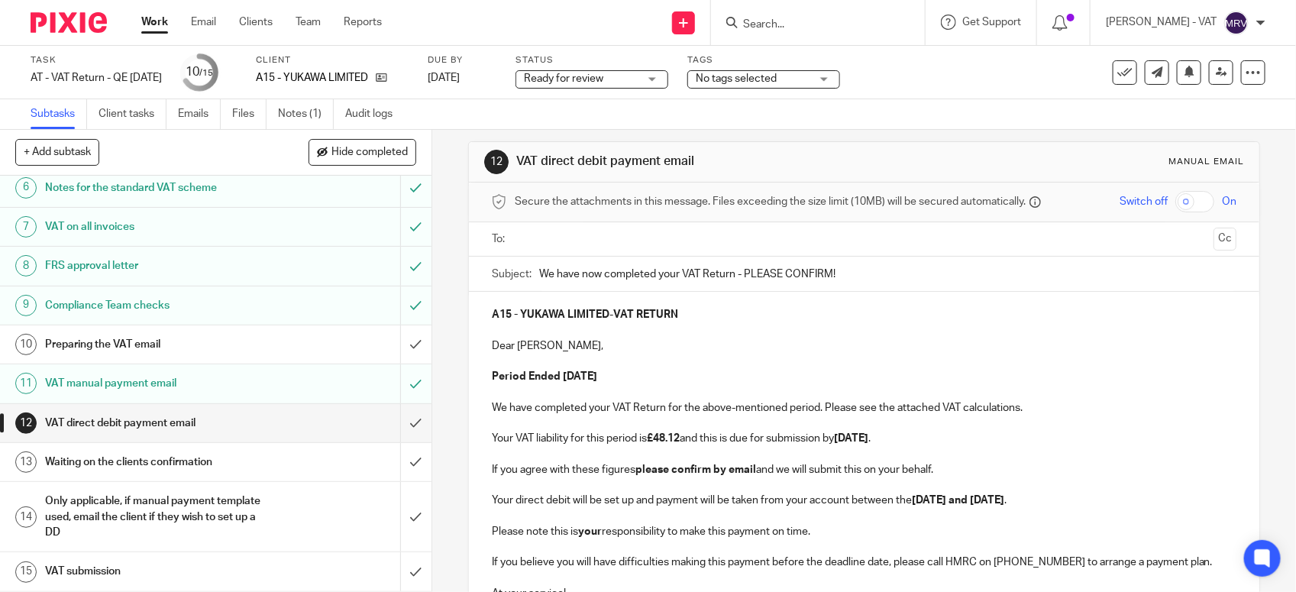
click at [577, 241] on input "text" at bounding box center [864, 240] width 688 height 18
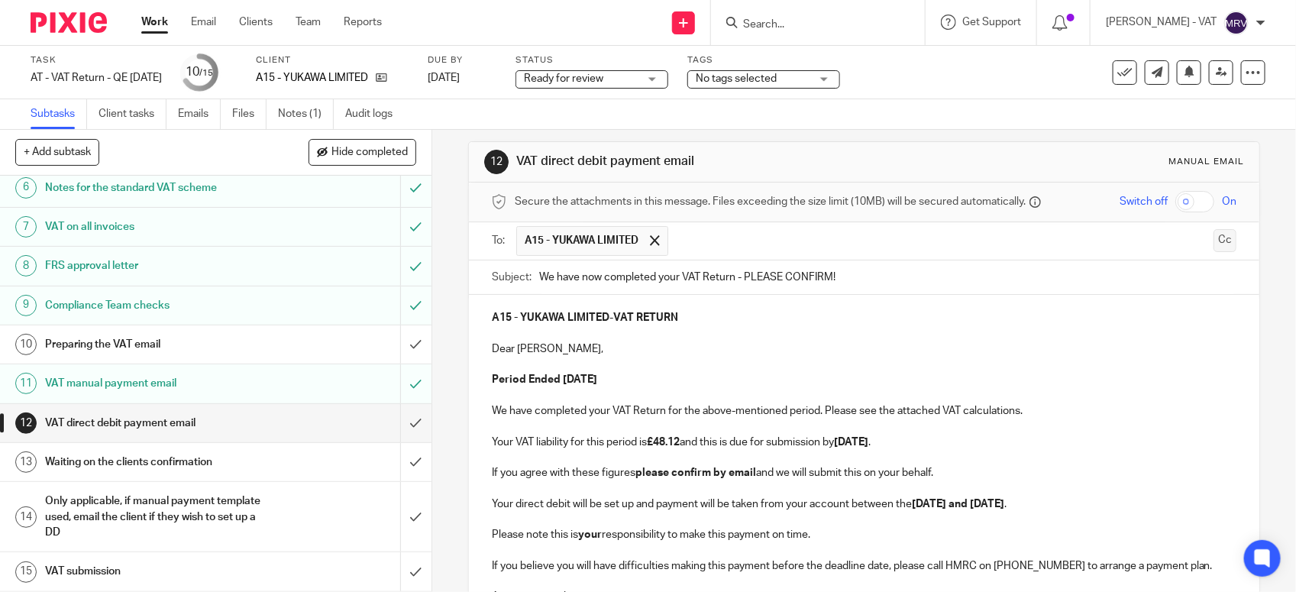
click at [1214, 242] on button "Cc" at bounding box center [1225, 240] width 23 height 23
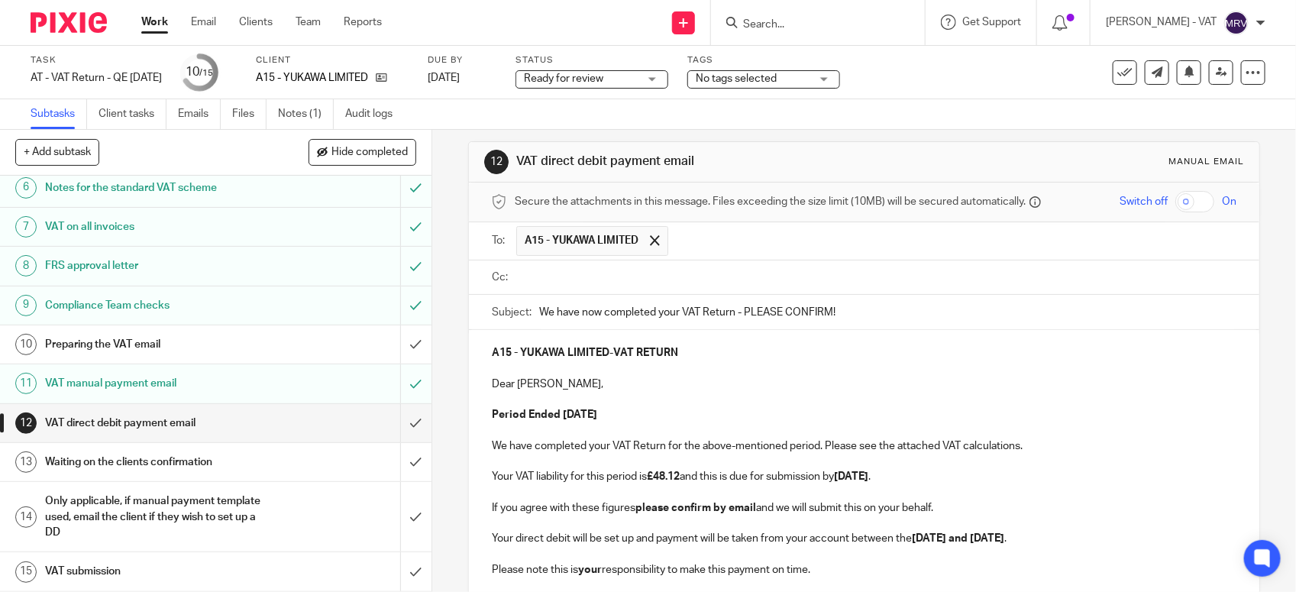
click at [623, 273] on input "text" at bounding box center [875, 278] width 710 height 18
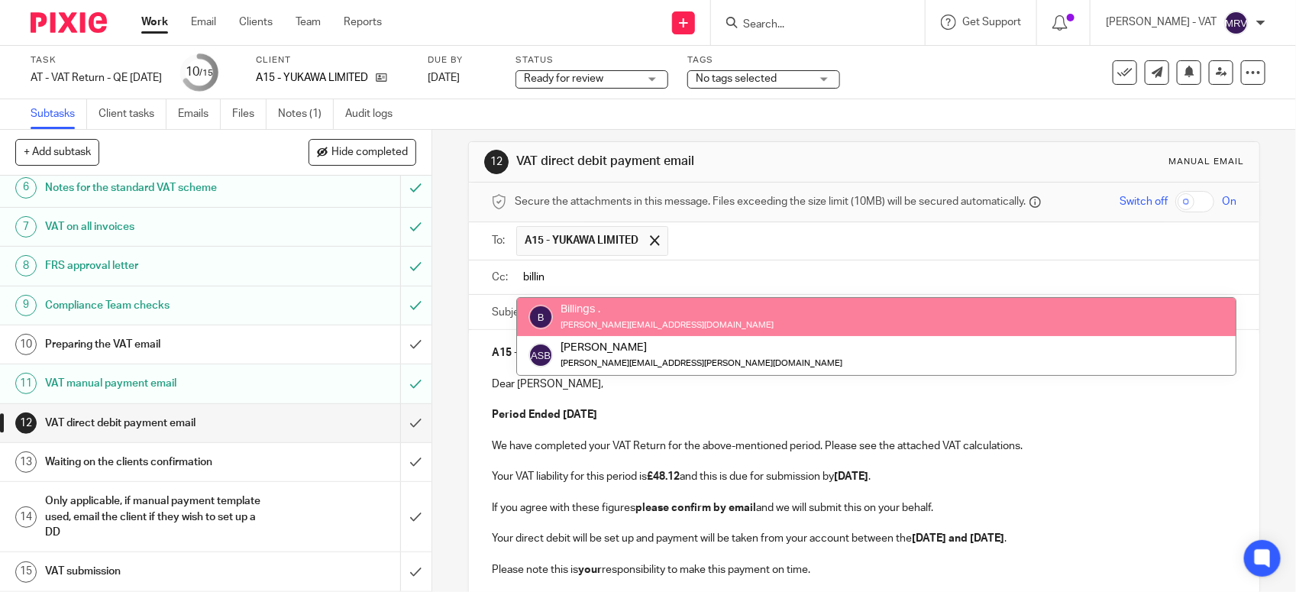
type input "billin"
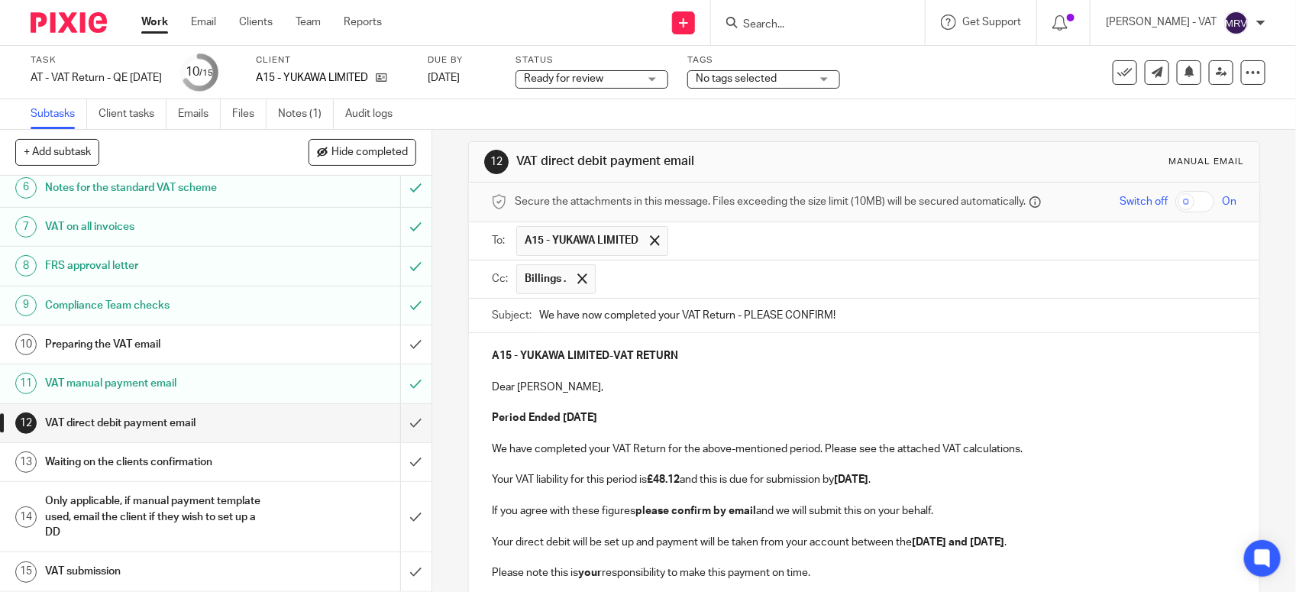
click at [690, 380] on p at bounding box center [864, 371] width 745 height 15
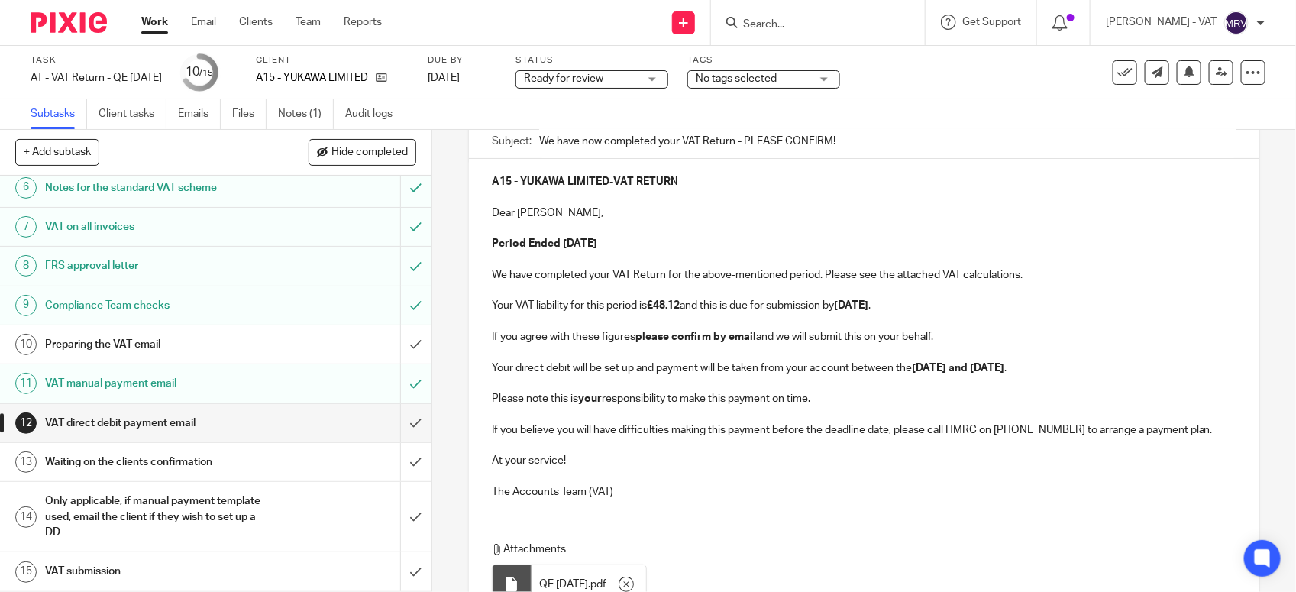
scroll to position [202, 0]
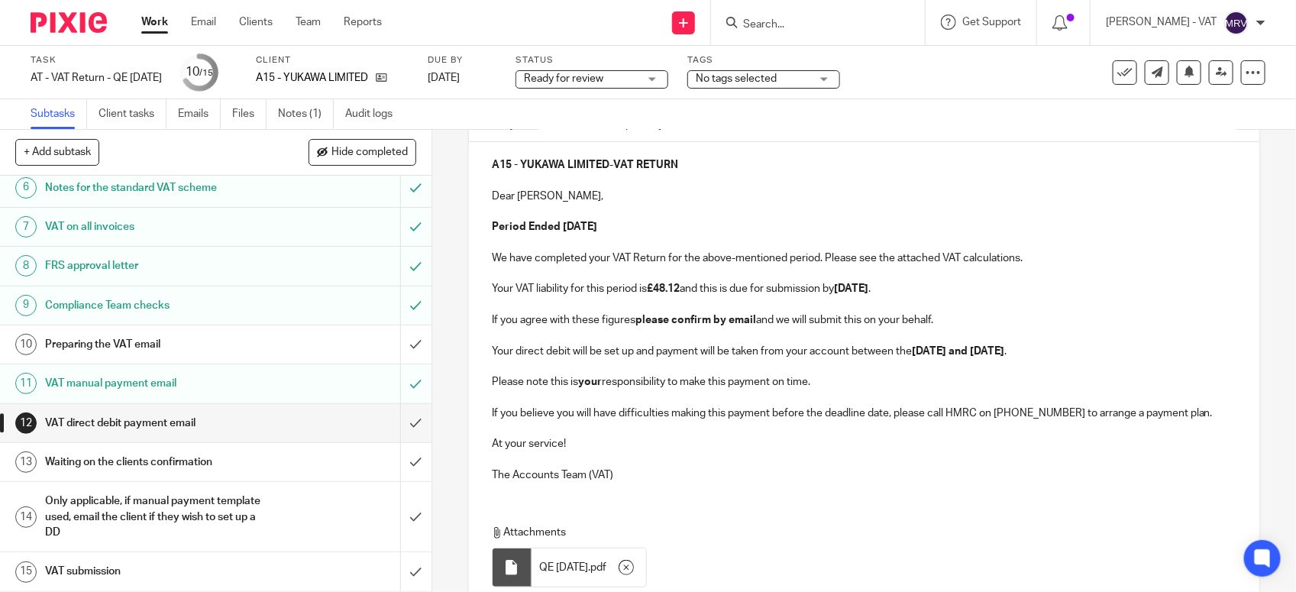
click at [970, 294] on p "Your VAT liability for this period is £48.12 and this is due for submission by …" at bounding box center [864, 288] width 745 height 15
click at [956, 483] on p "The Accounts Team (VAT)" at bounding box center [864, 475] width 745 height 15
click at [849, 451] on p "At your service!" at bounding box center [864, 443] width 745 height 15
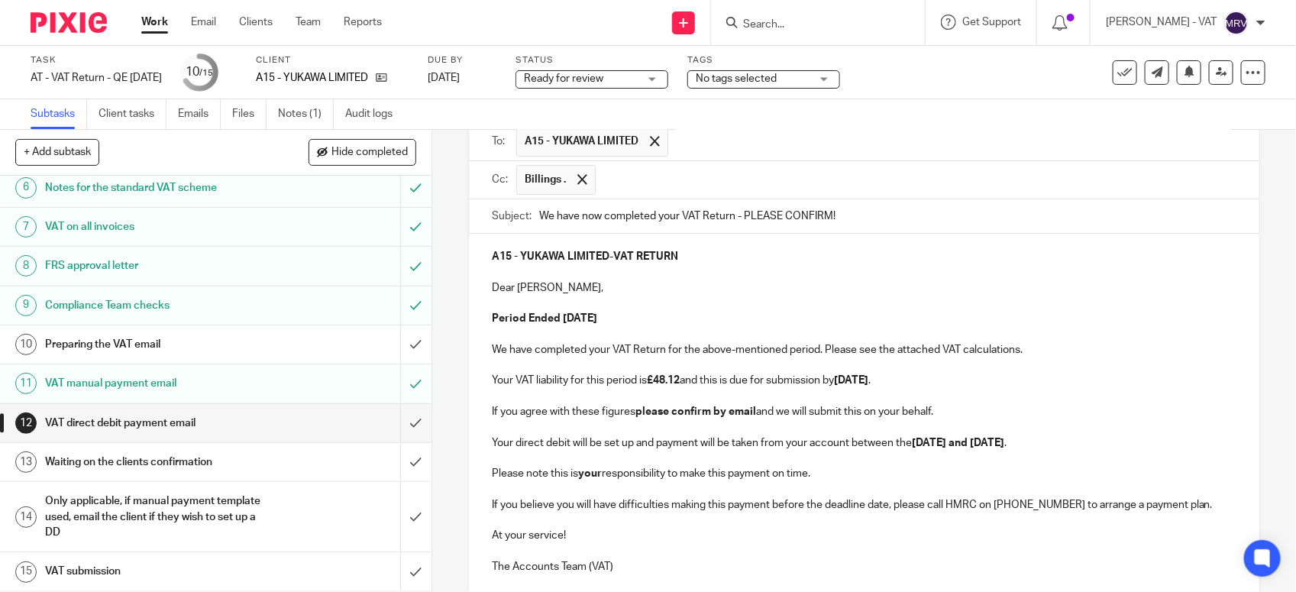
scroll to position [11, 0]
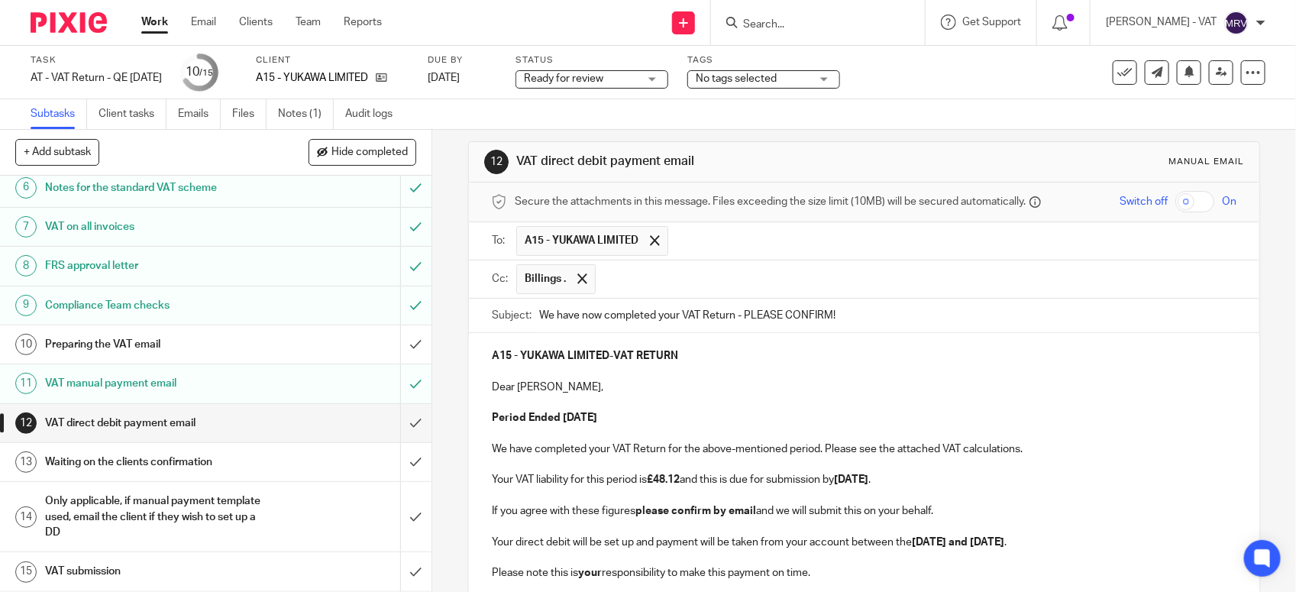
click at [812, 372] on p at bounding box center [864, 371] width 745 height 15
click at [888, 367] on p at bounding box center [864, 371] width 745 height 15
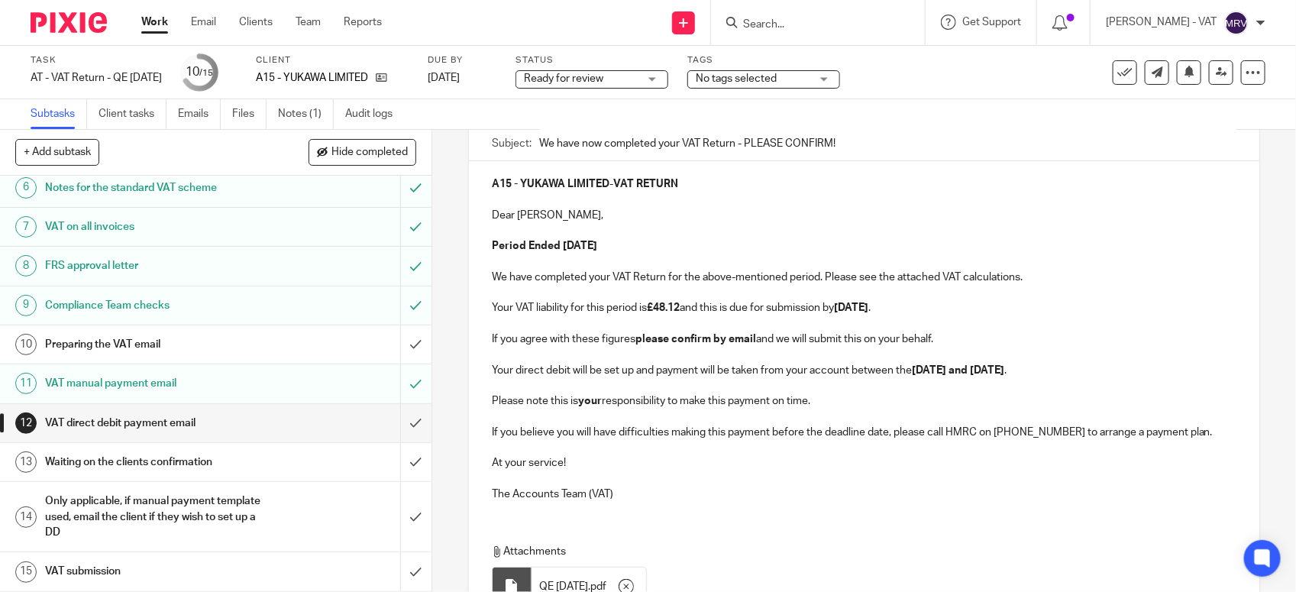
scroll to position [202, 0]
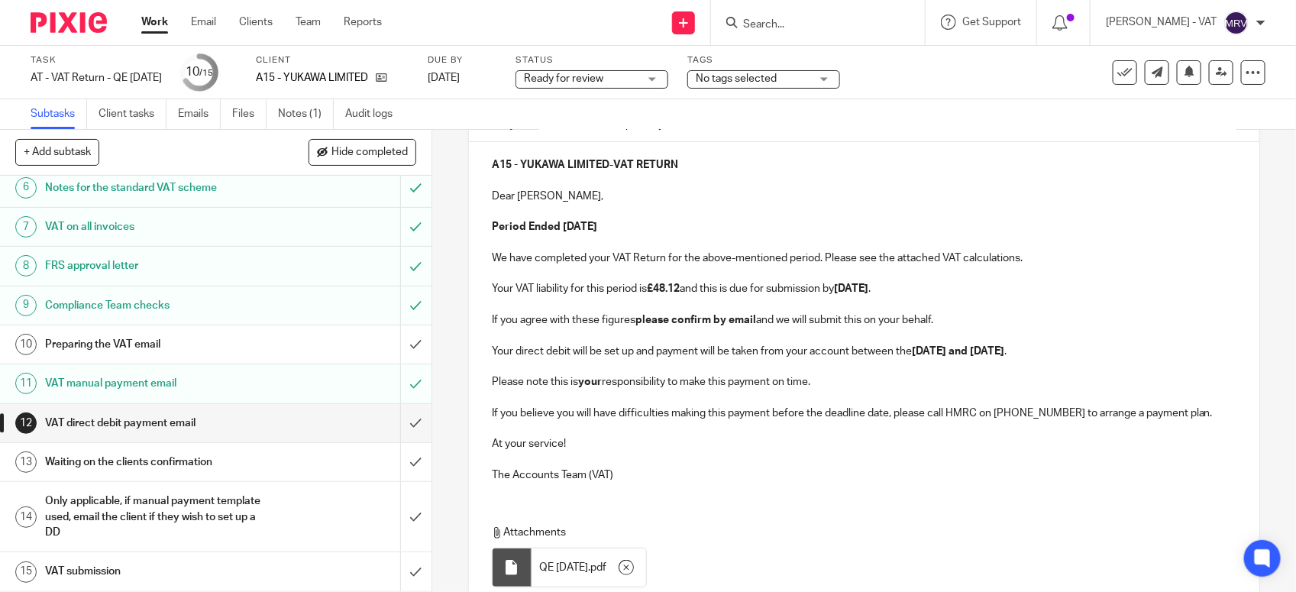
click at [956, 307] on p at bounding box center [864, 304] width 745 height 15
click at [938, 325] on p "If you agree with these figures please confirm by email and we will submit this…" at bounding box center [864, 319] width 745 height 15
click at [1102, 350] on p "Your direct debit will be set up and payment will be taken from your account be…" at bounding box center [864, 351] width 745 height 15
click at [842, 380] on p "Please note this is your responsibility to make this payment on time." at bounding box center [864, 381] width 745 height 15
click at [753, 487] on div "A15 - YUKAWA LIMITED - VAT RETURN Dear Kae, Period Ended 31st August 2025 We ha…" at bounding box center [864, 318] width 791 height 352
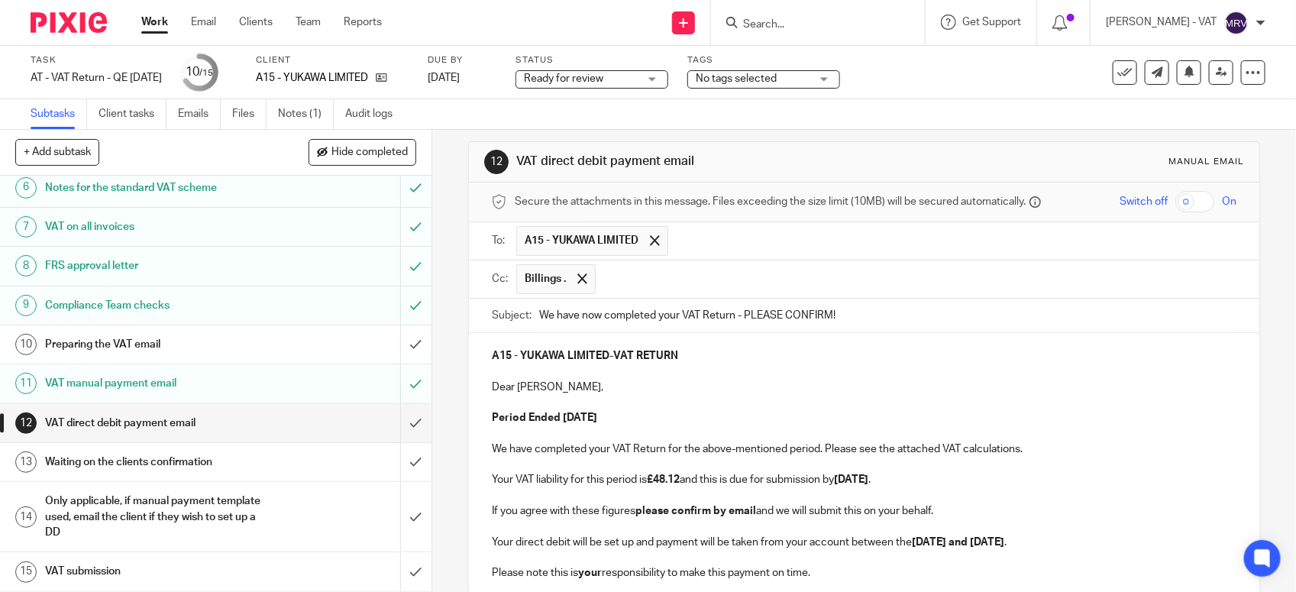
scroll to position [0, 0]
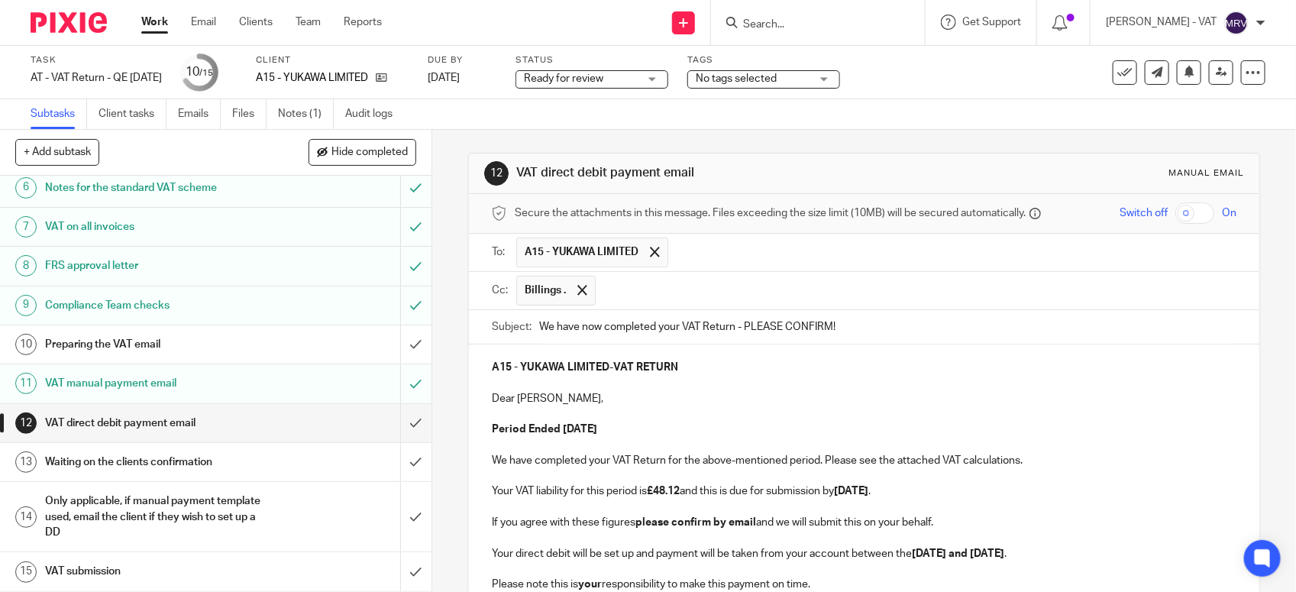
click at [769, 416] on p at bounding box center [864, 413] width 745 height 15
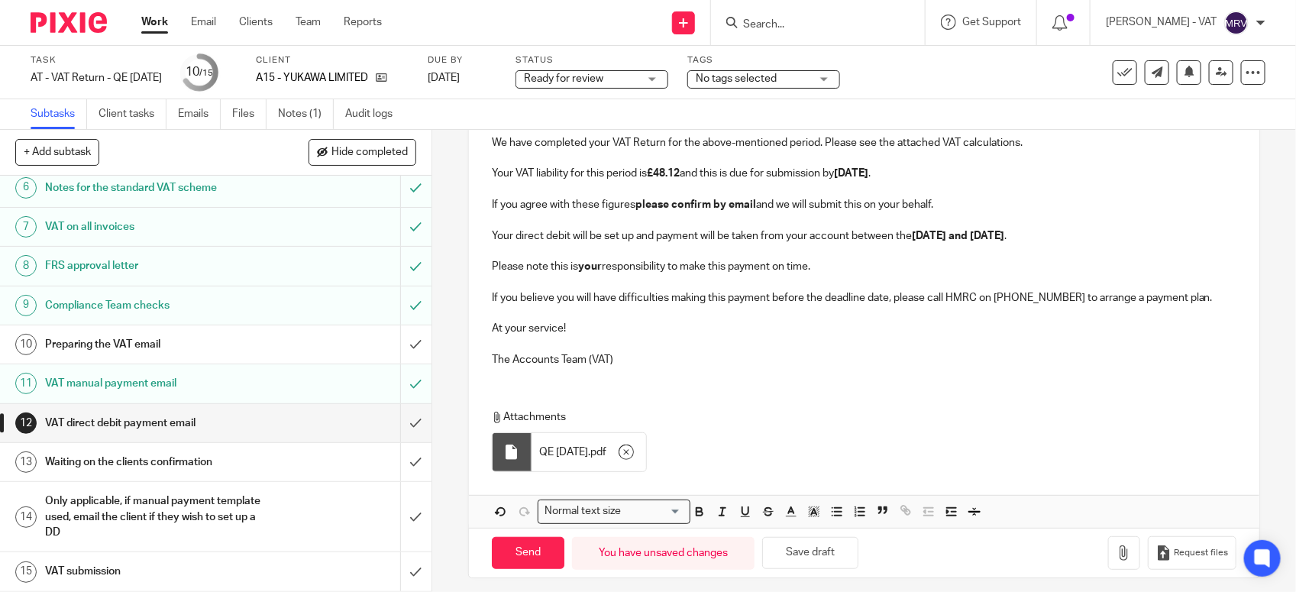
scroll to position [332, 0]
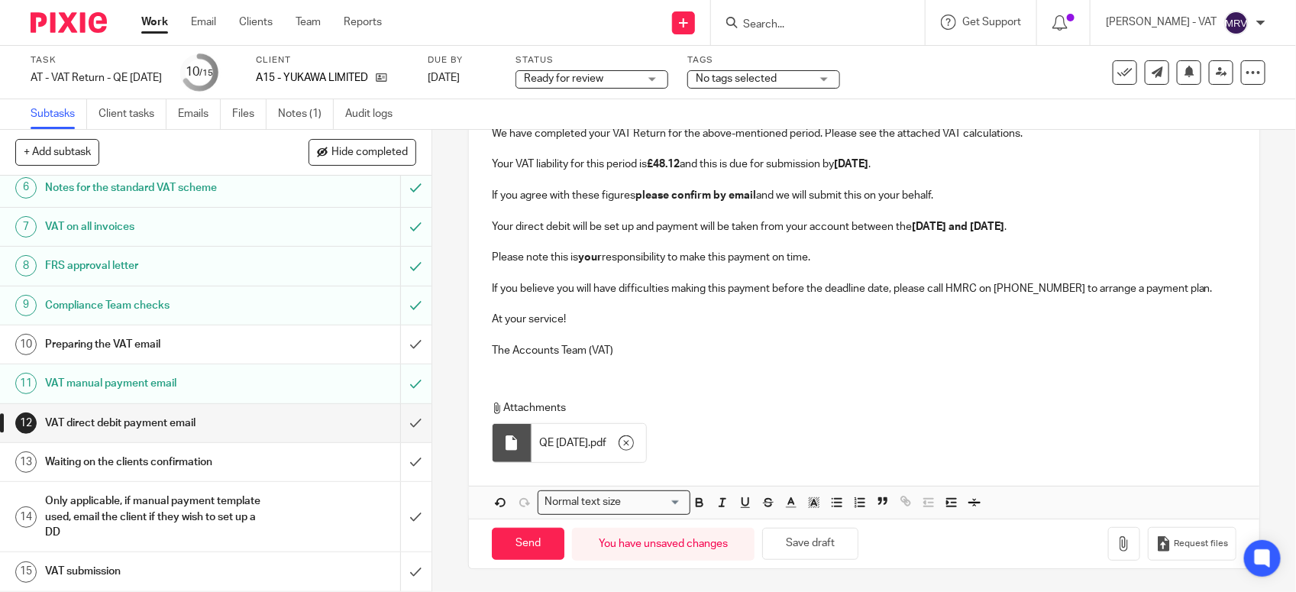
click at [720, 371] on div "A15 - YUKAWA LIMITED - VAT RETURN Dear Kae, Period Ended 31st August 2025 We ha…" at bounding box center [864, 268] width 791 height 500
click at [818, 544] on button "Save draft" at bounding box center [810, 544] width 96 height 33
click at [514, 548] on input "Send" at bounding box center [528, 544] width 73 height 33
type input "Sent"
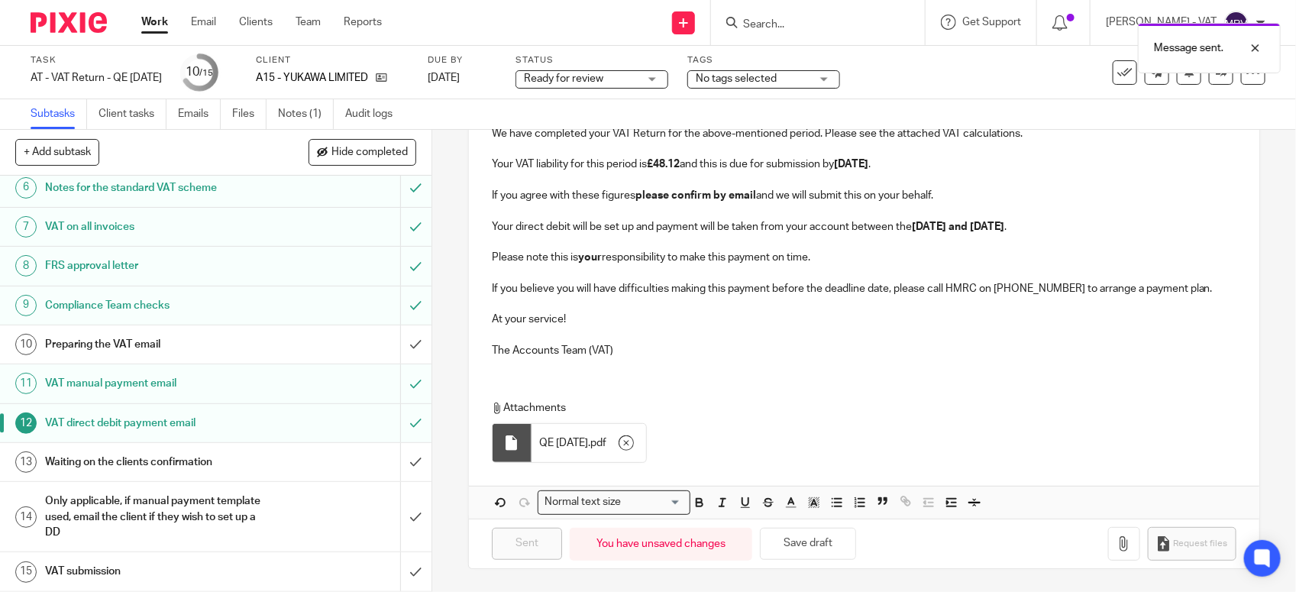
click at [225, 336] on h1 "Preparing the VAT email" at bounding box center [158, 344] width 227 height 23
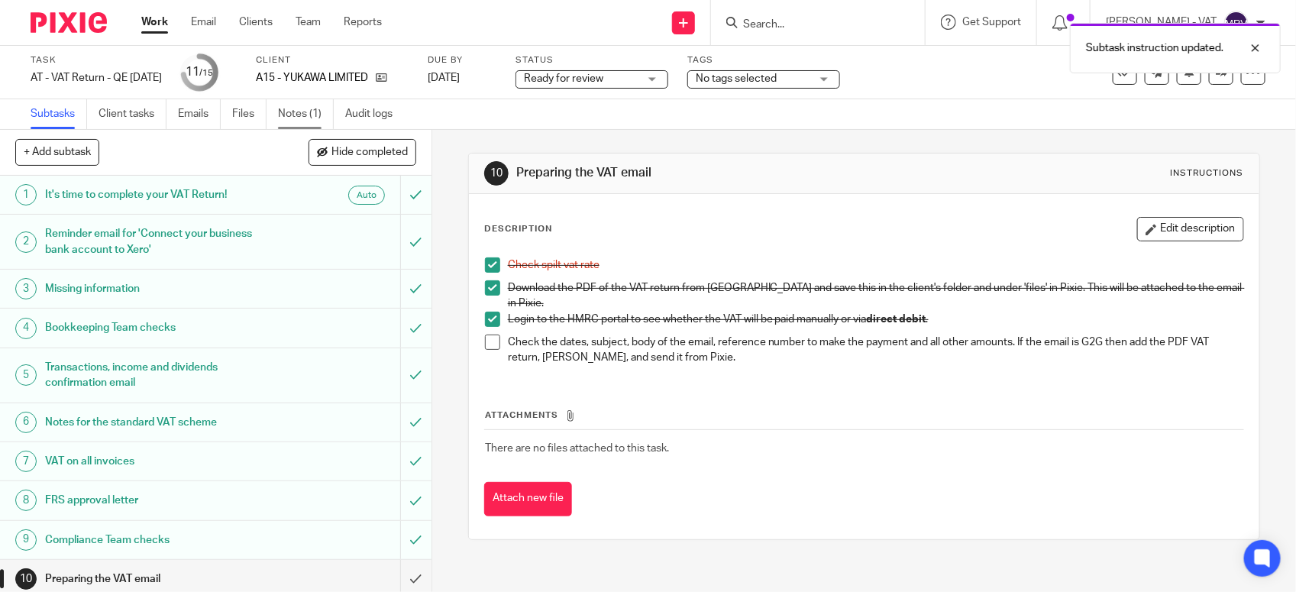
click at [285, 108] on link "Notes (1)" at bounding box center [306, 114] width 56 height 30
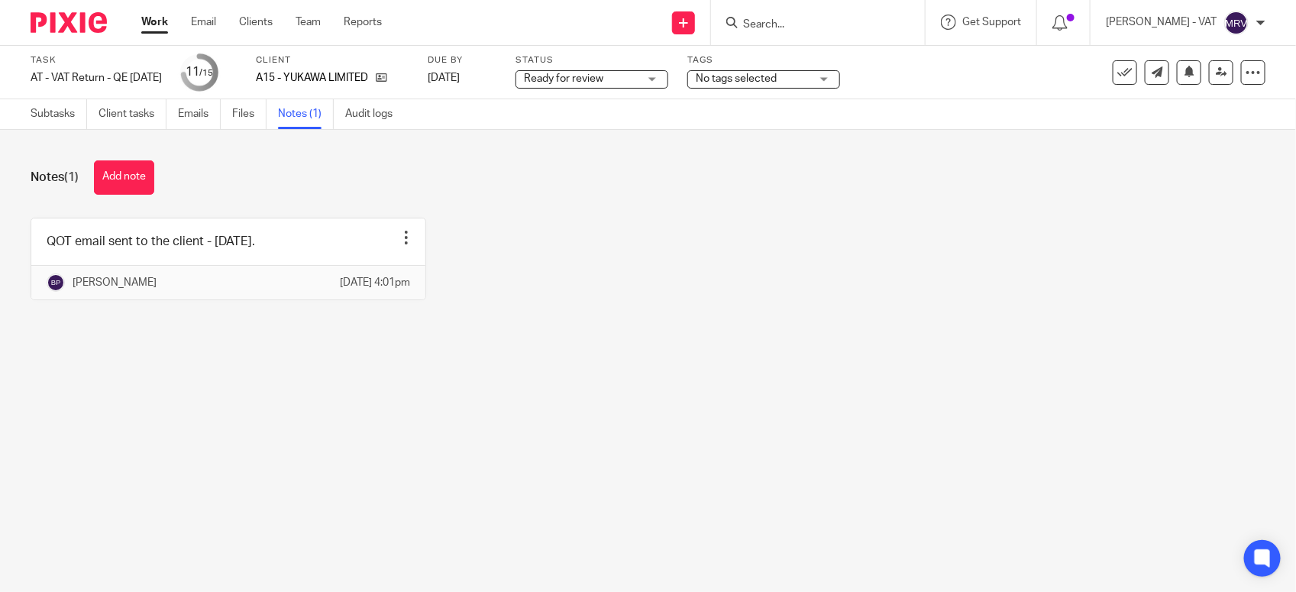
click at [131, 170] on button "Add note" at bounding box center [124, 177] width 60 height 34
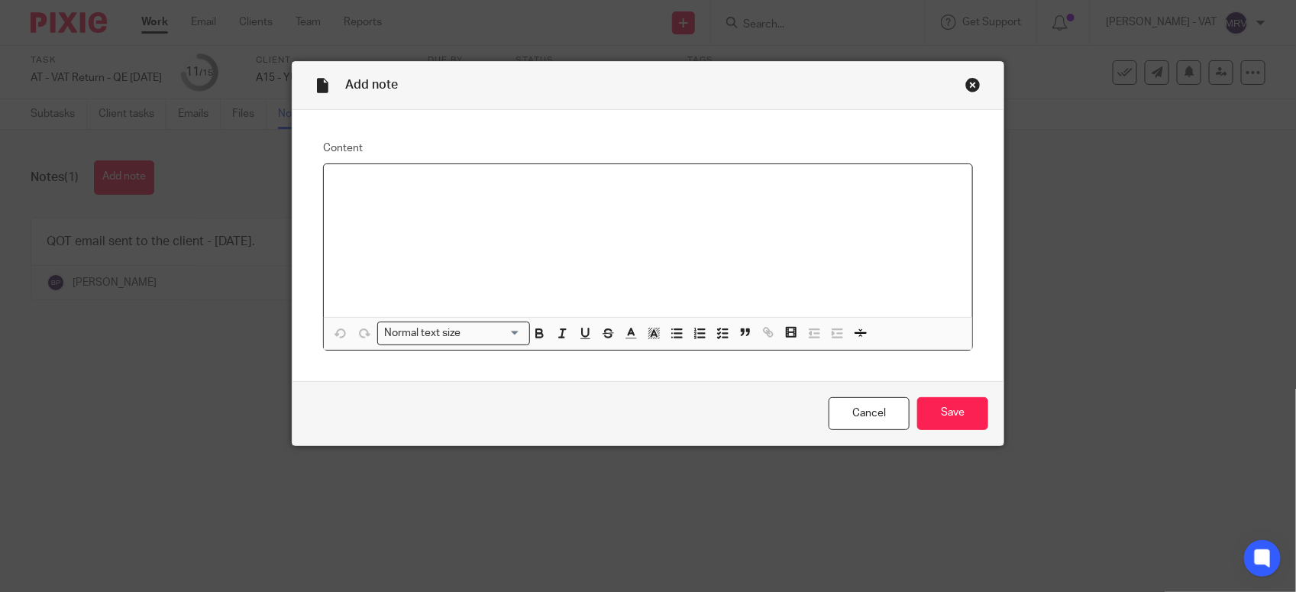
click at [338, 206] on div at bounding box center [648, 240] width 649 height 153
click at [956, 416] on input "Save" at bounding box center [952, 413] width 71 height 33
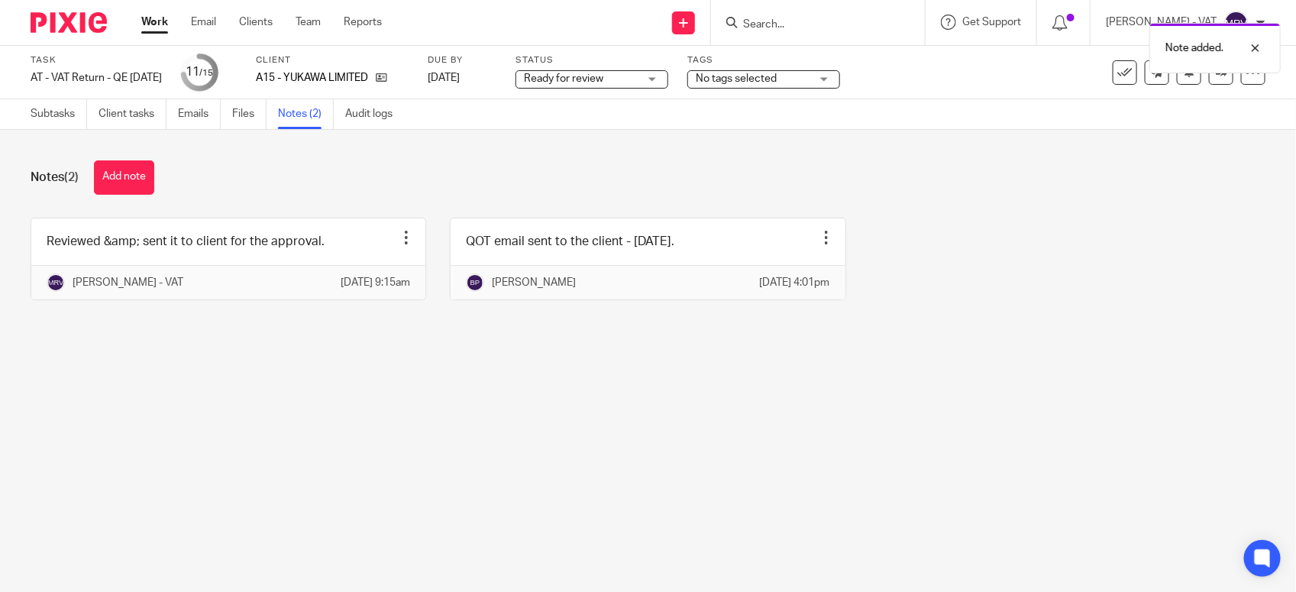
click at [39, 120] on link "Subtasks" at bounding box center [59, 114] width 57 height 30
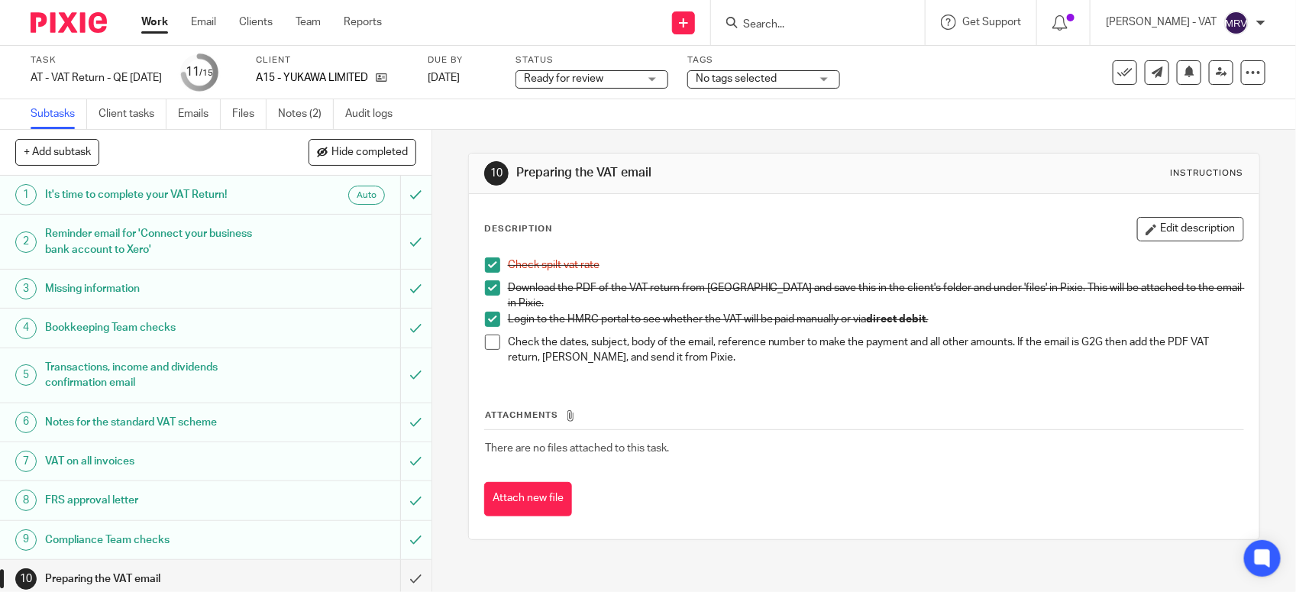
click at [486, 335] on span at bounding box center [492, 342] width 15 height 15
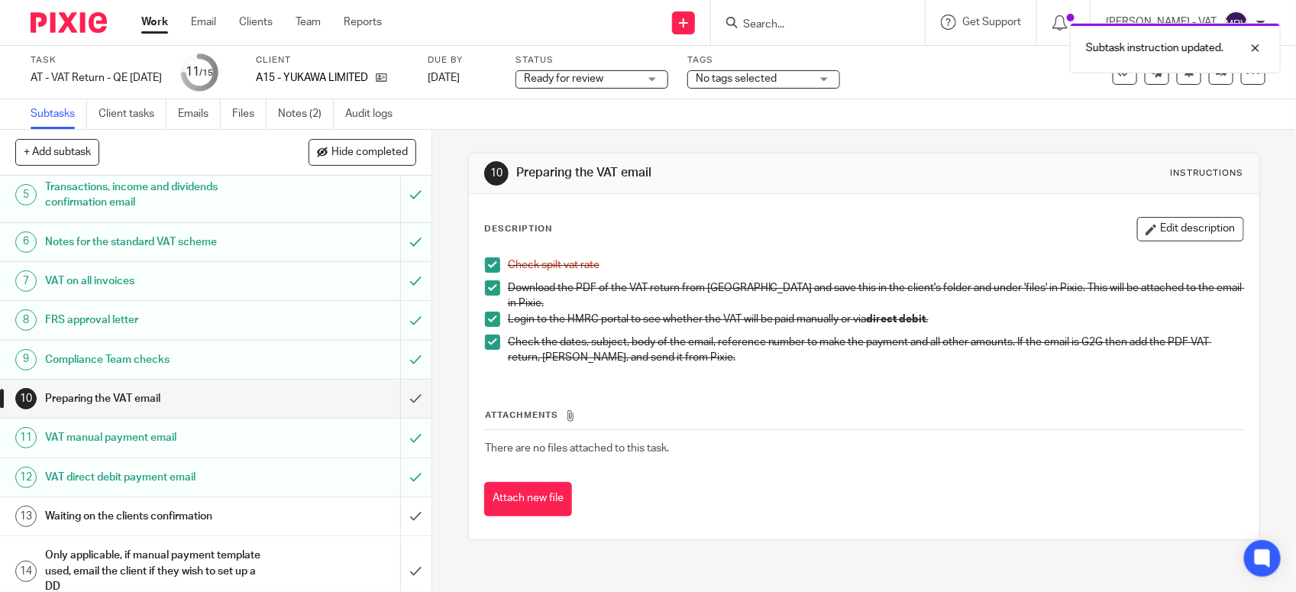
scroll to position [238, 0]
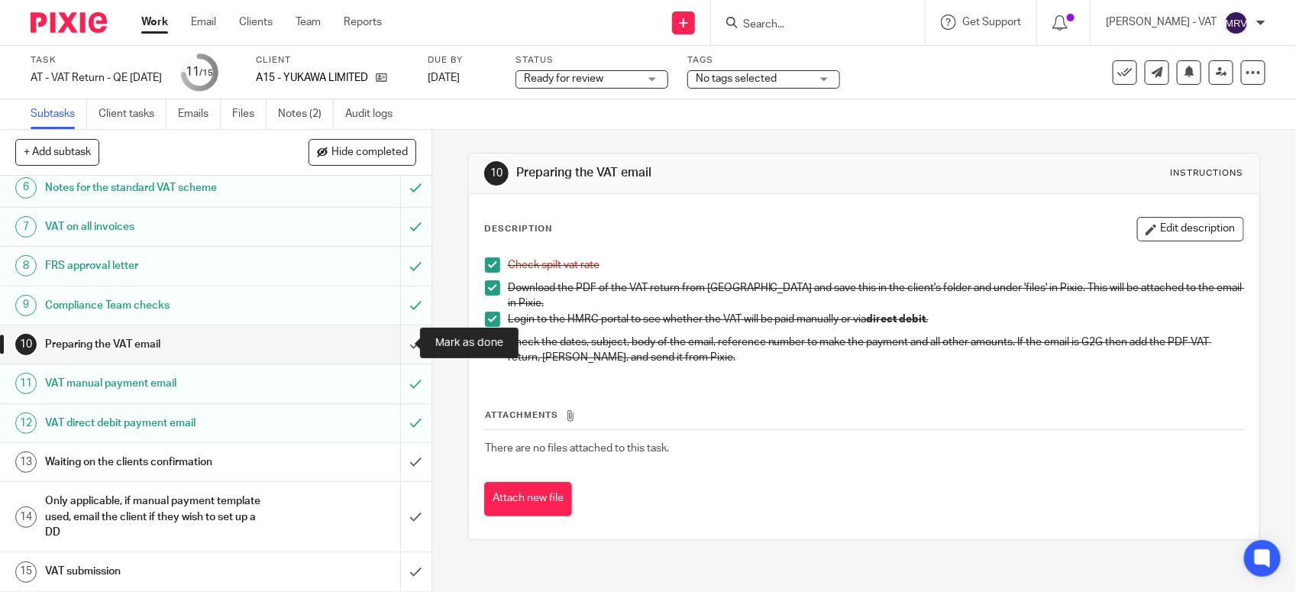
click at [398, 349] on input "submit" at bounding box center [216, 344] width 432 height 38
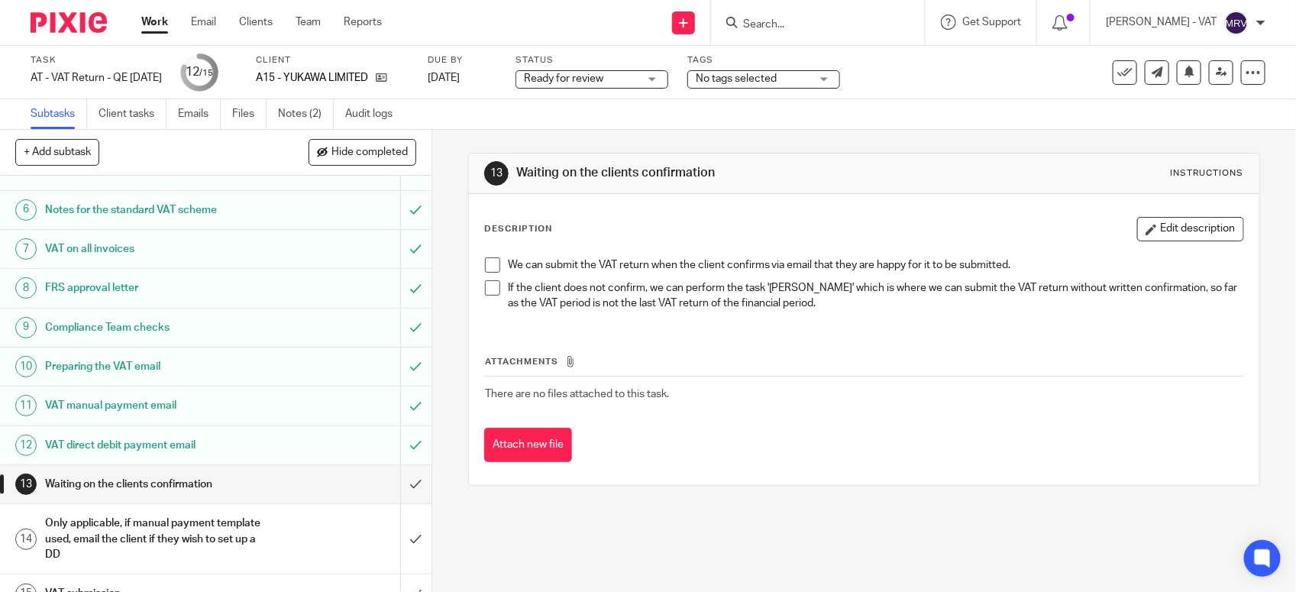
scroll to position [238, 0]
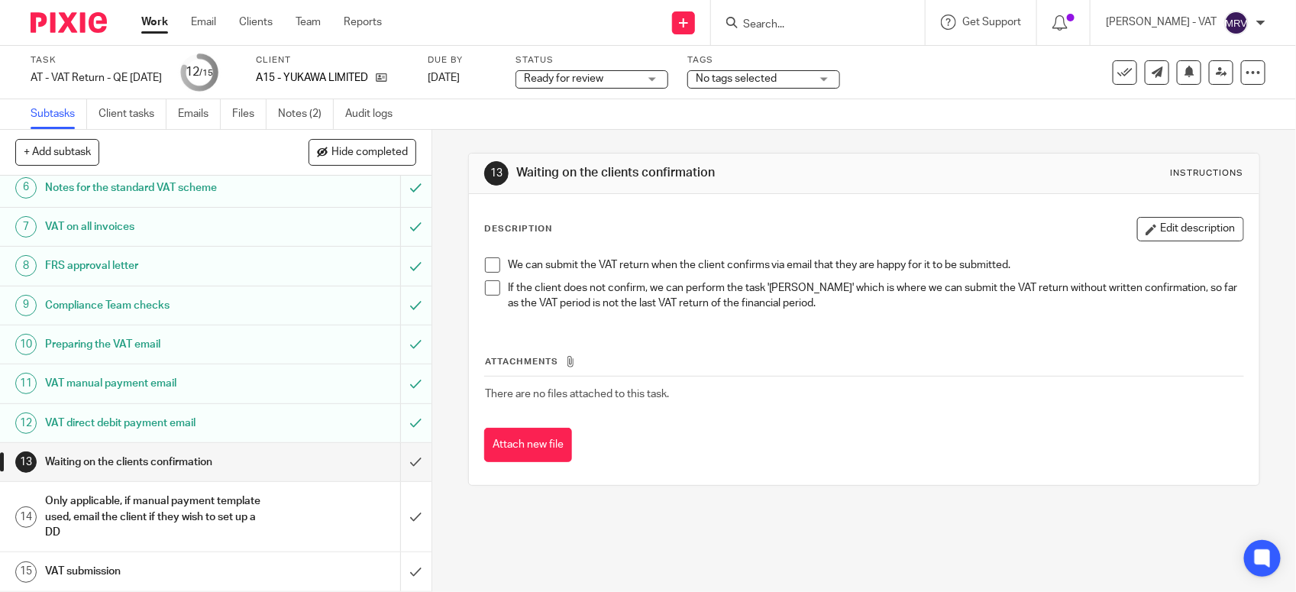
click at [746, 324] on div "Attachments There are no files attached to this task. Attach new file" at bounding box center [864, 393] width 760 height 139
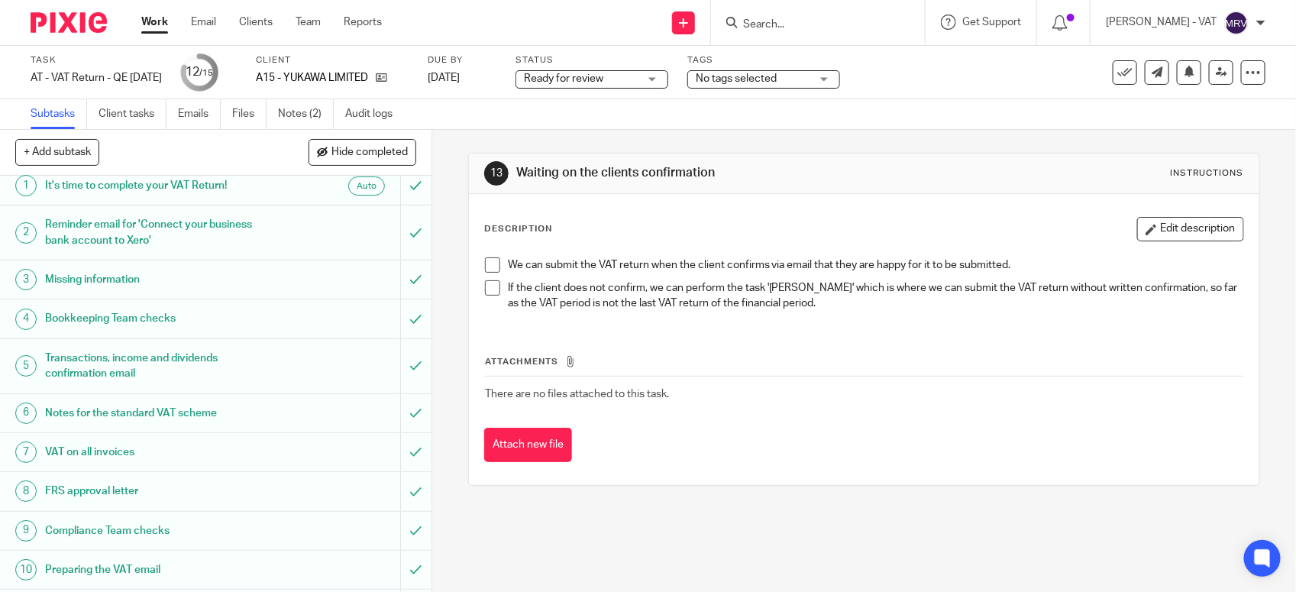
scroll to position [0, 0]
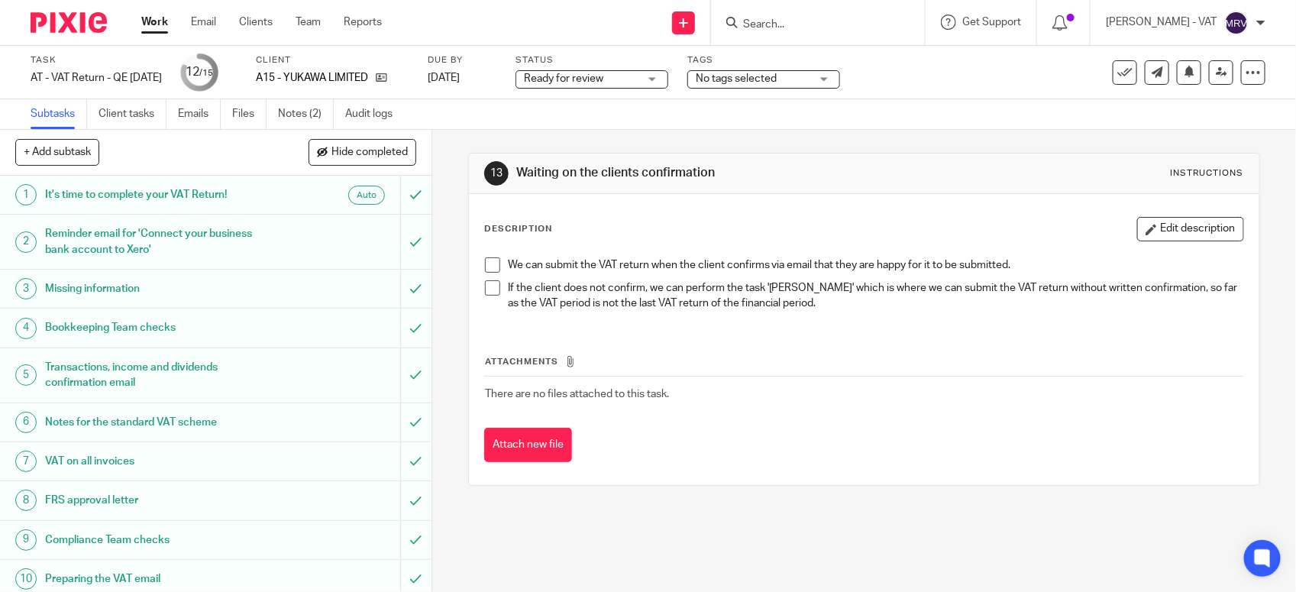
click at [639, 79] on span "Ready for review" at bounding box center [581, 79] width 115 height 16
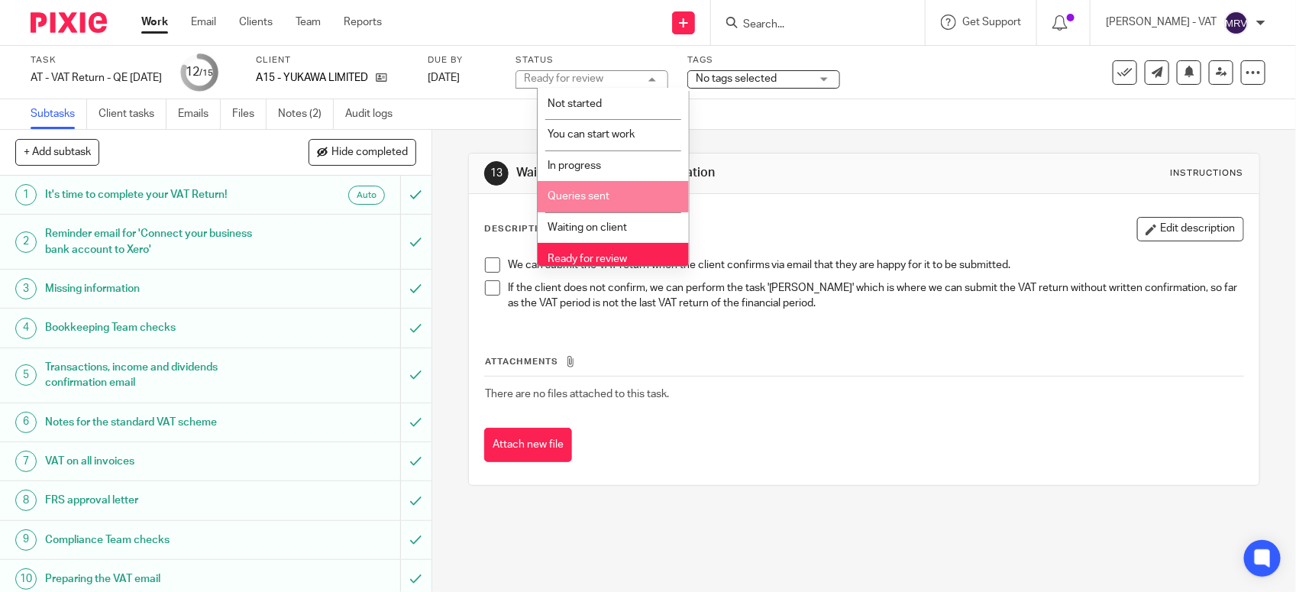
scroll to position [69, 0]
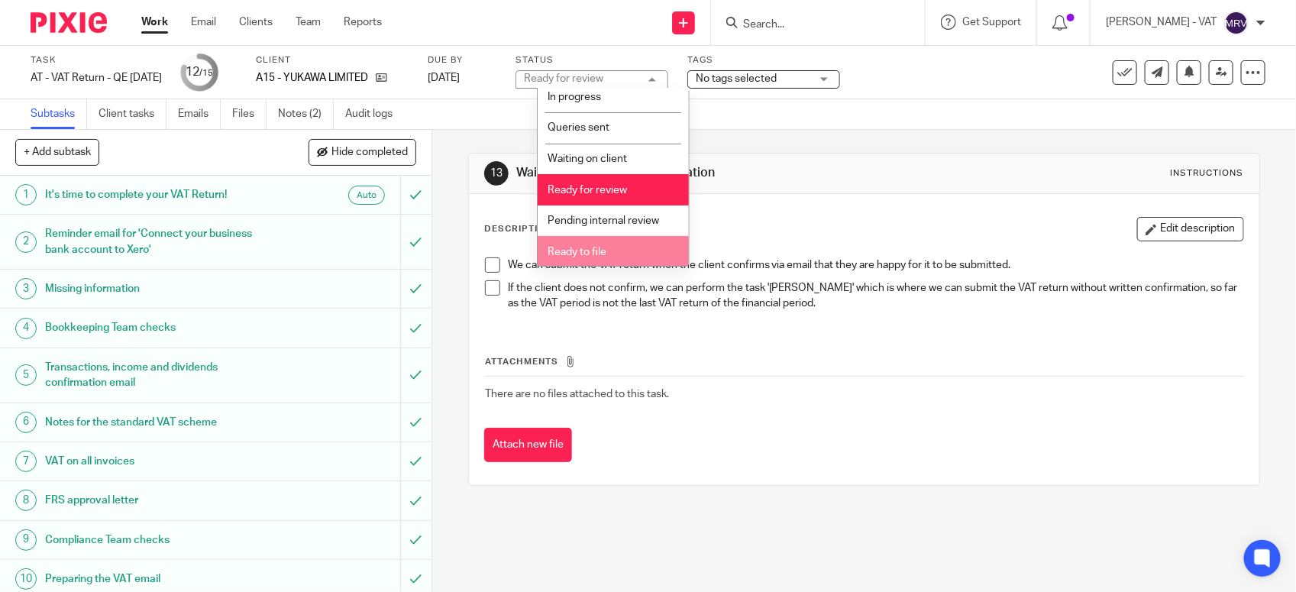
click at [604, 247] on span "Ready to file" at bounding box center [577, 252] width 59 height 11
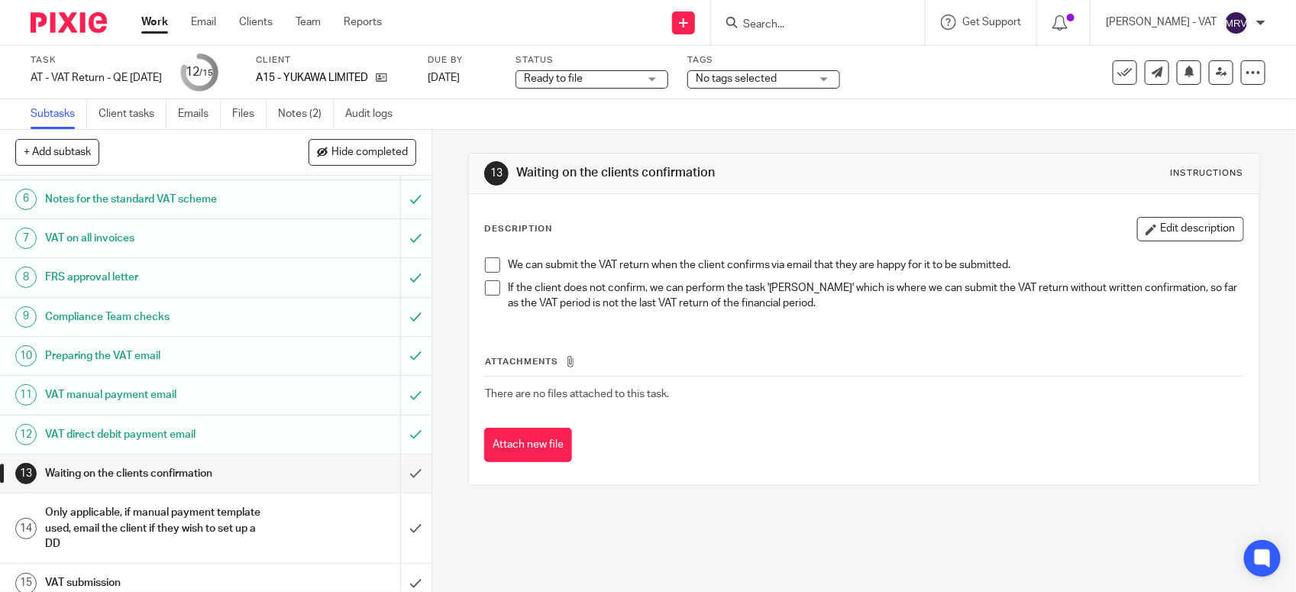
scroll to position [238, 0]
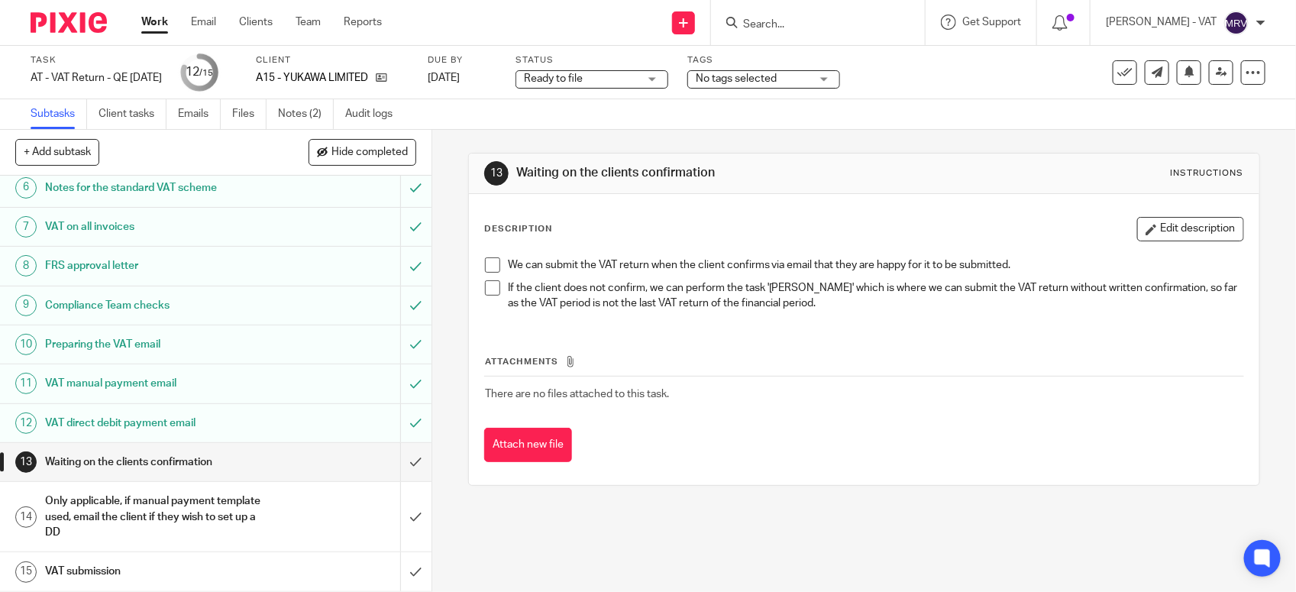
click at [662, 364] on th "Attachments" at bounding box center [864, 365] width 760 height 22
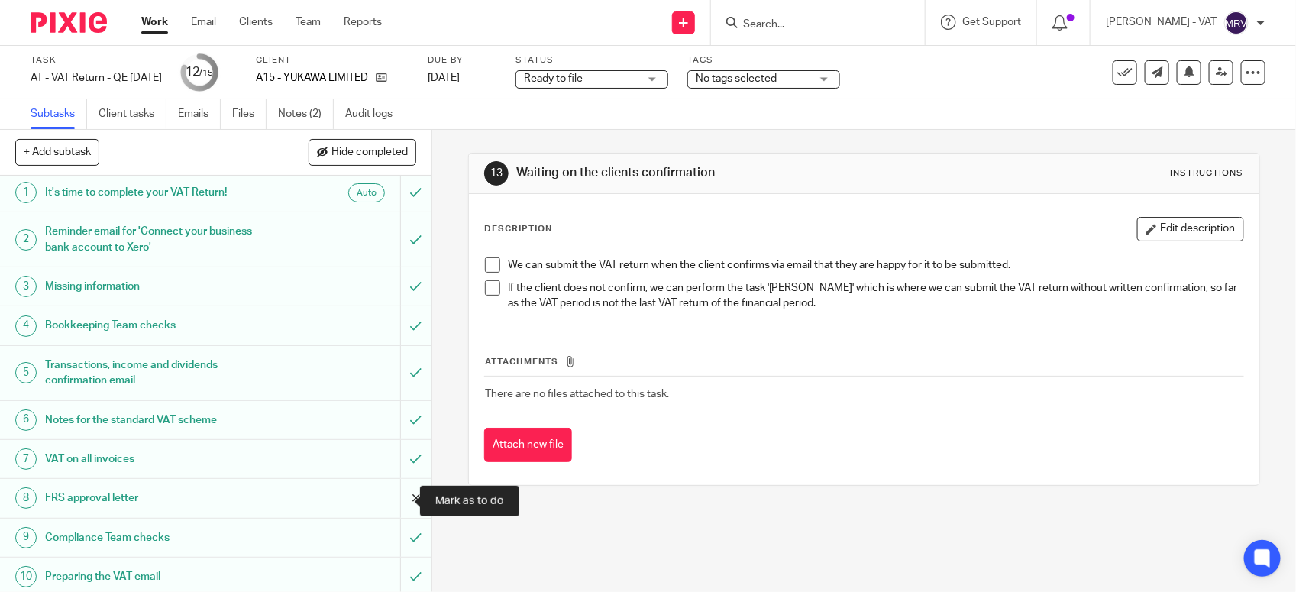
scroll to position [0, 0]
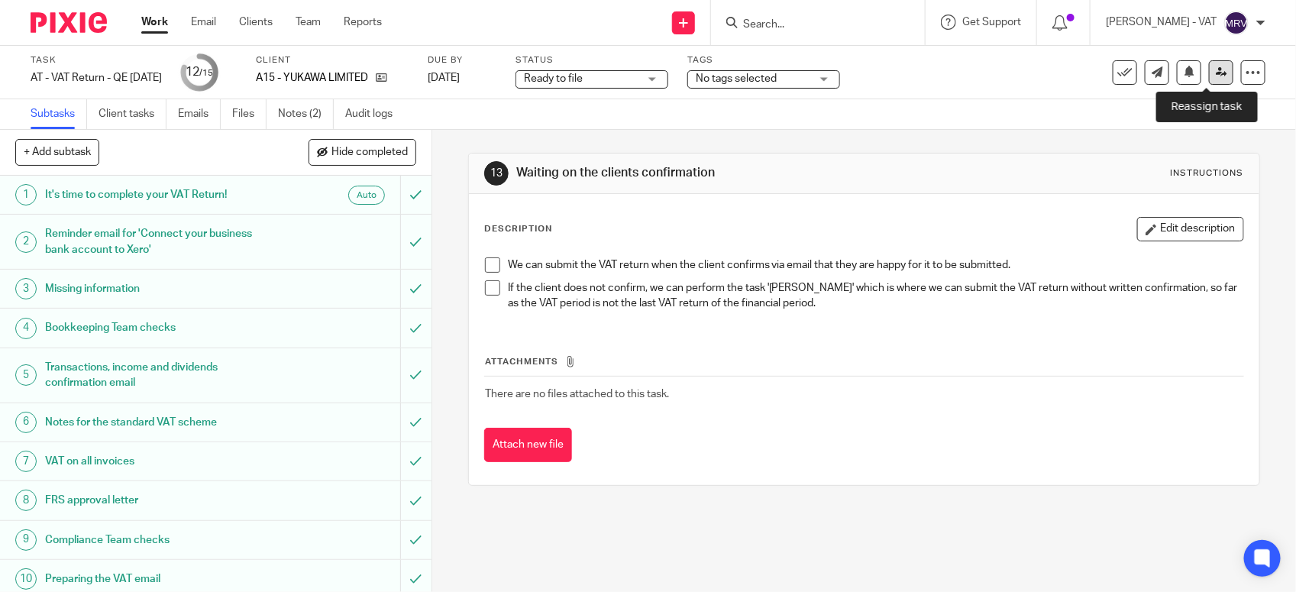
click at [1213, 79] on link at bounding box center [1221, 72] width 24 height 24
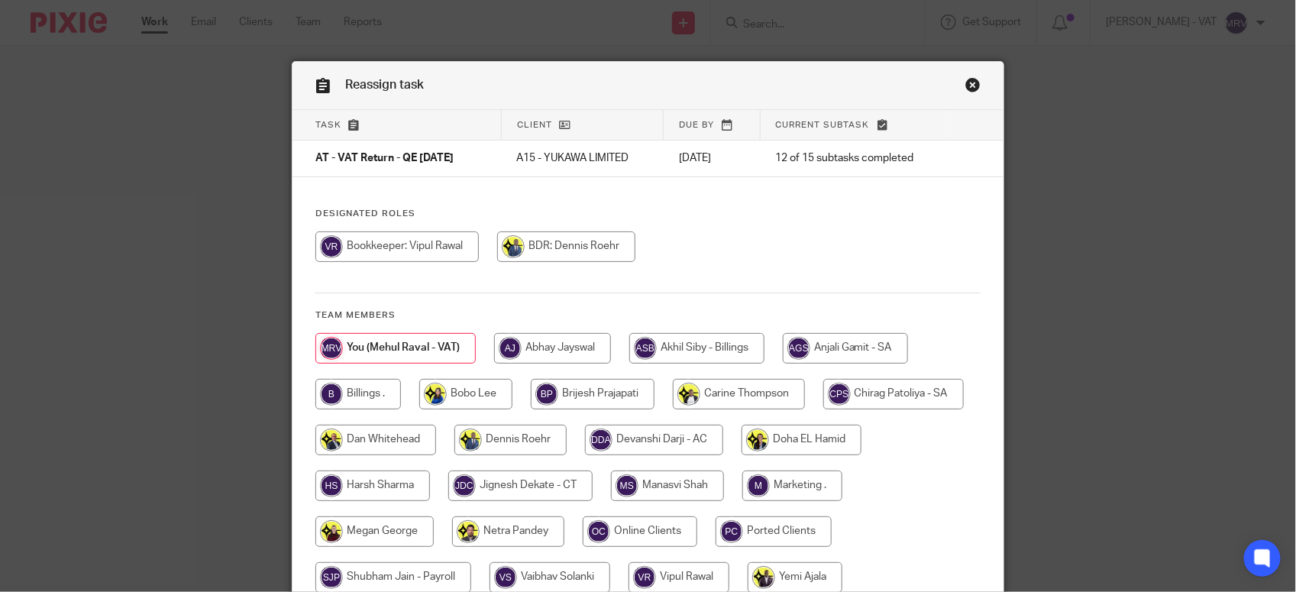
click at [830, 211] on h4 "Designated Roles" at bounding box center [647, 214] width 665 height 12
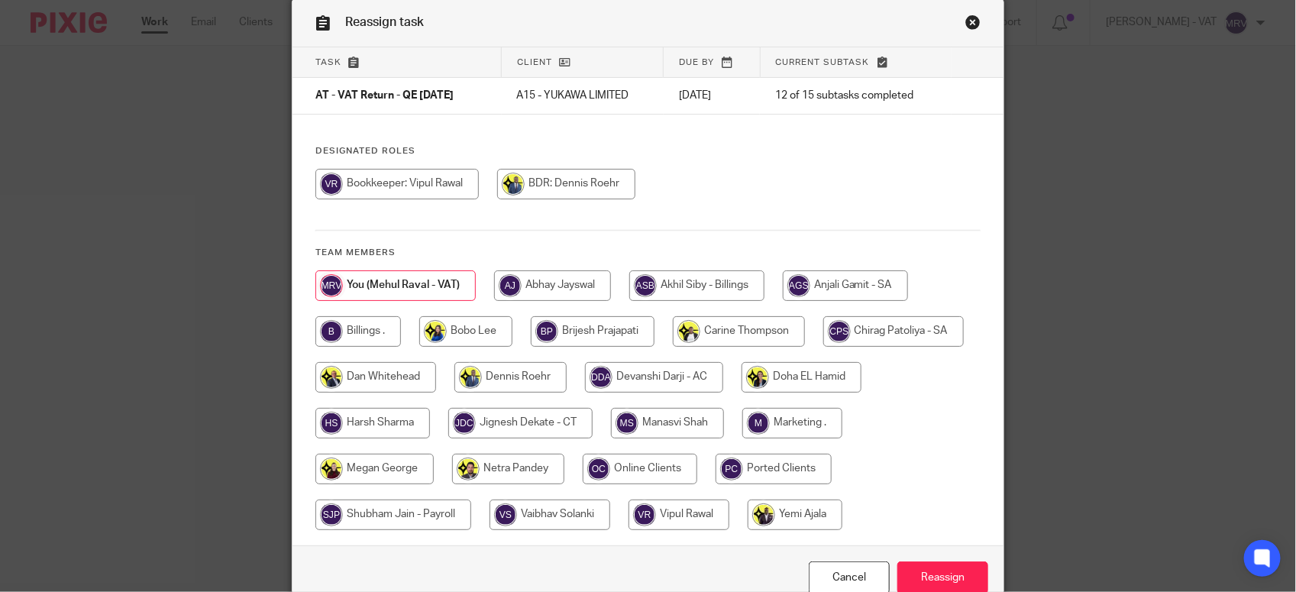
scroll to position [95, 0]
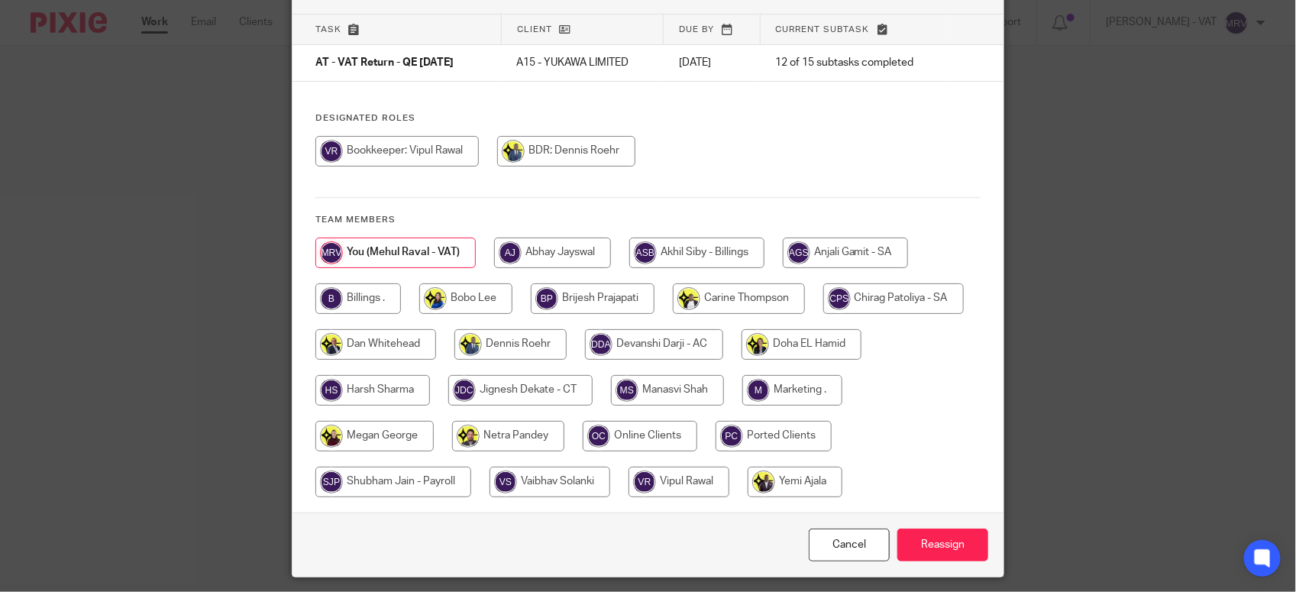
click at [367, 300] on input "radio" at bounding box center [358, 298] width 86 height 31
radio input "true"
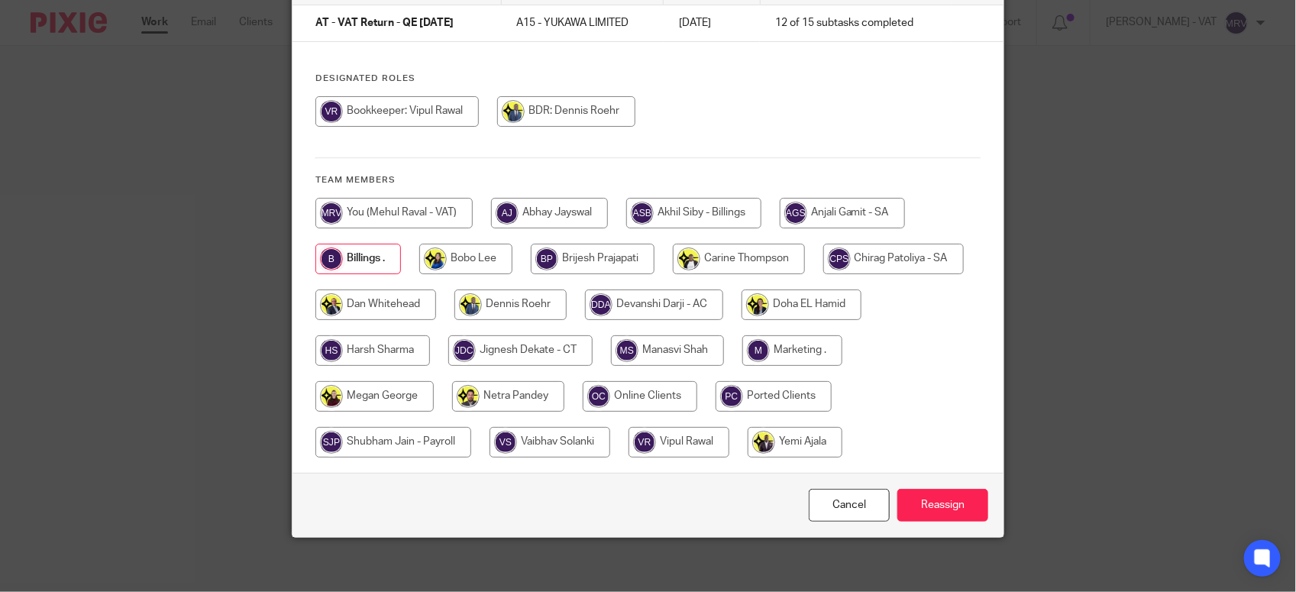
scroll to position [143, 0]
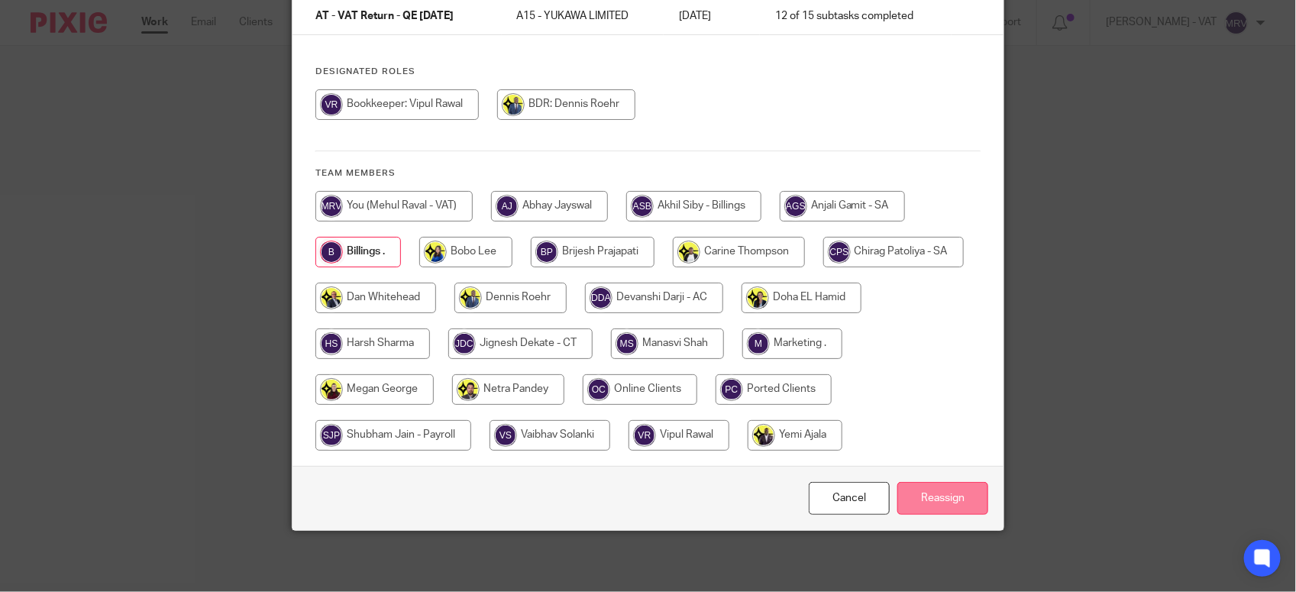
click at [957, 503] on input "Reassign" at bounding box center [943, 498] width 91 height 33
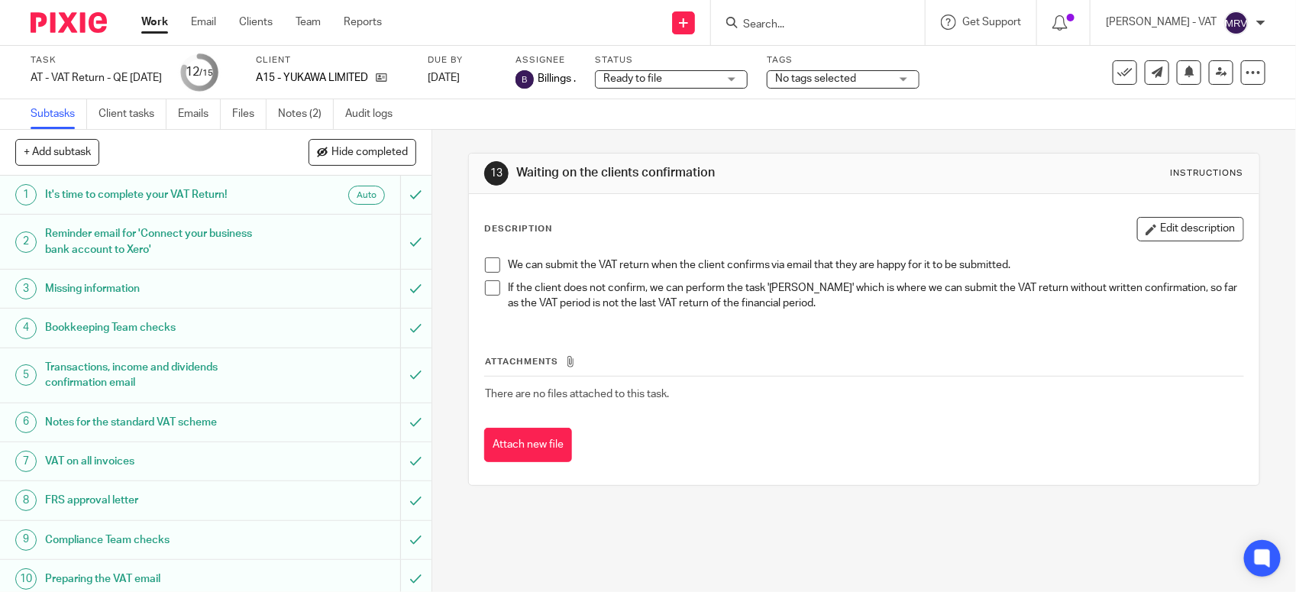
click at [642, 244] on div "Description Edit description We can submit the VAT return when the client confi…" at bounding box center [864, 270] width 760 height 107
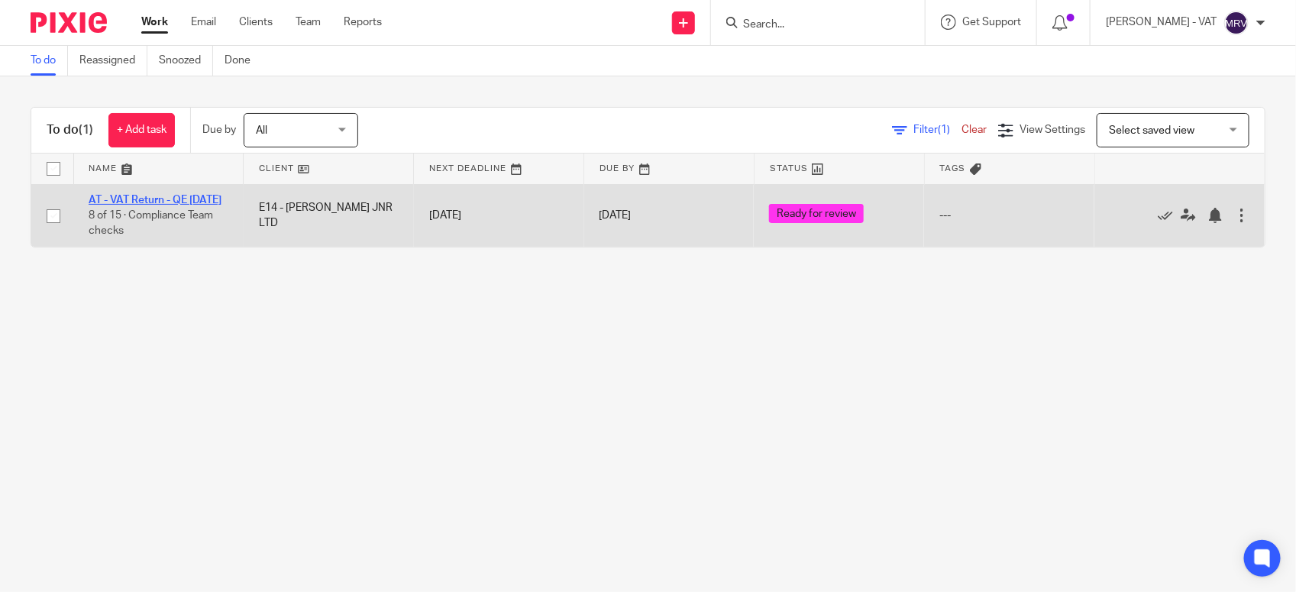
click at [135, 201] on link "AT - VAT Return - QE [DATE]" at bounding box center [155, 200] width 133 height 11
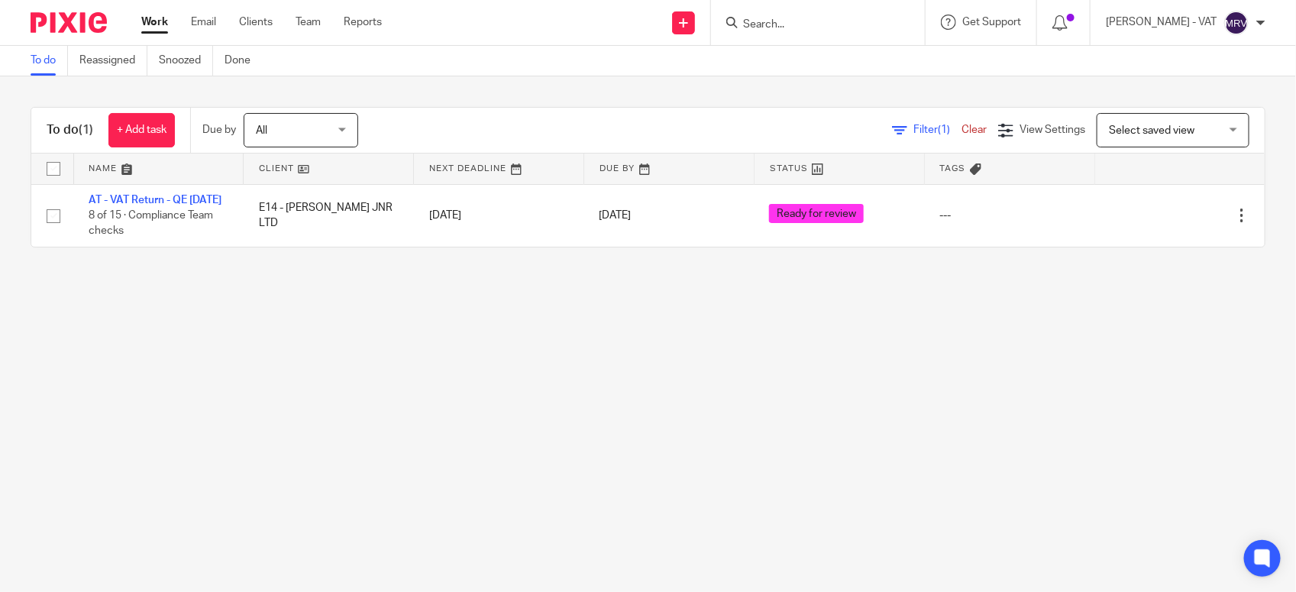
click at [523, 397] on main "To do Reassigned Snoozed Done To do (1) + Add task Due by All All Today Tomorro…" at bounding box center [648, 296] width 1296 height 592
click at [201, 441] on main "To do Reassigned Snoozed Done To do (1) + Add task Due by All All Today Tomorro…" at bounding box center [648, 296] width 1296 height 592
click at [50, 67] on link "To do" at bounding box center [49, 61] width 37 height 30
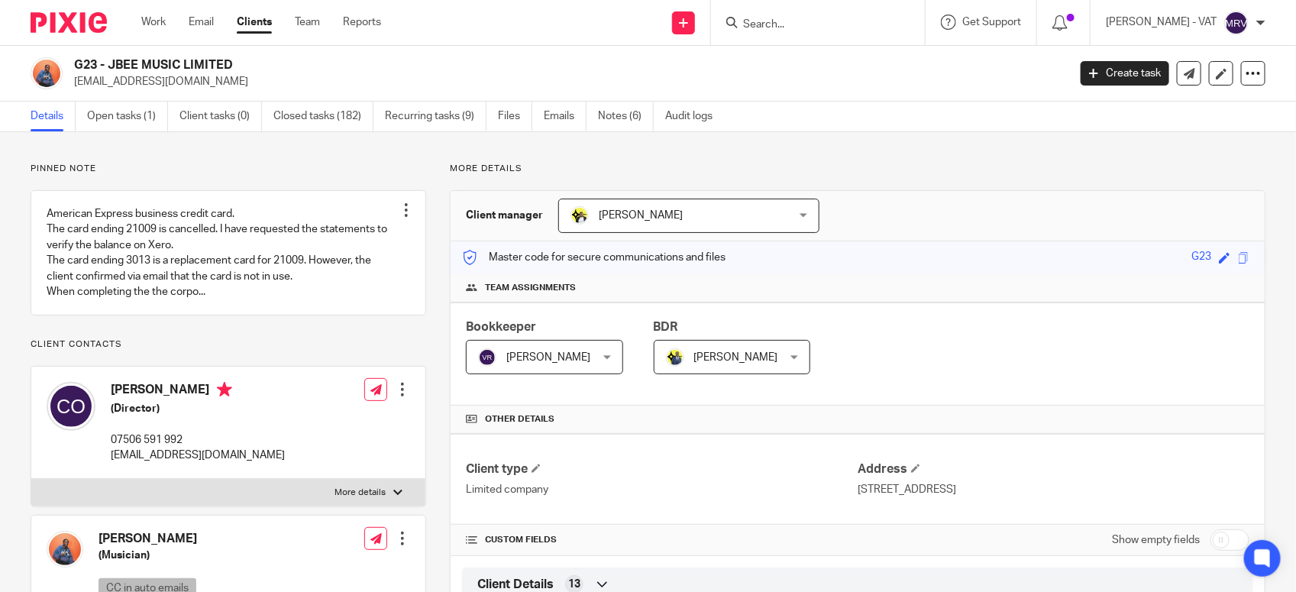
drag, startPoint x: 112, startPoint y: 60, endPoint x: 292, endPoint y: 60, distance: 179.5
click at [292, 60] on h2 "G23 - JBEE MUSIC LIMITED" at bounding box center [467, 65] width 787 height 16
click at [112, 67] on h2 "G23 - JBEE MUSIC LIMITED" at bounding box center [467, 65] width 787 height 16
drag, startPoint x: 108, startPoint y: 66, endPoint x: 243, endPoint y: 66, distance: 135.2
click at [243, 66] on h2 "G23 - JBEE MUSIC LIMITED" at bounding box center [467, 65] width 787 height 16
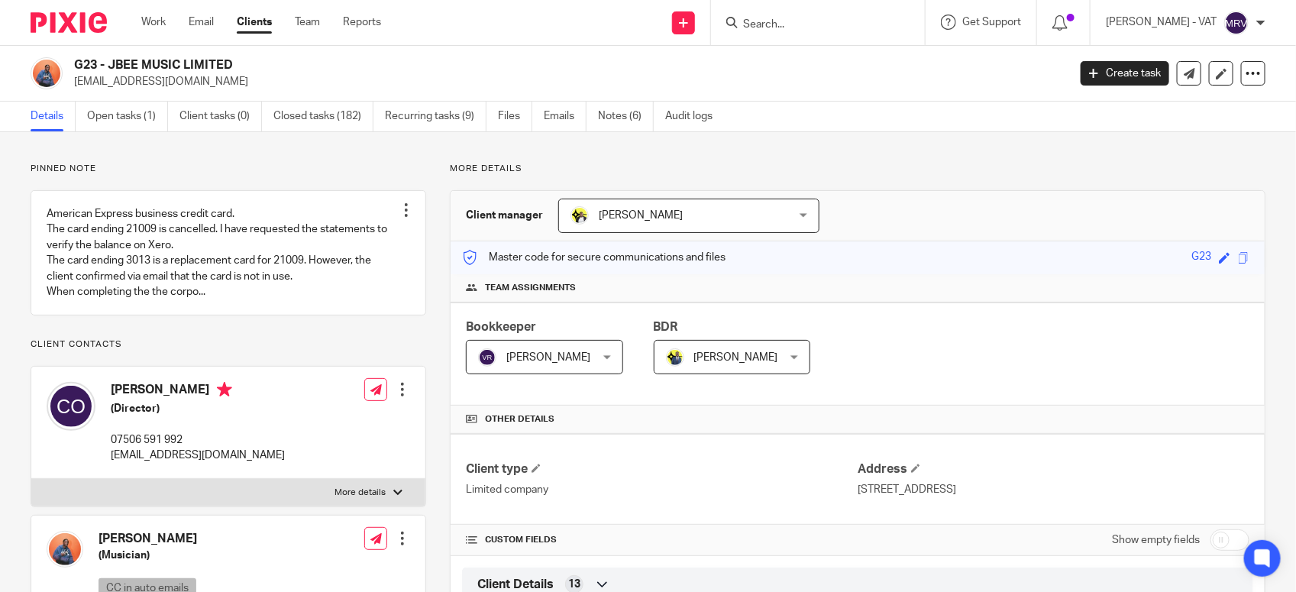
copy h2 "JBEE MUSIC LIMITED"
click at [147, 119] on link "Open tasks (1)" at bounding box center [127, 117] width 81 height 30
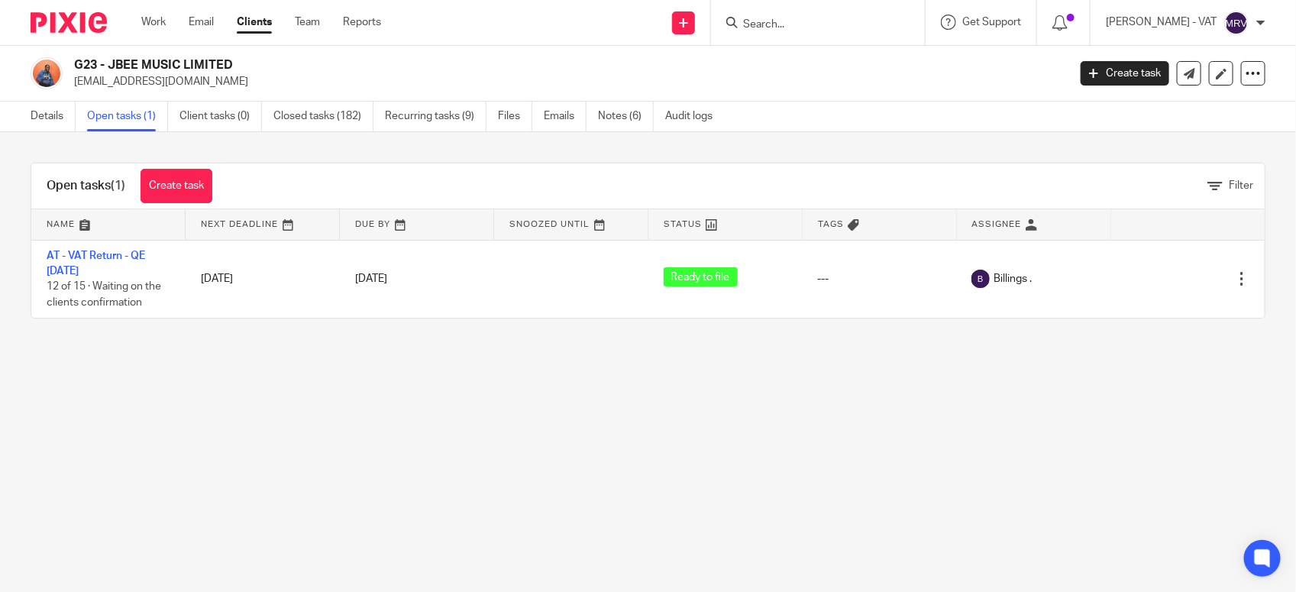
click at [101, 256] on link "AT - VAT Return - QE [DATE]" at bounding box center [96, 264] width 99 height 26
click at [626, 124] on link "Notes (6)" at bounding box center [626, 117] width 56 height 30
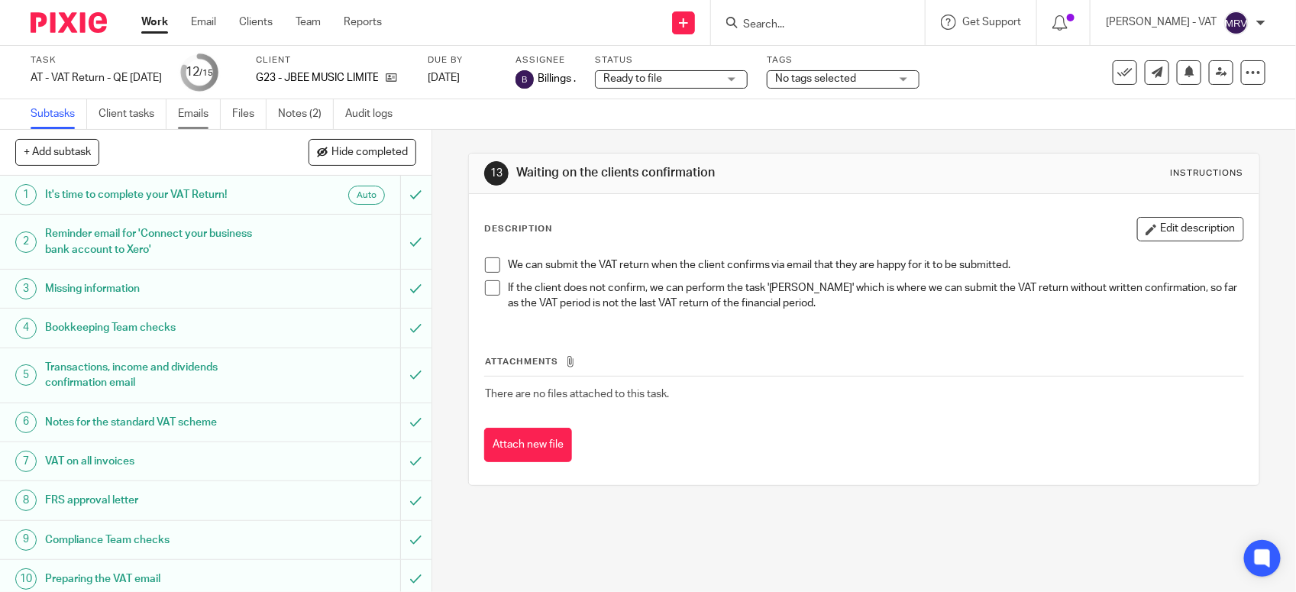
click at [199, 121] on link "Emails" at bounding box center [199, 114] width 43 height 30
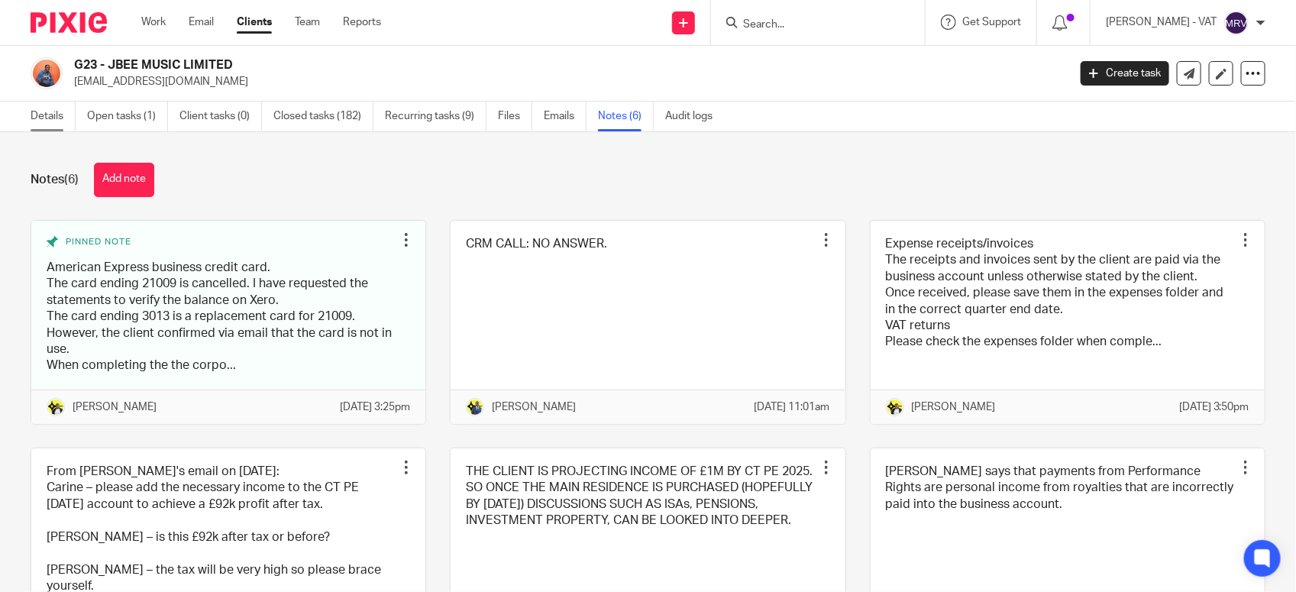
click at [50, 112] on link "Details" at bounding box center [53, 117] width 45 height 30
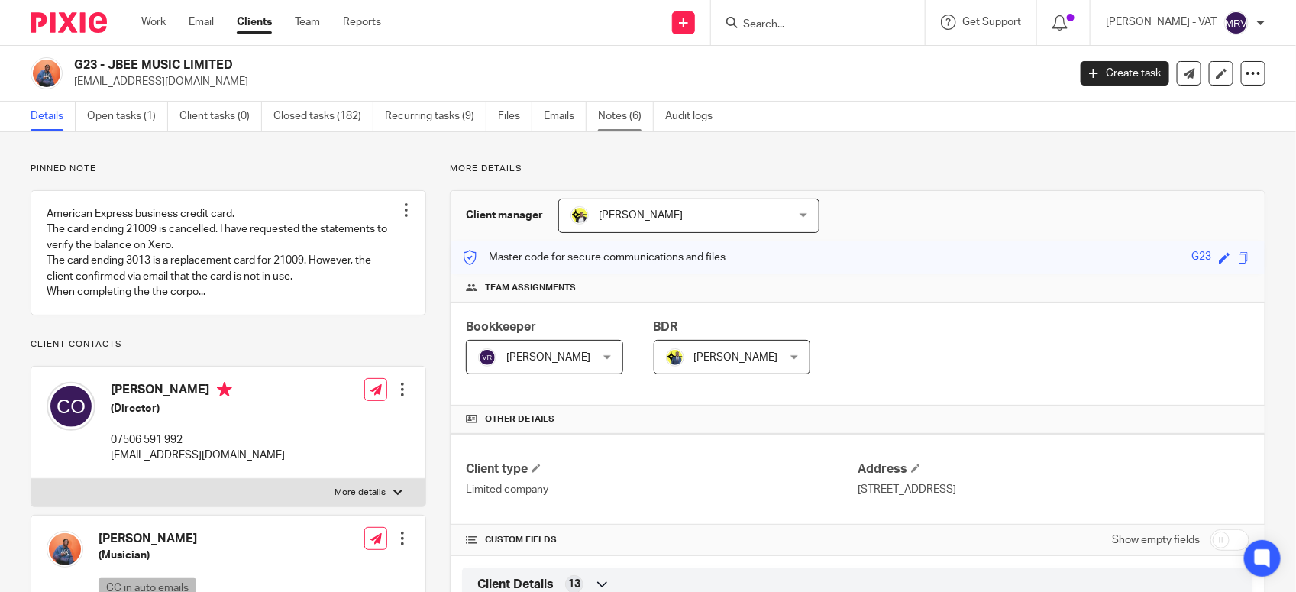
click at [629, 122] on link "Notes (6)" at bounding box center [626, 117] width 56 height 30
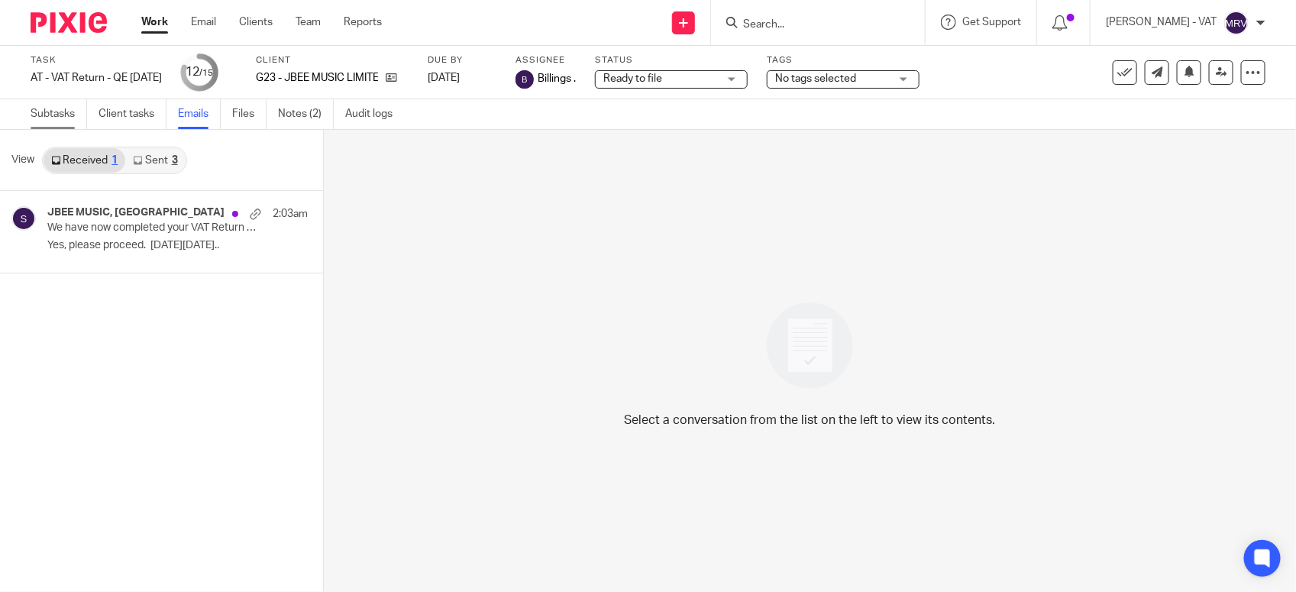
click at [61, 118] on link "Subtasks" at bounding box center [59, 114] width 57 height 30
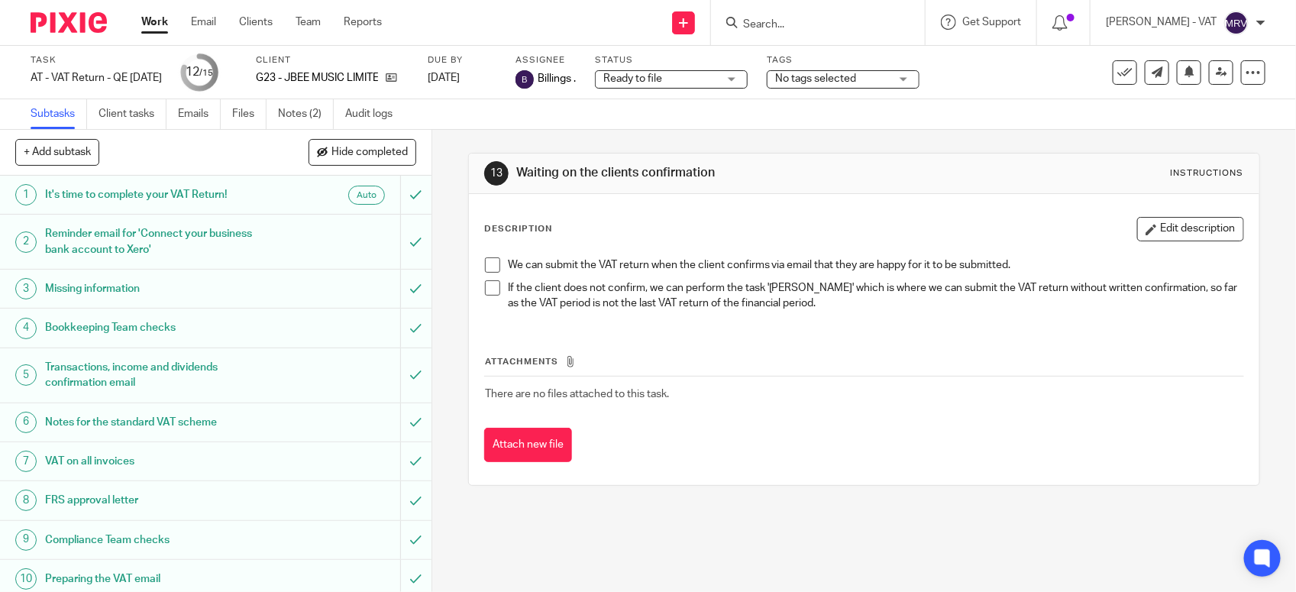
scroll to position [238, 0]
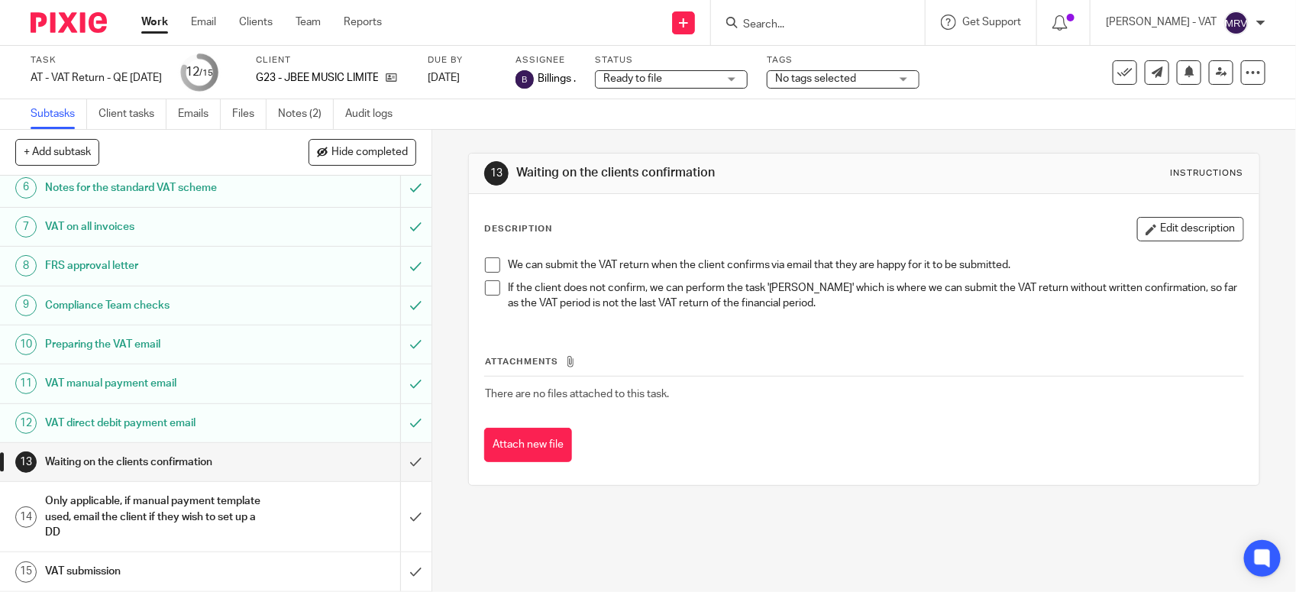
click at [150, 426] on h1 "VAT direct debit payment email" at bounding box center [158, 423] width 227 height 23
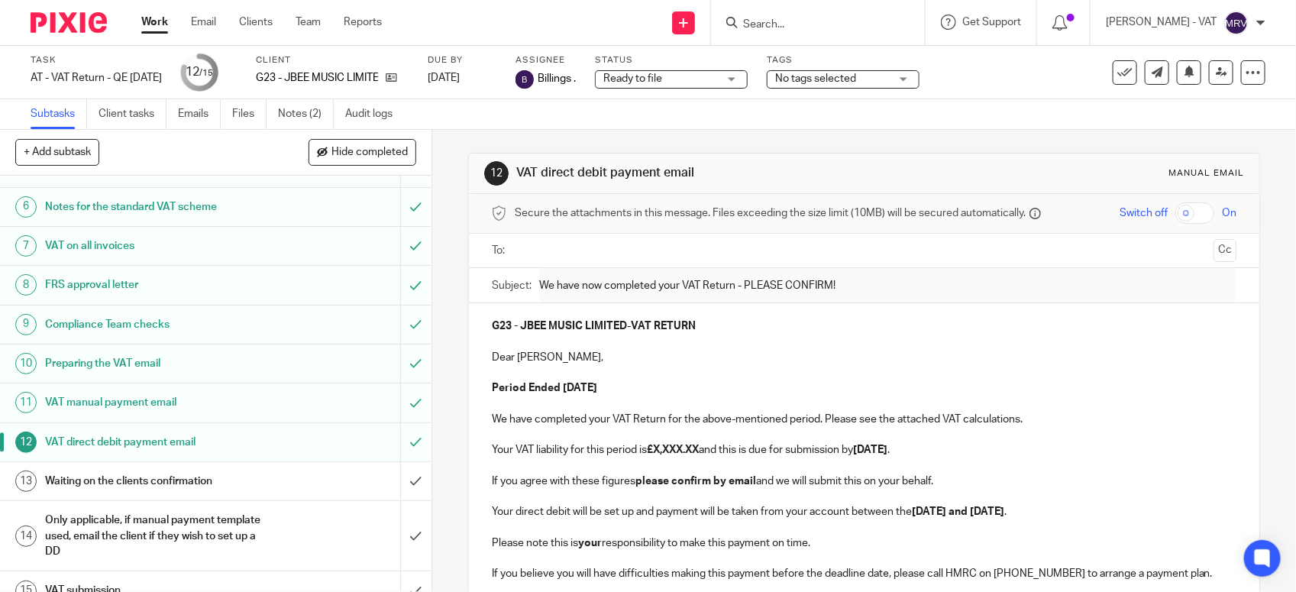
scroll to position [238, 0]
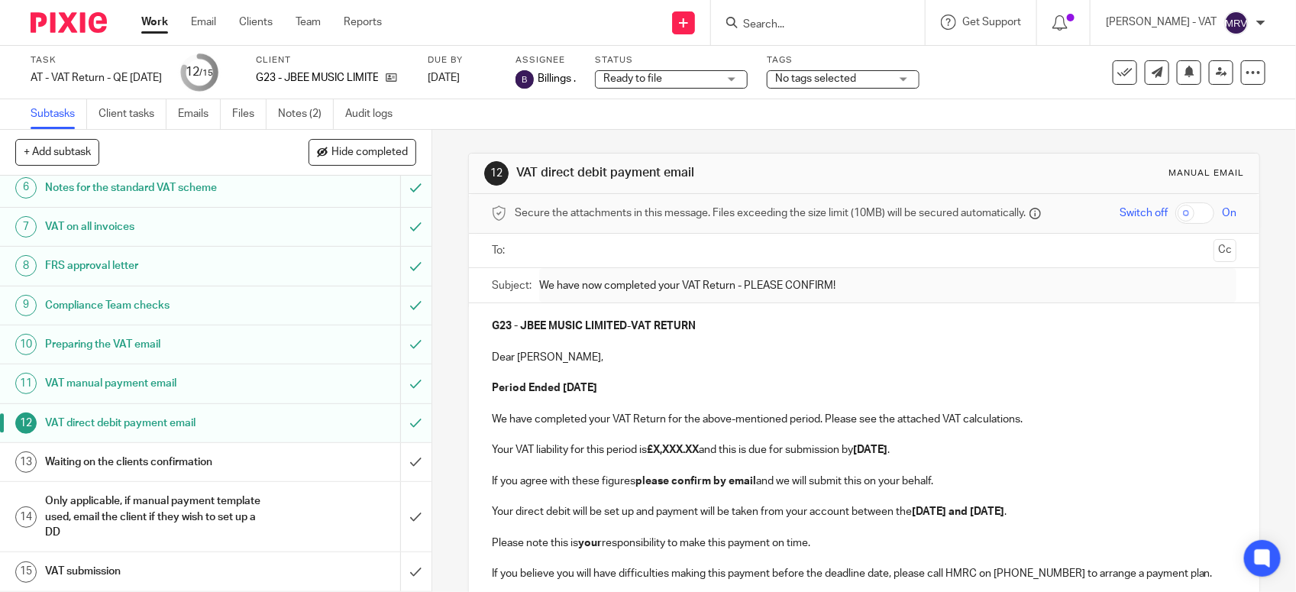
click at [173, 386] on h1 "VAT manual payment email" at bounding box center [158, 383] width 227 height 23
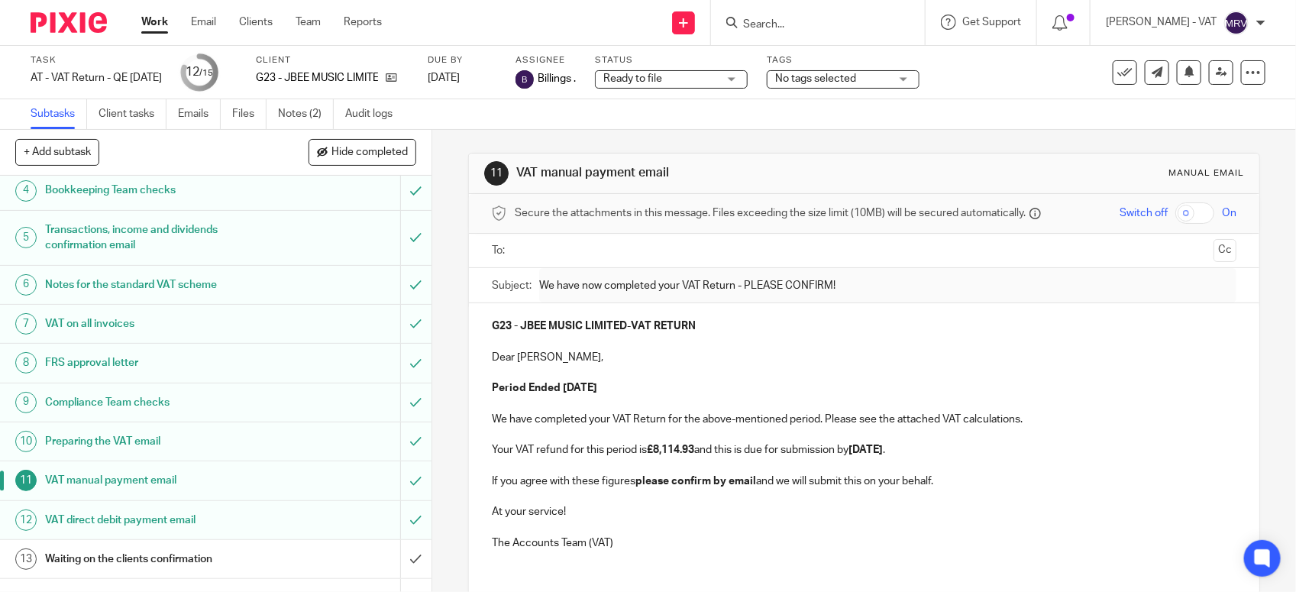
scroll to position [238, 0]
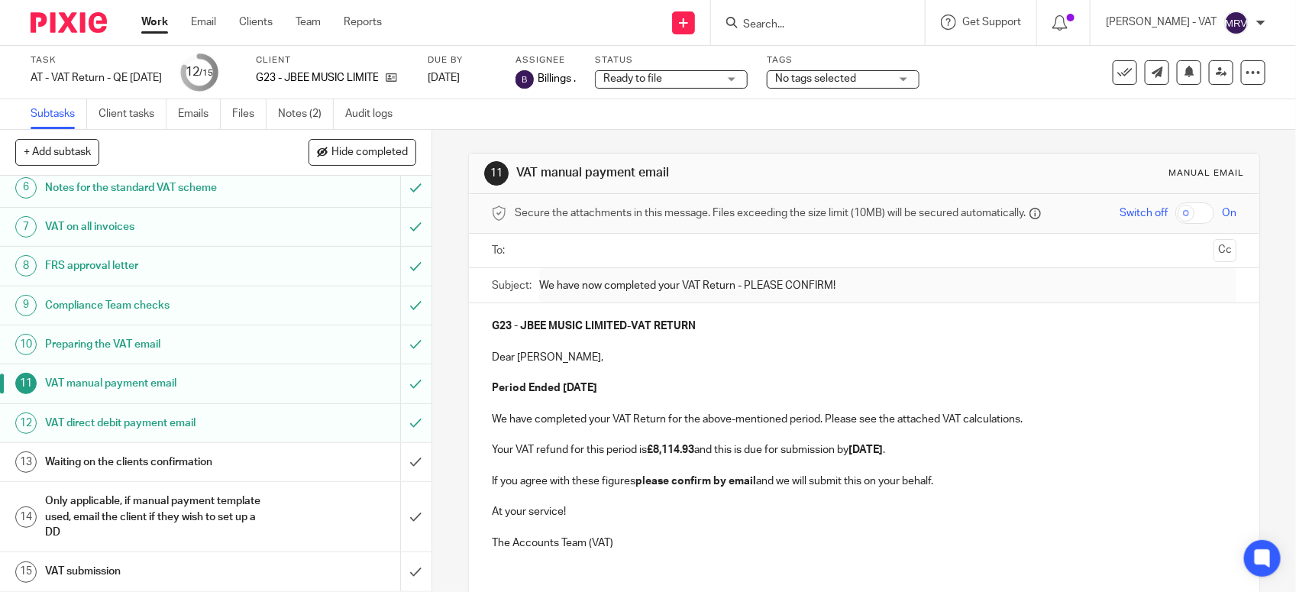
click at [140, 458] on h1 "Waiting on the clients confirmation" at bounding box center [158, 462] width 227 height 23
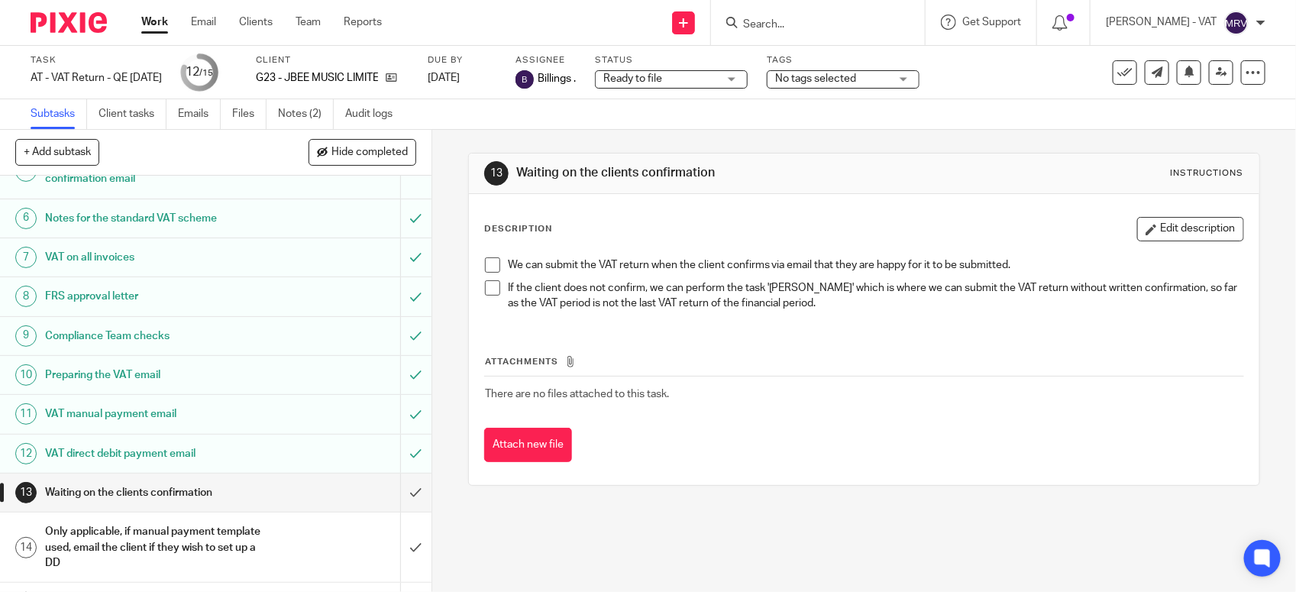
scroll to position [238, 0]
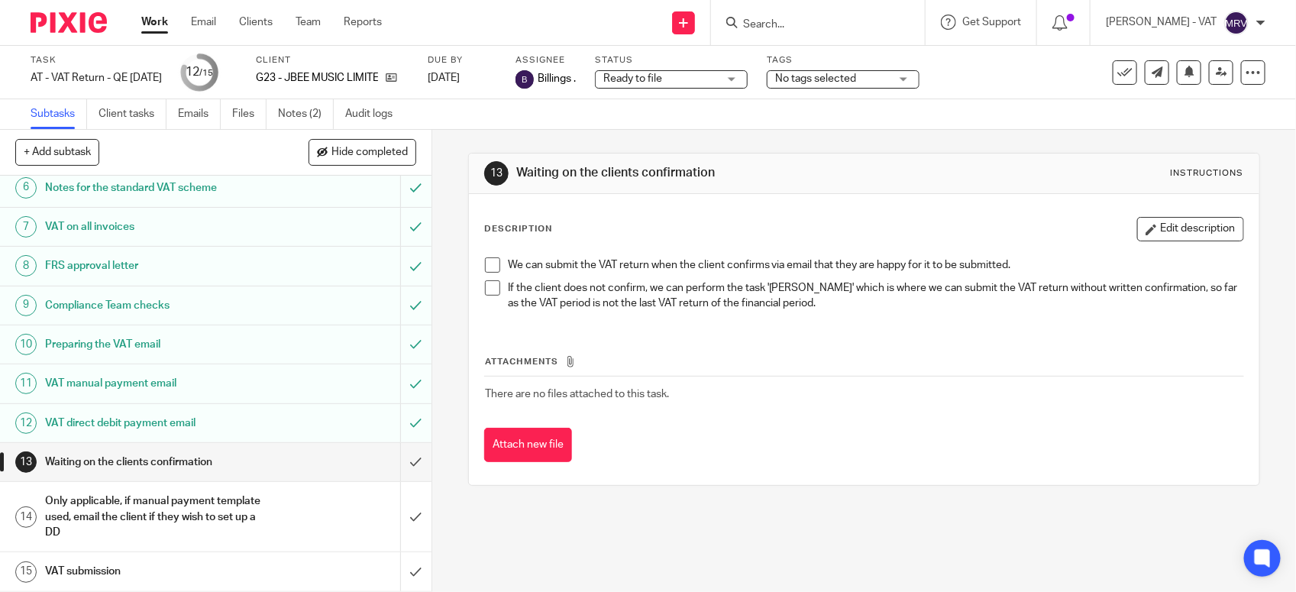
click at [486, 262] on span at bounding box center [492, 264] width 15 height 15
click at [392, 457] on input "submit" at bounding box center [216, 462] width 432 height 38
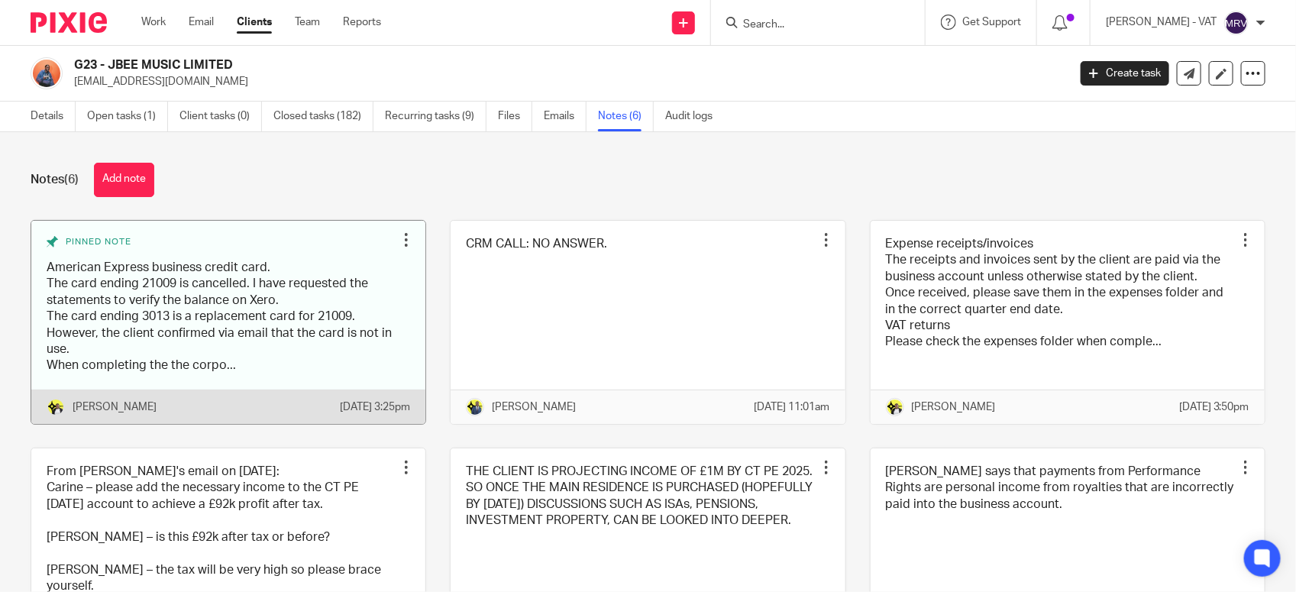
click at [83, 348] on link at bounding box center [228, 322] width 394 height 203
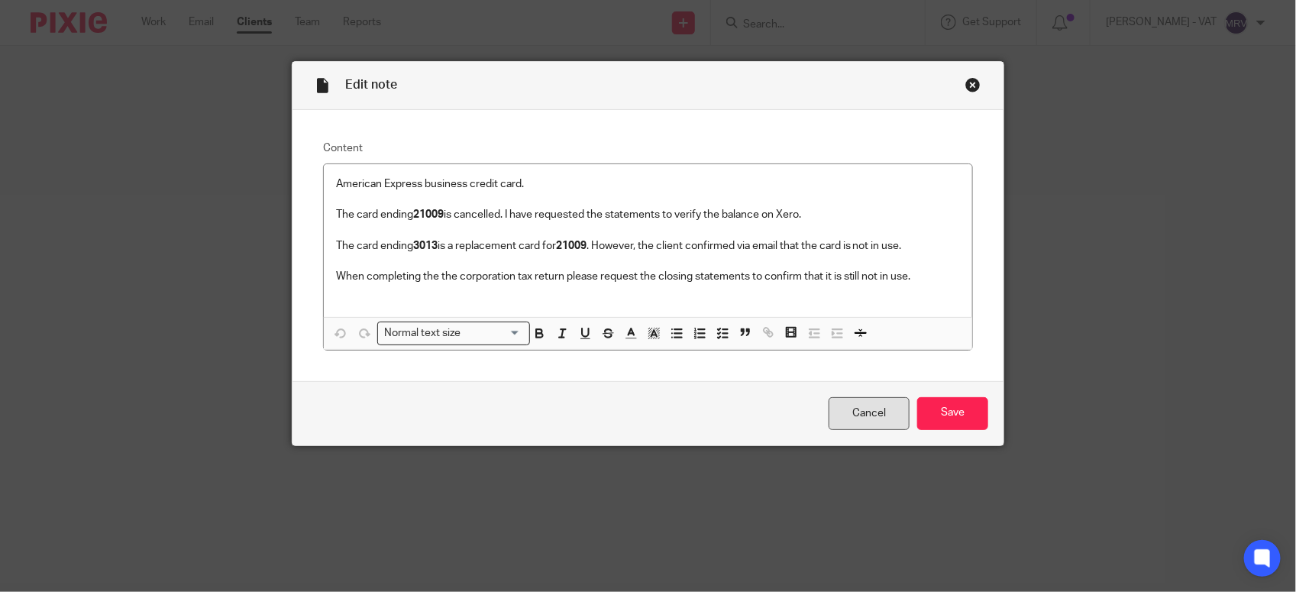
click at [831, 413] on link "Cancel" at bounding box center [869, 413] width 81 height 33
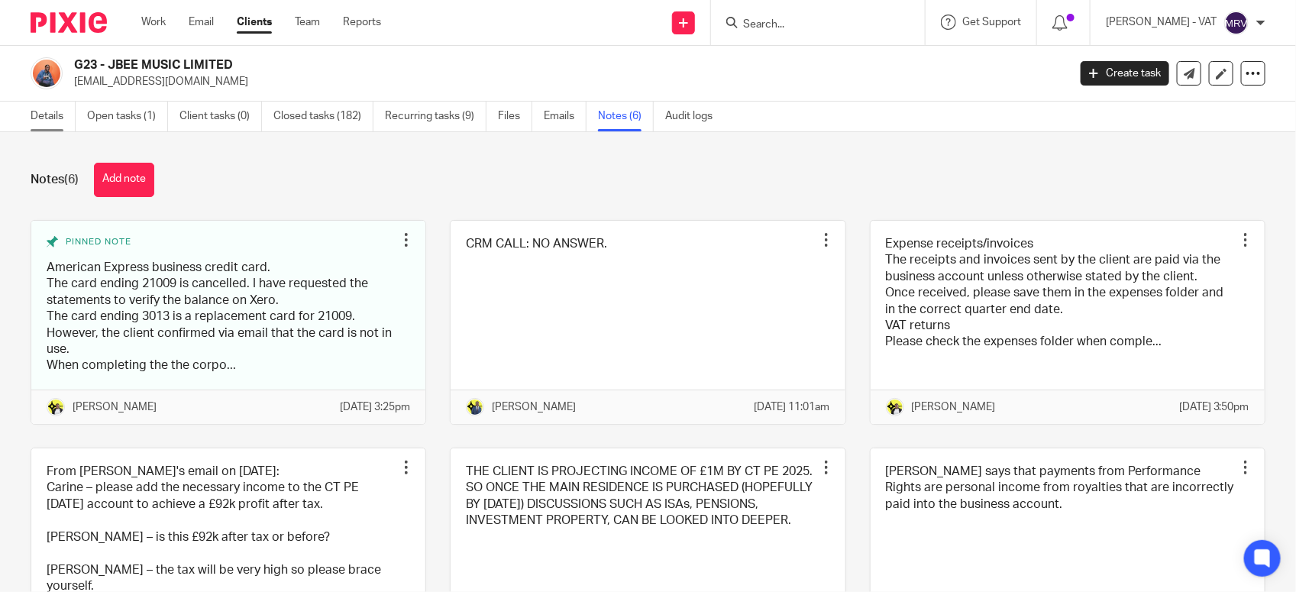
click at [39, 115] on link "Details" at bounding box center [53, 117] width 45 height 30
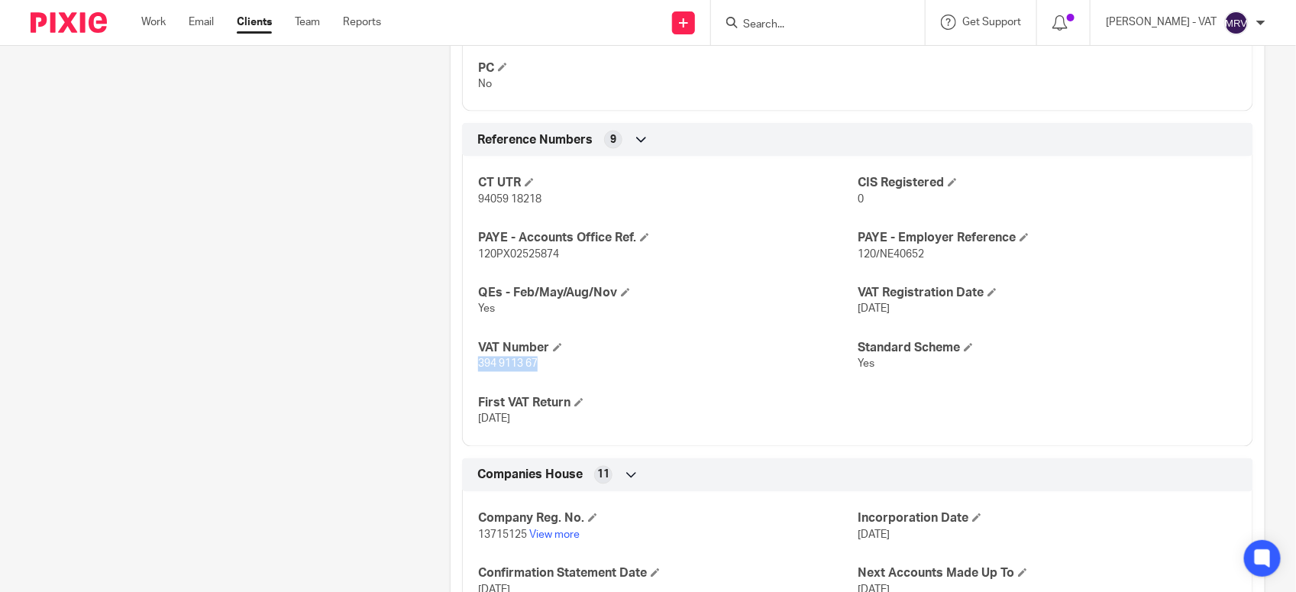
drag, startPoint x: 467, startPoint y: 369, endPoint x: 556, endPoint y: 367, distance: 89.4
click at [556, 367] on div "CT UTR 94059 18218 CIS Registered 0 PAYE - Accounts Office Ref. 120PX02525874 P…" at bounding box center [857, 296] width 791 height 302
click at [309, 451] on div "Pinned note American Express business credit card. The card ending 21009 is can…" at bounding box center [216, 15] width 419 height 1937
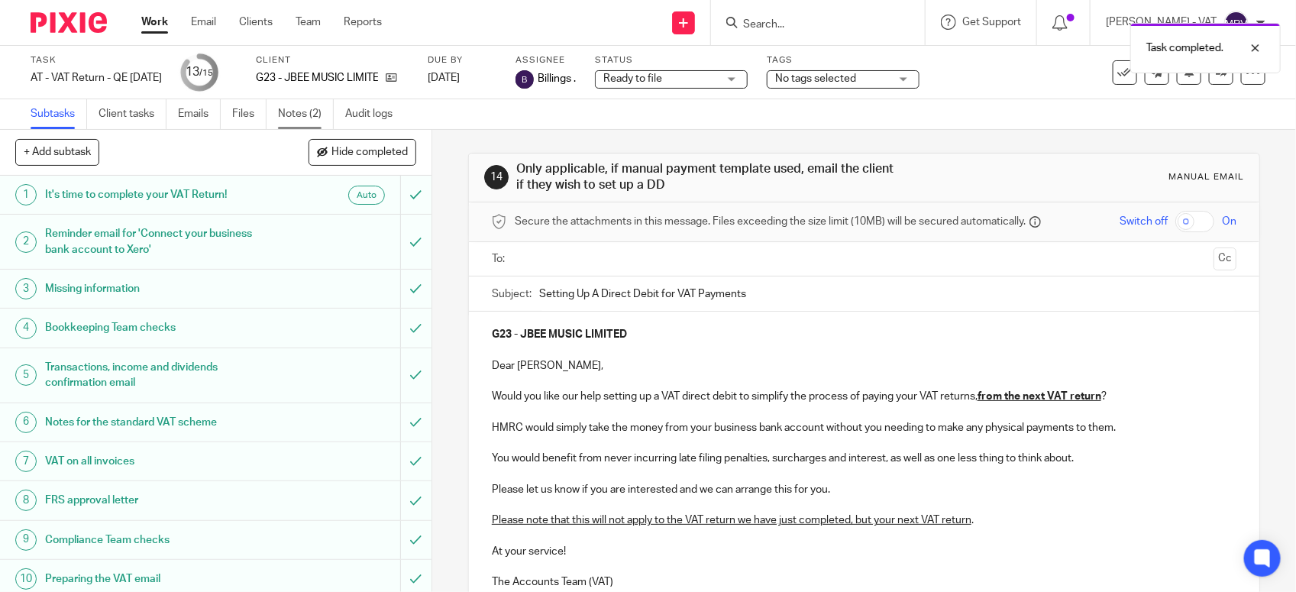
click at [313, 112] on link "Notes (2)" at bounding box center [306, 114] width 56 height 30
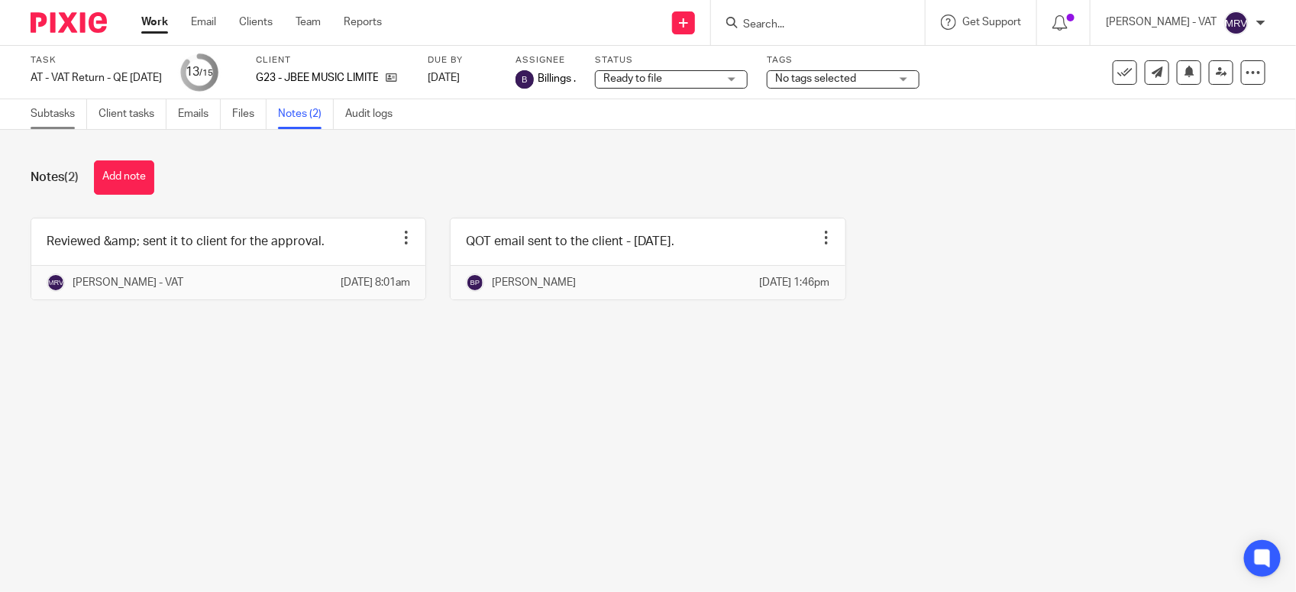
click at [43, 119] on link "Subtasks" at bounding box center [59, 114] width 57 height 30
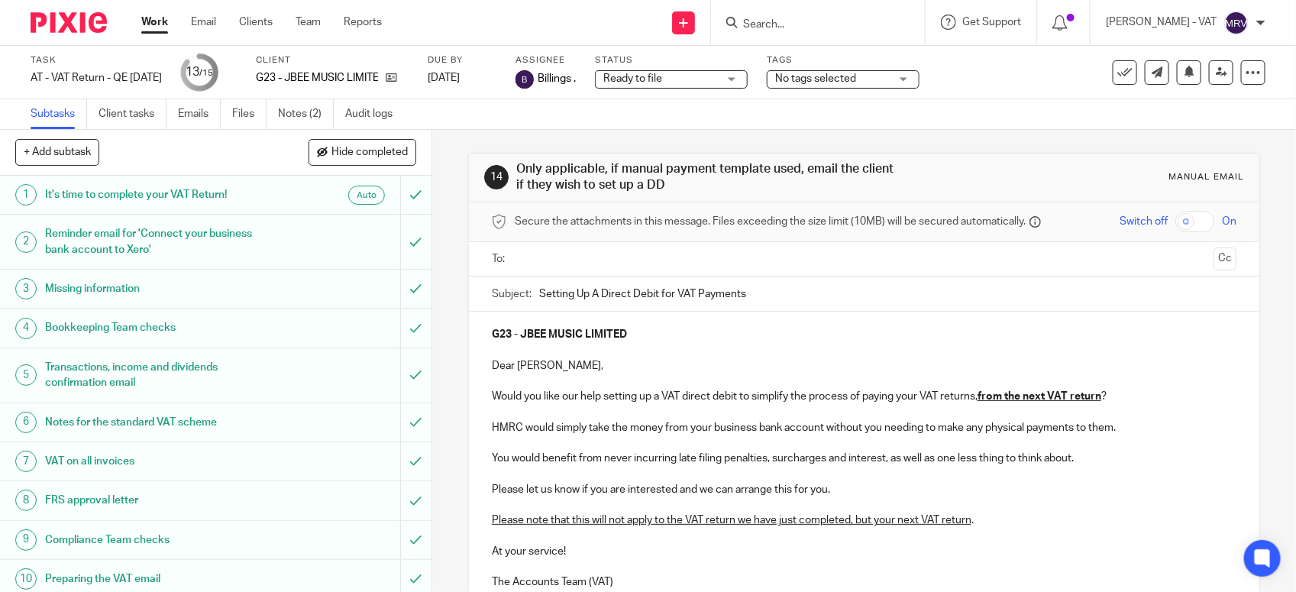
click at [602, 270] on ul at bounding box center [864, 259] width 697 height 25
click at [601, 262] on input "text" at bounding box center [864, 260] width 688 height 18
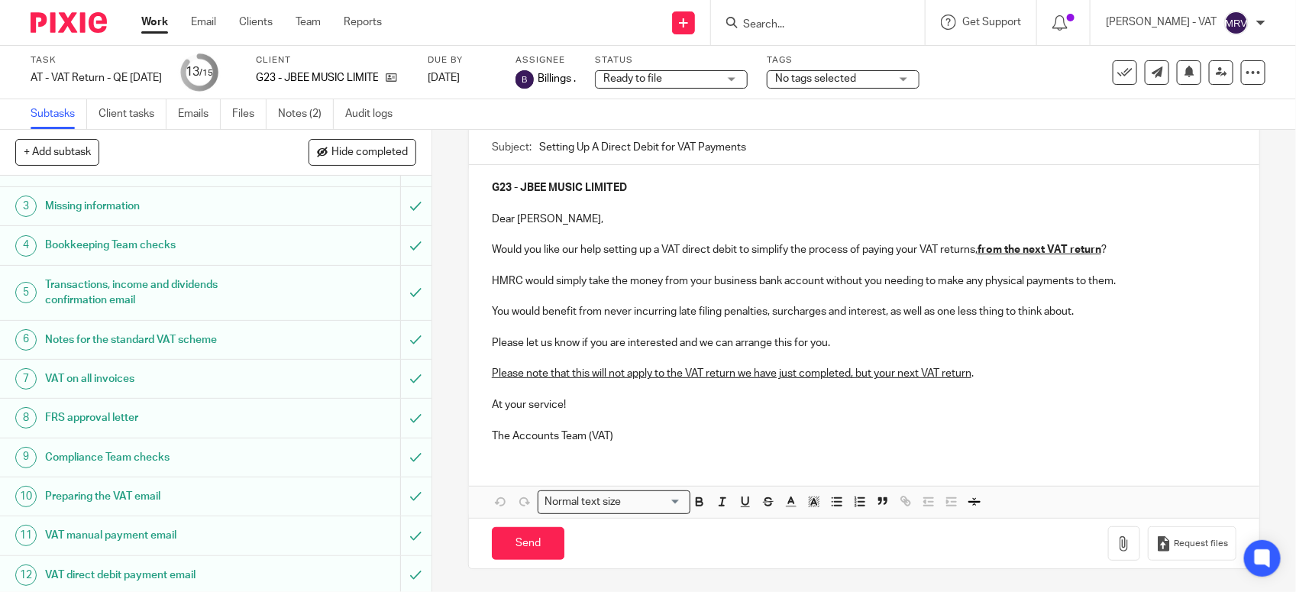
scroll to position [238, 0]
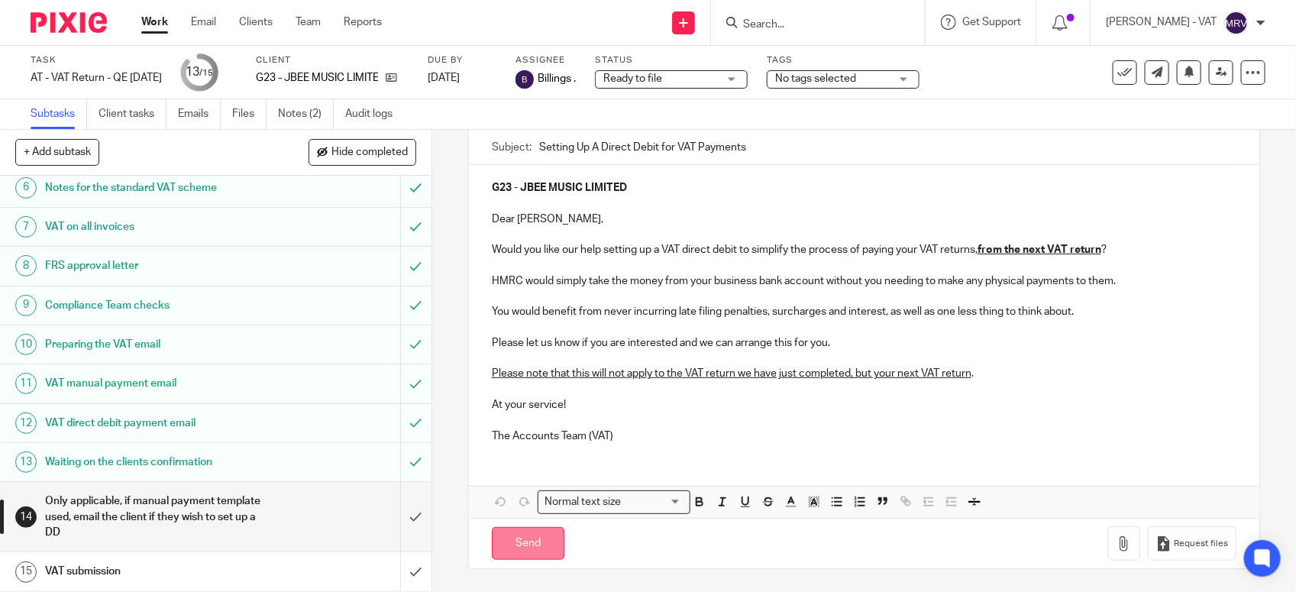
click at [521, 539] on input "Send" at bounding box center [528, 543] width 73 height 33
type input "Sent"
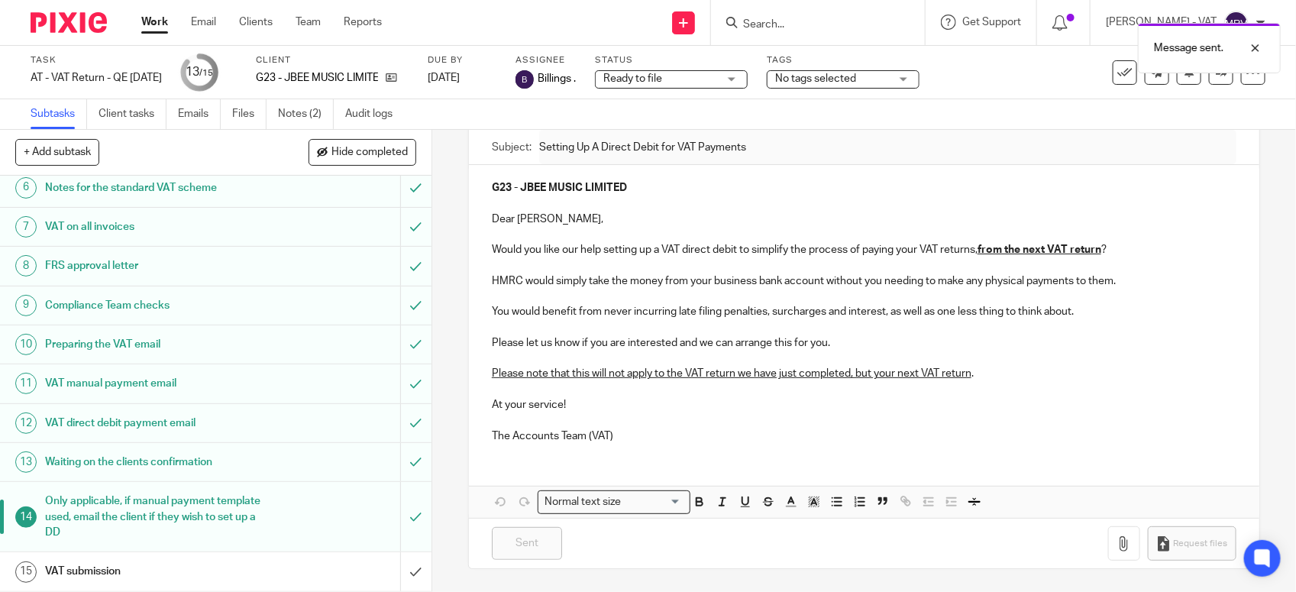
click at [209, 562] on h1 "VAT submission" at bounding box center [158, 571] width 227 height 23
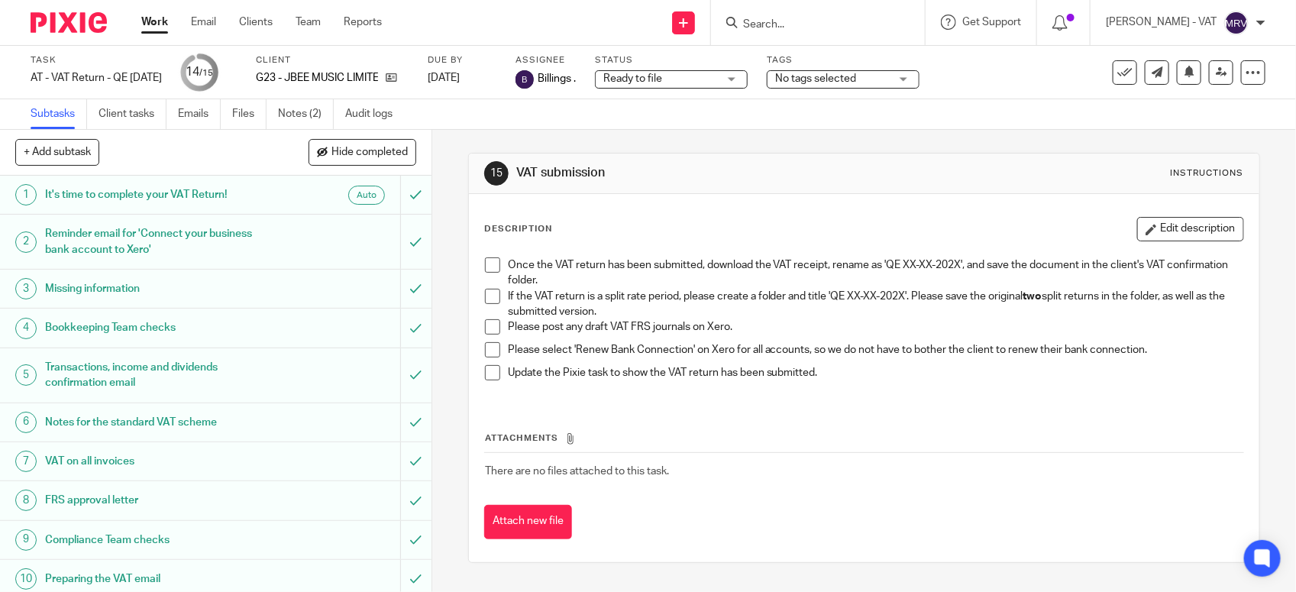
click at [477, 293] on div "Once the VAT return has been submitted, download the VAT receipt, rename as 'QE…" at bounding box center [864, 325] width 774 height 150
click at [485, 299] on span at bounding box center [492, 296] width 15 height 15
click at [485, 331] on span at bounding box center [492, 326] width 15 height 15
click at [489, 356] on span at bounding box center [492, 349] width 15 height 15
click at [485, 264] on span at bounding box center [492, 264] width 15 height 15
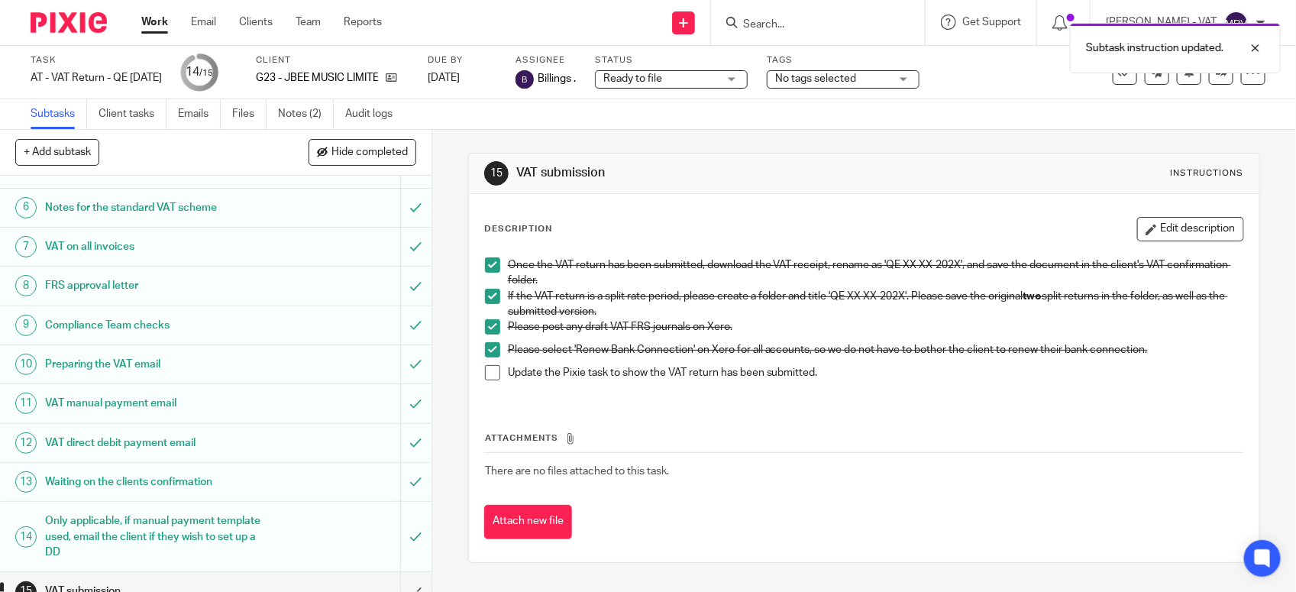
scroll to position [238, 0]
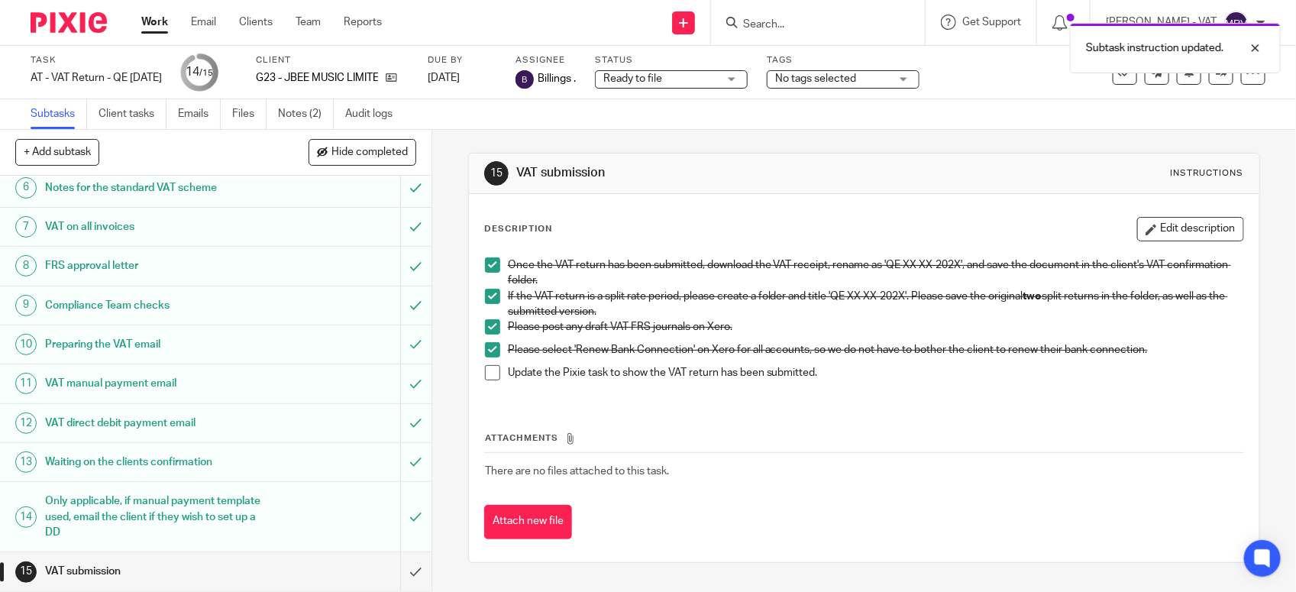
click at [573, 384] on div "Update the Pixie task to show the VAT return has been submitted." at bounding box center [876, 376] width 736 height 23
click at [485, 375] on span at bounding box center [492, 372] width 15 height 15
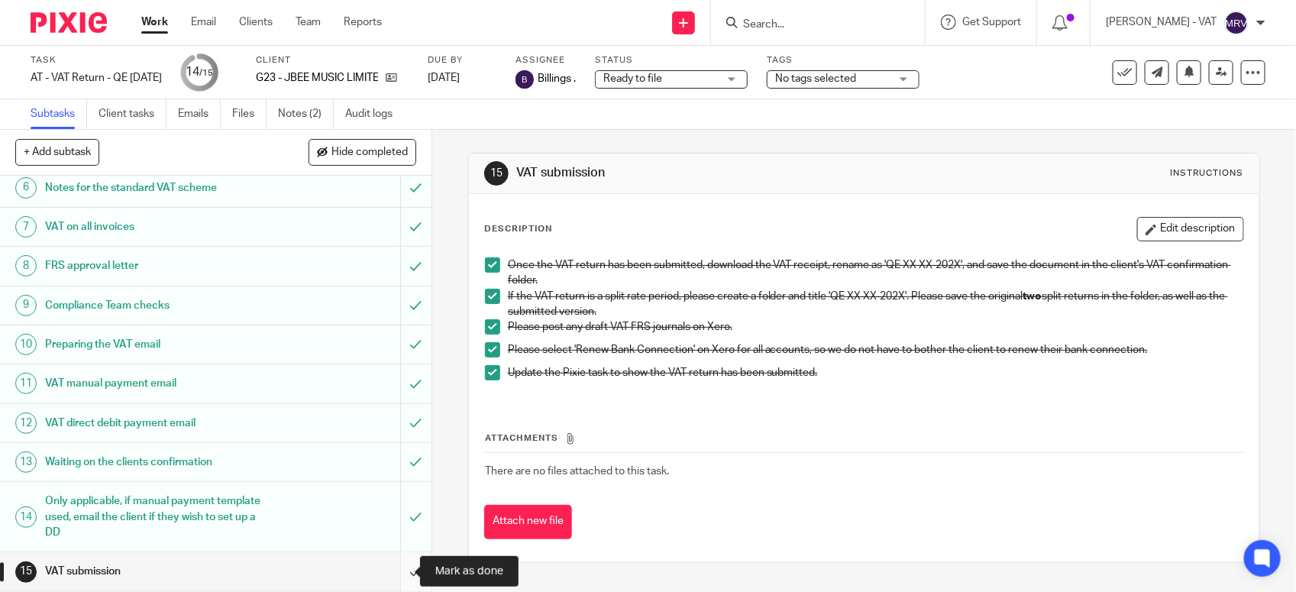
click at [394, 565] on input "submit" at bounding box center [216, 571] width 432 height 38
